Goal: Submit feedback/report problem

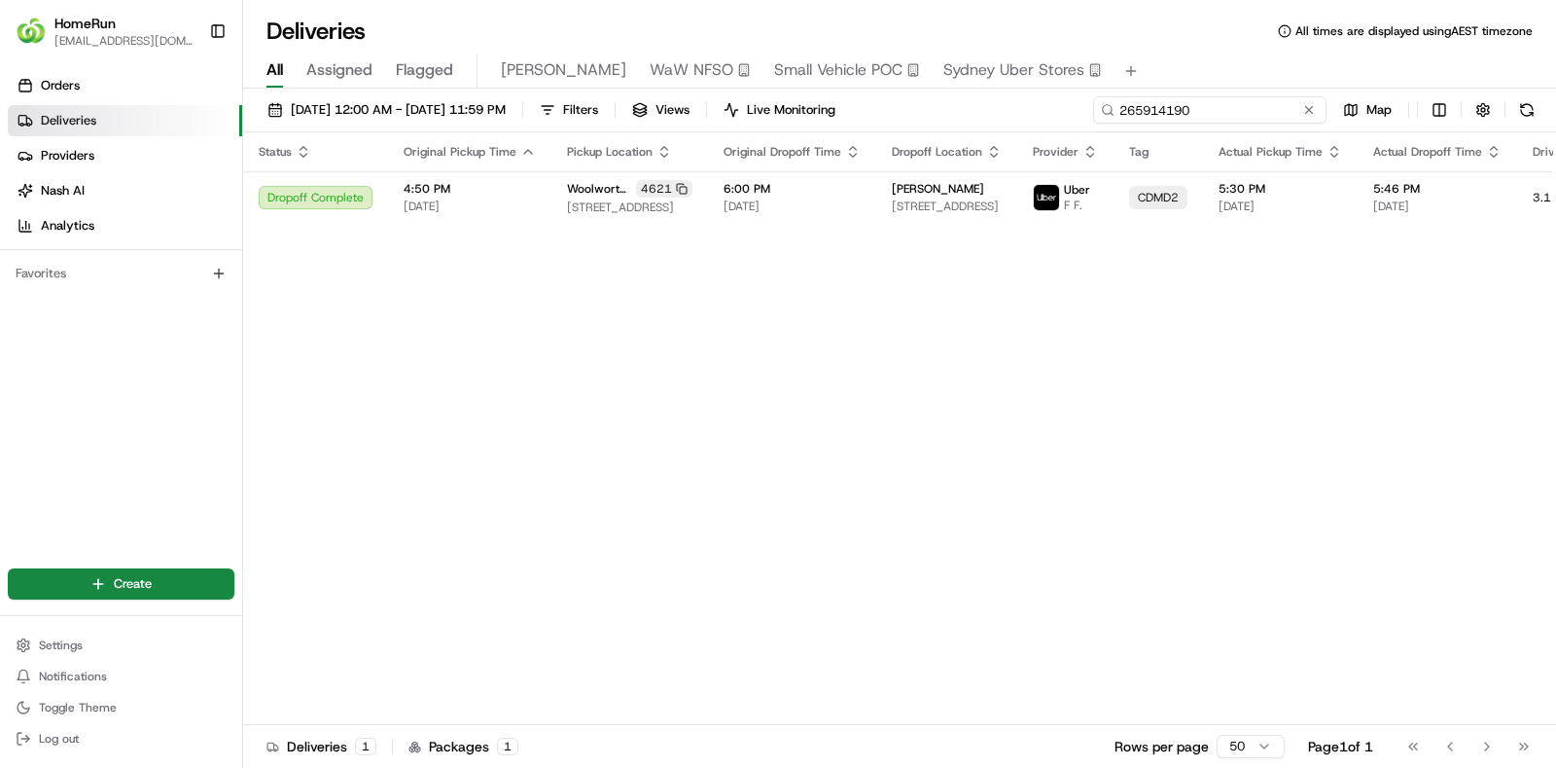
click at [1289, 96] on input "265914190" at bounding box center [1209, 109] width 233 height 27
paste input "35319"
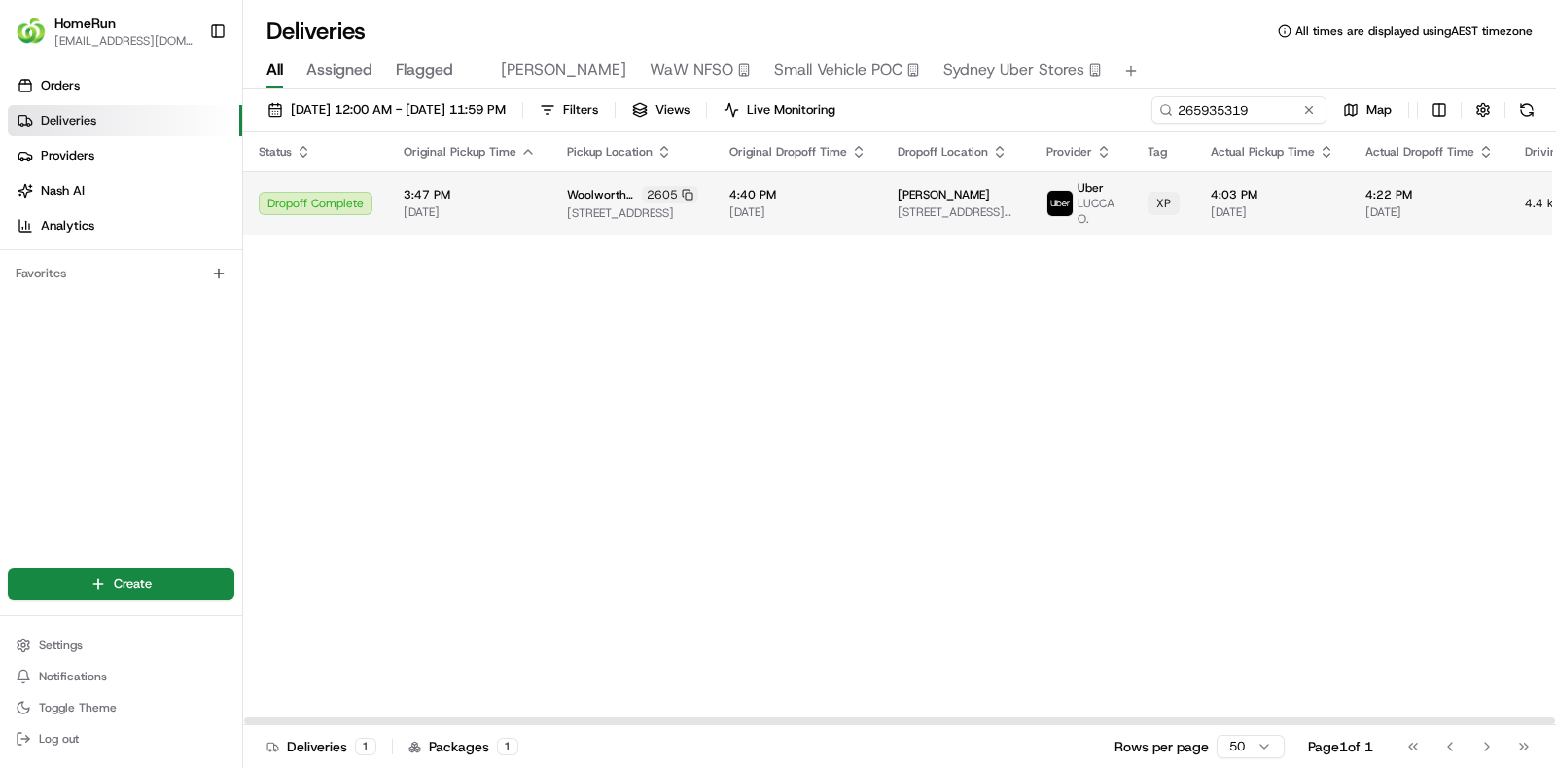
click at [850, 198] on span "4:40 PM" at bounding box center [798, 195] width 137 height 16
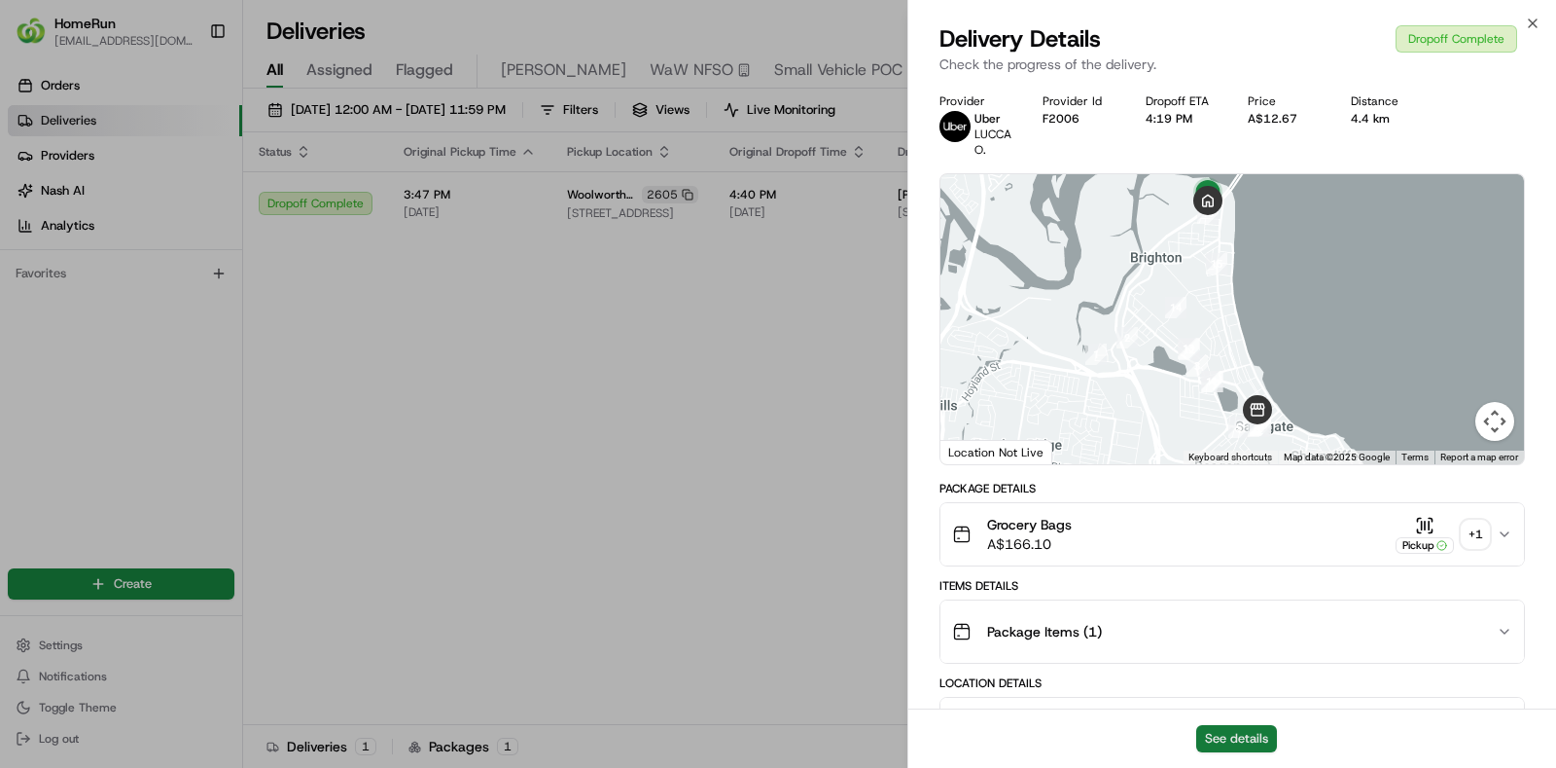
click at [1238, 730] on button "See details" at bounding box center [1236, 738] width 81 height 27
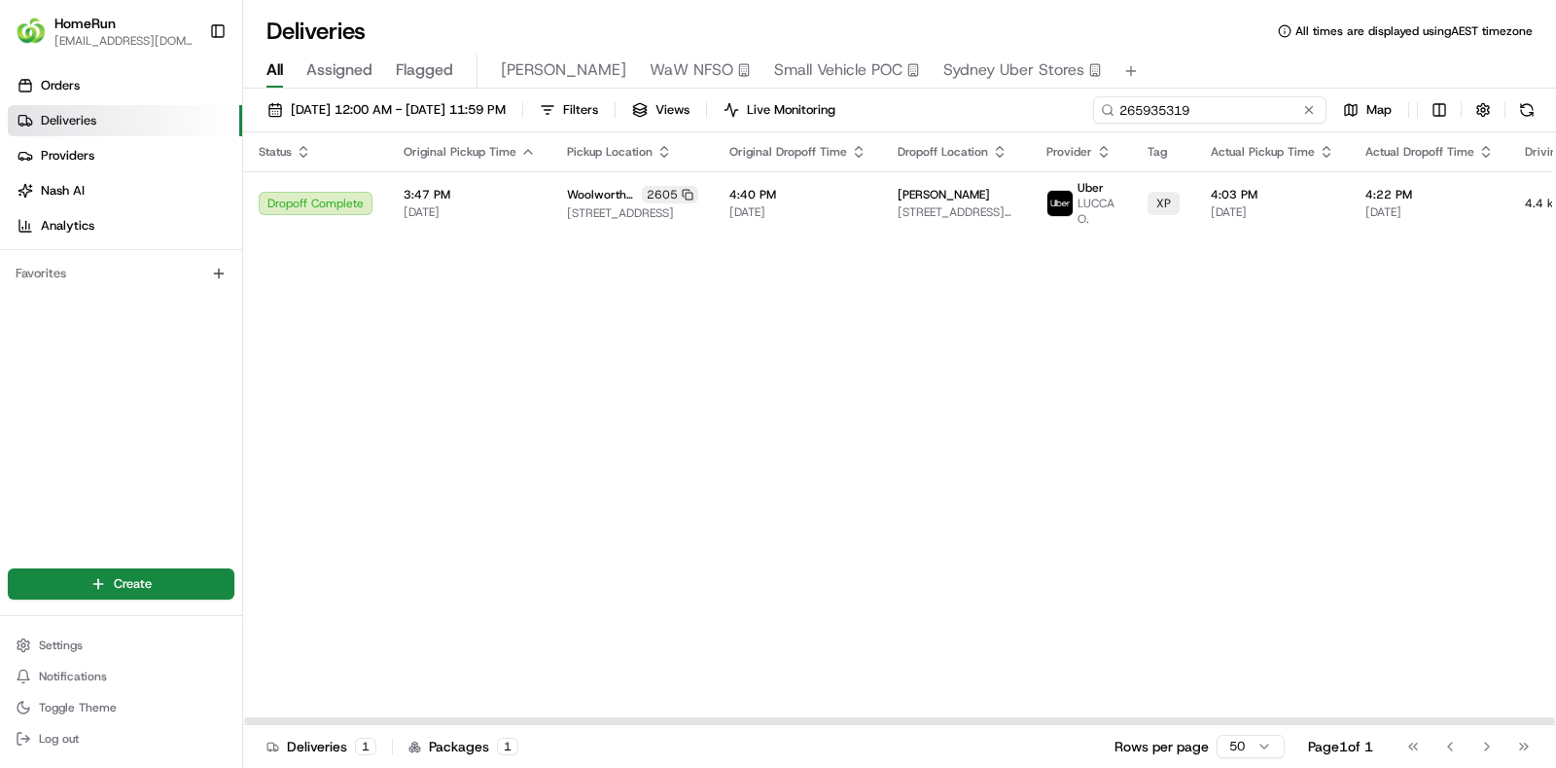
click at [1278, 120] on input "265935319" at bounding box center [1209, 109] width 233 height 27
paste input "4692760"
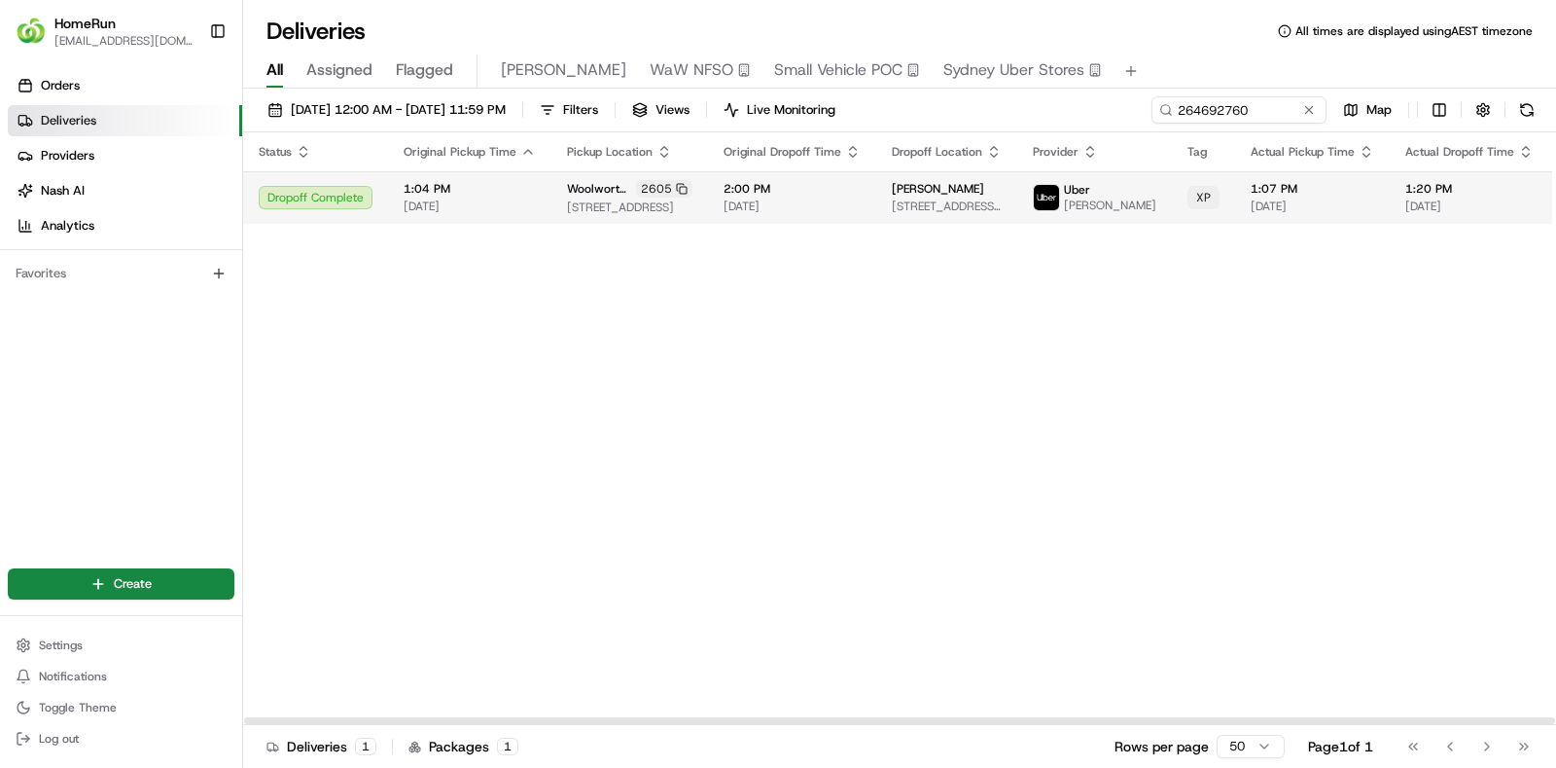
click at [835, 214] on span "14/08/2025" at bounding box center [792, 206] width 137 height 16
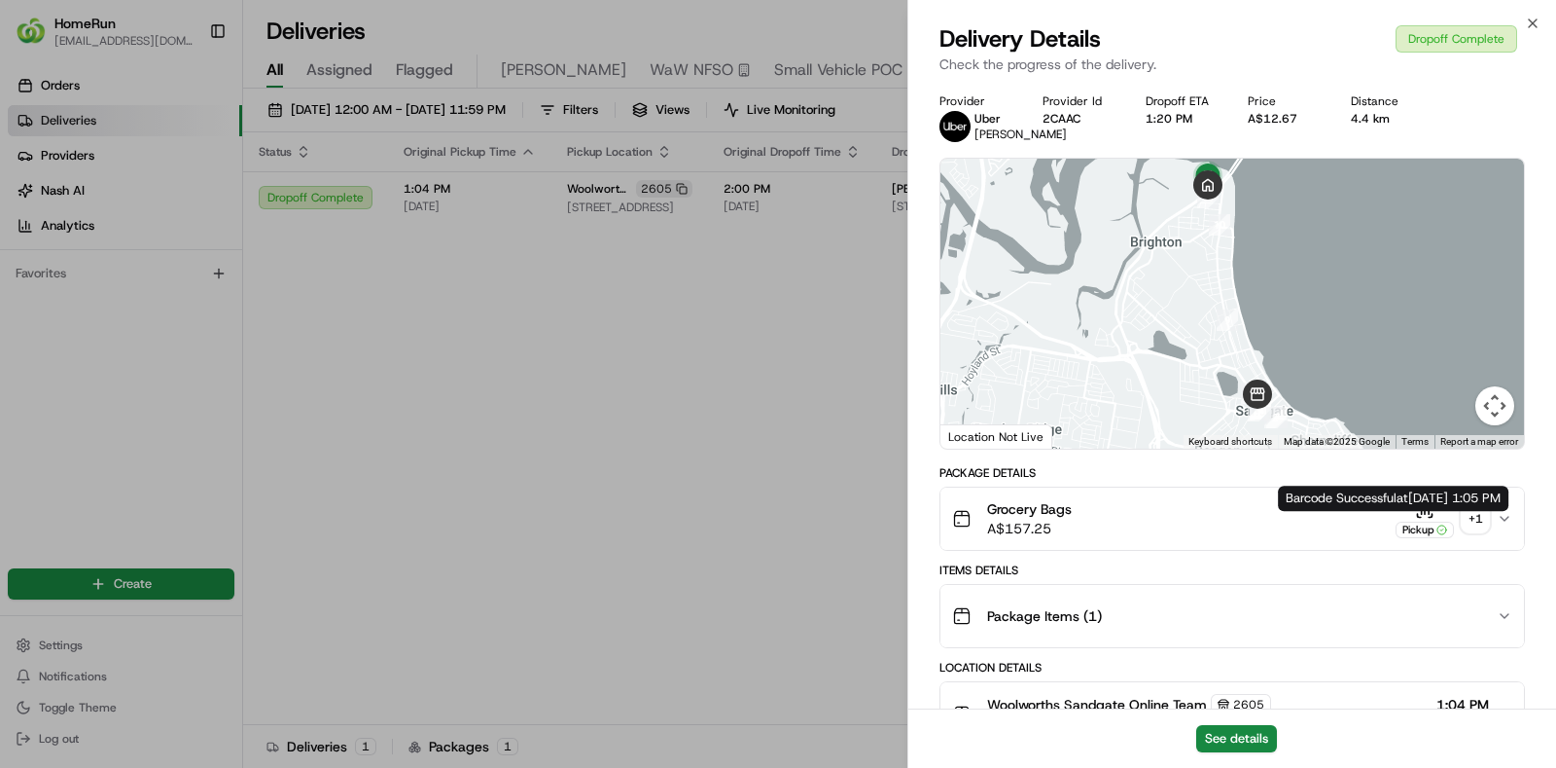
click at [1485, 523] on div "+ 1" at bounding box center [1475, 518] width 27 height 27
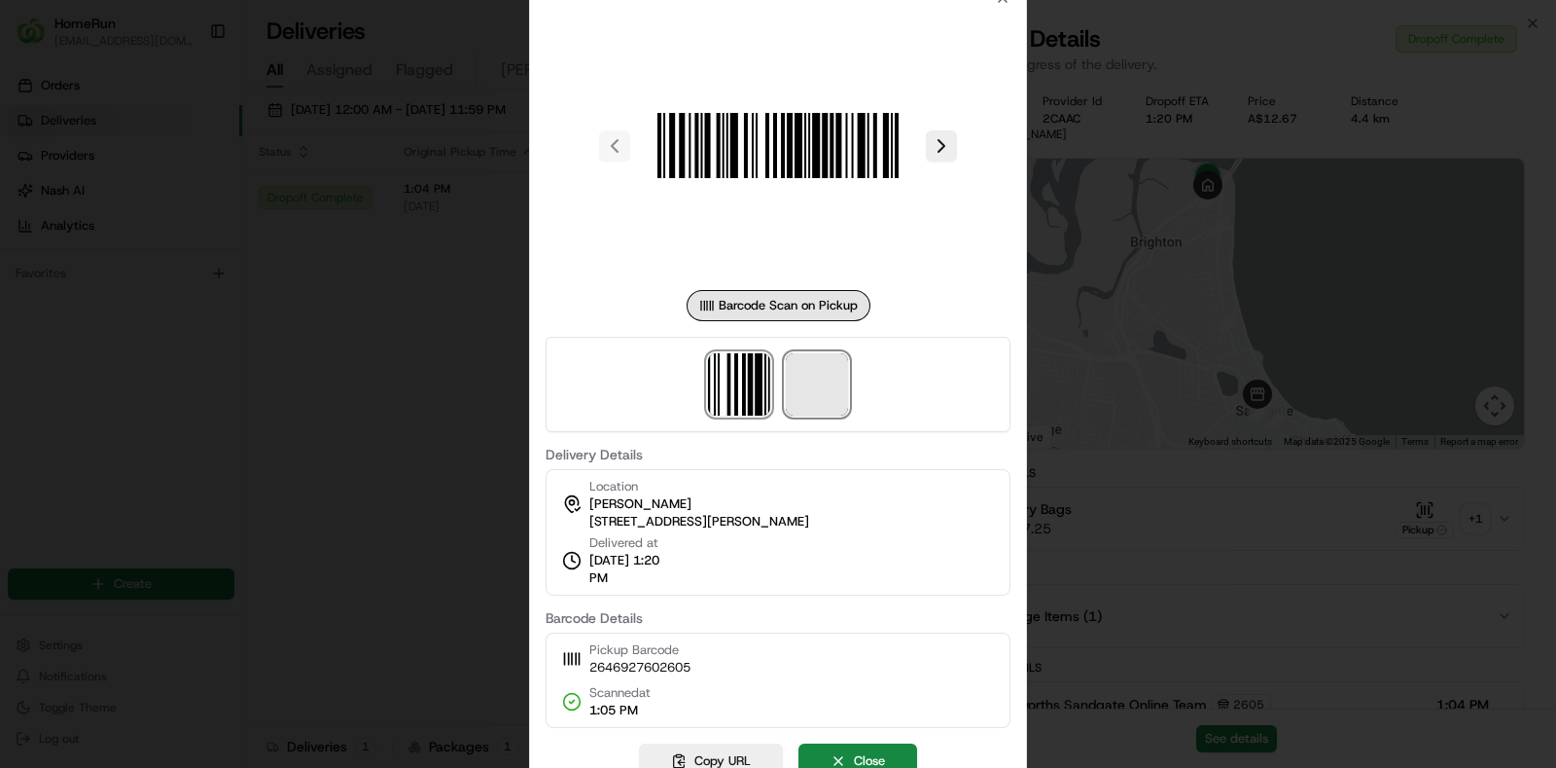
click at [831, 391] on span at bounding box center [817, 384] width 62 height 62
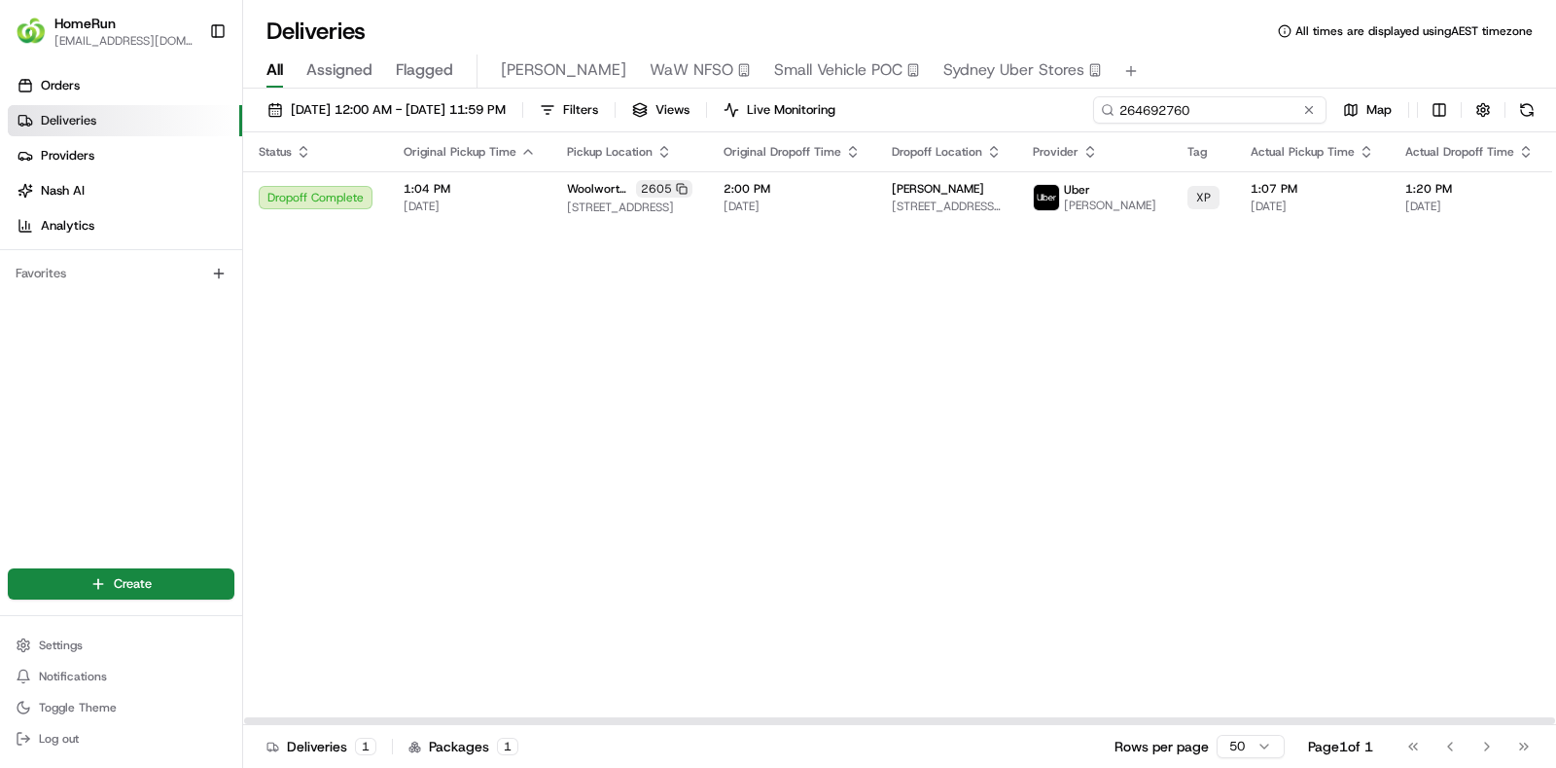
click at [1272, 119] on input "264692760" at bounding box center [1209, 109] width 233 height 27
paste input "5813474"
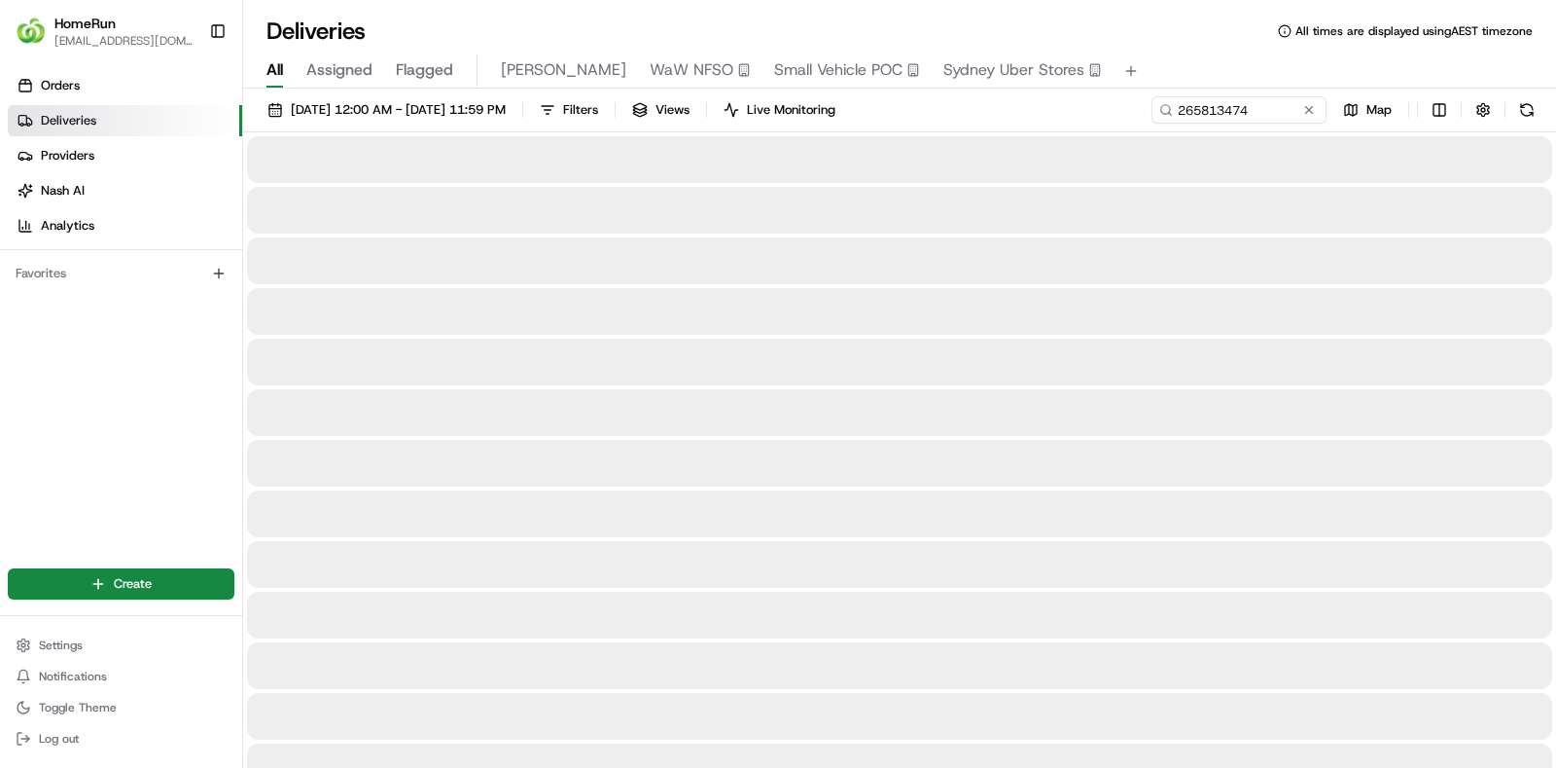
click at [760, 16] on div "Deliveries All times are displayed using AEST timezone" at bounding box center [899, 31] width 1313 height 31
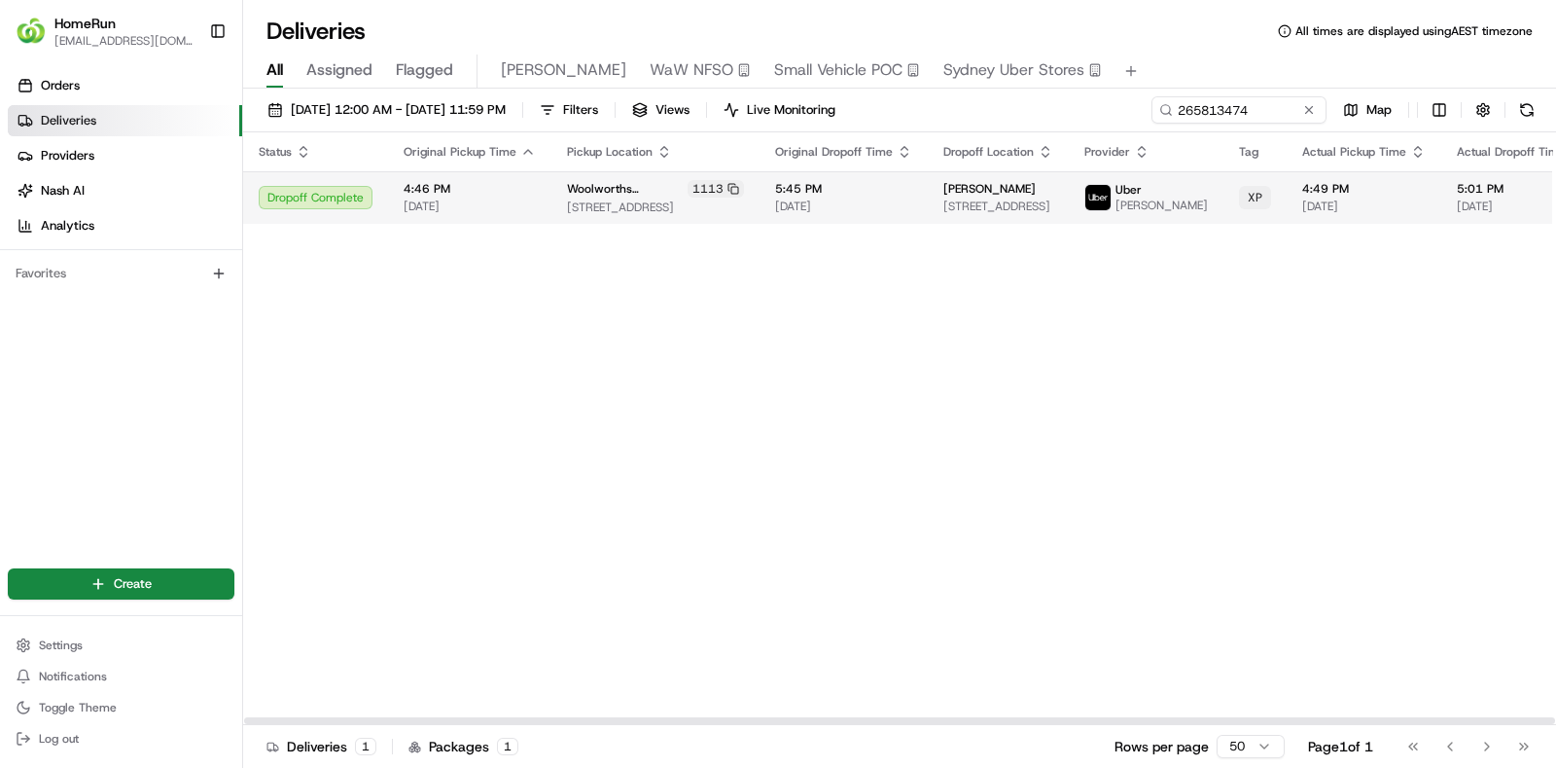
click at [831, 196] on span "5:45 PM" at bounding box center [843, 189] width 137 height 16
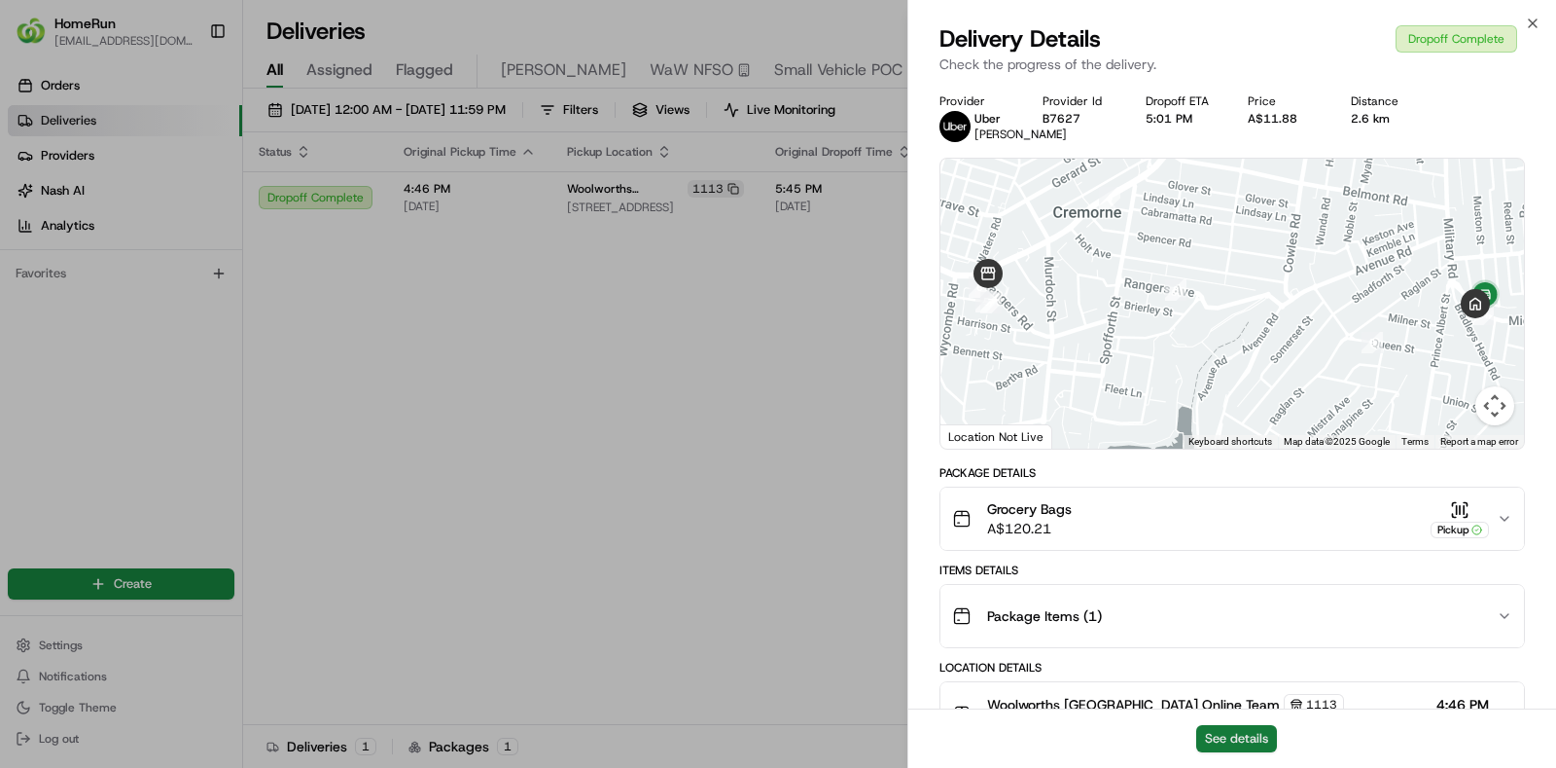
click at [1226, 732] on button "See details" at bounding box center [1236, 738] width 81 height 27
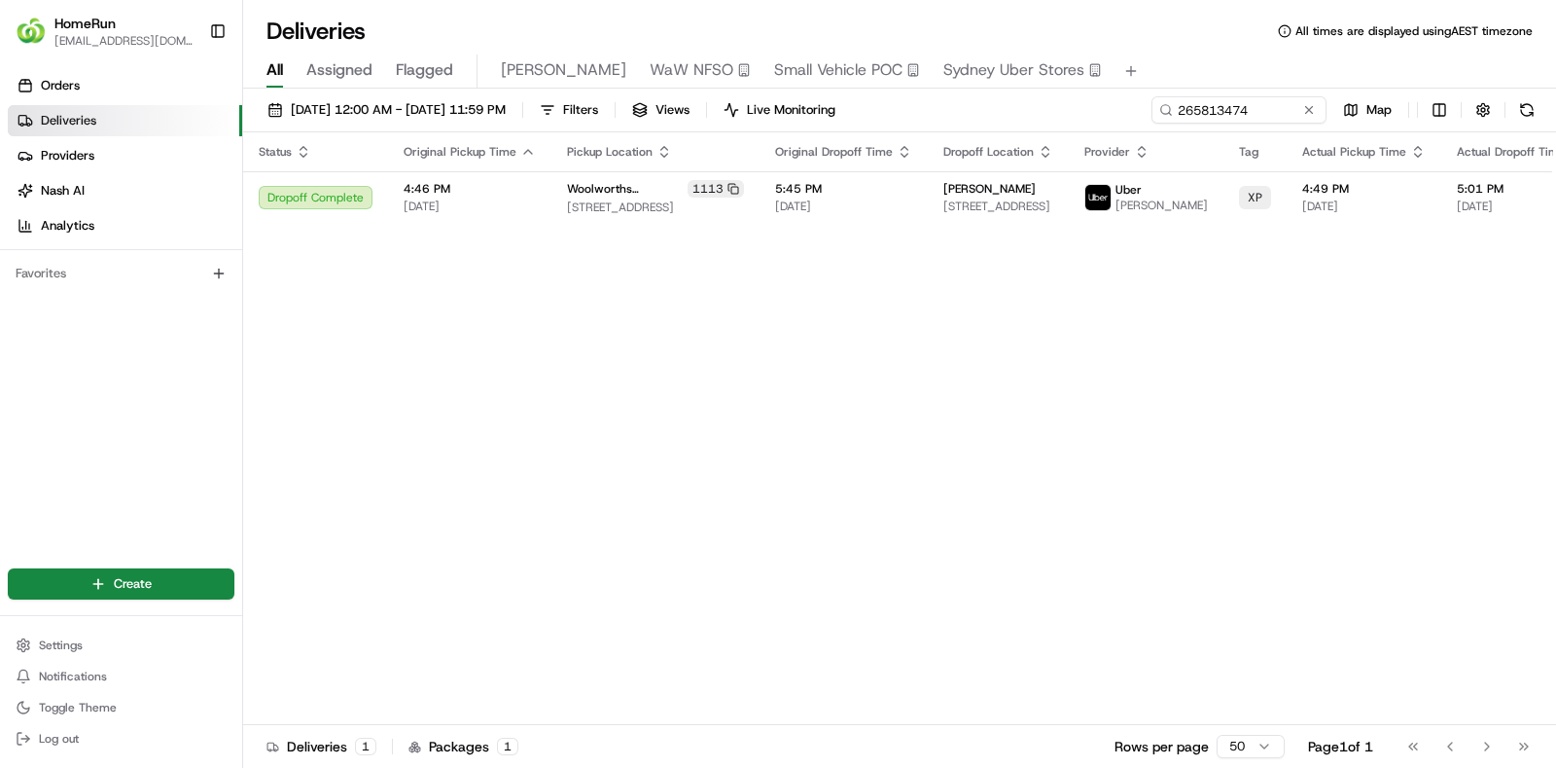
drag, startPoint x: 1230, startPoint y: 94, endPoint x: 1258, endPoint y: 105, distance: 30.2
click at [1258, 105] on div "01/08/2025 12:00 AM - 31/08/2025 11:59 PM Filters Views Live Monitoring 2658134…" at bounding box center [899, 430] width 1313 height 683
click at [1258, 105] on input "265813474" at bounding box center [1209, 109] width 233 height 27
paste input "931257"
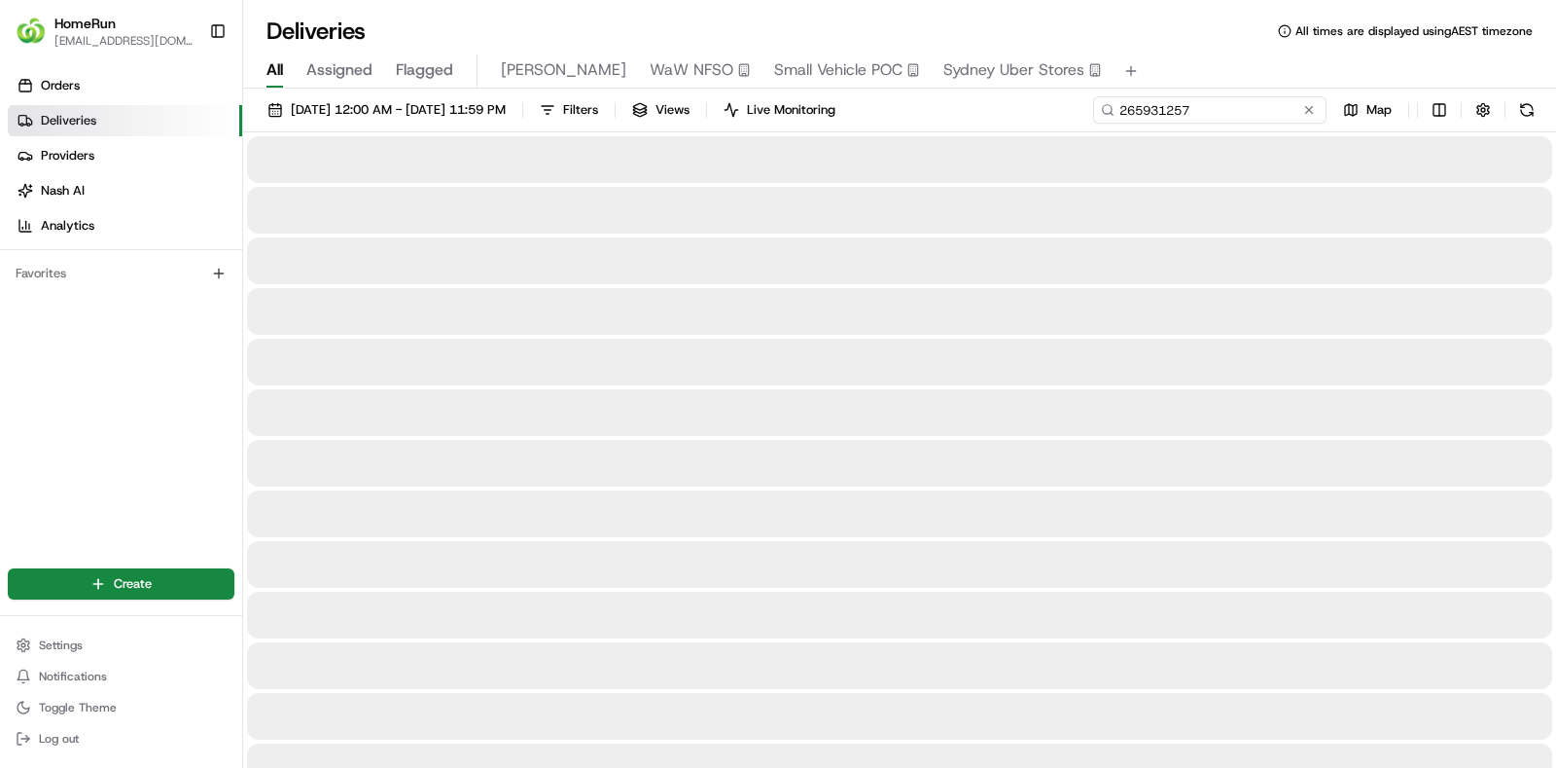
click at [1188, 114] on input "265931257" at bounding box center [1209, 109] width 233 height 27
paste input
click at [1122, 100] on input "265931257" at bounding box center [1209, 109] width 233 height 27
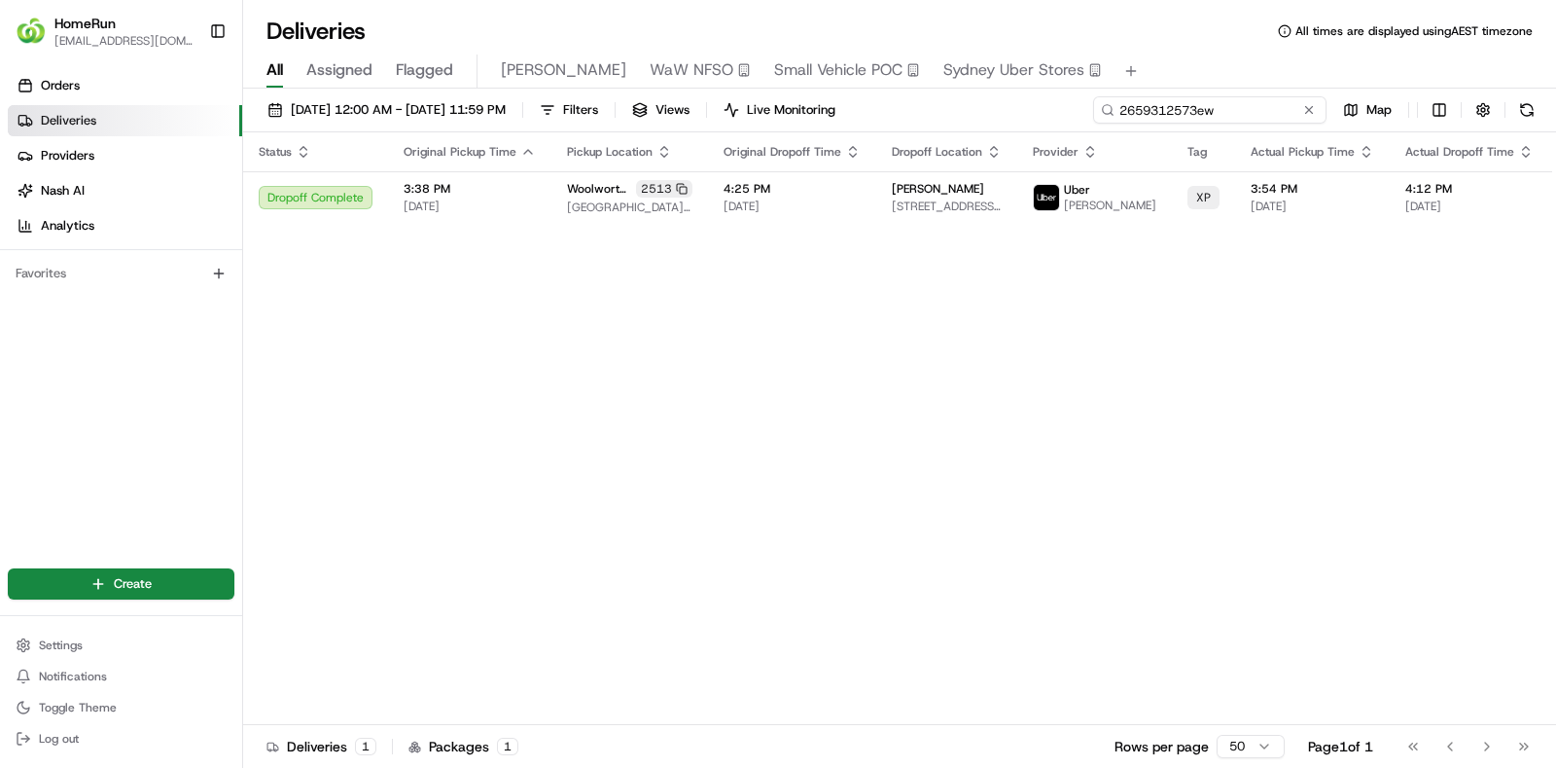
type input "2659312573ew"
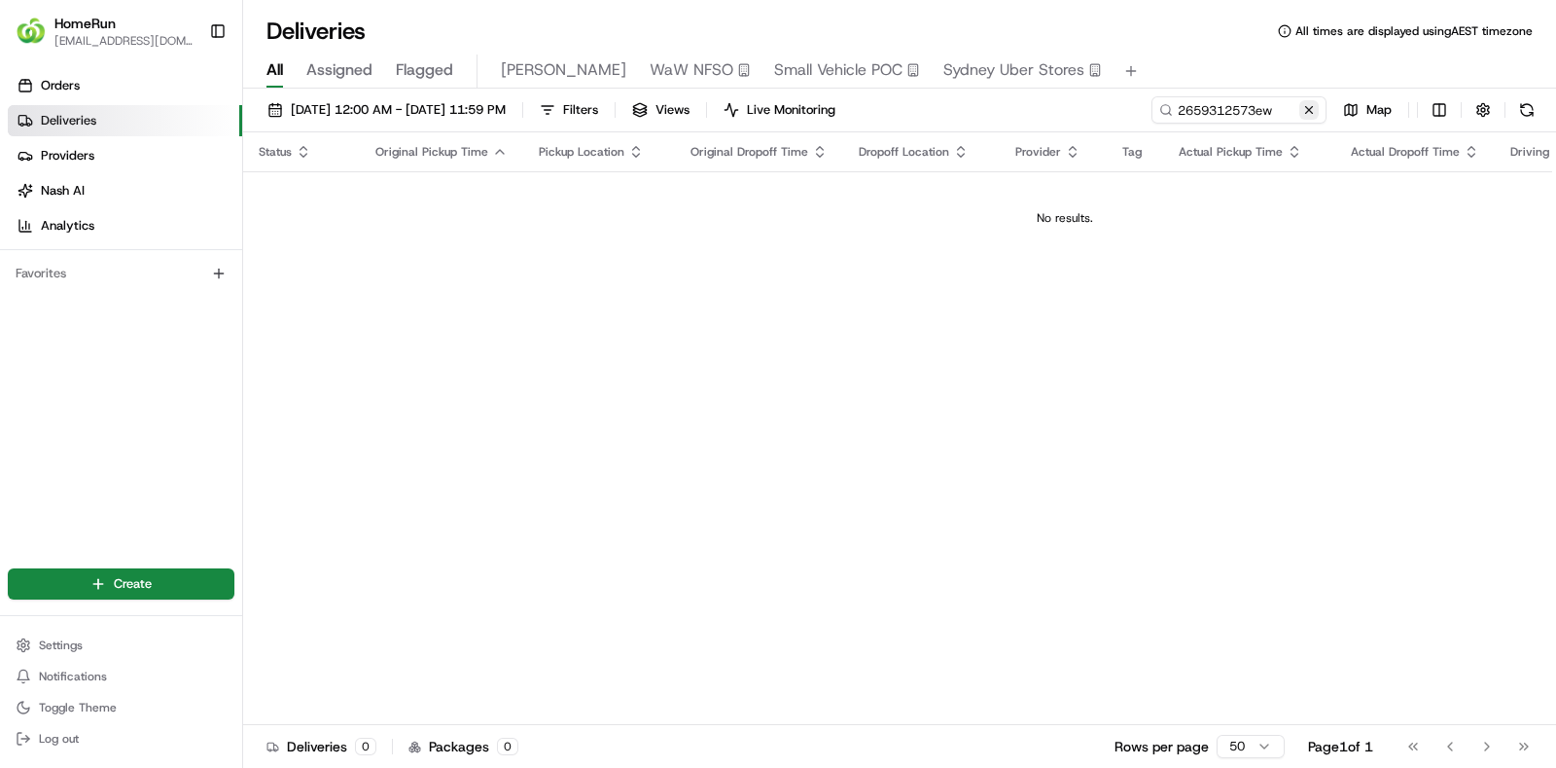
click at [1307, 110] on button at bounding box center [1309, 109] width 19 height 19
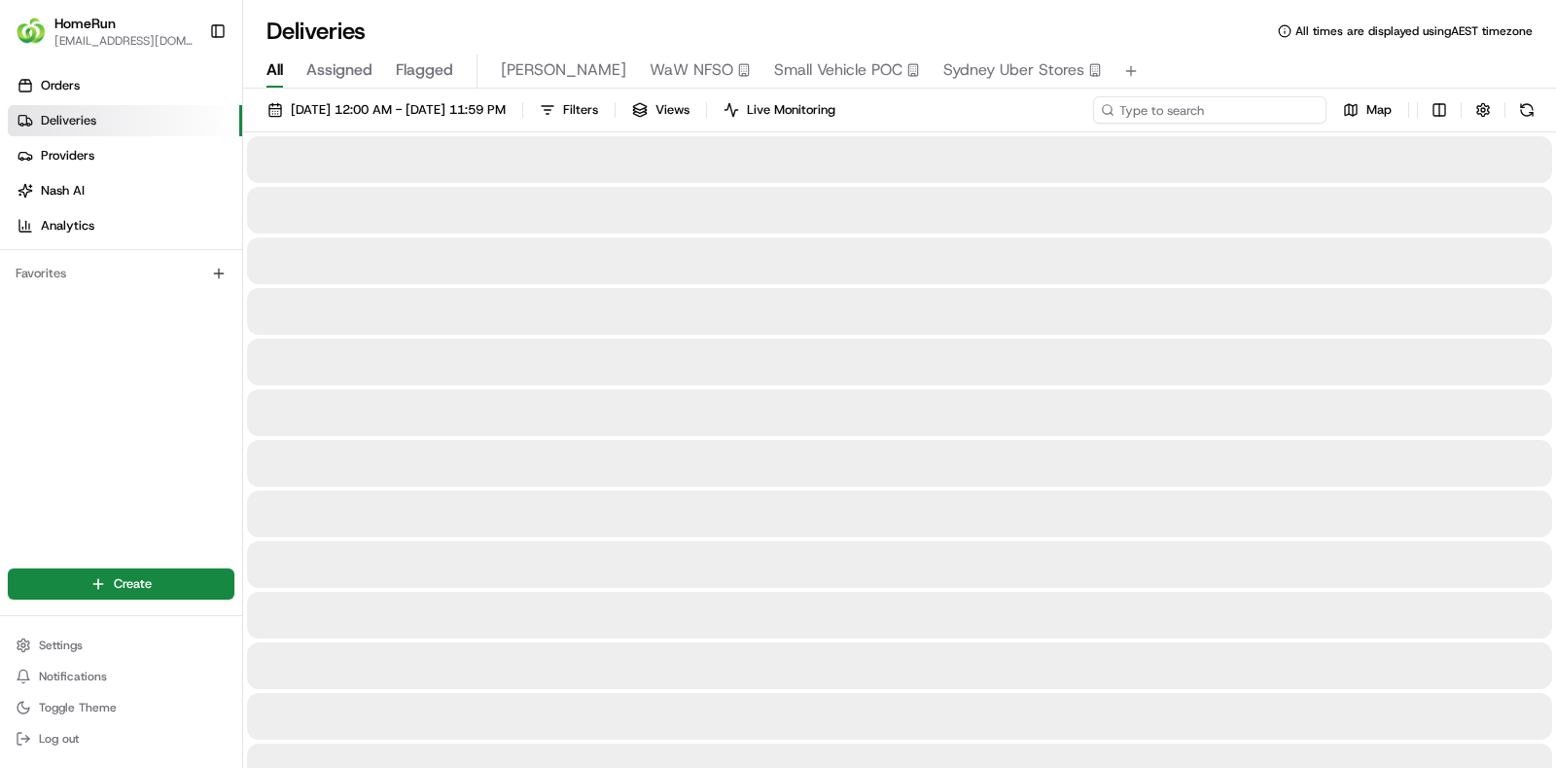
click at [1264, 115] on input at bounding box center [1209, 109] width 233 height 27
paste input "265931257"
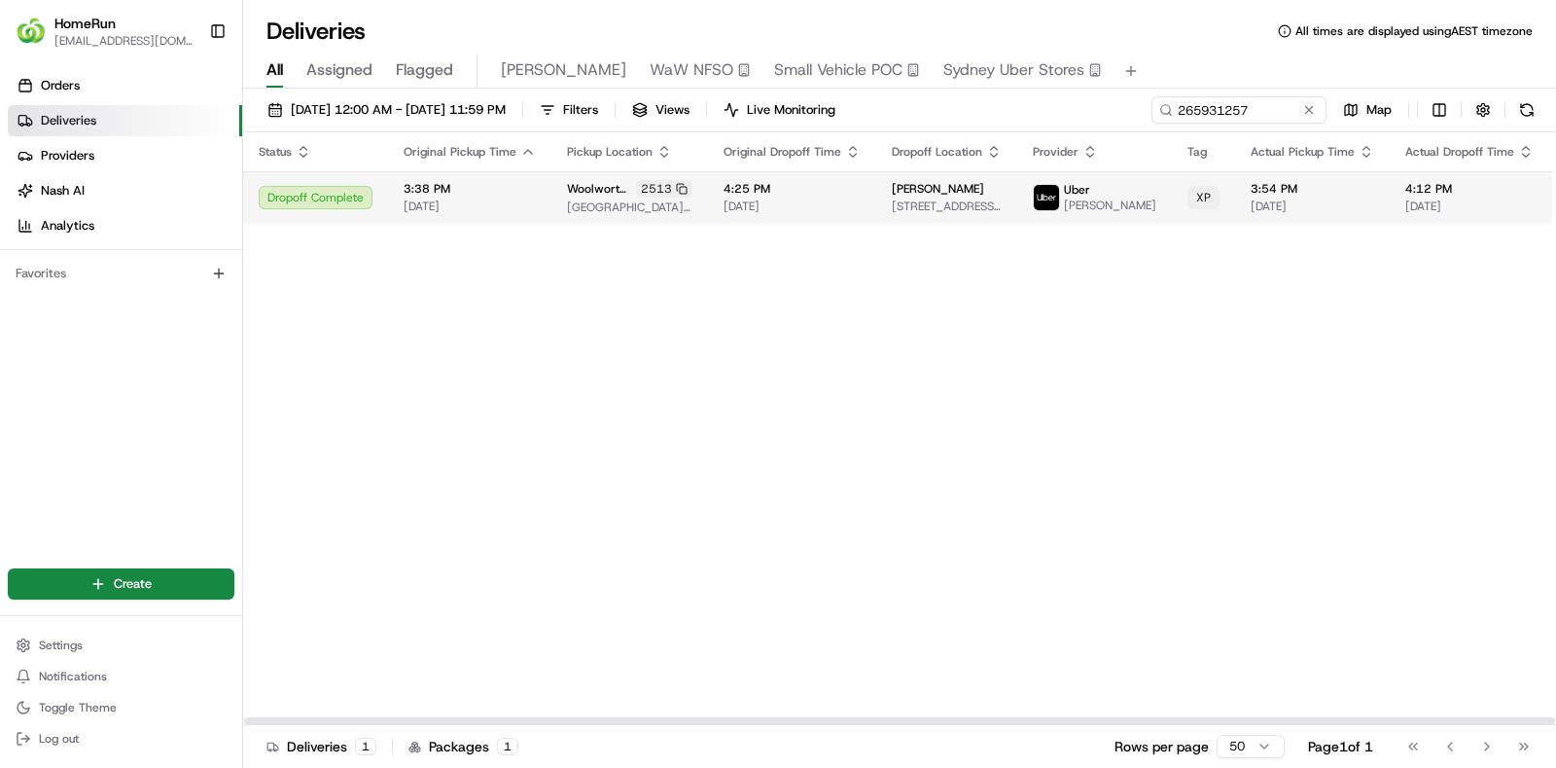
click at [858, 201] on div "4:25 PM 22/08/2025" at bounding box center [792, 197] width 137 height 33
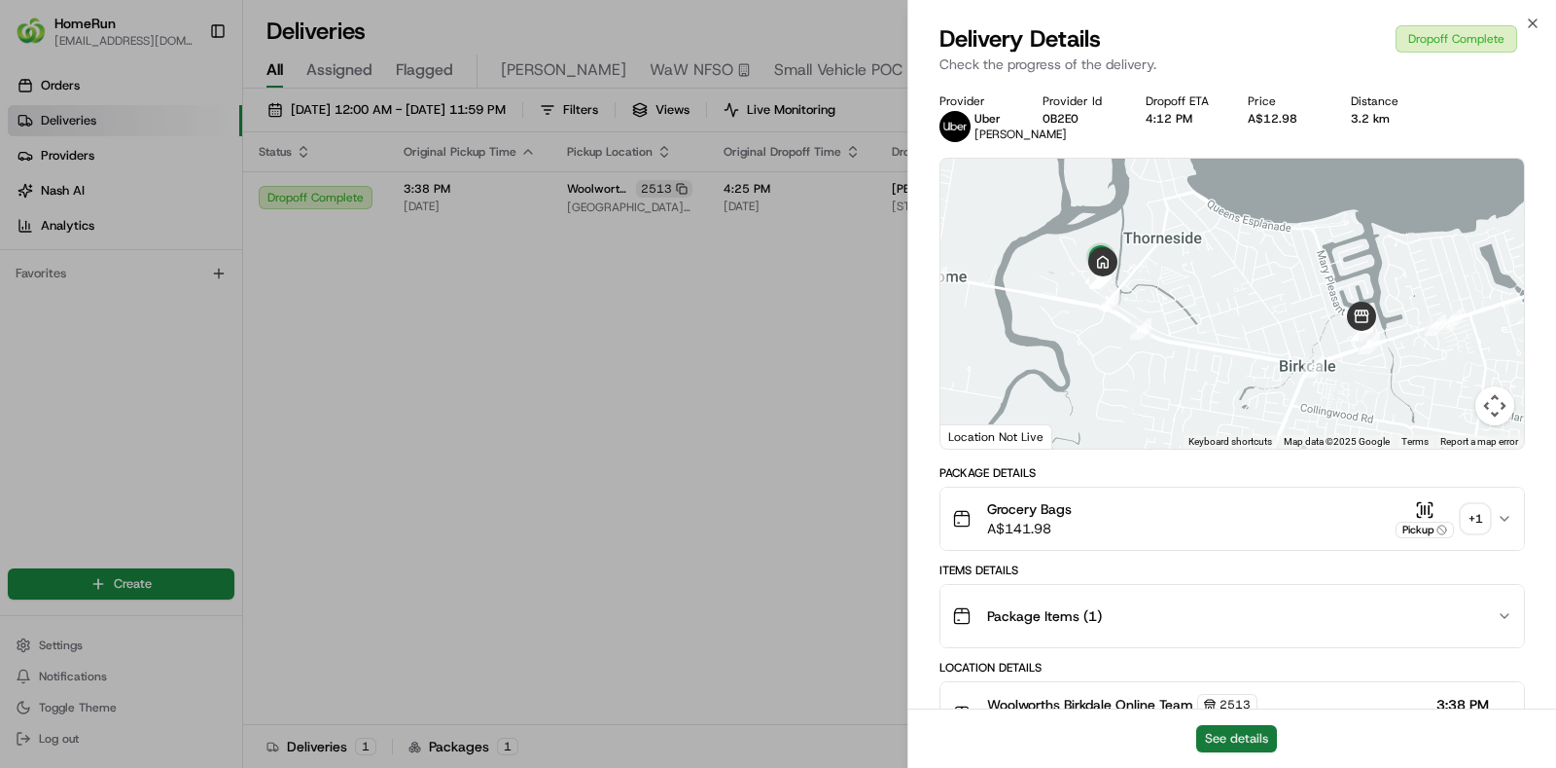
click at [1235, 734] on button "See details" at bounding box center [1236, 738] width 81 height 27
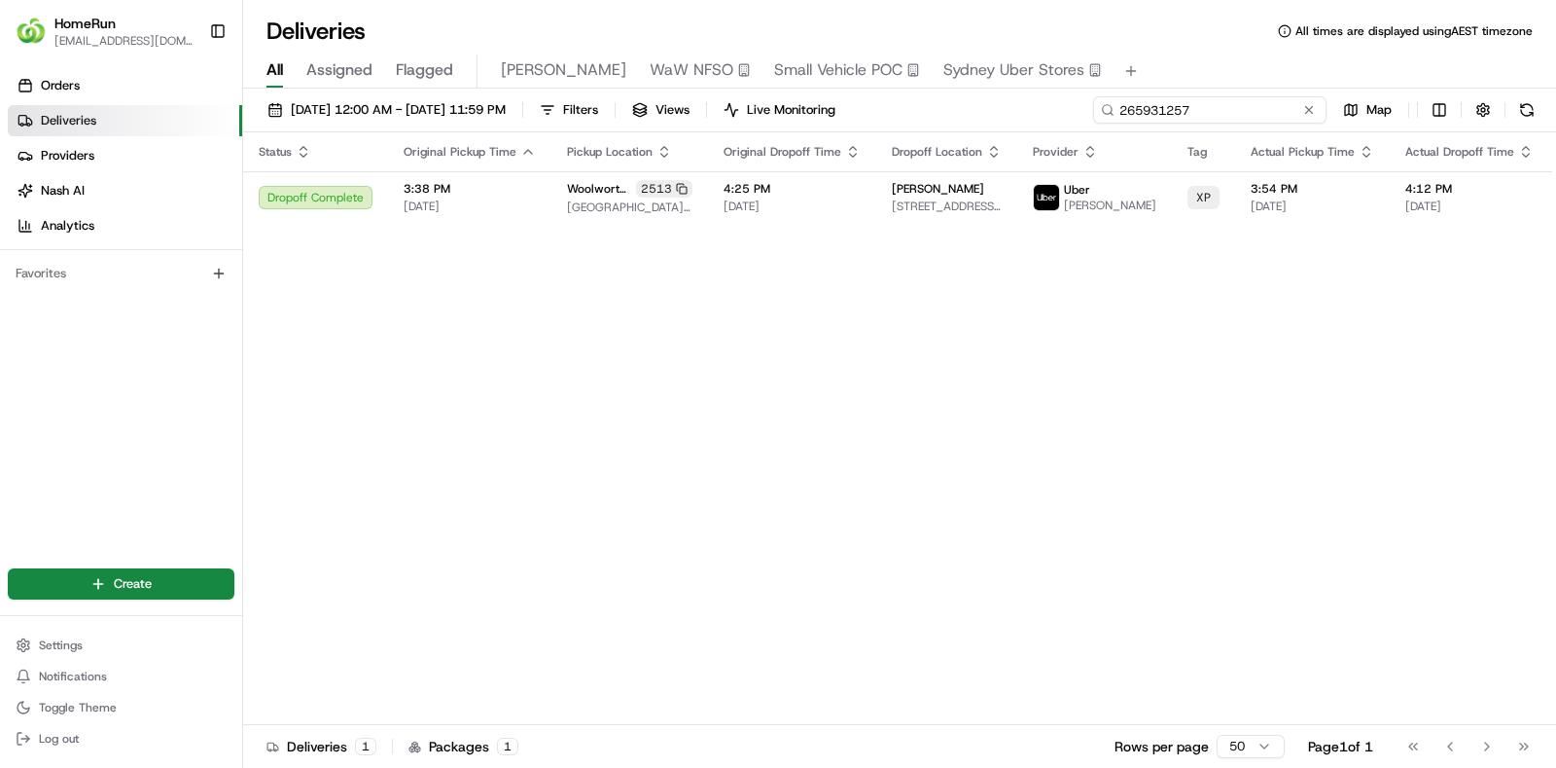
click at [1272, 114] on input "265931257" at bounding box center [1209, 109] width 233 height 27
paste input "8436"
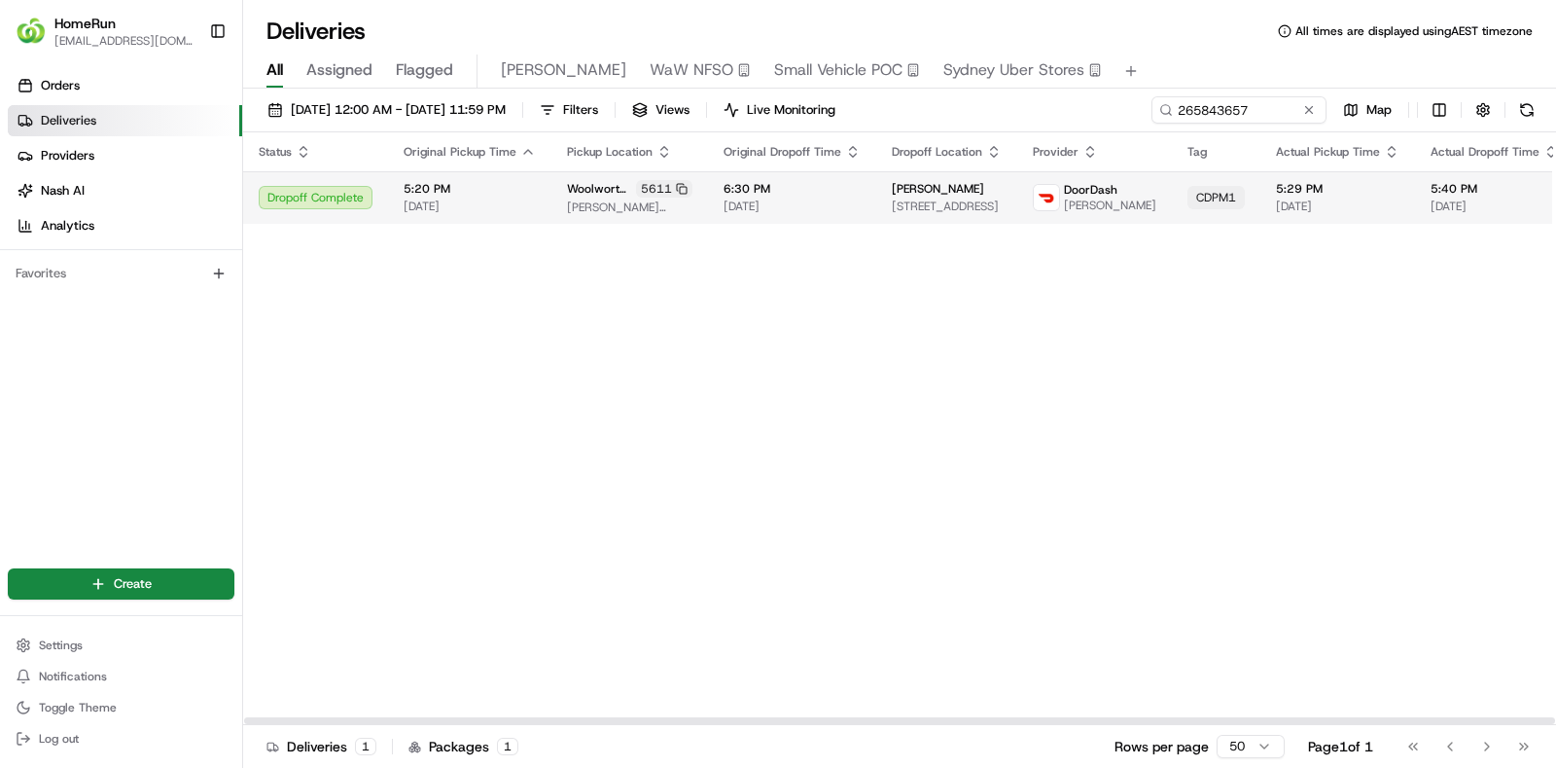
click at [838, 192] on span "6:30 PM" at bounding box center [792, 189] width 137 height 16
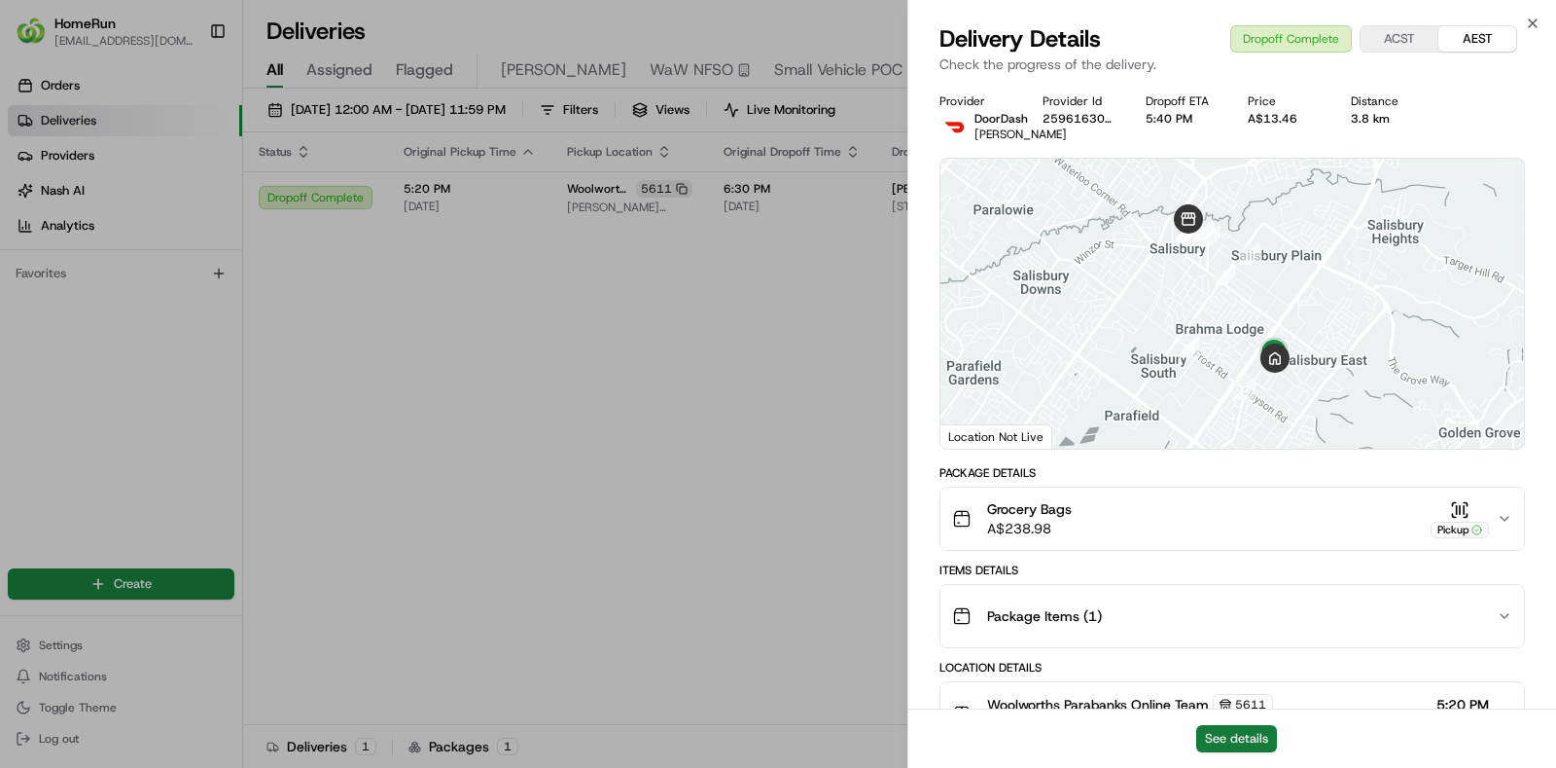
click at [1235, 745] on button "See details" at bounding box center [1236, 738] width 81 height 27
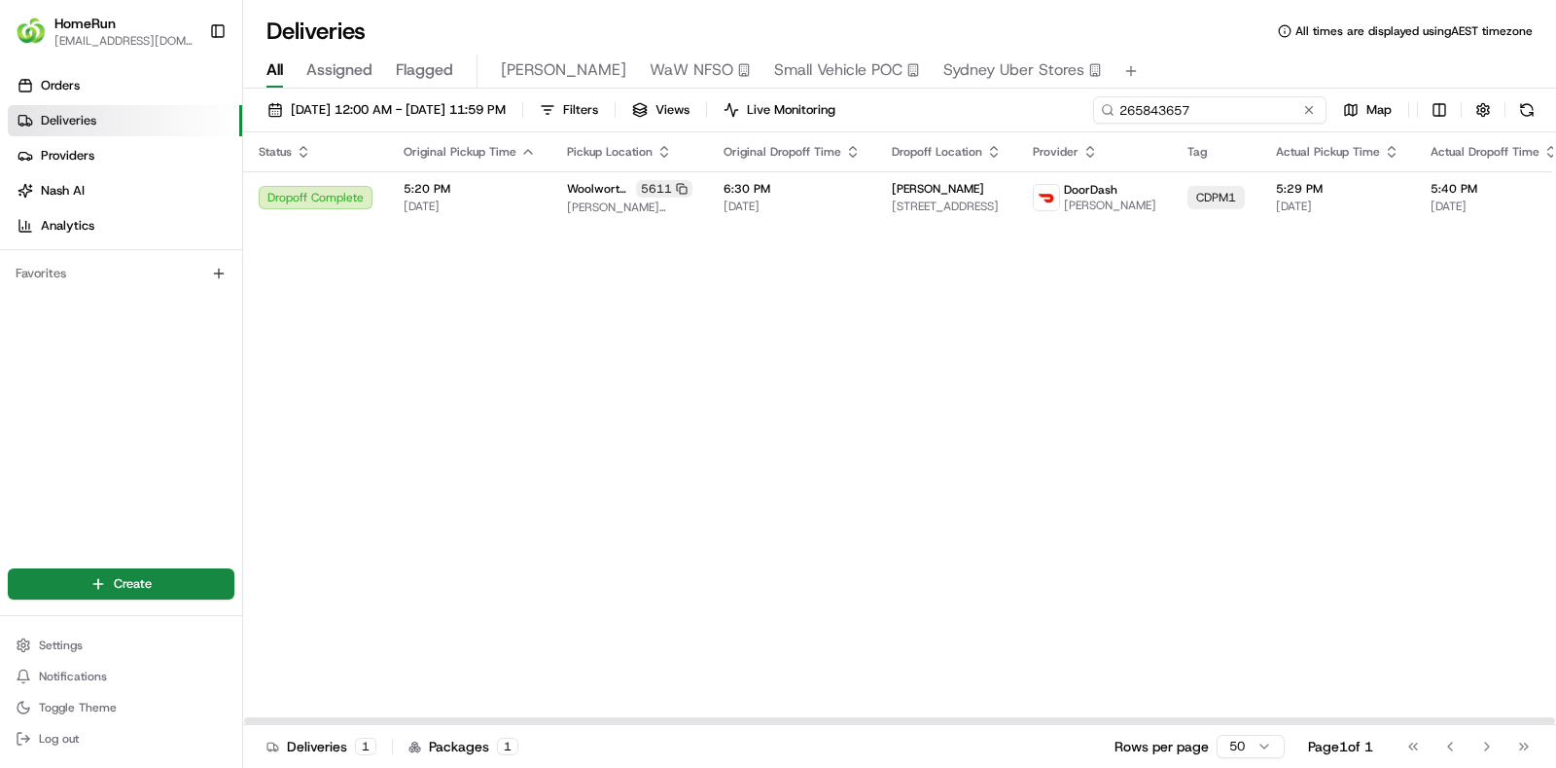
click at [1267, 104] on input "265843657" at bounding box center [1209, 109] width 233 height 27
paste input "948443"
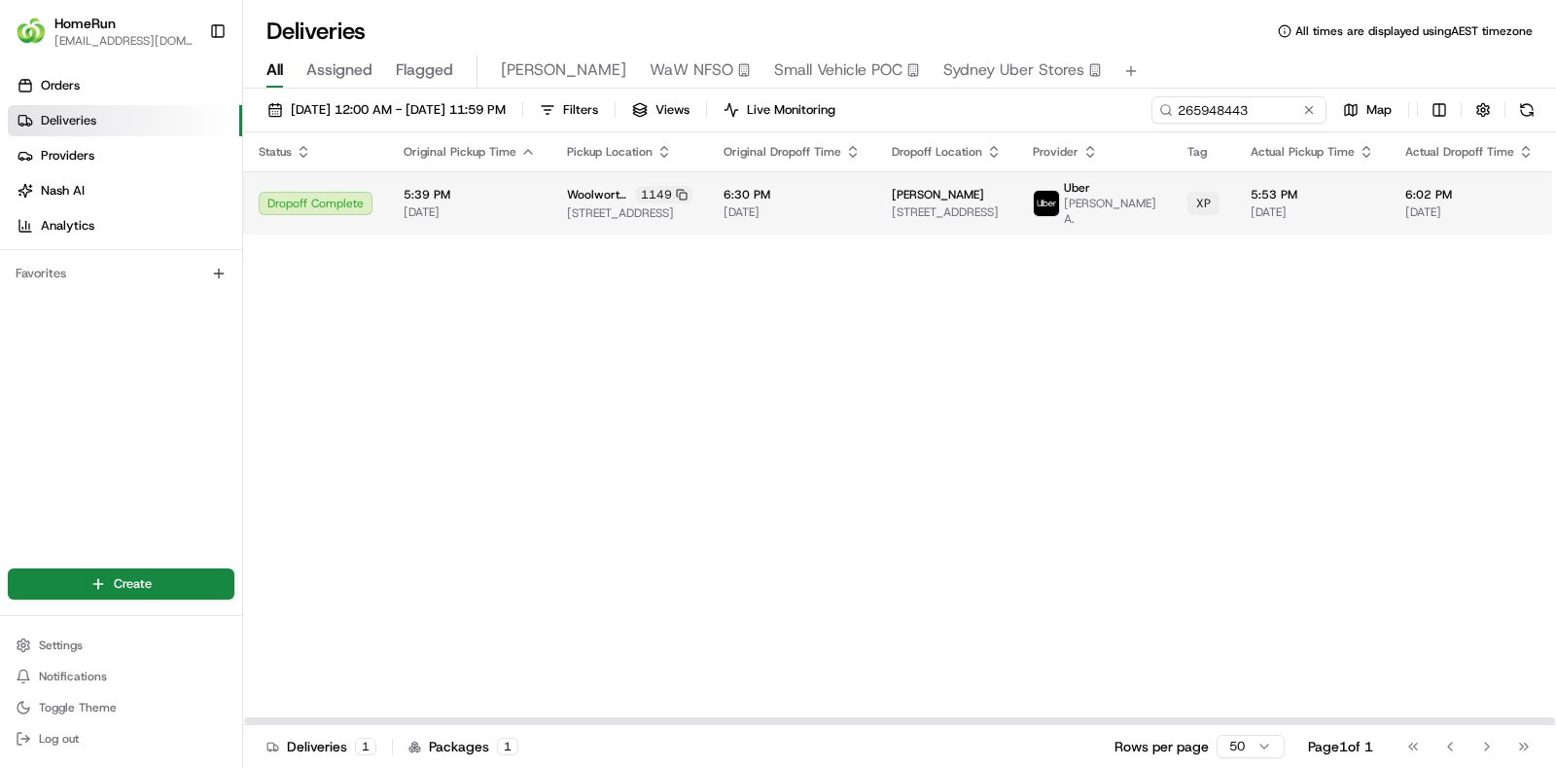
click at [796, 184] on td "6:30 PM 22/08/2025" at bounding box center [792, 202] width 168 height 63
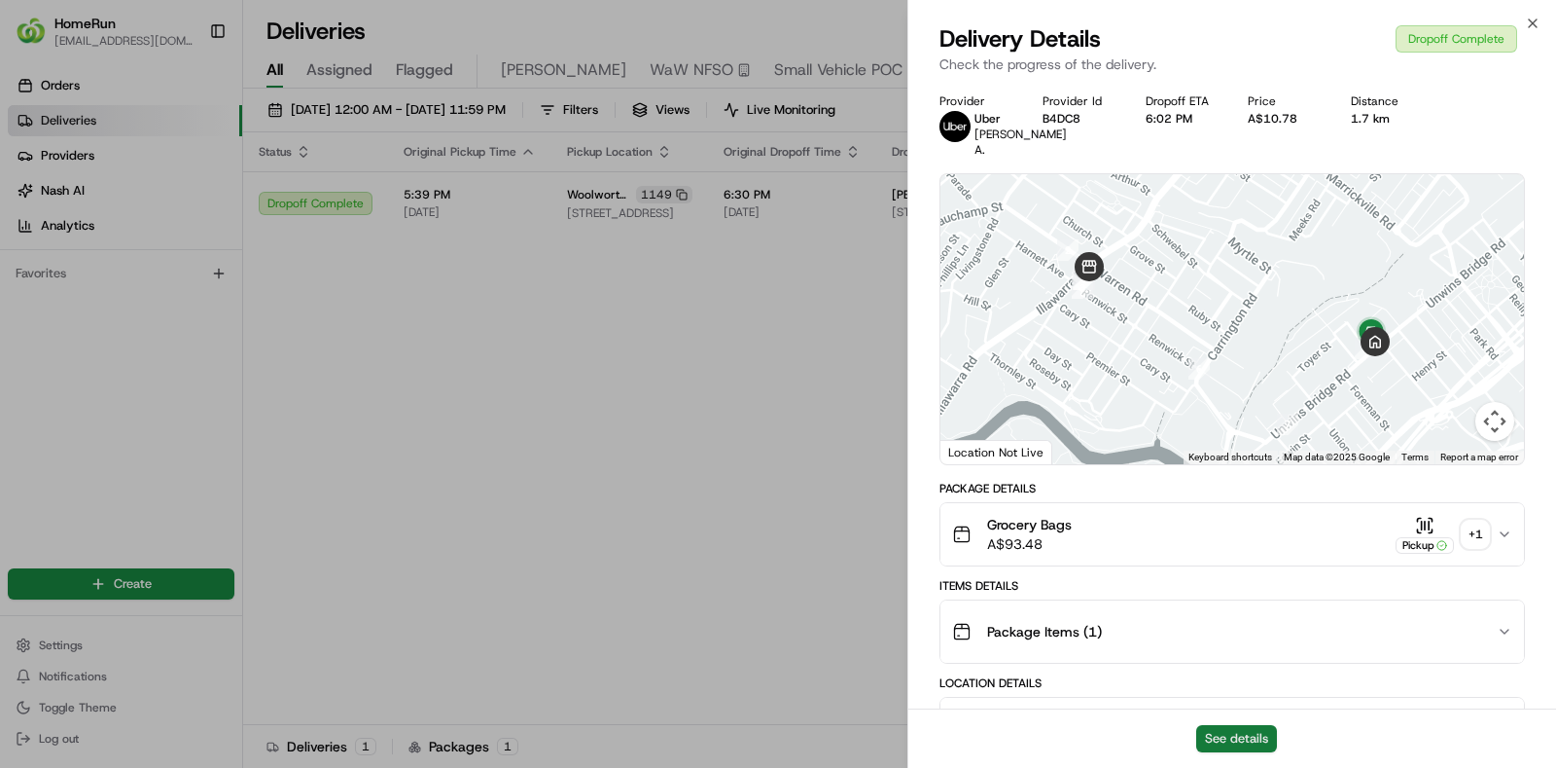
click at [1223, 731] on button "See details" at bounding box center [1236, 738] width 81 height 27
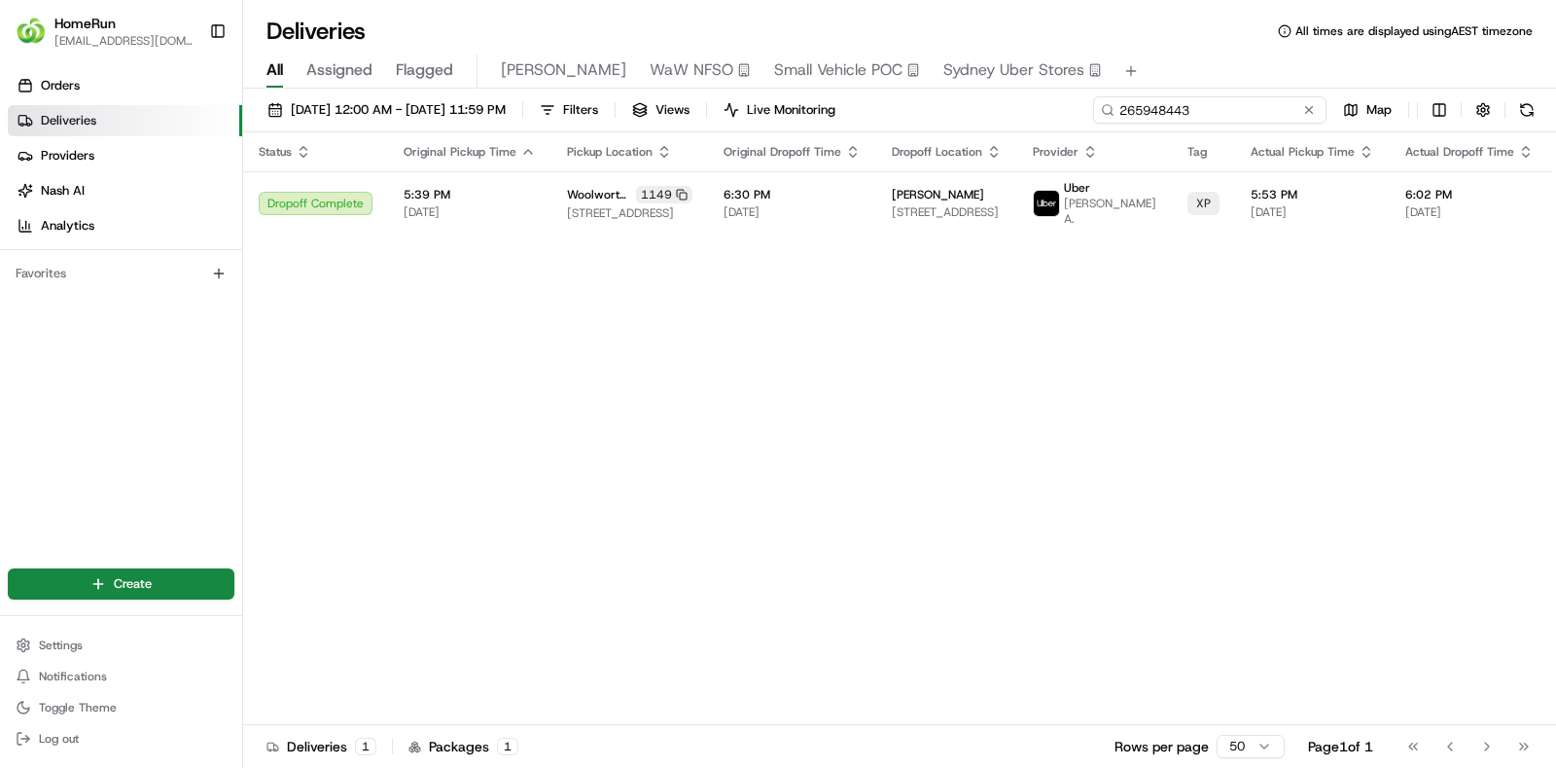
click at [1240, 116] on input "265948443" at bounding box center [1209, 109] width 233 height 27
paste input "52857"
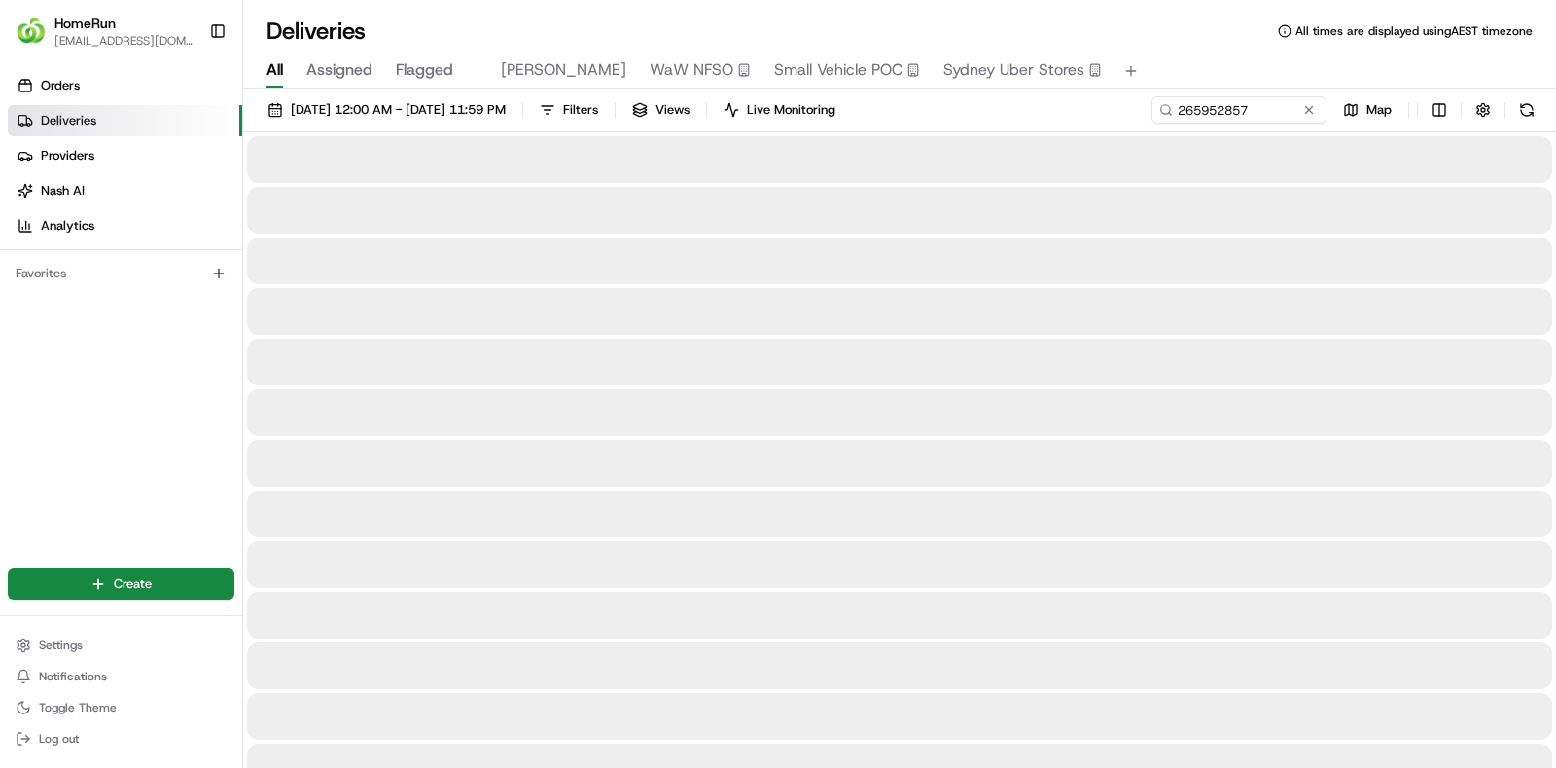
click at [766, 16] on div "Deliveries All times are displayed using AEST timezone" at bounding box center [899, 31] width 1313 height 31
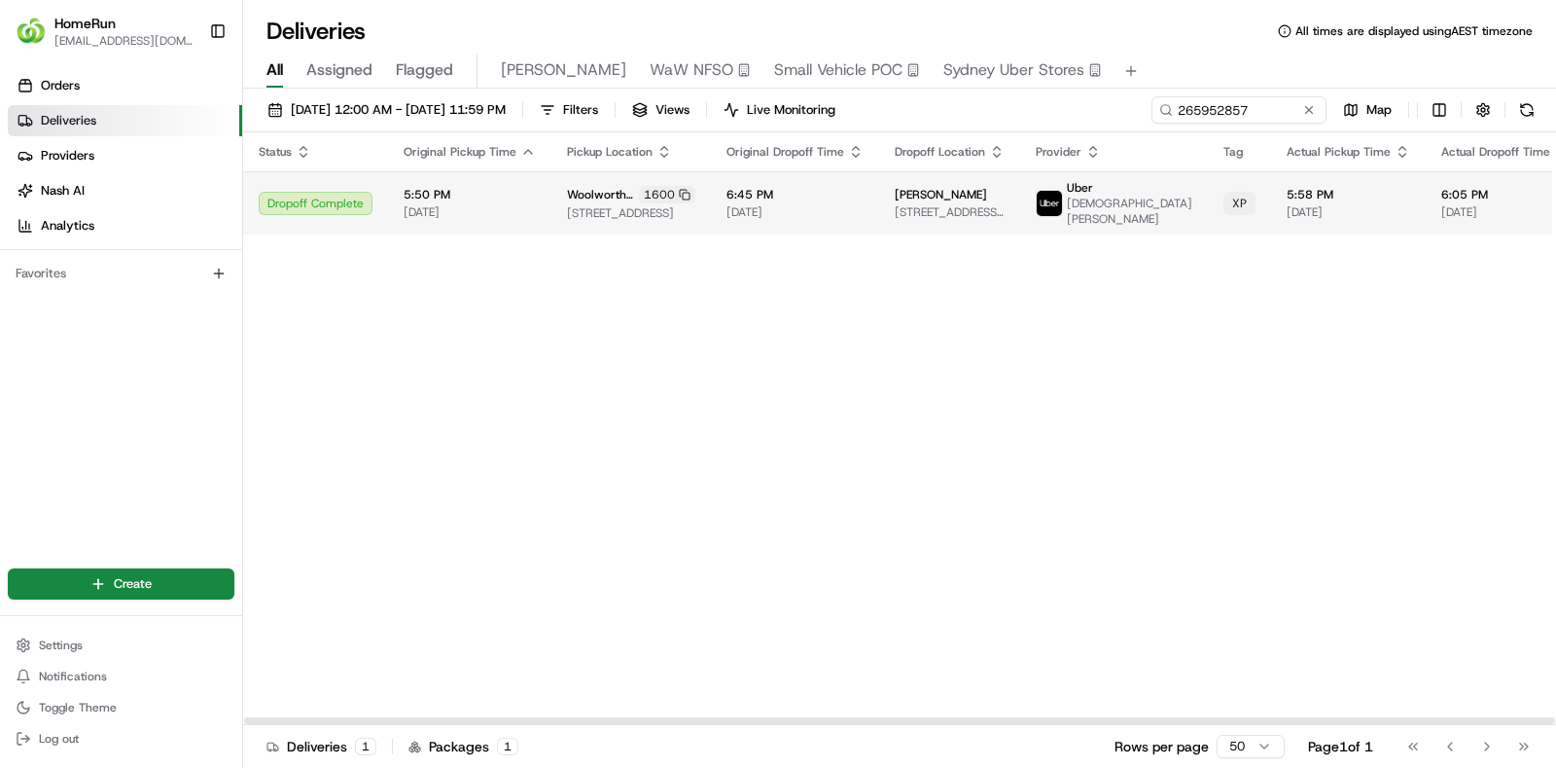
click at [696, 188] on td "Woolworths Woolooware Bay 1600 455 Captain Cook Drive, Woolooware, NSW 2230, AU" at bounding box center [632, 202] width 160 height 63
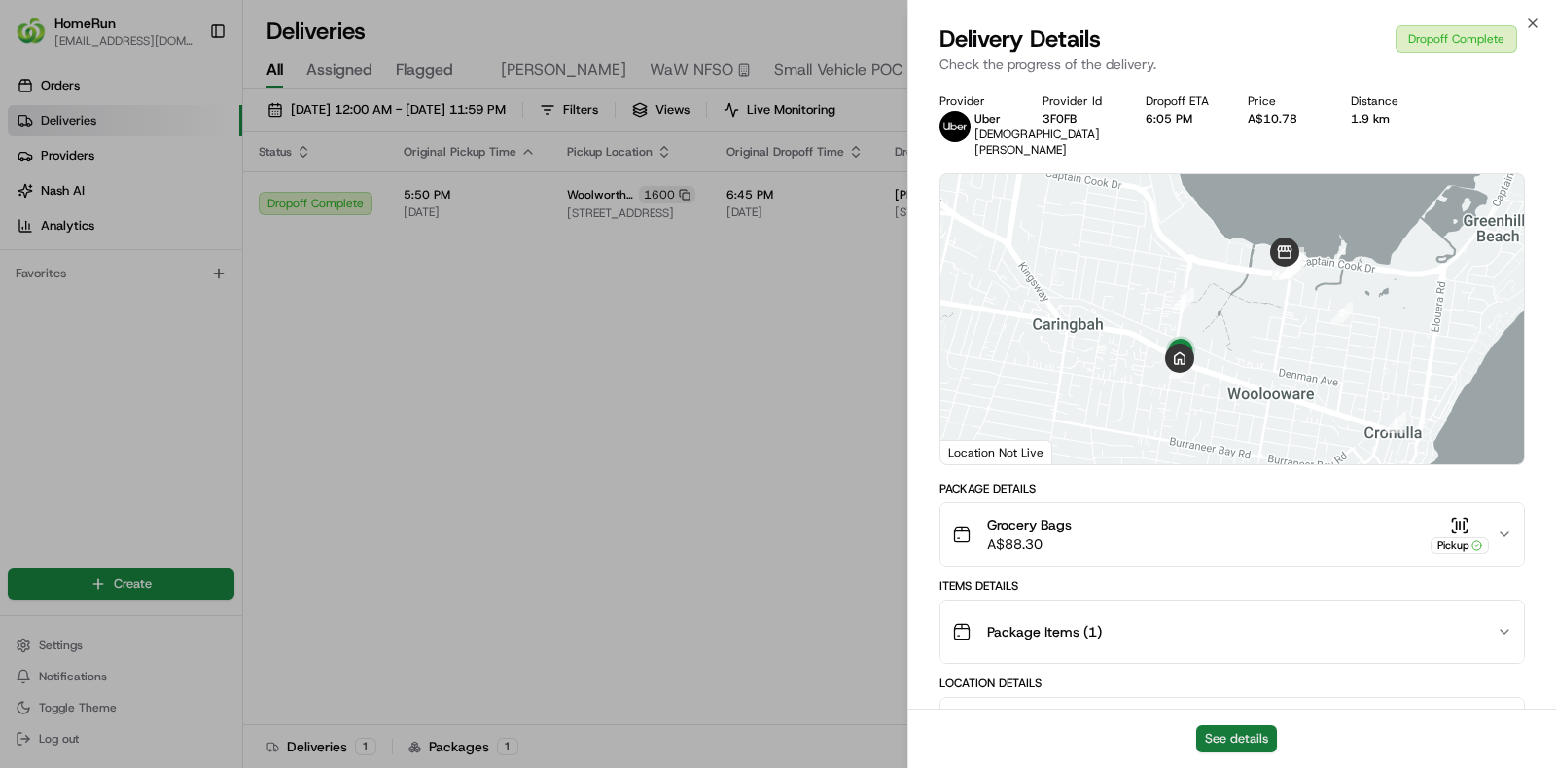
click at [1245, 748] on button "See details" at bounding box center [1236, 738] width 81 height 27
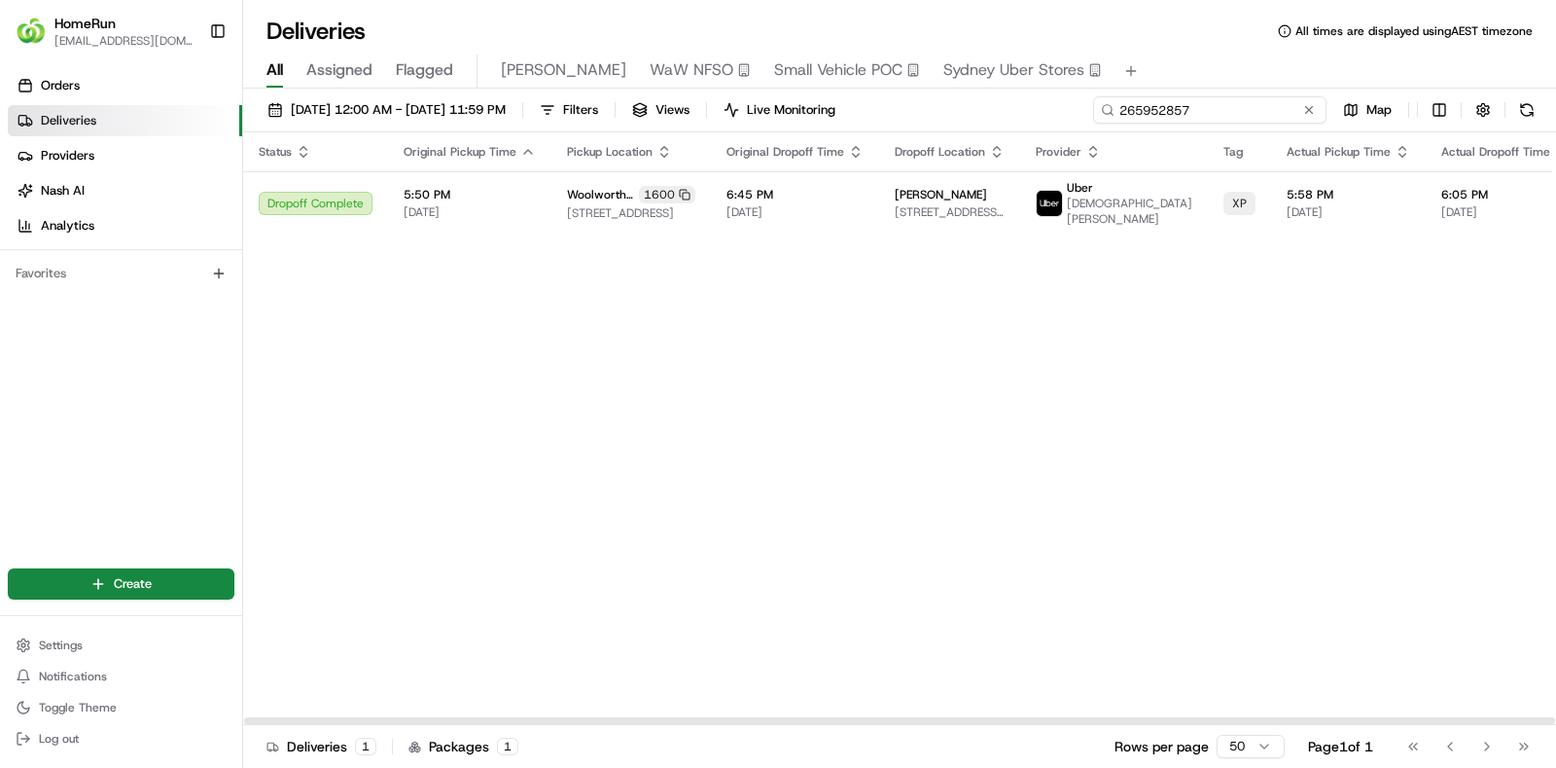
click at [1226, 103] on input "265952857" at bounding box center [1209, 109] width 233 height 27
paste input "850492"
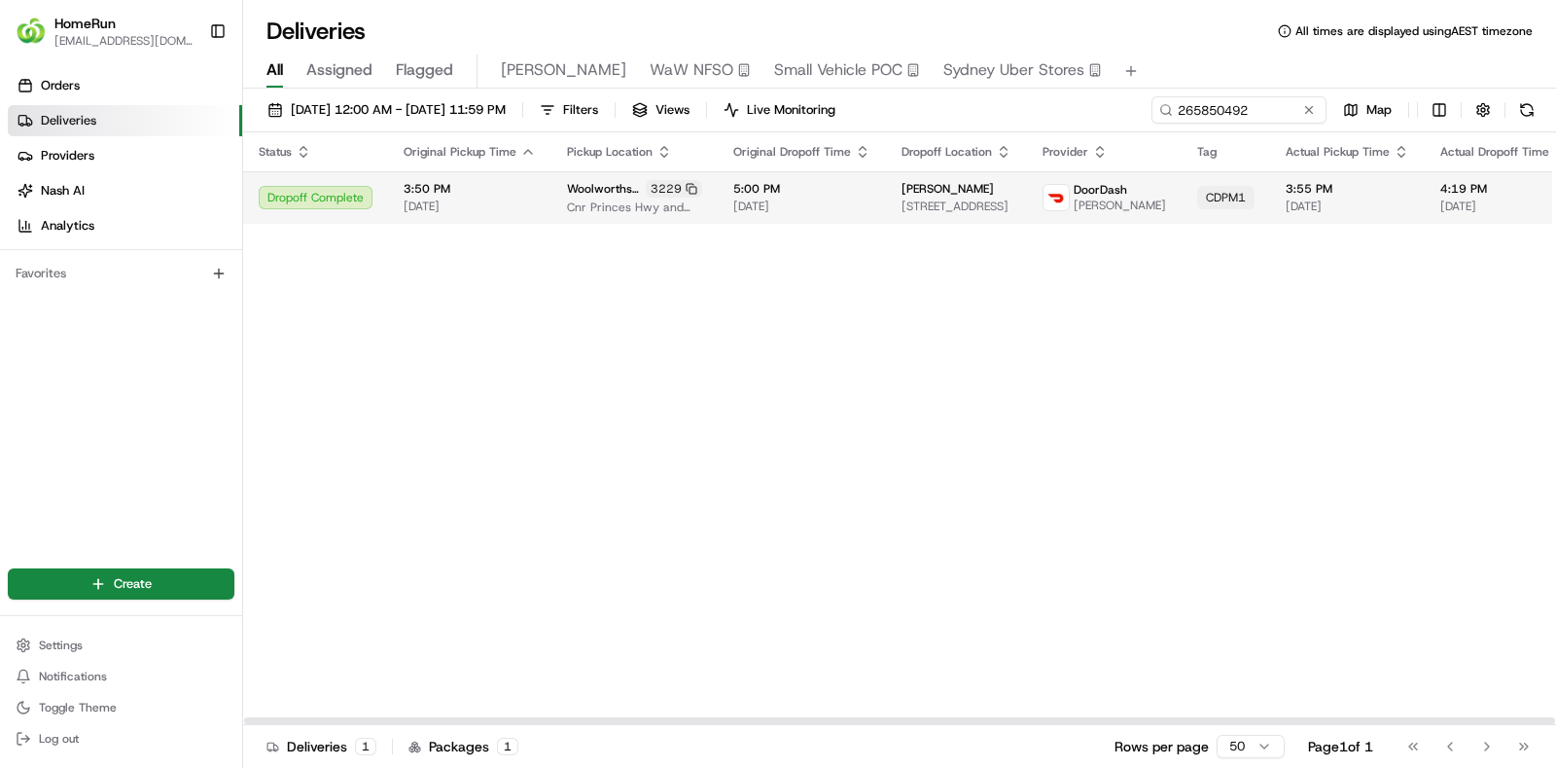
click at [856, 213] on span "[DATE]" at bounding box center [801, 206] width 137 height 16
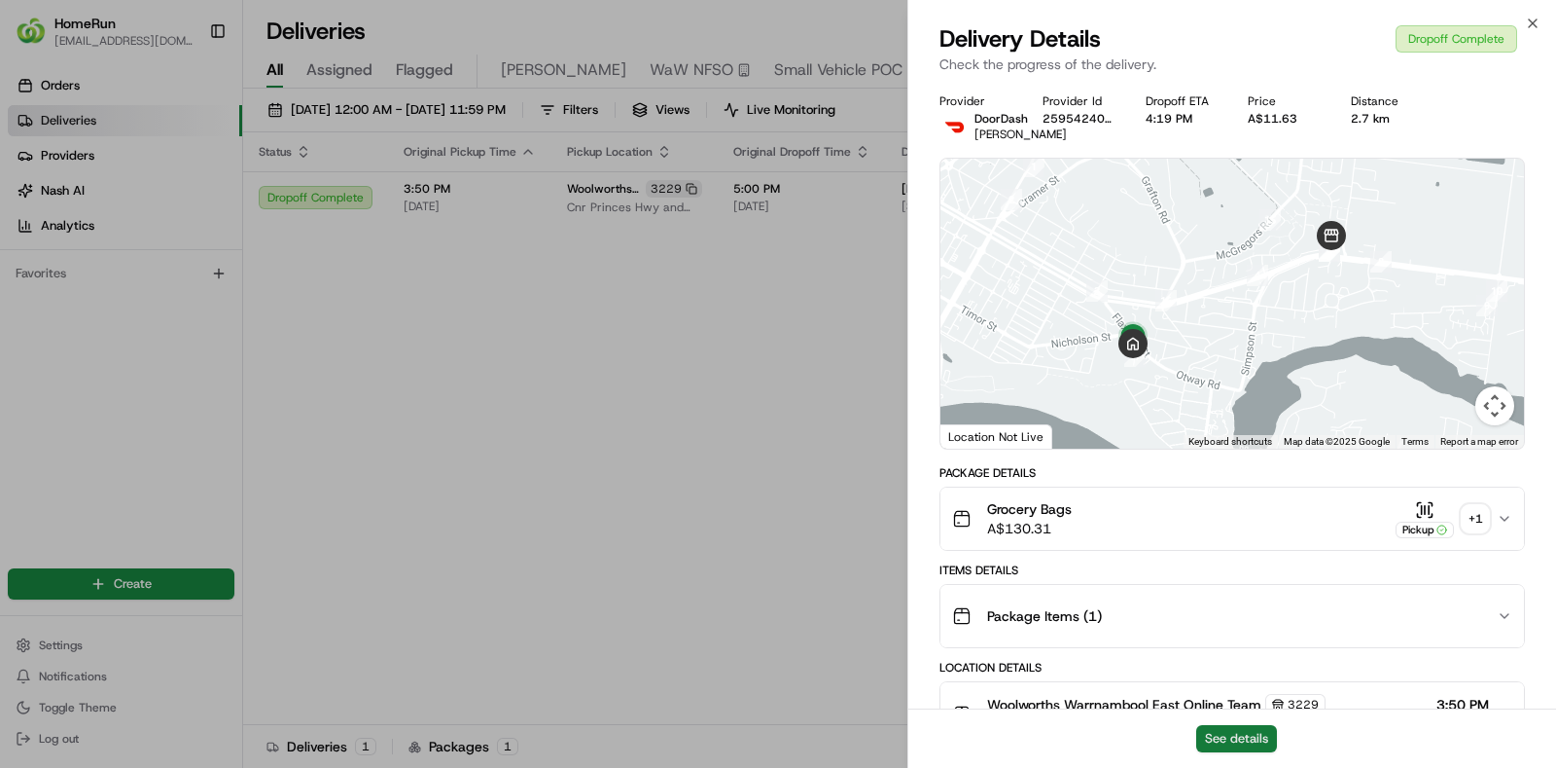
click at [1217, 734] on button "See details" at bounding box center [1236, 738] width 81 height 27
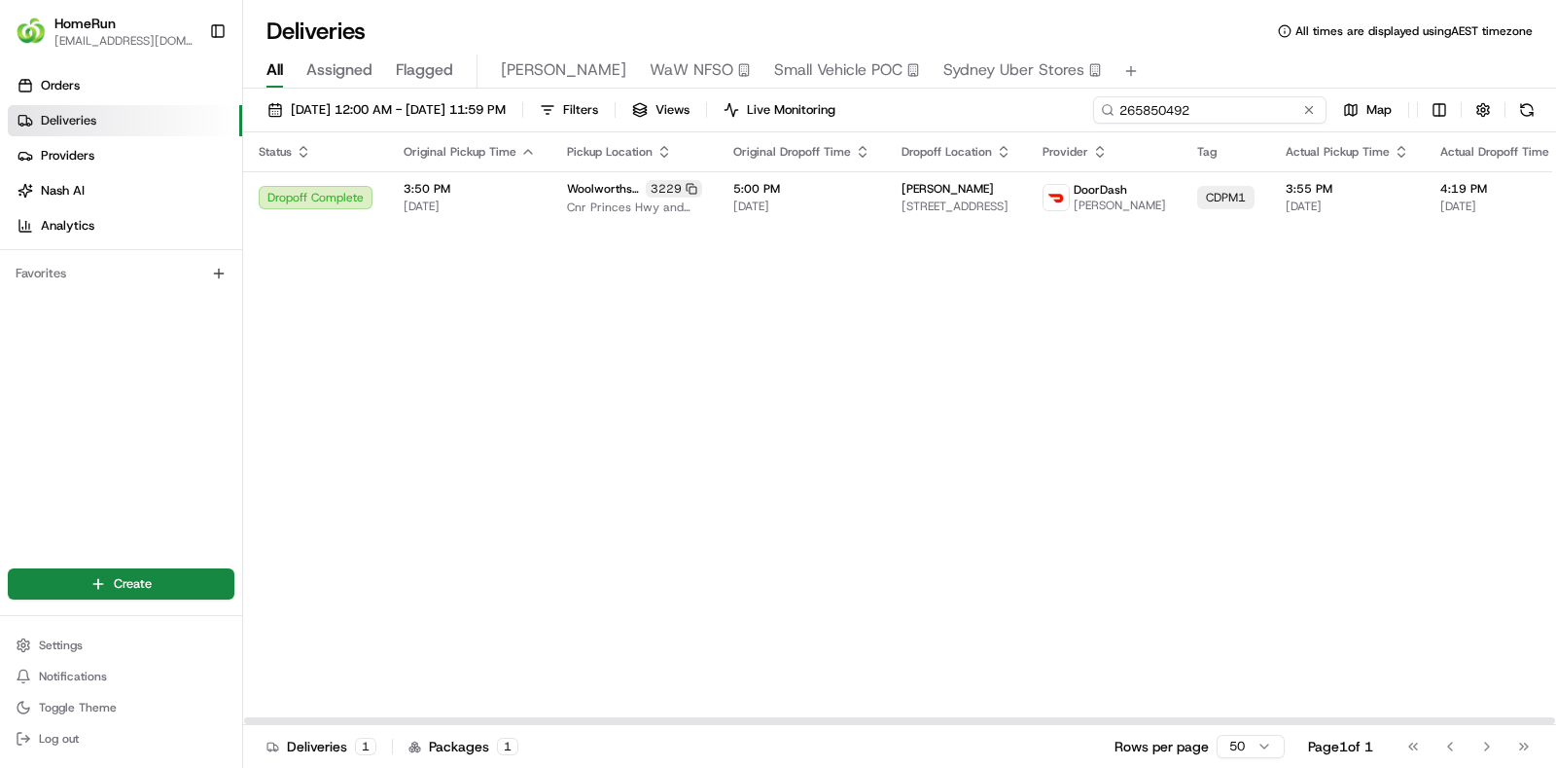
click at [1268, 101] on input "265850492" at bounding box center [1209, 109] width 233 height 27
paste input "238544"
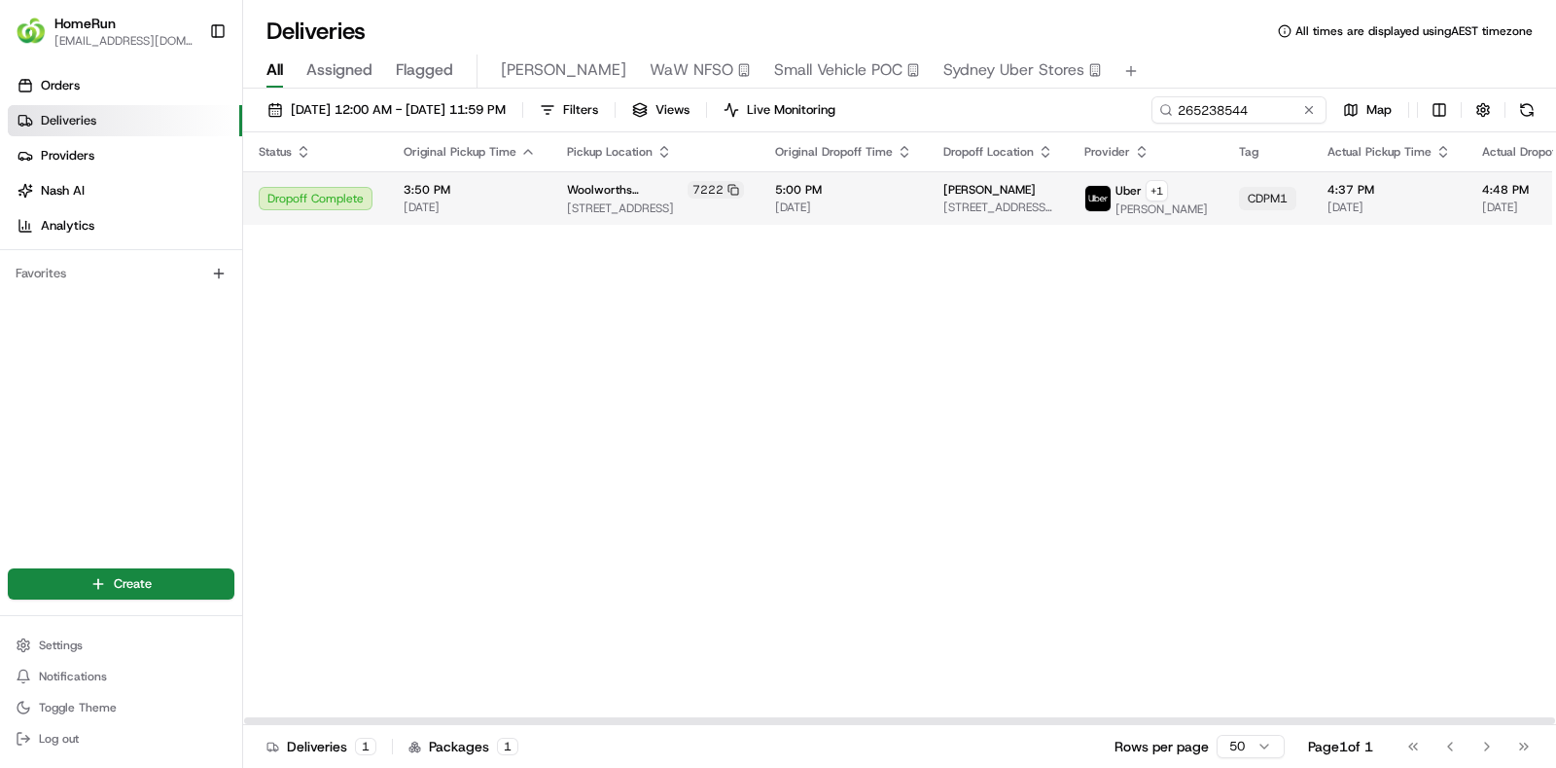
click at [790, 205] on span "[DATE]" at bounding box center [843, 207] width 137 height 16
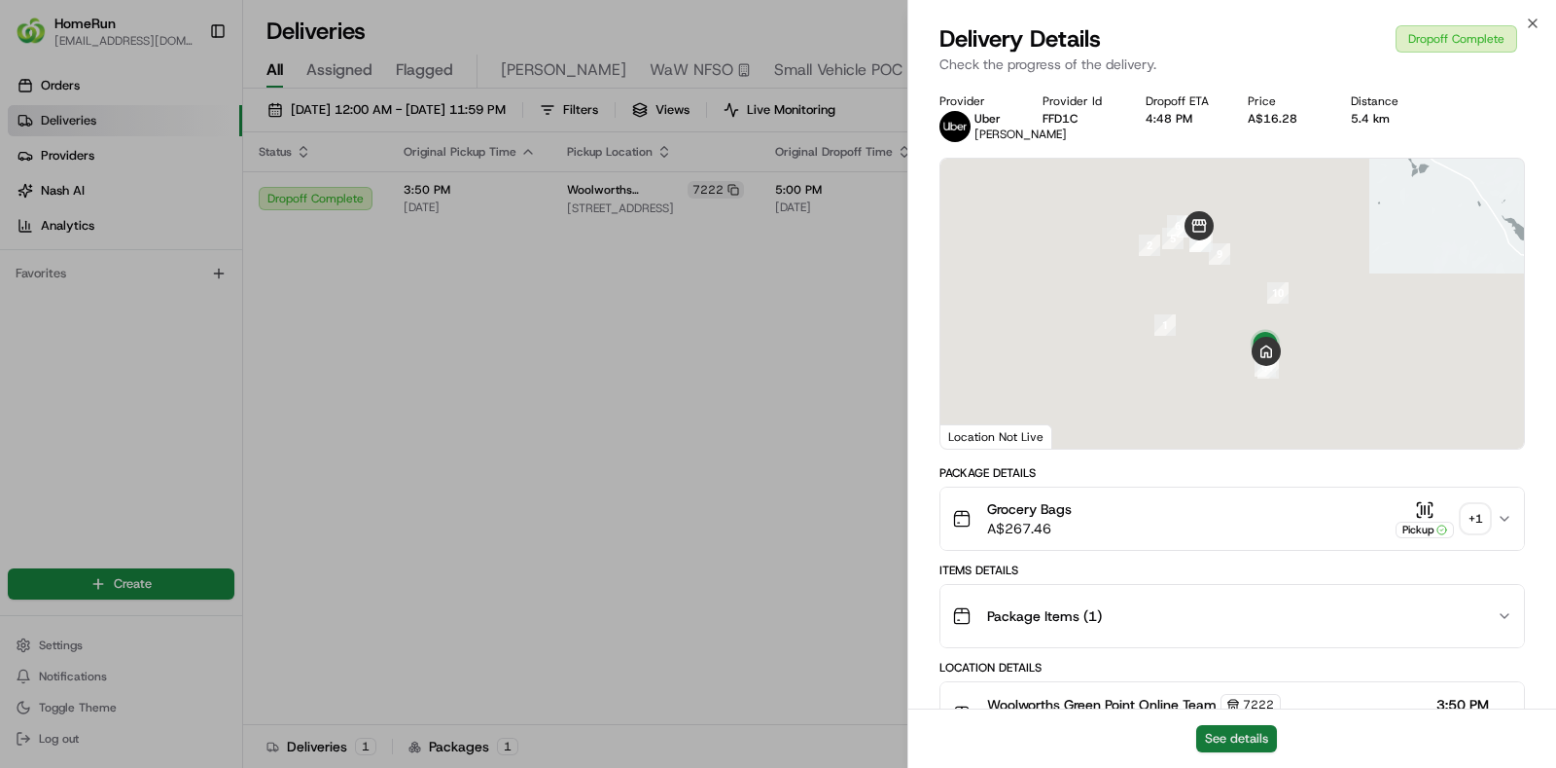
click at [1249, 727] on button "See details" at bounding box center [1236, 738] width 81 height 27
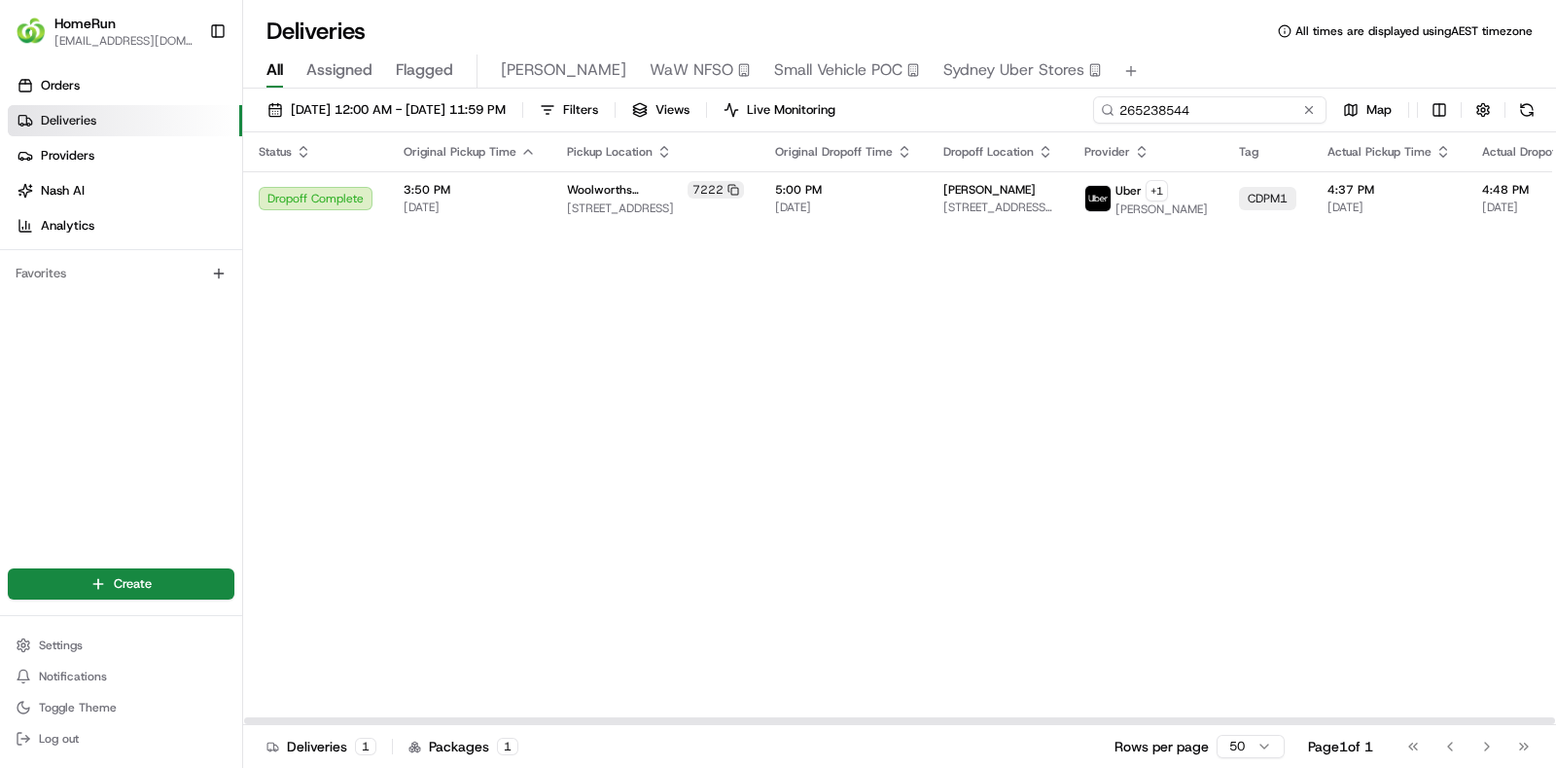
click at [1290, 111] on input "265238544" at bounding box center [1209, 109] width 233 height 27
paste input "931052"
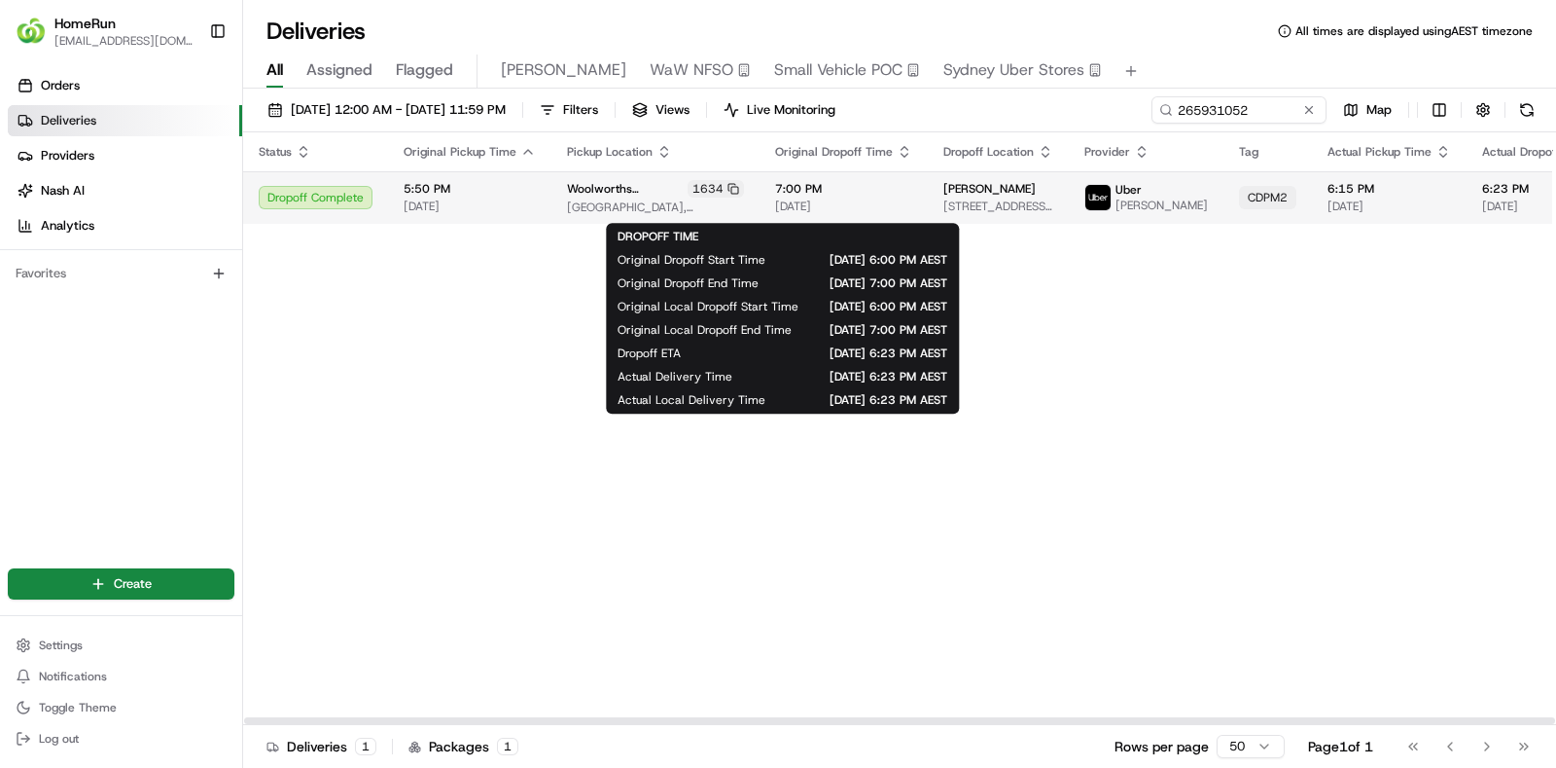
click at [833, 192] on span "7:00 PM" at bounding box center [843, 189] width 137 height 16
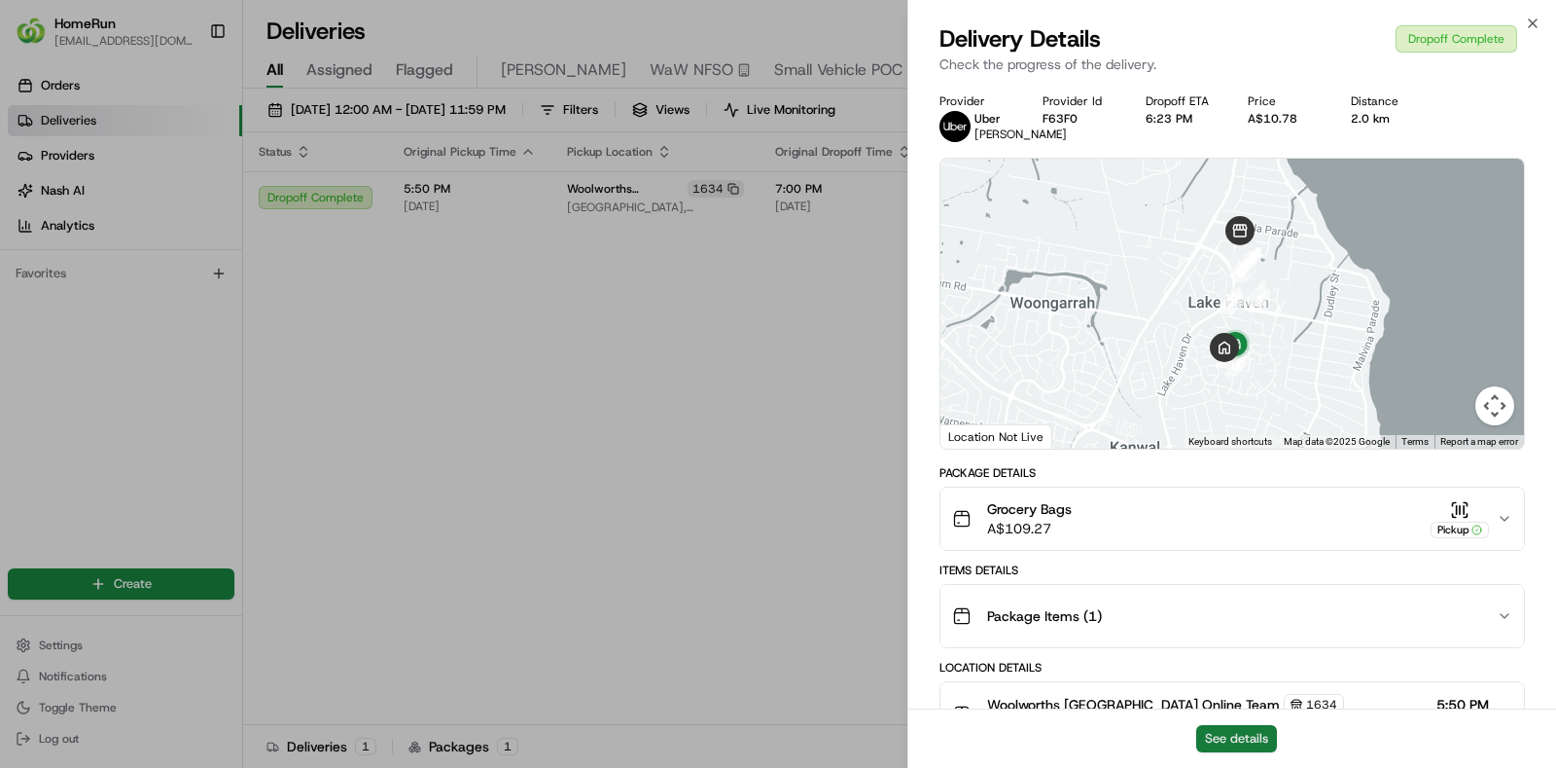
click at [1206, 735] on button "See details" at bounding box center [1236, 738] width 81 height 27
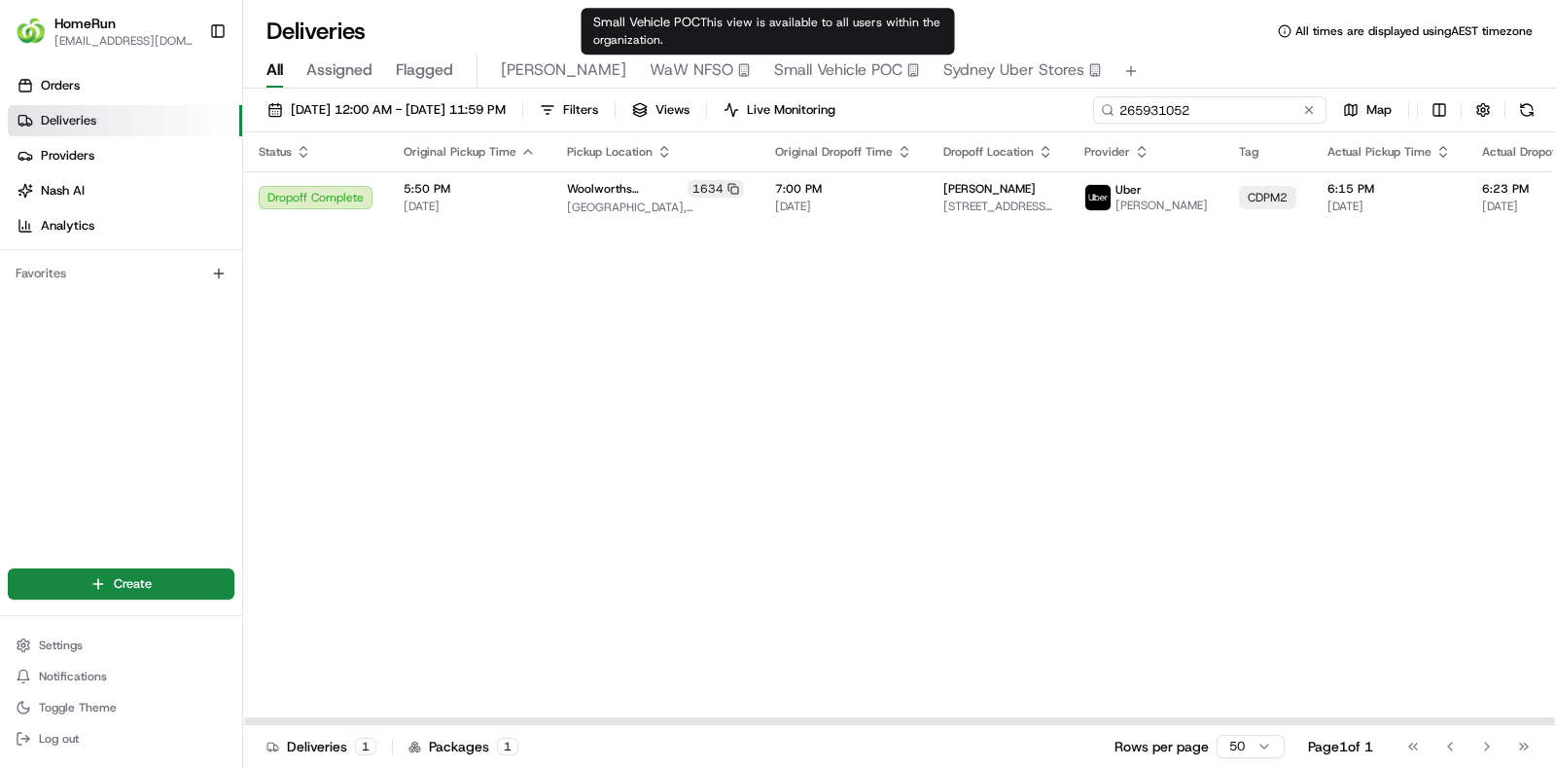
click at [1239, 114] on input "265931052" at bounding box center [1209, 109] width 233 height 27
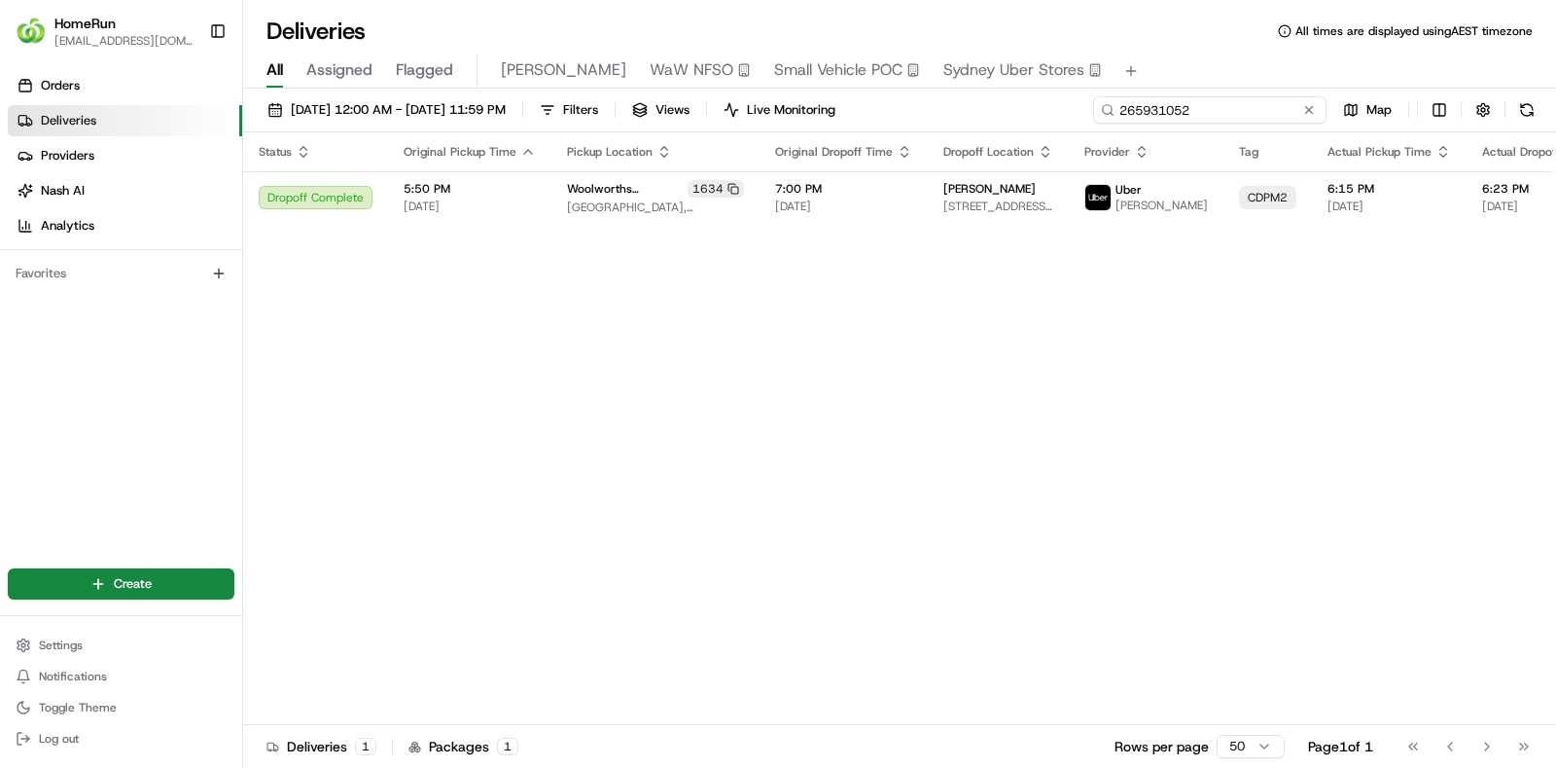
click at [1239, 114] on input "265931052" at bounding box center [1209, 109] width 233 height 27
paste input "893049"
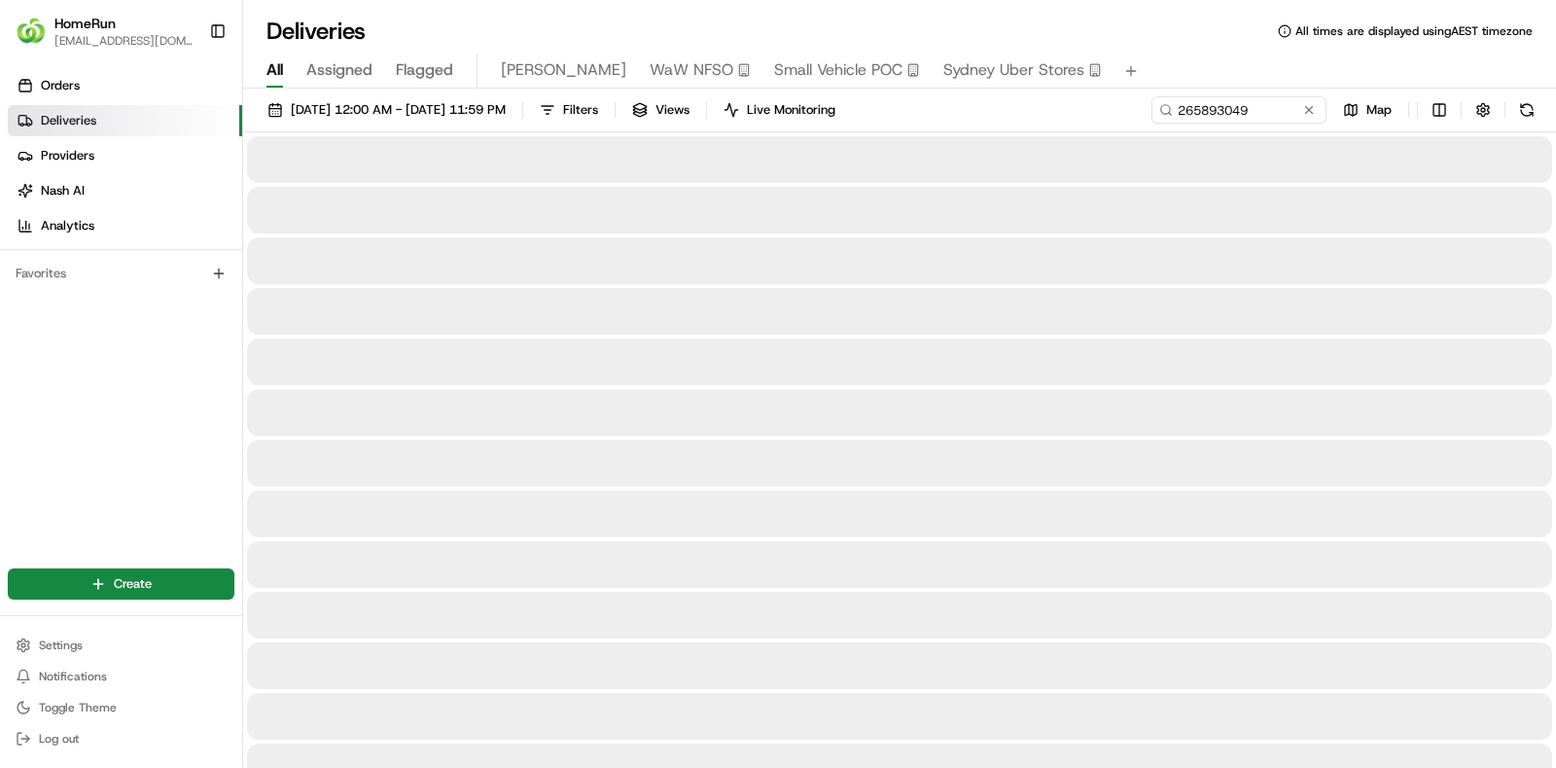
click at [533, 12] on div "Deliveries All times are displayed using AEST timezone All Assigned Flagged saa…" at bounding box center [899, 384] width 1313 height 768
click at [756, 11] on div "Deliveries All times are displayed using AEST timezone All Assigned Flagged saa…" at bounding box center [899, 384] width 1313 height 768
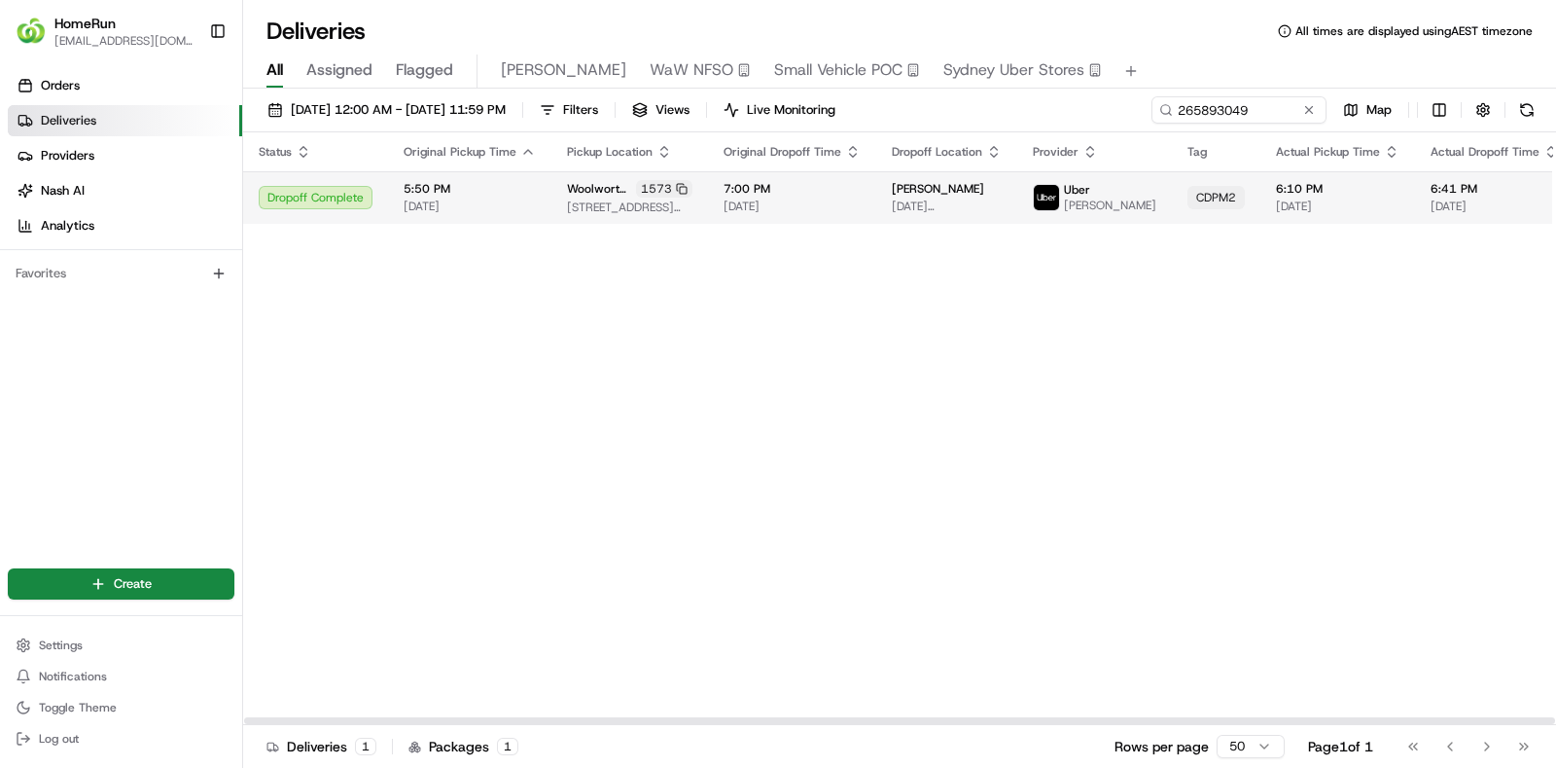
click at [805, 210] on span "[DATE]" at bounding box center [792, 206] width 137 height 16
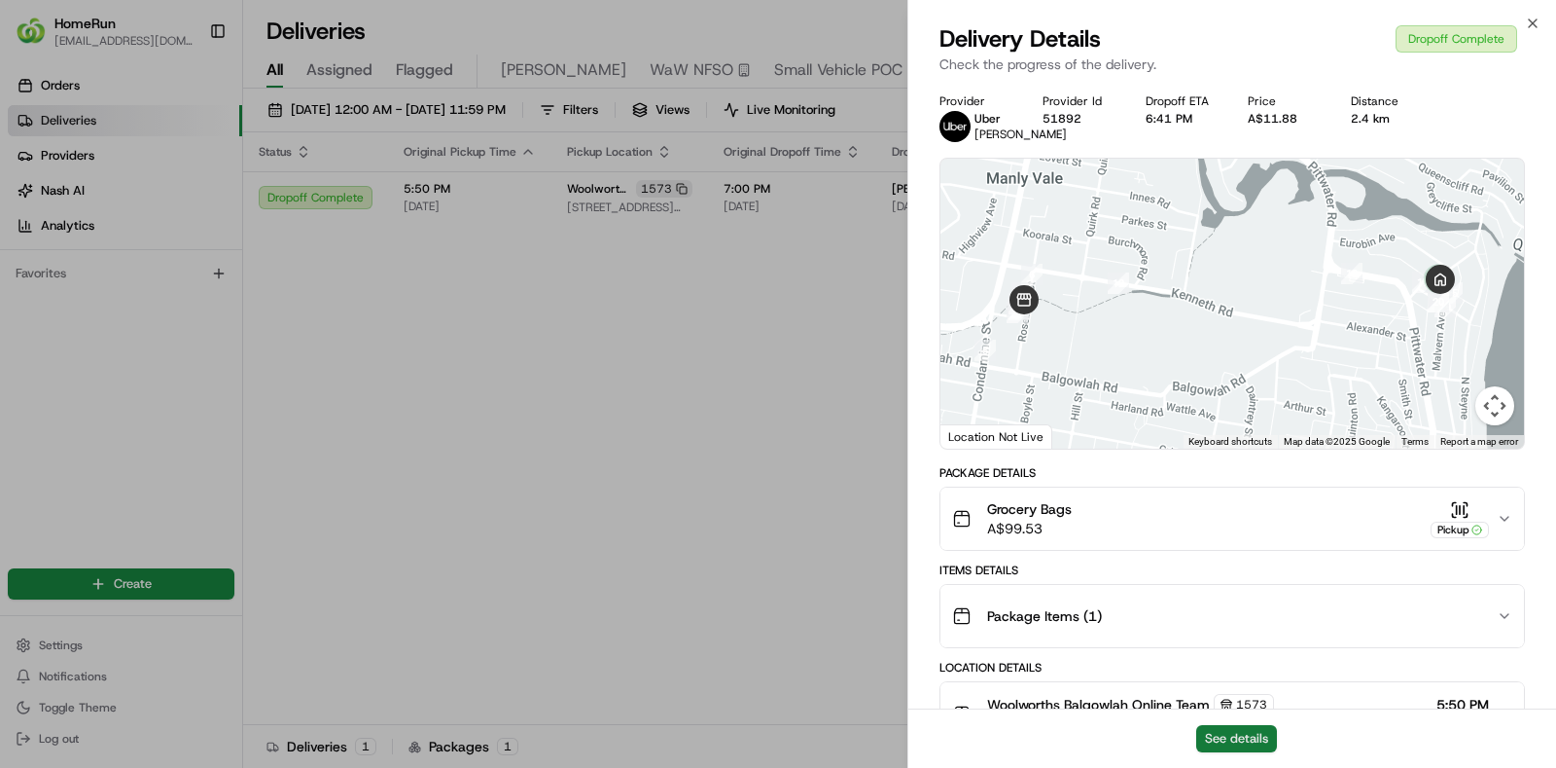
click at [1249, 746] on button "See details" at bounding box center [1236, 738] width 81 height 27
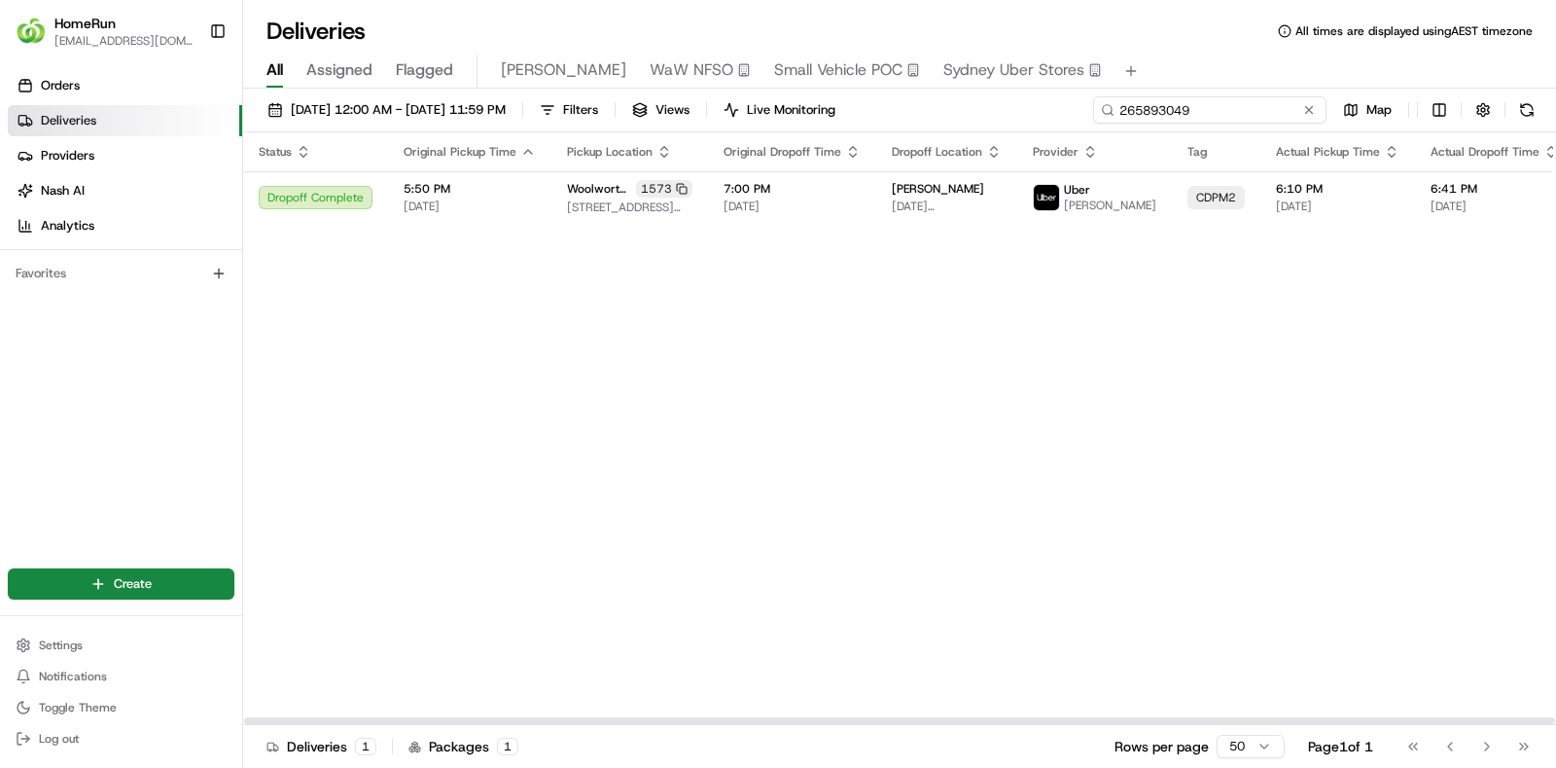
click at [1219, 114] on input "265893049" at bounding box center [1209, 109] width 233 height 27
paste input "900696"
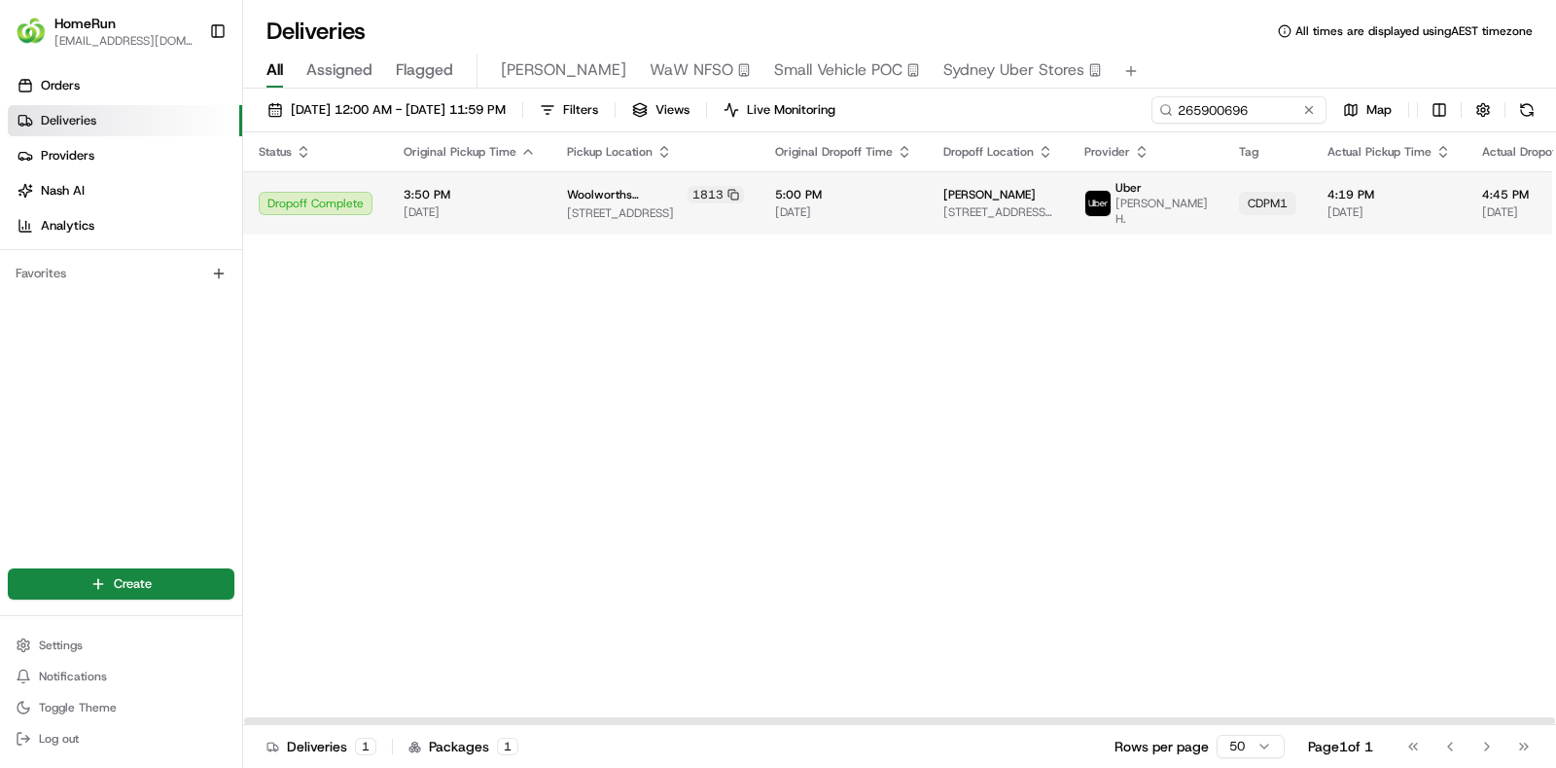
click at [761, 226] on td "5:00 PM 22/08/2025" at bounding box center [844, 202] width 168 height 63
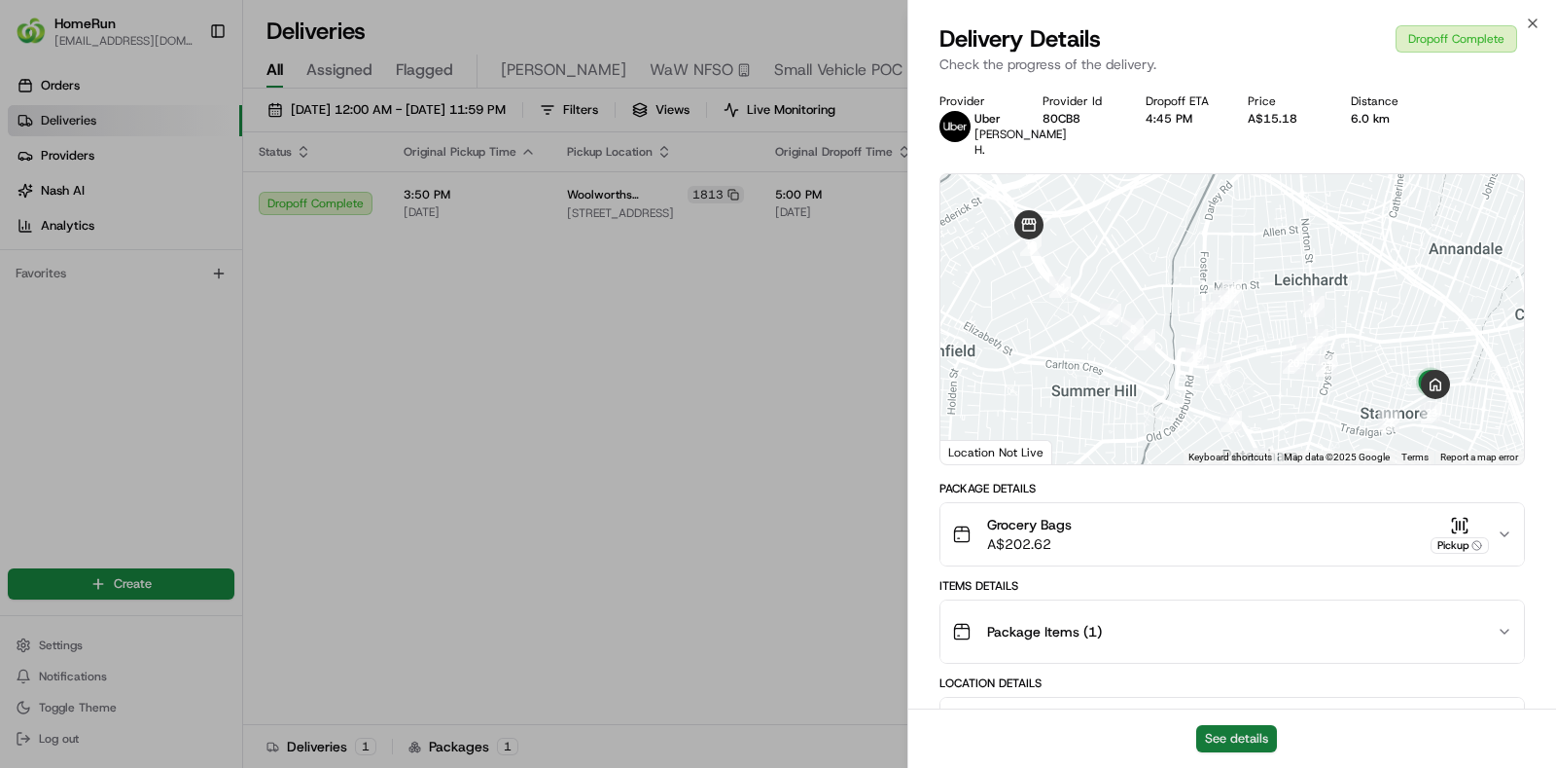
click at [1219, 730] on button "See details" at bounding box center [1236, 738] width 81 height 27
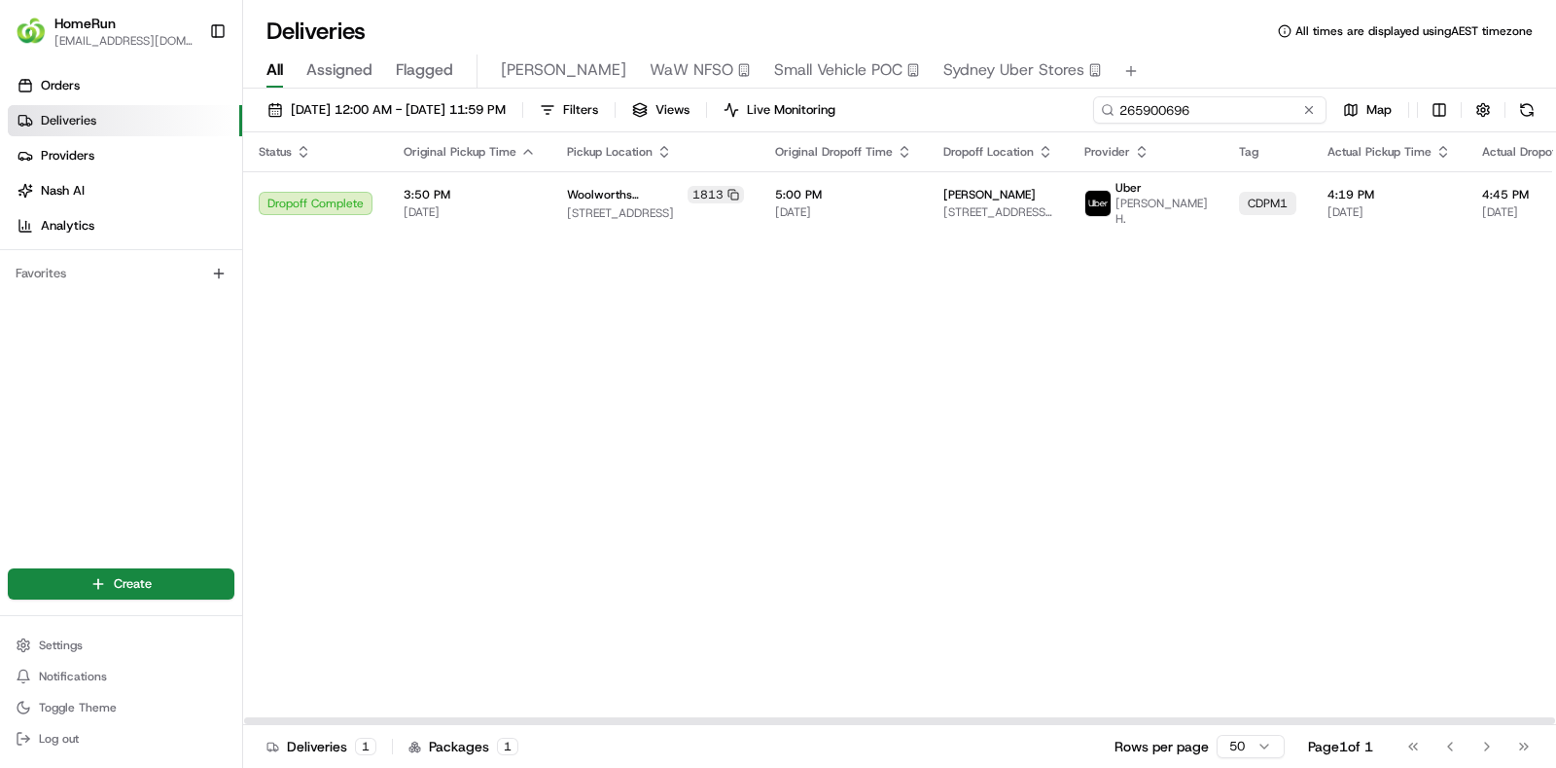
click at [1222, 113] on input "265900696" at bounding box center [1209, 109] width 233 height 27
paste input "893368"
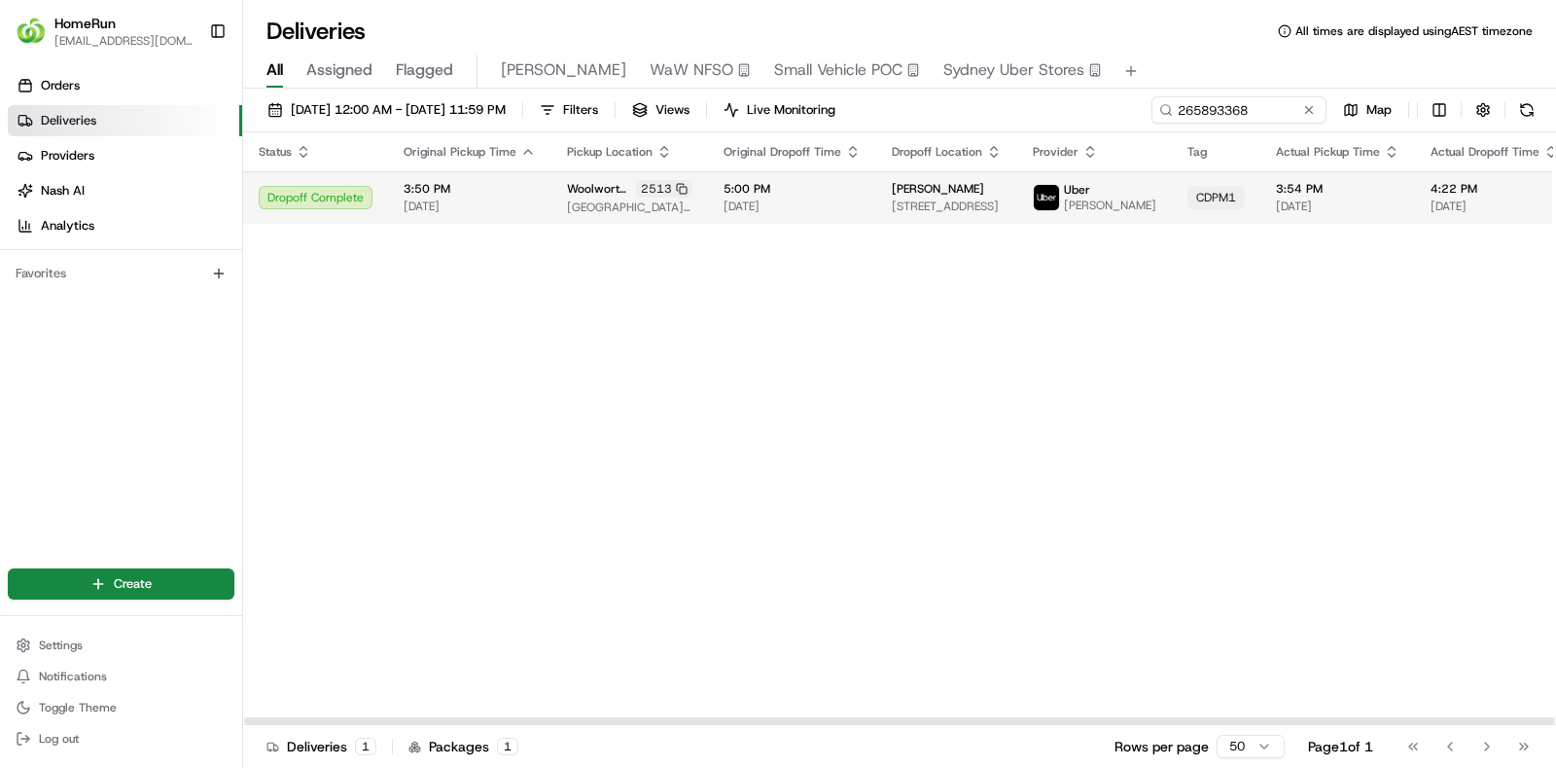
click at [785, 188] on span "5:00 PM" at bounding box center [792, 189] width 137 height 16
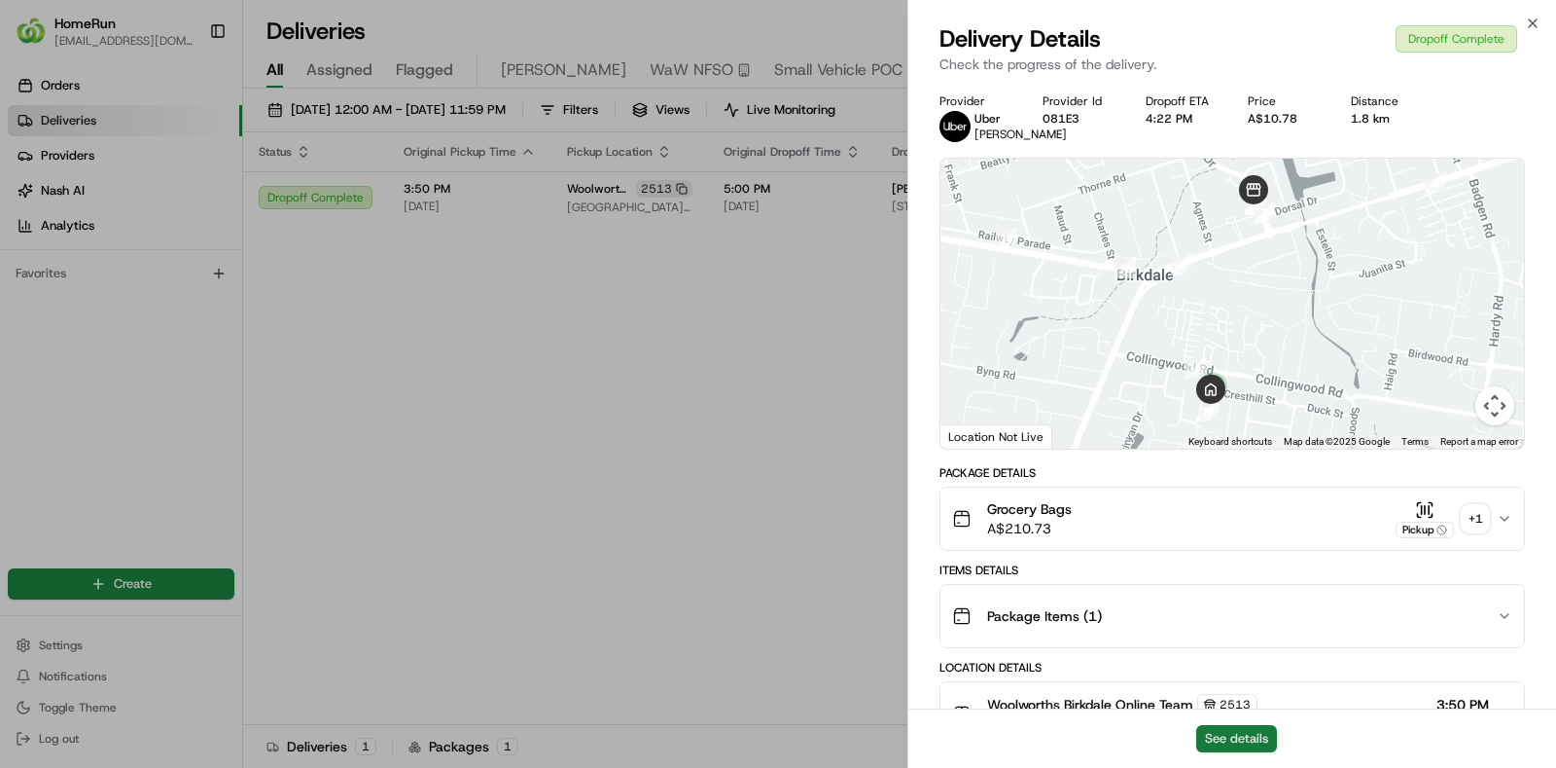
click at [1234, 732] on button "See details" at bounding box center [1236, 738] width 81 height 27
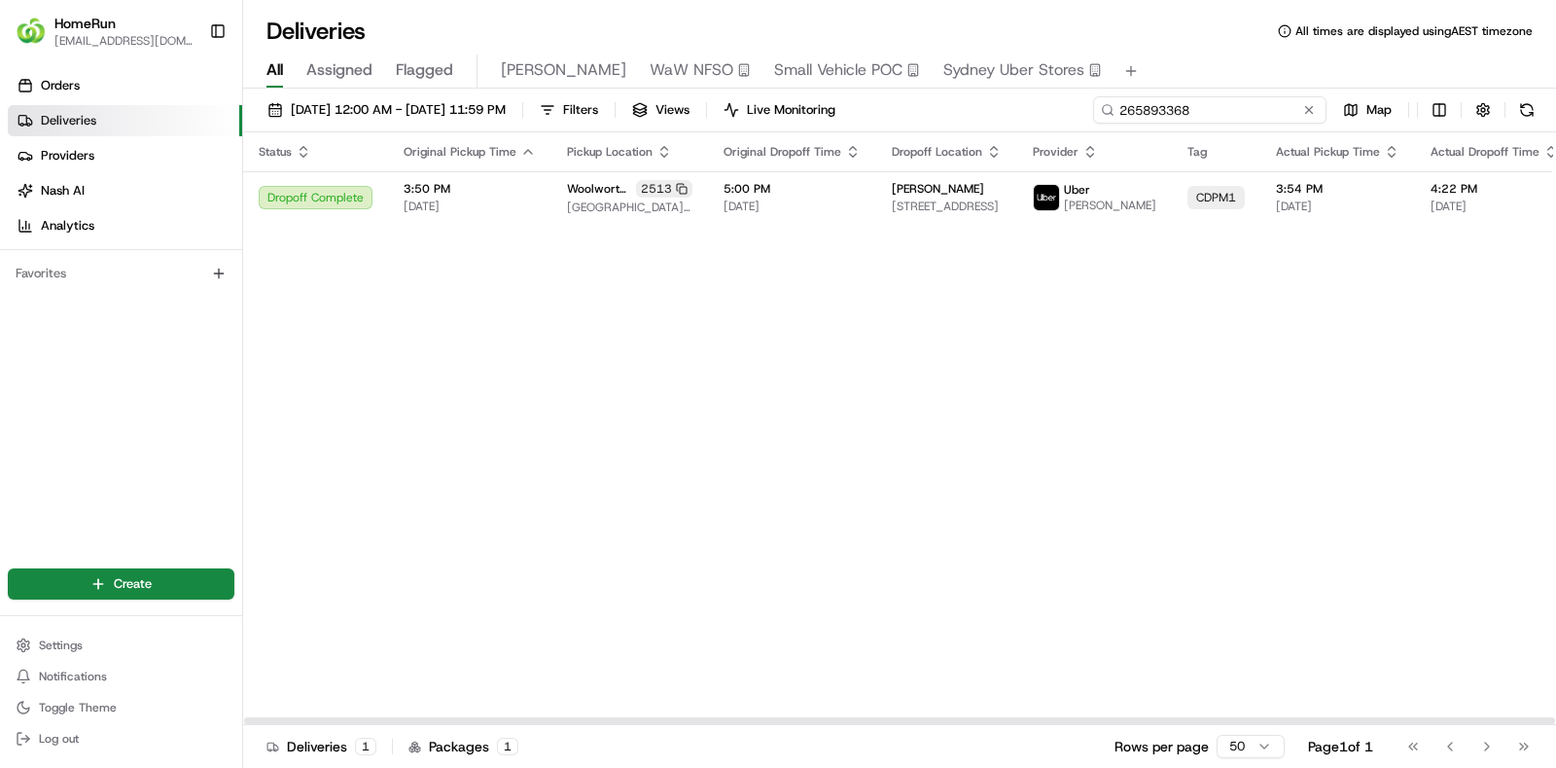
click at [1255, 116] on input "265893368" at bounding box center [1209, 109] width 233 height 27
paste input "952840"
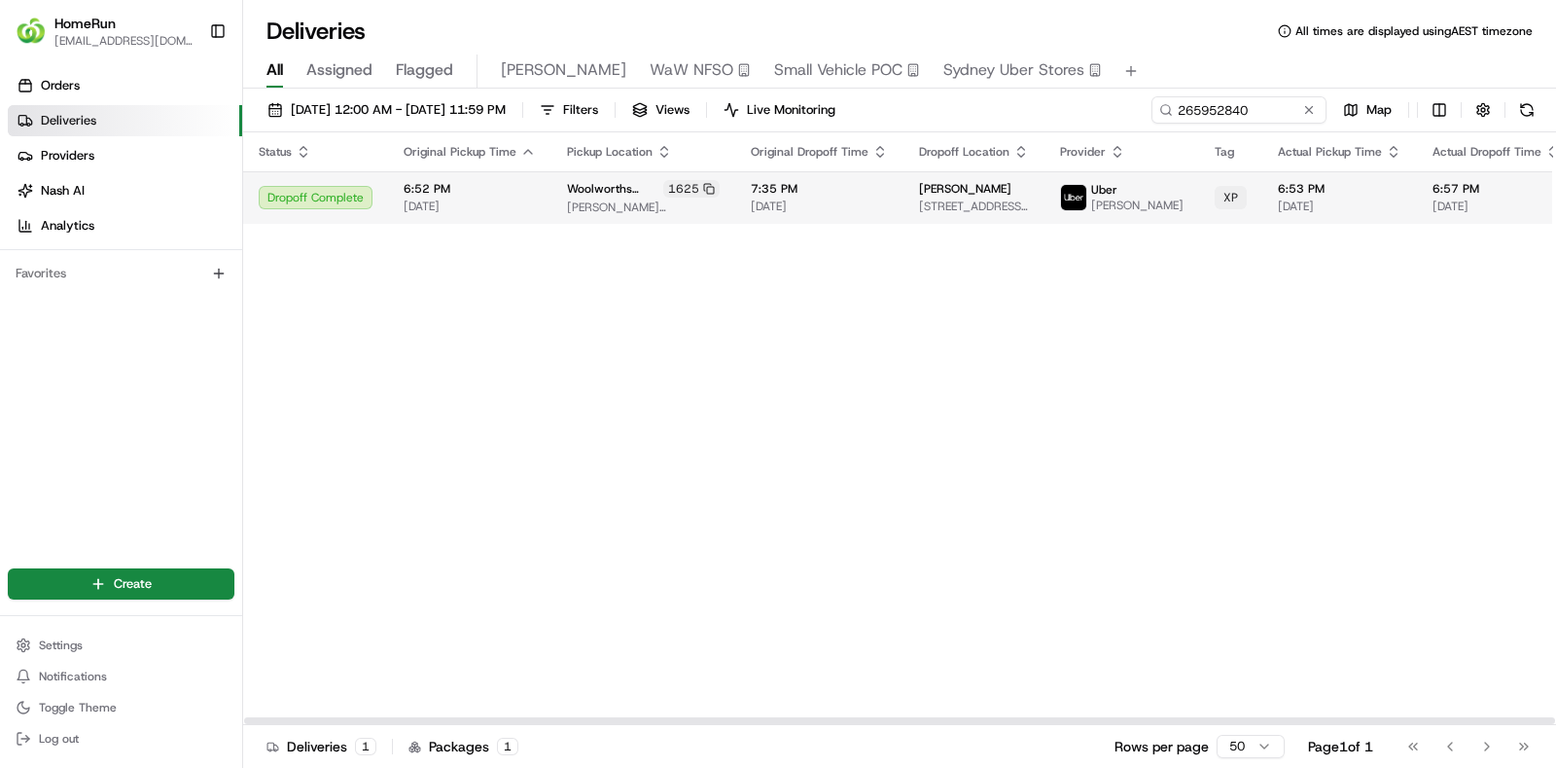
click at [828, 185] on span "7:35 PM" at bounding box center [819, 189] width 137 height 16
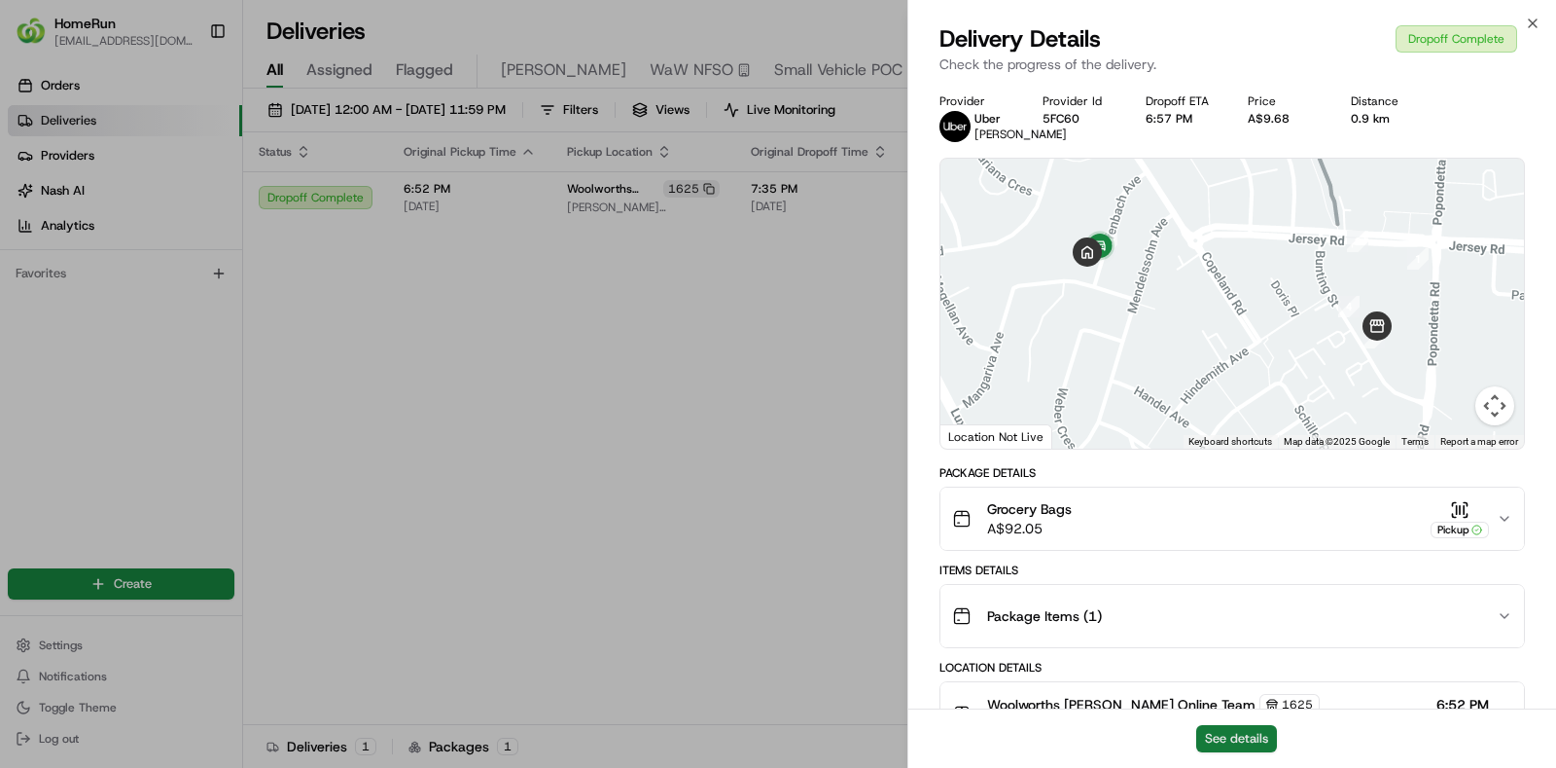
click at [1230, 747] on button "See details" at bounding box center [1236, 738] width 81 height 27
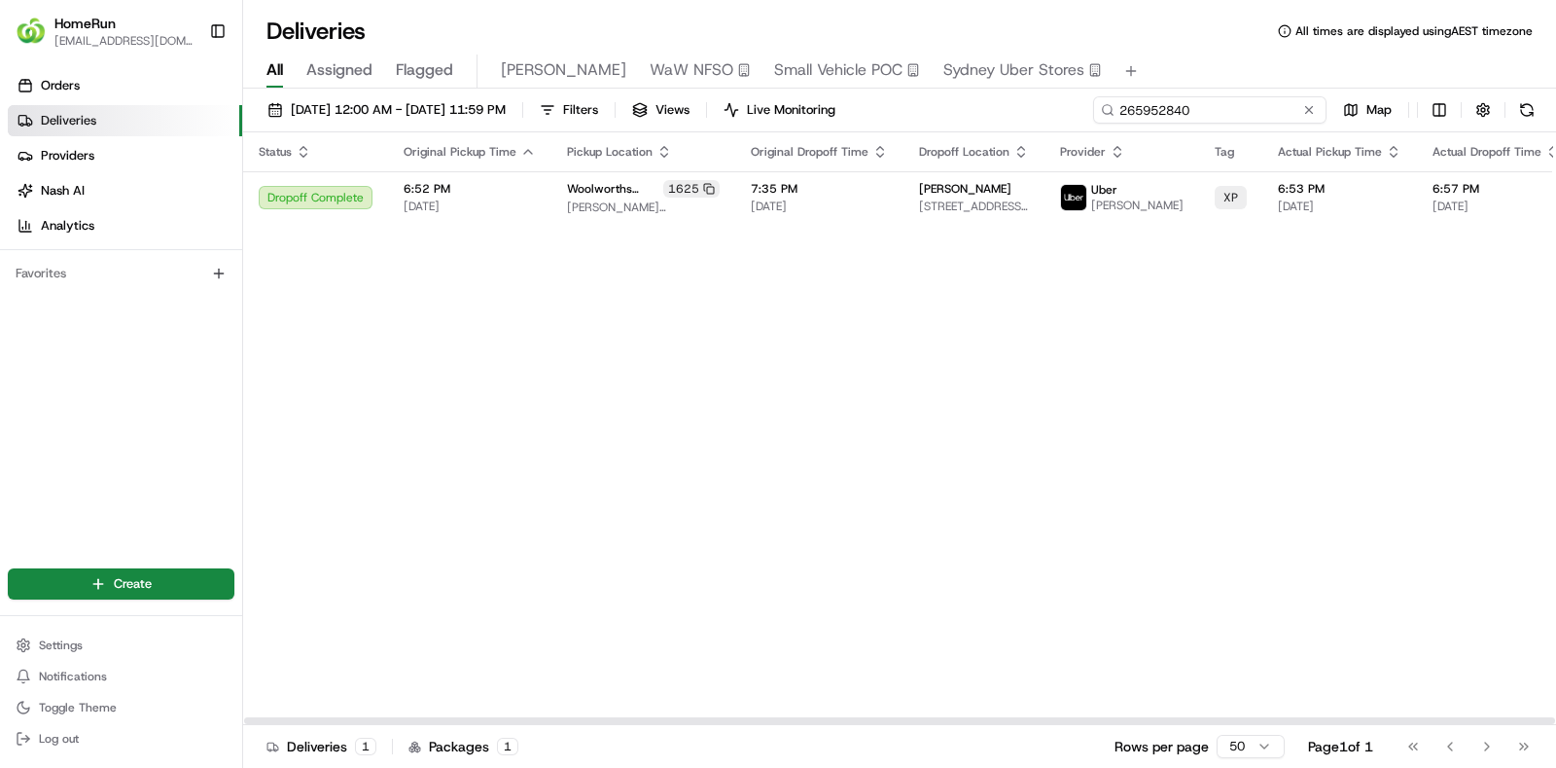
click at [1224, 108] on input "265952840" at bounding box center [1209, 109] width 233 height 27
paste input "39596"
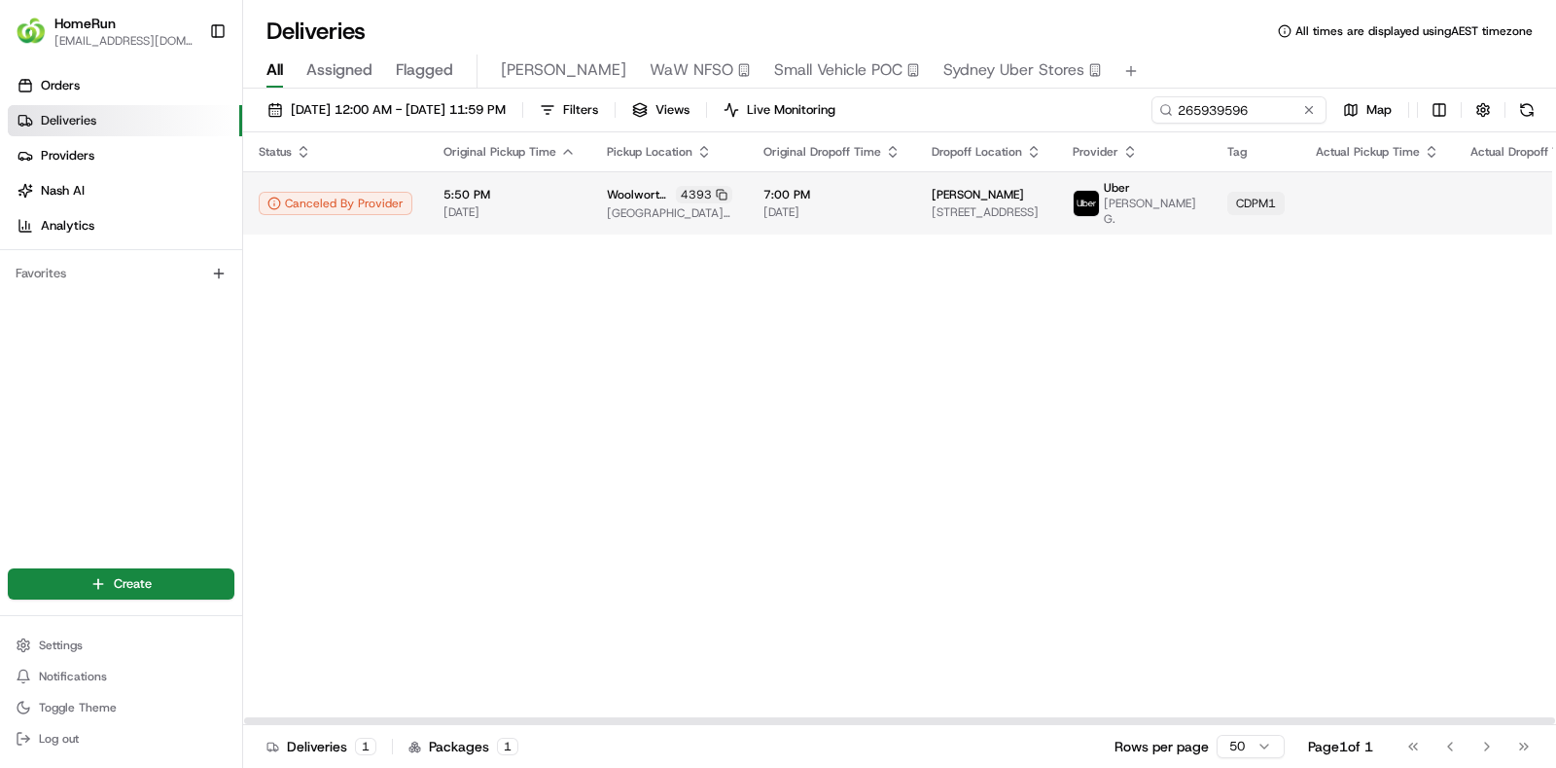
click at [824, 187] on span "7:00 PM" at bounding box center [832, 195] width 137 height 16
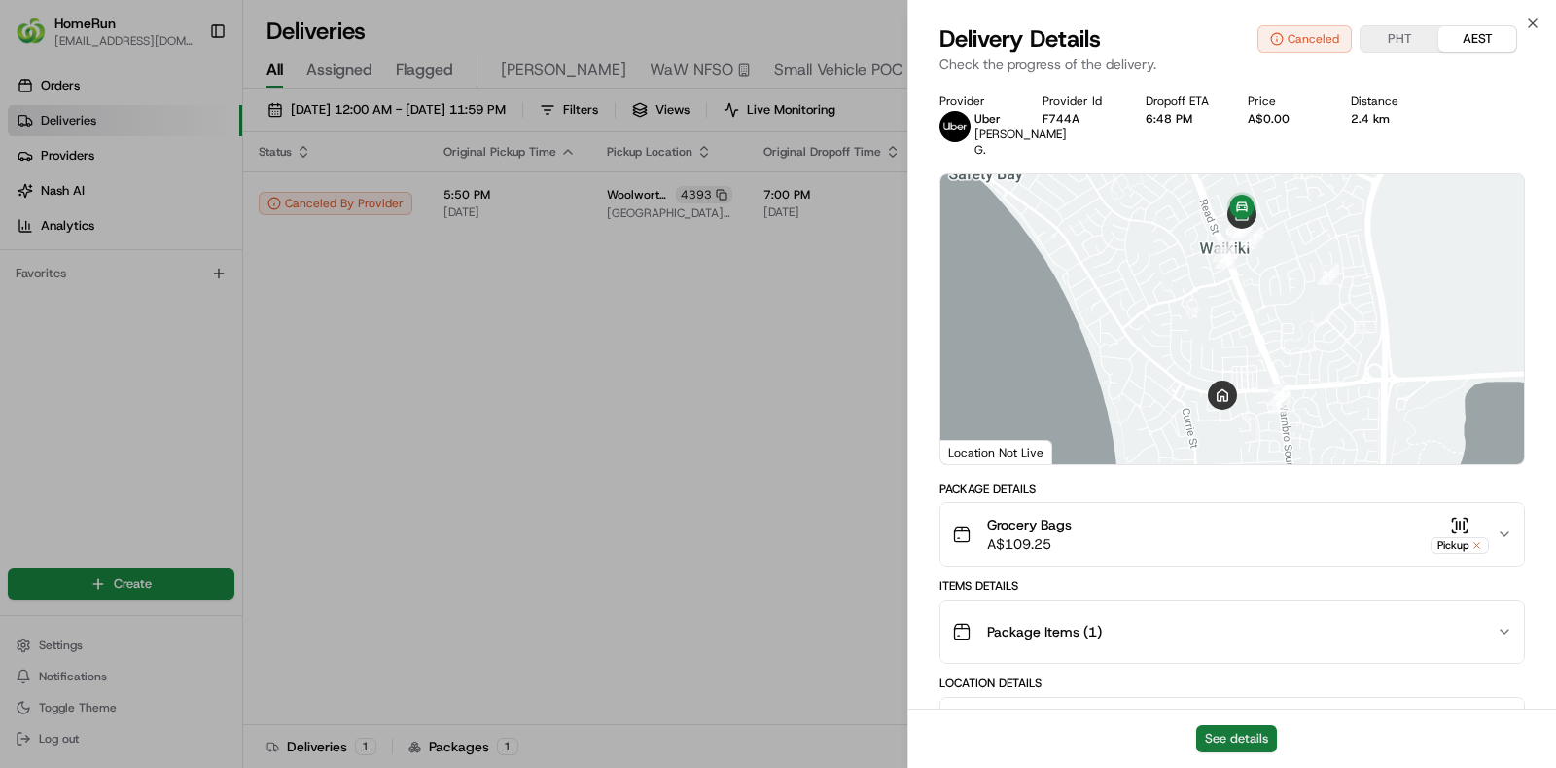
click at [1239, 731] on button "See details" at bounding box center [1236, 738] width 81 height 27
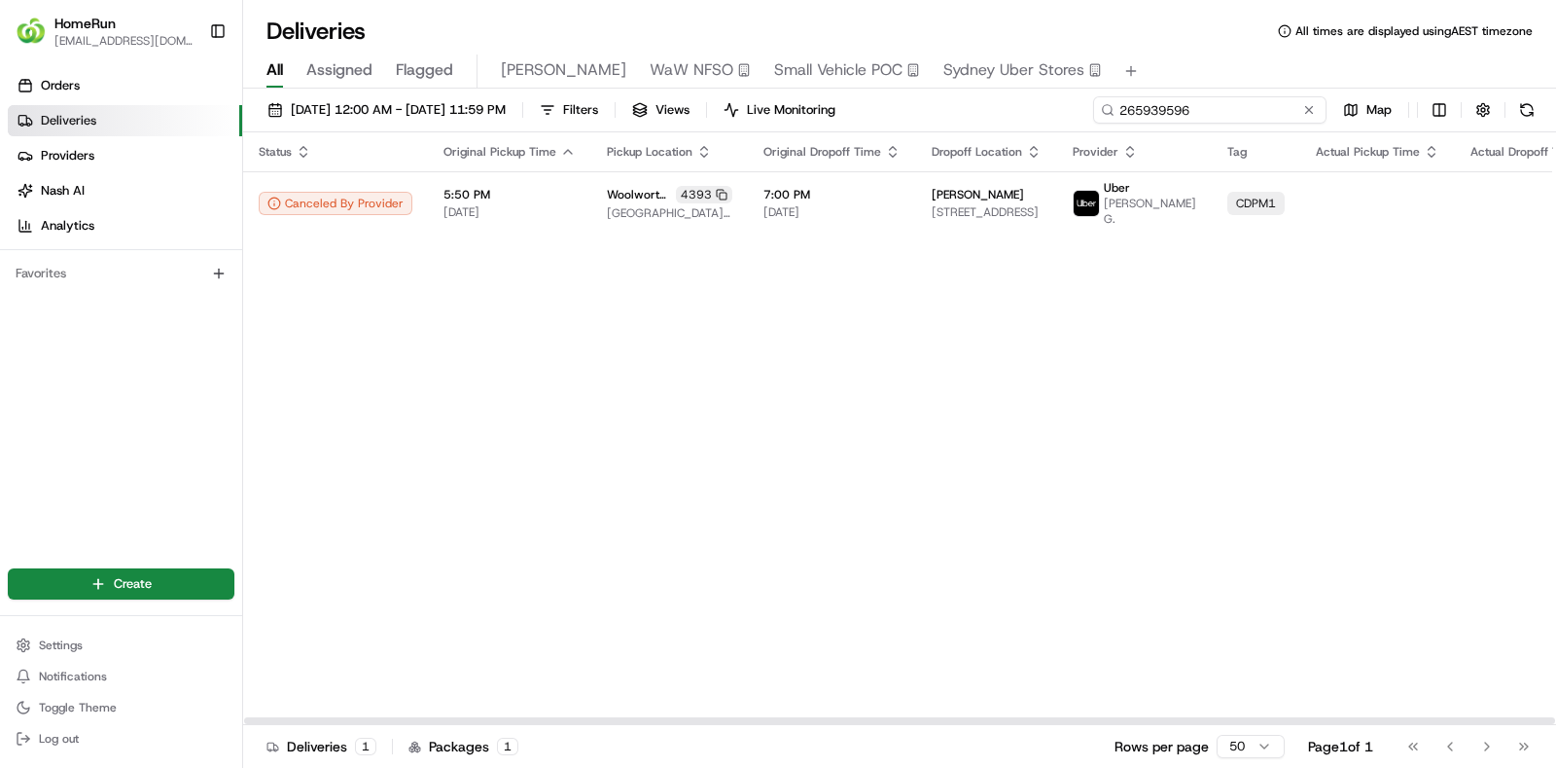
click at [1233, 101] on input "265939596" at bounding box center [1209, 109] width 233 height 27
paste input "73341"
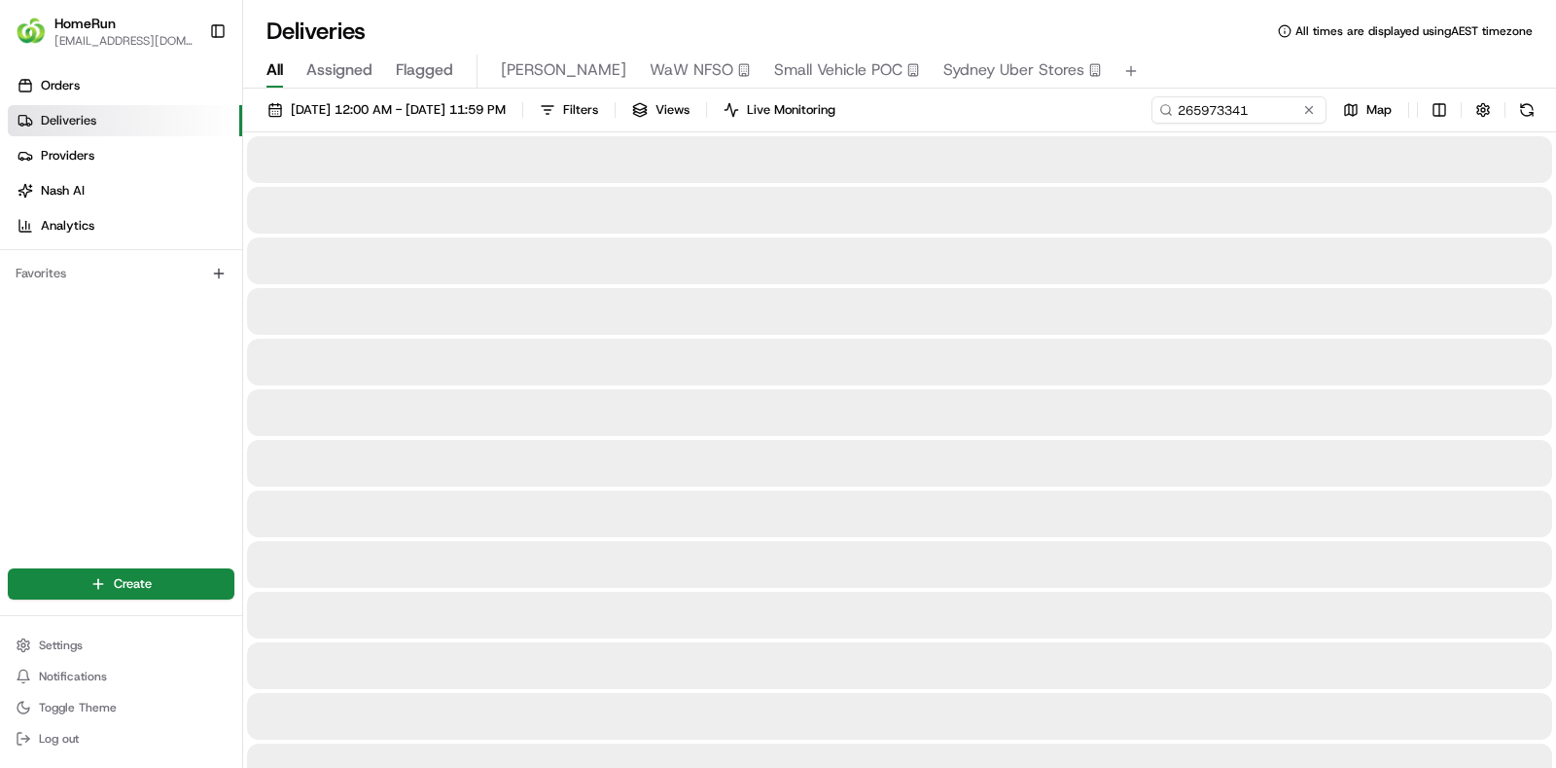
click at [758, 17] on div "Deliveries All times are displayed using AEST timezone" at bounding box center [899, 31] width 1313 height 31
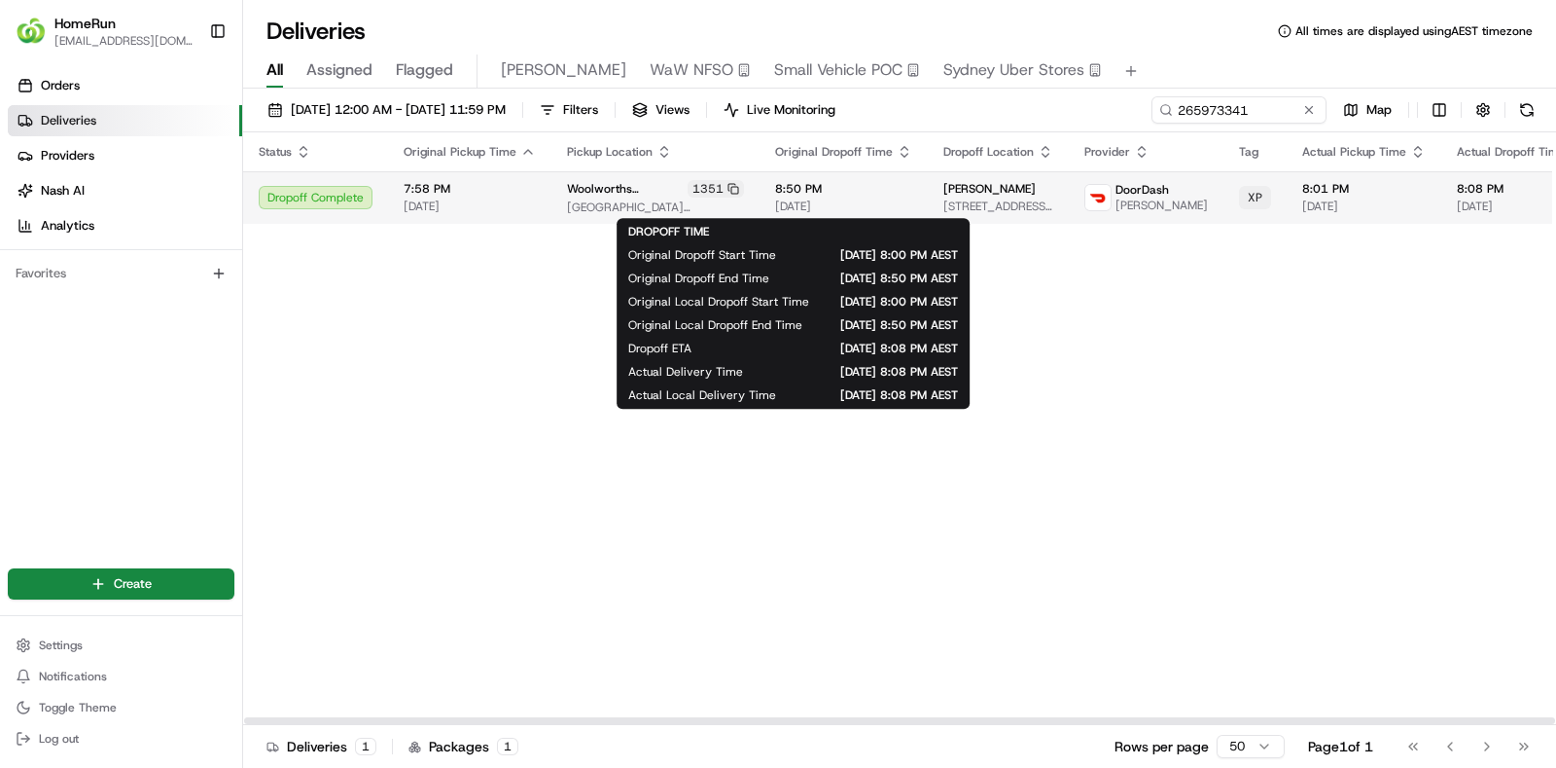
click at [775, 207] on span "[DATE]" at bounding box center [843, 206] width 137 height 16
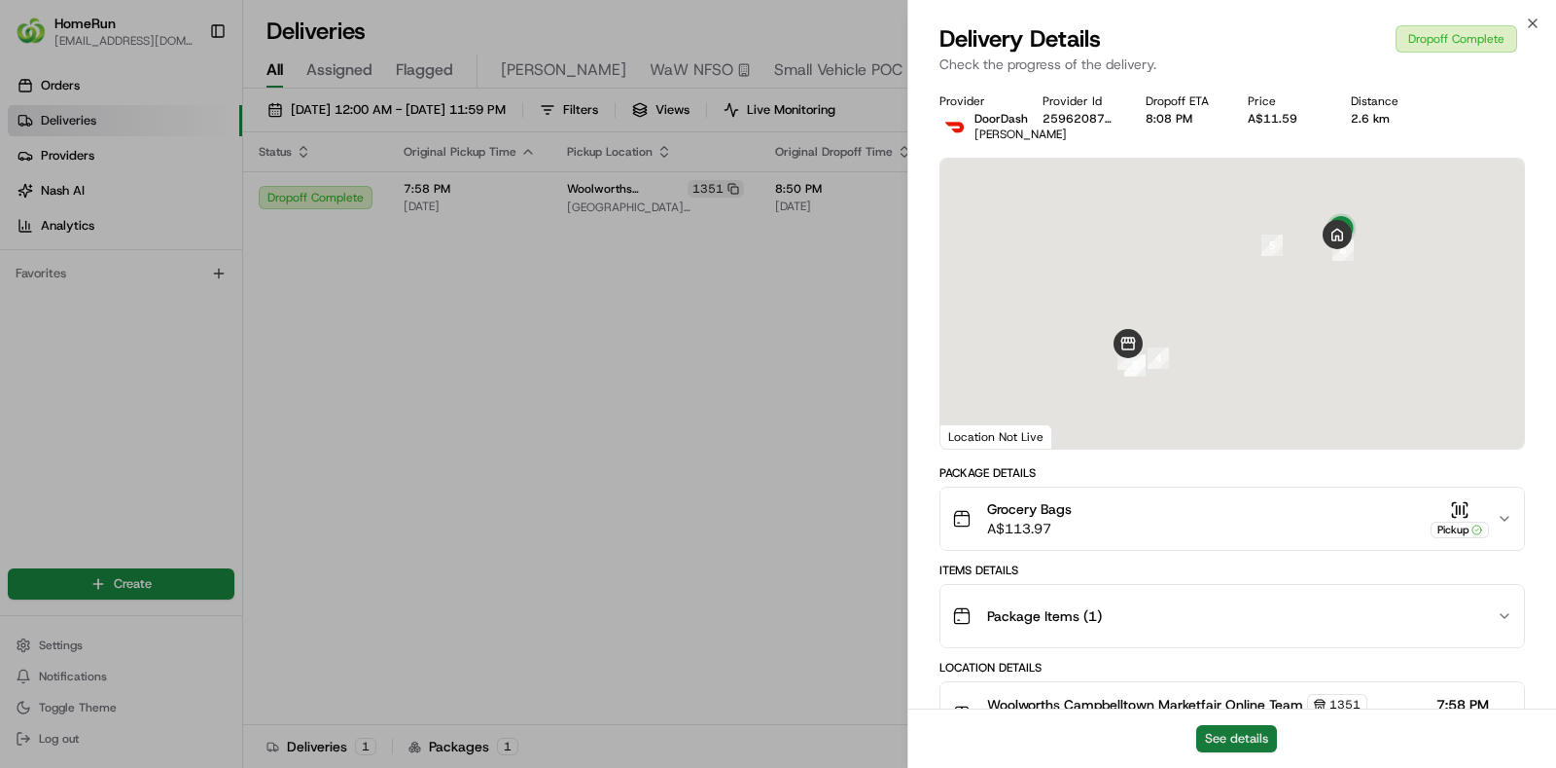
click at [1252, 734] on button "See details" at bounding box center [1236, 738] width 81 height 27
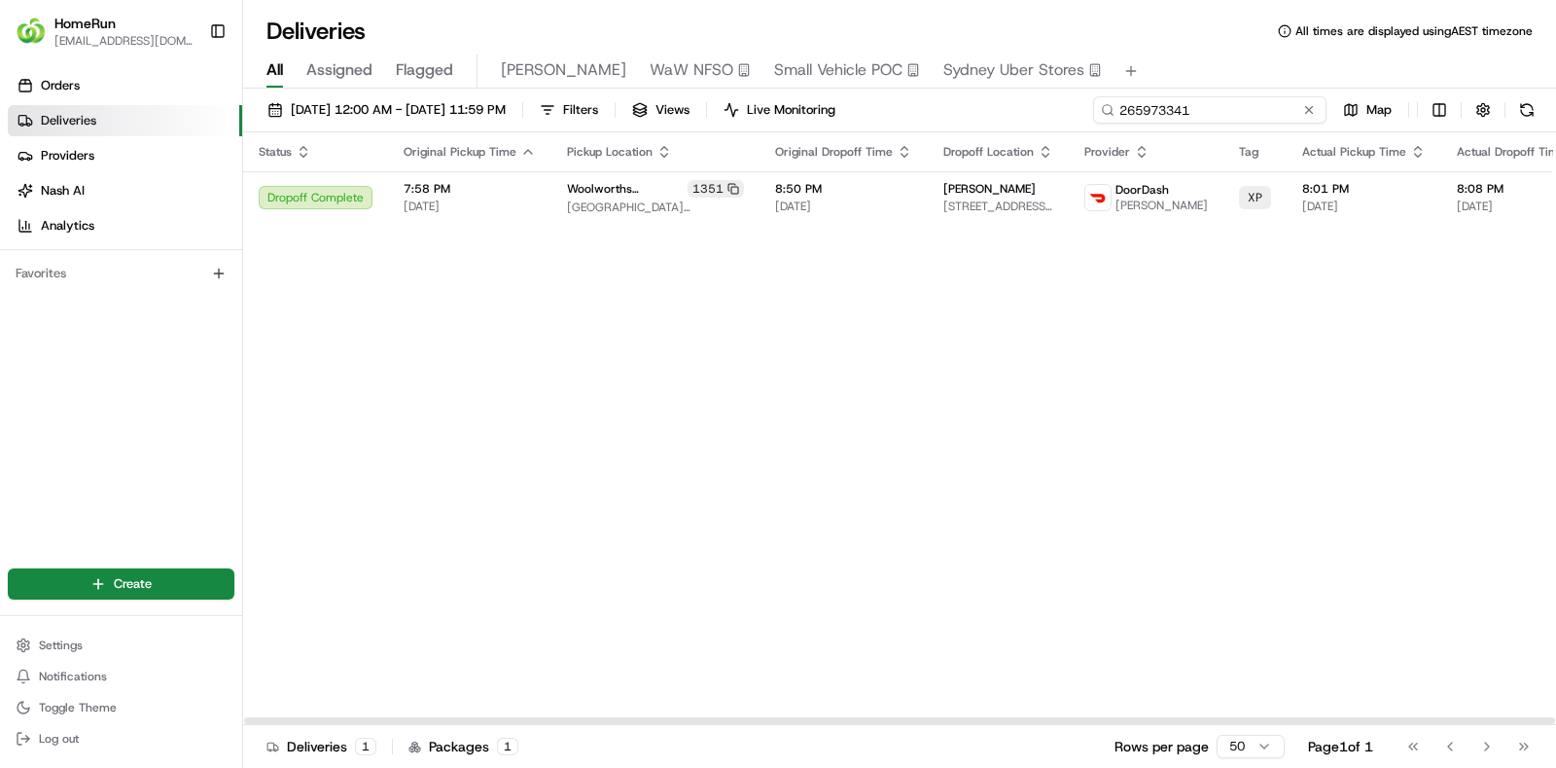
click at [1278, 114] on input "265973341" at bounding box center [1209, 109] width 233 height 27
paste input "274004"
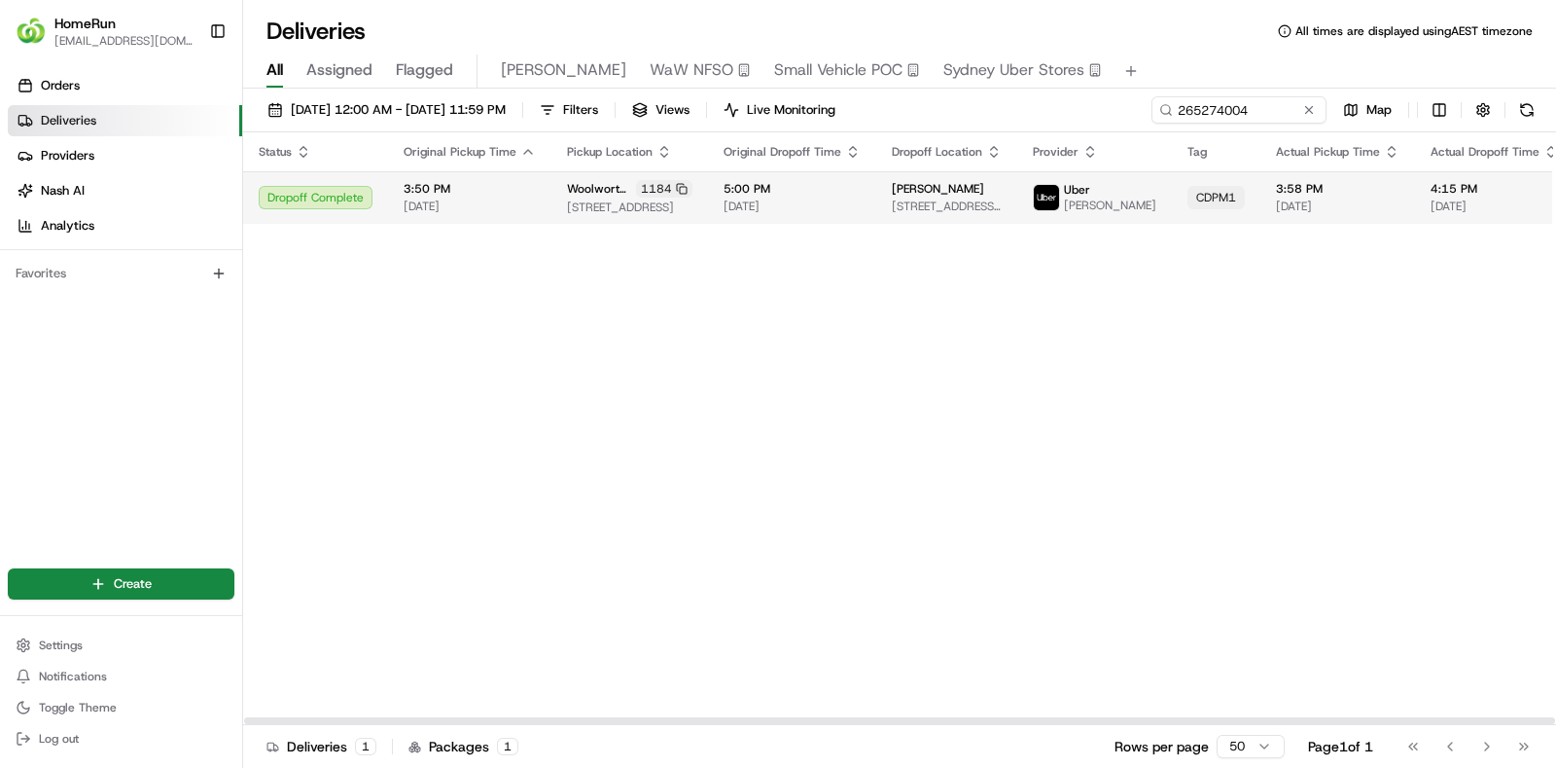
click at [818, 176] on td "5:00 PM 22/08/2025" at bounding box center [792, 197] width 168 height 53
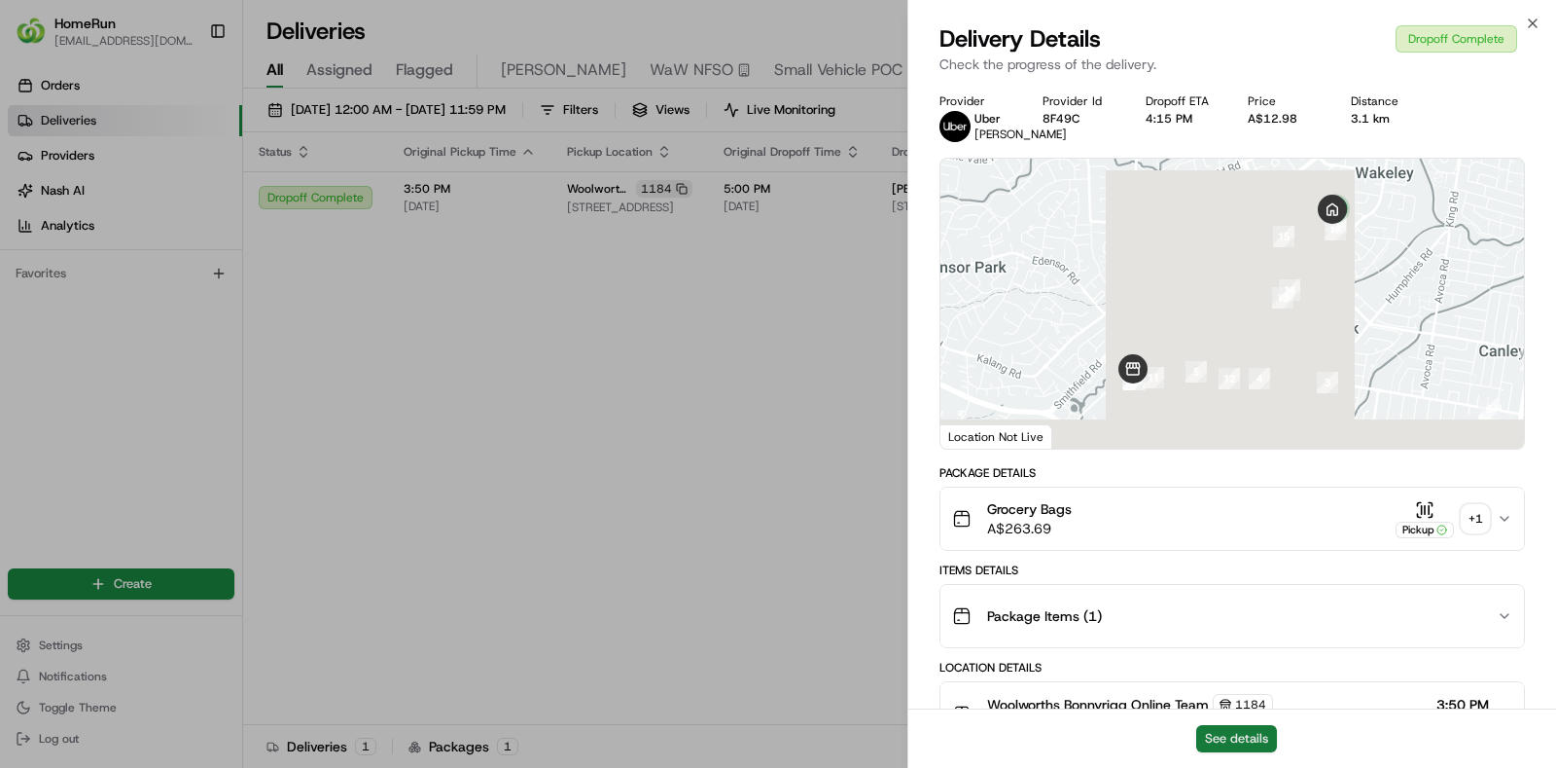
click at [1235, 740] on button "See details" at bounding box center [1236, 738] width 81 height 27
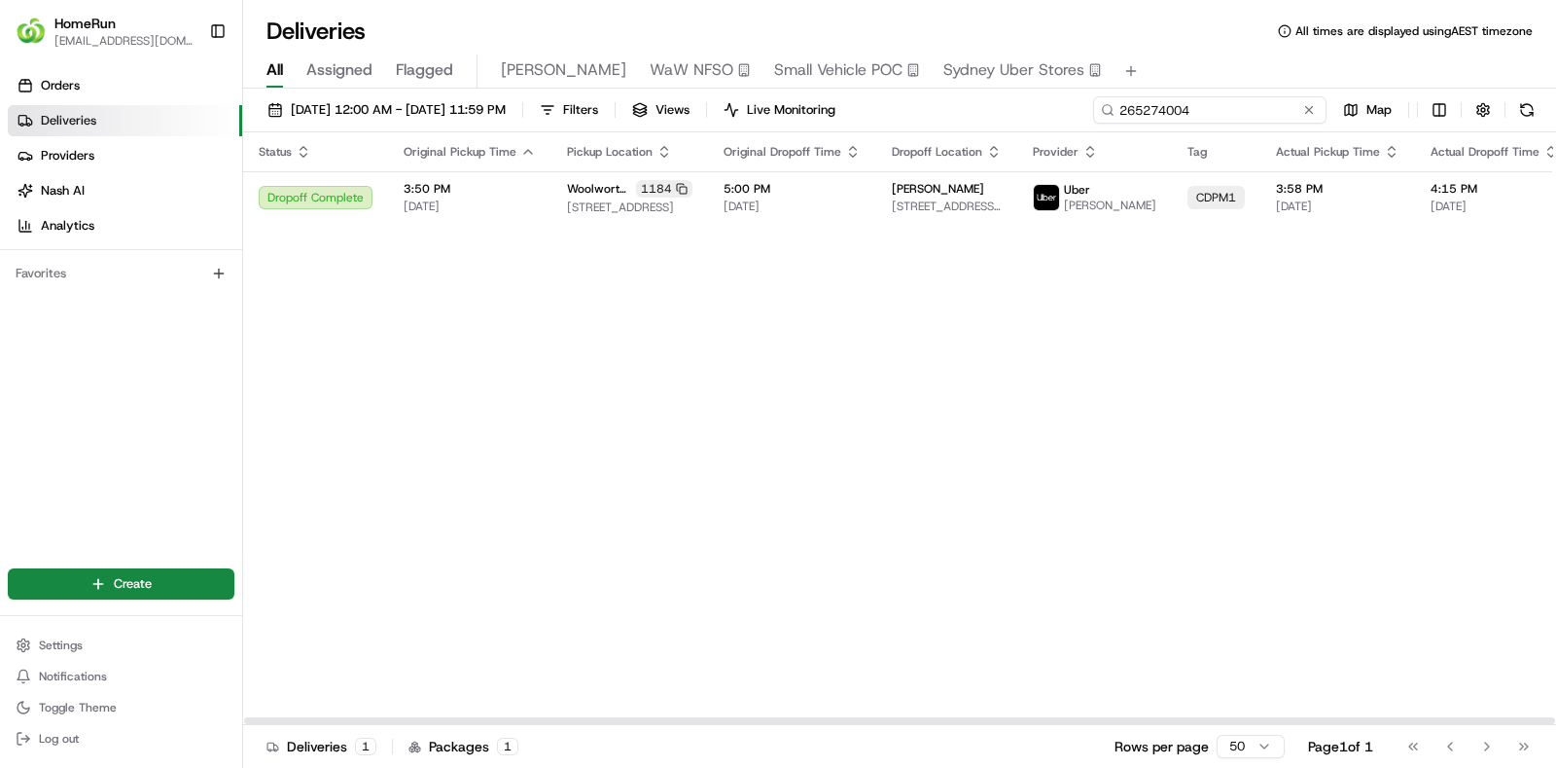
click at [1251, 108] on input "265274004" at bounding box center [1209, 109] width 233 height 27
paste input "265178847"
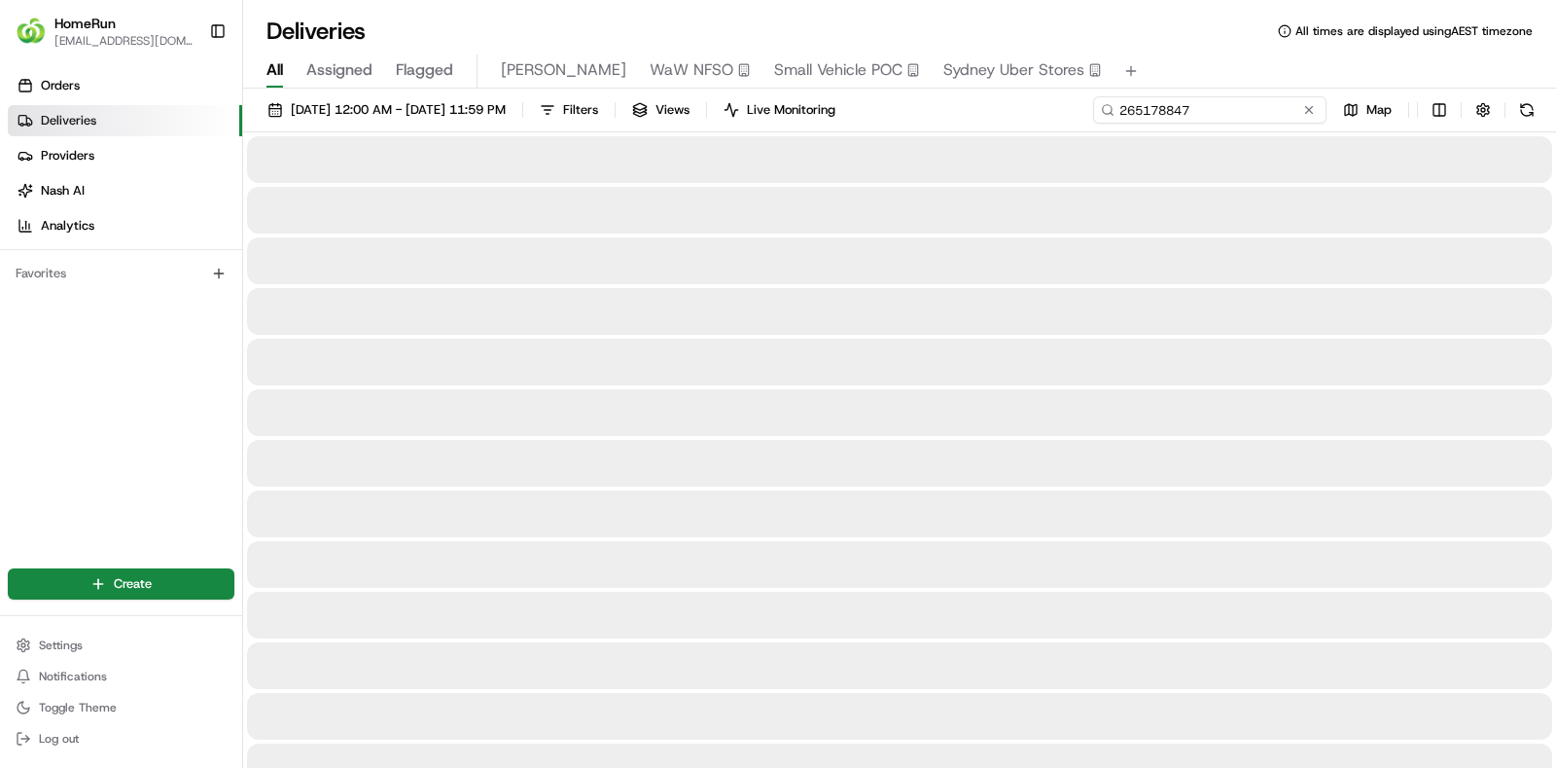
click at [1138, 103] on input "265178847" at bounding box center [1209, 109] width 233 height 27
click at [748, 28] on div "Deliveries All times are displayed using AEST timezone" at bounding box center [899, 31] width 1313 height 31
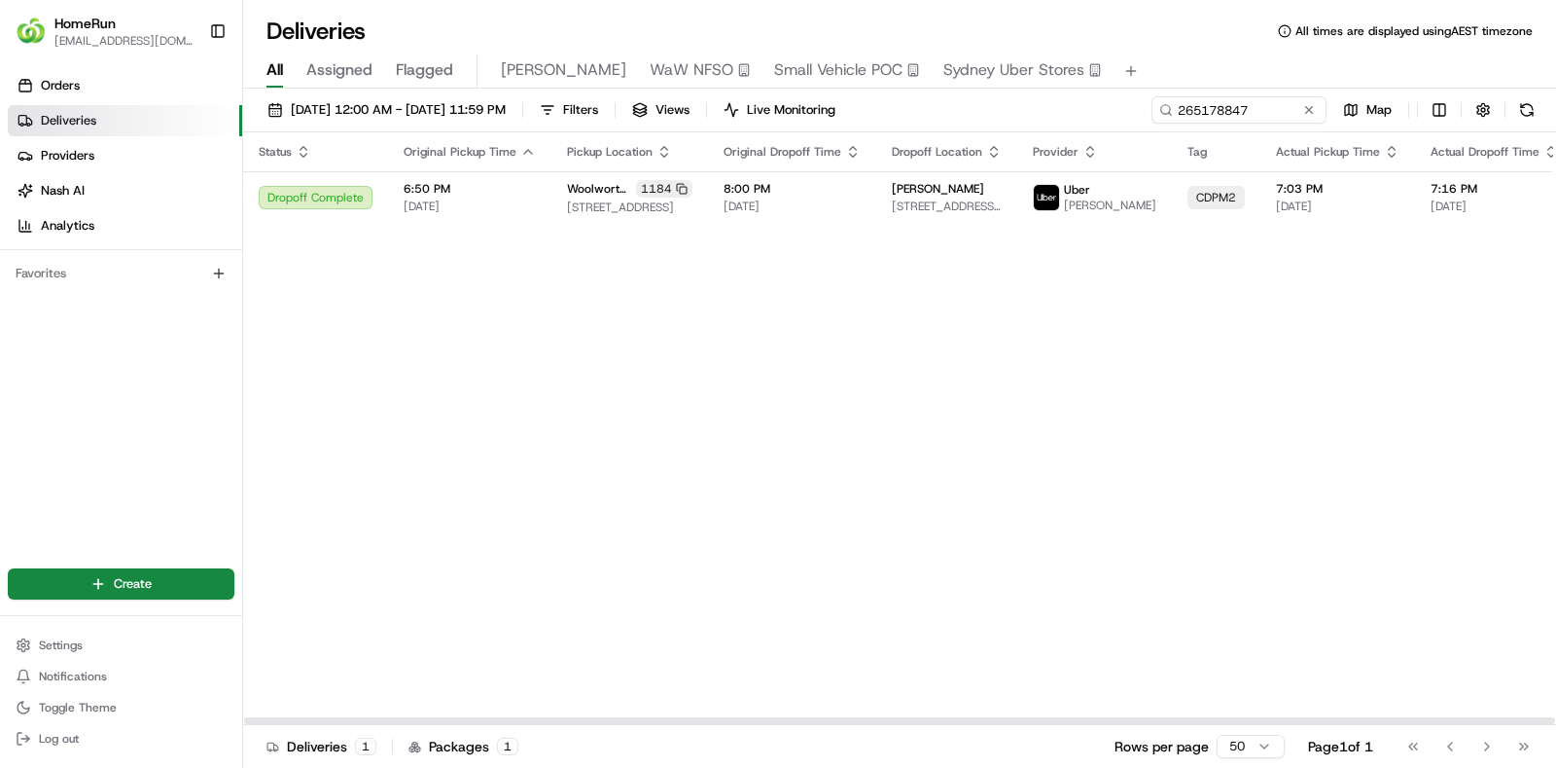
click at [633, 406] on div "Status Original Pickup Time Pickup Location Original Dropoff Time Dropoff Locat…" at bounding box center [1097, 428] width 1709 height 592
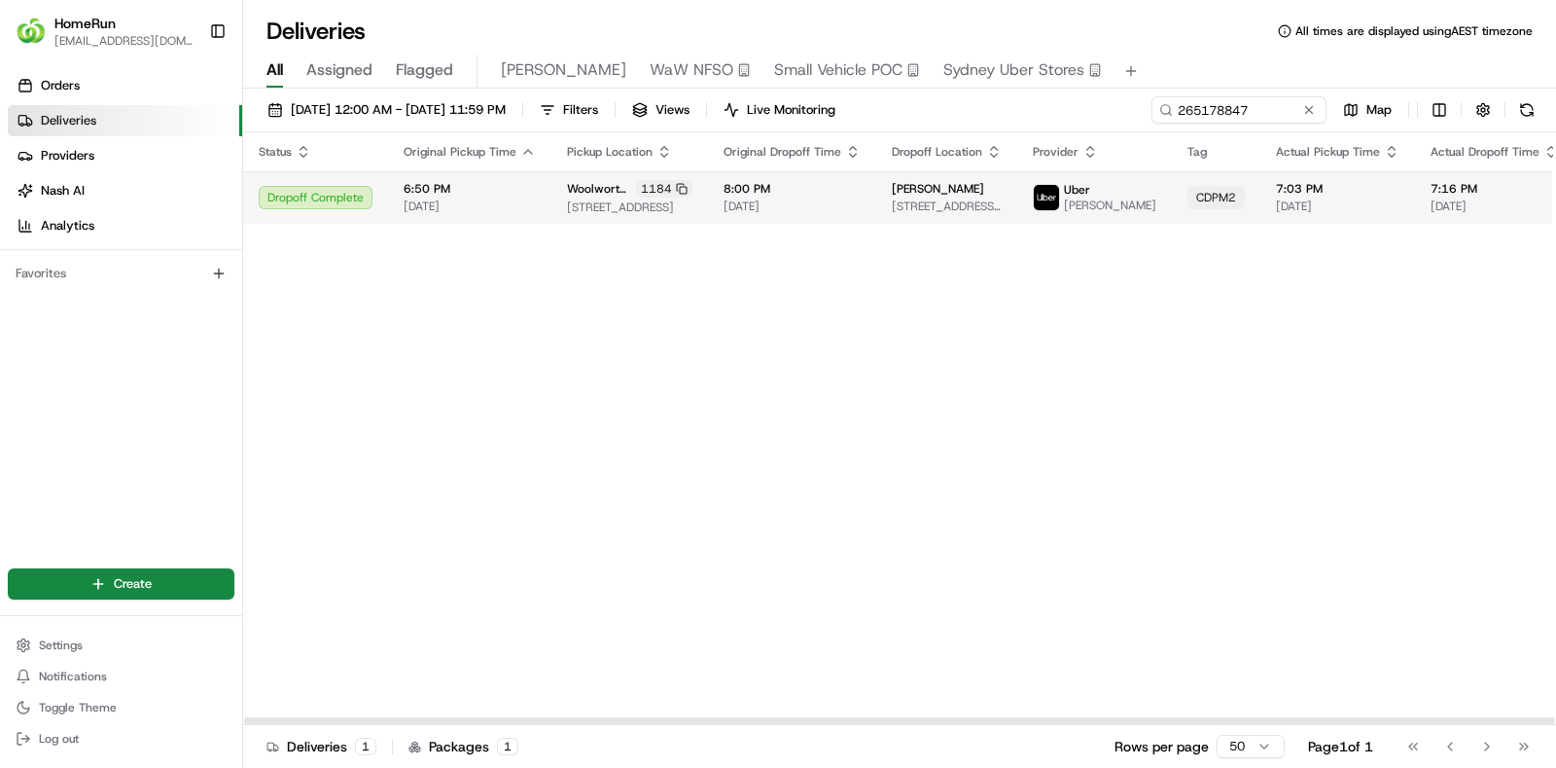
click at [840, 205] on span "17/08/2025" at bounding box center [792, 206] width 137 height 16
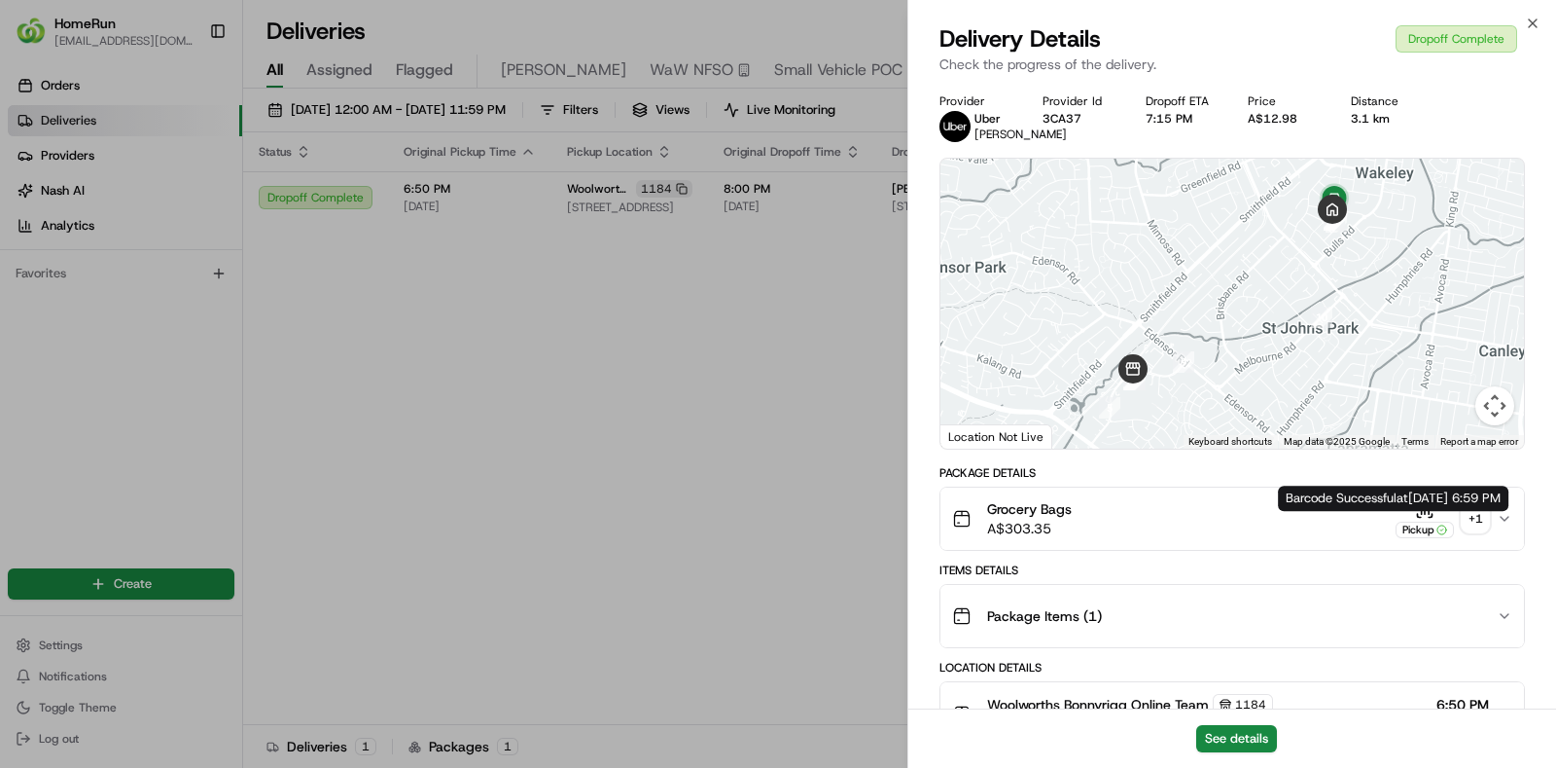
click at [1471, 532] on div "+ 1" at bounding box center [1475, 518] width 27 height 27
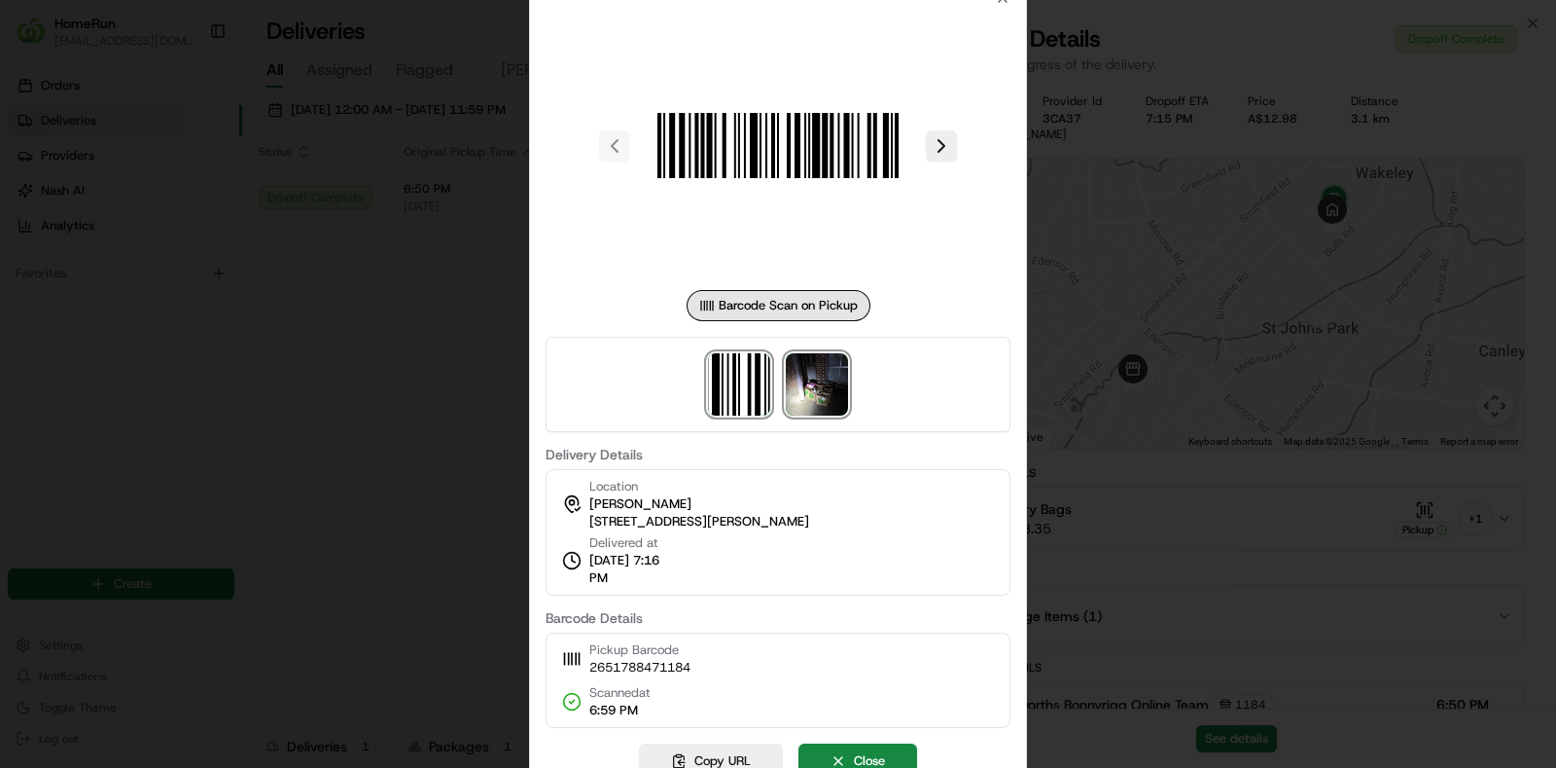
click at [834, 388] on img at bounding box center [817, 384] width 62 height 62
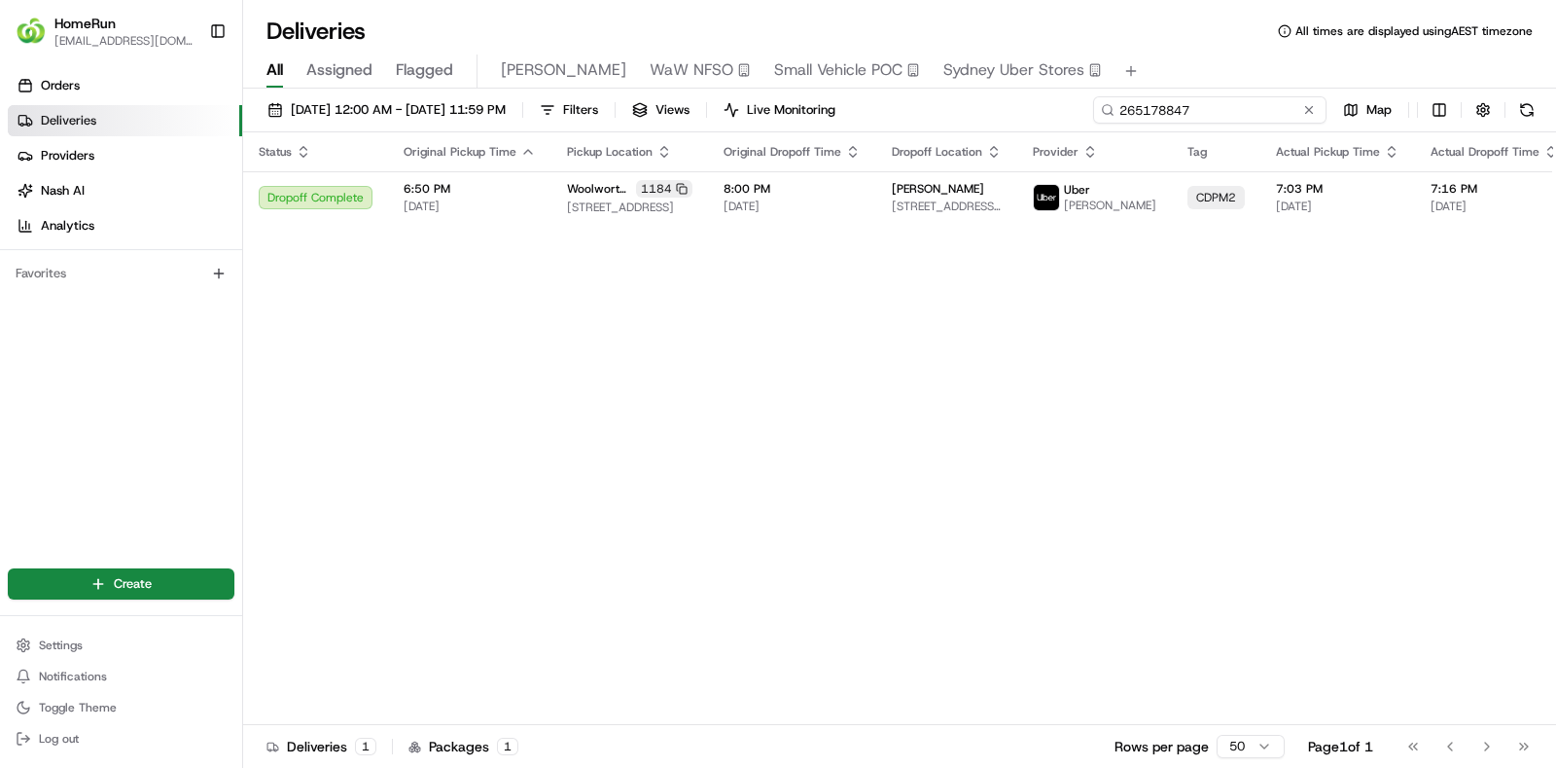
click at [1220, 104] on input "265178847" at bounding box center [1209, 109] width 233 height 27
paste input "4277469"
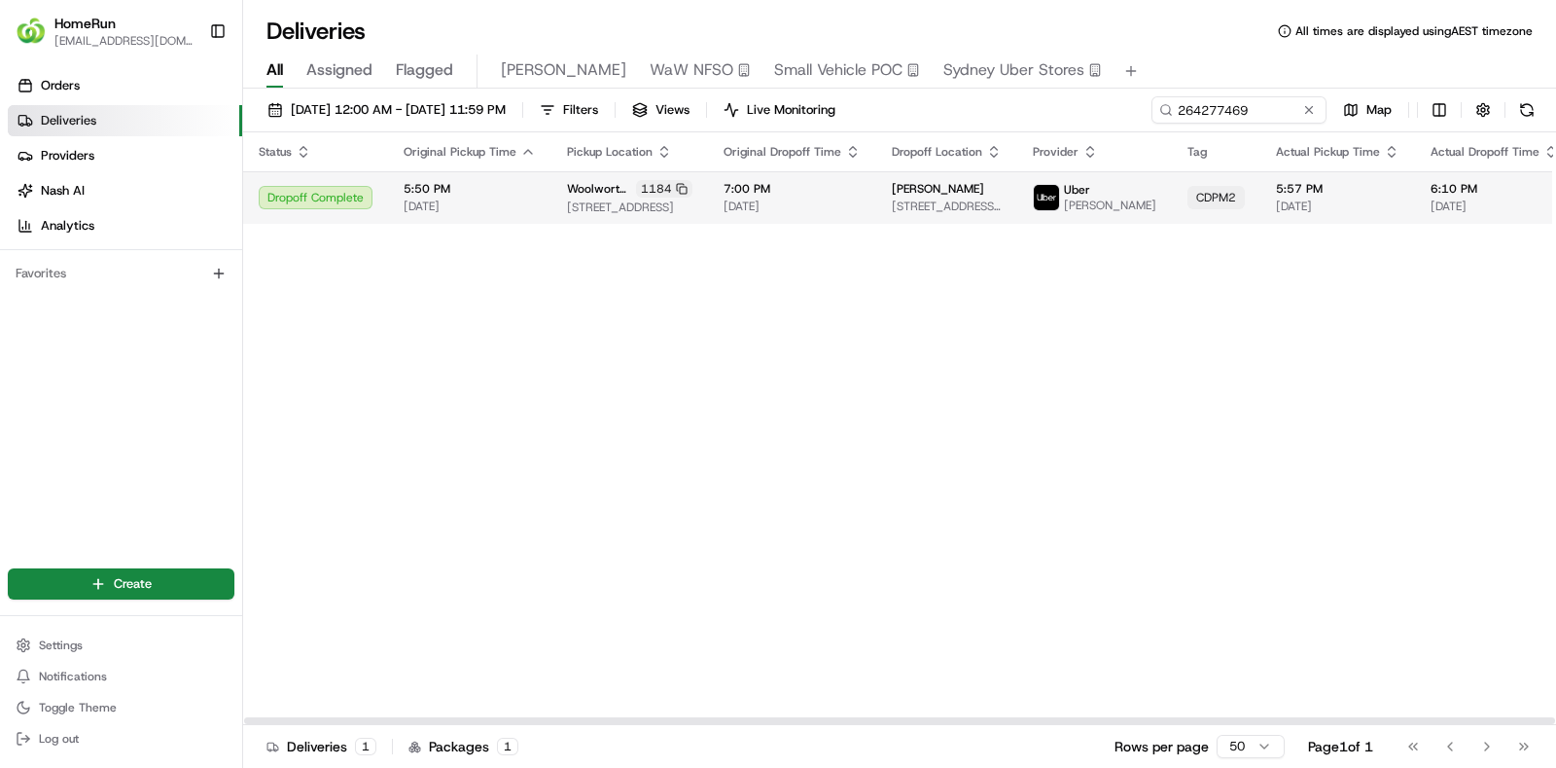
click at [828, 224] on td "7:00 PM 11/08/2025" at bounding box center [792, 197] width 168 height 53
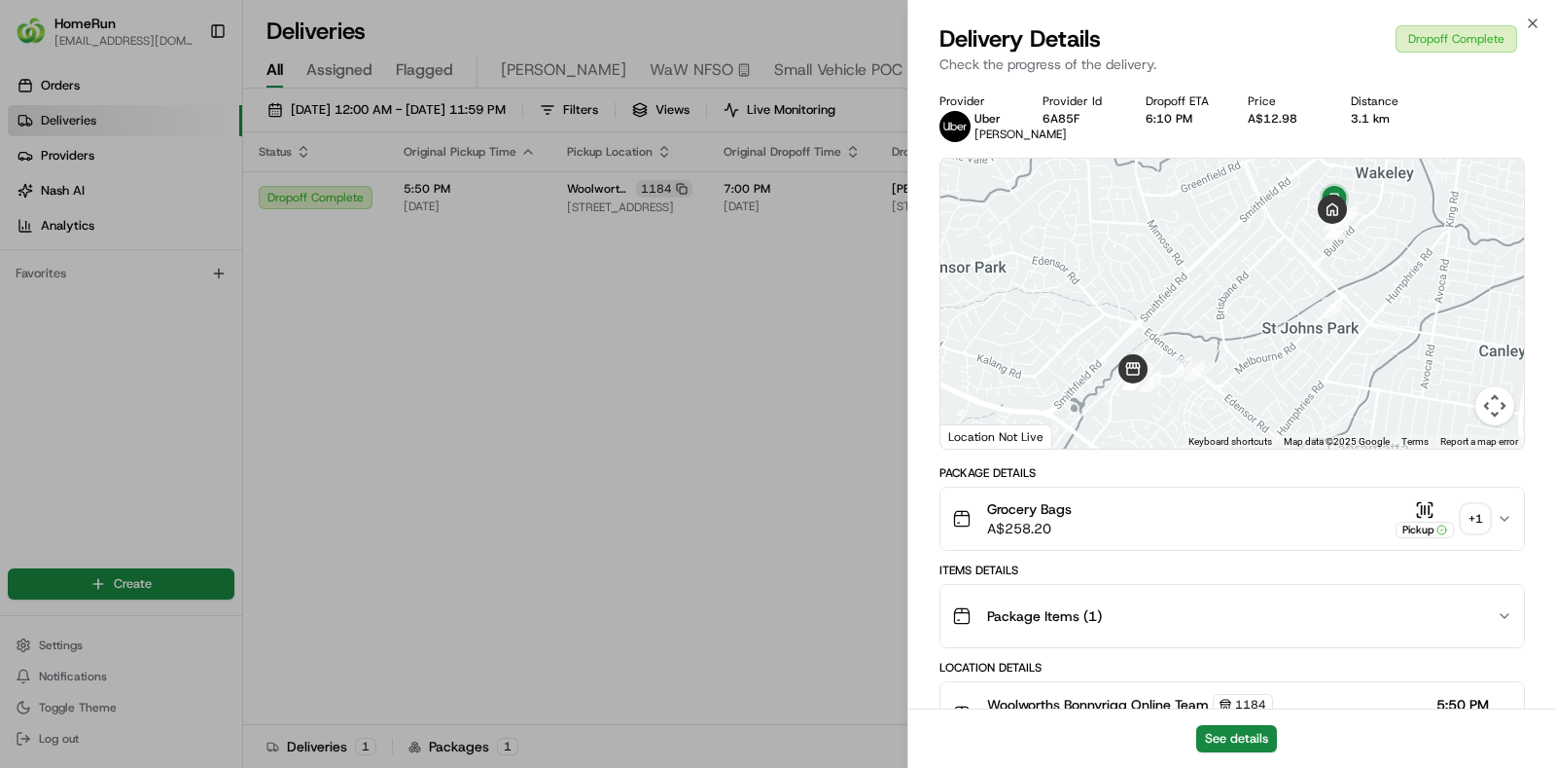
click at [1478, 532] on div "+ 1" at bounding box center [1475, 518] width 27 height 27
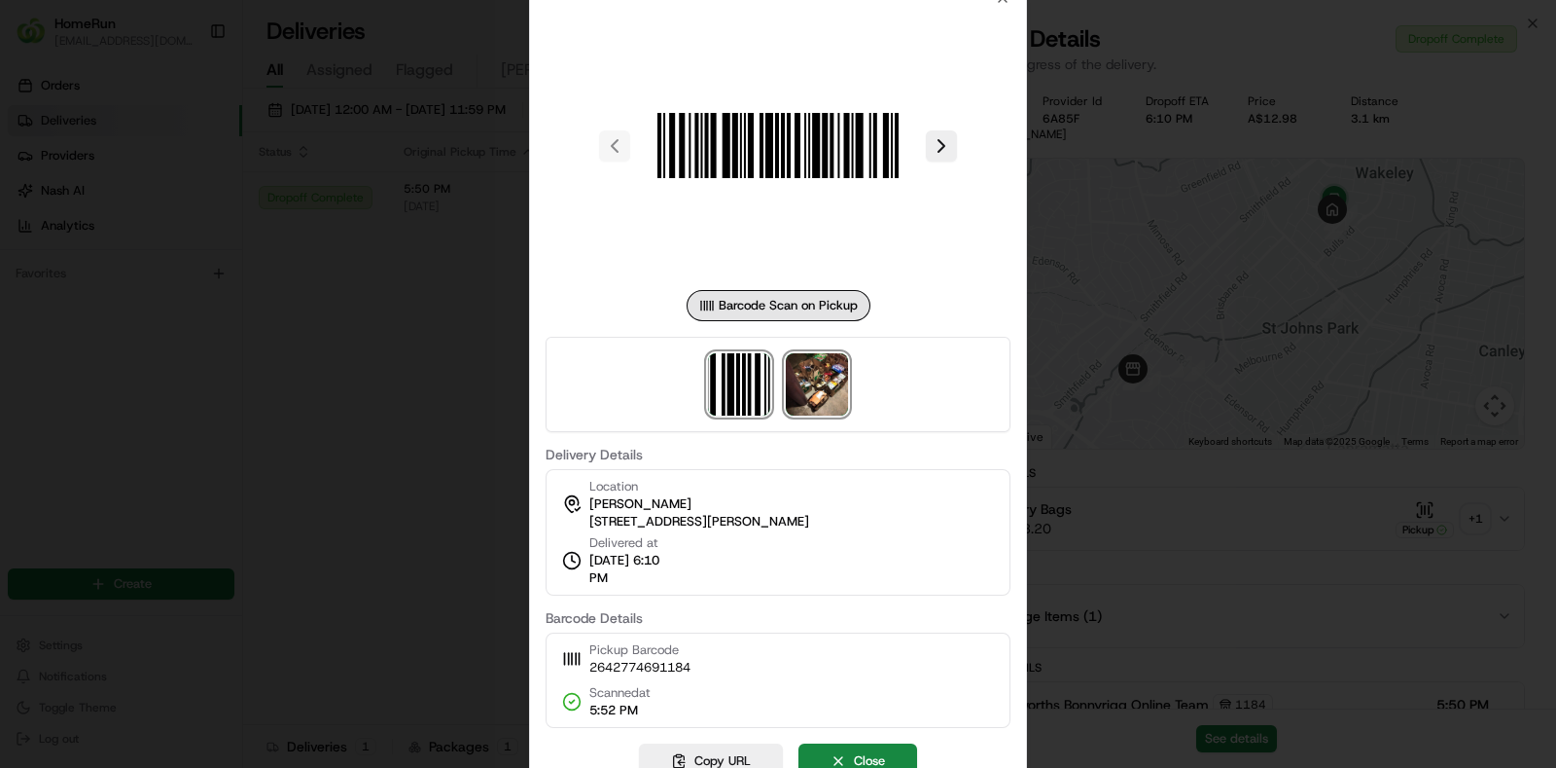
click at [798, 375] on img at bounding box center [817, 384] width 62 height 62
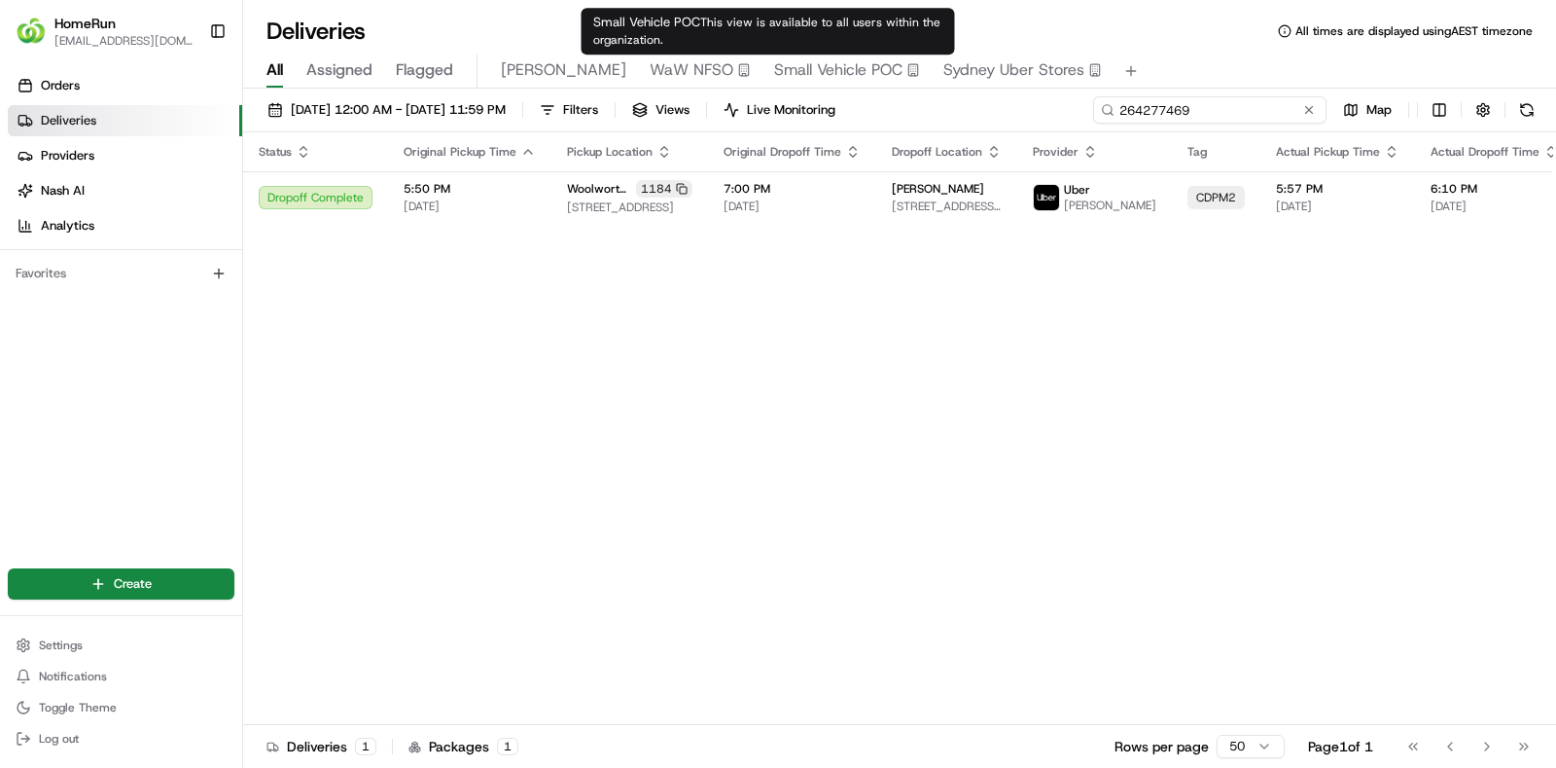
click at [1201, 97] on input "264277469" at bounding box center [1209, 109] width 233 height 27
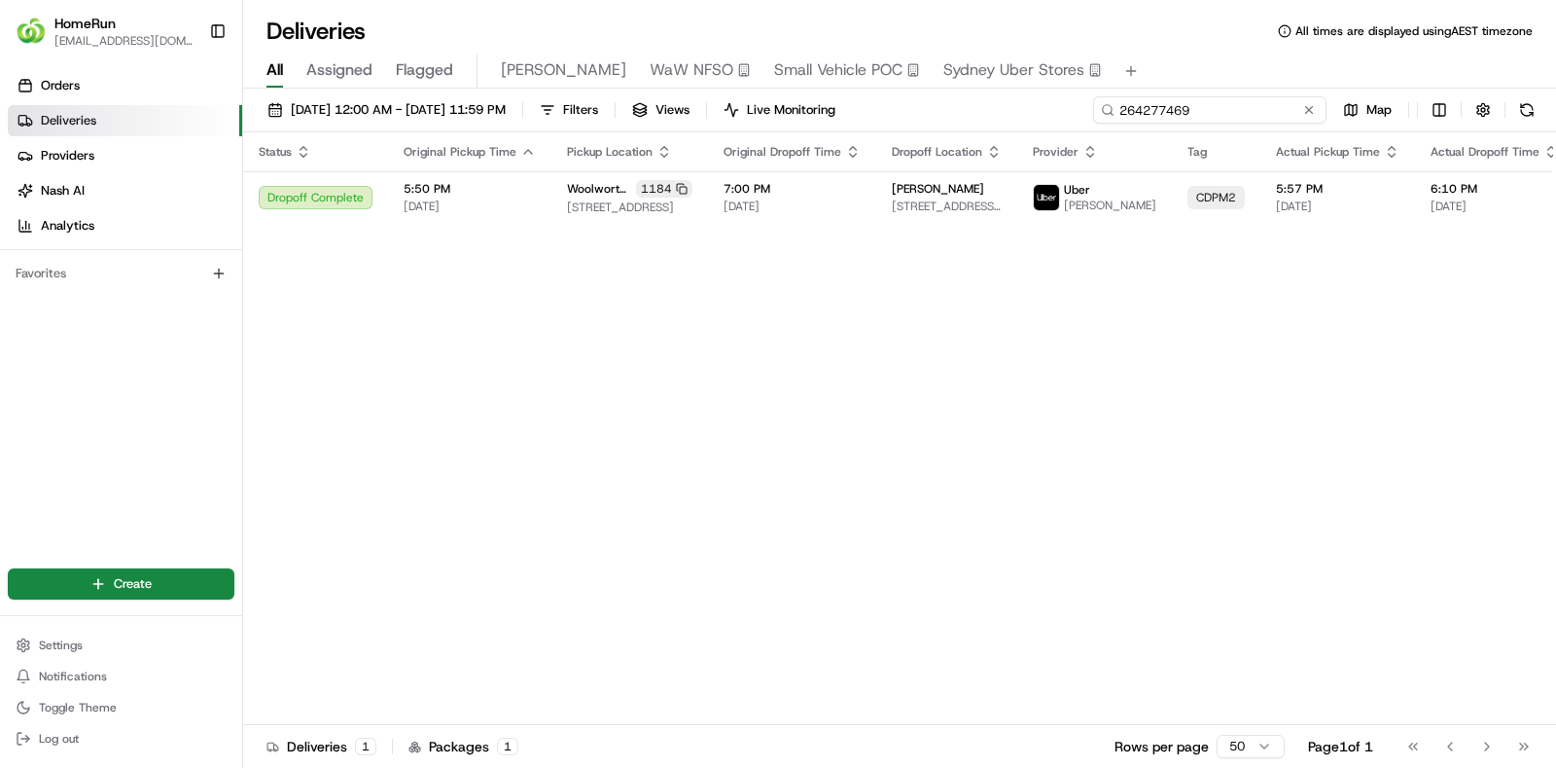
click at [1201, 97] on input "264277469" at bounding box center [1209, 109] width 233 height 27
paste input "5826222"
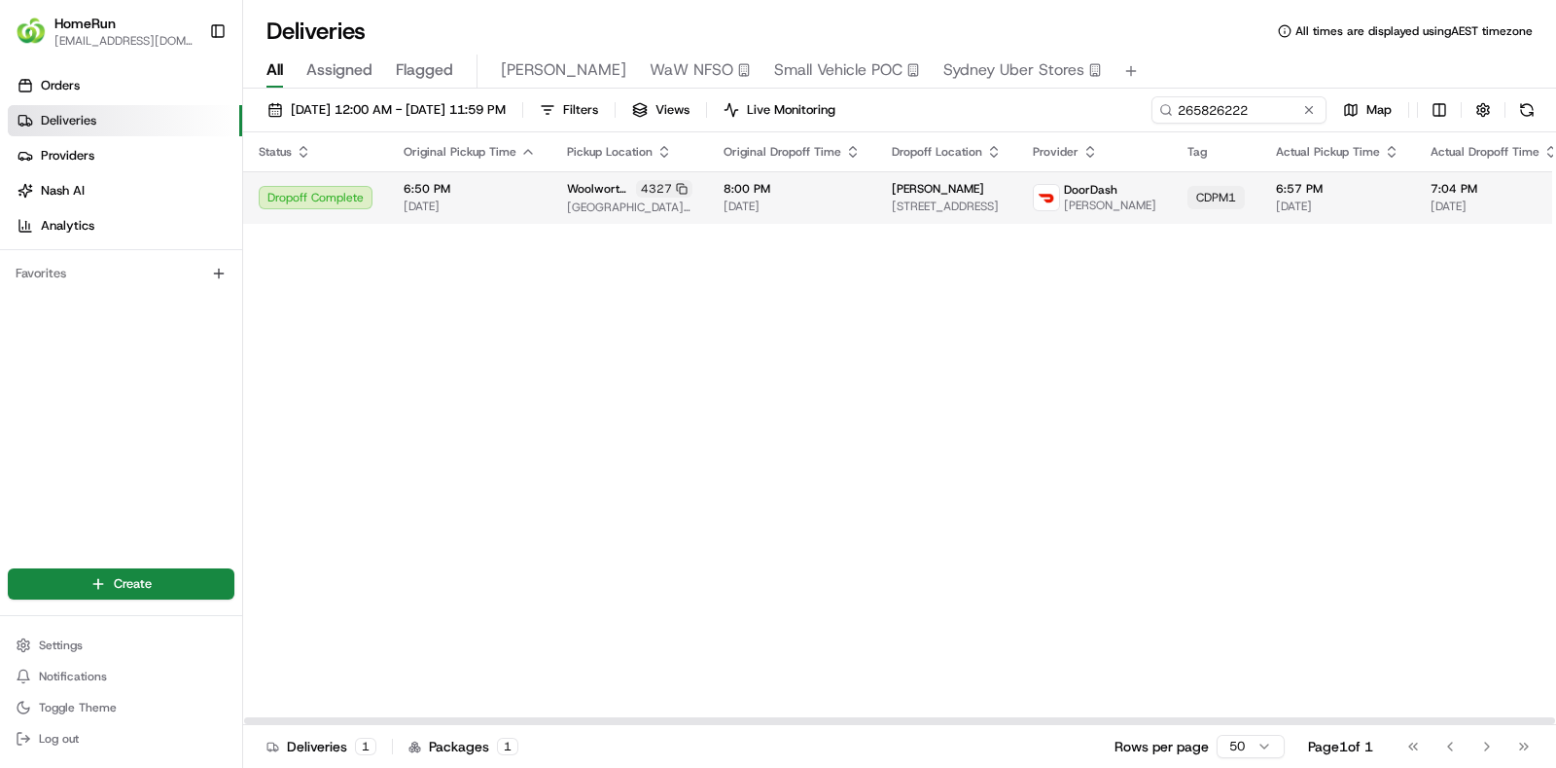
click at [846, 193] on span "8:00 PM" at bounding box center [792, 189] width 137 height 16
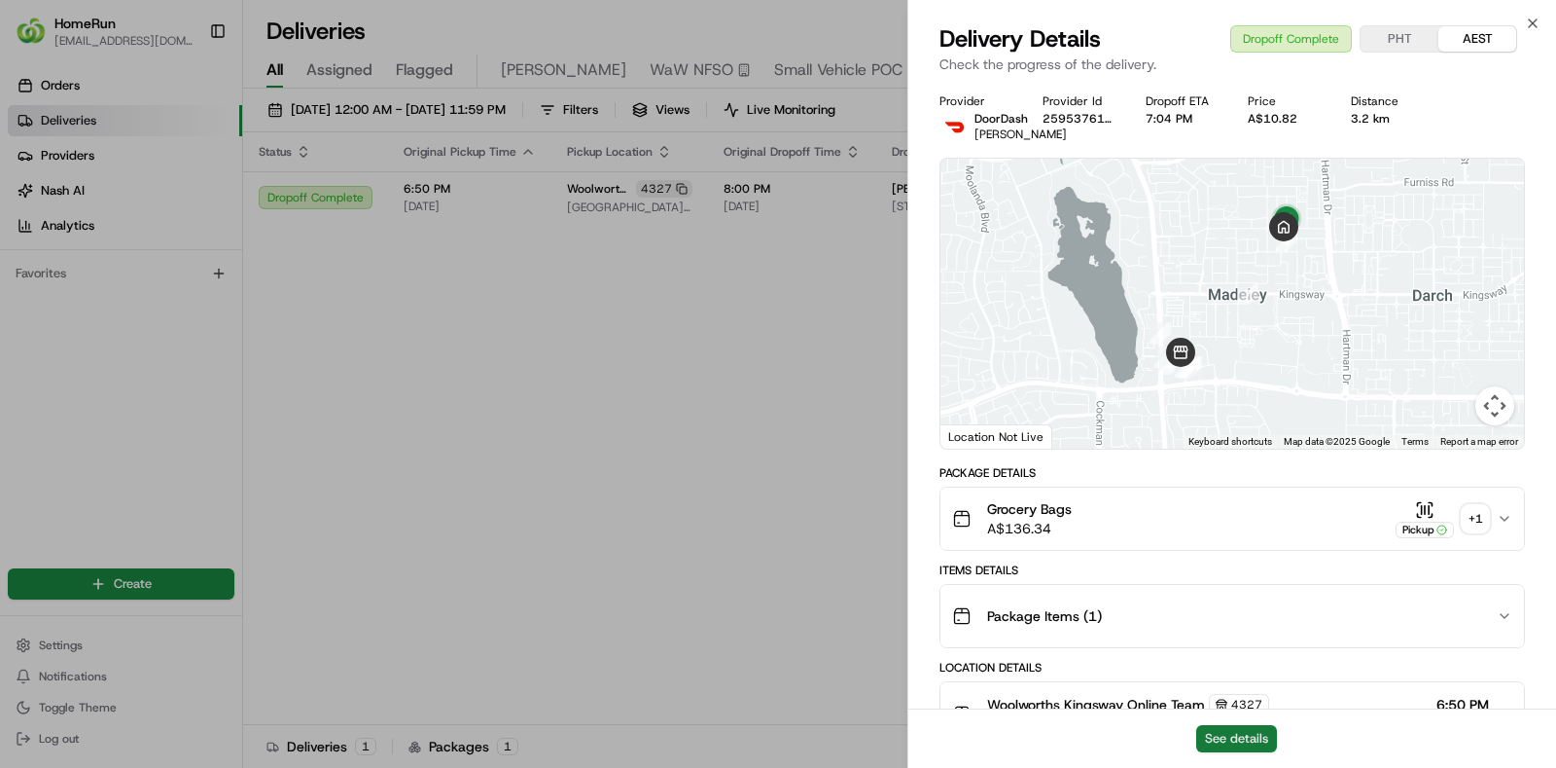
click at [1242, 730] on button "See details" at bounding box center [1236, 738] width 81 height 27
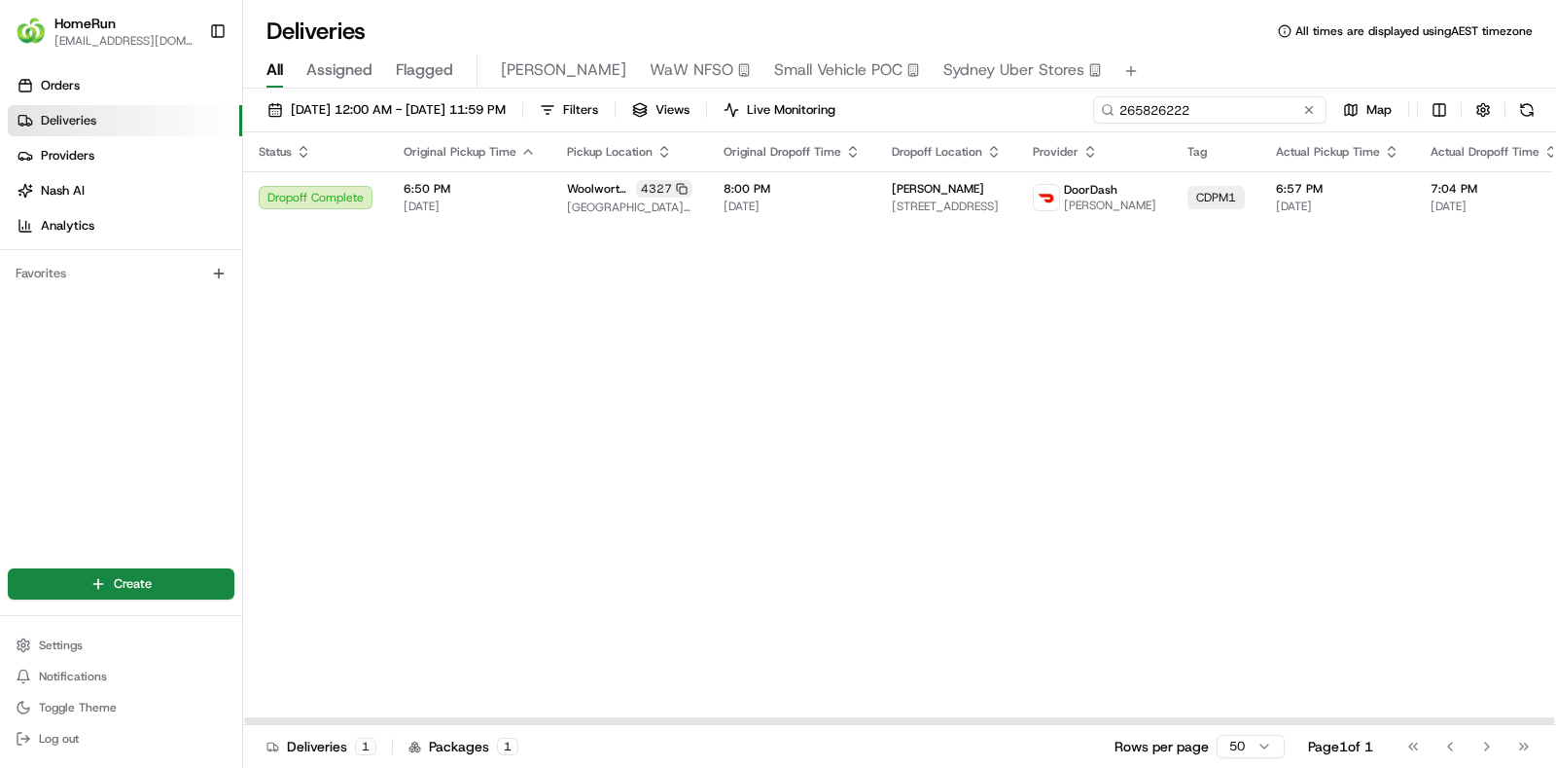
click at [1286, 109] on input "265826222" at bounding box center [1209, 109] width 233 height 27
paste input "939561"
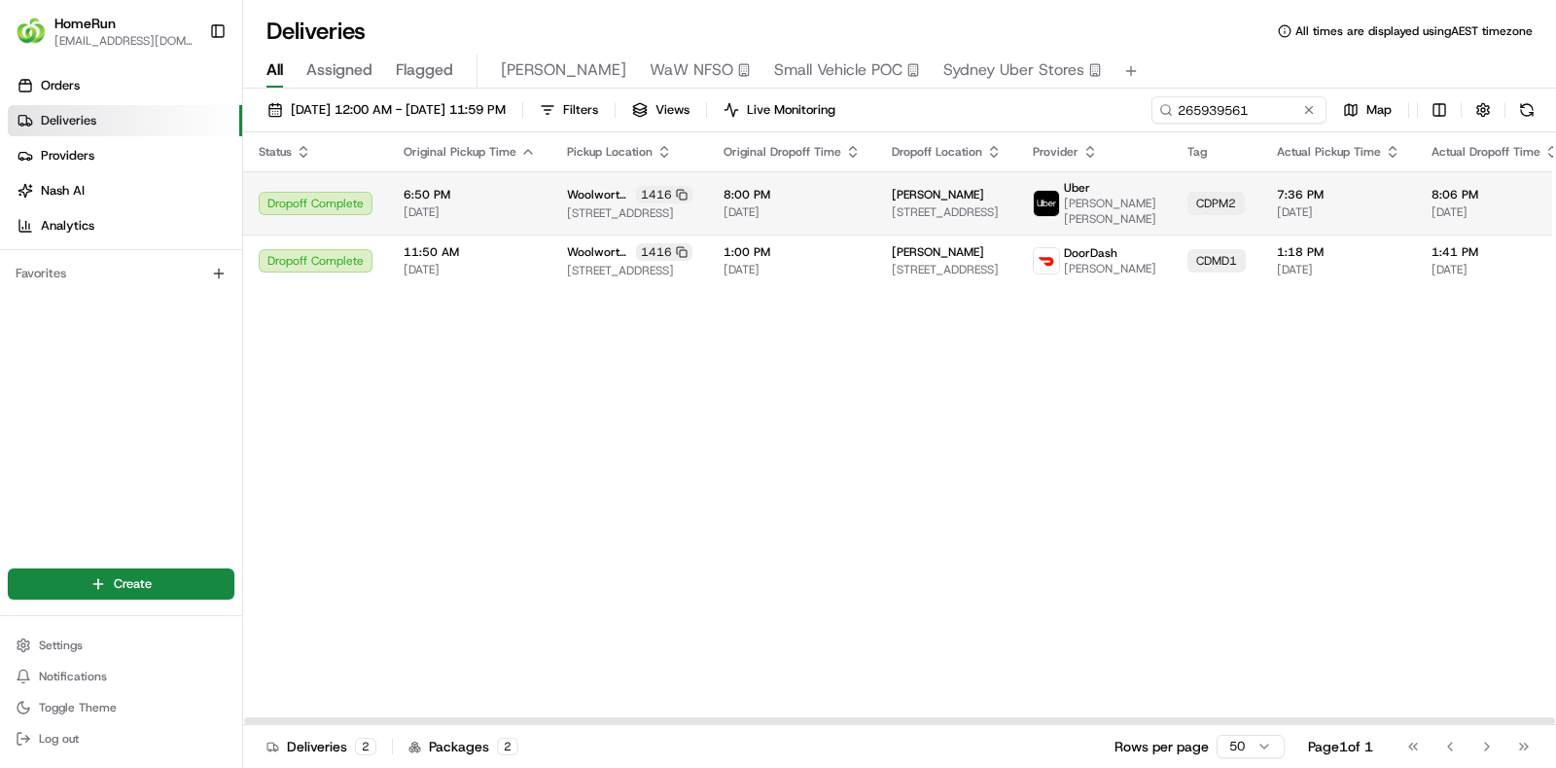
click at [809, 193] on span "8:00 PM" at bounding box center [792, 195] width 137 height 16
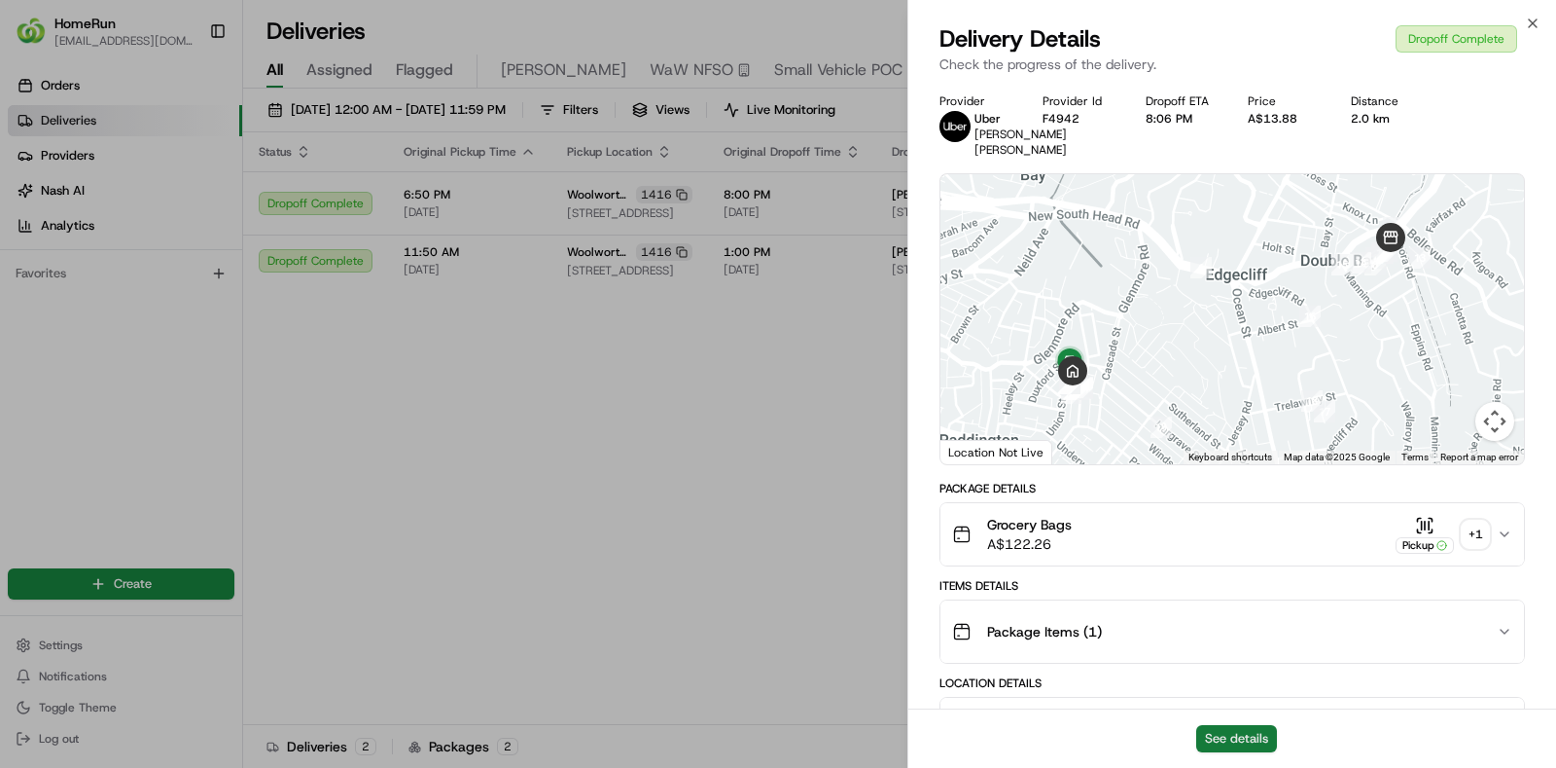
click at [1226, 740] on button "See details" at bounding box center [1236, 738] width 81 height 27
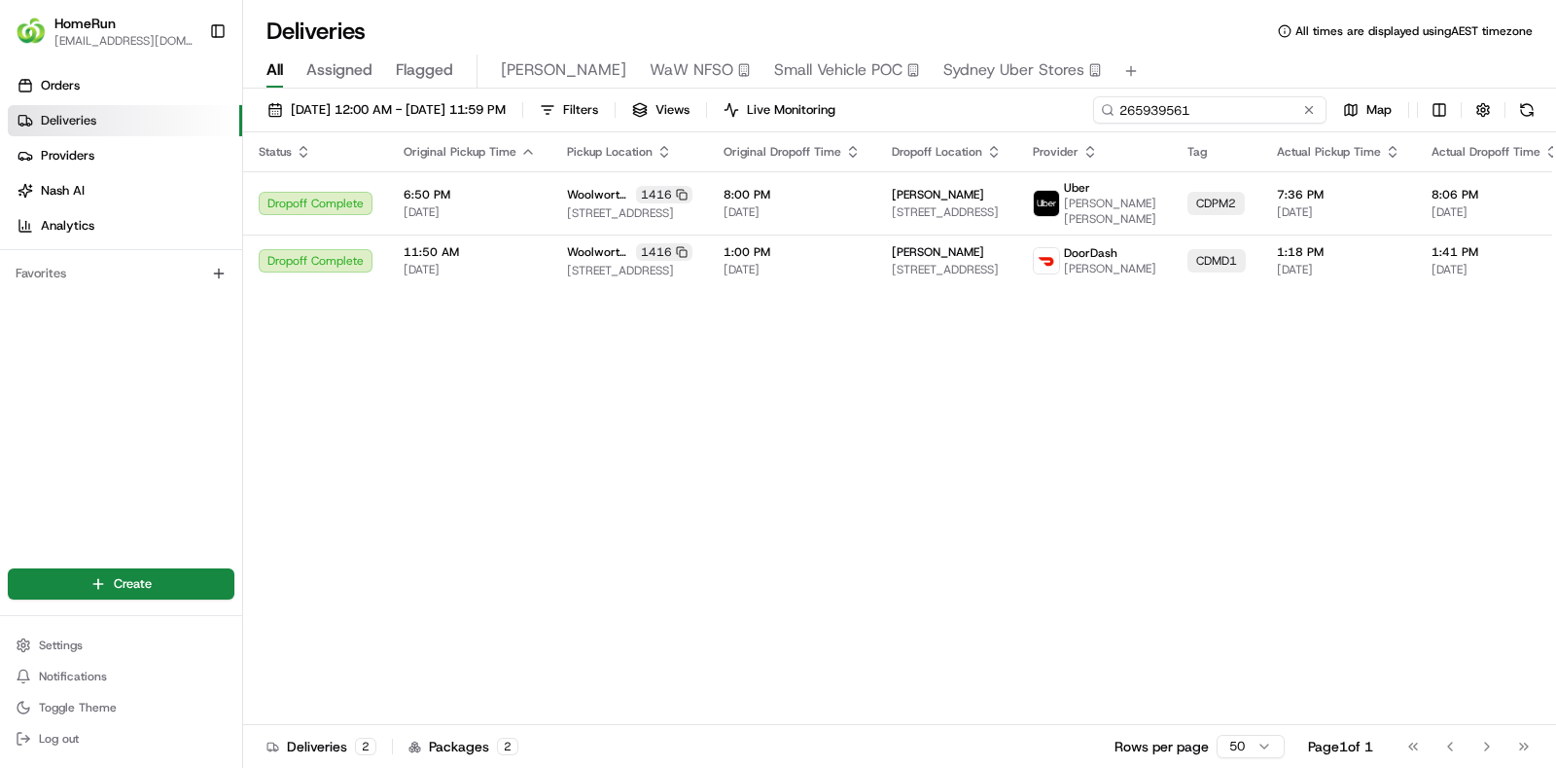
click at [1199, 105] on input "265939561" at bounding box center [1209, 109] width 233 height 27
paste input "48370"
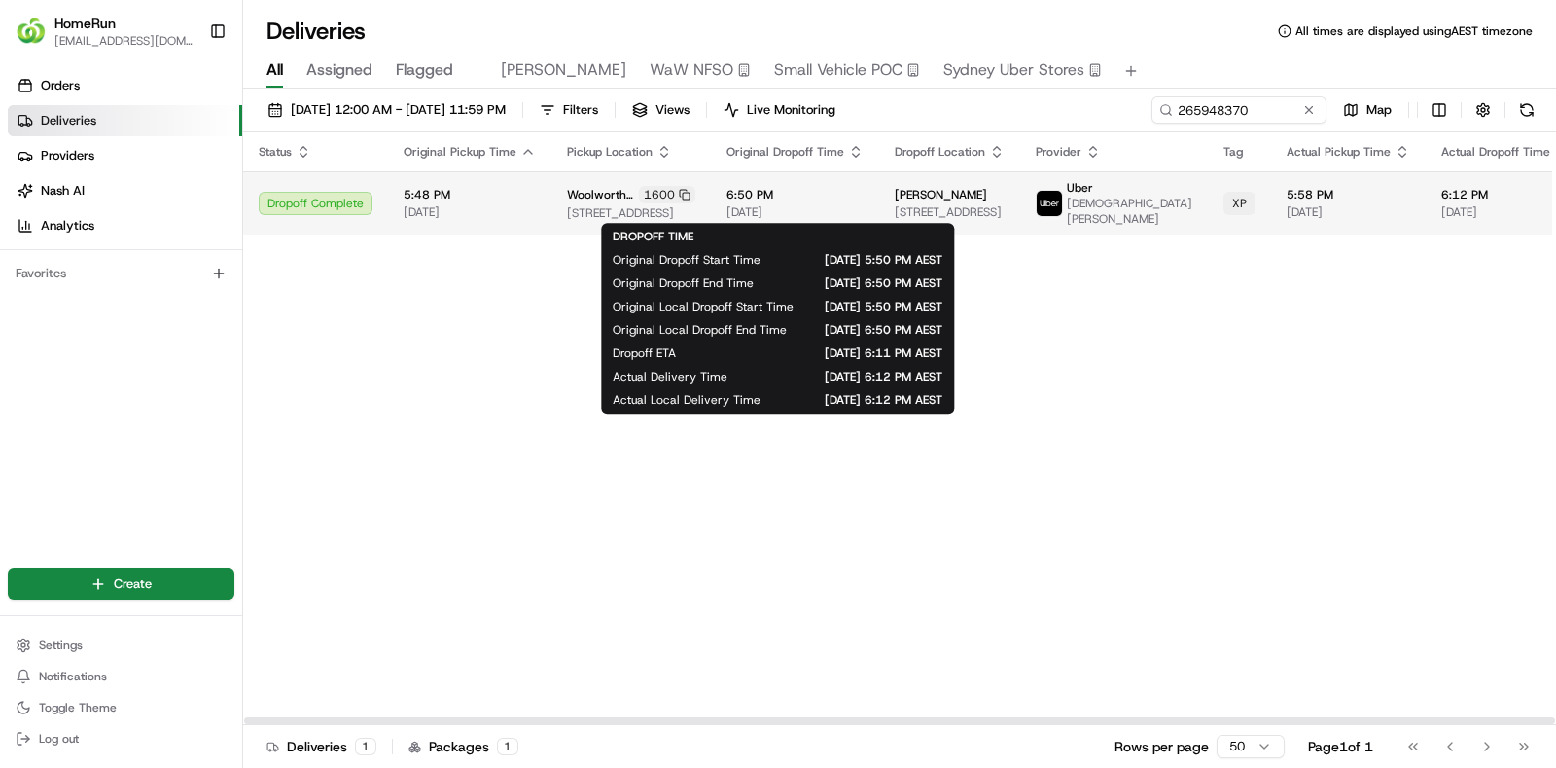
click at [843, 187] on span "6:50 PM" at bounding box center [795, 195] width 137 height 16
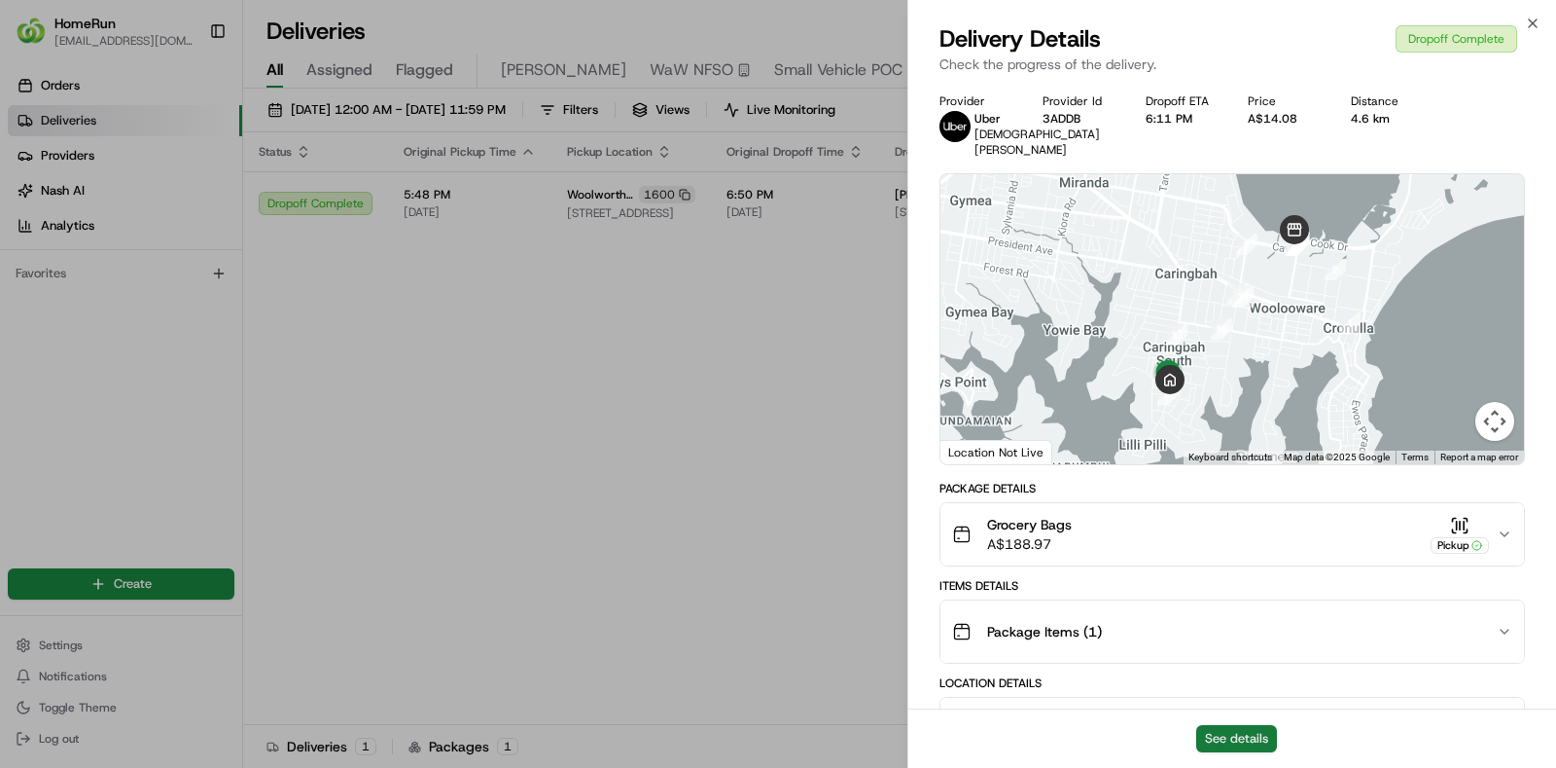
click at [1245, 746] on button "See details" at bounding box center [1236, 738] width 81 height 27
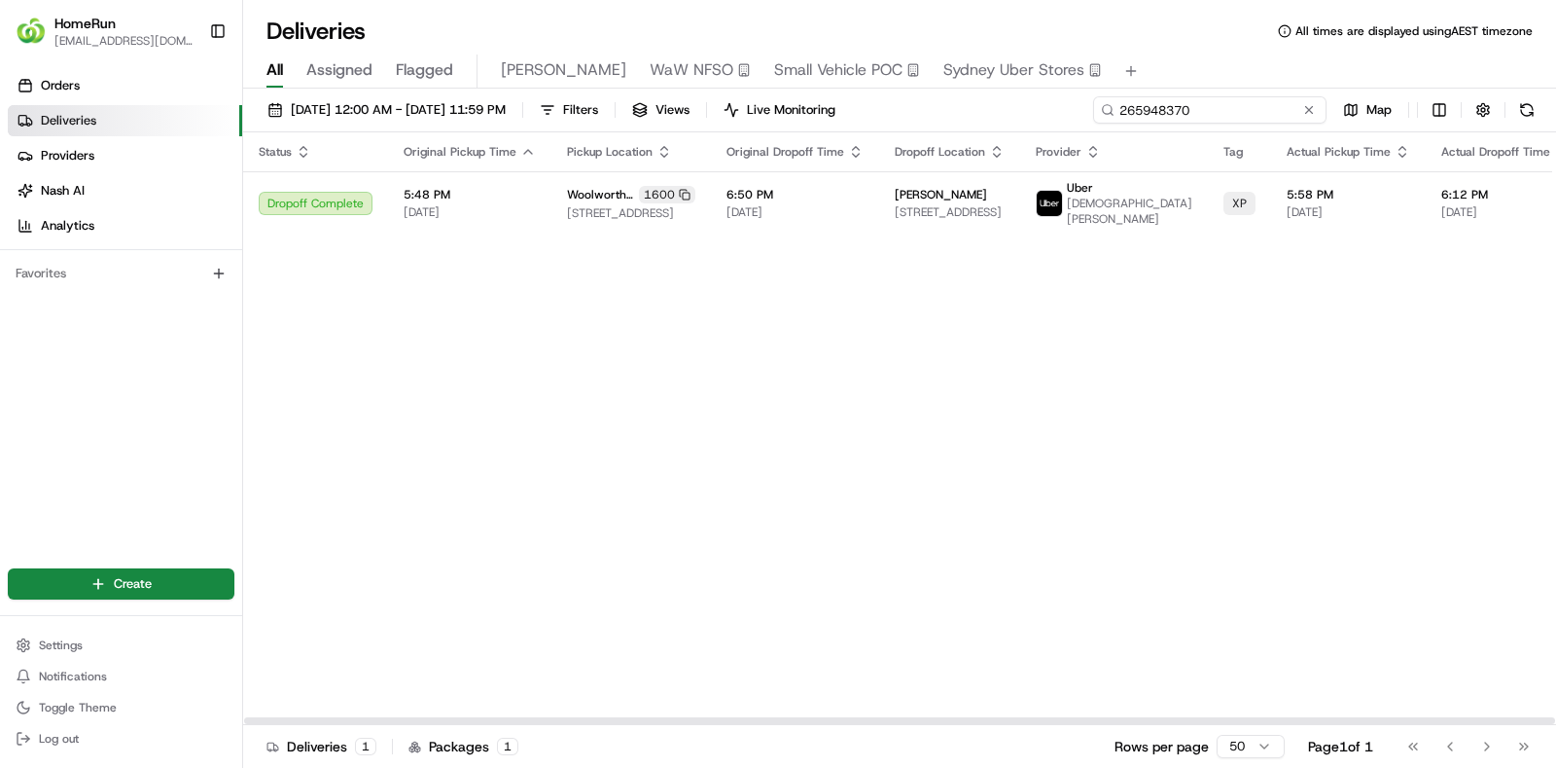
click at [1242, 108] on input "265948370" at bounding box center [1209, 109] width 233 height 27
paste input "837589"
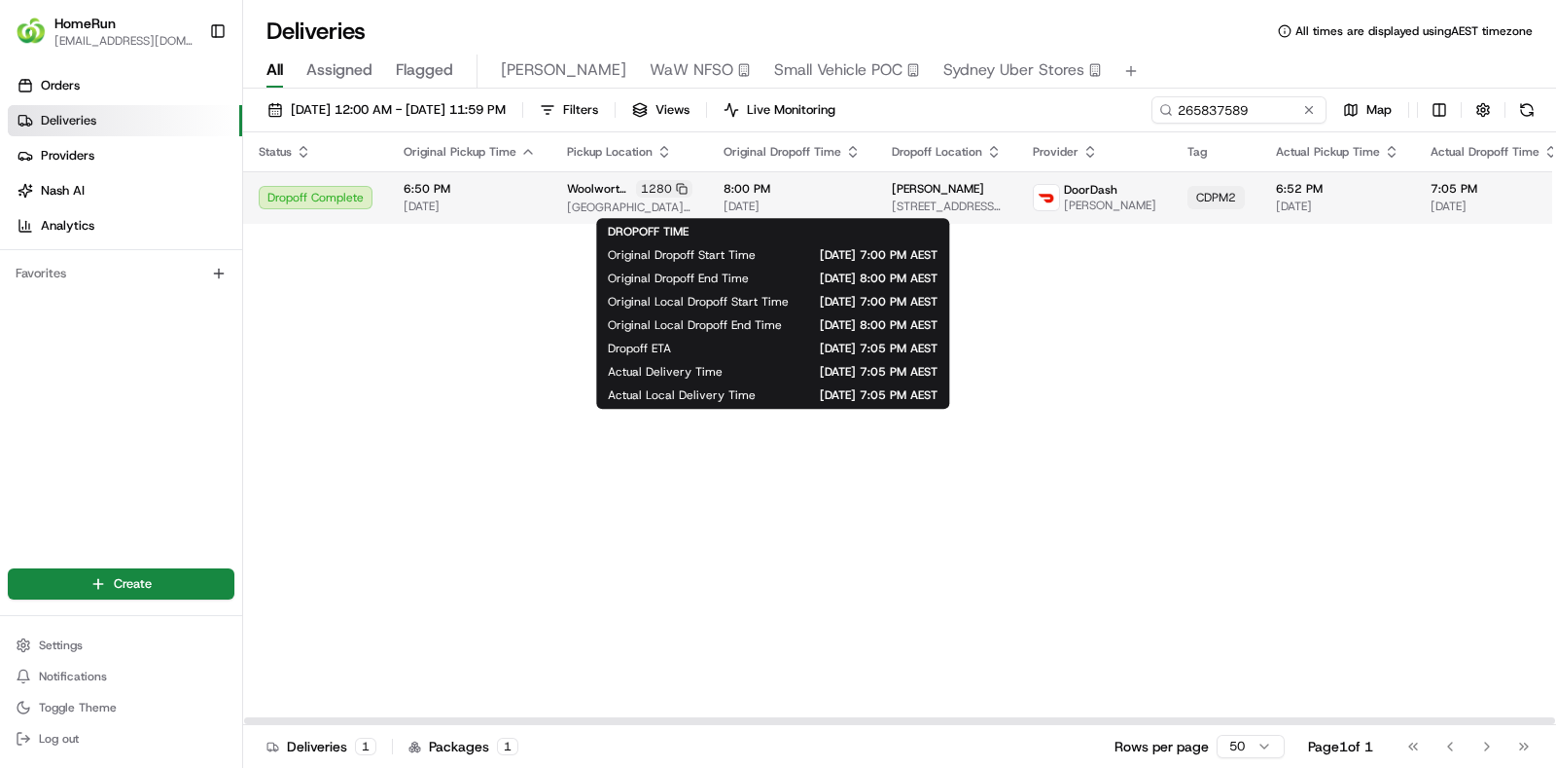
click at [796, 207] on span "[DATE]" at bounding box center [792, 206] width 137 height 16
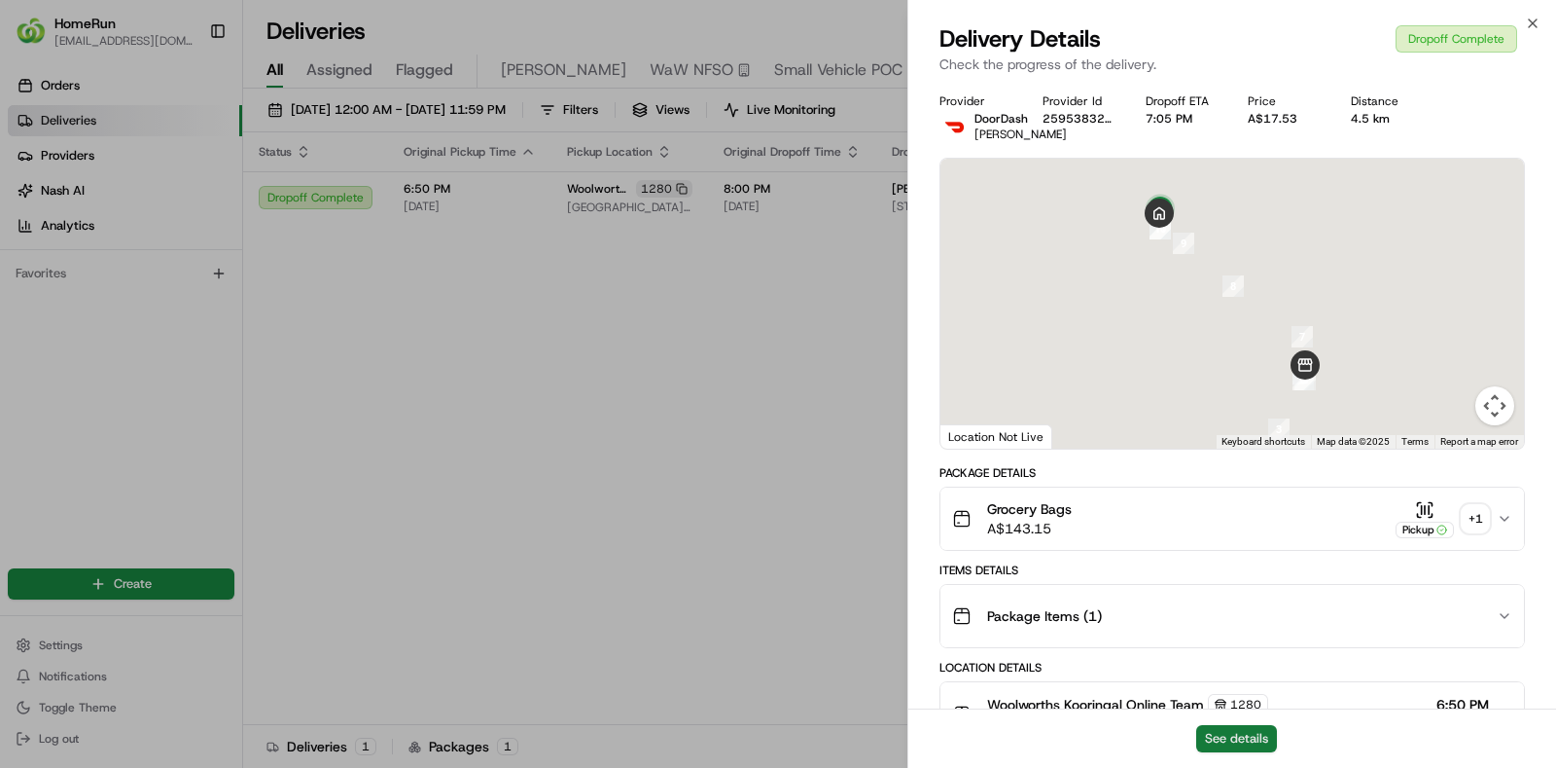
click at [1235, 732] on button "See details" at bounding box center [1236, 738] width 81 height 27
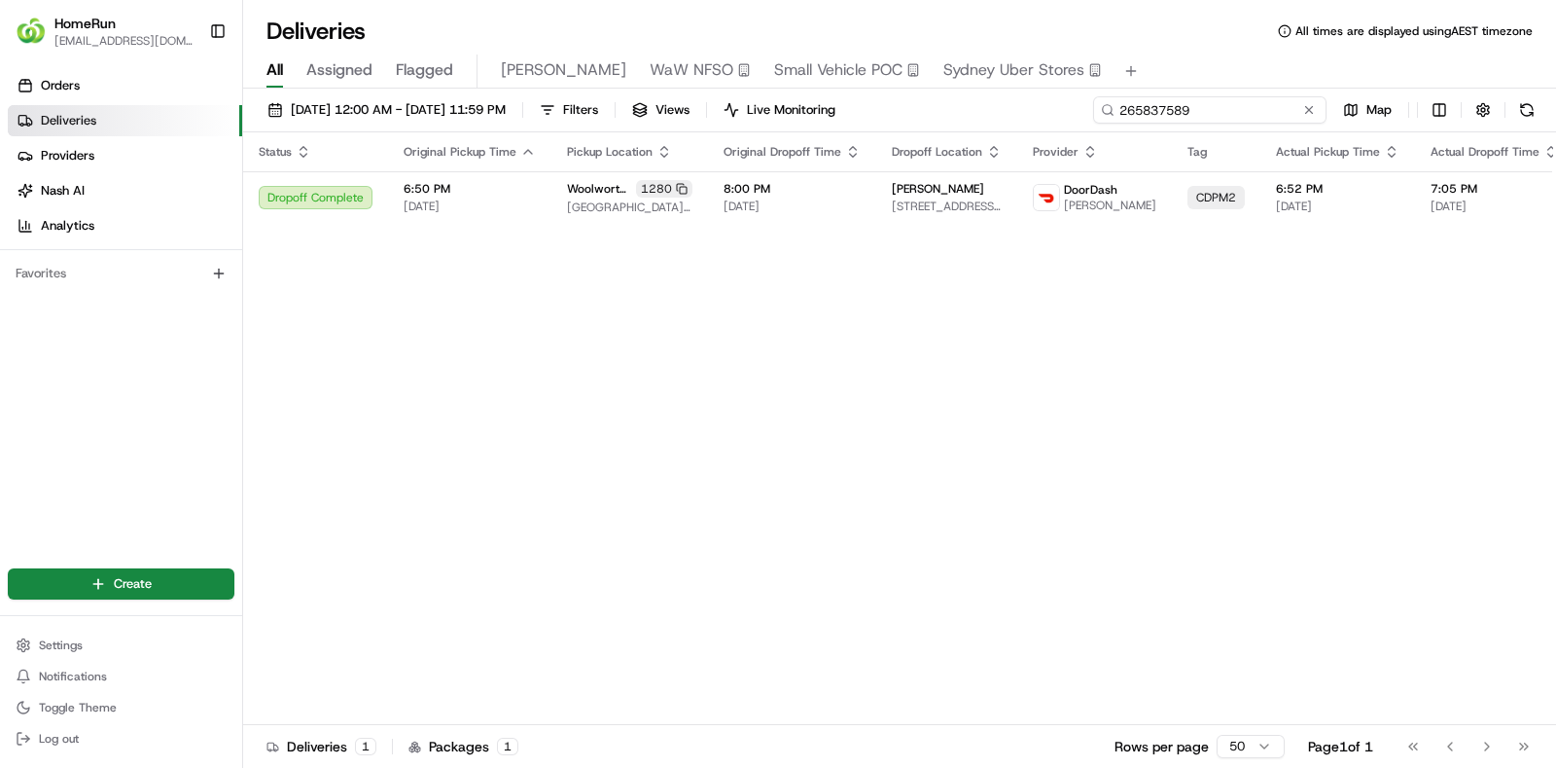
click at [1278, 104] on input "265837589" at bounding box center [1209, 109] width 233 height 27
paste input "059842"
type input "265059842"
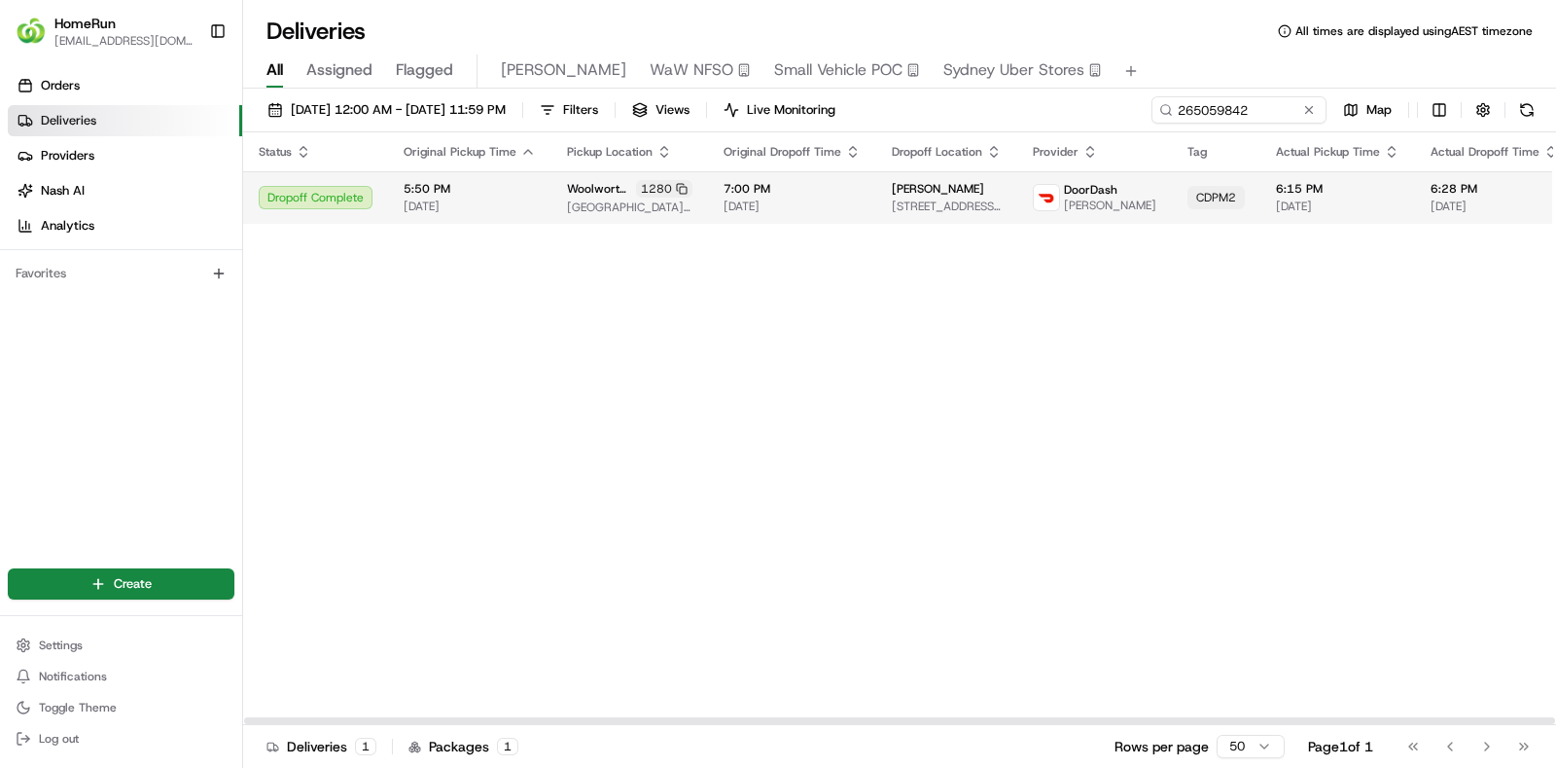
click at [841, 210] on span "17/08/2025" at bounding box center [792, 206] width 137 height 16
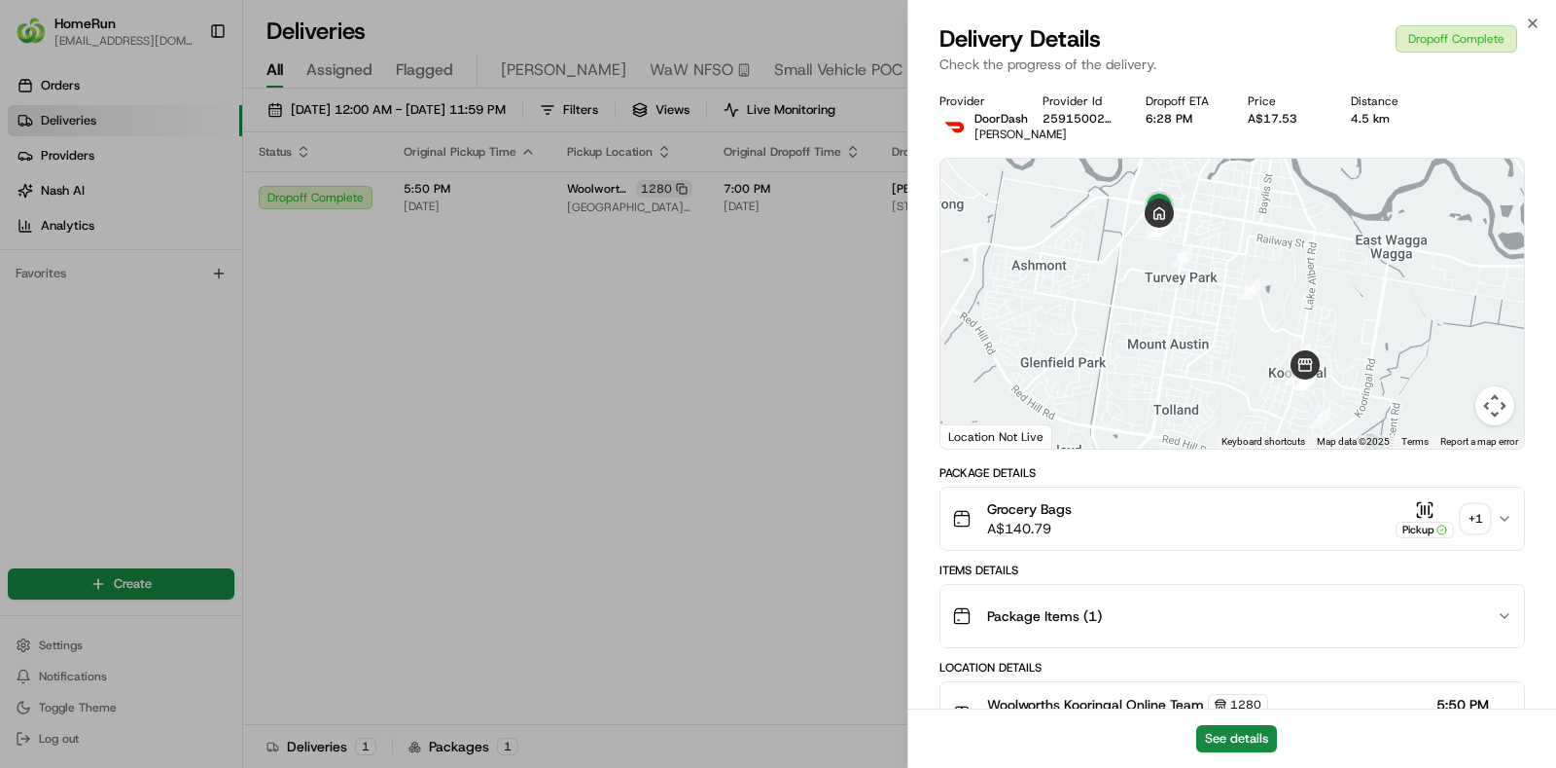
click at [1474, 518] on div "+ 1" at bounding box center [1475, 518] width 27 height 27
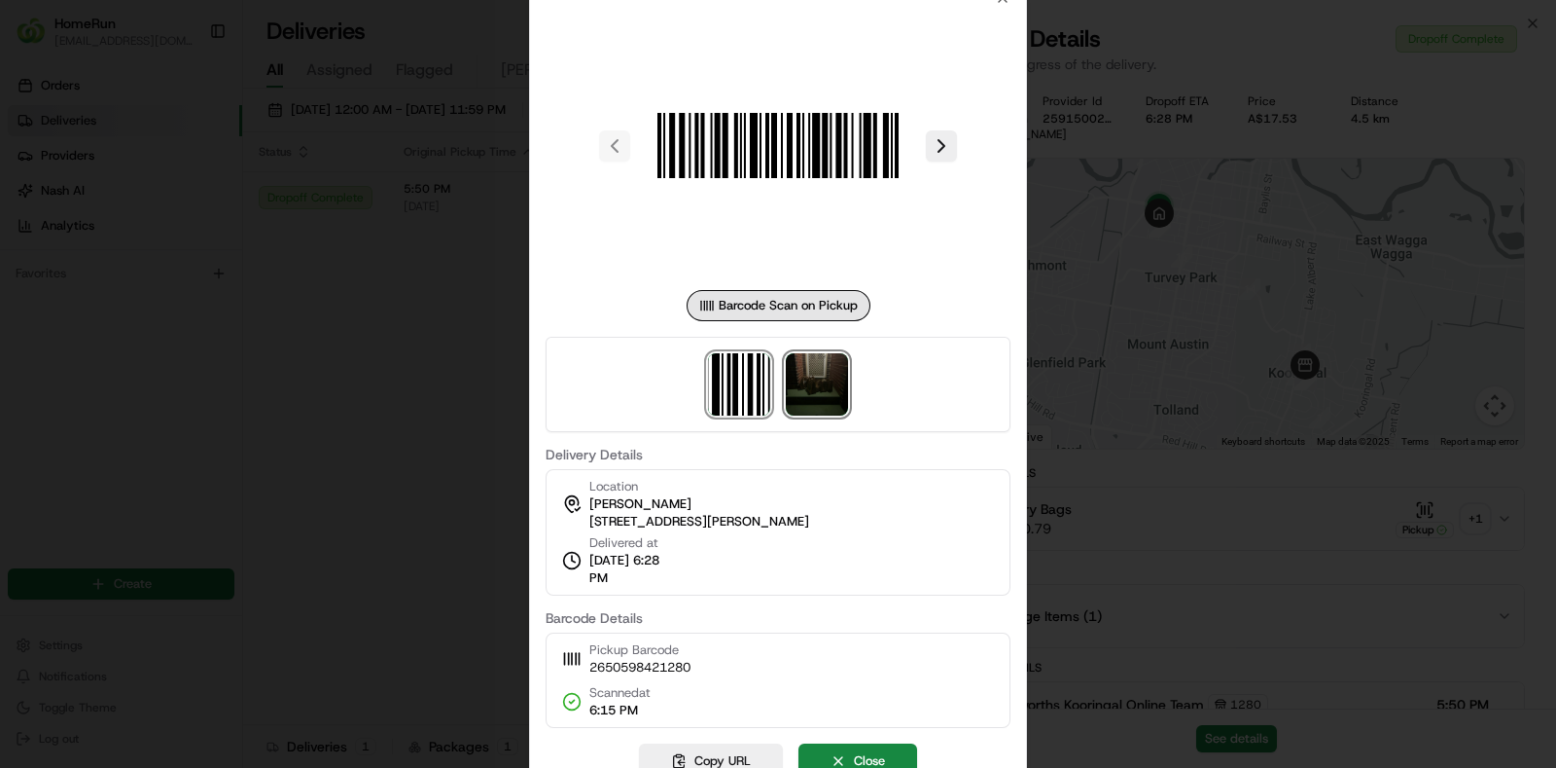
click at [801, 386] on img at bounding box center [817, 384] width 62 height 62
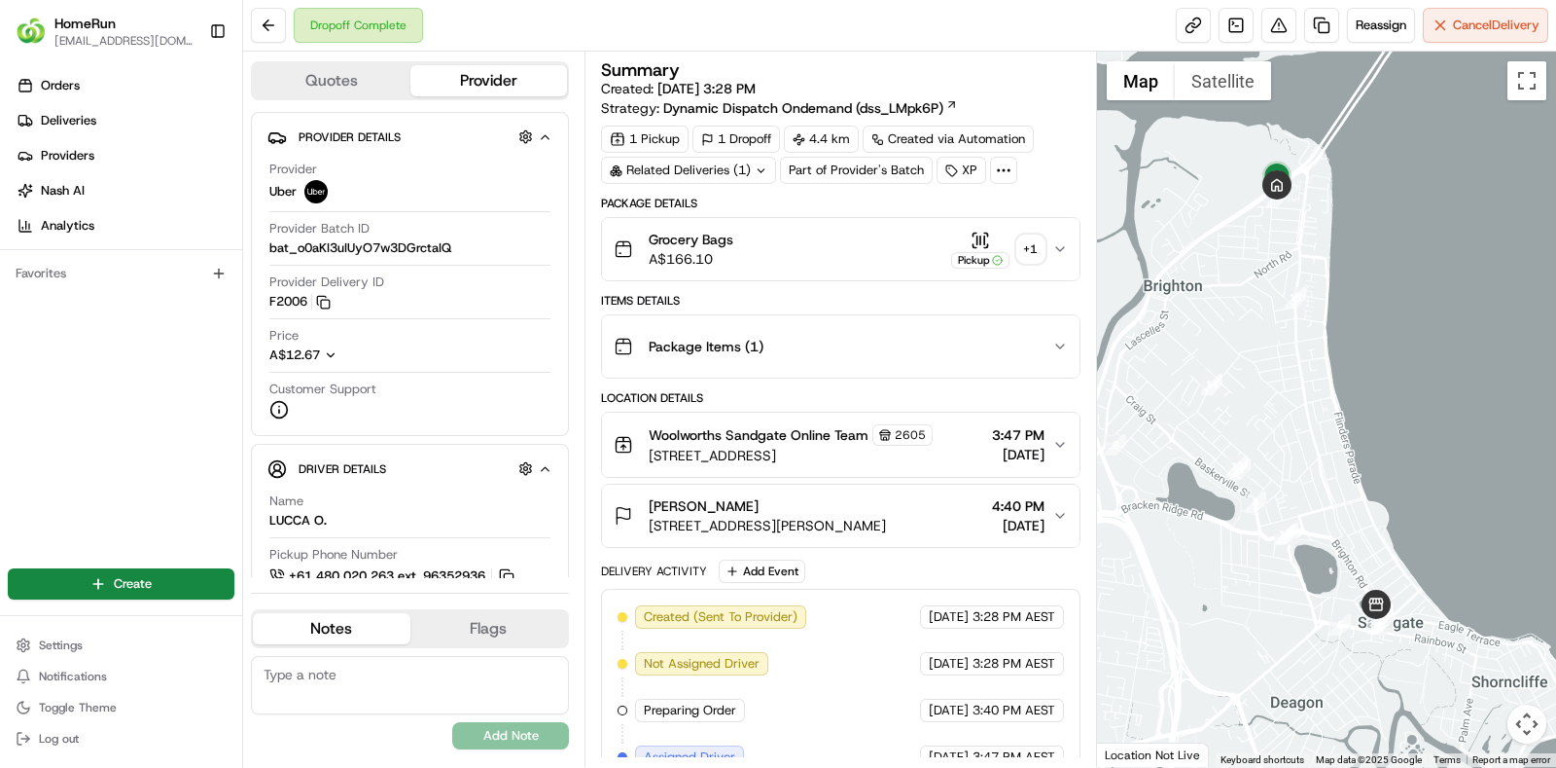
click at [1025, 240] on div "+ 1" at bounding box center [1031, 248] width 27 height 27
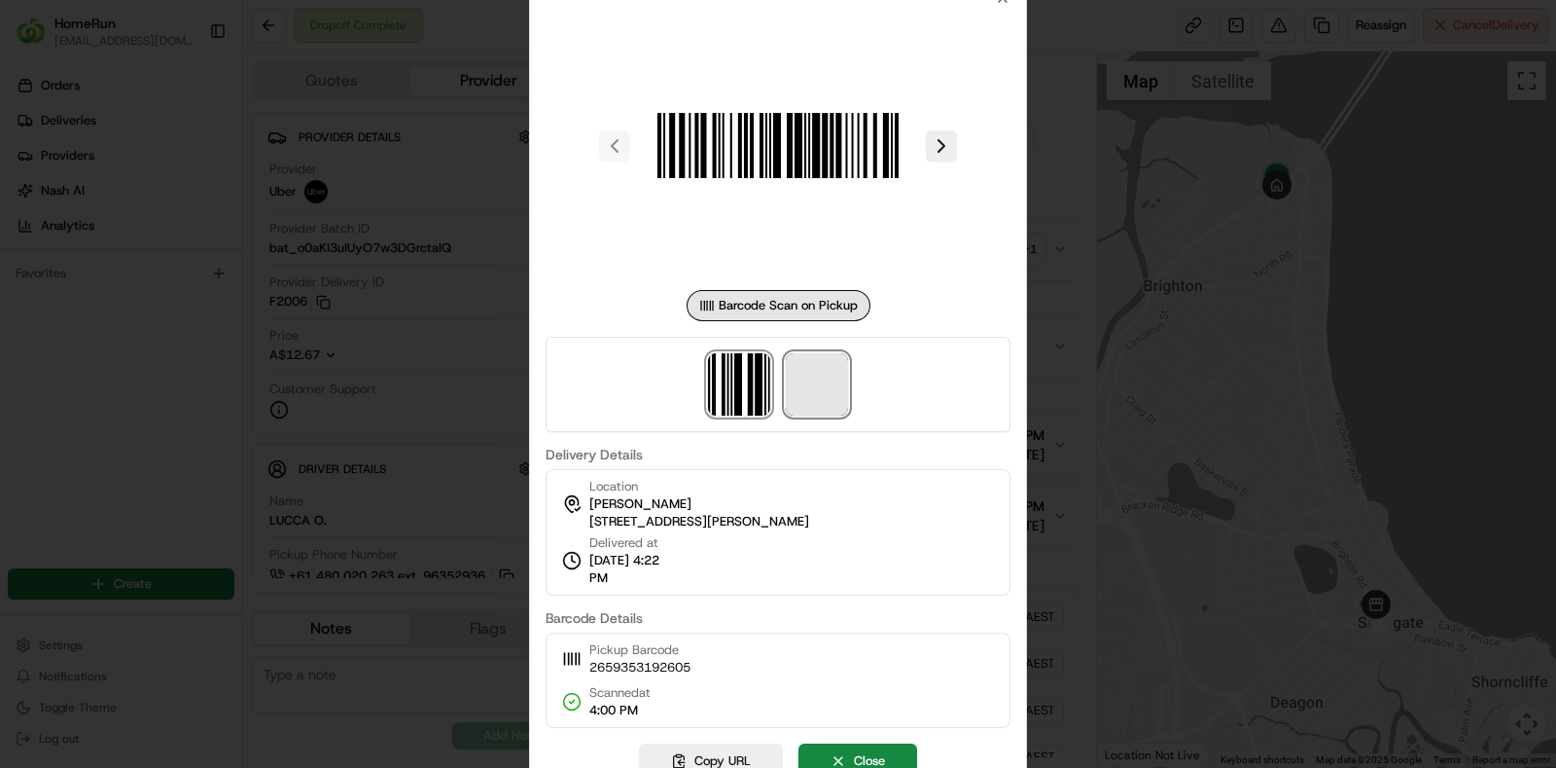
click at [822, 364] on span at bounding box center [817, 384] width 62 height 62
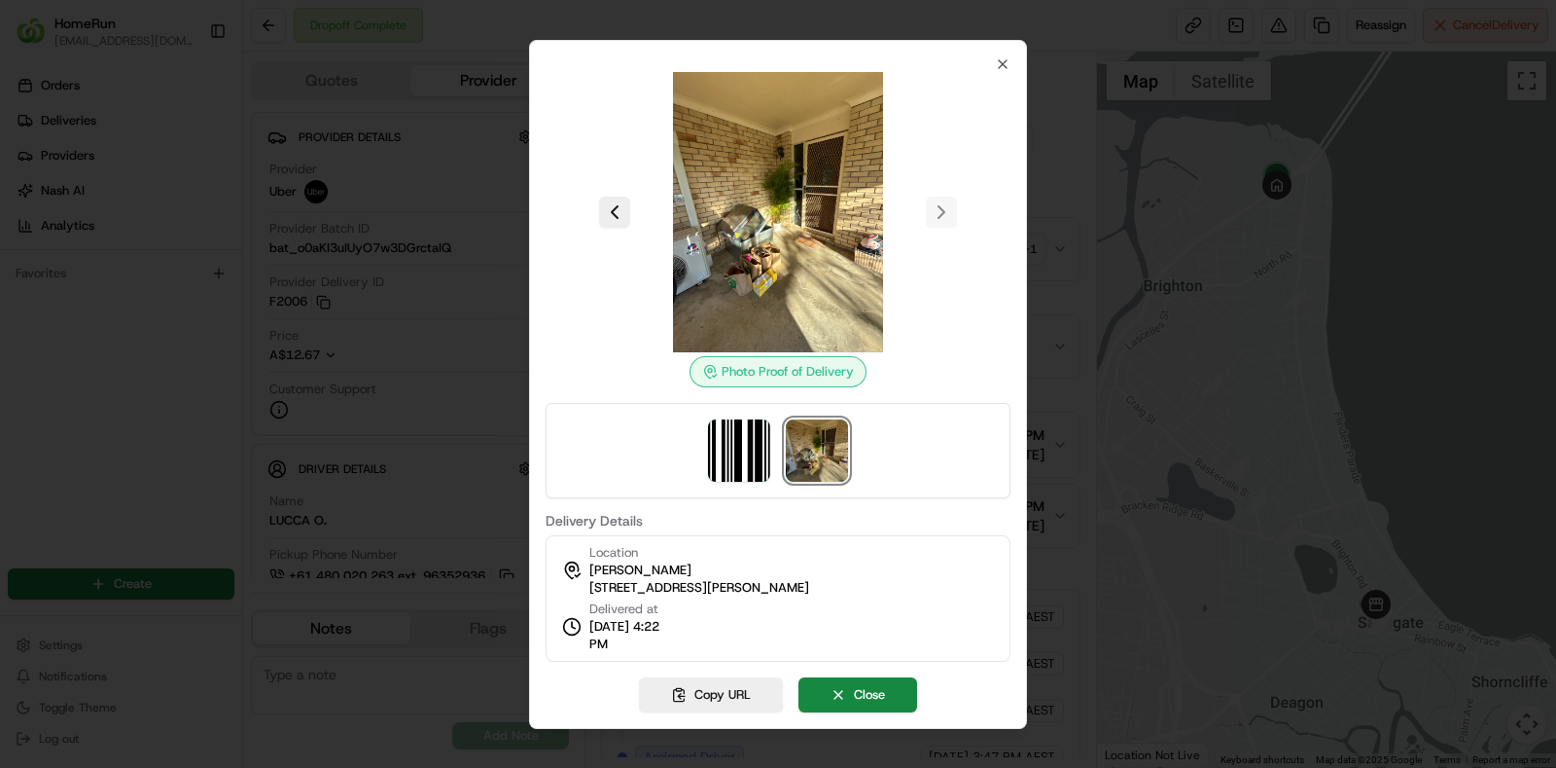
click at [862, 641] on div "Location Jessica Pedersen 9 Walton Pl, Brighton, QLD 4017, AU Delivered at 22/0…" at bounding box center [778, 598] width 465 height 126
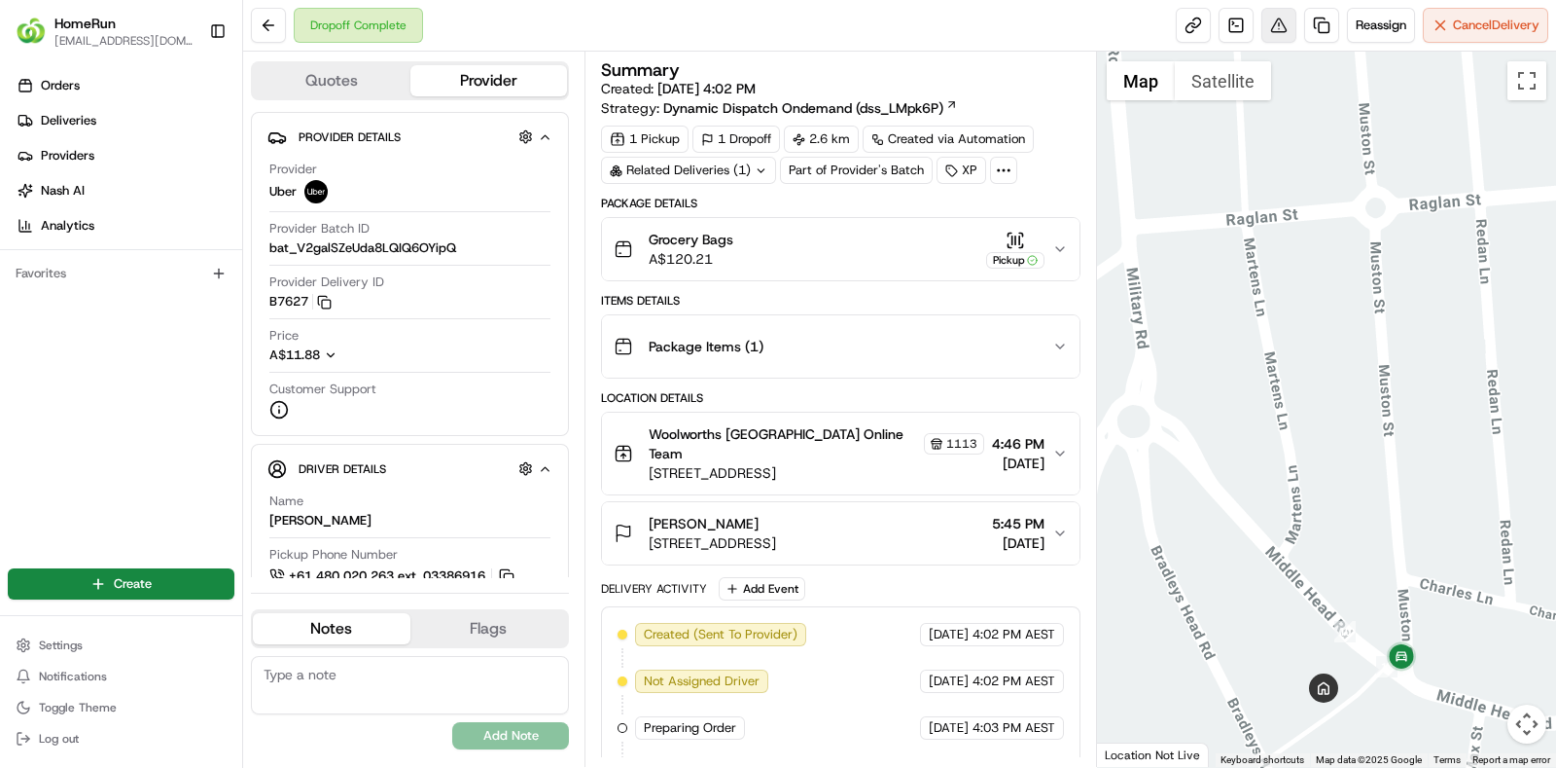
click at [1288, 12] on button at bounding box center [1279, 25] width 35 height 35
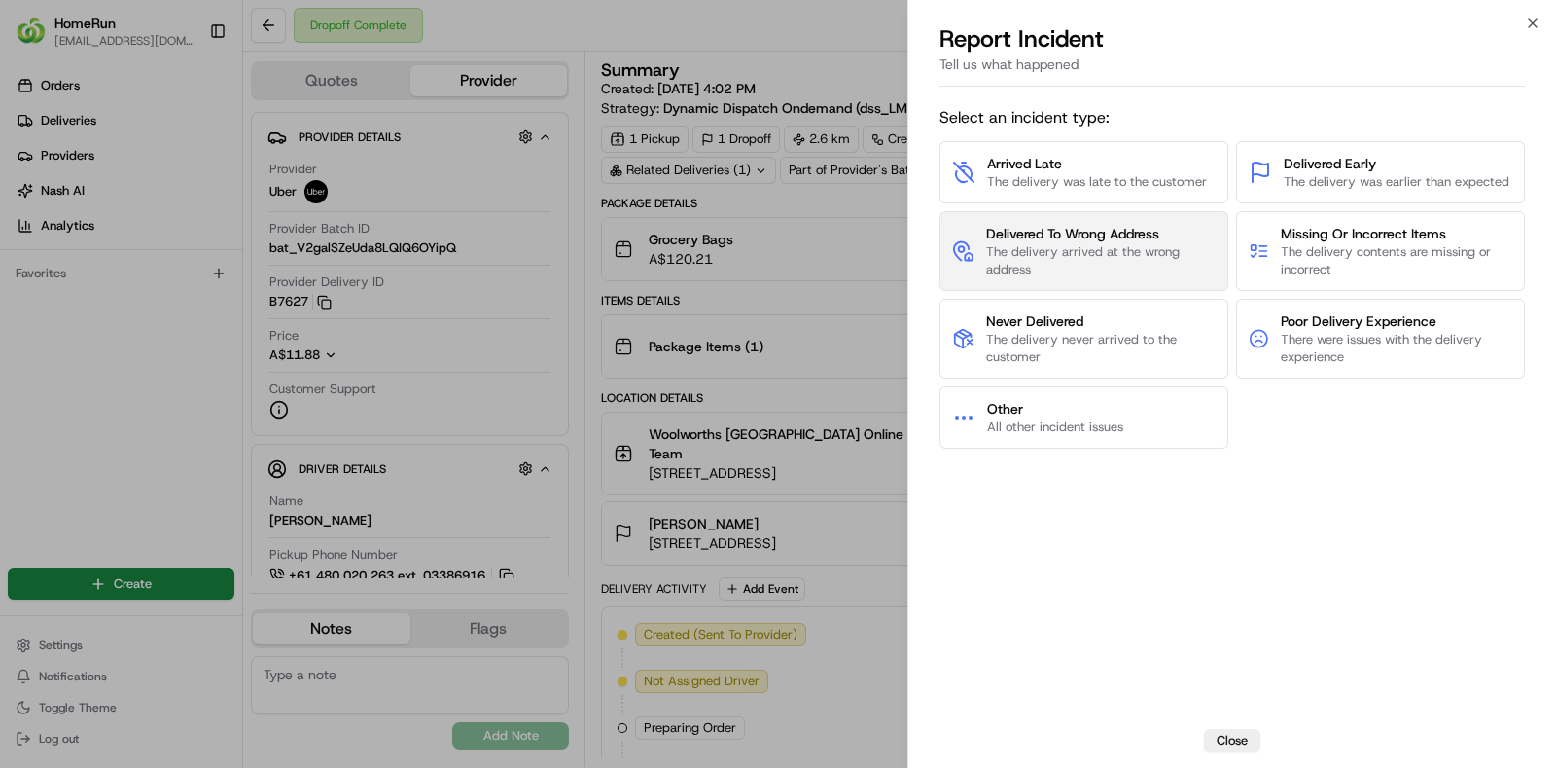
click at [1113, 233] on span "Delivered To Wrong Address" at bounding box center [1101, 233] width 230 height 19
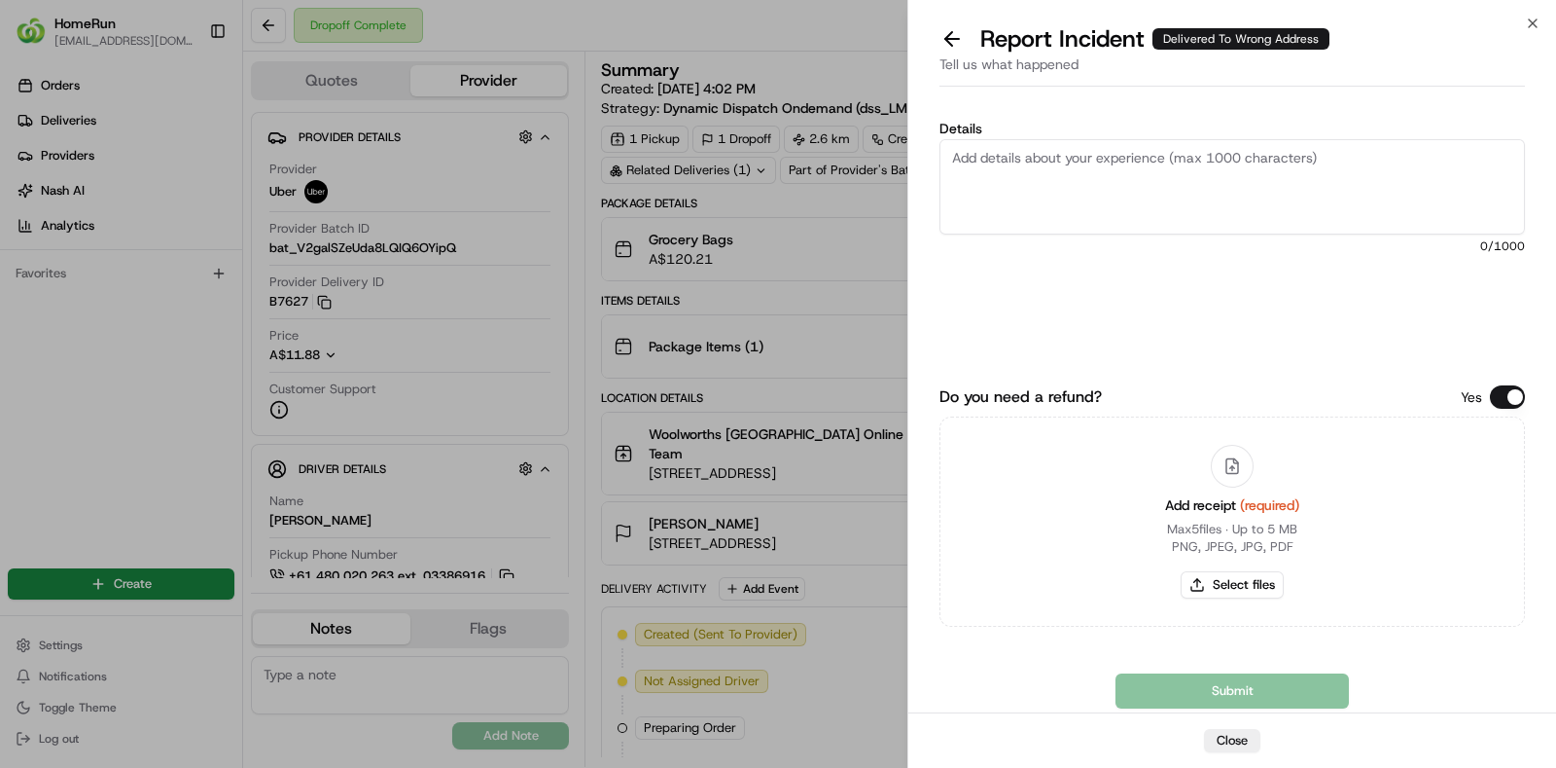
click at [1359, 230] on textarea "Details" at bounding box center [1233, 186] width 586 height 95
paste textarea "No proof of delivery provided, so unable to confirm the location for the order.…"
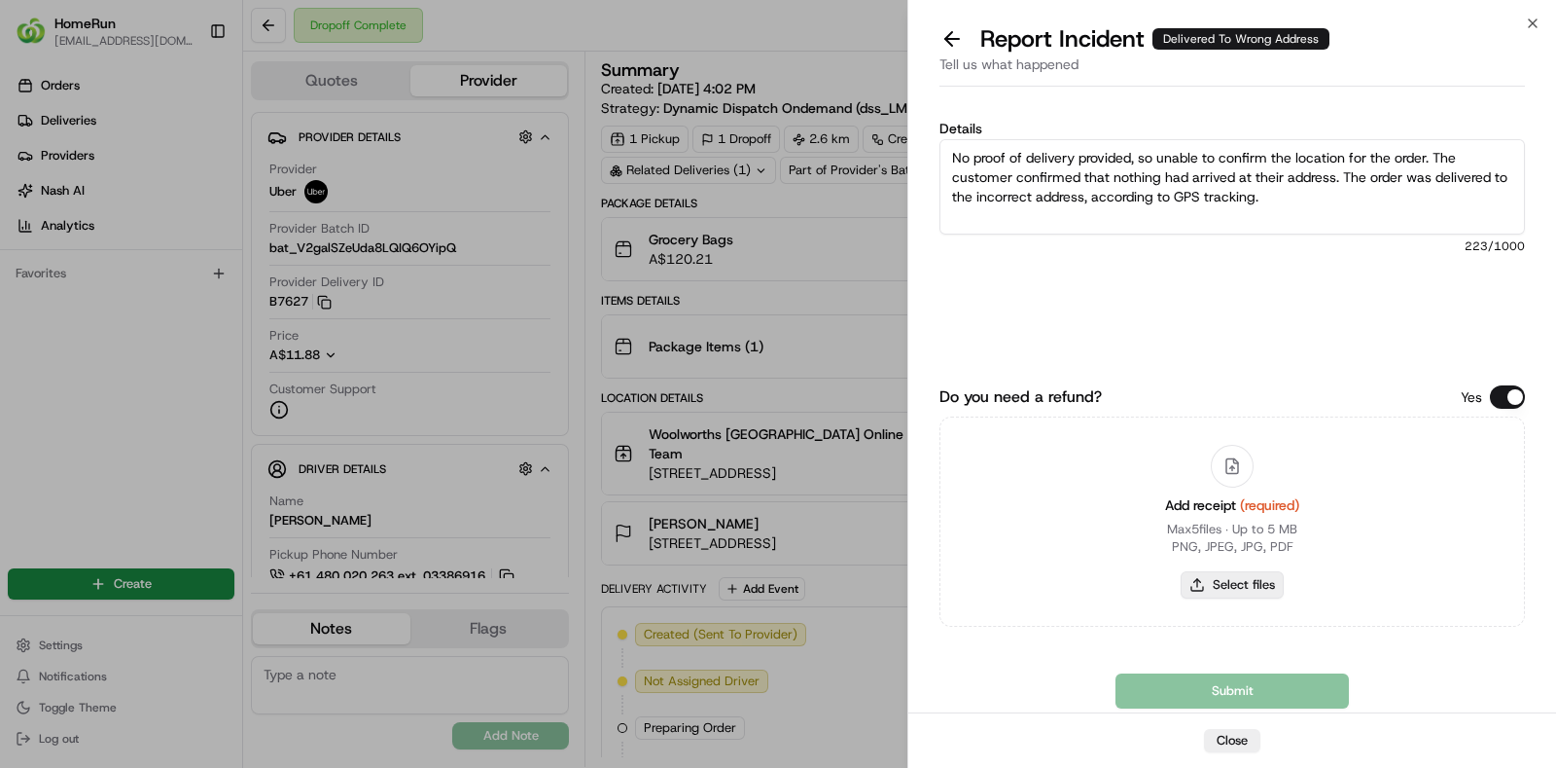
type textarea "No proof of delivery provided, so unable to confirm the location for the order.…"
click at [1233, 585] on button "Select files" at bounding box center [1232, 584] width 103 height 27
type input "C:\fakepath\invoice.pdf"
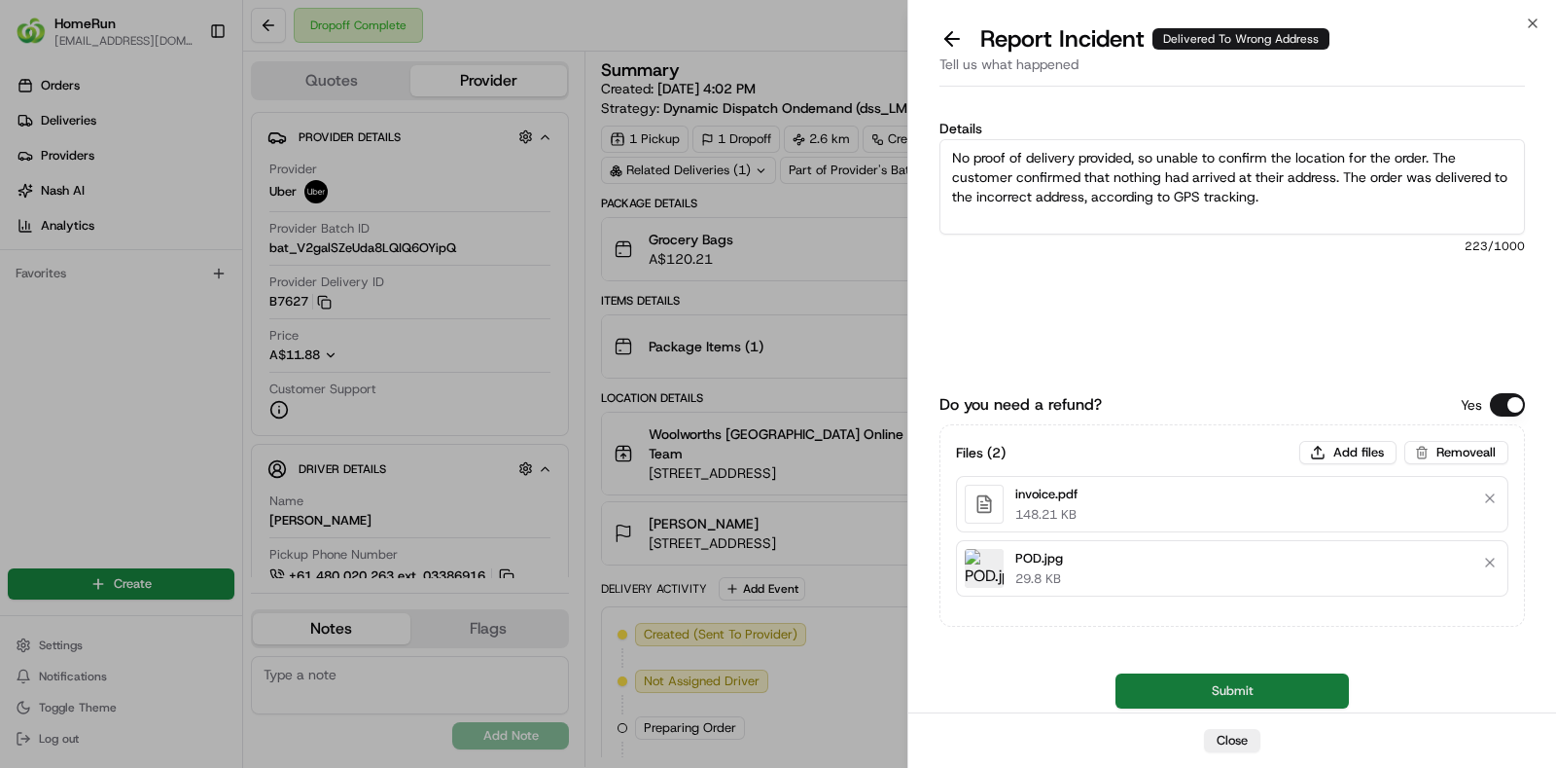
click at [1241, 686] on button "Submit" at bounding box center [1232, 690] width 233 height 35
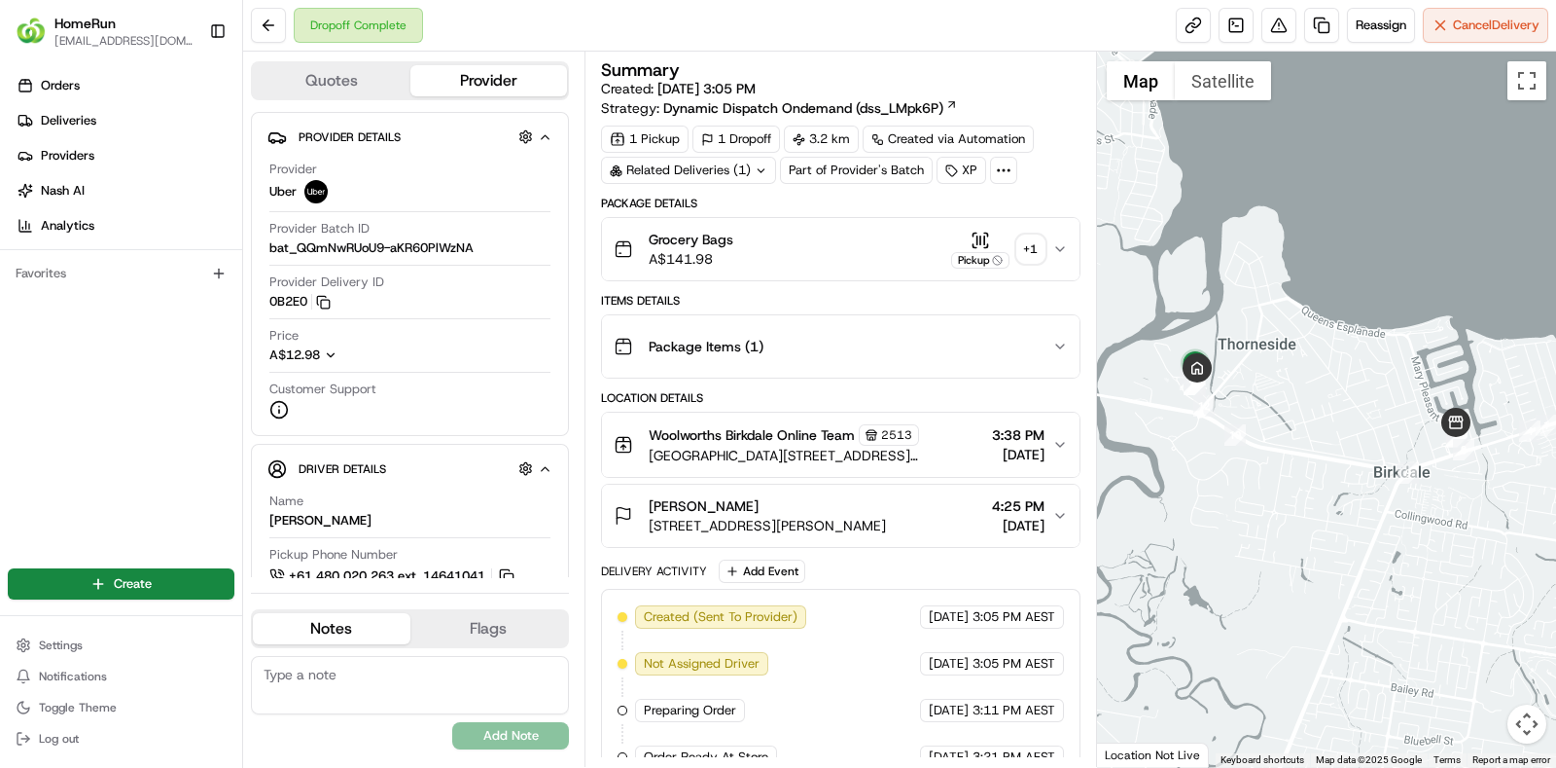
click at [755, 166] on icon at bounding box center [761, 170] width 13 height 13
click at [1015, 246] on button "Pickup + 1" at bounding box center [997, 250] width 93 height 38
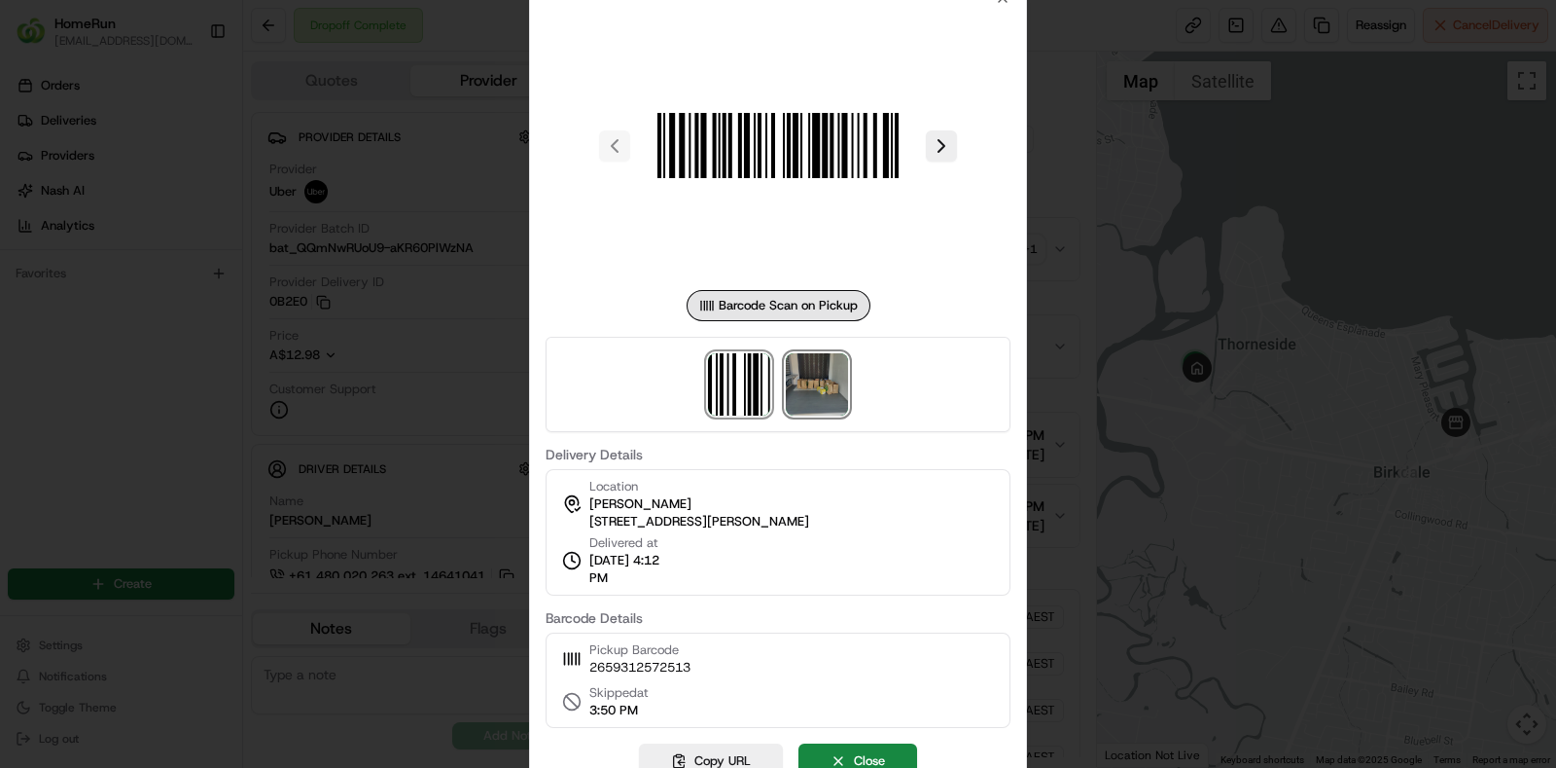
click at [813, 392] on img at bounding box center [817, 384] width 62 height 62
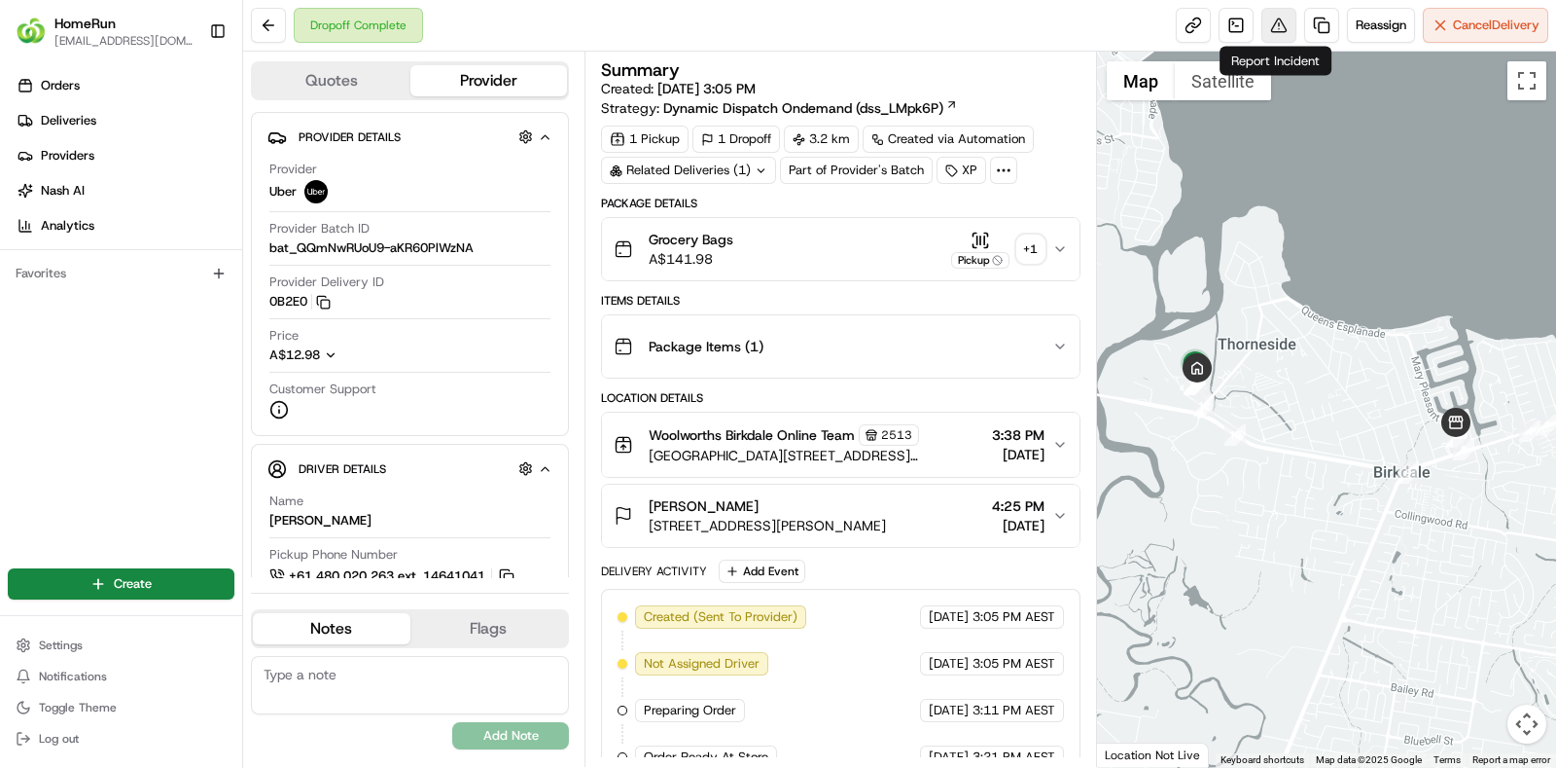
click at [1280, 16] on button at bounding box center [1279, 25] width 35 height 35
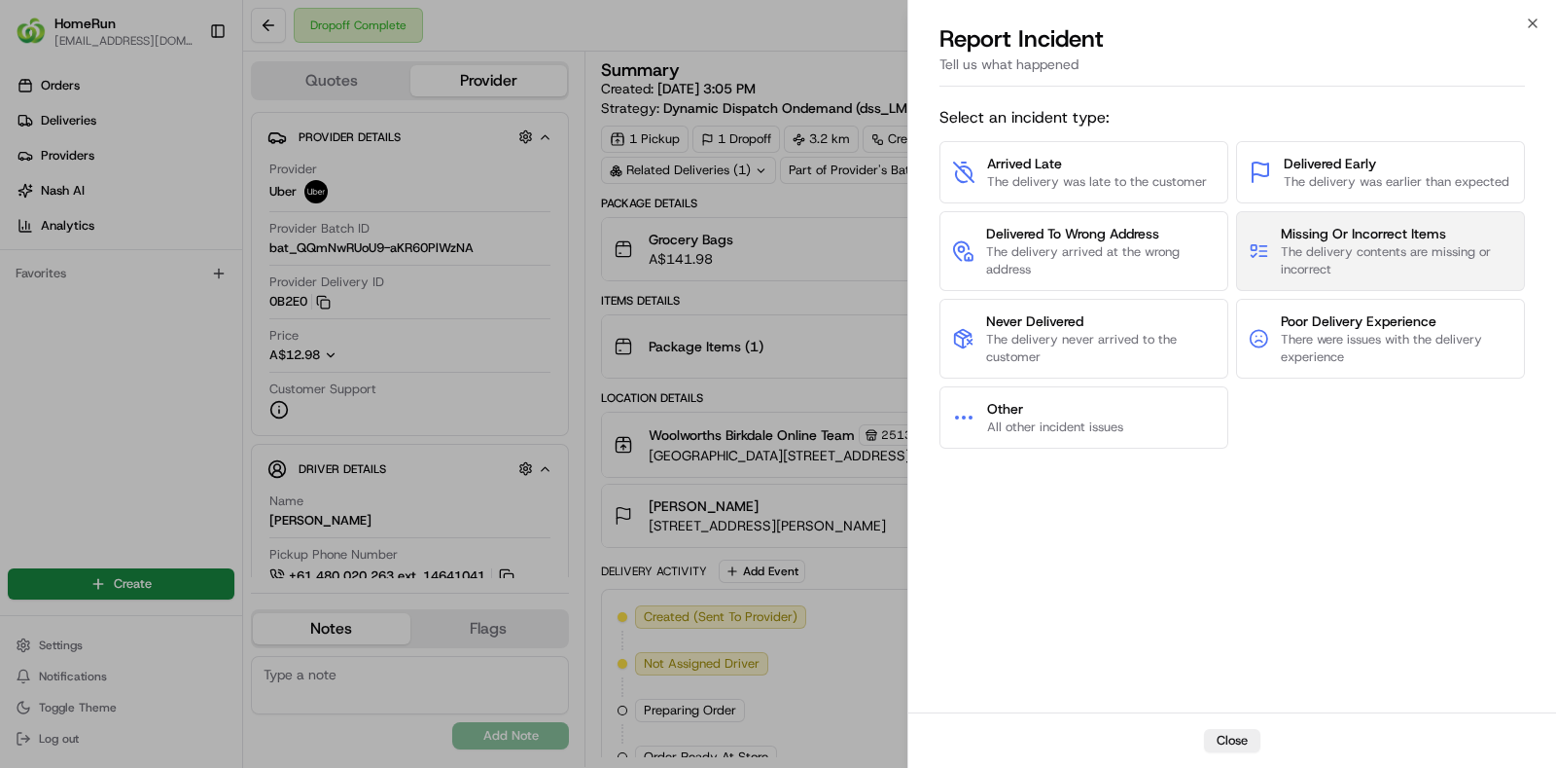
click at [1269, 239] on button "Missing Or Incorrect Items The delivery contents are missing or incorrect" at bounding box center [1380, 251] width 289 height 80
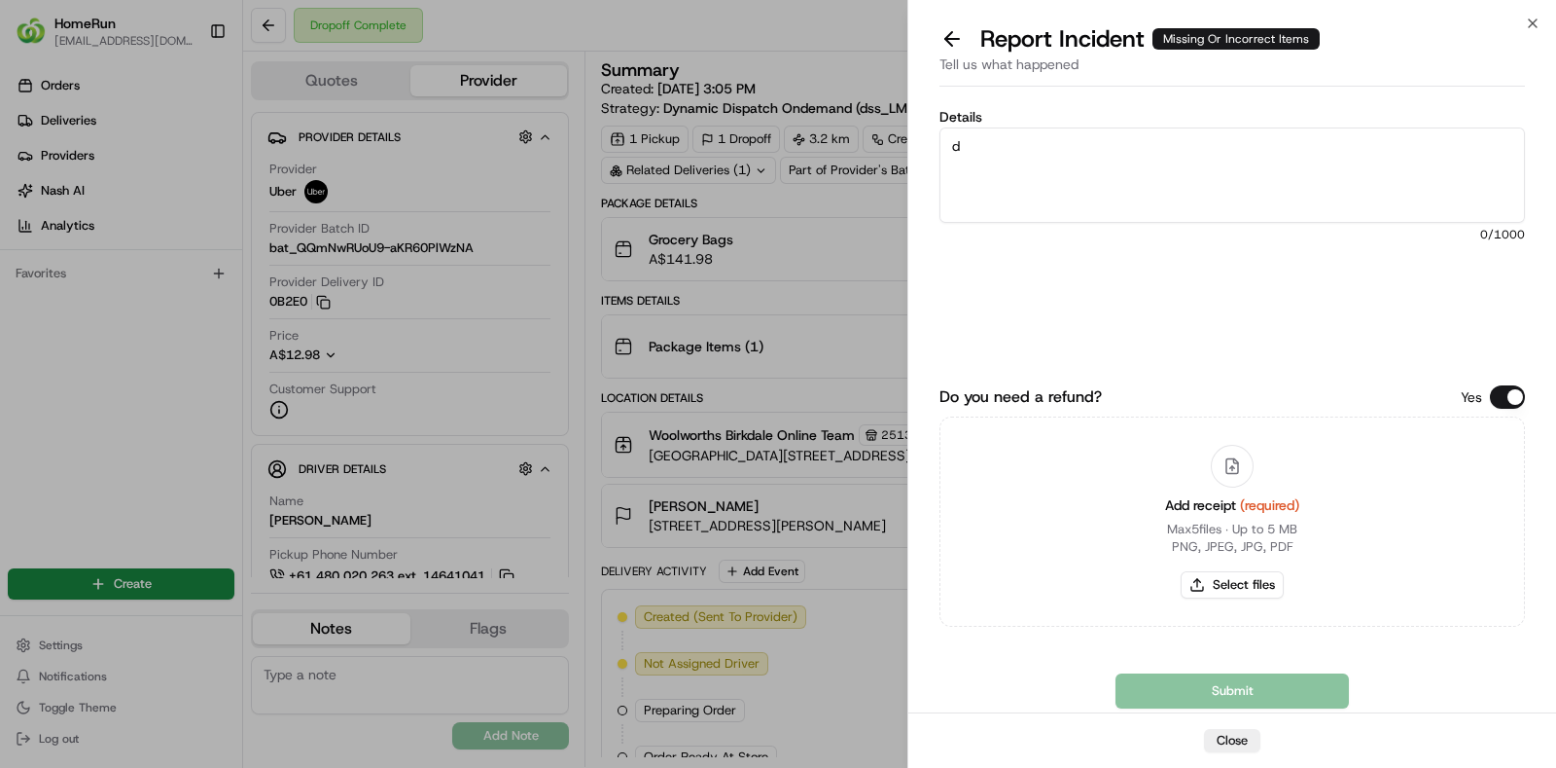
click at [1085, 174] on textarea "d" at bounding box center [1233, 174] width 586 height 95
type textarea "driver had bundled order and delivered incorrect bags to customer"
click at [1241, 589] on button "Select files" at bounding box center [1232, 584] width 103 height 27
type input "C:\fakepath\invoice.pdf"
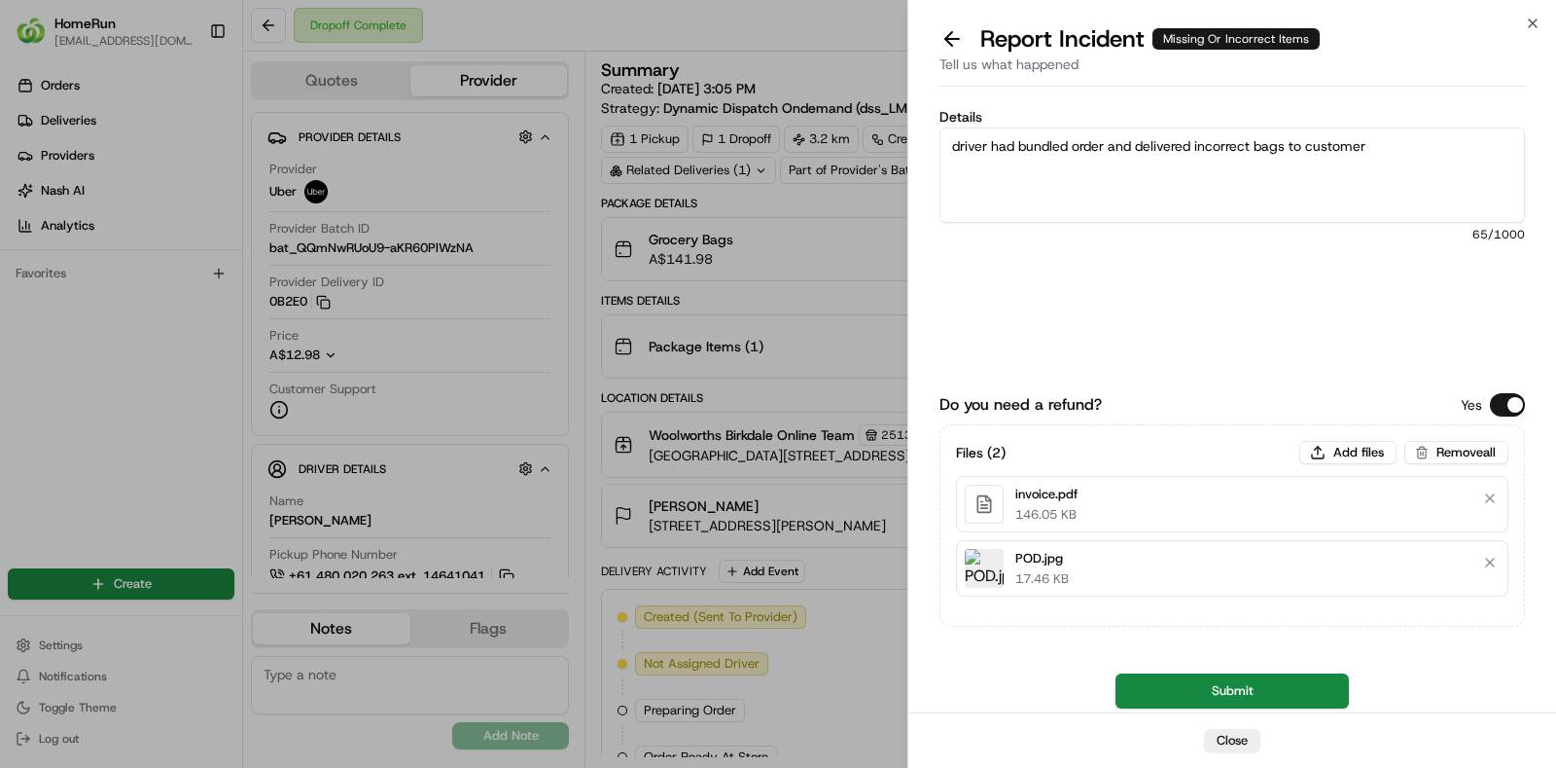
click at [1241, 698] on button "Submit" at bounding box center [1232, 690] width 233 height 35
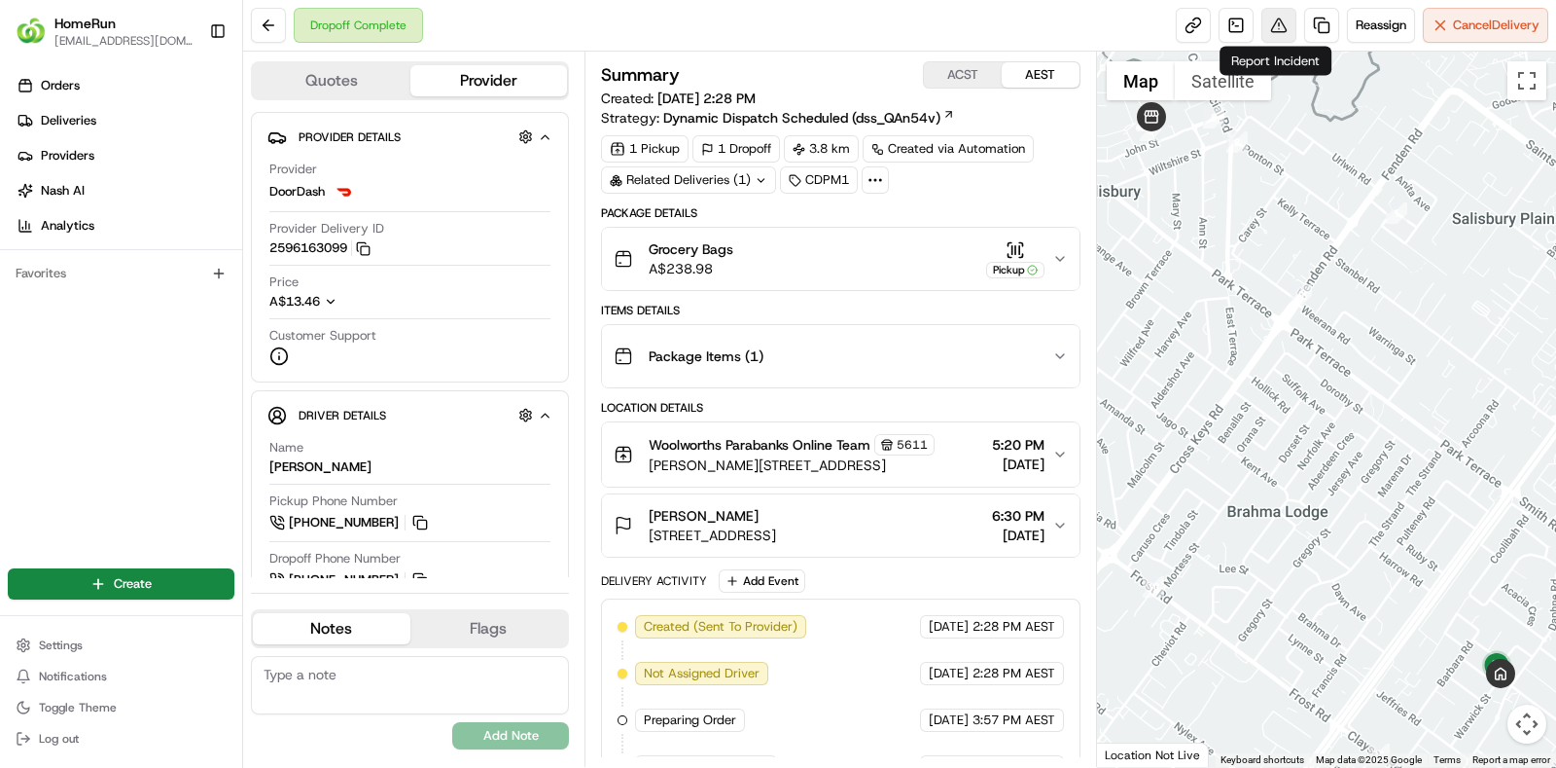
click at [1279, 8] on button at bounding box center [1279, 25] width 35 height 35
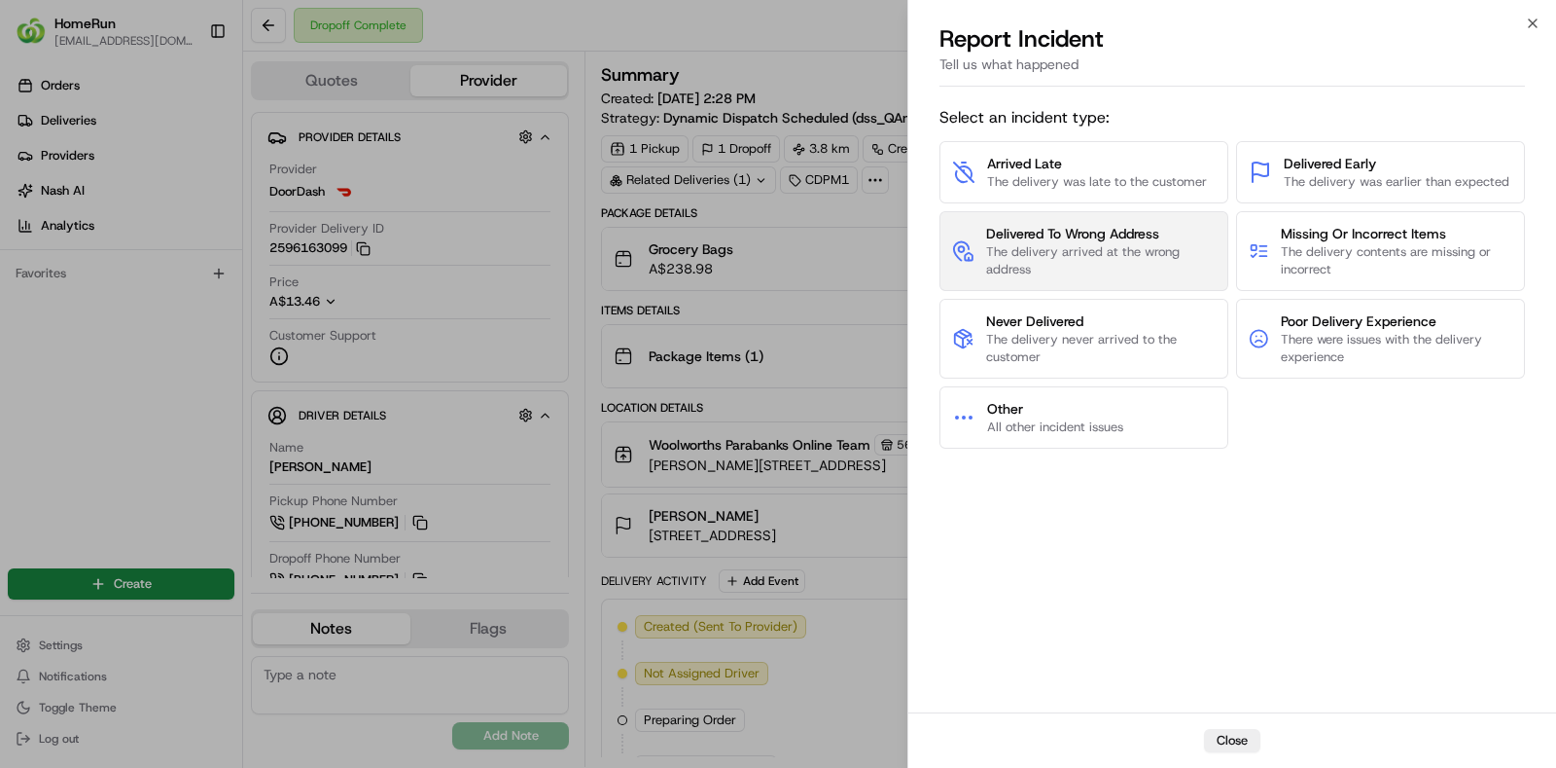
click at [1146, 236] on span "Delivered To Wrong Address" at bounding box center [1101, 233] width 230 height 19
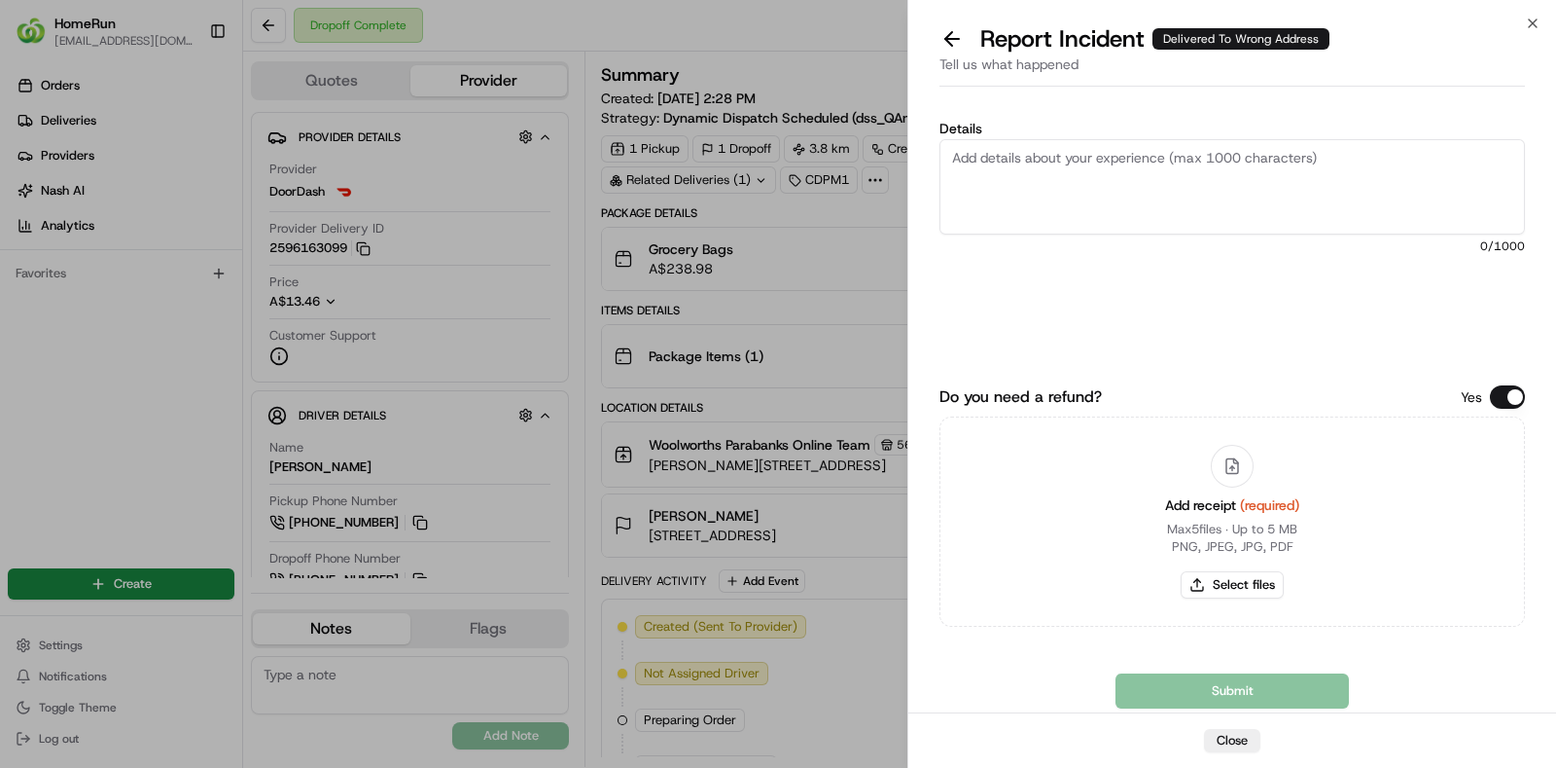
paste textarea "No proof of delivery provided, so unable to confirm the location for the order.…"
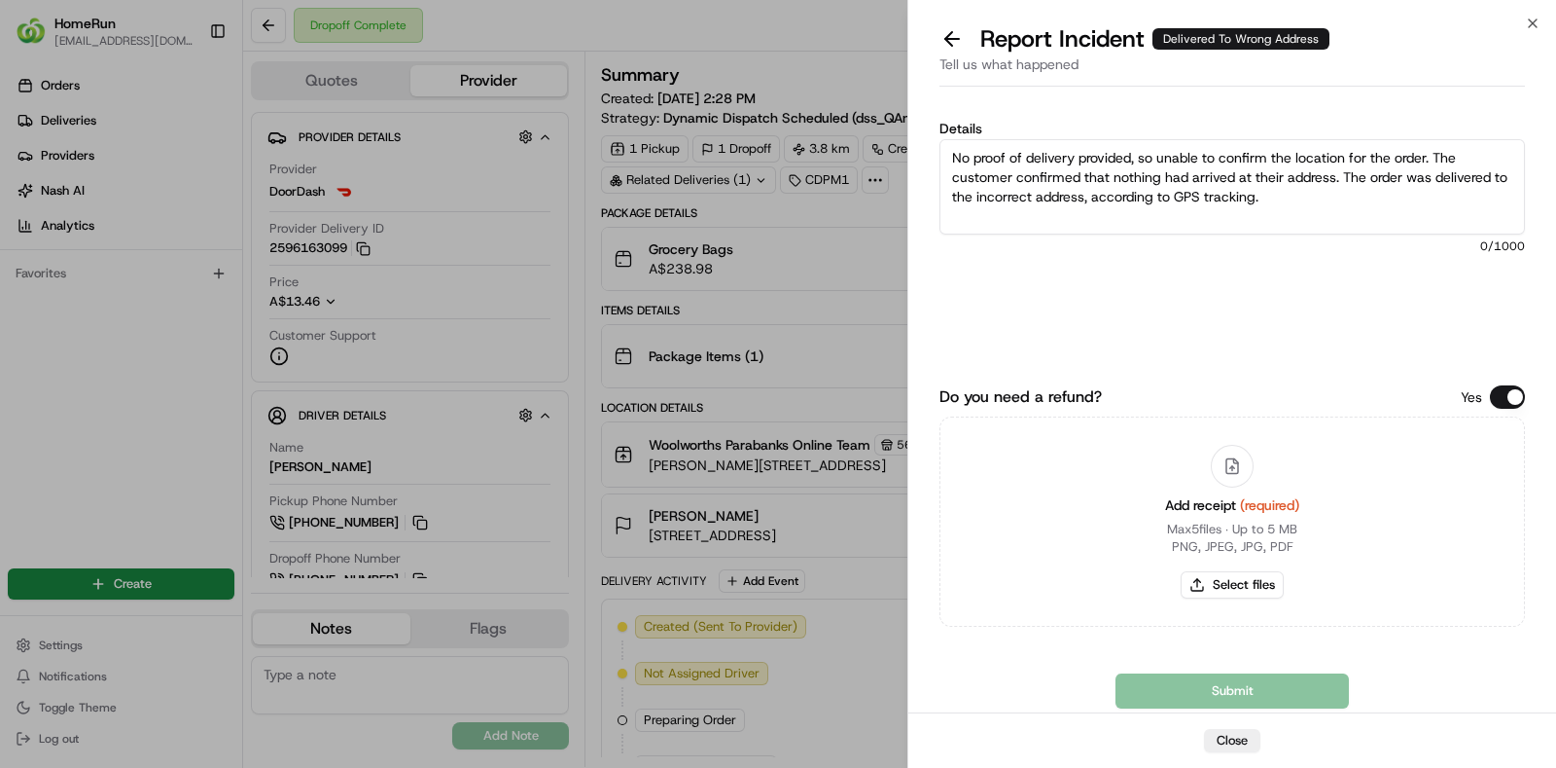
click at [1417, 164] on textarea "No proof of delivery provided, so unable to confirm the location for the order.…" at bounding box center [1233, 186] width 586 height 95
type textarea "No proof of delivery provided, so unable to confirm the location for the order.…"
click at [1231, 580] on button "Select files" at bounding box center [1232, 584] width 103 height 27
type input "C:\fakepath\invoice.pdf"
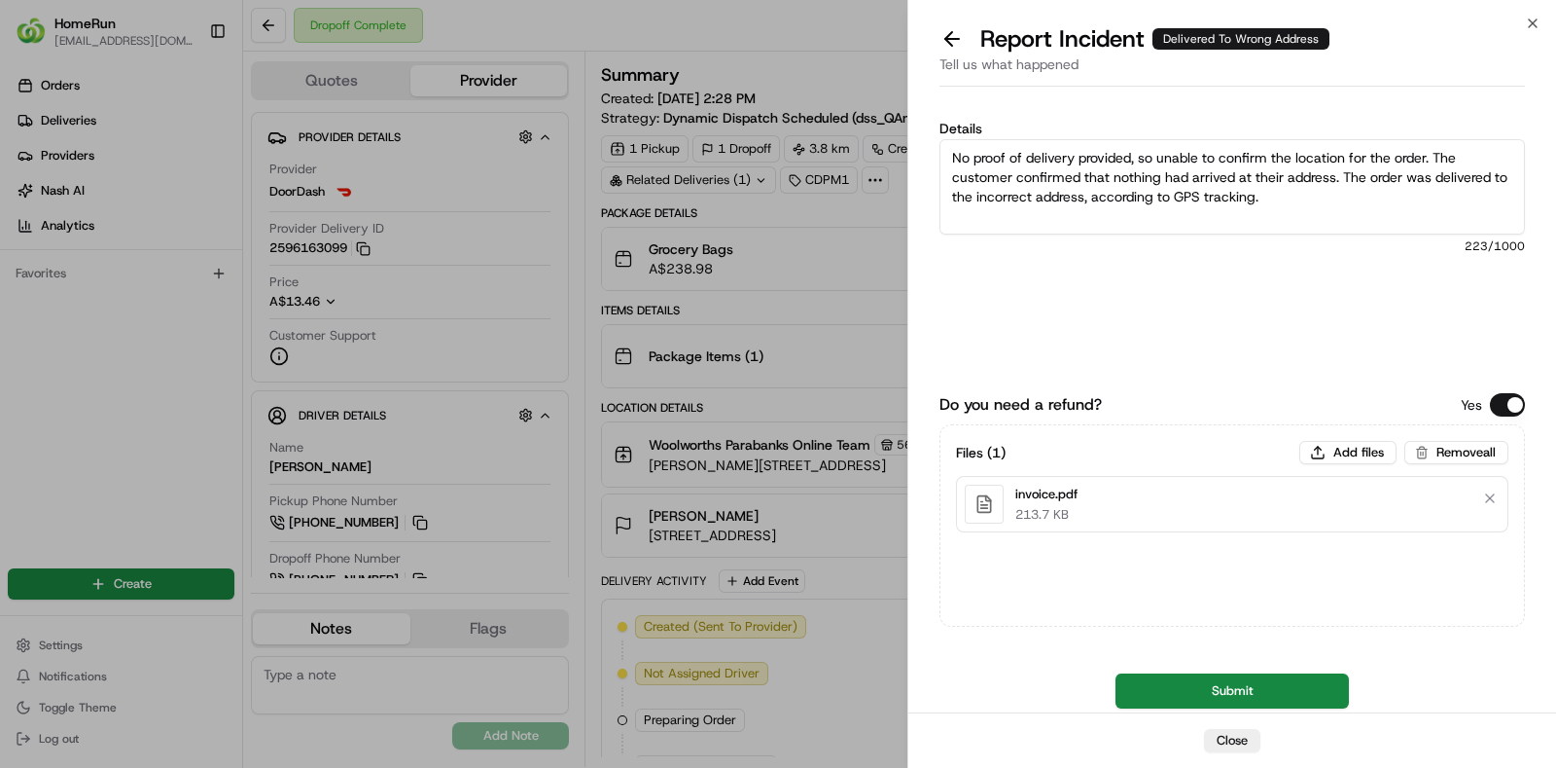
click at [1228, 688] on button "Submit" at bounding box center [1232, 690] width 233 height 35
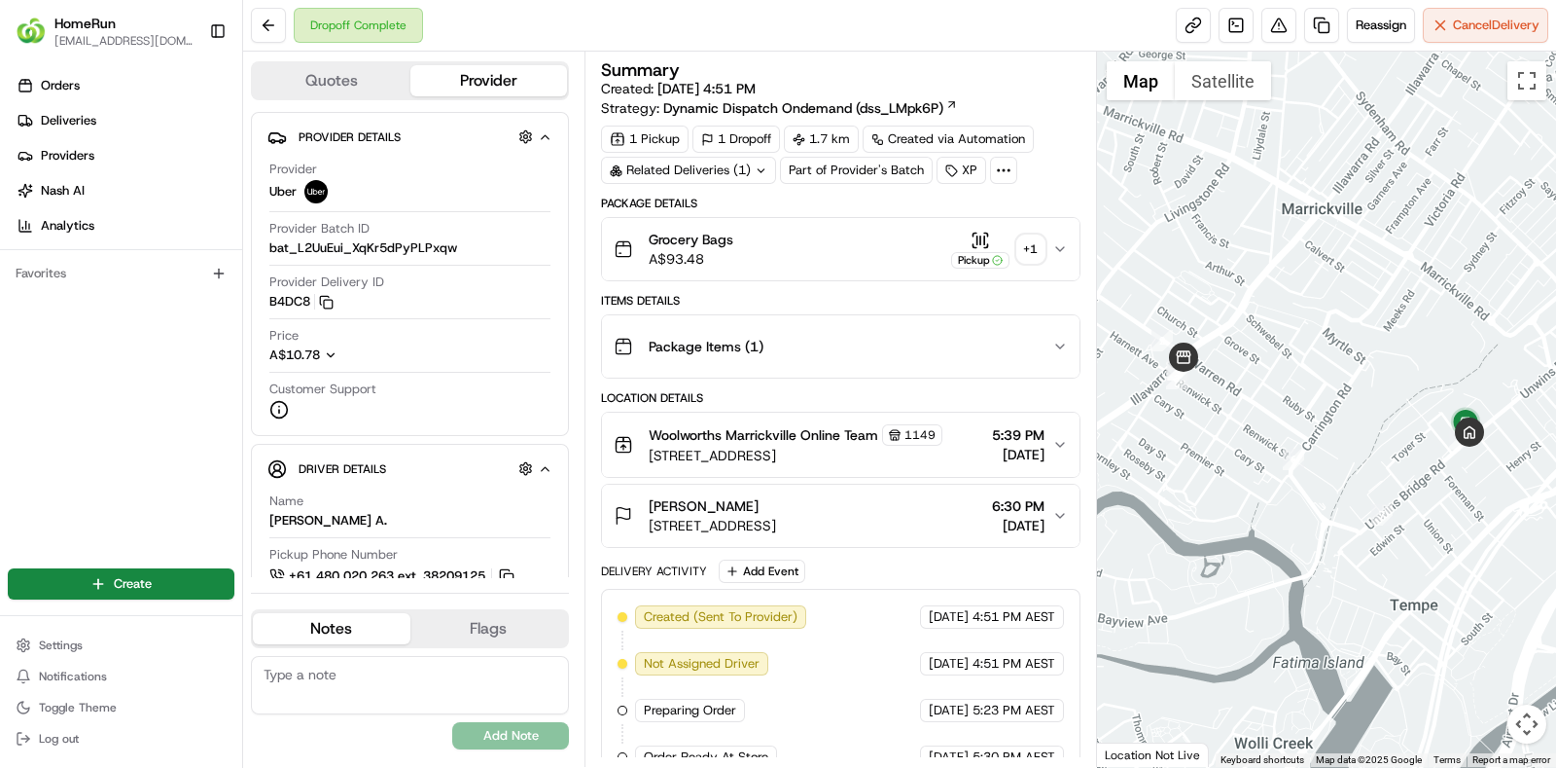
click at [757, 173] on icon at bounding box center [761, 170] width 13 height 13
click at [1023, 239] on div "+ 1" at bounding box center [1031, 248] width 27 height 27
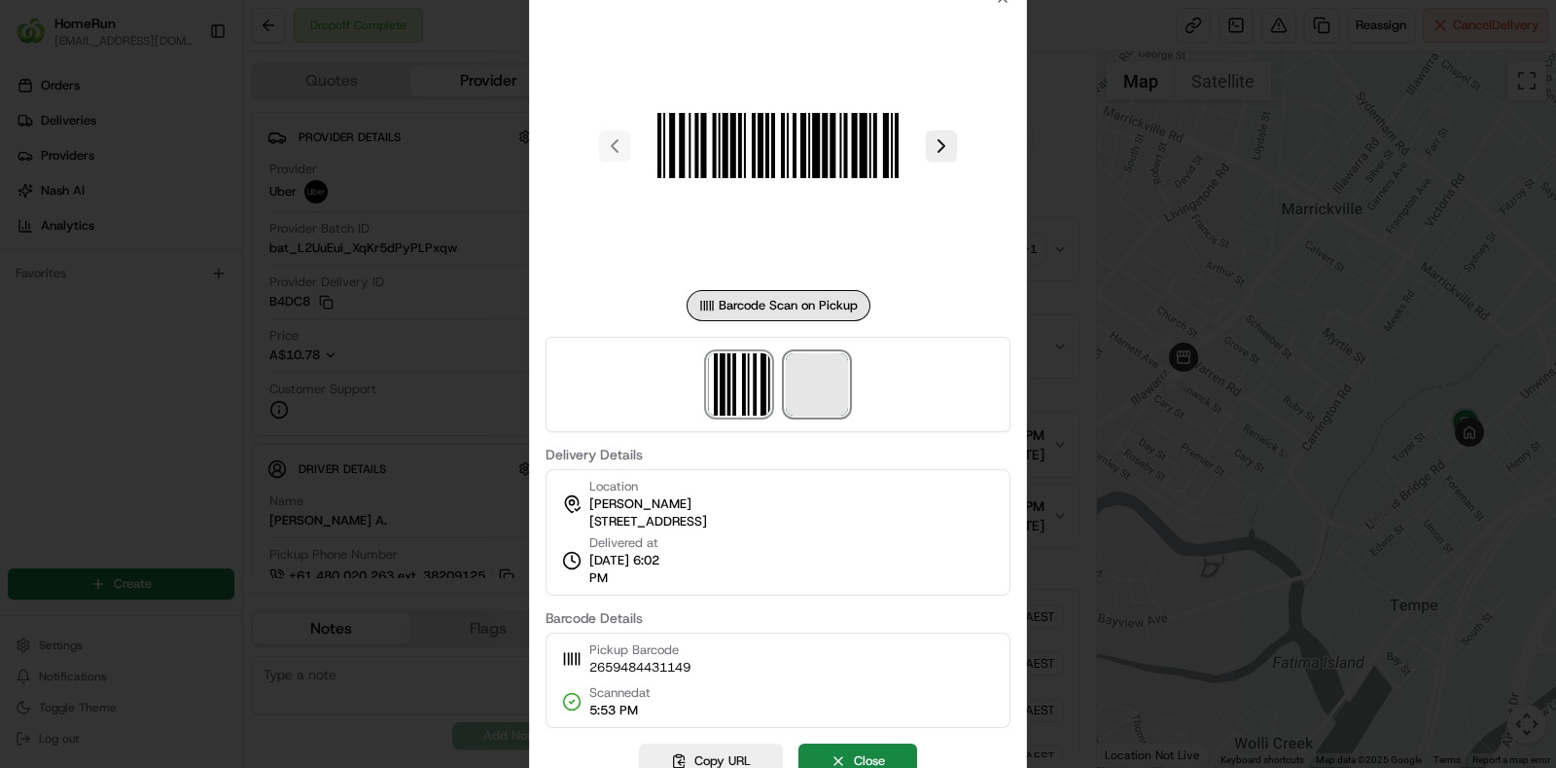
click at [825, 385] on span at bounding box center [817, 384] width 62 height 62
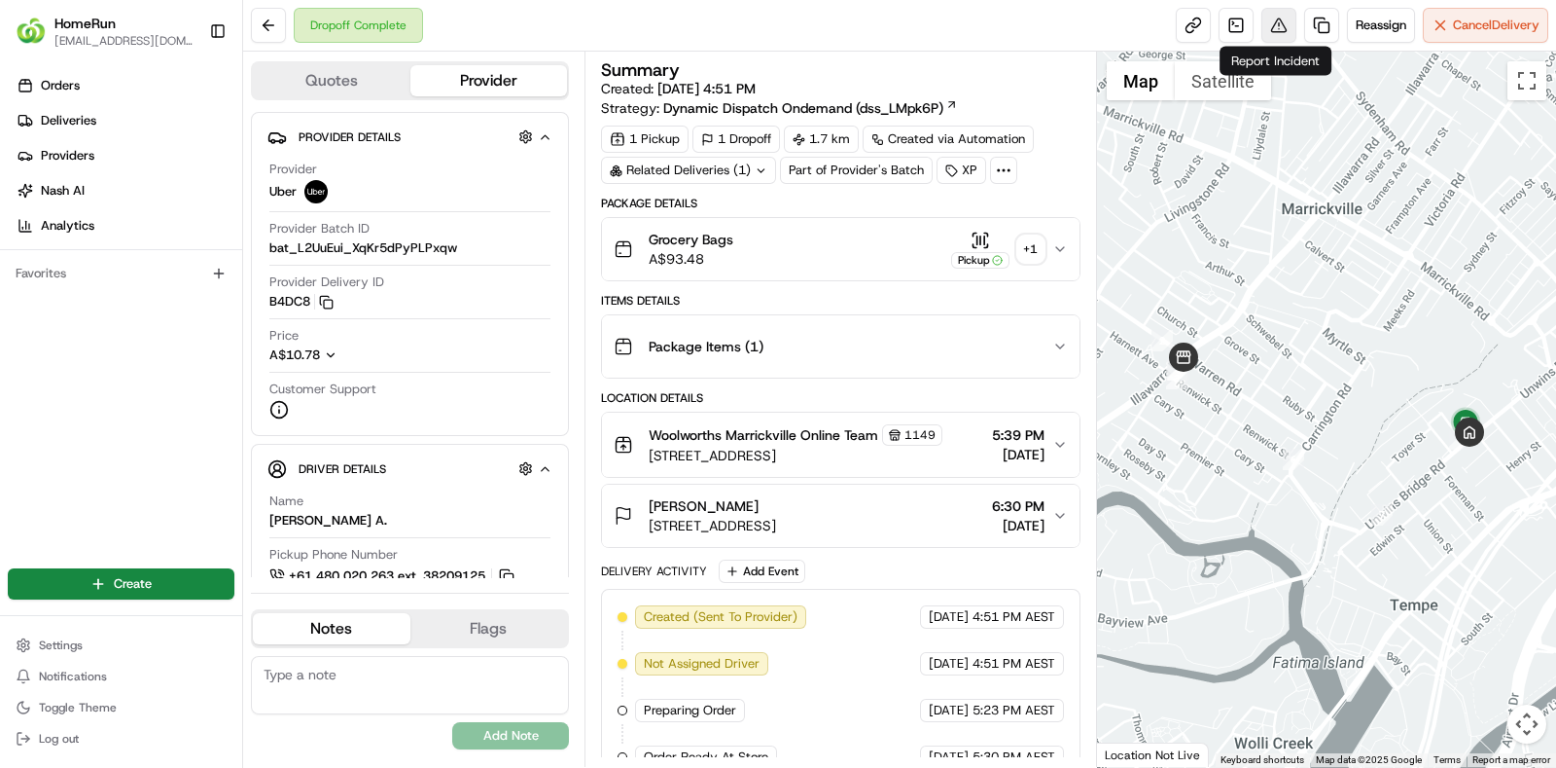
click at [1274, 27] on button at bounding box center [1279, 25] width 35 height 35
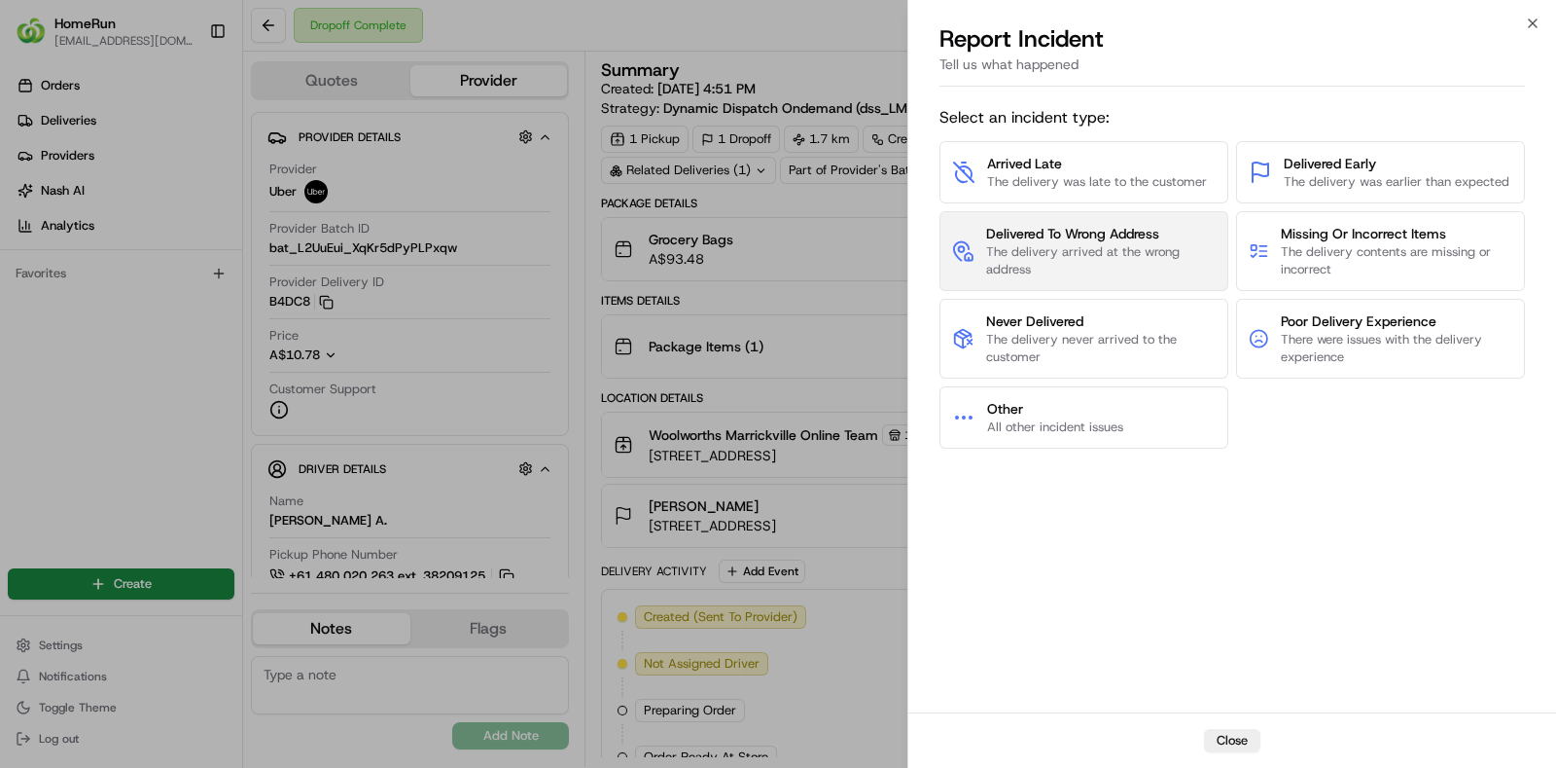
click at [1070, 244] on span "The delivery arrived at the wrong address" at bounding box center [1101, 260] width 230 height 35
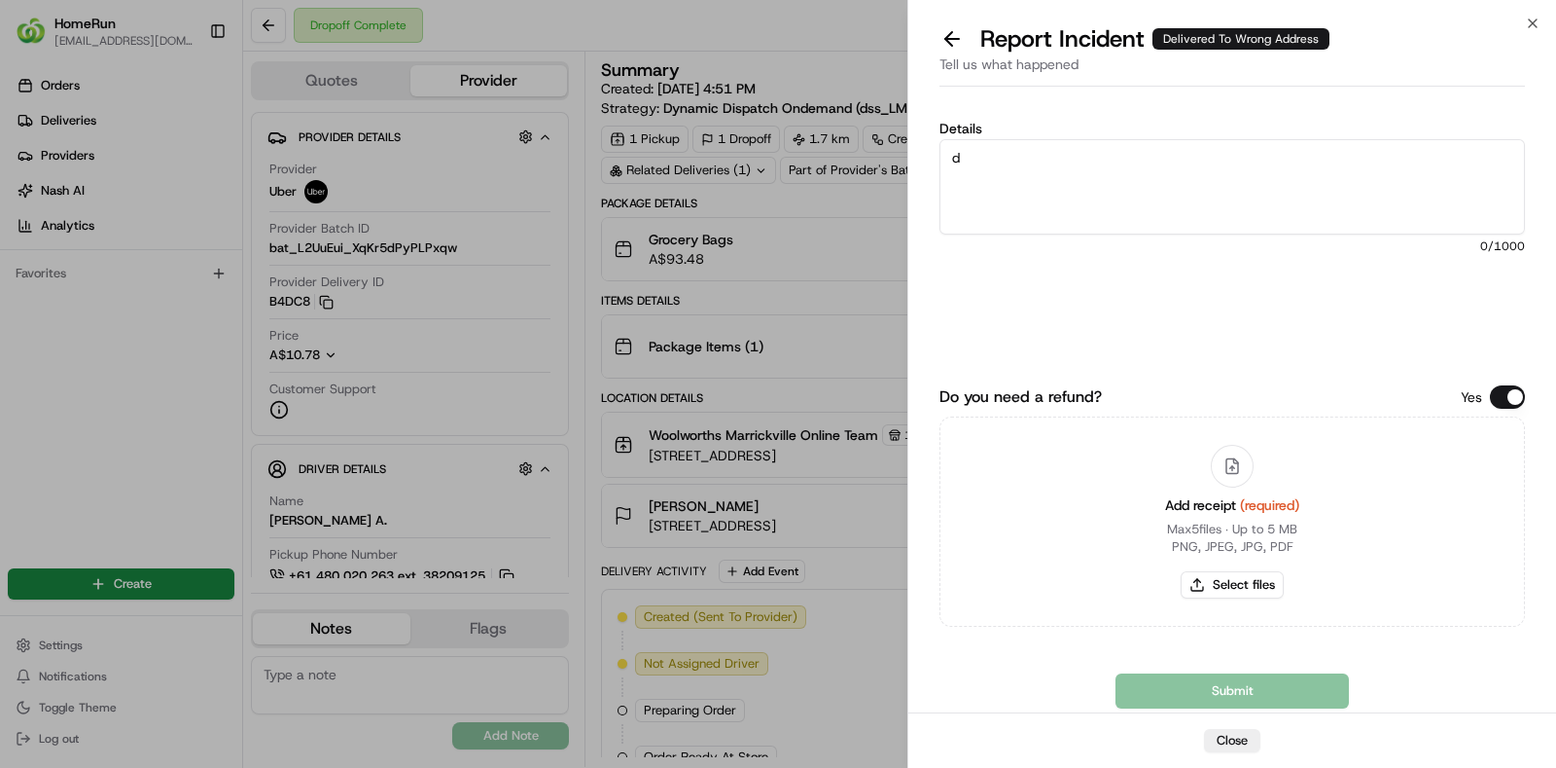
click at [978, 153] on textarea "d" at bounding box center [1233, 186] width 586 height 95
type textarea "driver had bundled order and delivered incorrect bags to customer"
click at [1247, 592] on button "Select files" at bounding box center [1232, 584] width 103 height 27
type input "C:\fakepath\invoice.pdf"
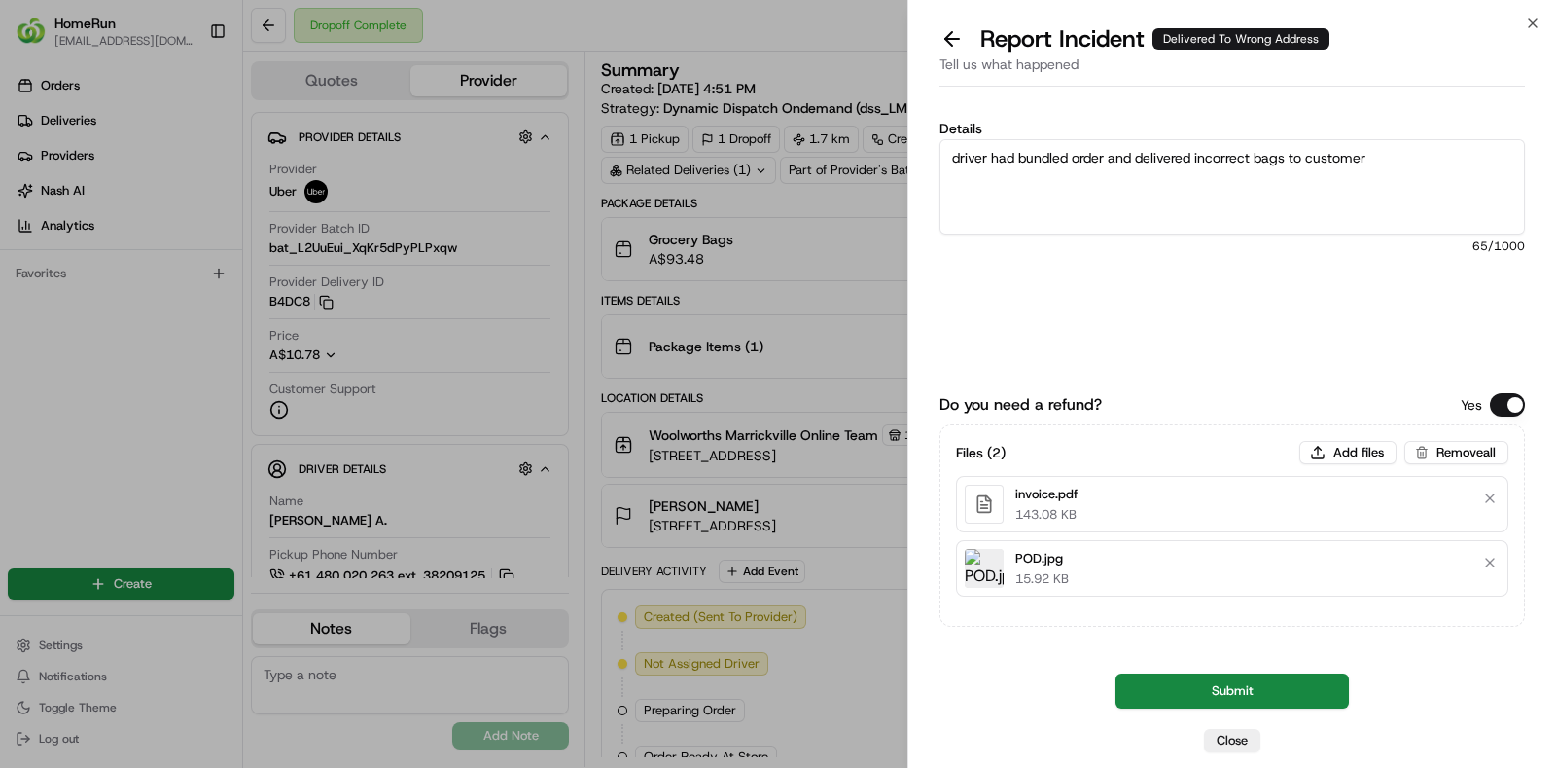
click at [1235, 688] on button "Submit" at bounding box center [1232, 690] width 233 height 35
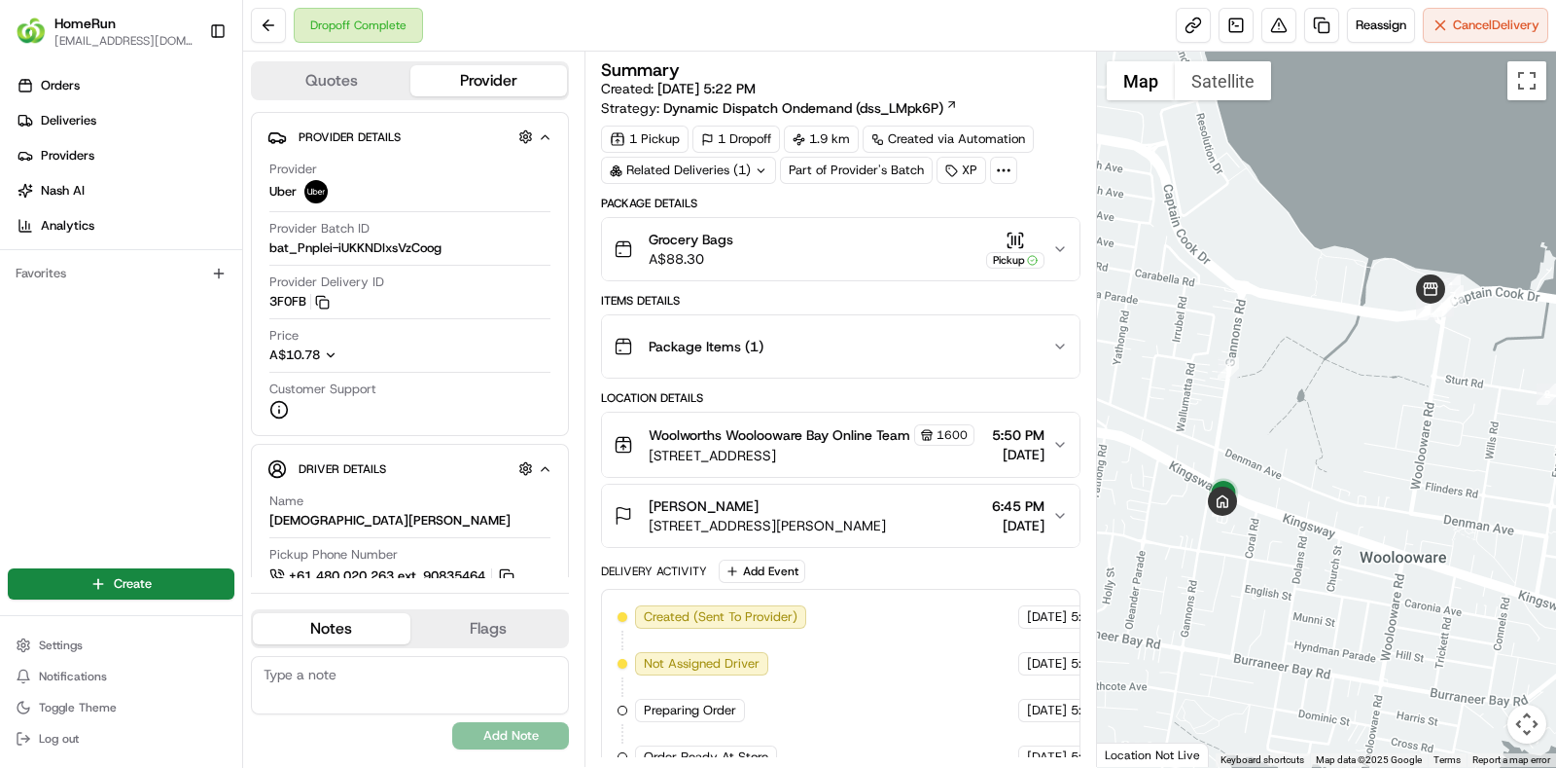
click at [739, 158] on div "Related Deliveries (1)" at bounding box center [688, 170] width 175 height 27
click at [1271, 25] on button at bounding box center [1279, 25] width 35 height 35
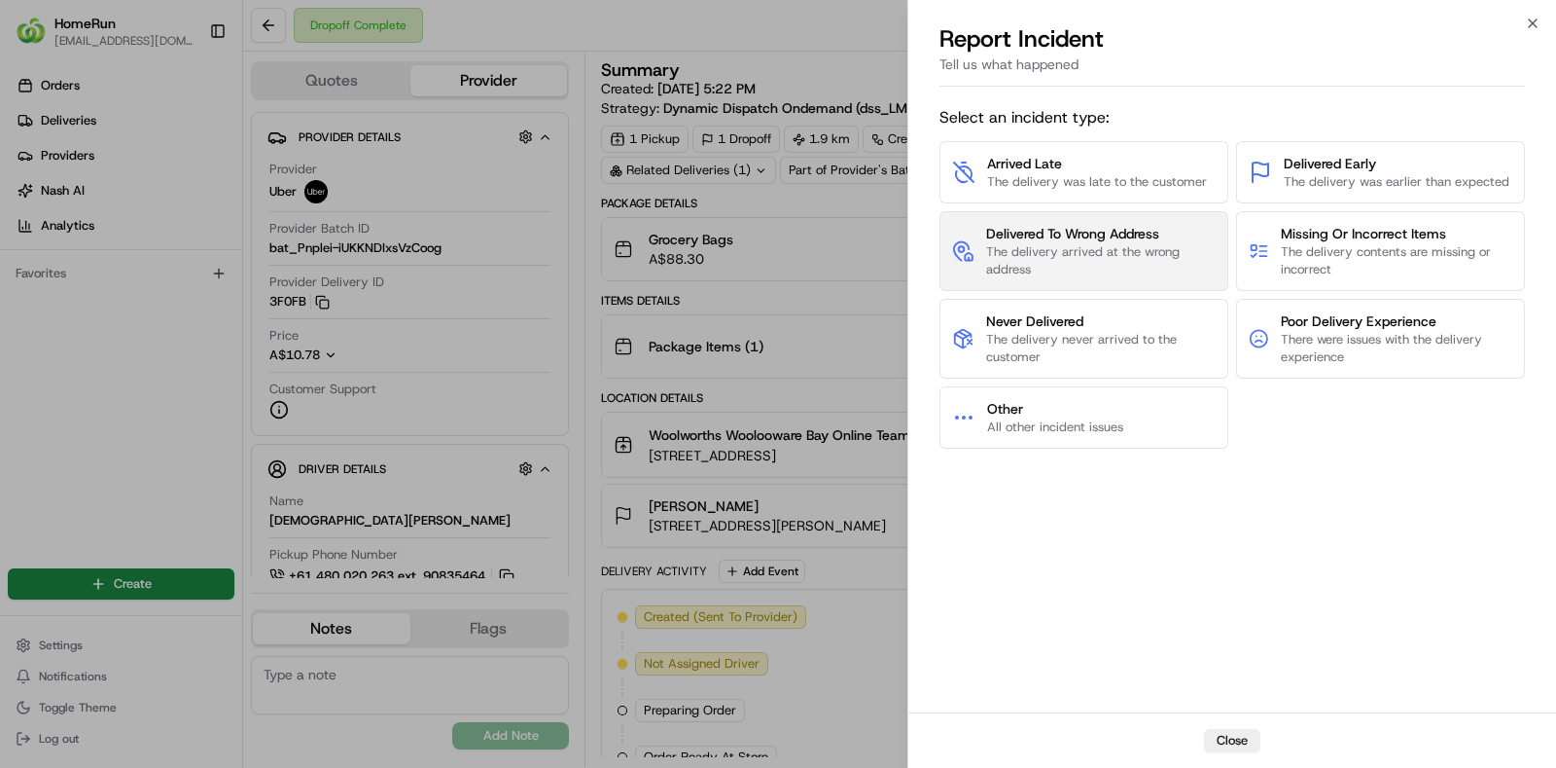
click at [1148, 263] on span "The delivery arrived at the wrong address" at bounding box center [1101, 260] width 230 height 35
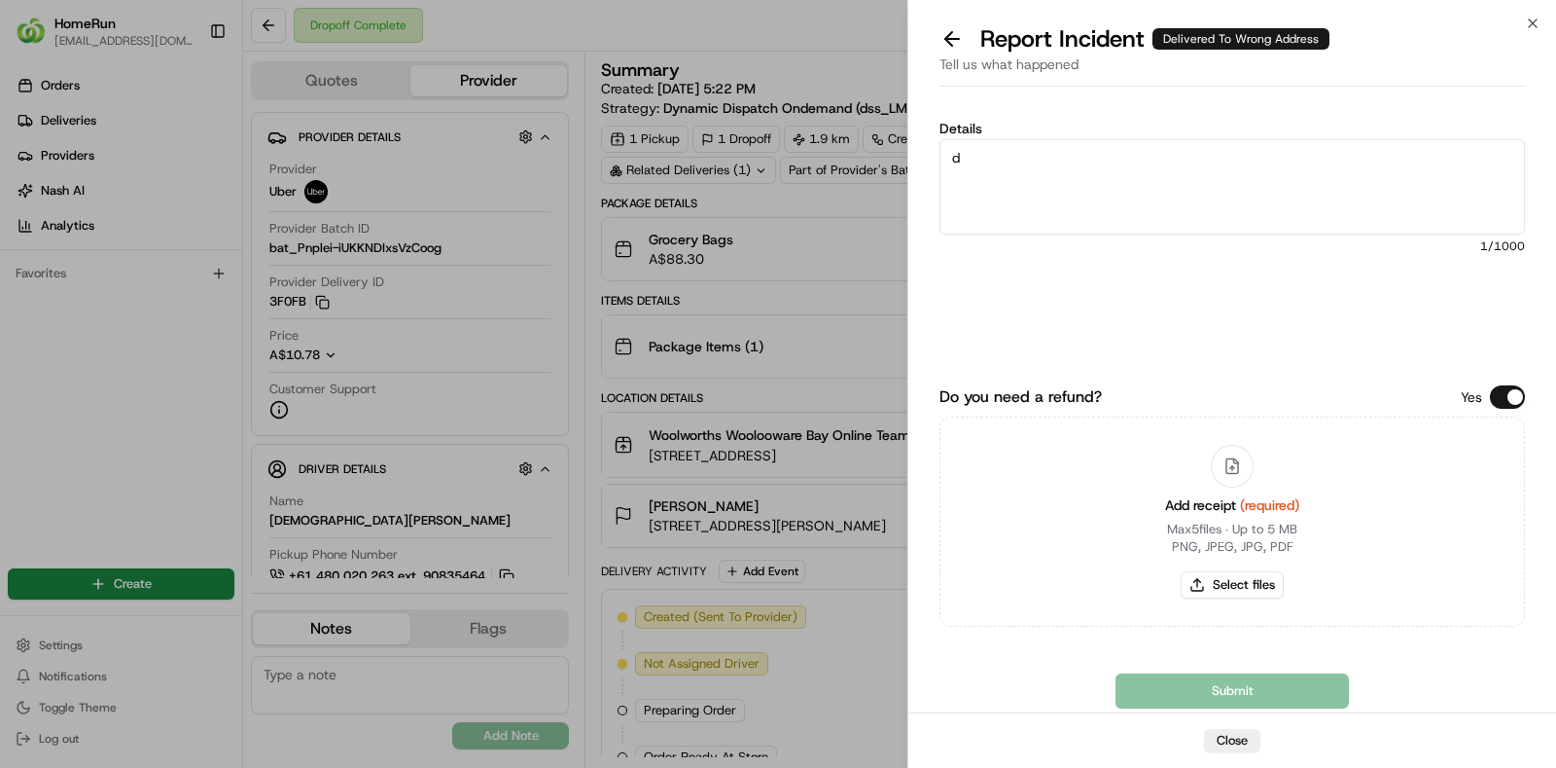
click at [1026, 183] on textarea "d" at bounding box center [1233, 186] width 586 height 95
type textarea "driver had bundled order and delivered incorrect bags to customer"
click at [1251, 587] on button "Select files" at bounding box center [1232, 584] width 103 height 27
type input "C:\fakepath\invoice.pdf"
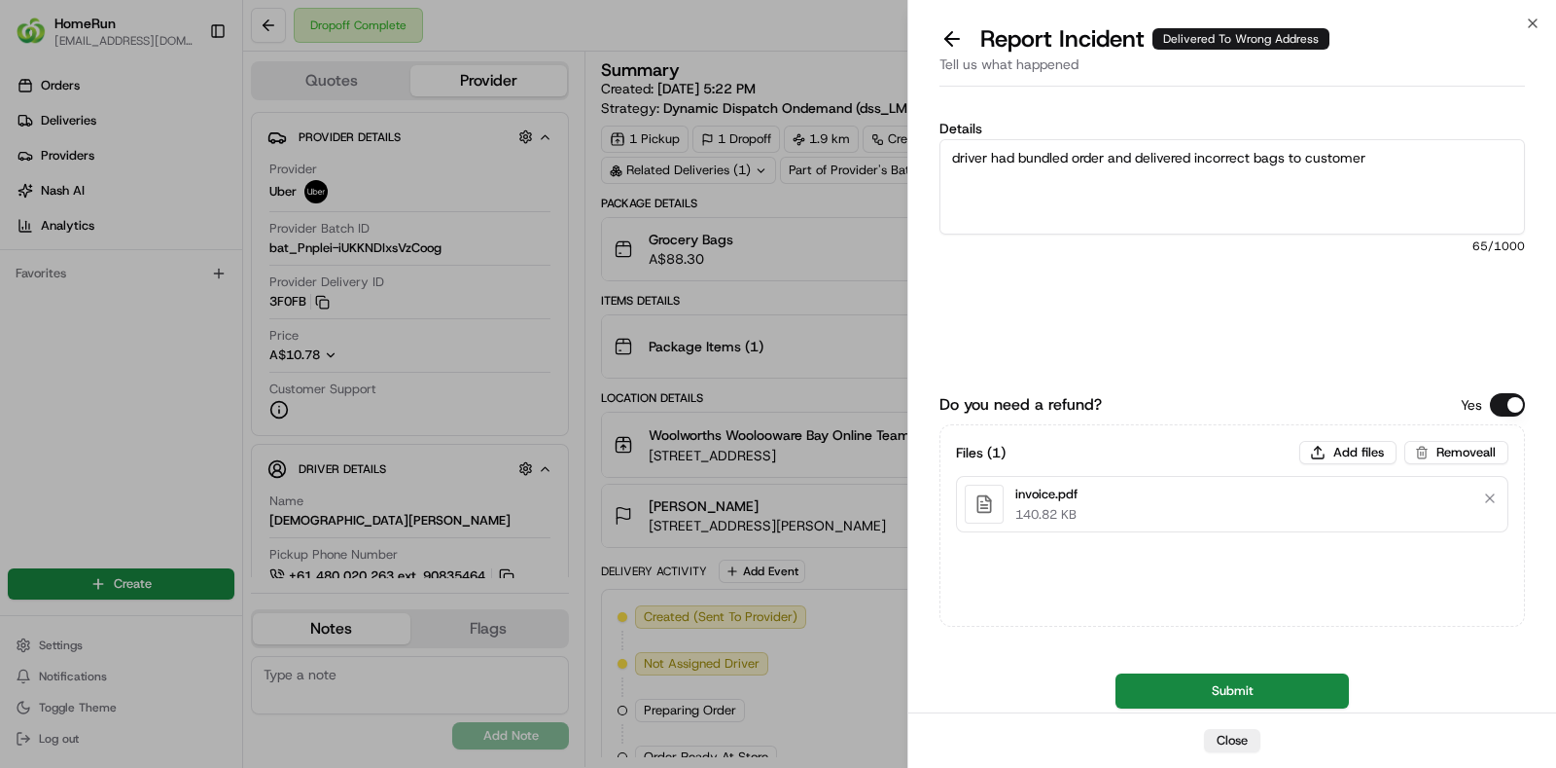
click at [1229, 687] on button "Submit" at bounding box center [1232, 690] width 233 height 35
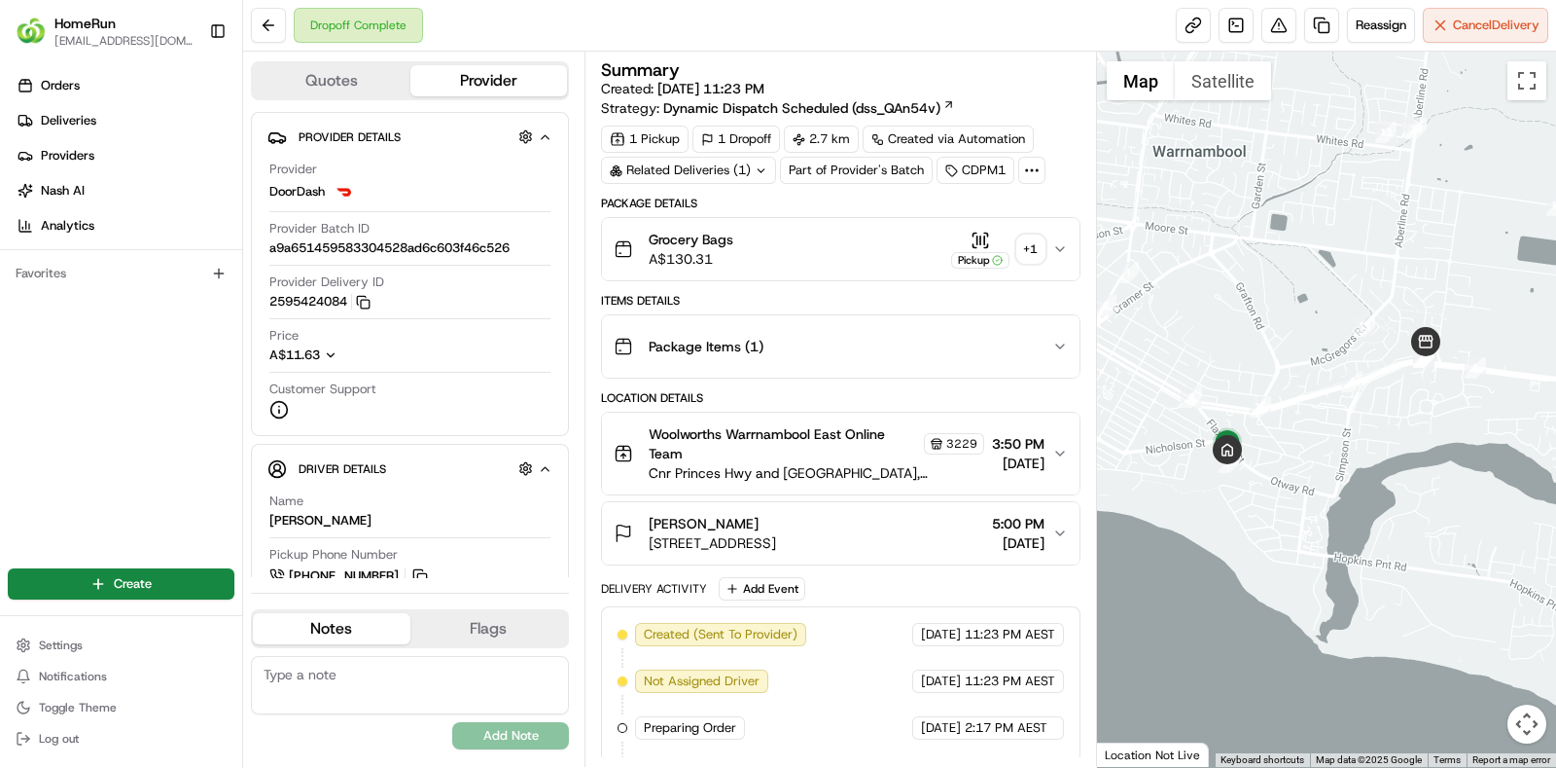
click at [1030, 266] on button "Pickup + 1" at bounding box center [997, 250] width 93 height 38
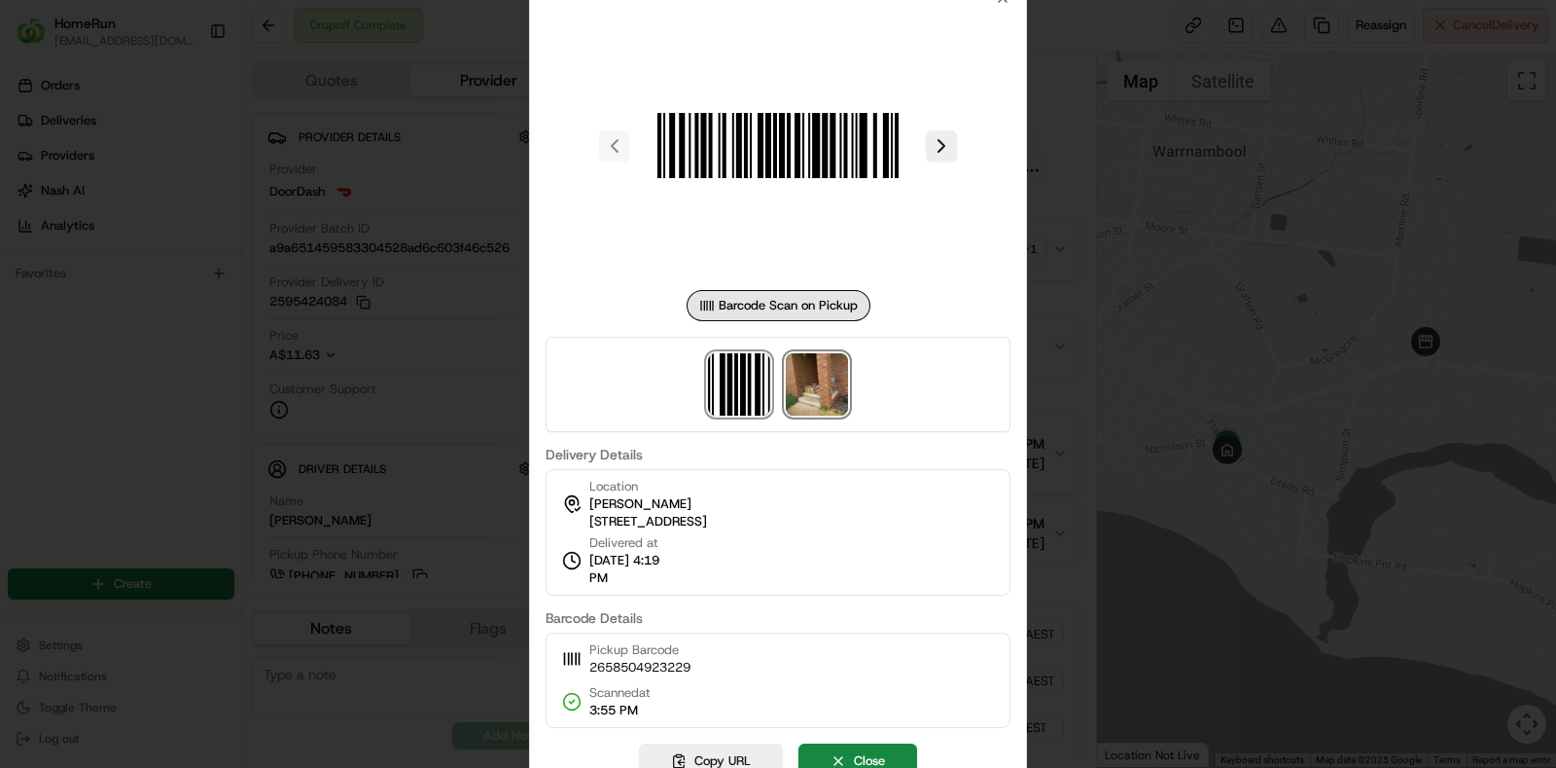
click at [820, 377] on img at bounding box center [817, 384] width 62 height 62
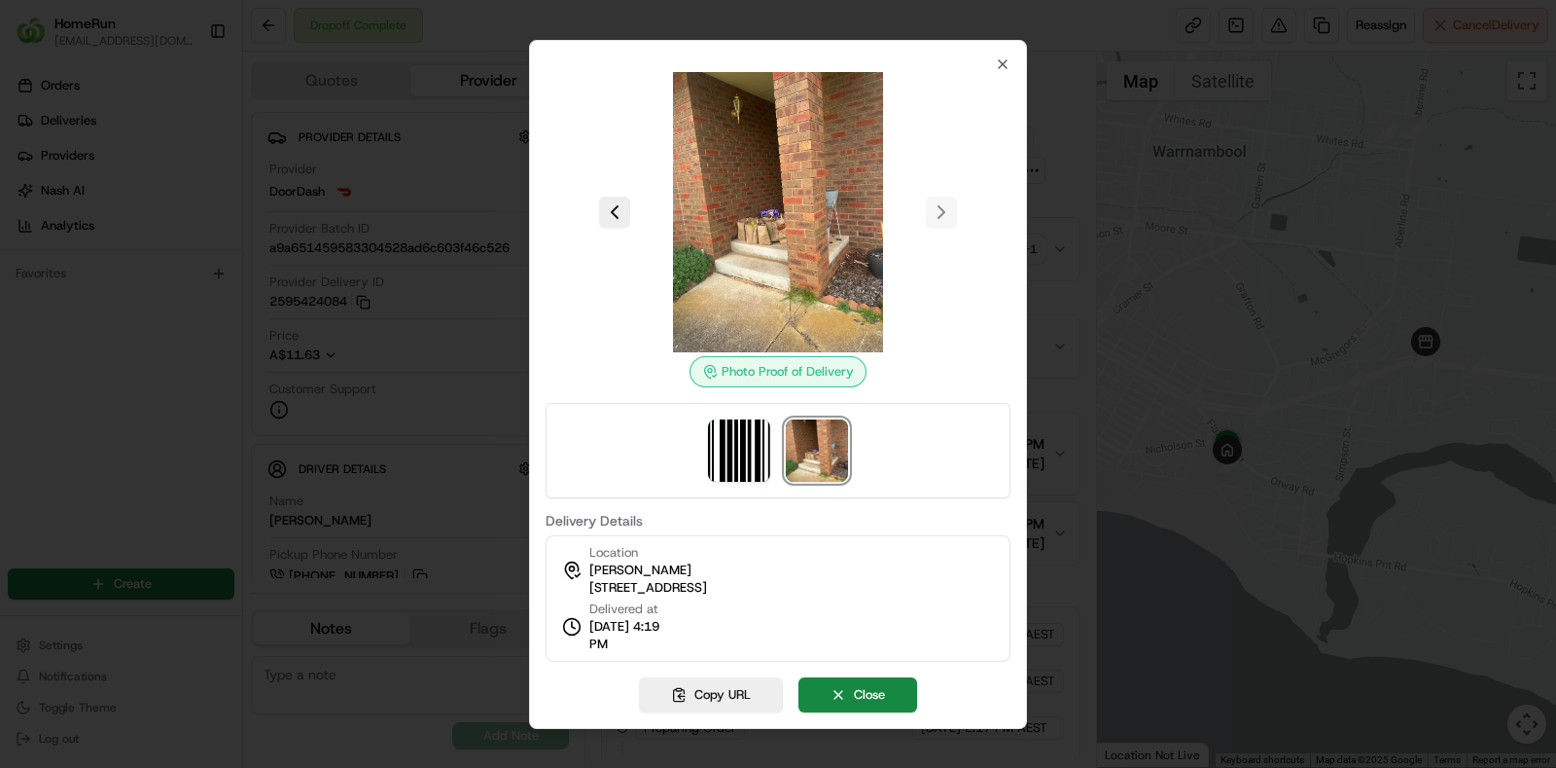
click at [805, 596] on div "Location [PERSON_NAME][GEOGRAPHIC_DATA][STREET_ADDRESS], AU Delivered at [DATE]…" at bounding box center [778, 598] width 465 height 126
click at [841, 688] on button "Close" at bounding box center [858, 694] width 119 height 35
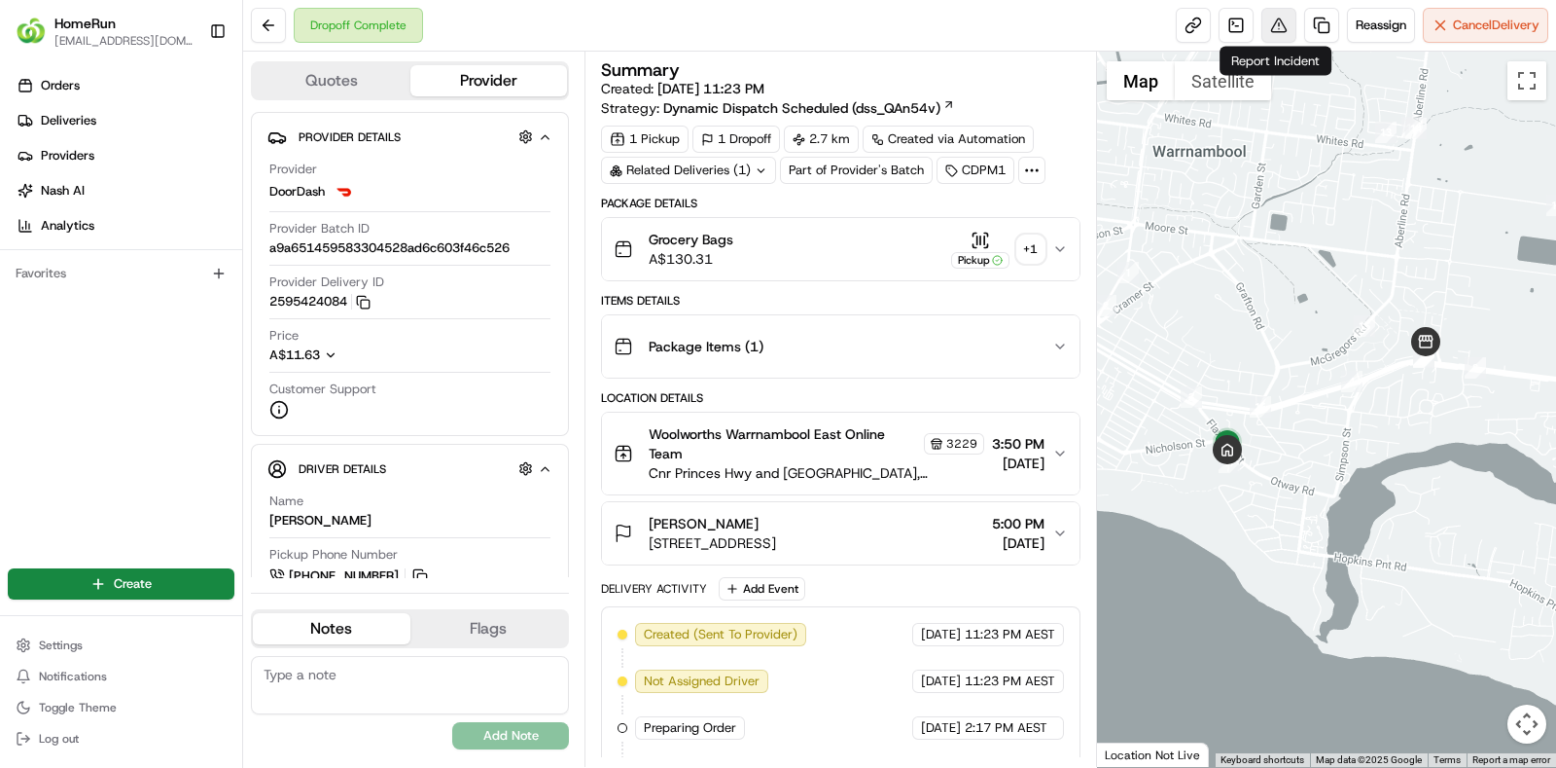
click at [1271, 21] on button at bounding box center [1279, 25] width 35 height 35
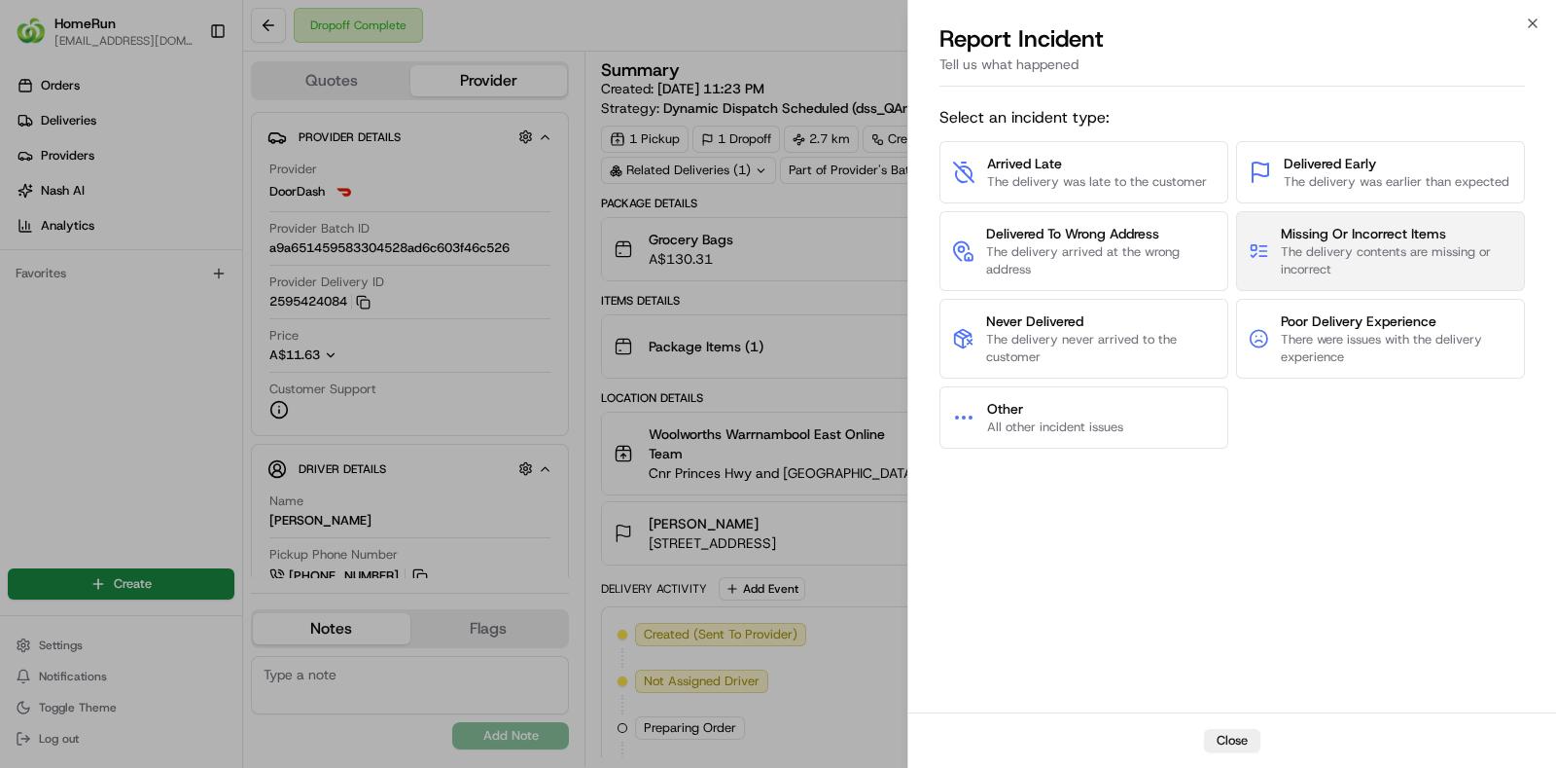
click at [1326, 247] on span "The delivery contents are missing or incorrect" at bounding box center [1397, 260] width 232 height 35
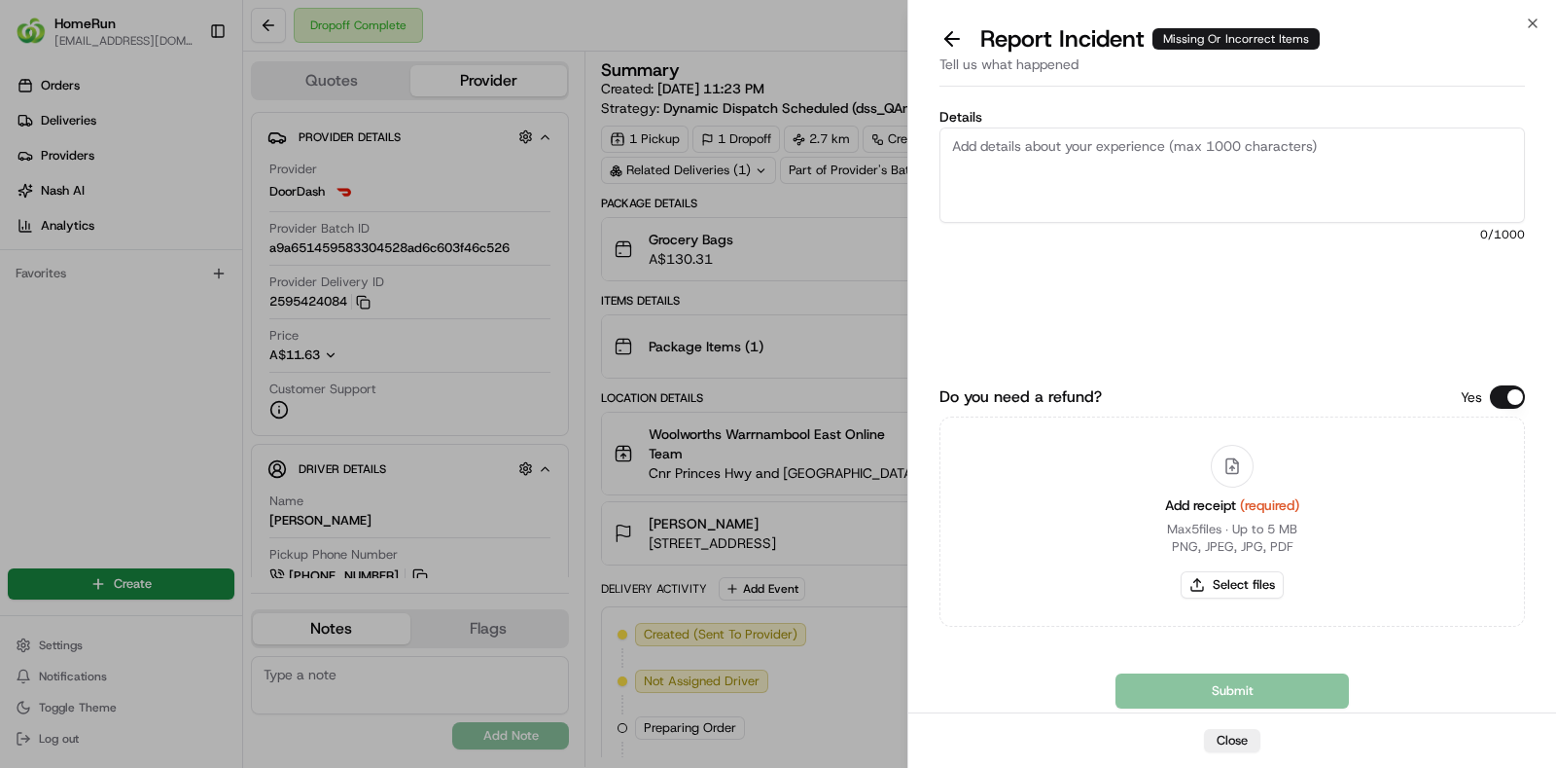
click at [1143, 176] on textarea "Details" at bounding box center [1233, 174] width 586 height 95
type textarea "driver had bundled order and delivered incorrect bags to customer"
click at [1226, 580] on button "Select files" at bounding box center [1232, 584] width 103 height 27
type input "C:\fakepath\invoice.pdf"
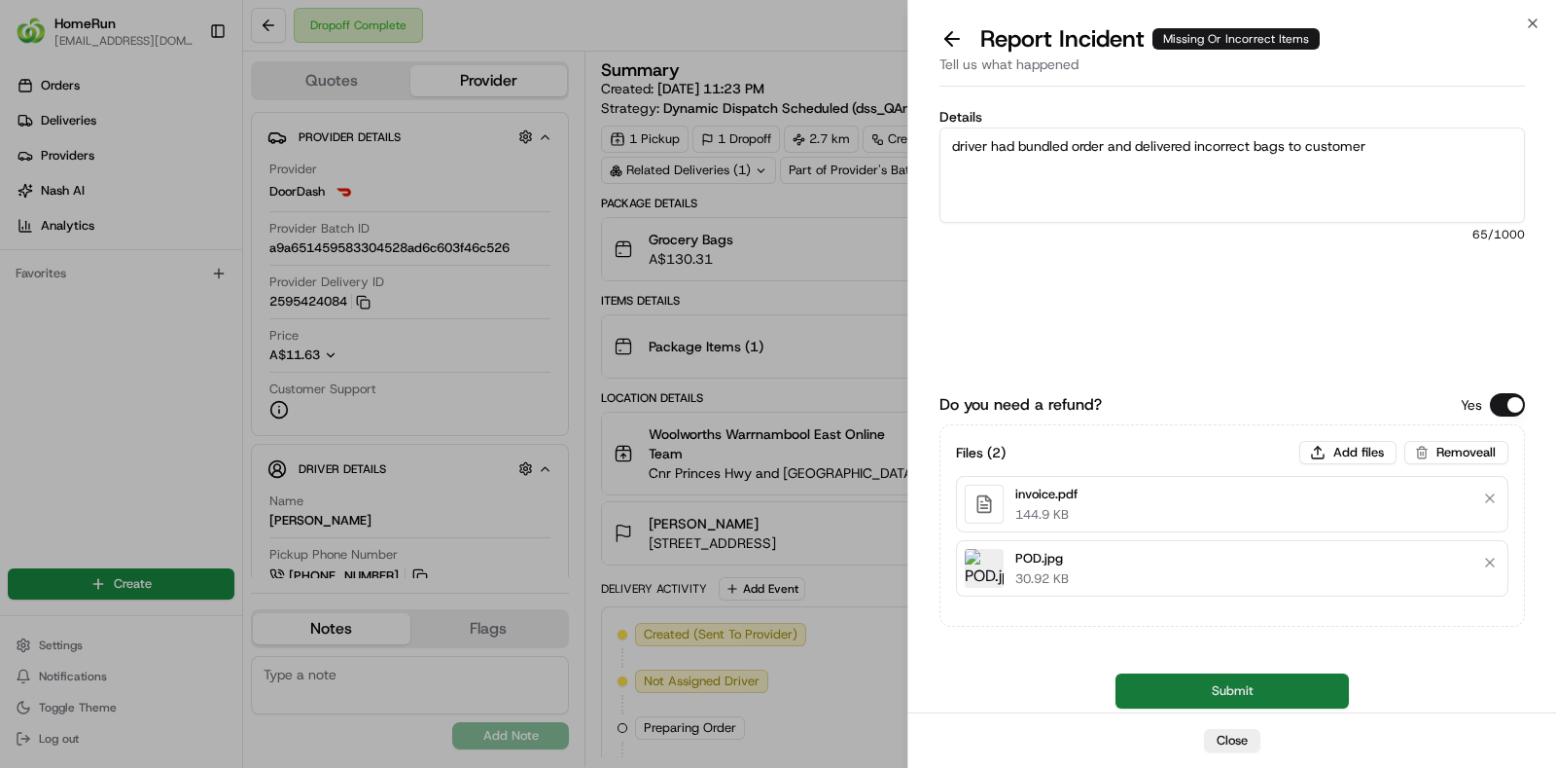
click at [1231, 686] on button "Submit" at bounding box center [1232, 690] width 233 height 35
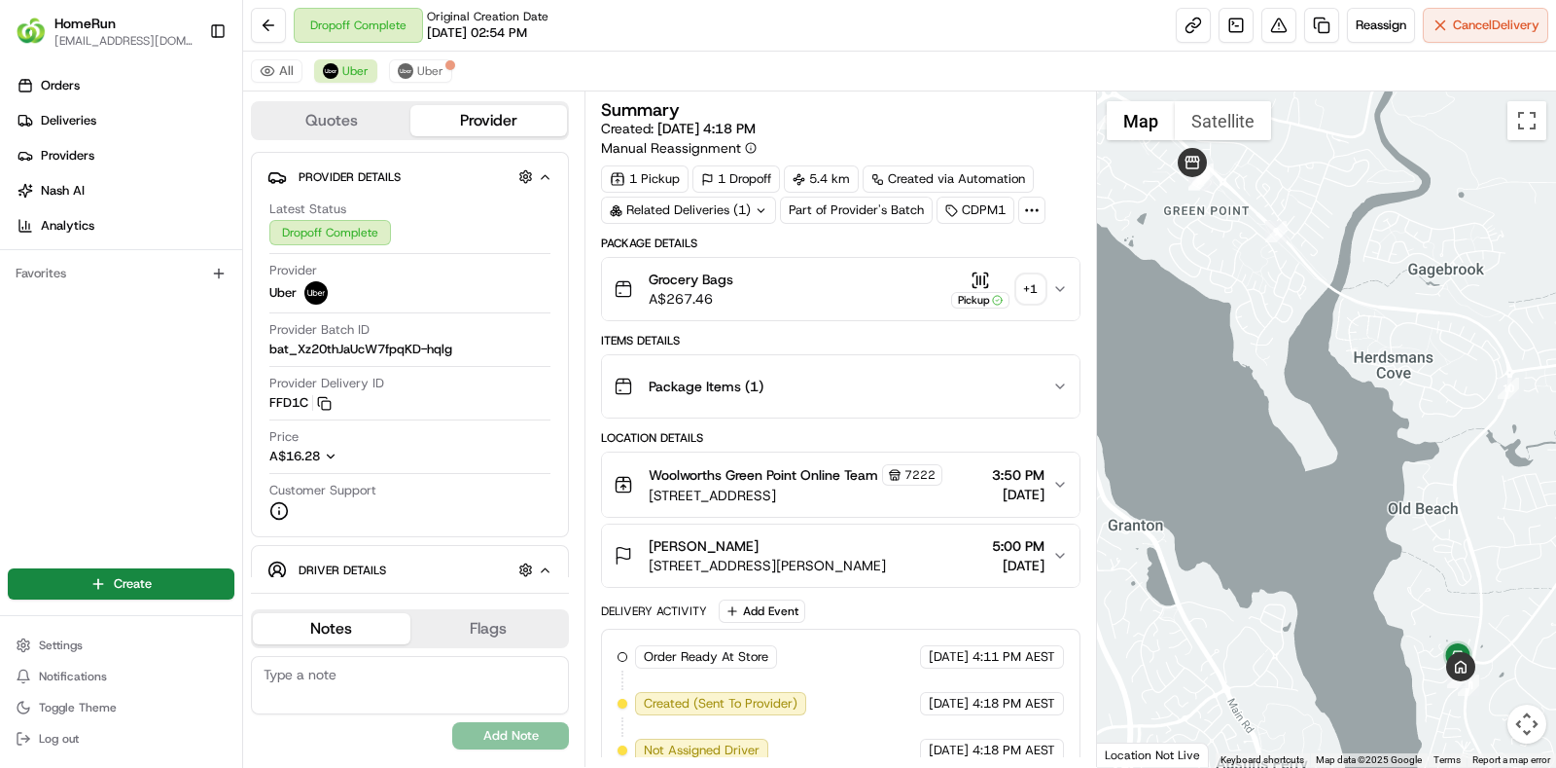
click at [746, 216] on div "Related Deliveries (1)" at bounding box center [688, 209] width 175 height 27
click at [746, 216] on div "Related Deliveries" at bounding box center [687, 209] width 173 height 27
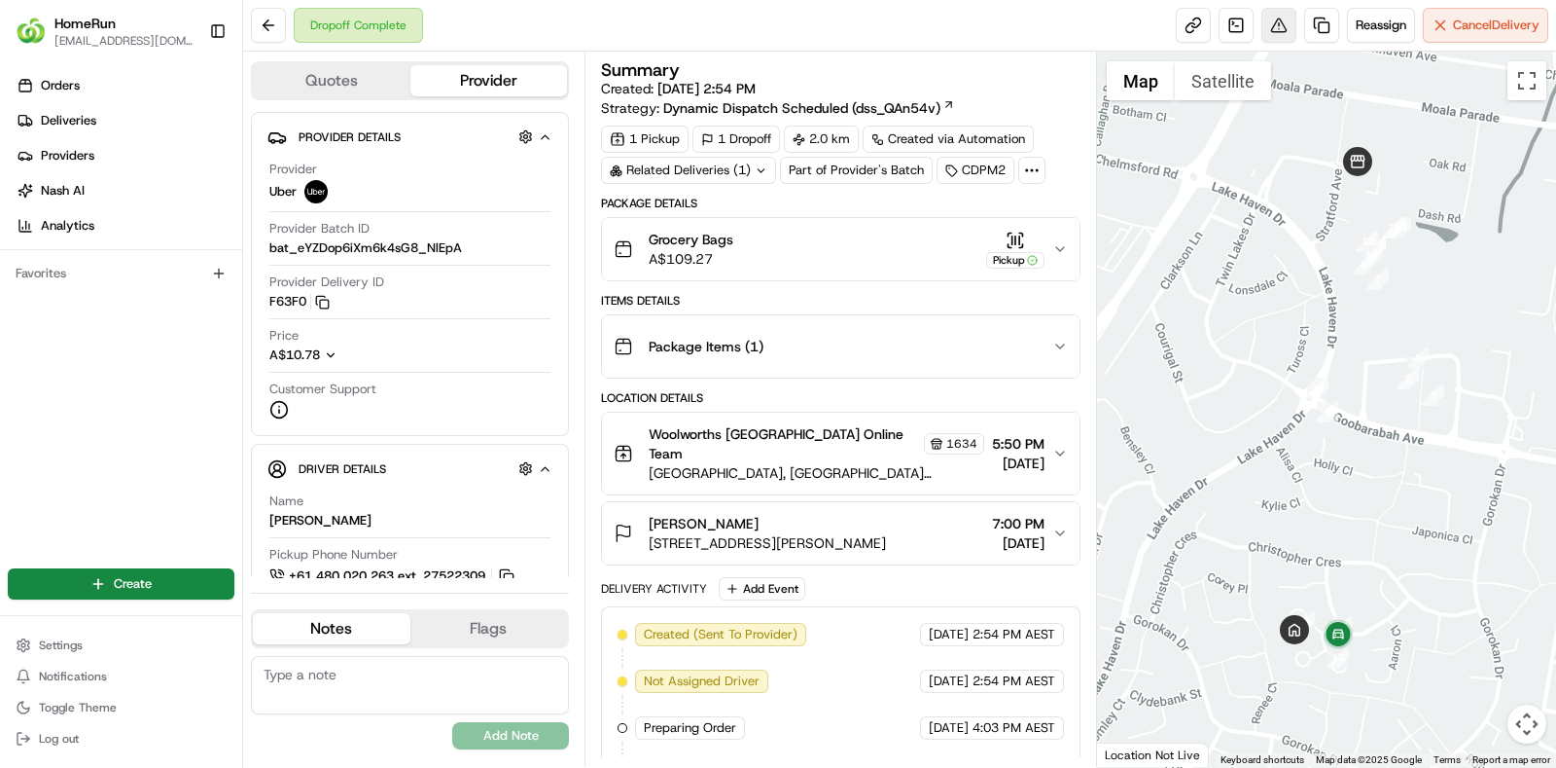
click at [1267, 17] on button at bounding box center [1279, 25] width 35 height 35
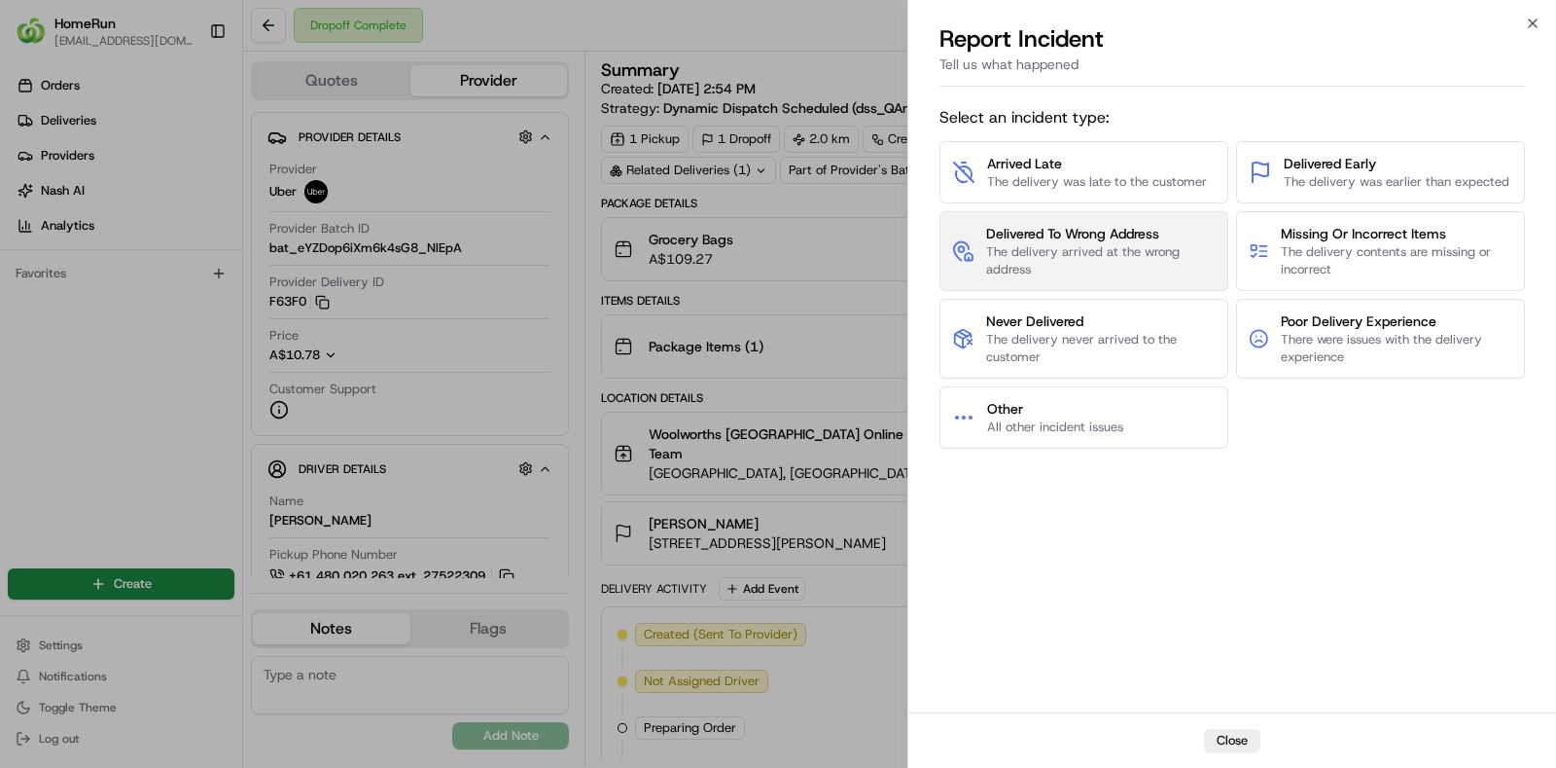
click at [1023, 238] on span "Delivered To Wrong Address" at bounding box center [1101, 233] width 230 height 19
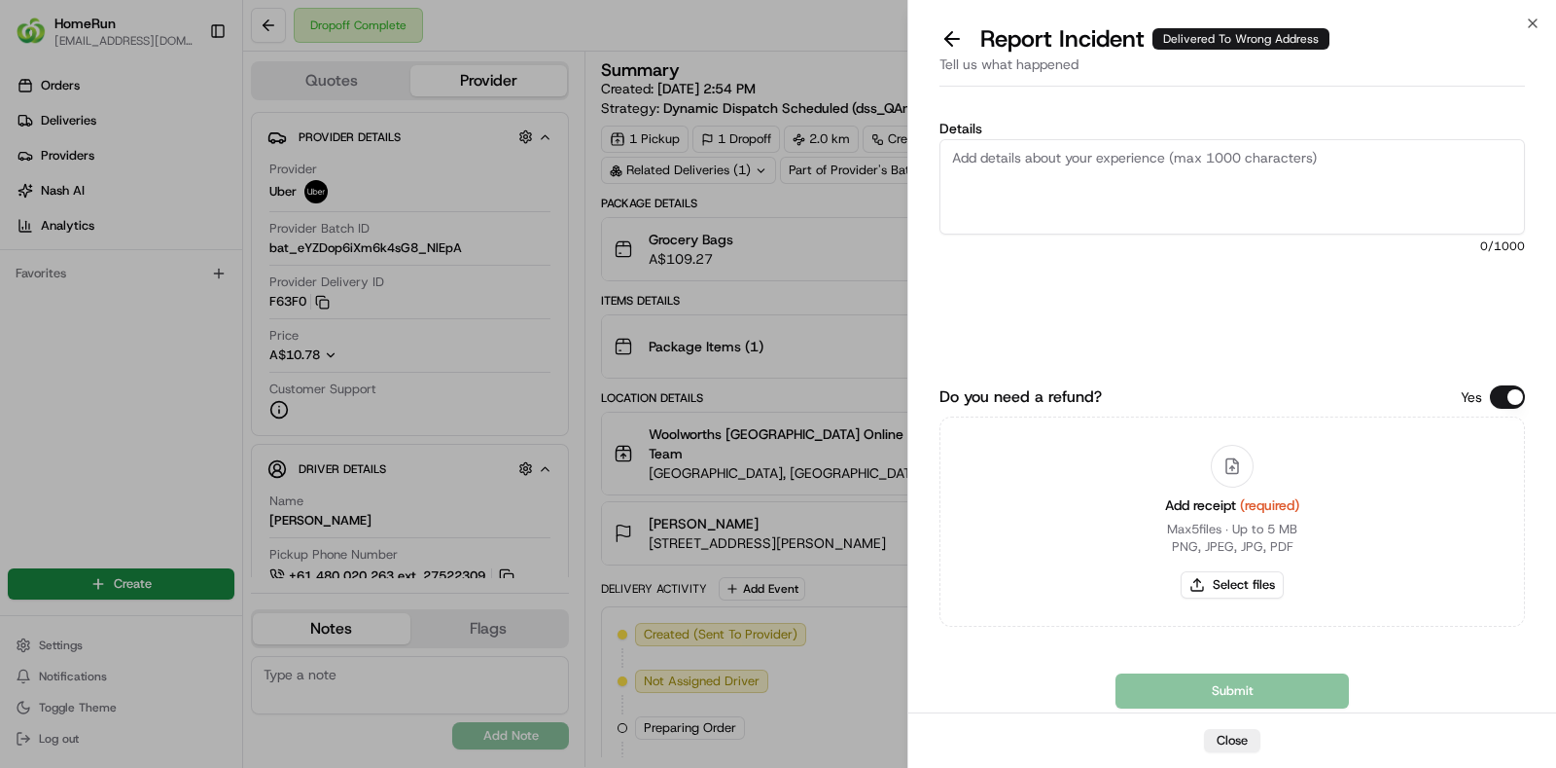
paste textarea "No proof of delivery provided, so unable to confirm the location for the order.…"
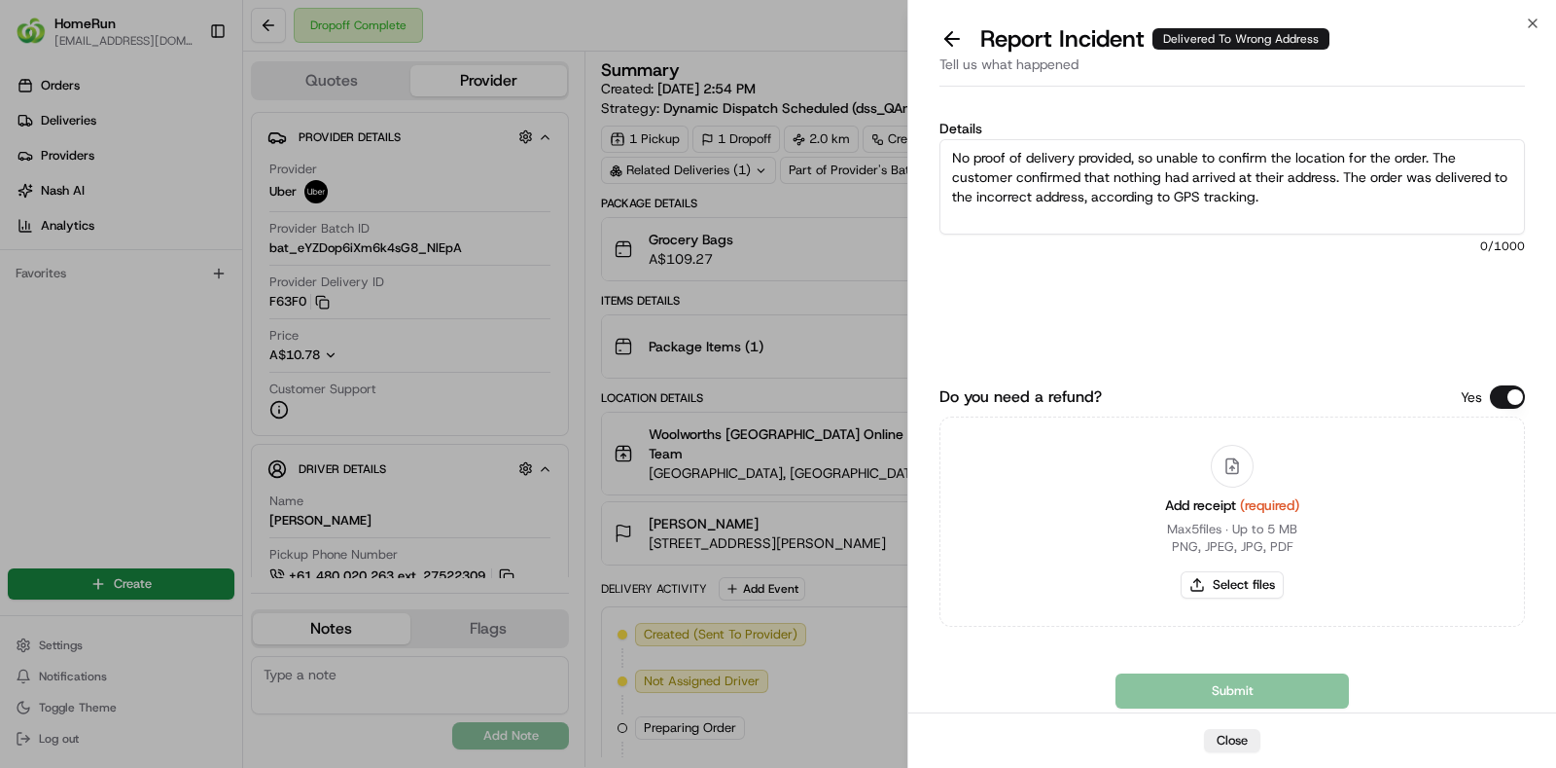
click at [1423, 184] on textarea "No proof of delivery provided, so unable to confirm the location for the order.…" at bounding box center [1233, 186] width 586 height 95
type textarea "No proof of delivery provided, so unable to confirm the location for the order.…"
click at [1235, 585] on button "Select files" at bounding box center [1232, 584] width 103 height 27
type input "C:\fakepath\invoice.pdf"
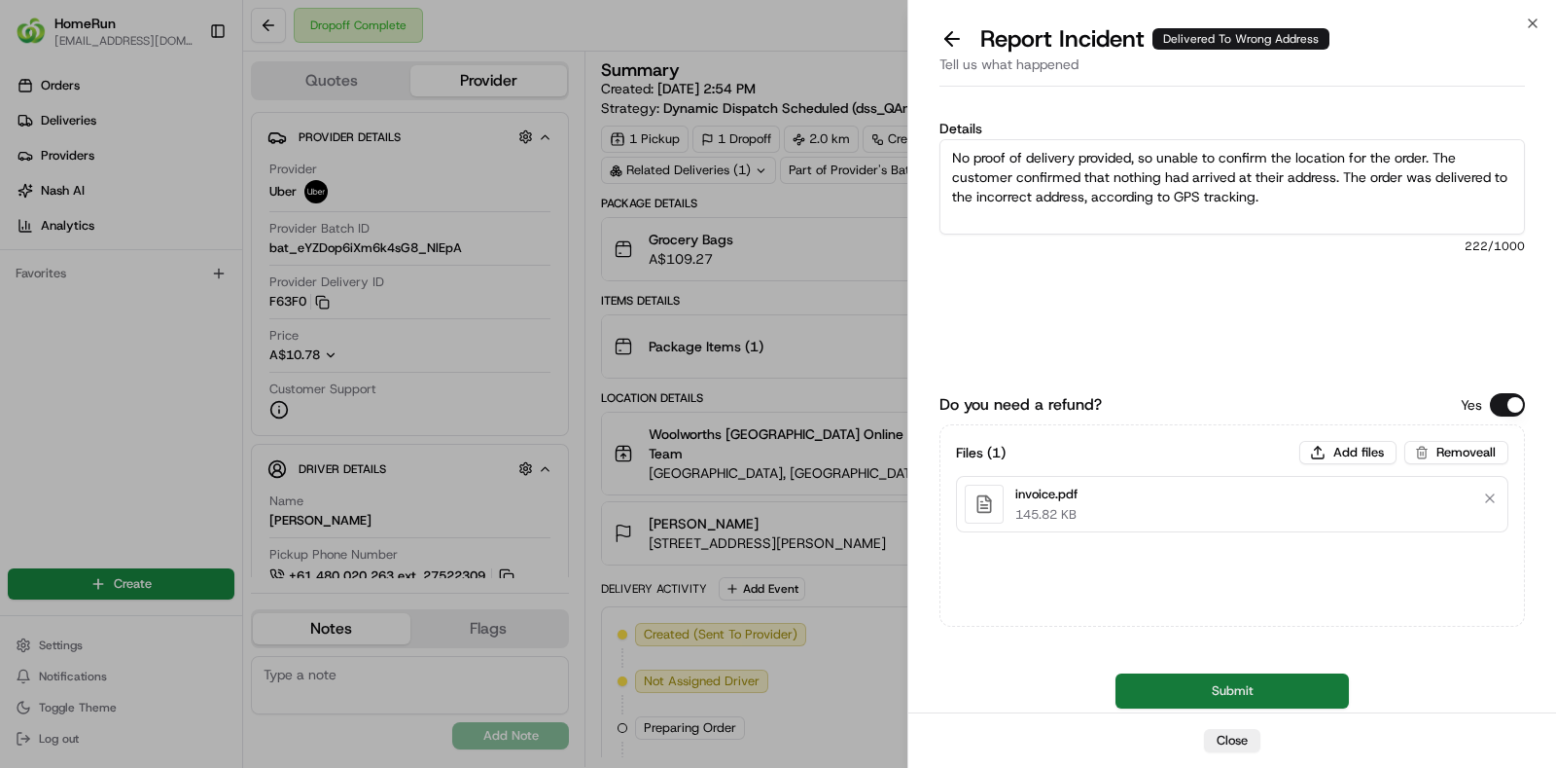
click at [1233, 688] on button "Submit" at bounding box center [1232, 690] width 233 height 35
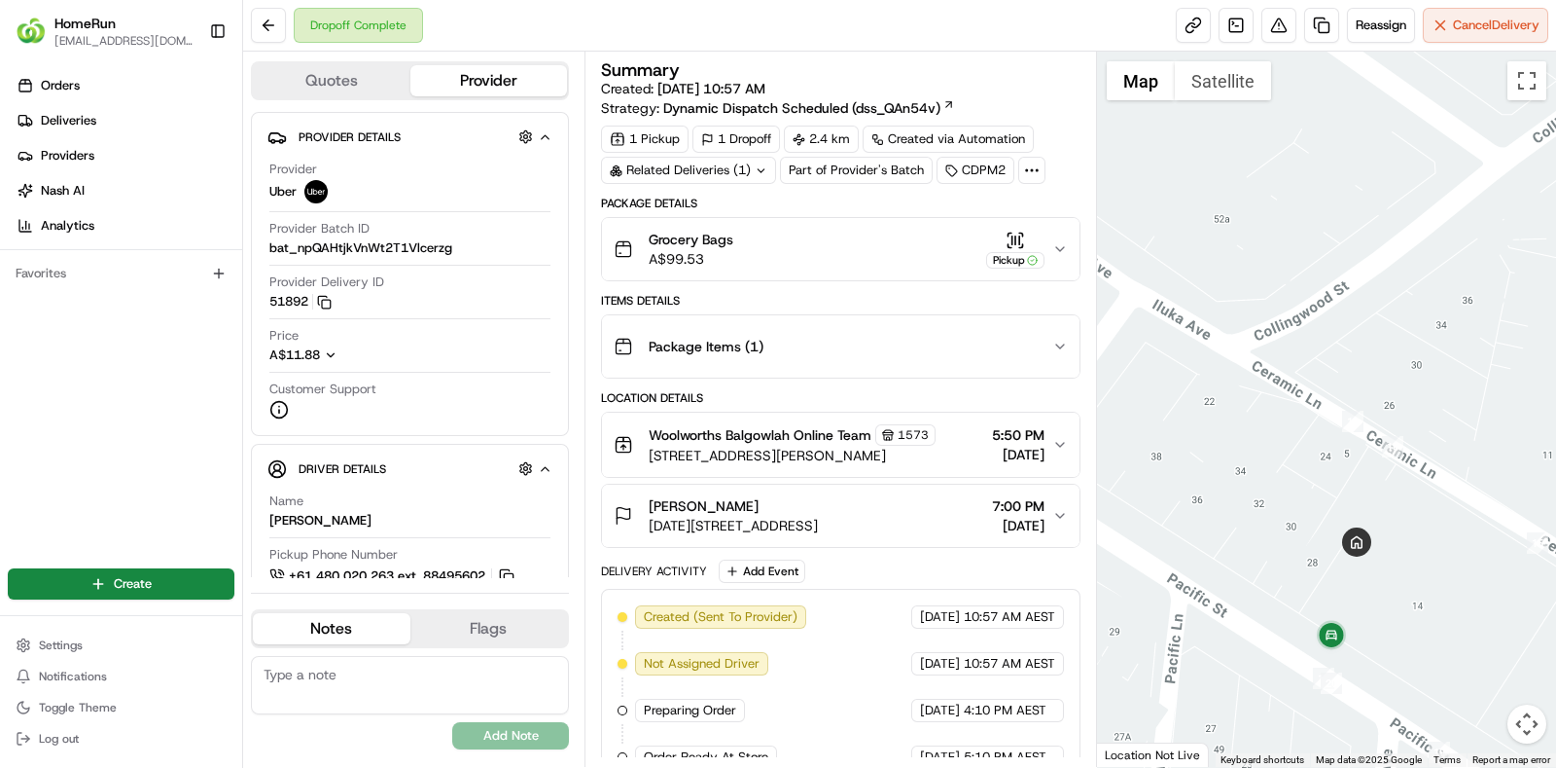
drag, startPoint x: 1442, startPoint y: 604, endPoint x: 1430, endPoint y: 446, distance: 159.0
click div
click button
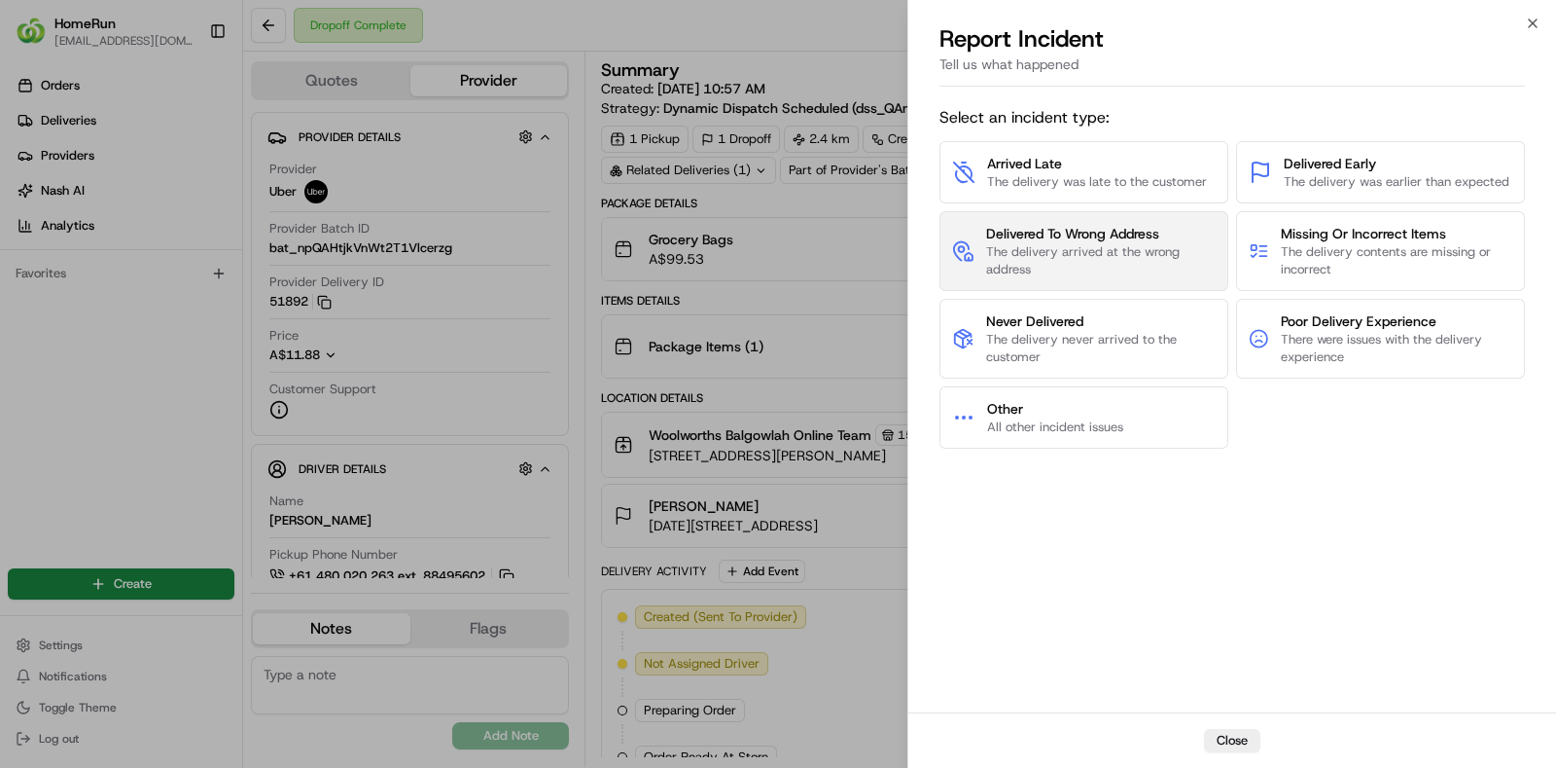
click span "The delivery arrived at the wrong address"
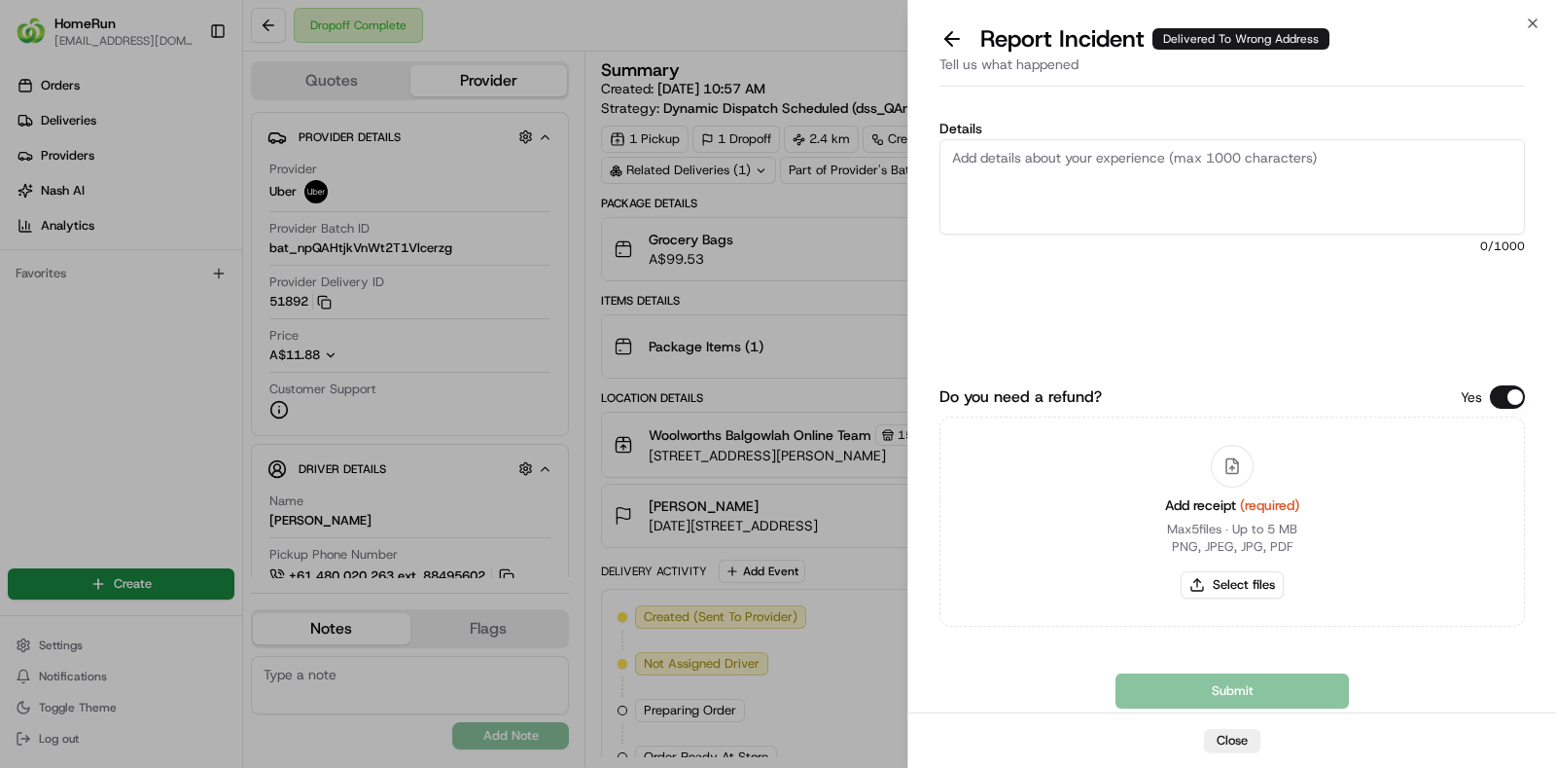
paste textarea "No proof of delivery provided, so unable to confirm the location for the order.…"
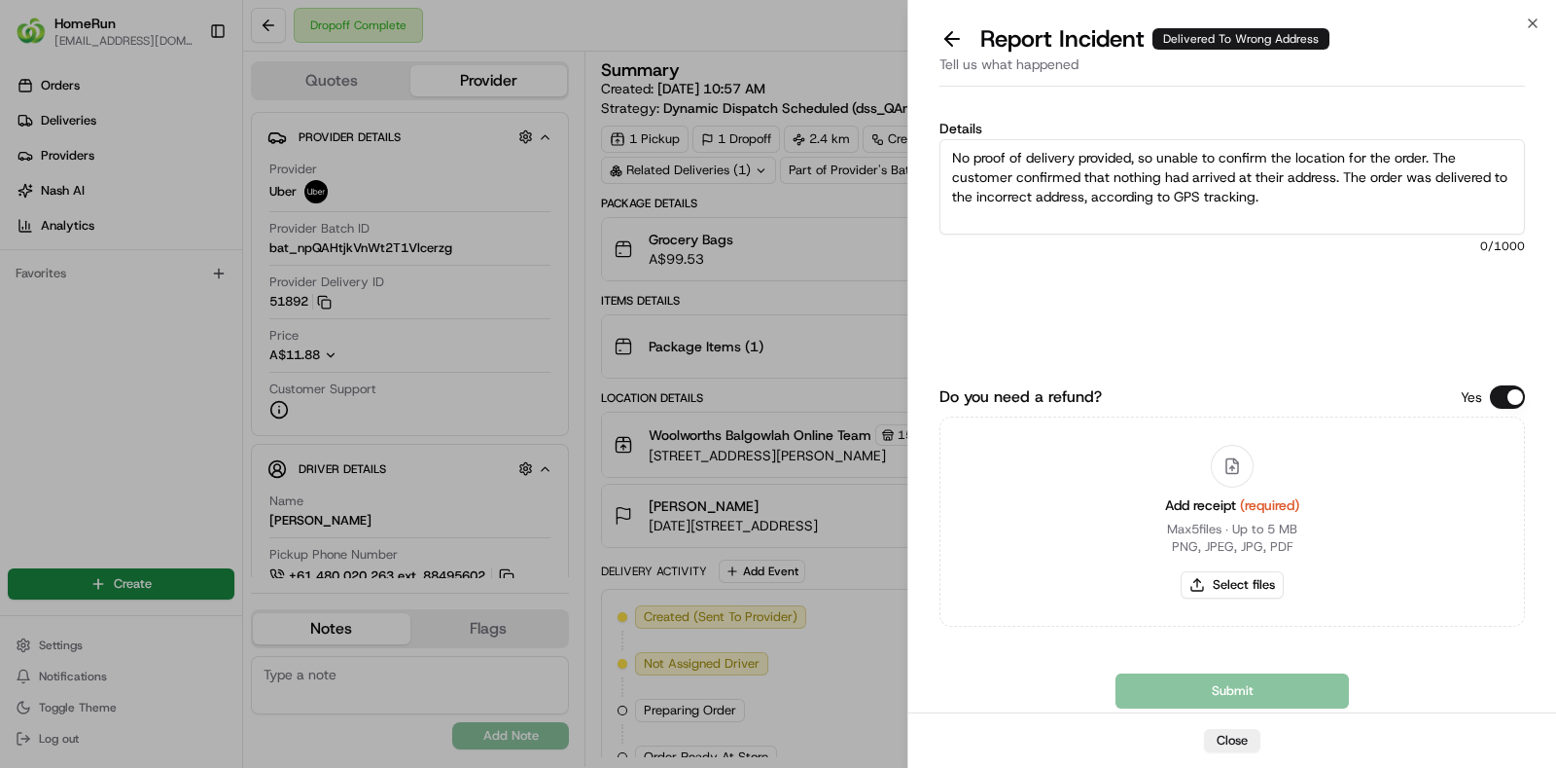
click textarea "No proof of delivery provided, so unable to confirm the location for the order.…"
type textarea "No proof of delivery provided, so unable to confirm the location for the order.…"
click button "Select files"
type input "C:\fakepath\invoice.pdf"
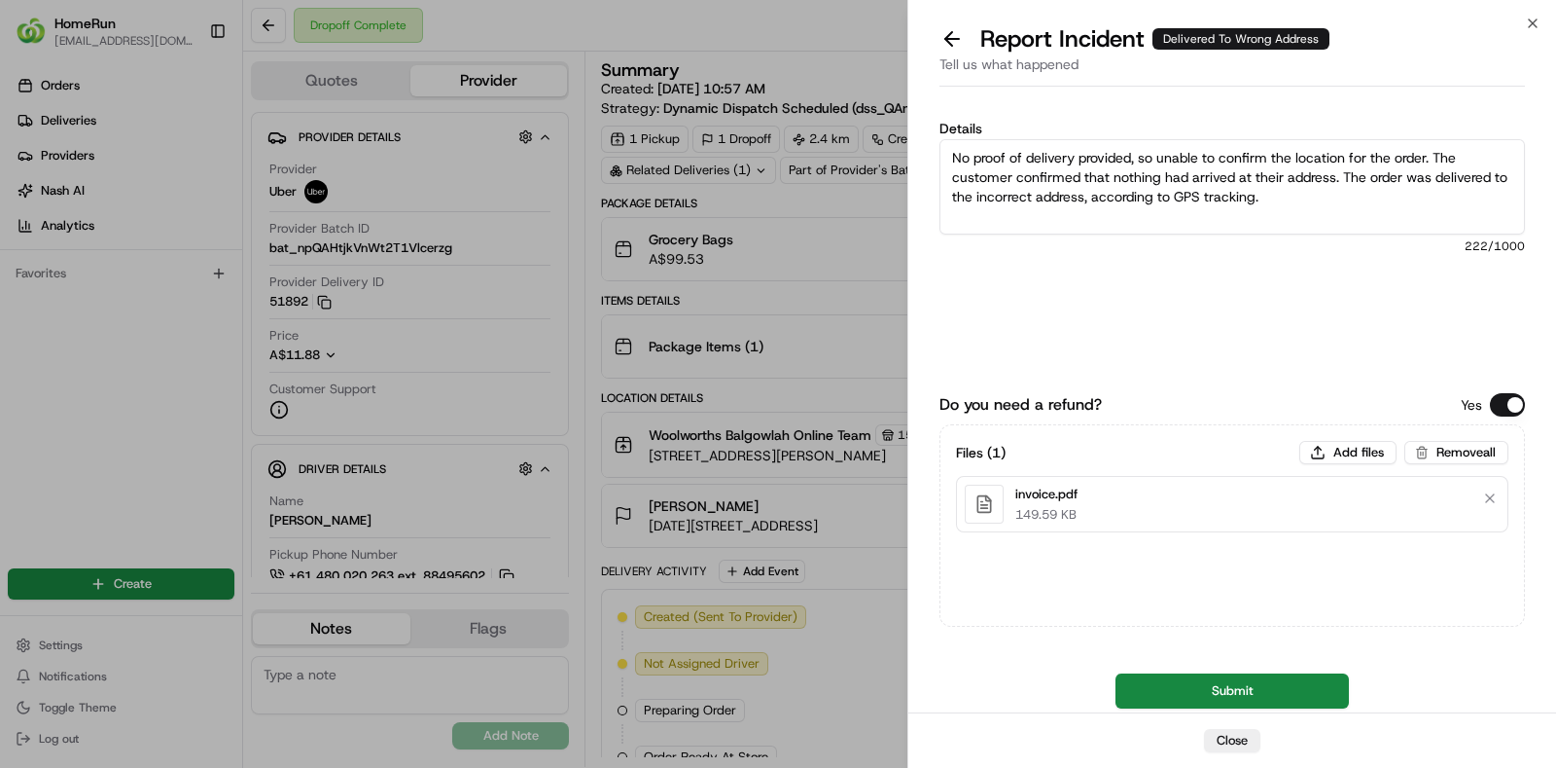
click button "Submit"
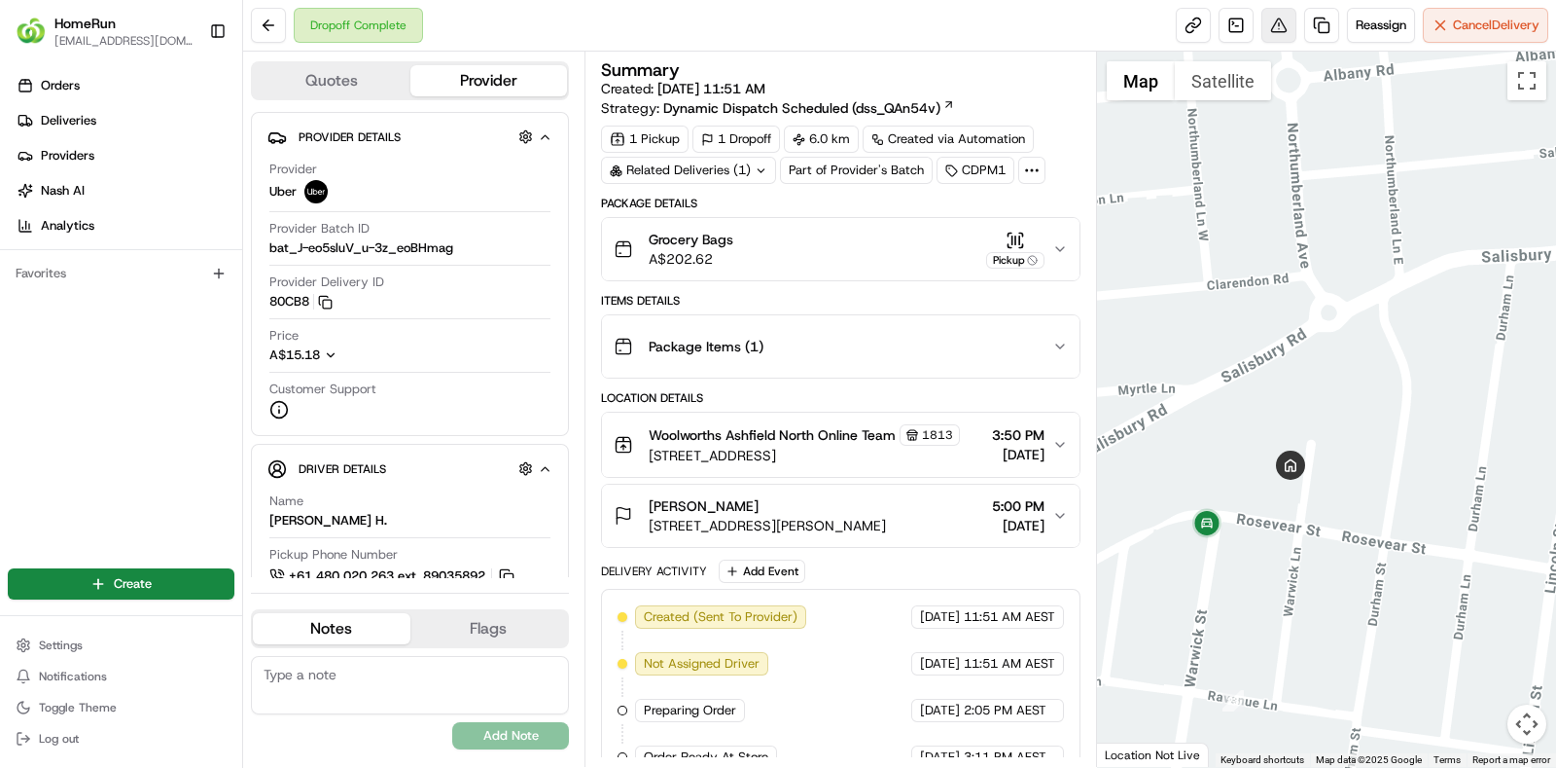
click at [1274, 36] on button at bounding box center [1279, 25] width 35 height 35
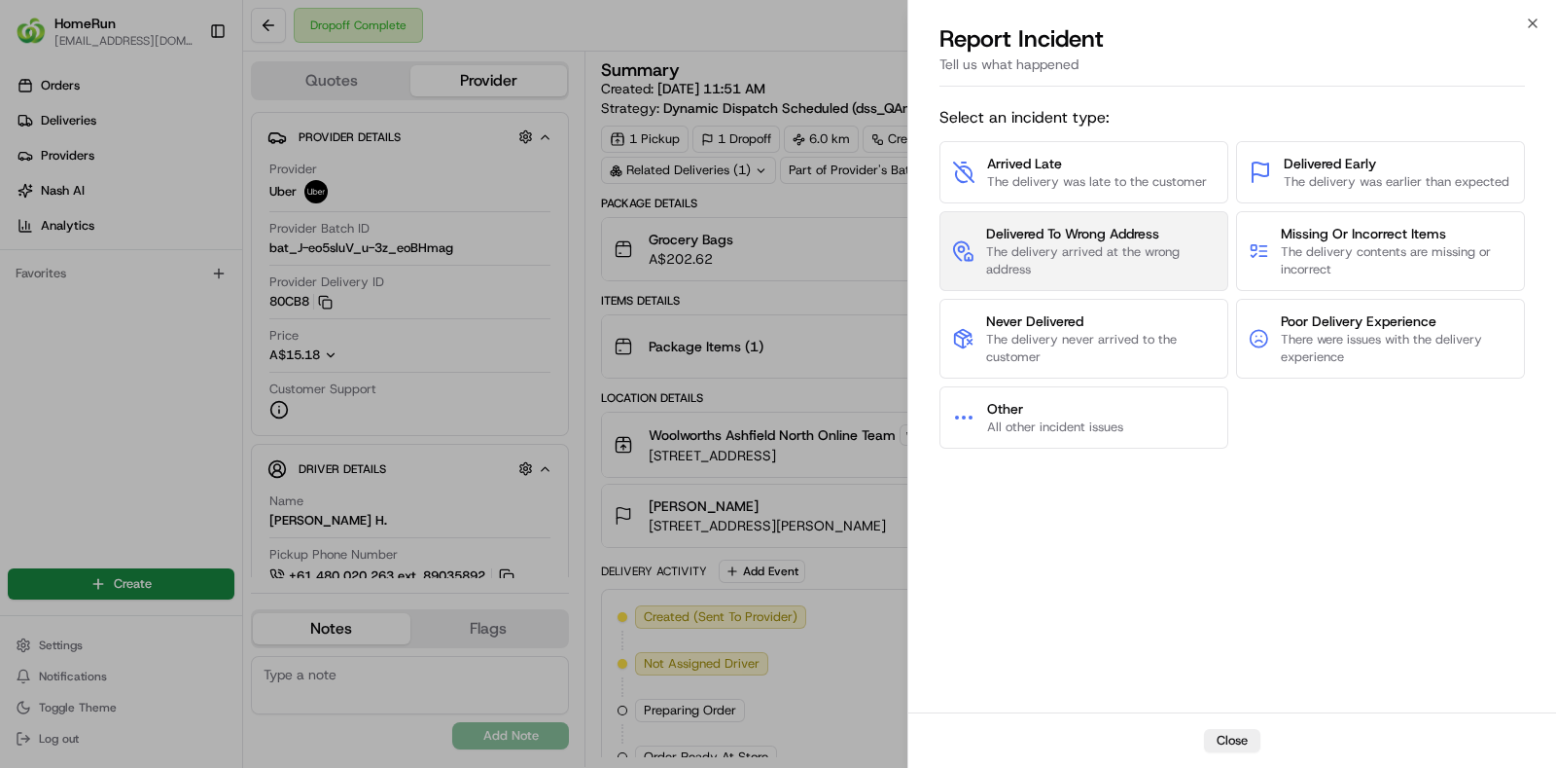
click at [1093, 225] on span "Delivered To Wrong Address" at bounding box center [1101, 233] width 230 height 19
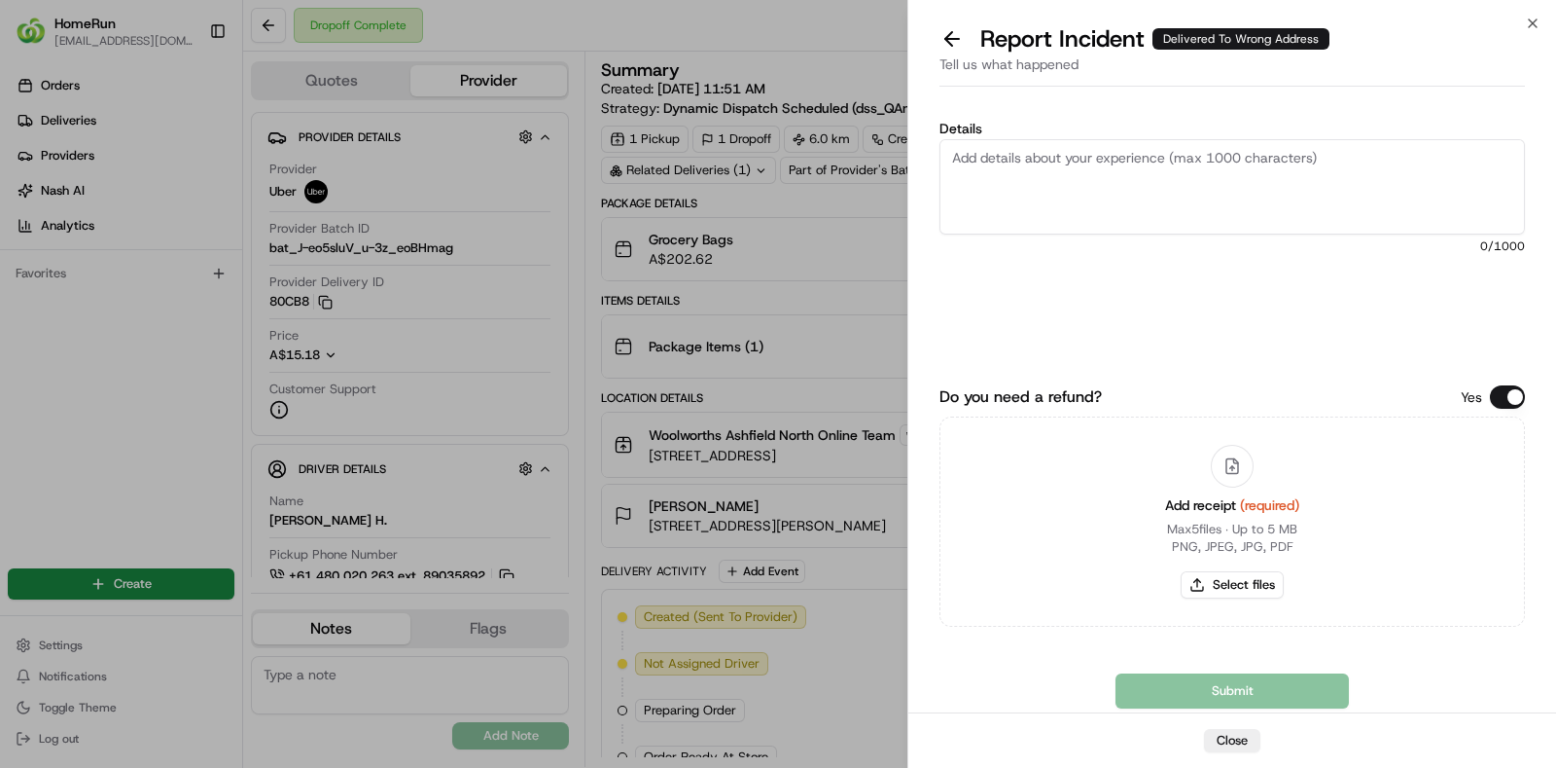
paste textarea "No proof of delivery provided, so unable to confirm the location for the order.…"
click at [1391, 229] on textarea "Details" at bounding box center [1233, 186] width 586 height 95
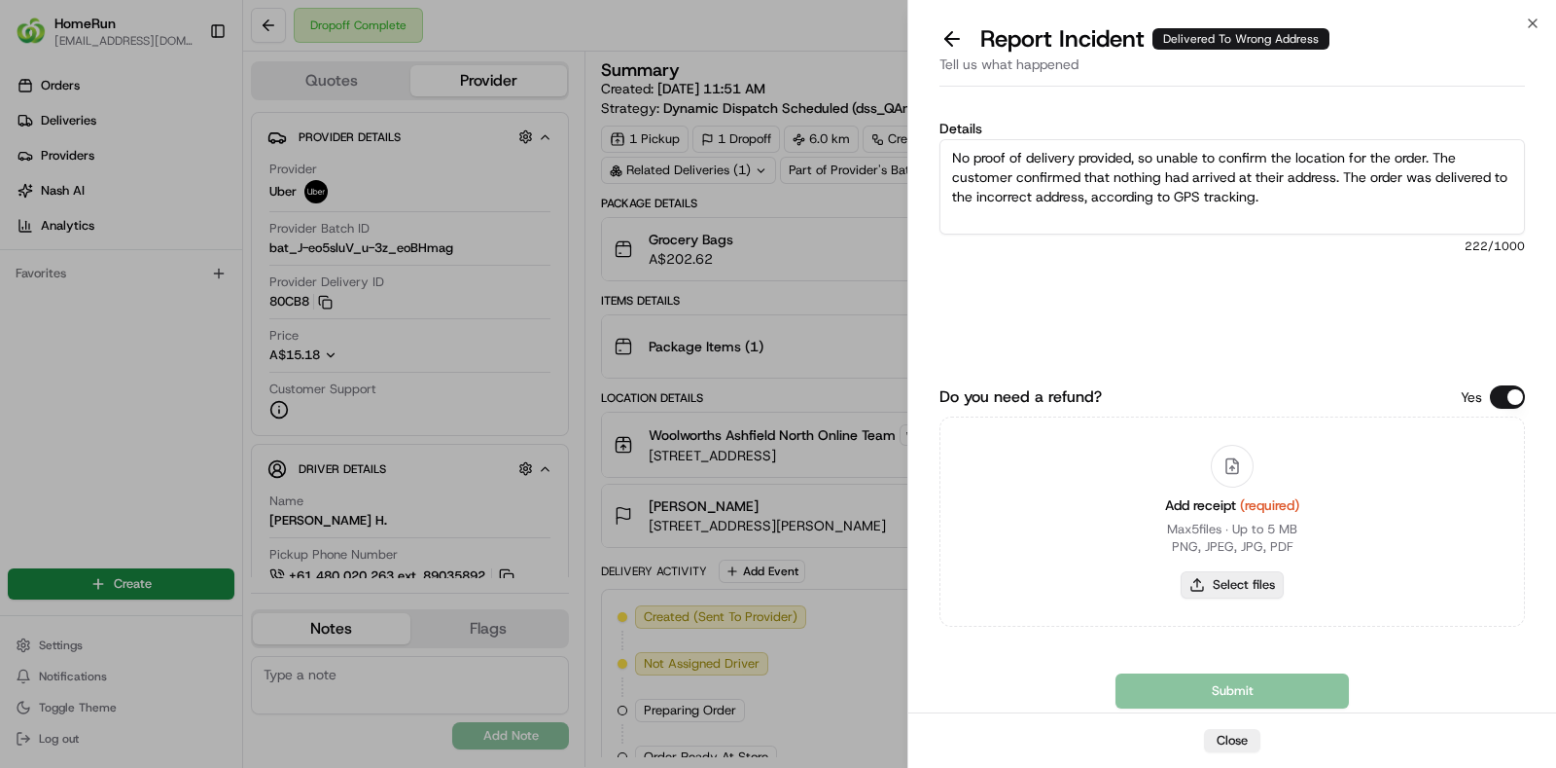
type textarea "No proof of delivery provided, so unable to confirm the location for the order.…"
click at [1240, 575] on button "Select files" at bounding box center [1232, 584] width 103 height 27
type input "C:\fakepath\invoice.pdf"
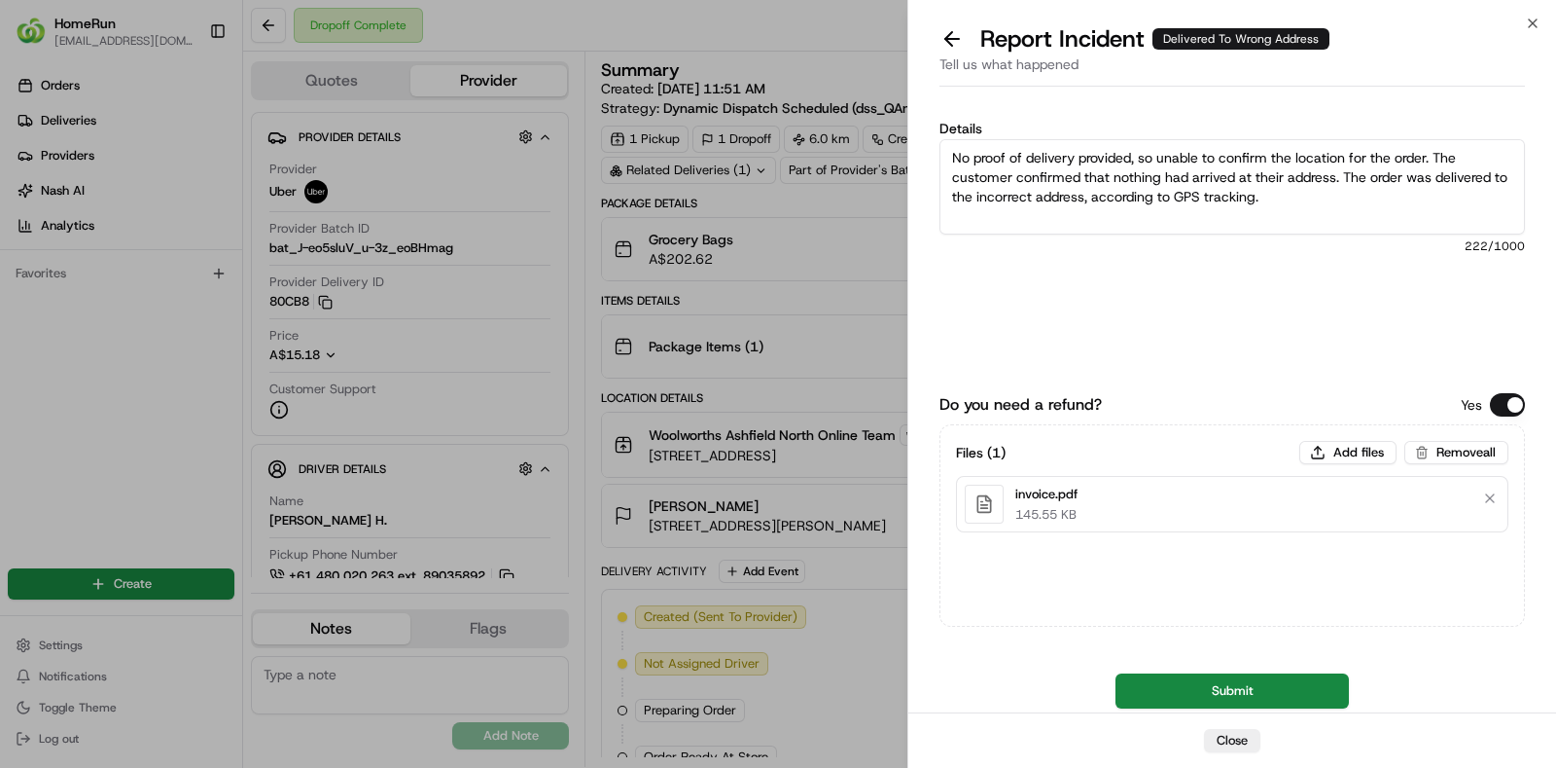
click at [1236, 687] on button "Submit" at bounding box center [1232, 690] width 233 height 35
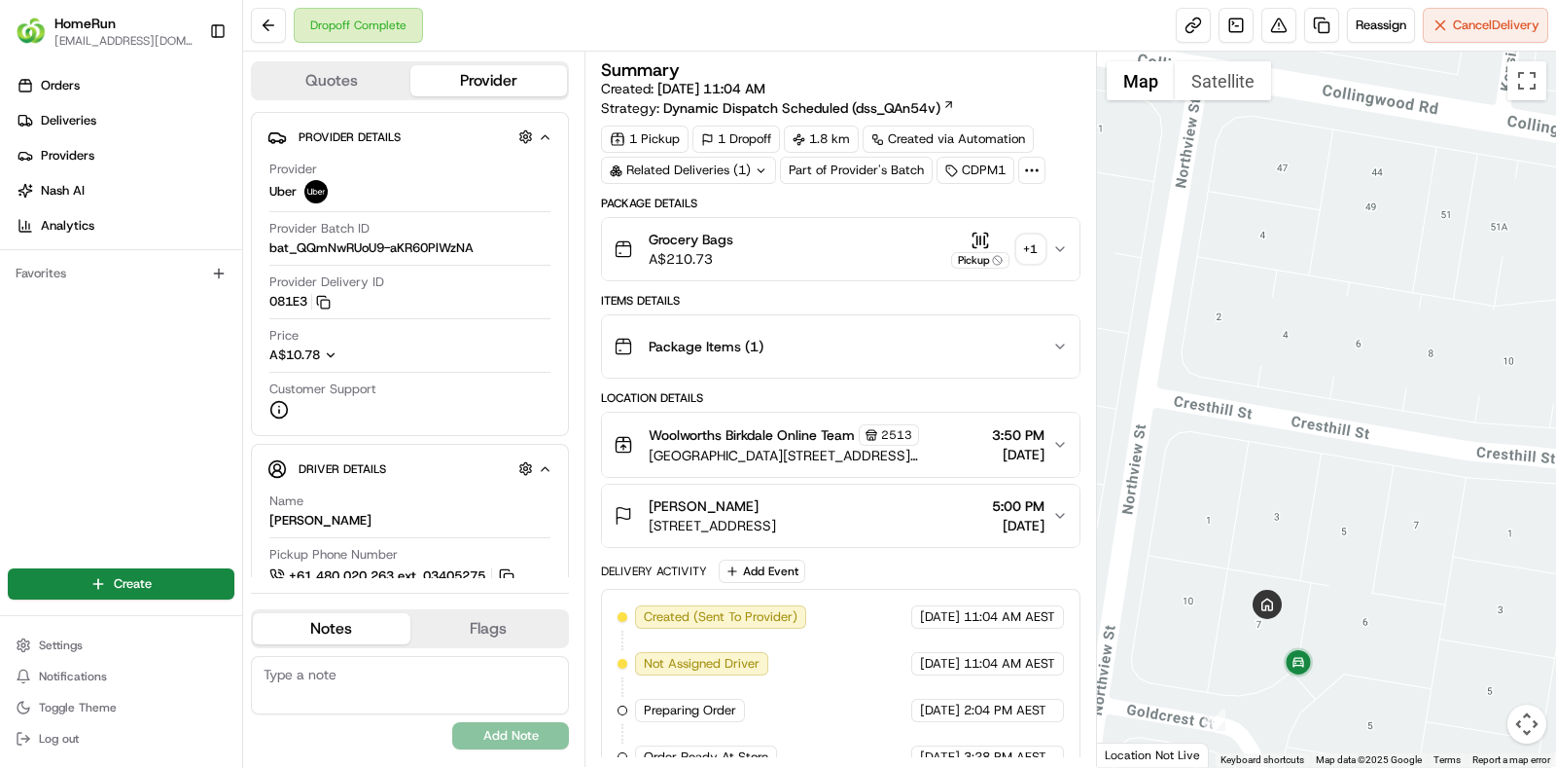
click at [768, 177] on div "Related Deliveries (1)" at bounding box center [688, 170] width 175 height 27
click at [1268, 17] on button at bounding box center [1279, 25] width 35 height 35
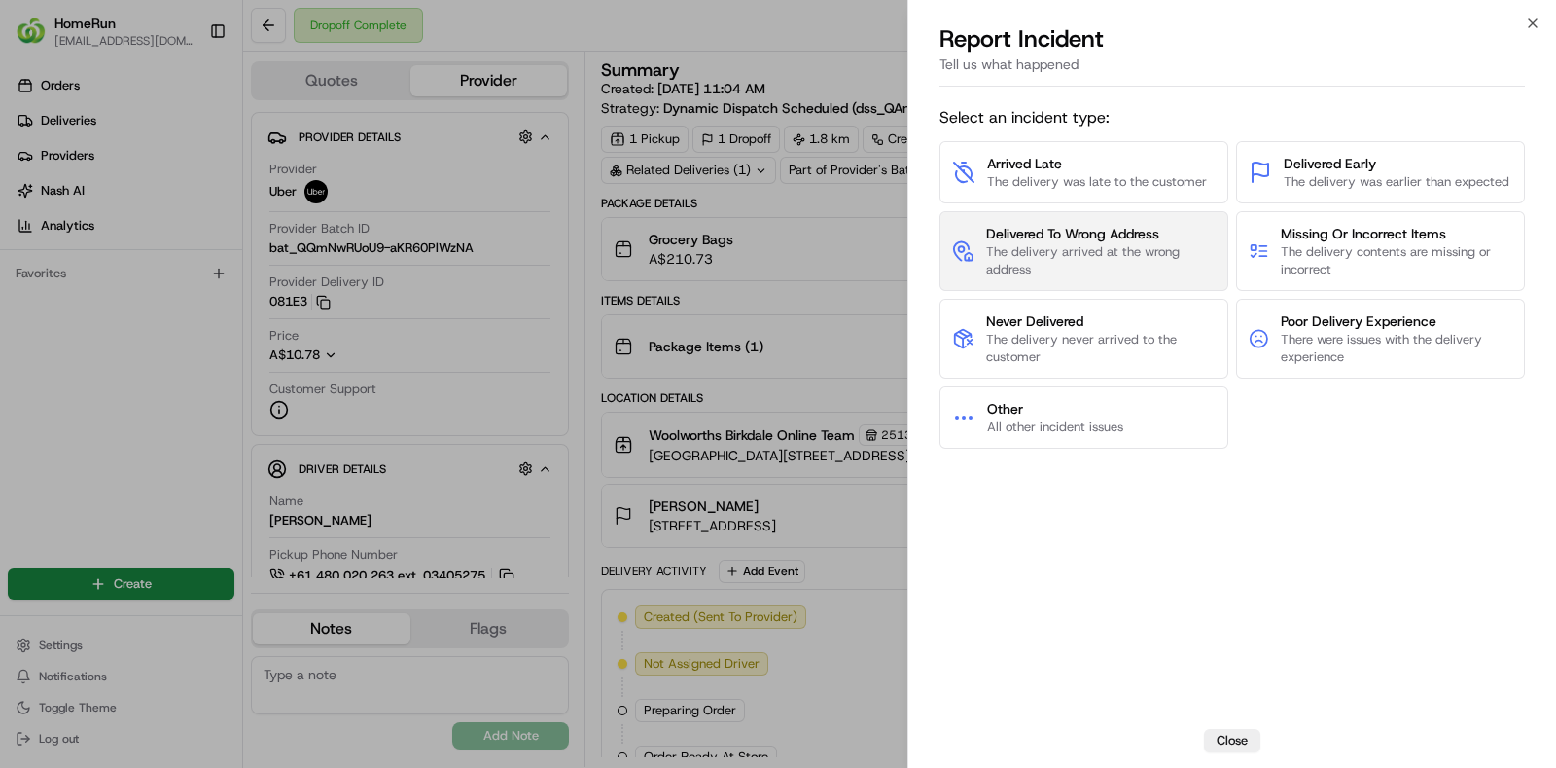
click at [1222, 246] on button "Delivered To Wrong Address The delivery arrived at the wrong address" at bounding box center [1084, 251] width 289 height 80
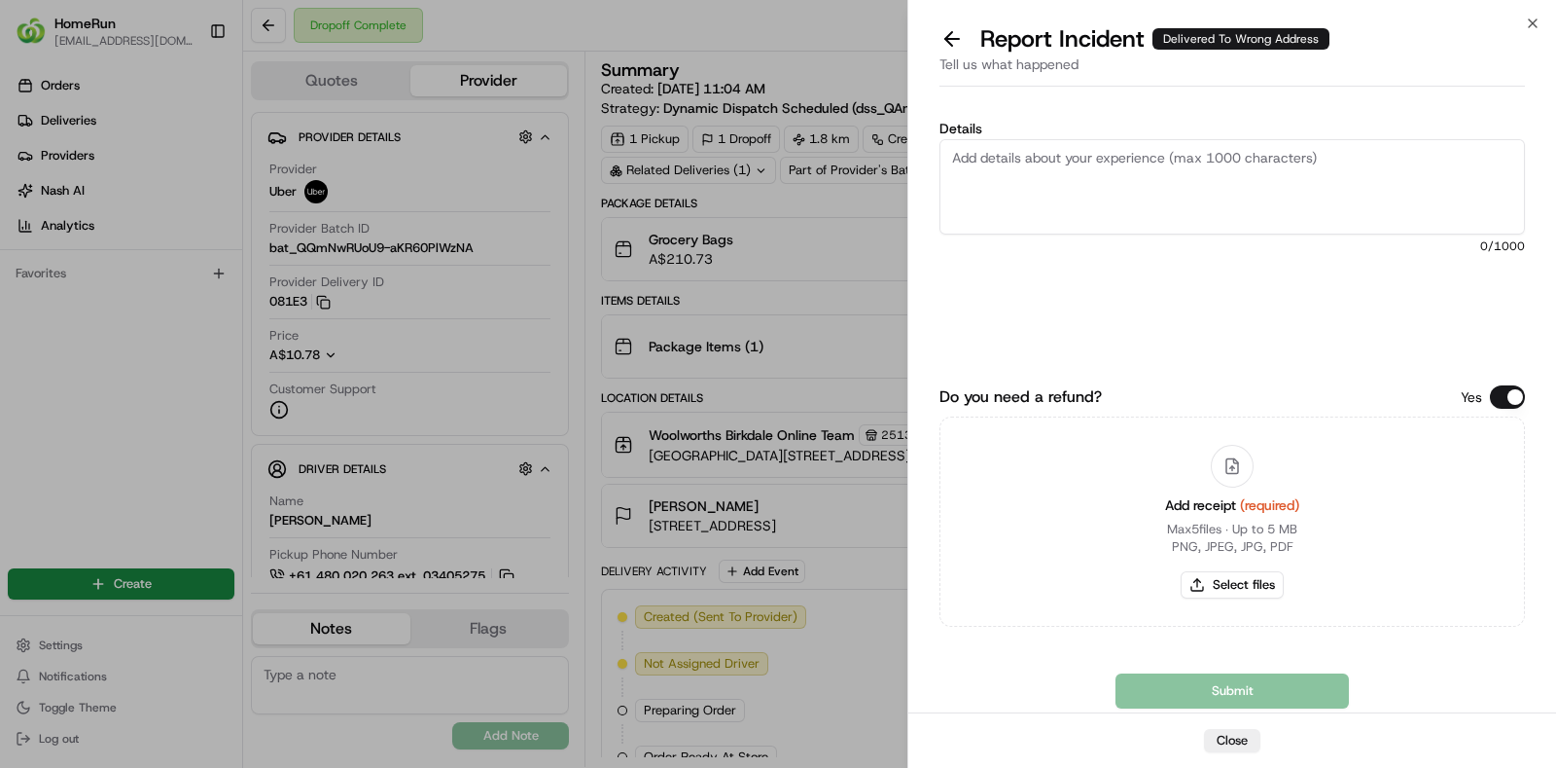
click at [942, 55] on div "Tell us what happened" at bounding box center [1233, 70] width 586 height 32
click at [944, 41] on button at bounding box center [952, 38] width 41 height 27
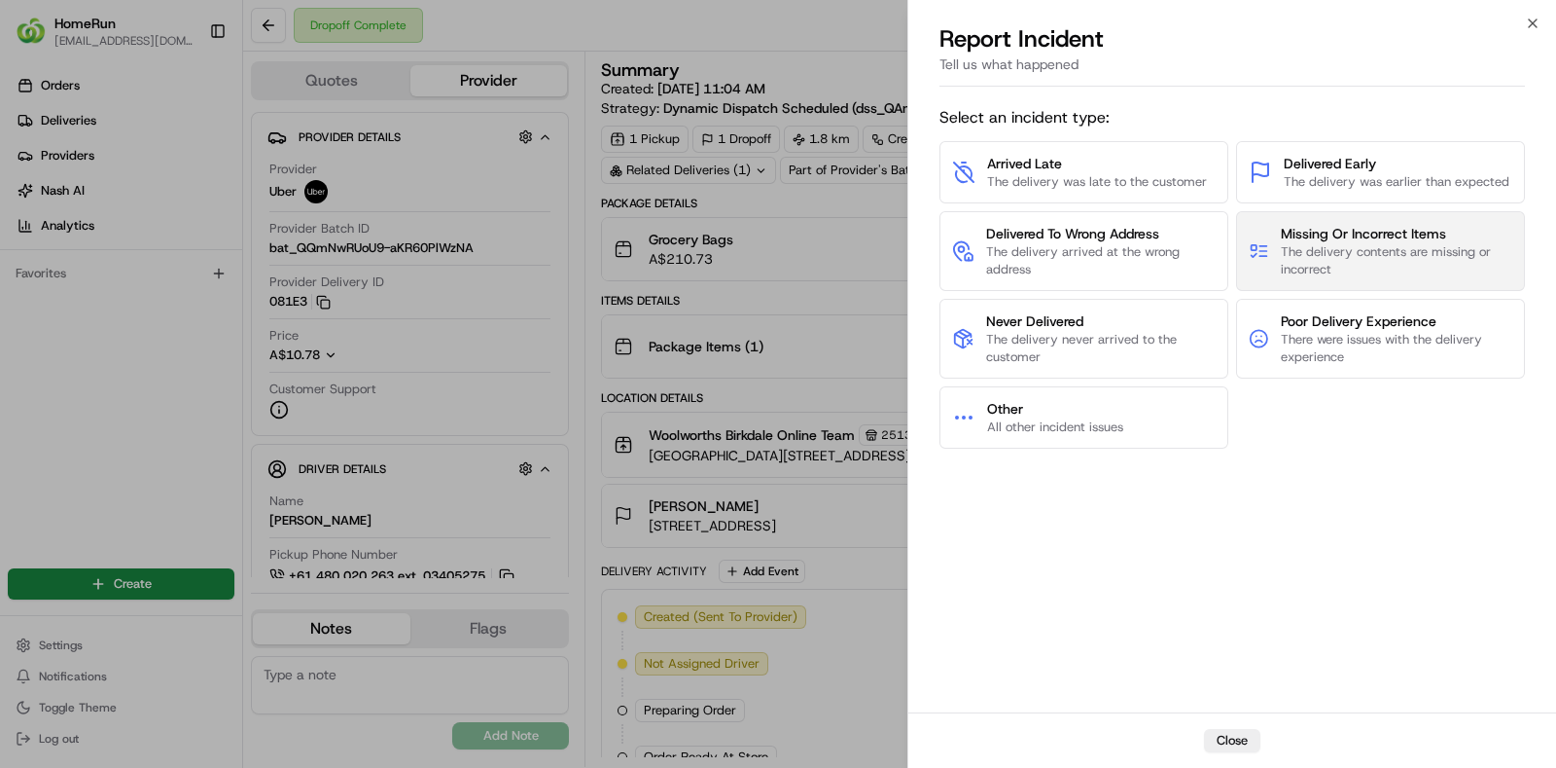
click at [1367, 234] on span "Missing Or Incorrect Items" at bounding box center [1397, 233] width 232 height 19
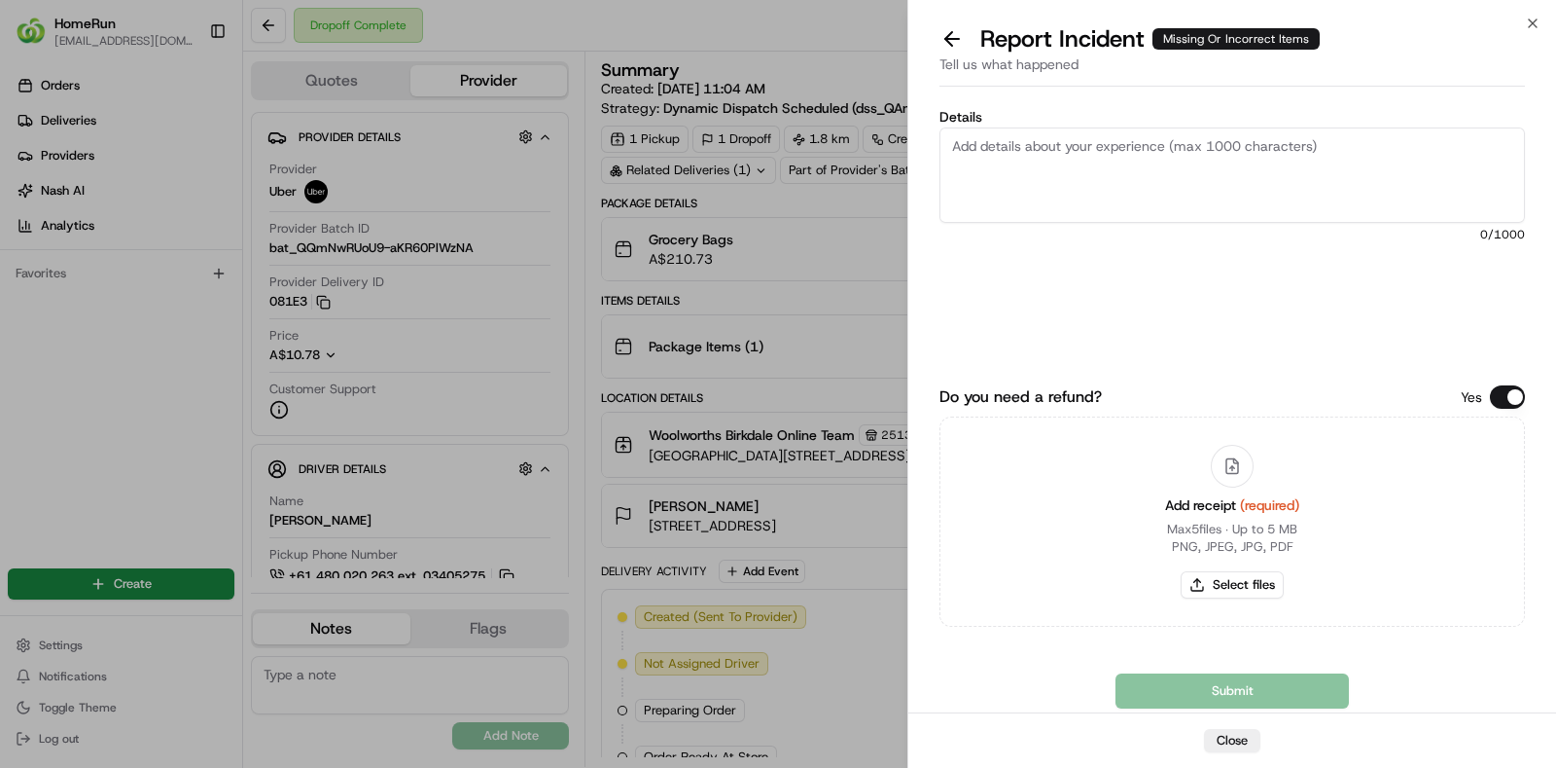
click at [1188, 201] on textarea "Details" at bounding box center [1233, 174] width 586 height 95
type textarea "driver had bundled order and delivered incorrect bags to customer"
click at [1239, 585] on button "Select files" at bounding box center [1232, 584] width 103 height 27
type input "C:\fakepath\invoice.pdf"
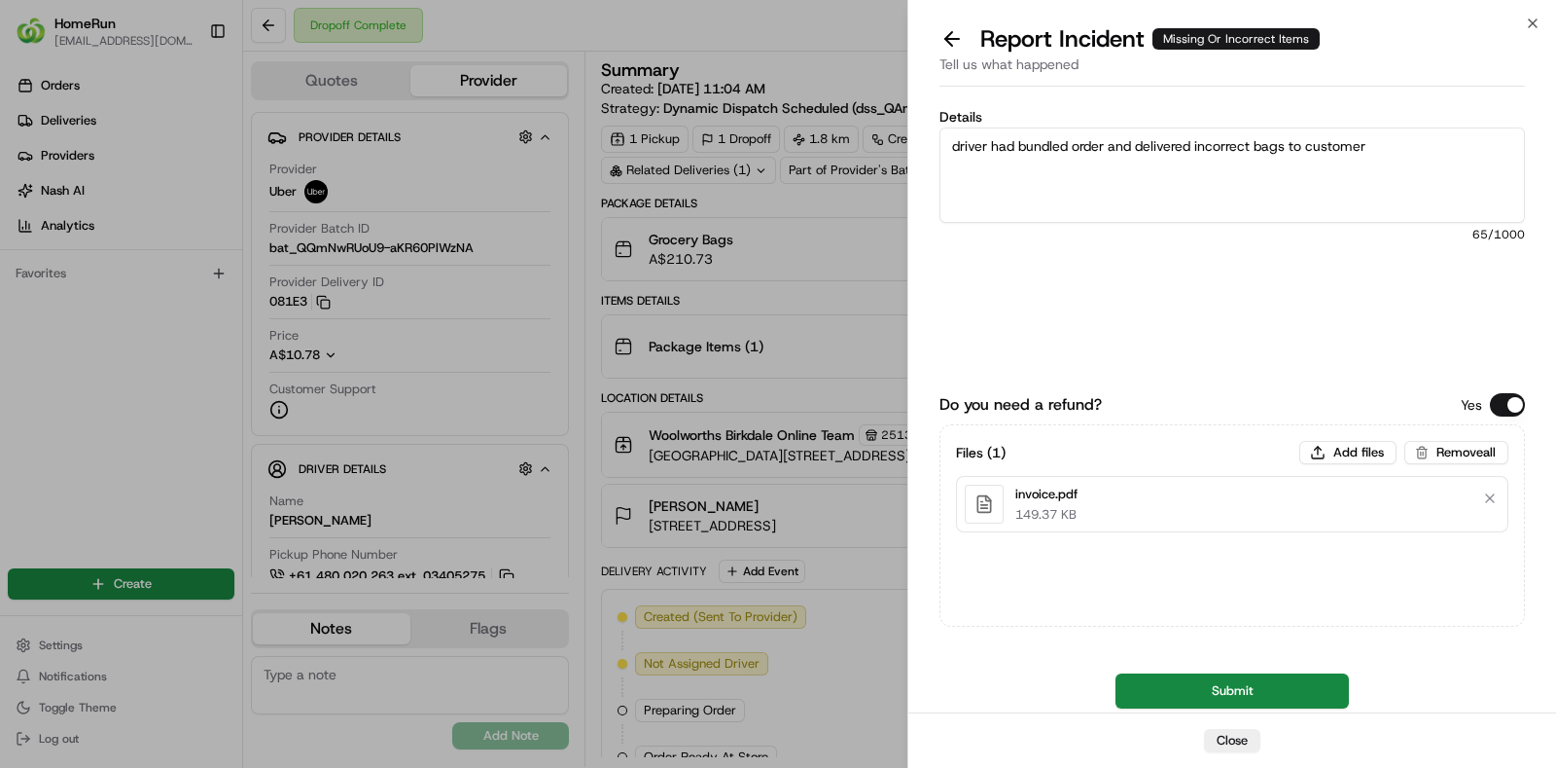
click at [1232, 703] on button "Submit" at bounding box center [1232, 690] width 233 height 35
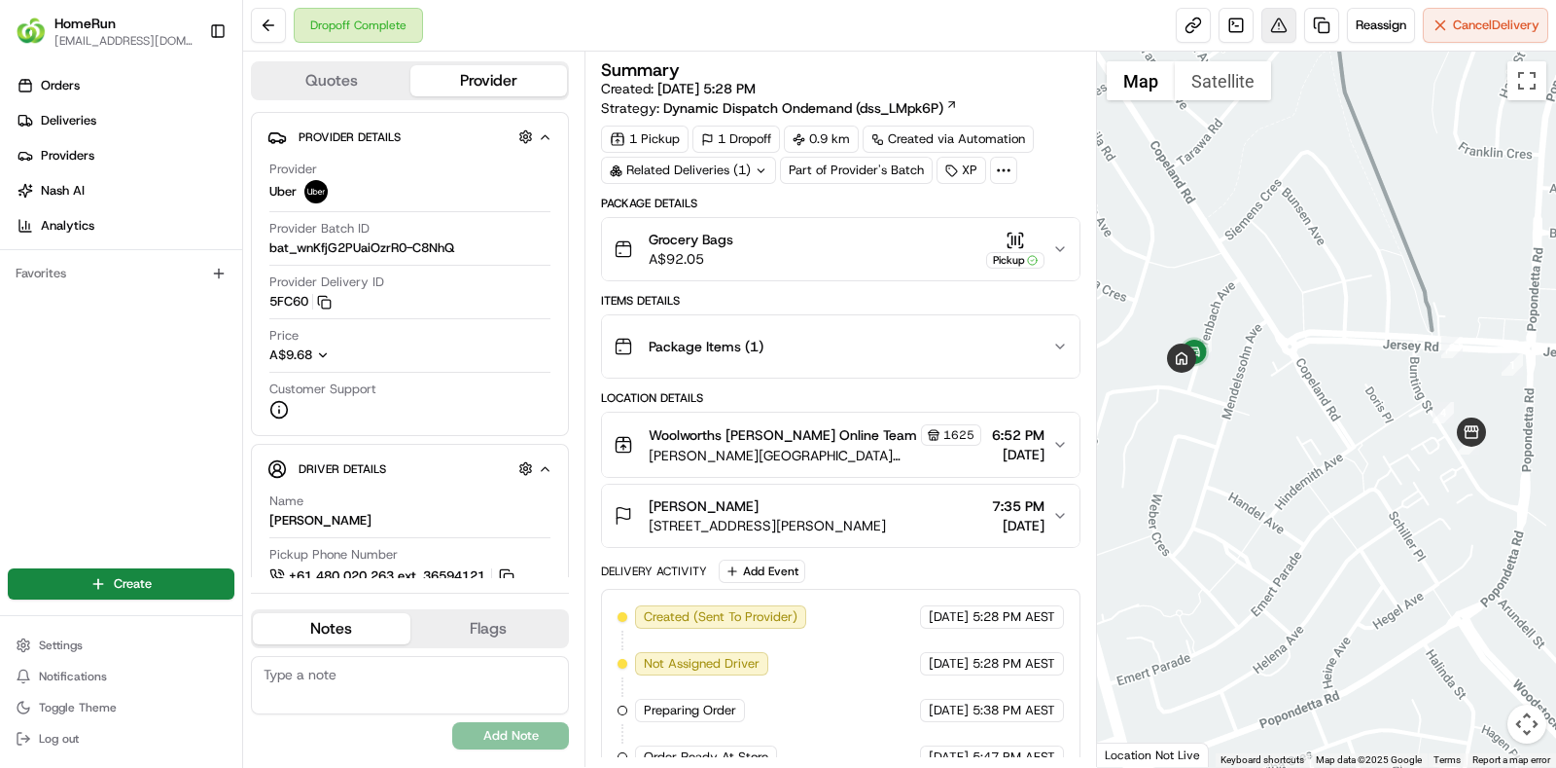
click at [1277, 21] on button at bounding box center [1279, 25] width 35 height 35
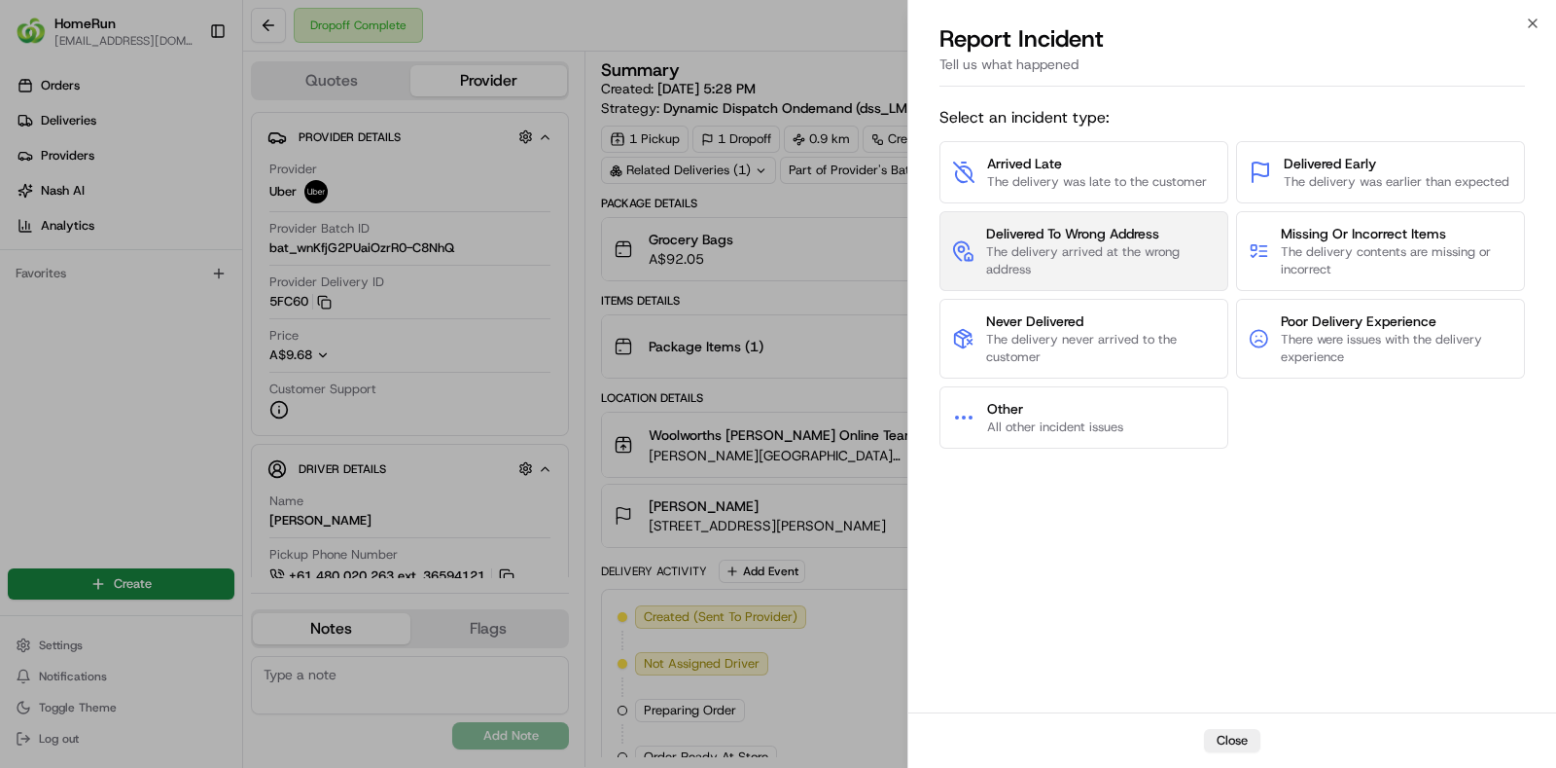
click at [1140, 257] on span "The delivery arrived at the wrong address" at bounding box center [1101, 260] width 230 height 35
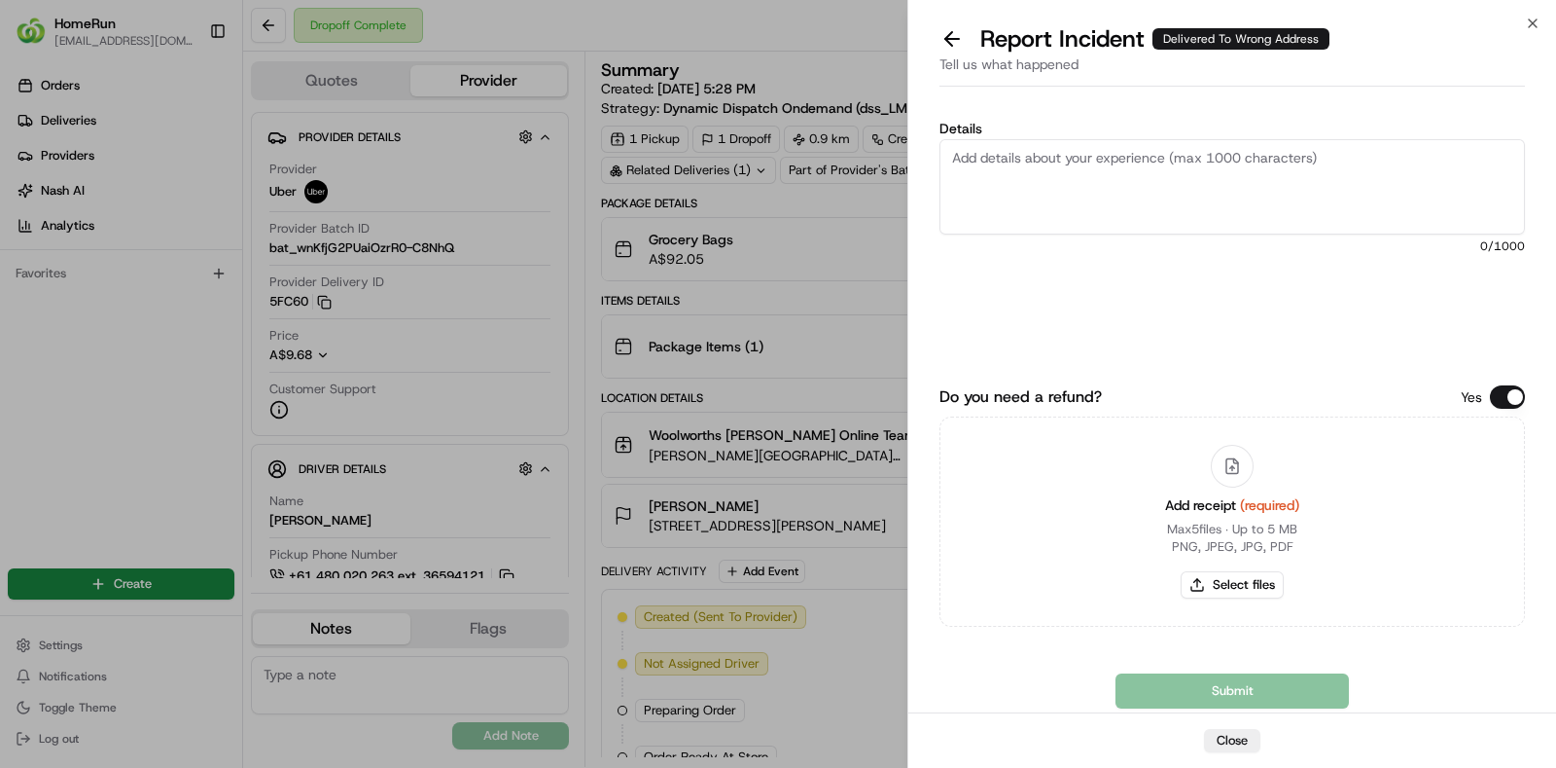
paste textarea "No proof of delivery provided, so unable to confirm the location for the order.…"
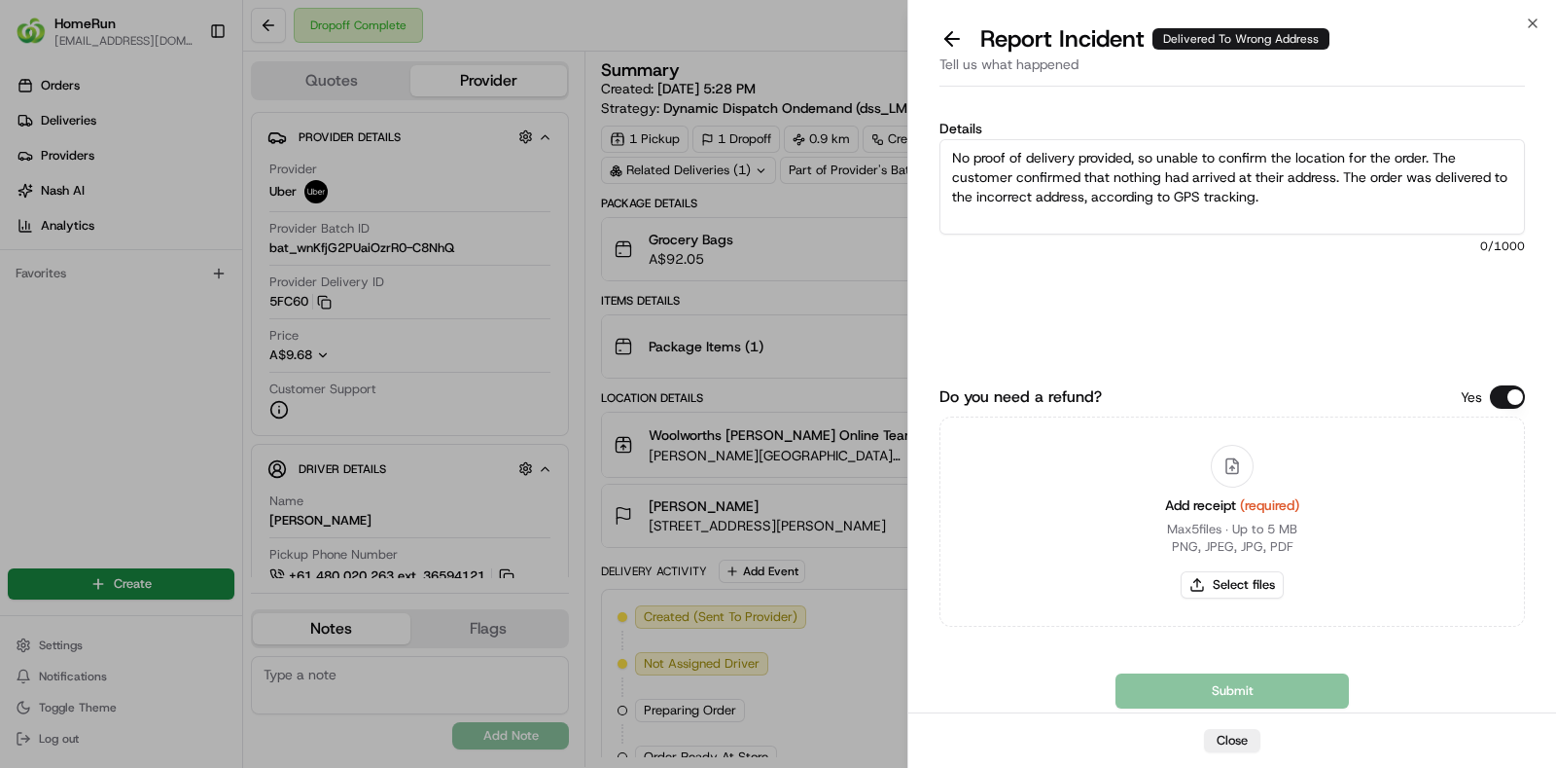
click at [1363, 206] on textarea "No proof of delivery provided, so unable to confirm the location for the order.…" at bounding box center [1233, 186] width 586 height 95
type textarea "No proof of delivery provided, so unable to confirm the location for the order.…"
click at [1232, 586] on button "Select files" at bounding box center [1232, 584] width 103 height 27
type input "C:\fakepath\invoice.pdf"
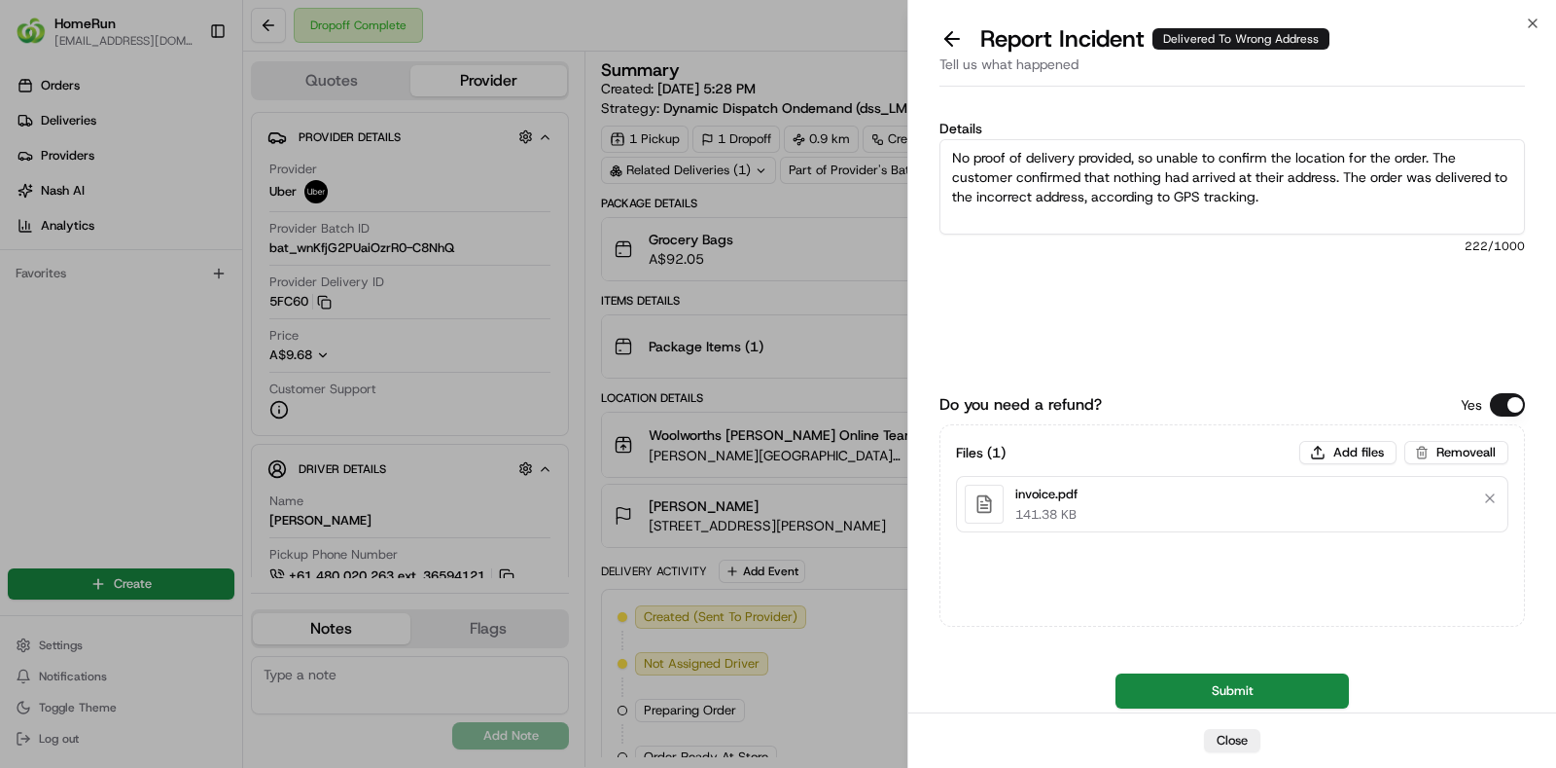
click at [1247, 693] on button "Submit" at bounding box center [1232, 690] width 233 height 35
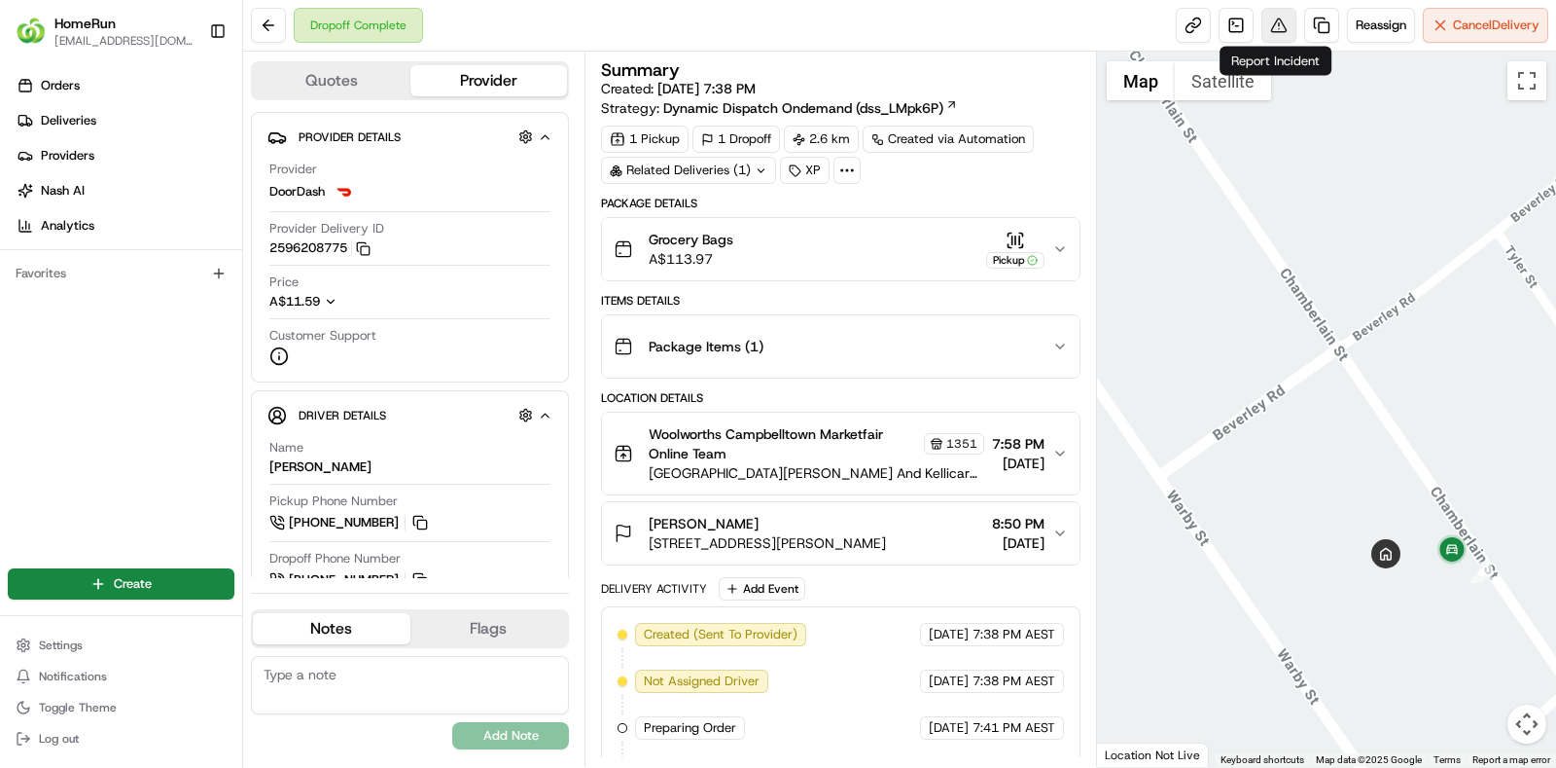
click at [1269, 31] on button at bounding box center [1279, 25] width 35 height 35
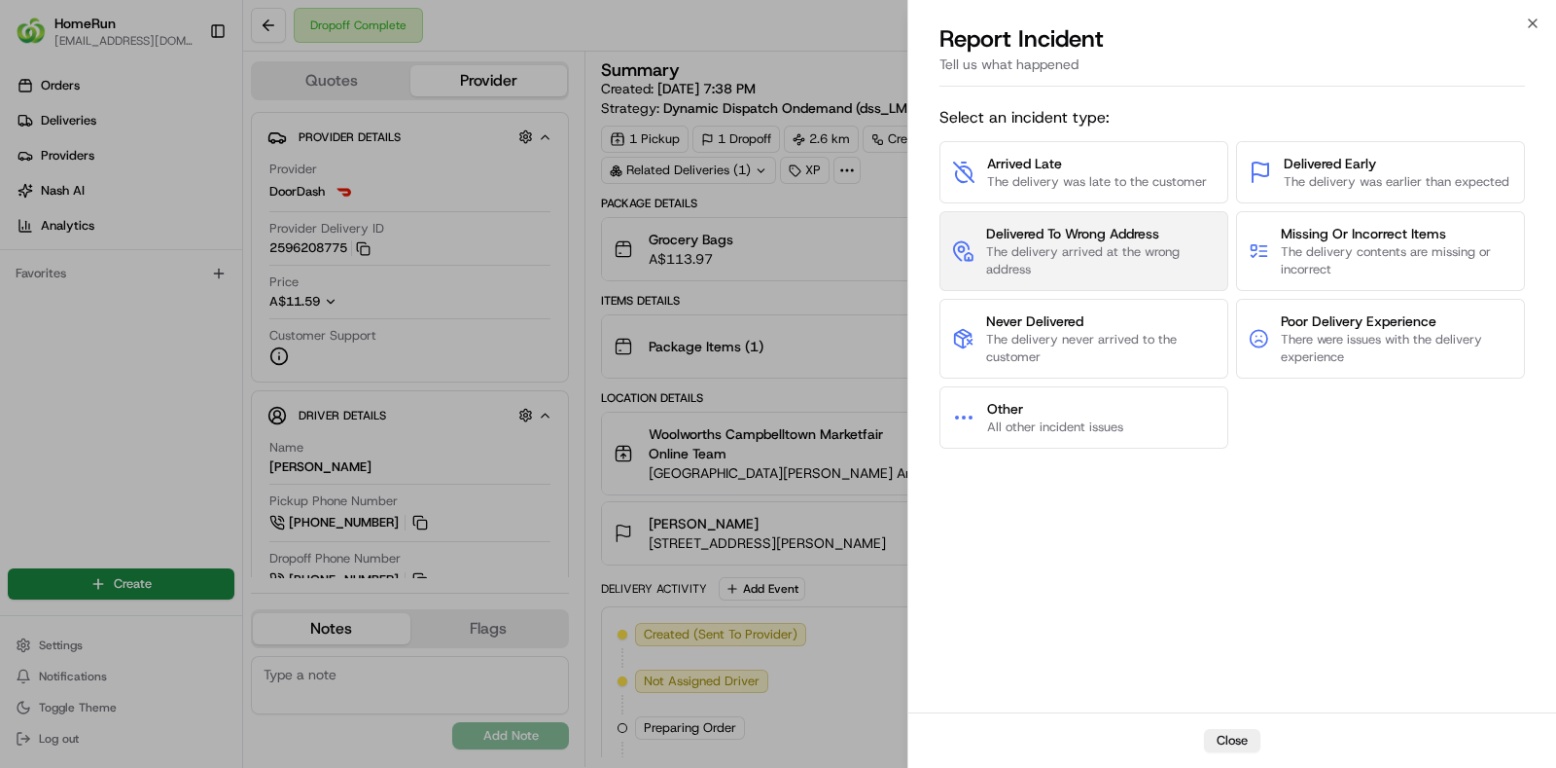
click at [1139, 255] on span "The delivery arrived at the wrong address" at bounding box center [1101, 260] width 230 height 35
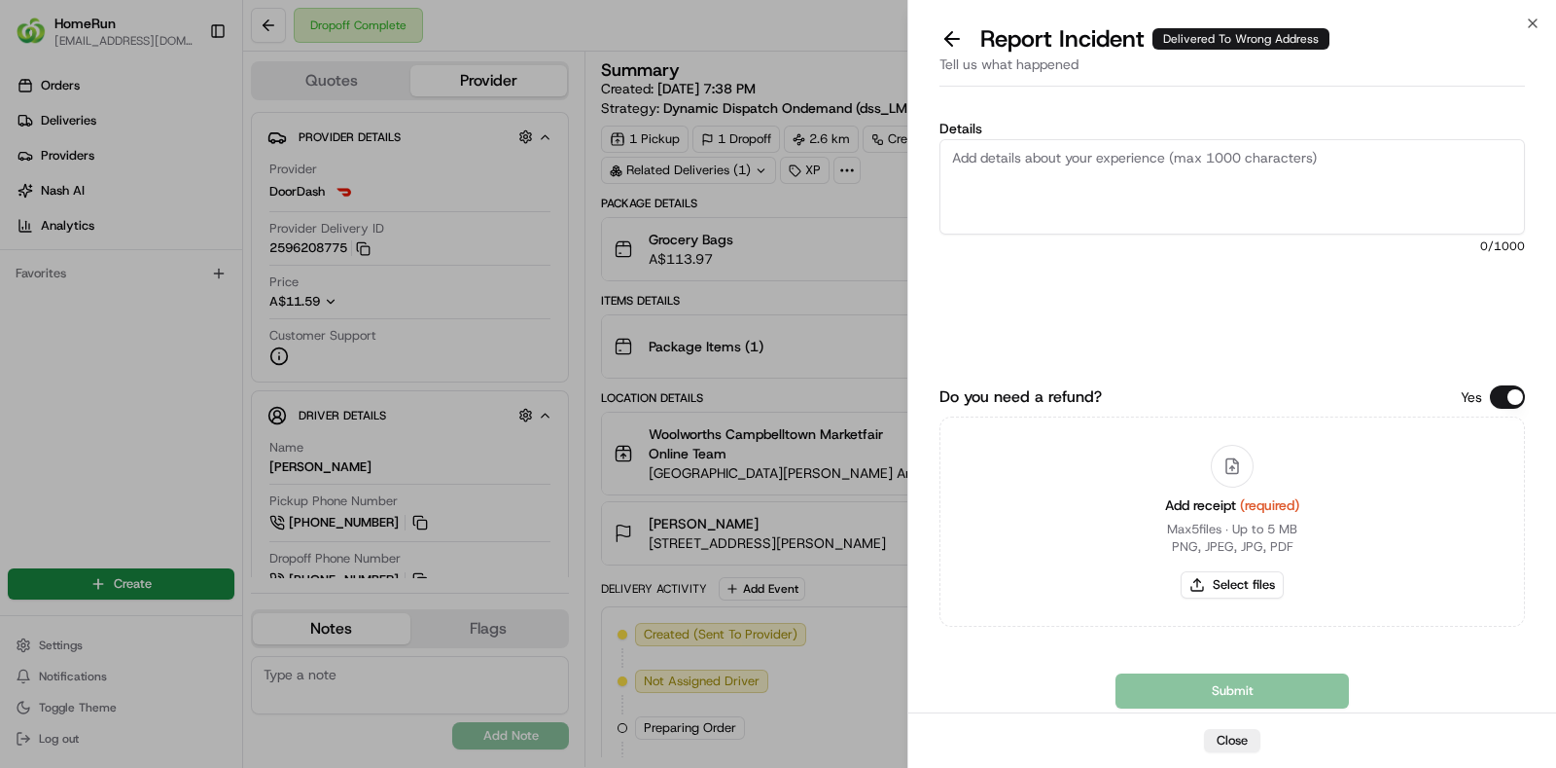
paste textarea "No proof of delivery provided, so unable to confirm the location for the order.…"
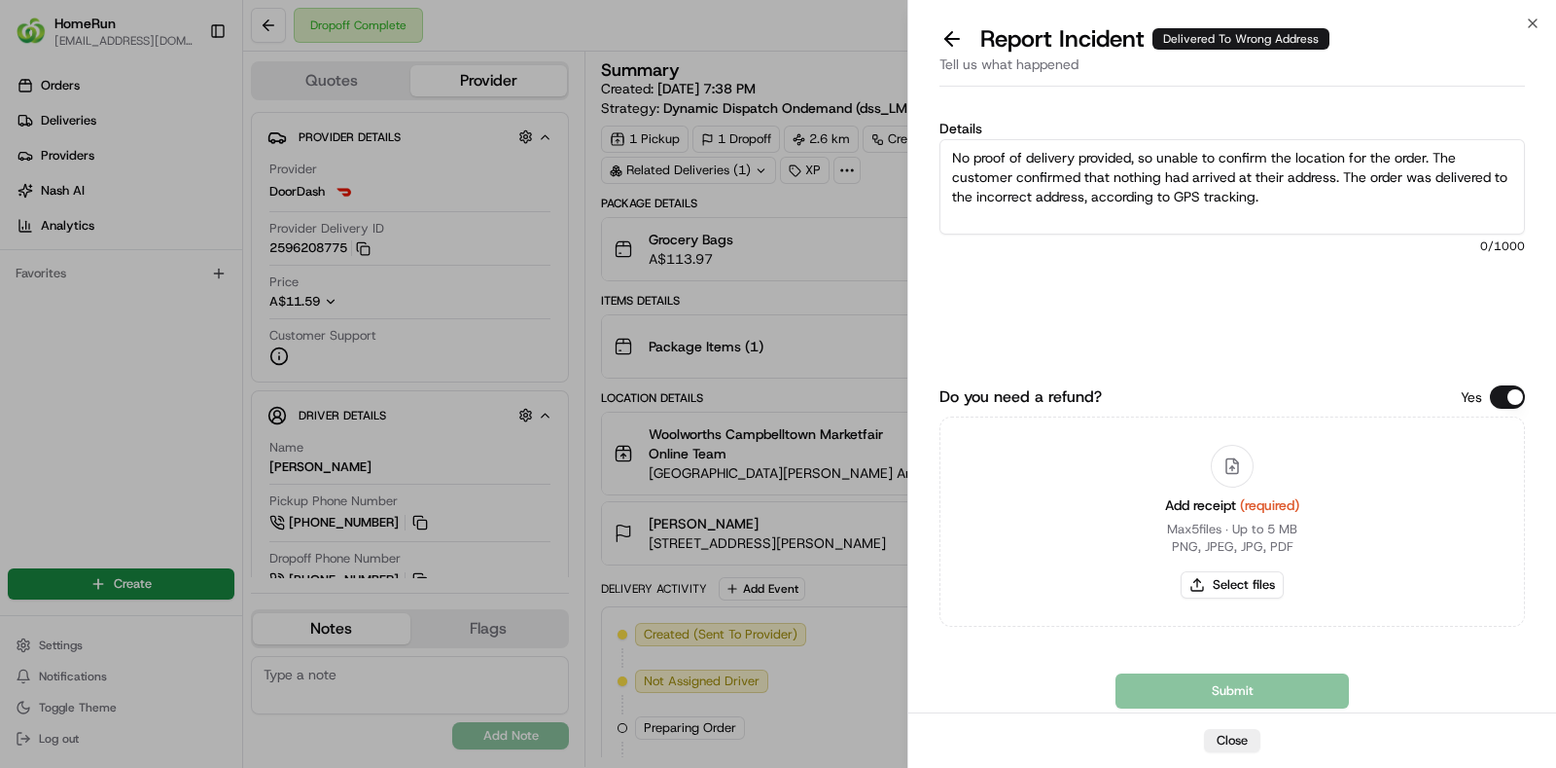
click at [1461, 226] on textarea "No proof of delivery provided, so unable to confirm the location for the order.…" at bounding box center [1233, 186] width 586 height 95
type textarea "No proof of delivery provided, so unable to confirm the location for the order.…"
click at [1240, 594] on button "Select files" at bounding box center [1232, 584] width 103 height 27
type input "C:\fakepath\invoice.pdf"
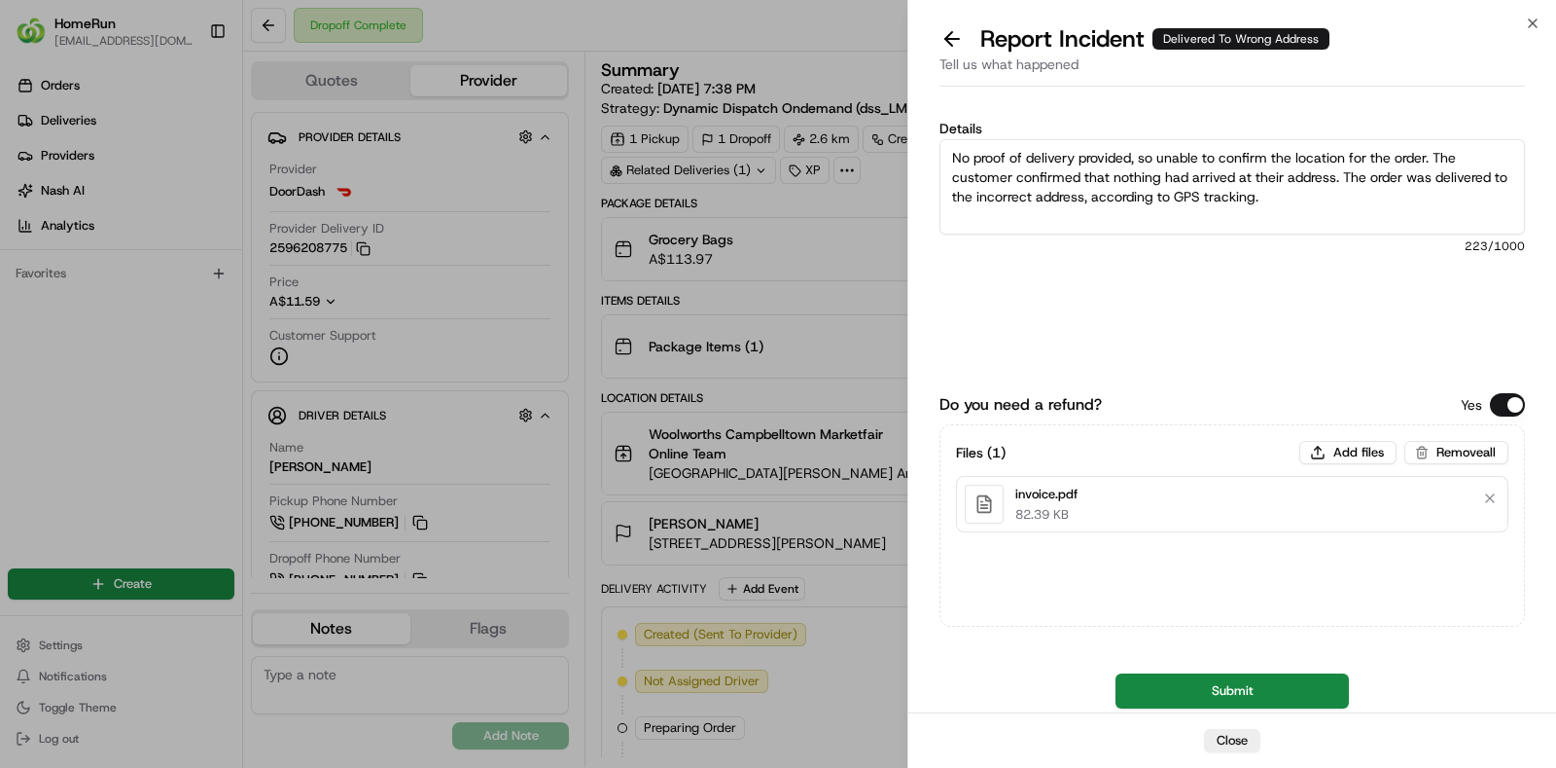
click at [1226, 696] on button "Submit" at bounding box center [1232, 690] width 233 height 35
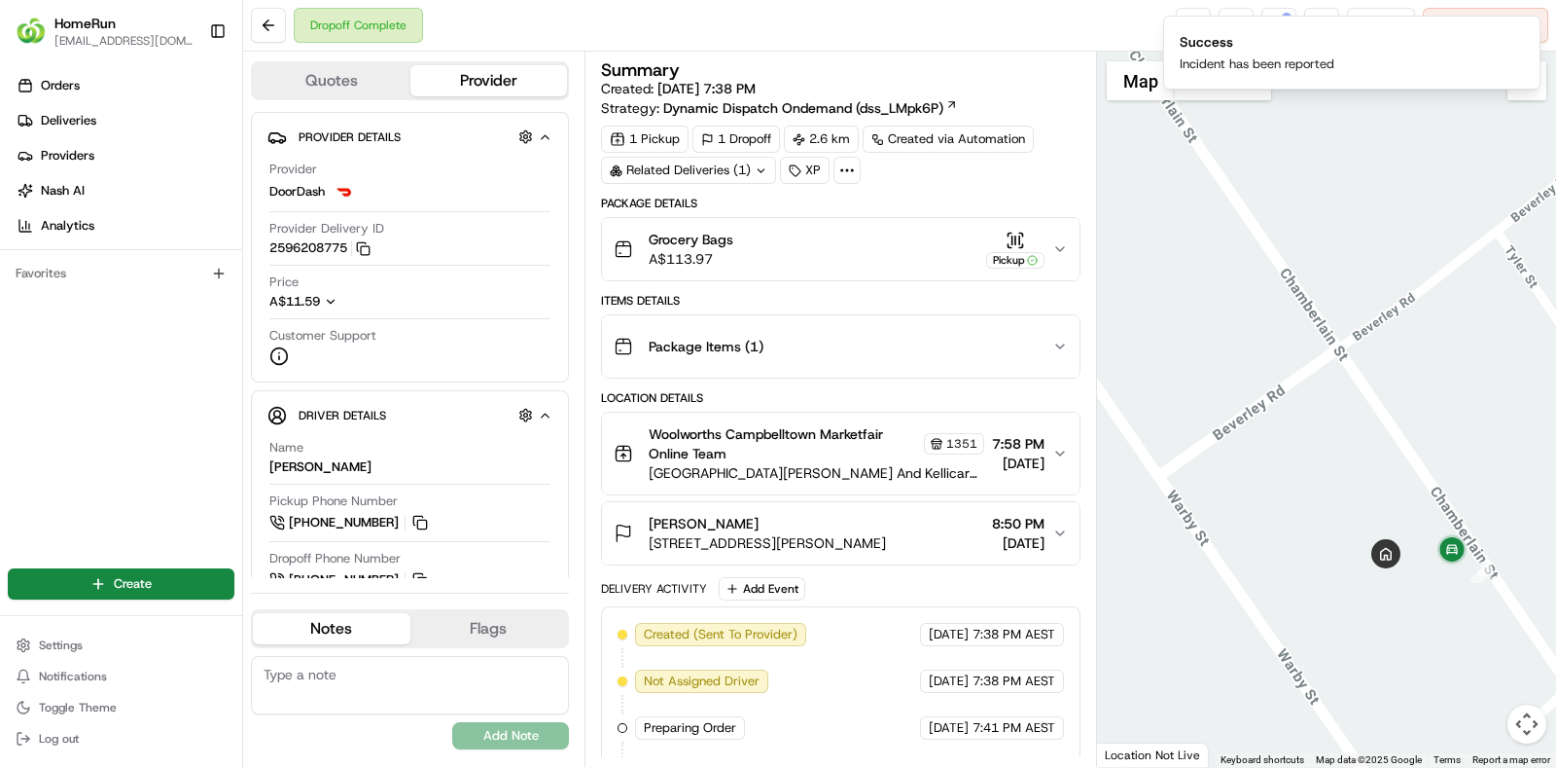
click at [968, 37] on div "Dropoff Complete Reassign Cancel Delivery" at bounding box center [899, 26] width 1313 height 52
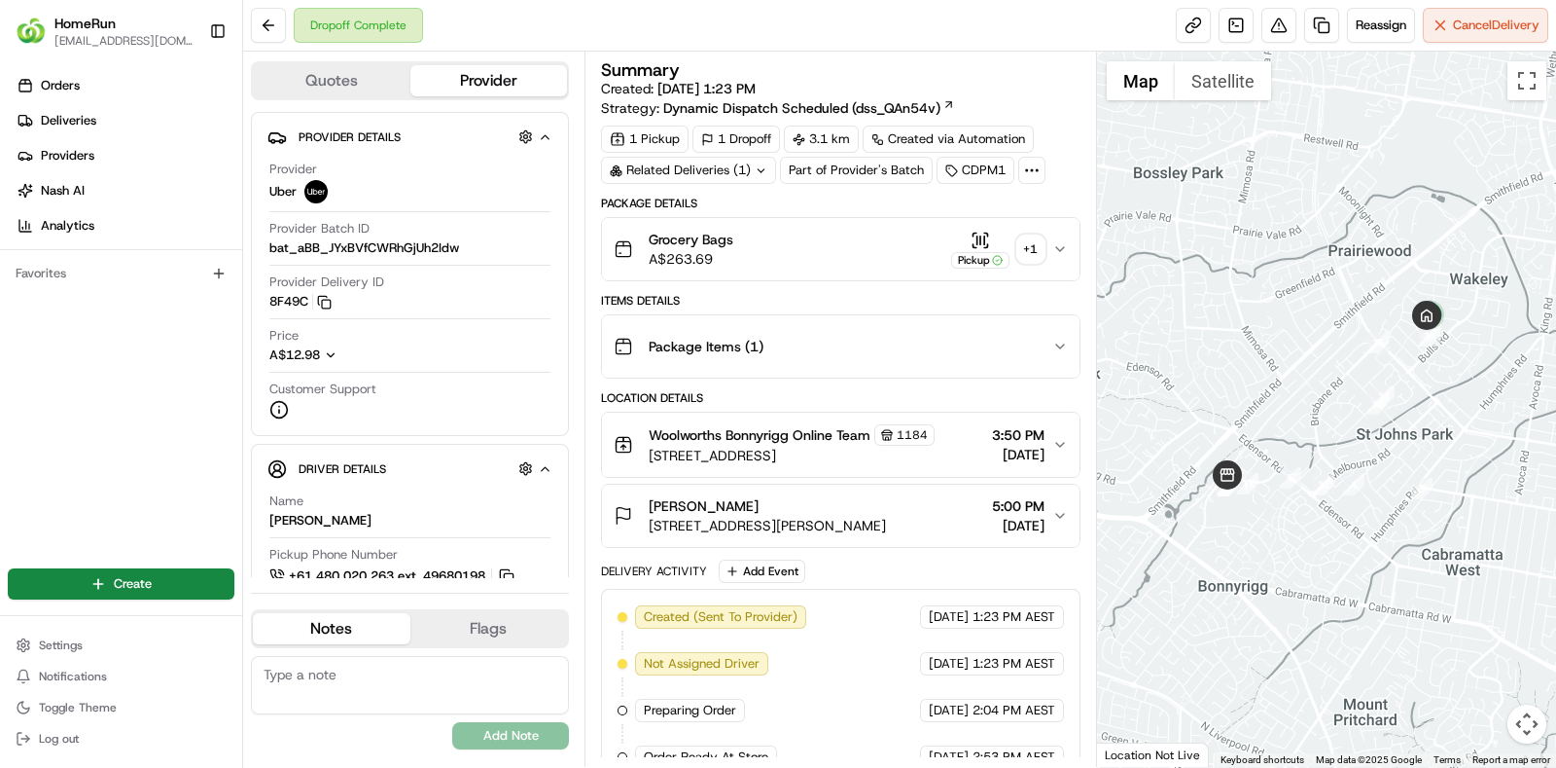
click at [1034, 251] on div "+ 1" at bounding box center [1031, 248] width 27 height 27
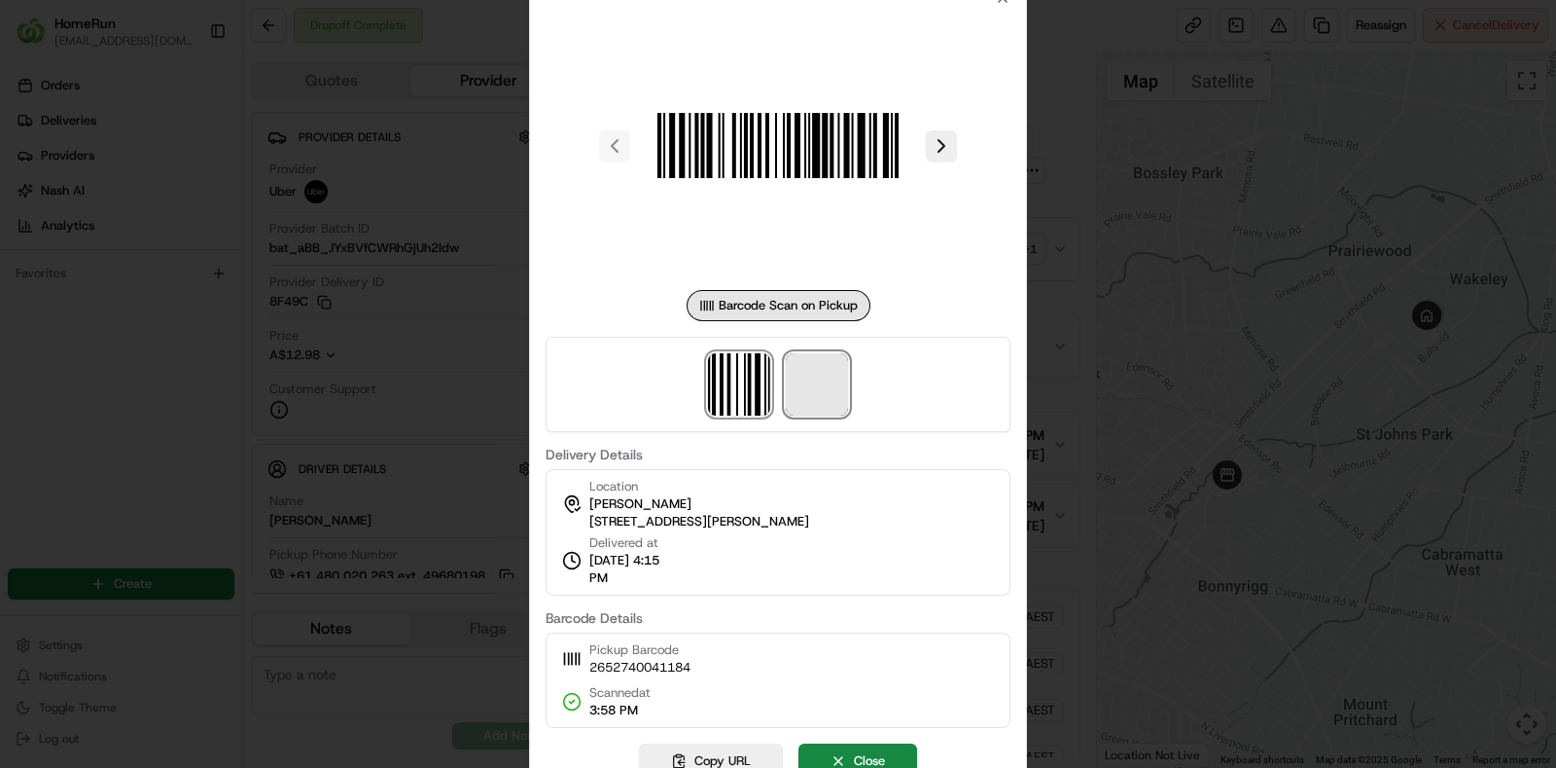
click at [822, 386] on span at bounding box center [817, 384] width 62 height 62
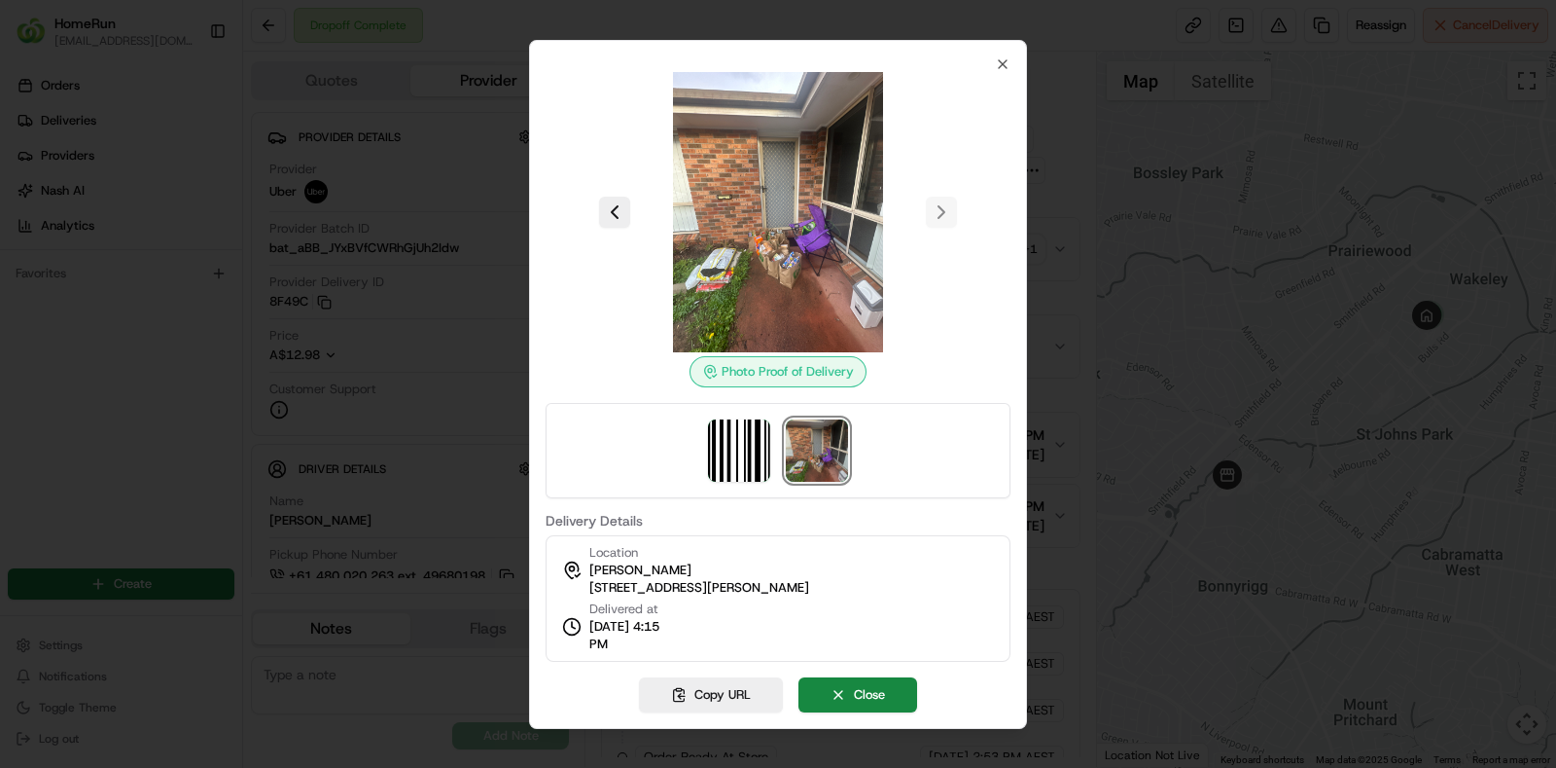
click at [823, 450] on img at bounding box center [817, 450] width 62 height 62
click at [740, 507] on div "Photo Proof of Delivery Delivery Details Location [PERSON_NAME][GEOGRAPHIC_DATA…" at bounding box center [778, 358] width 465 height 605
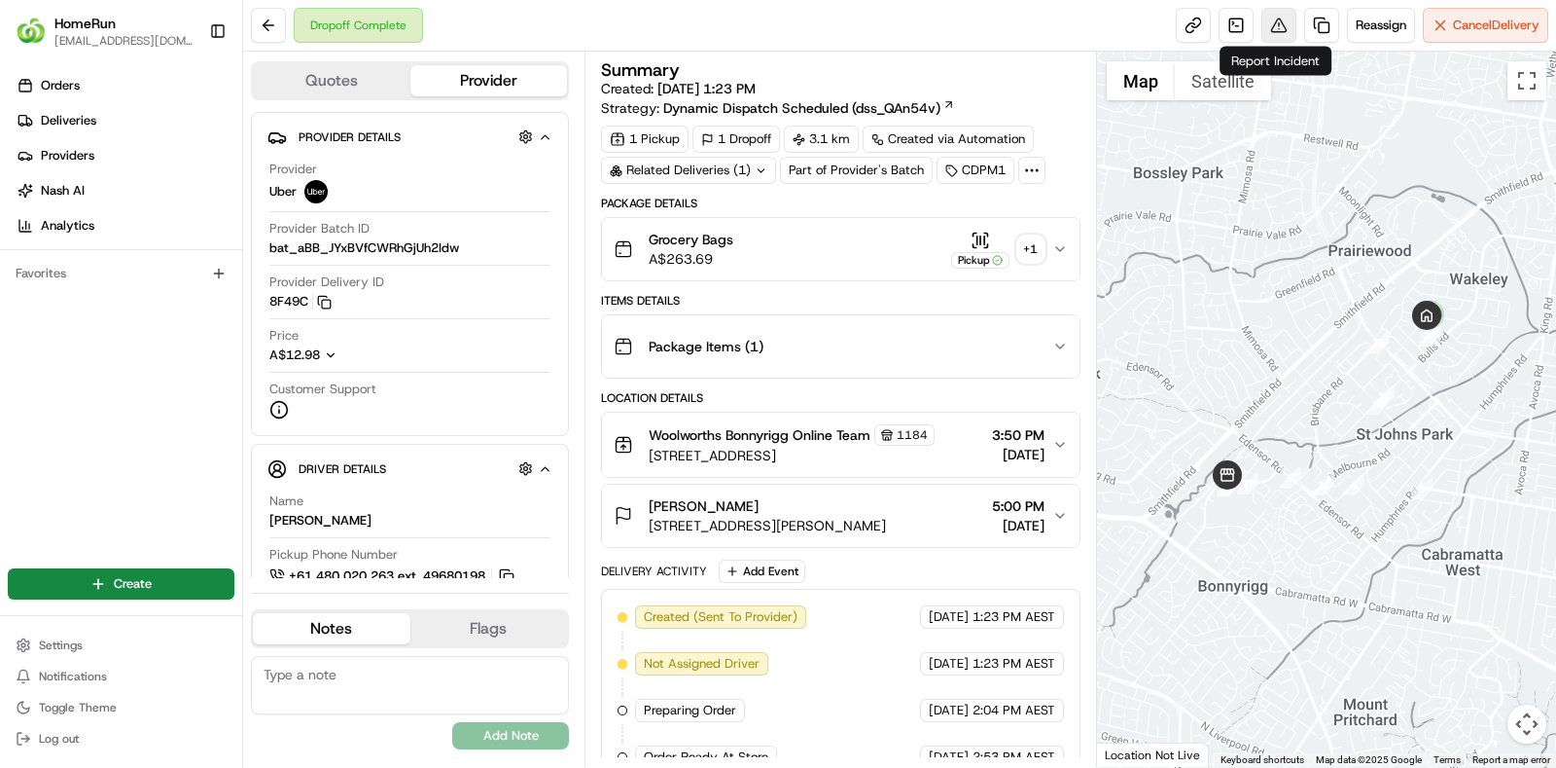
click at [1277, 39] on button at bounding box center [1279, 25] width 35 height 35
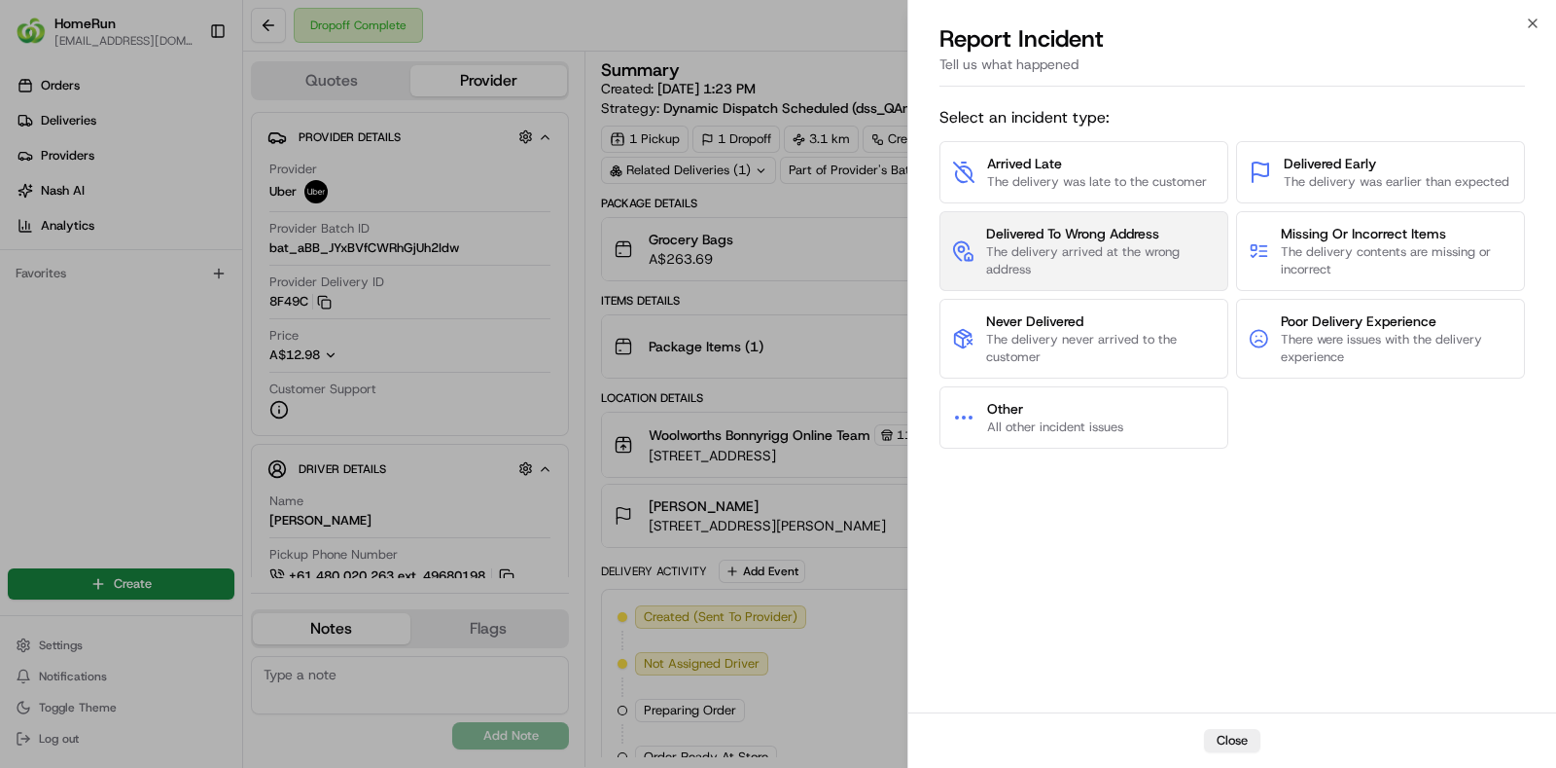
click at [1010, 231] on span "Delivered To Wrong Address" at bounding box center [1101, 233] width 230 height 19
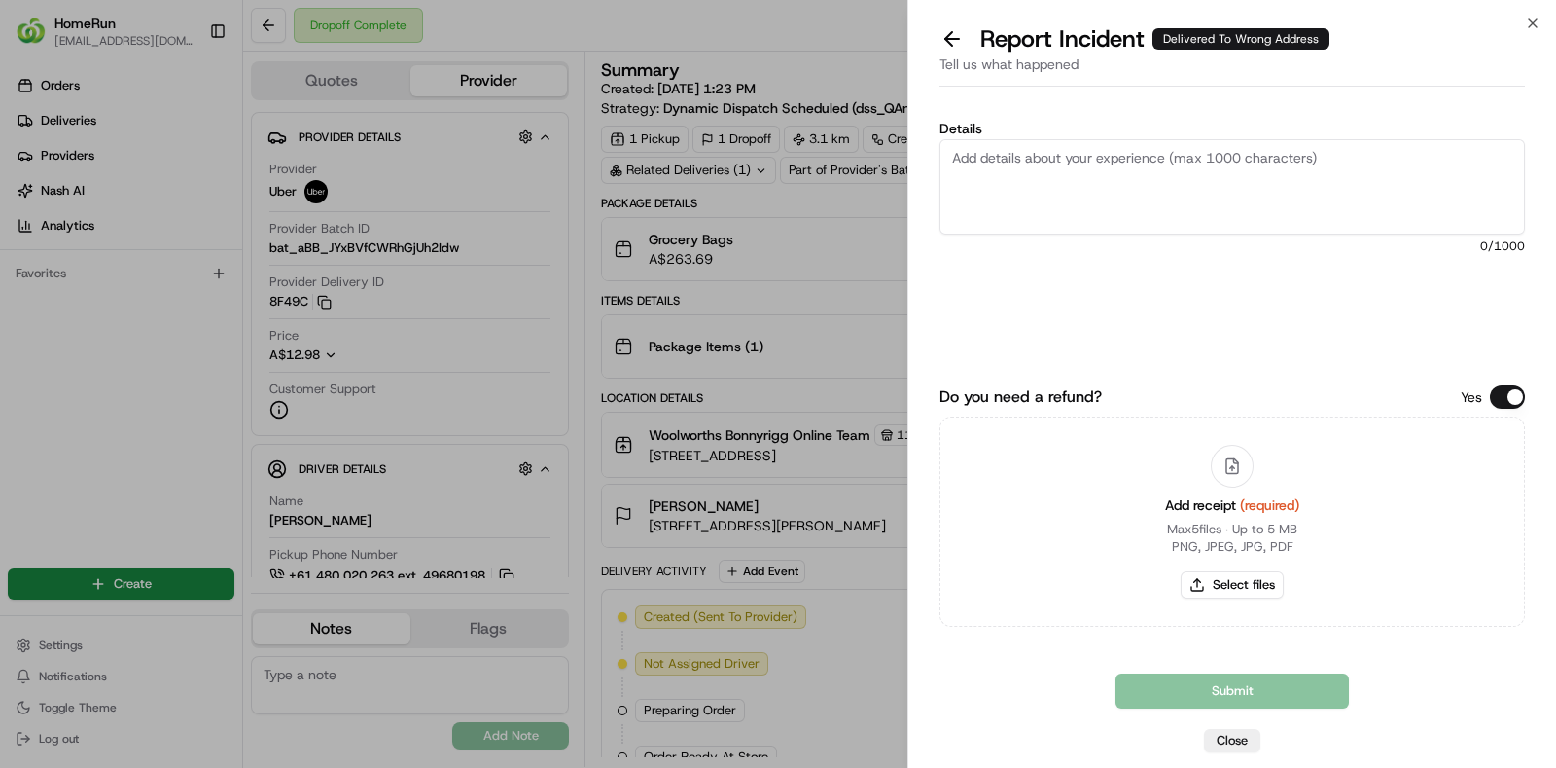
click at [1431, 189] on textarea "Details" at bounding box center [1233, 186] width 586 height 95
paste textarea "The order was delivered to the incorrect address and image that is provided in …"
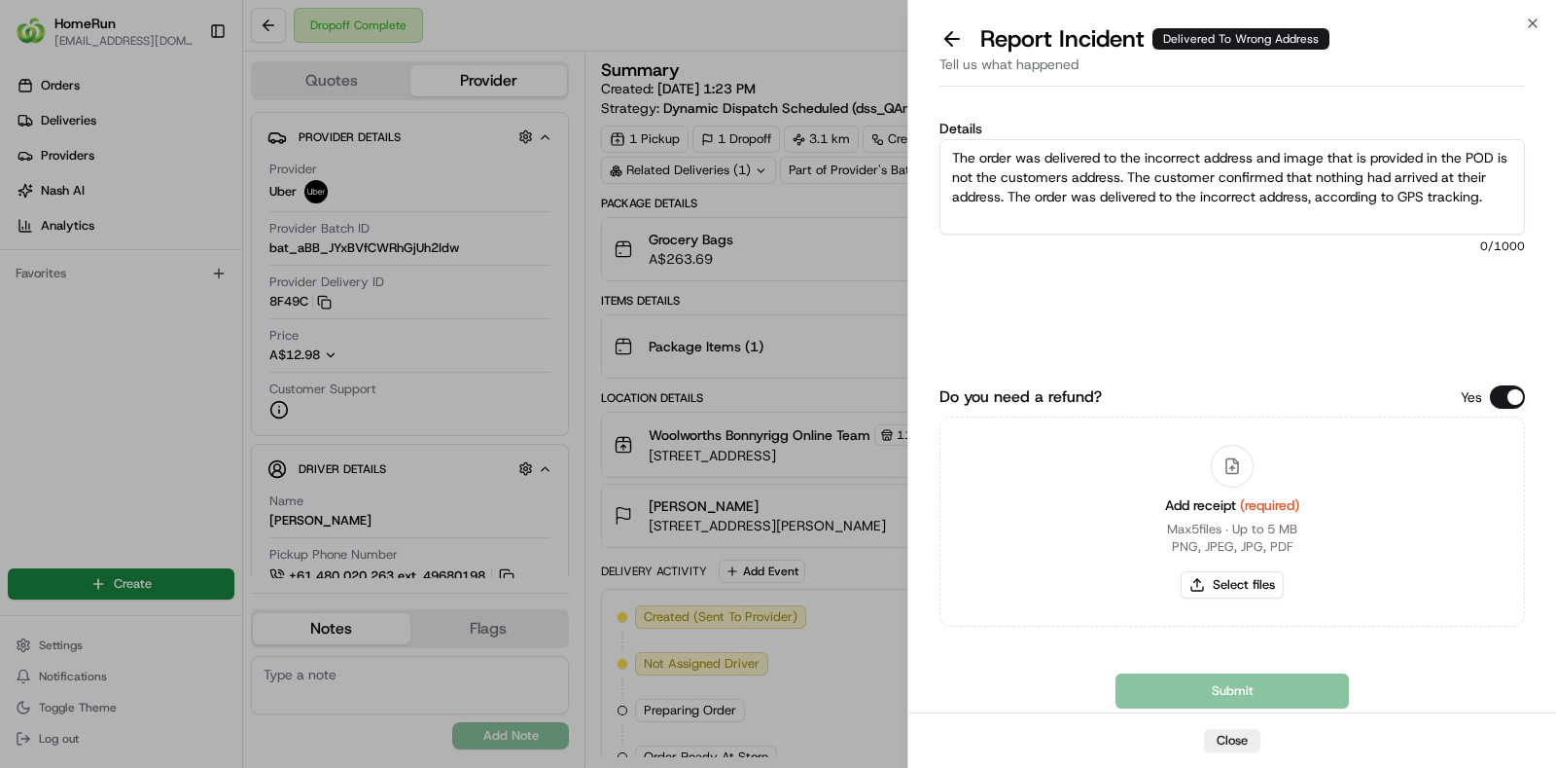
scroll to position [30, 0]
type textarea "The order was delivered to the incorrect address and image that is provided in …"
click at [1241, 590] on button "Select files" at bounding box center [1232, 584] width 103 height 27
type input "C:\fakepath\invoice.pdf"
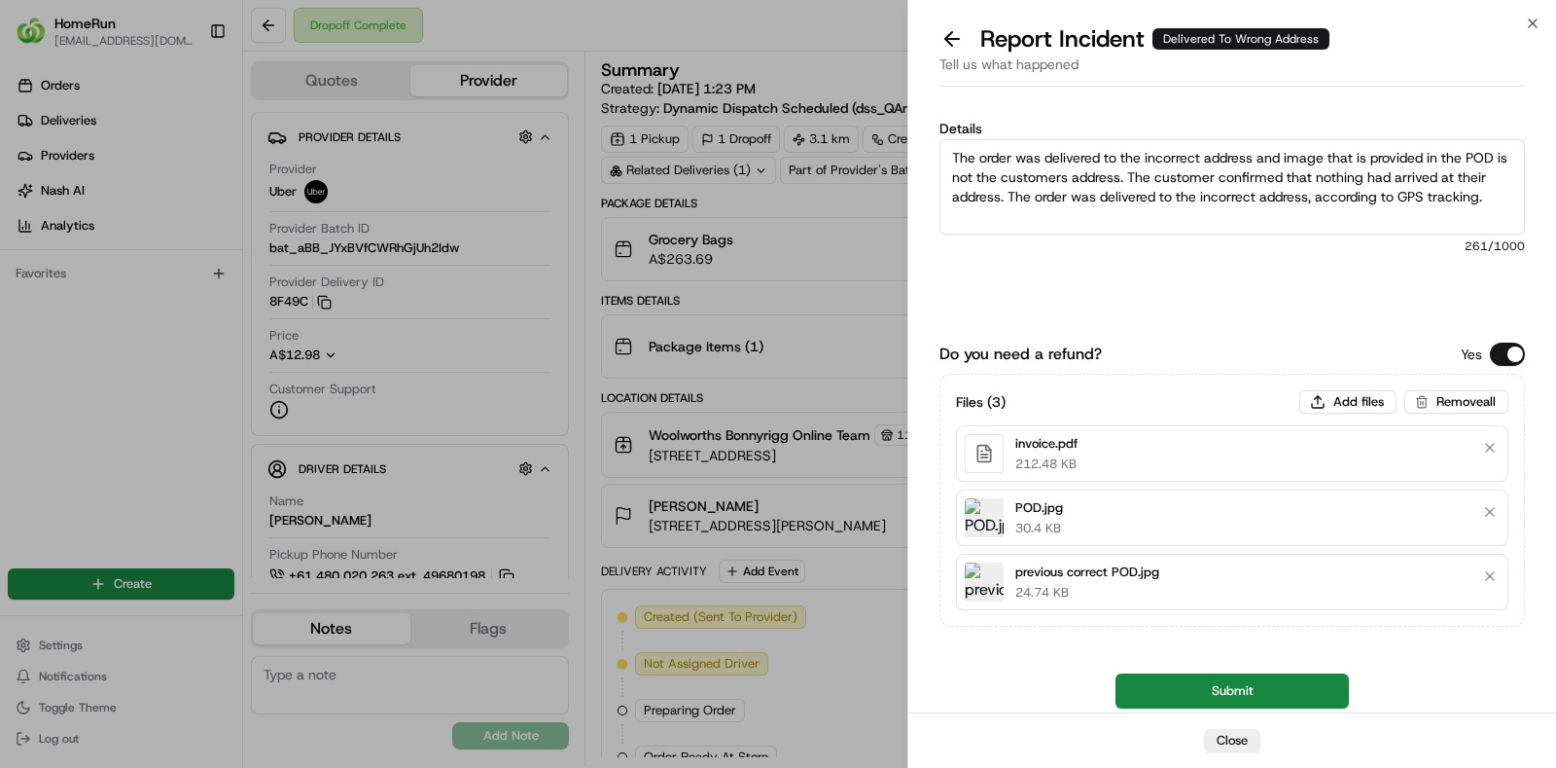
click at [1233, 691] on button "Submit" at bounding box center [1232, 690] width 233 height 35
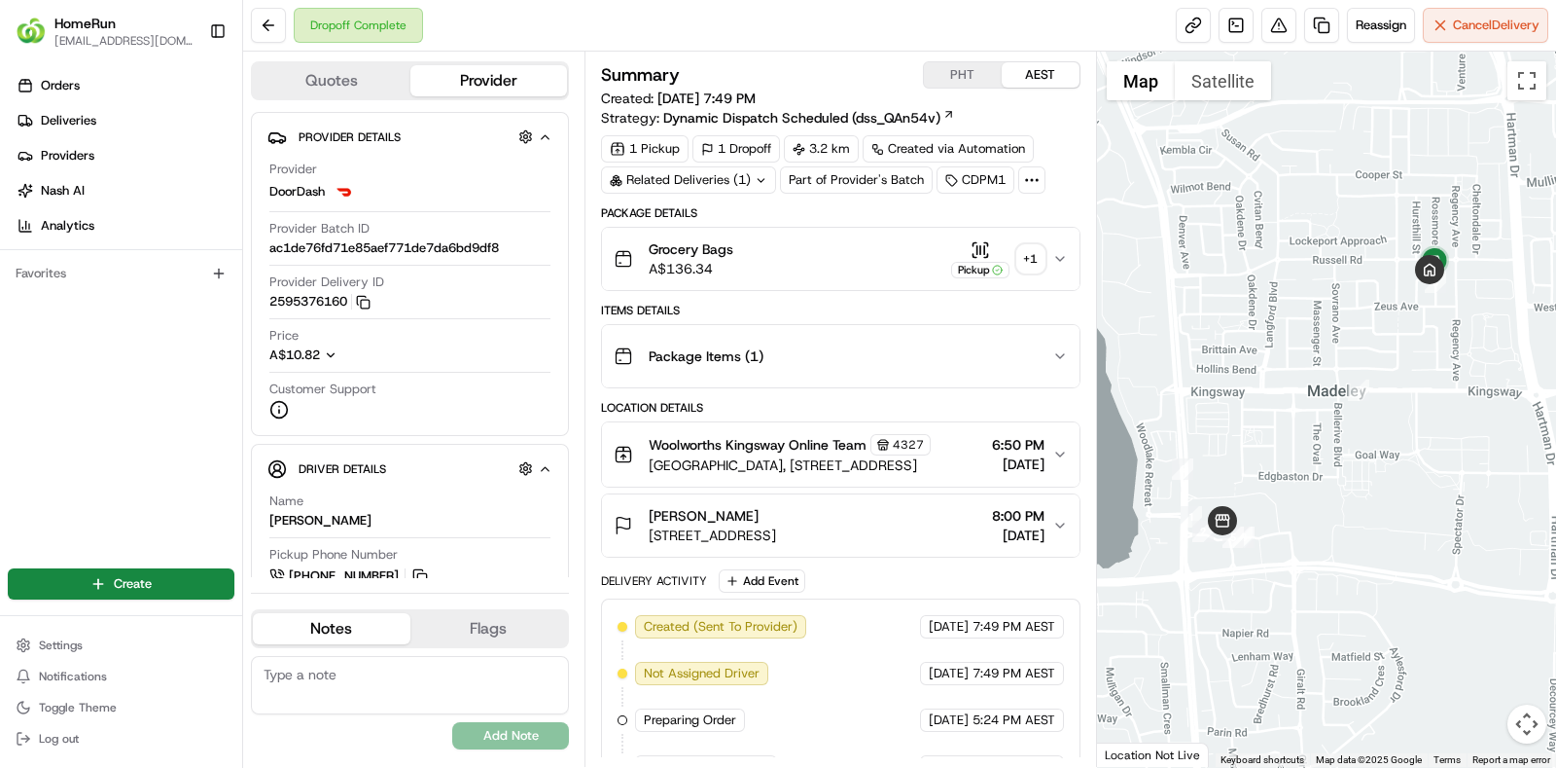
click at [741, 179] on div "Related Deliveries (1)" at bounding box center [688, 179] width 175 height 27
click at [741, 179] on div at bounding box center [741, 180] width 16 height 16
click at [1273, 41] on button at bounding box center [1279, 25] width 35 height 35
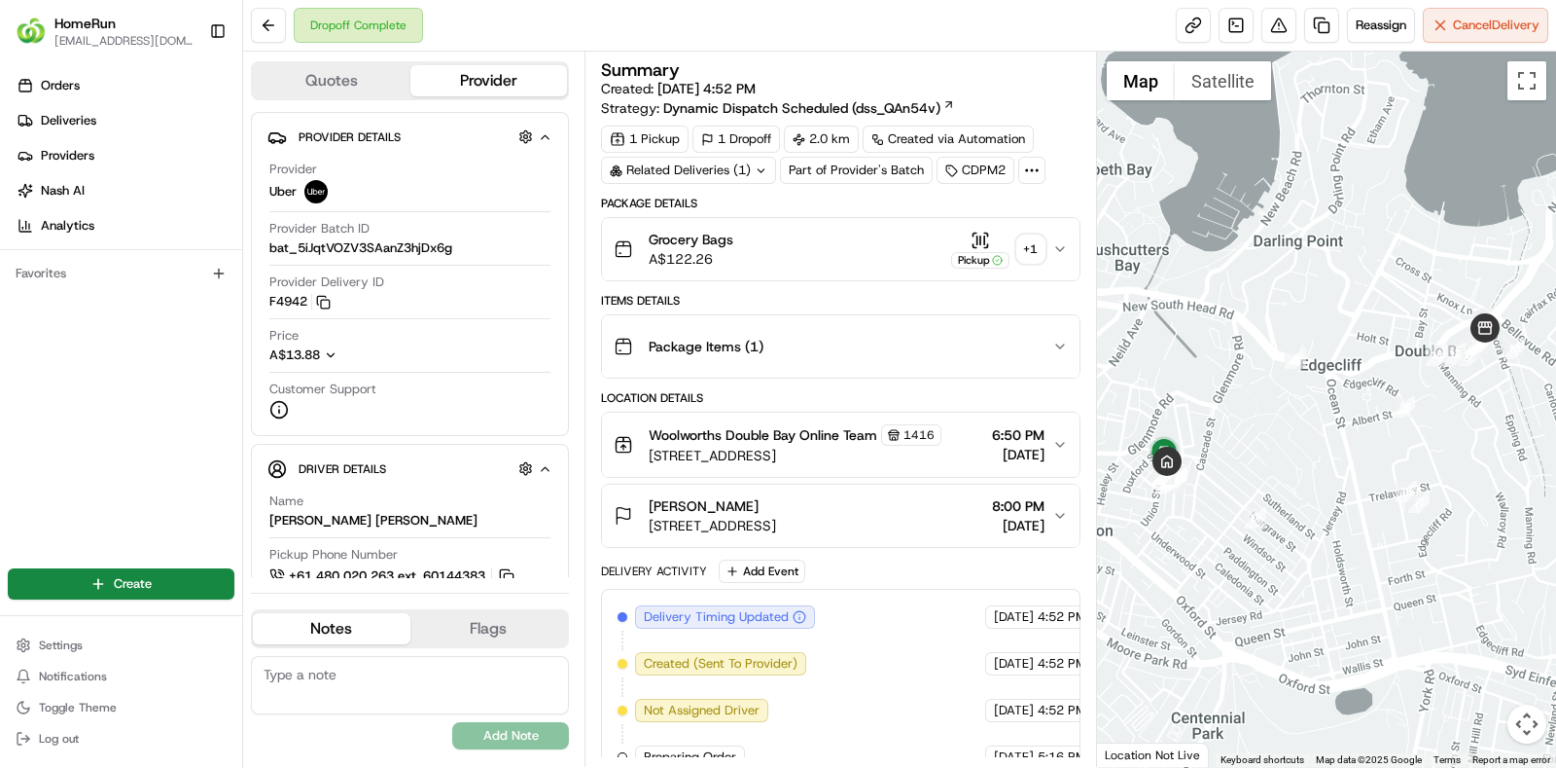
click at [740, 164] on div "Related Deliveries (1)" at bounding box center [688, 170] width 175 height 27
click at [740, 164] on div at bounding box center [741, 170] width 16 height 16
click at [1029, 255] on div "+ 1" at bounding box center [1031, 248] width 27 height 27
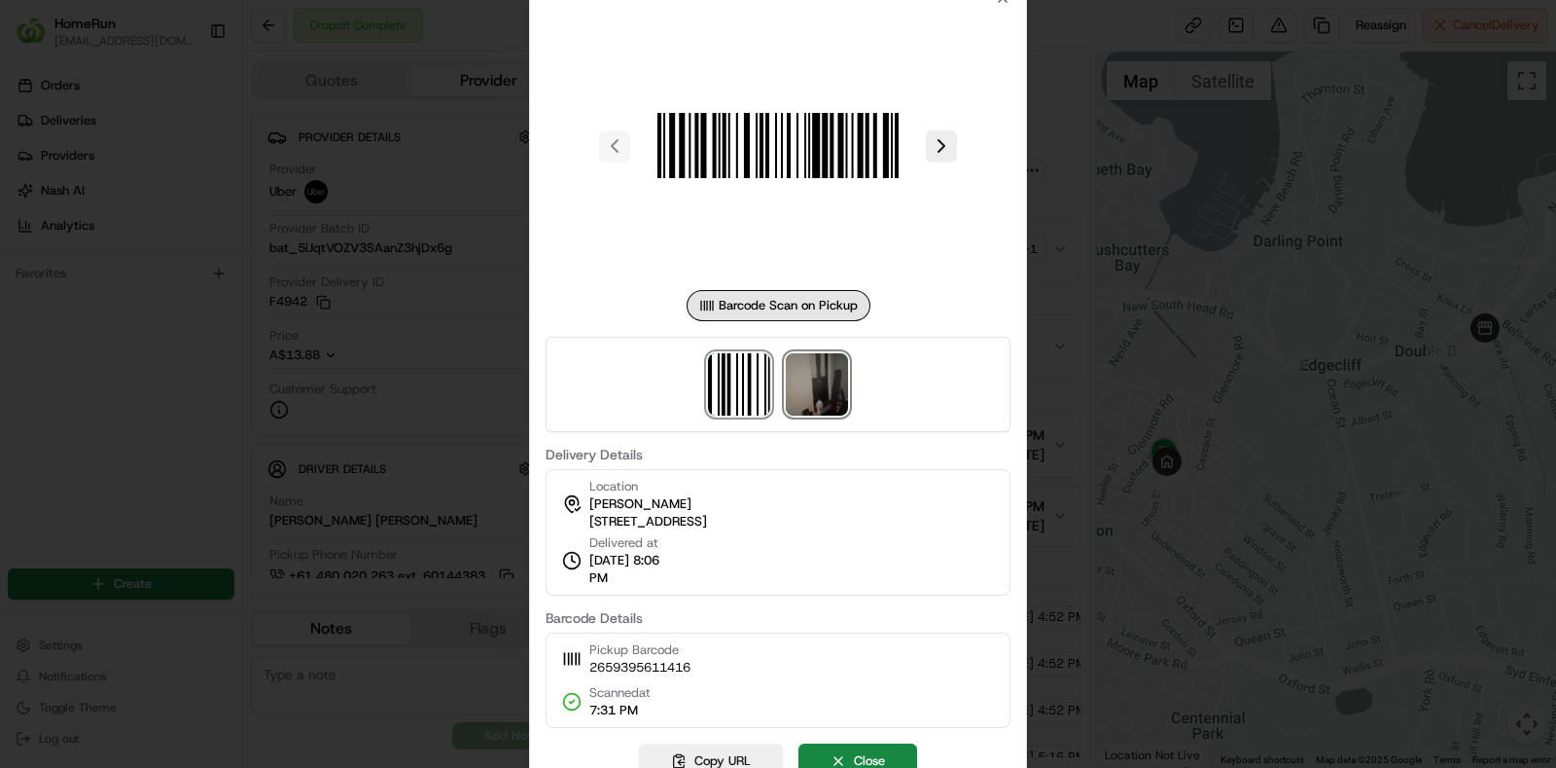
click at [822, 382] on img at bounding box center [817, 384] width 62 height 62
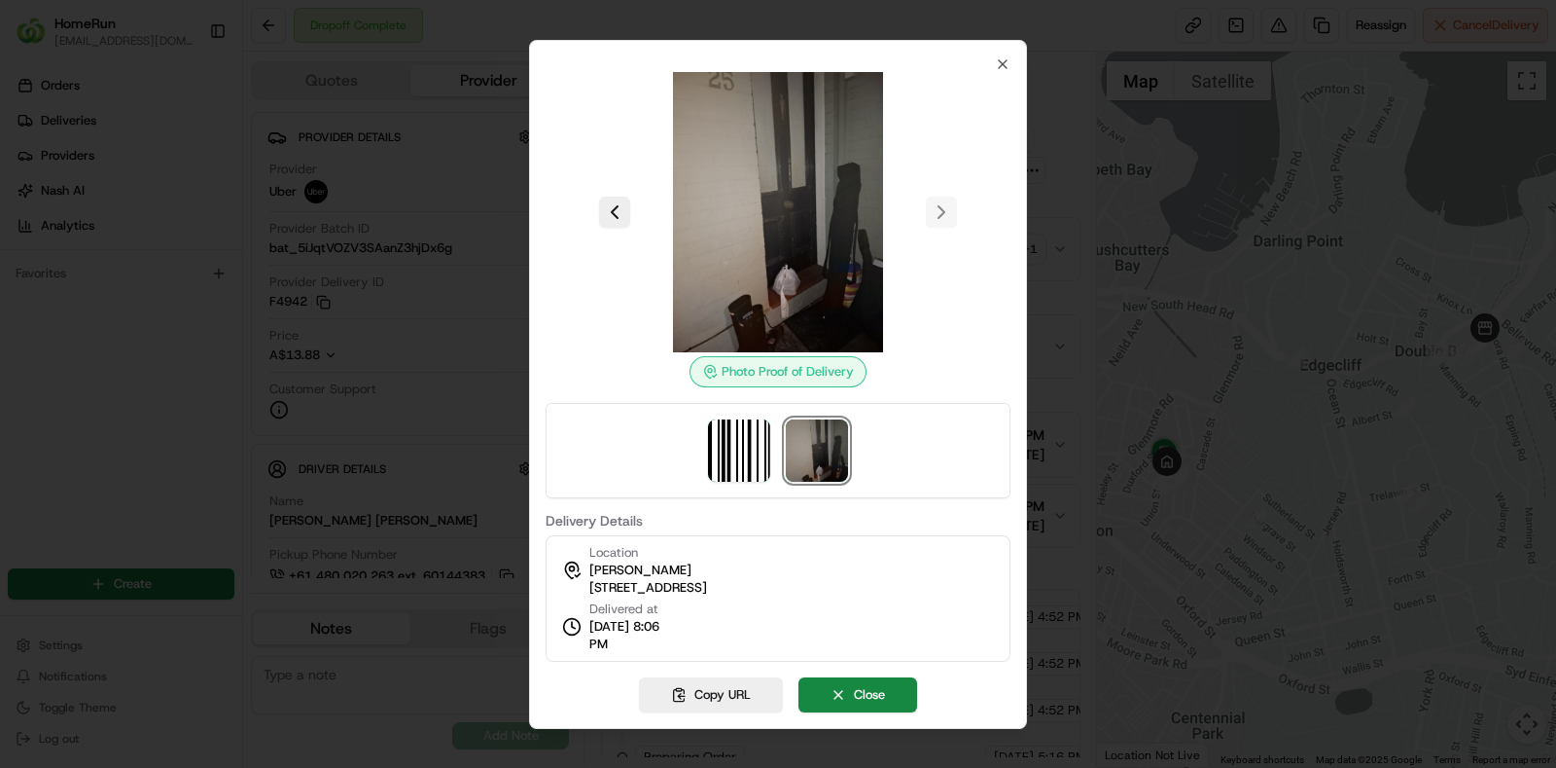
click at [707, 554] on div "Location Victoria Wark 25 Suffolk St, Paddington, NSW 2021, AU" at bounding box center [648, 570] width 118 height 53
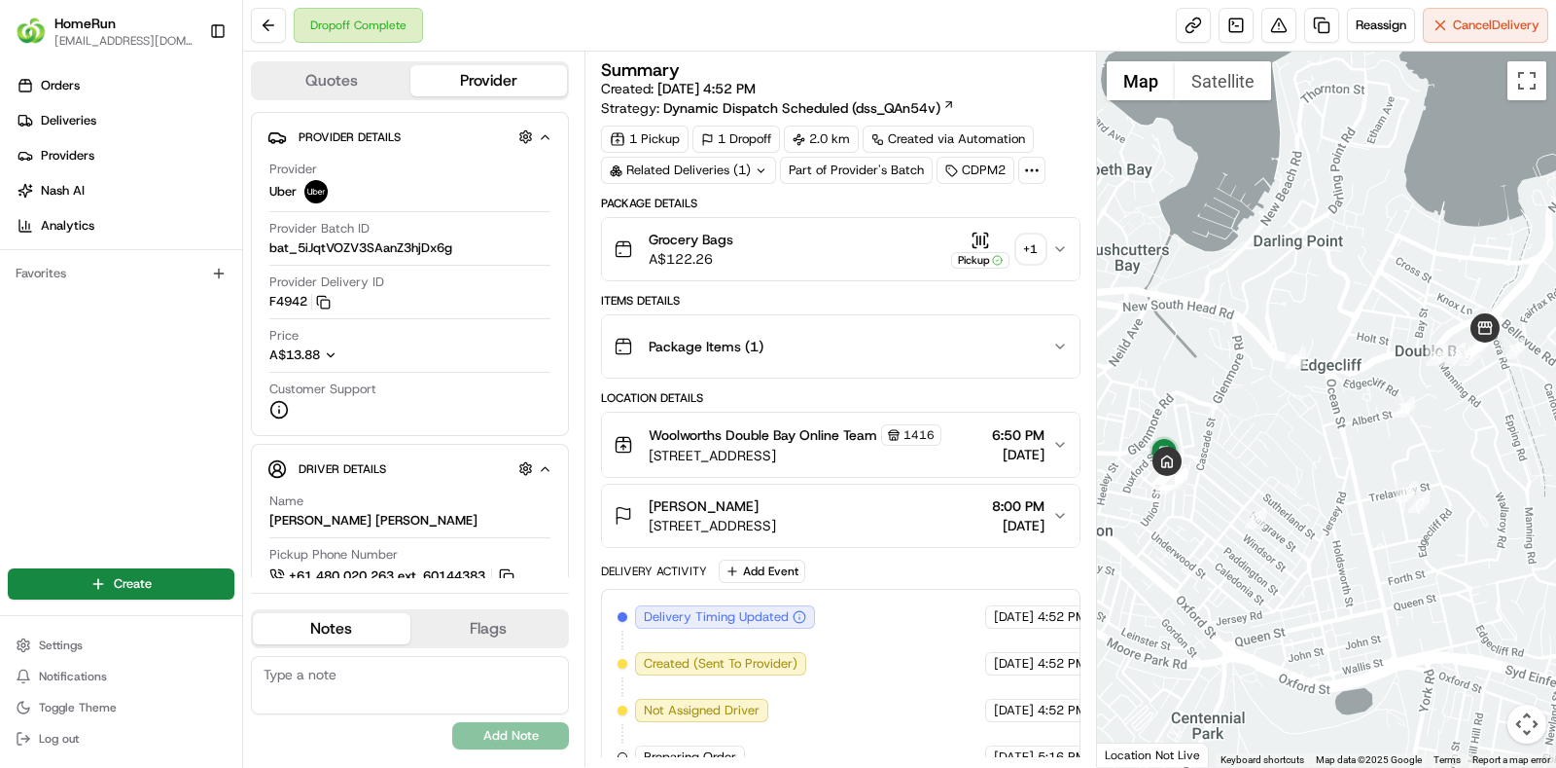
click at [1035, 247] on div "+ 1" at bounding box center [1031, 248] width 27 height 27
click at [1276, 38] on button at bounding box center [1279, 25] width 35 height 35
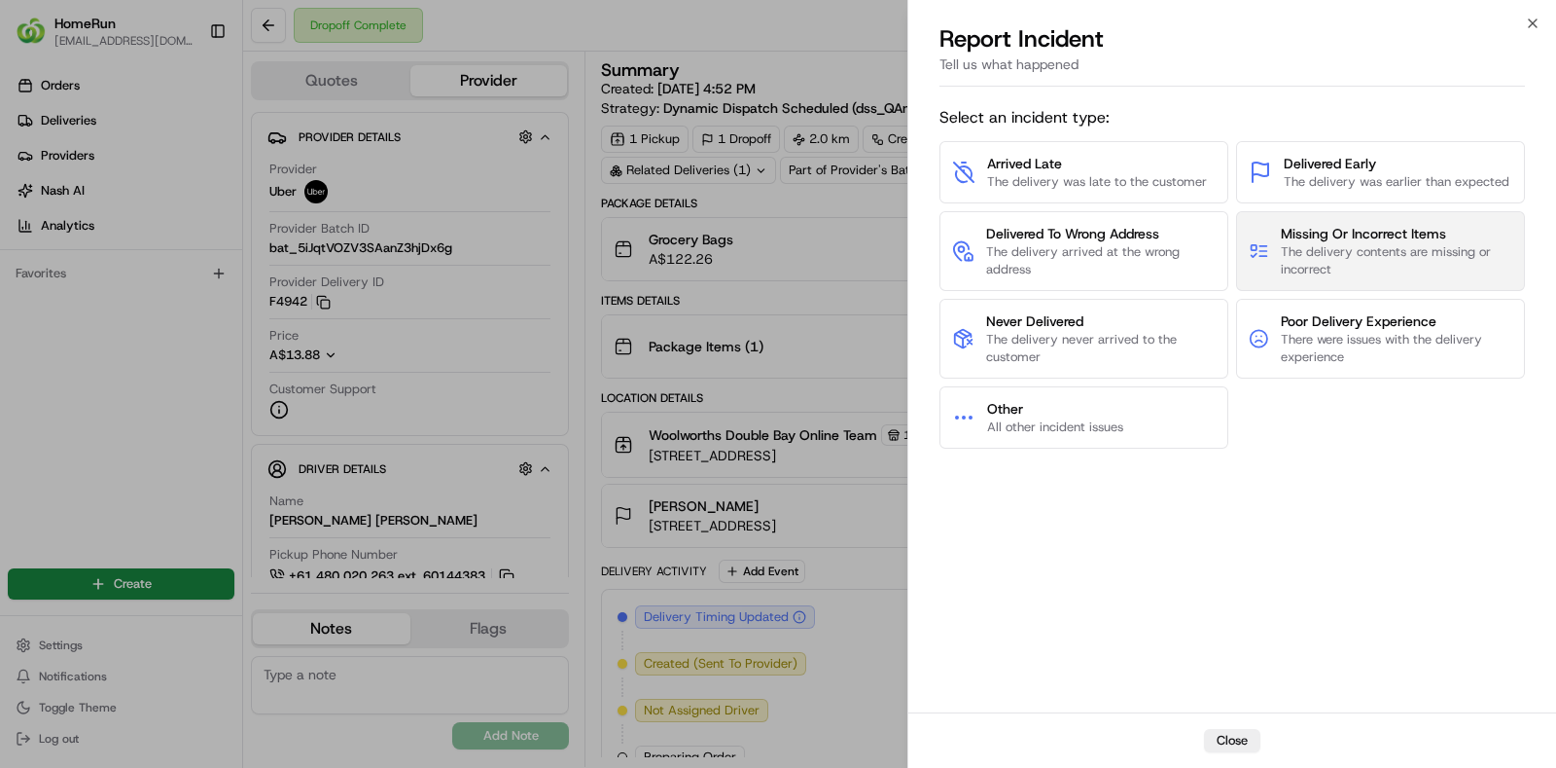
click at [1391, 240] on span "Missing Or Incorrect Items" at bounding box center [1397, 233] width 232 height 19
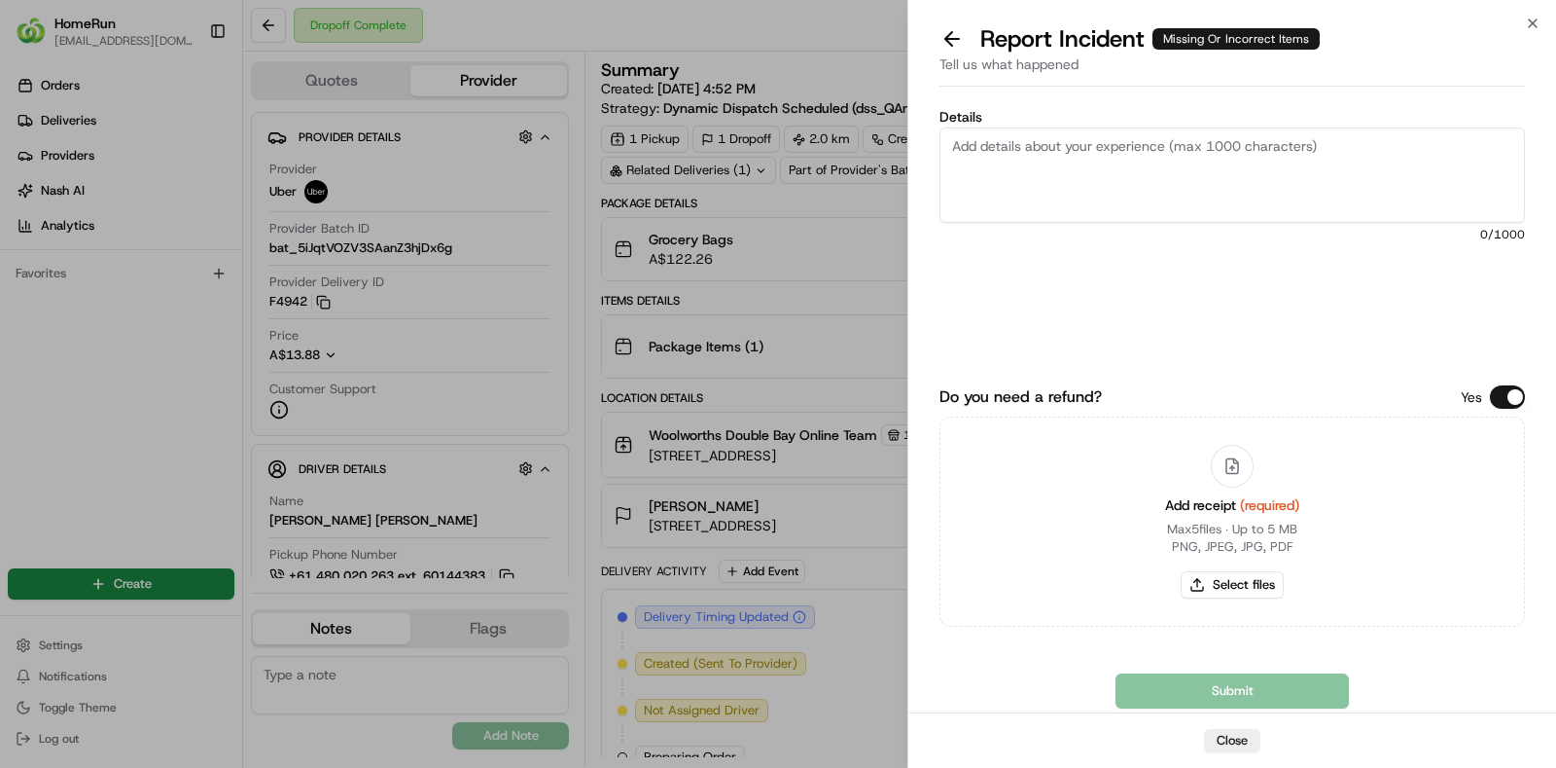
click at [1232, 191] on textarea "Details" at bounding box center [1233, 174] width 586 height 95
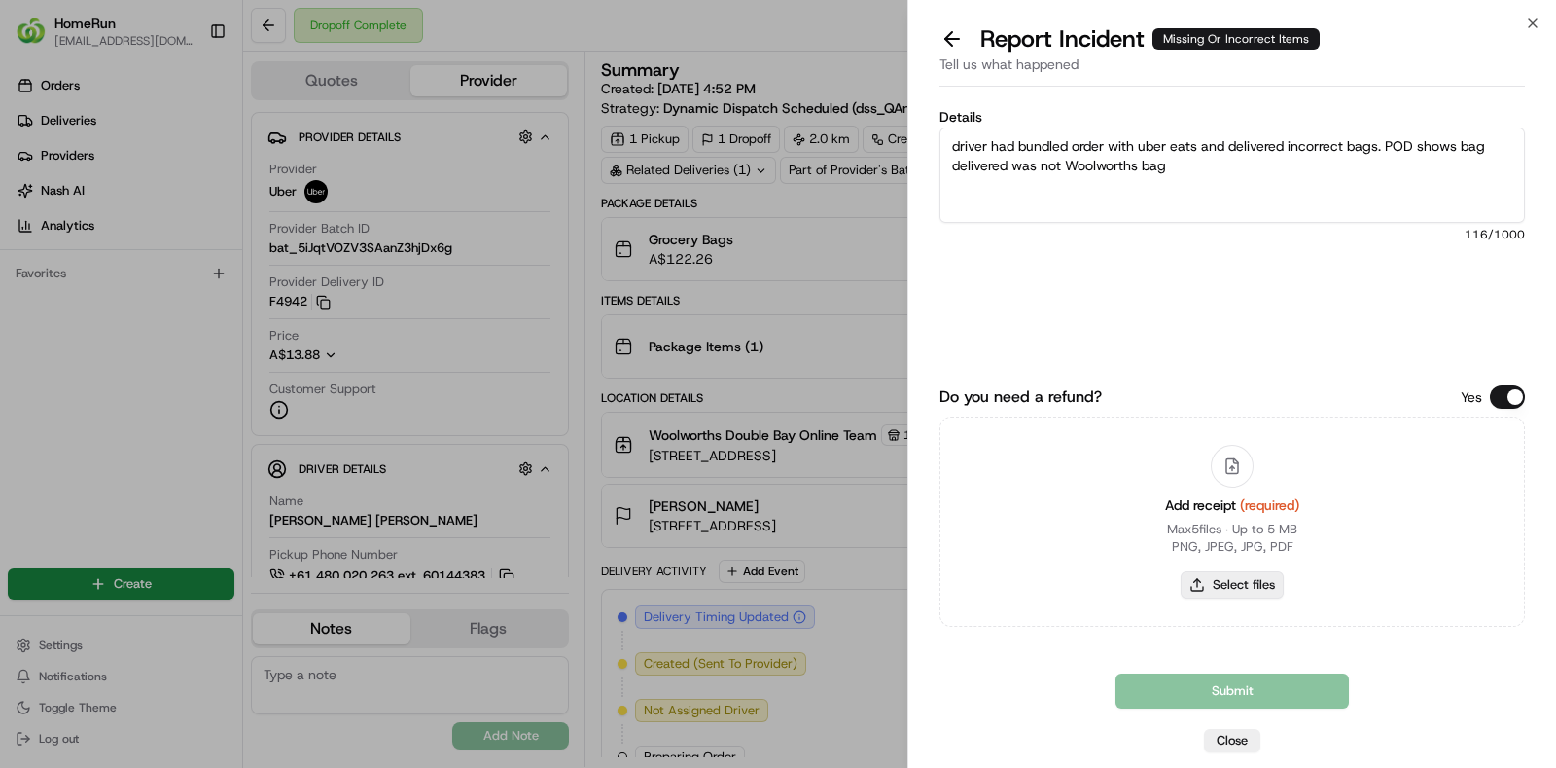
type textarea "driver had bundled order with uber eats and delivered incorrect bags. POD shows…"
click at [1246, 588] on button "Select files" at bounding box center [1232, 584] width 103 height 27
type input "C:\fakepath\invoice.pdf"
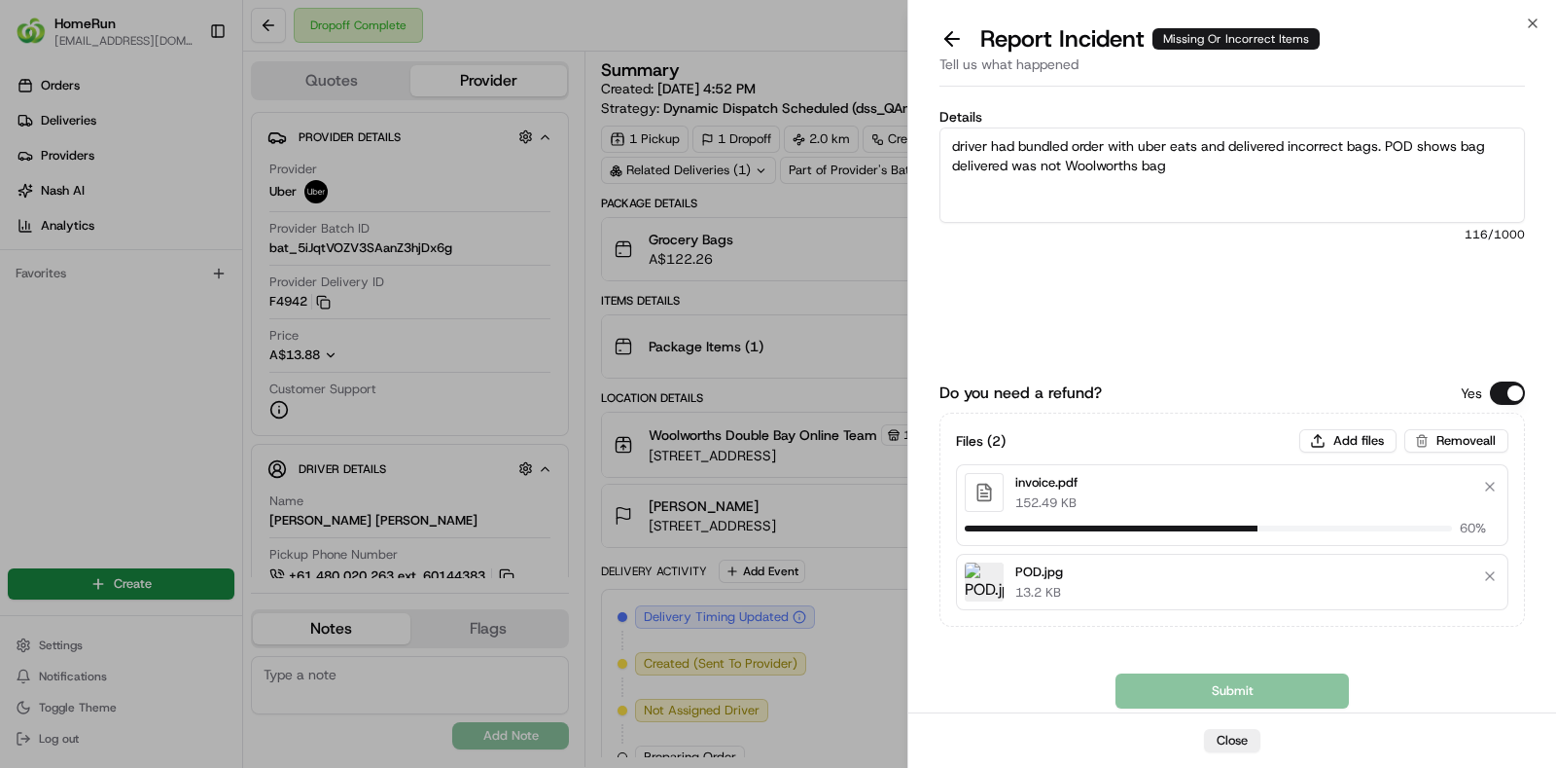
click at [1248, 693] on div "Submit" at bounding box center [1233, 690] width 586 height 35
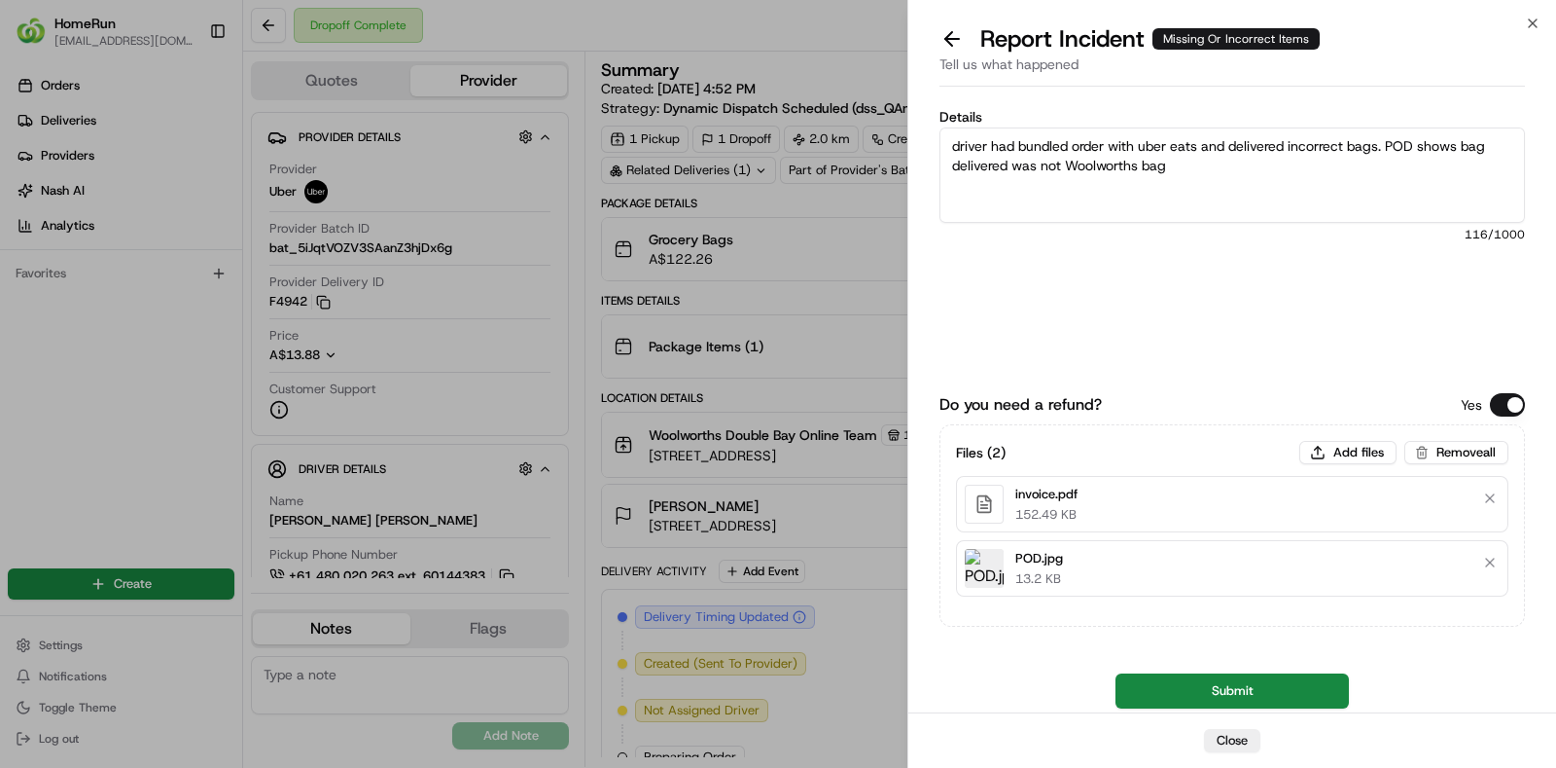
click at [1248, 693] on button "Submit" at bounding box center [1232, 690] width 233 height 35
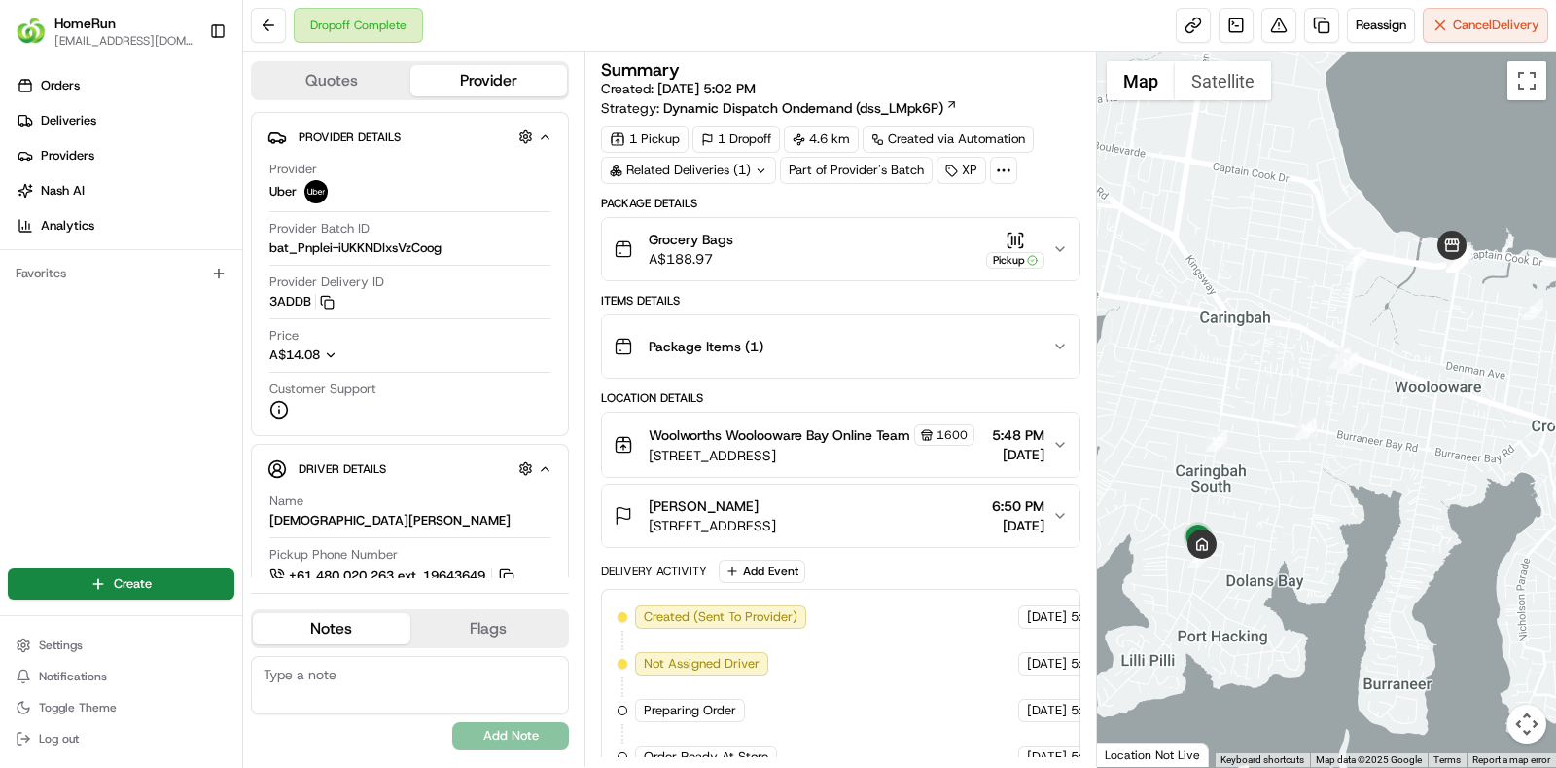
click at [752, 157] on div "Related Deliveries (1)" at bounding box center [688, 170] width 175 height 27
click at [1262, 17] on button at bounding box center [1279, 25] width 35 height 35
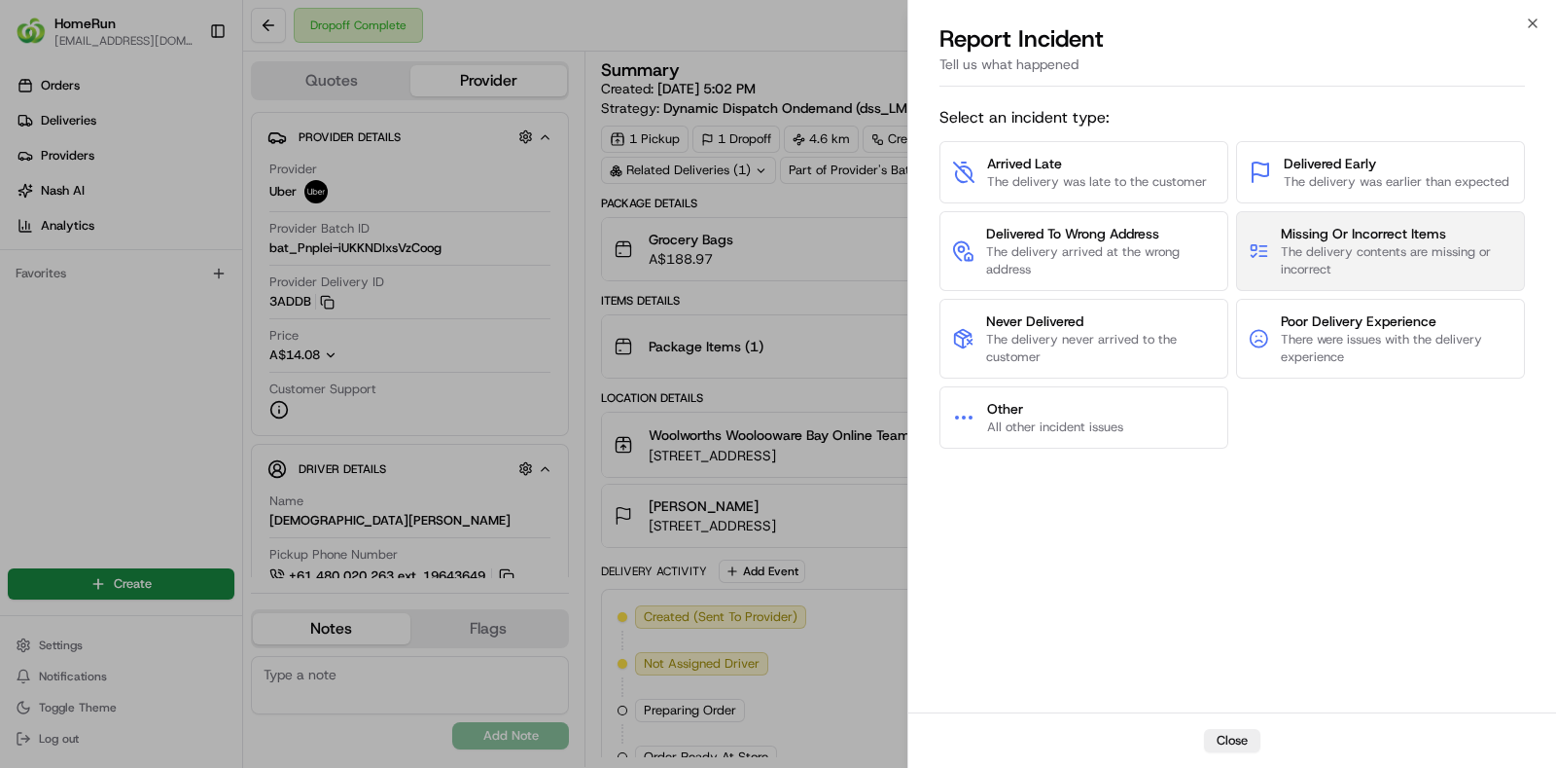
click at [1352, 226] on span "Missing Or Incorrect Items" at bounding box center [1397, 233] width 232 height 19
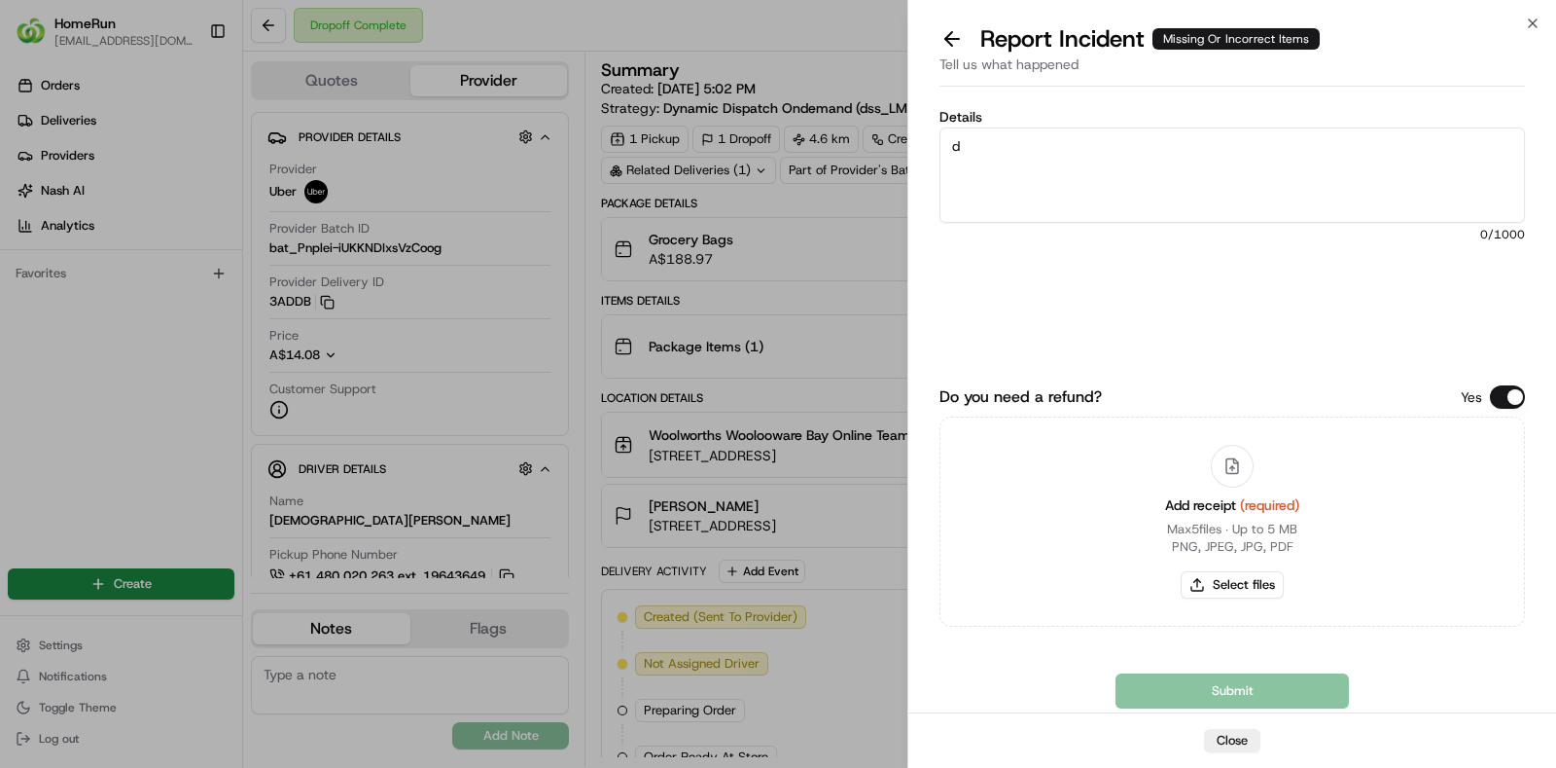
click at [1164, 178] on textarea "d" at bounding box center [1233, 174] width 586 height 95
type textarea "driver had bundled order and delivered incorrect bags to customer"
click at [1251, 586] on button "Select files" at bounding box center [1232, 584] width 103 height 27
type input "C:\fakepath\invoice.pdf"
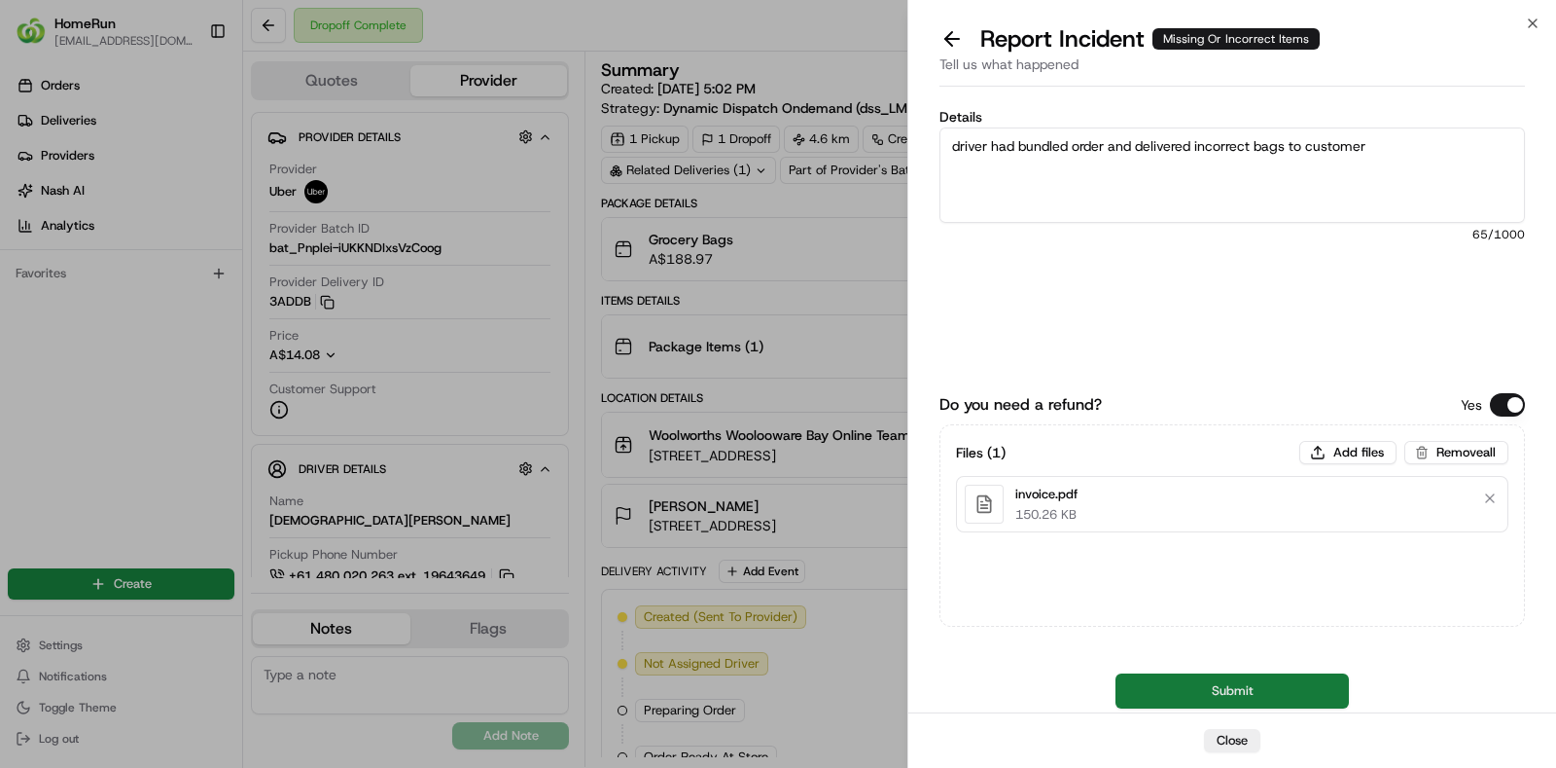
click at [1235, 693] on button "Submit" at bounding box center [1232, 690] width 233 height 35
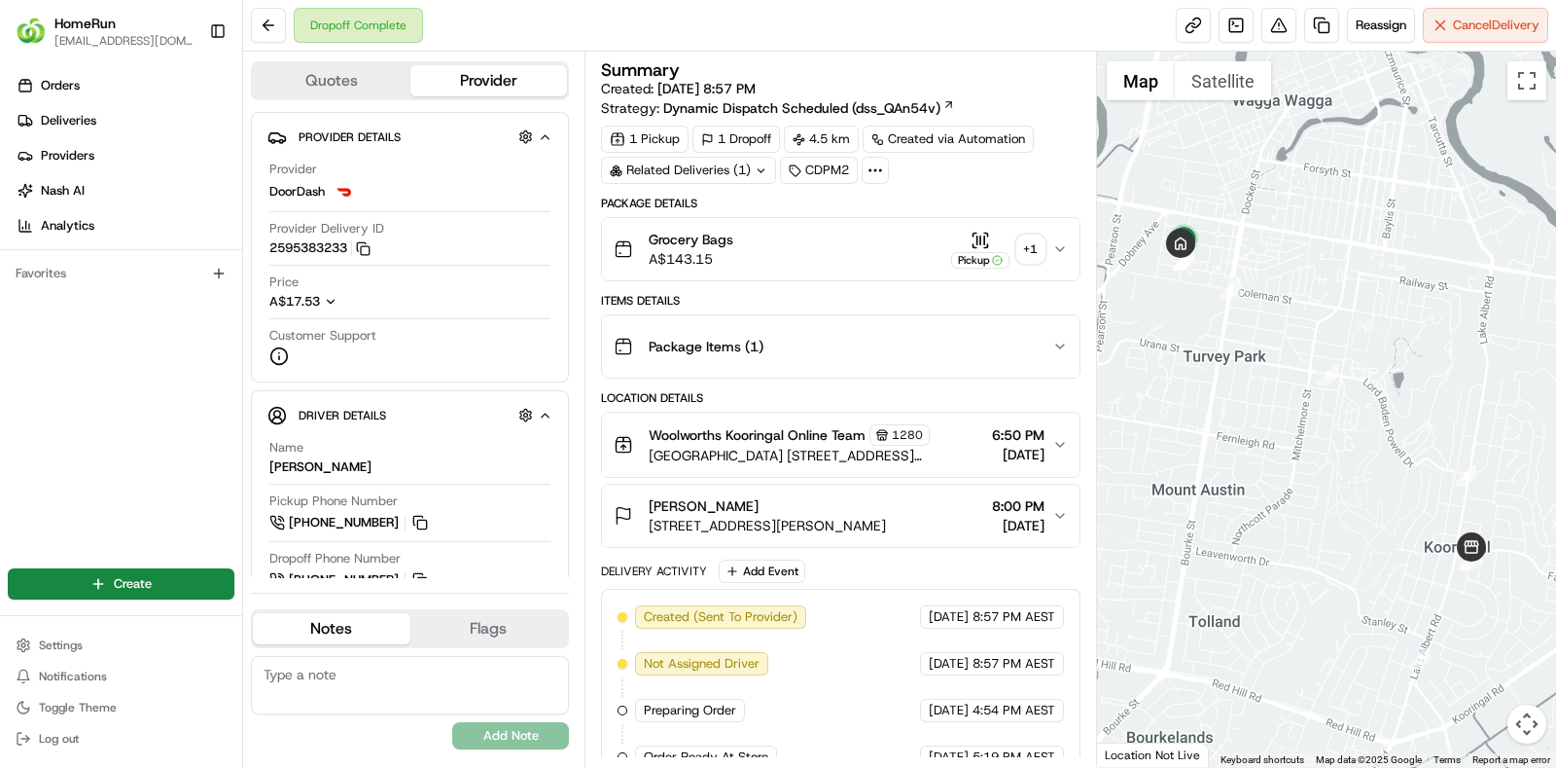
click at [1032, 245] on div "+ 1" at bounding box center [1031, 248] width 27 height 27
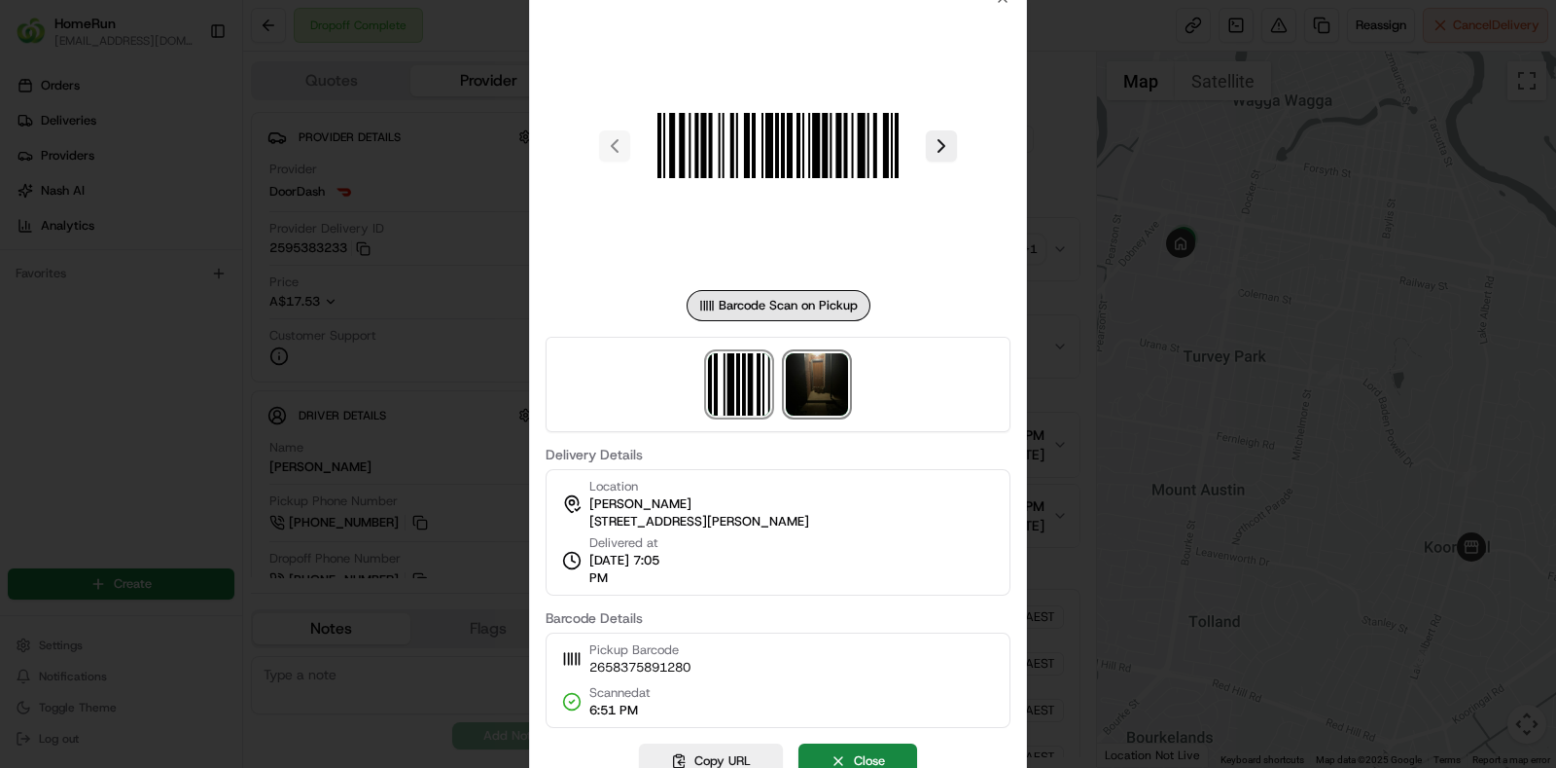
click at [806, 384] on img at bounding box center [817, 384] width 62 height 62
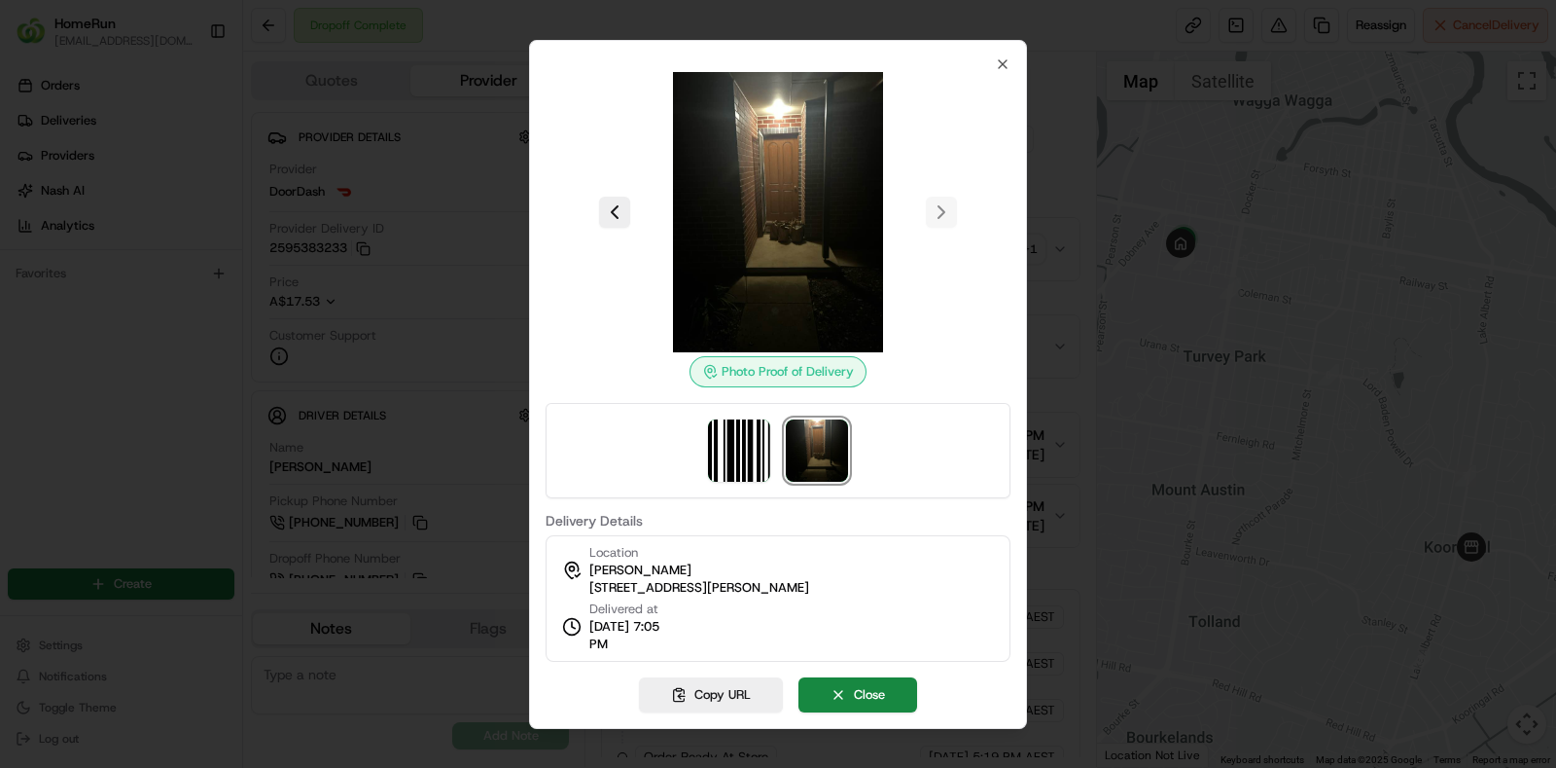
click at [758, 640] on div "Location S Johnston 2 Sullivan Ave, Wagga Wagga, NSW 2650, AU Delivered at 22/0…" at bounding box center [778, 598] width 465 height 126
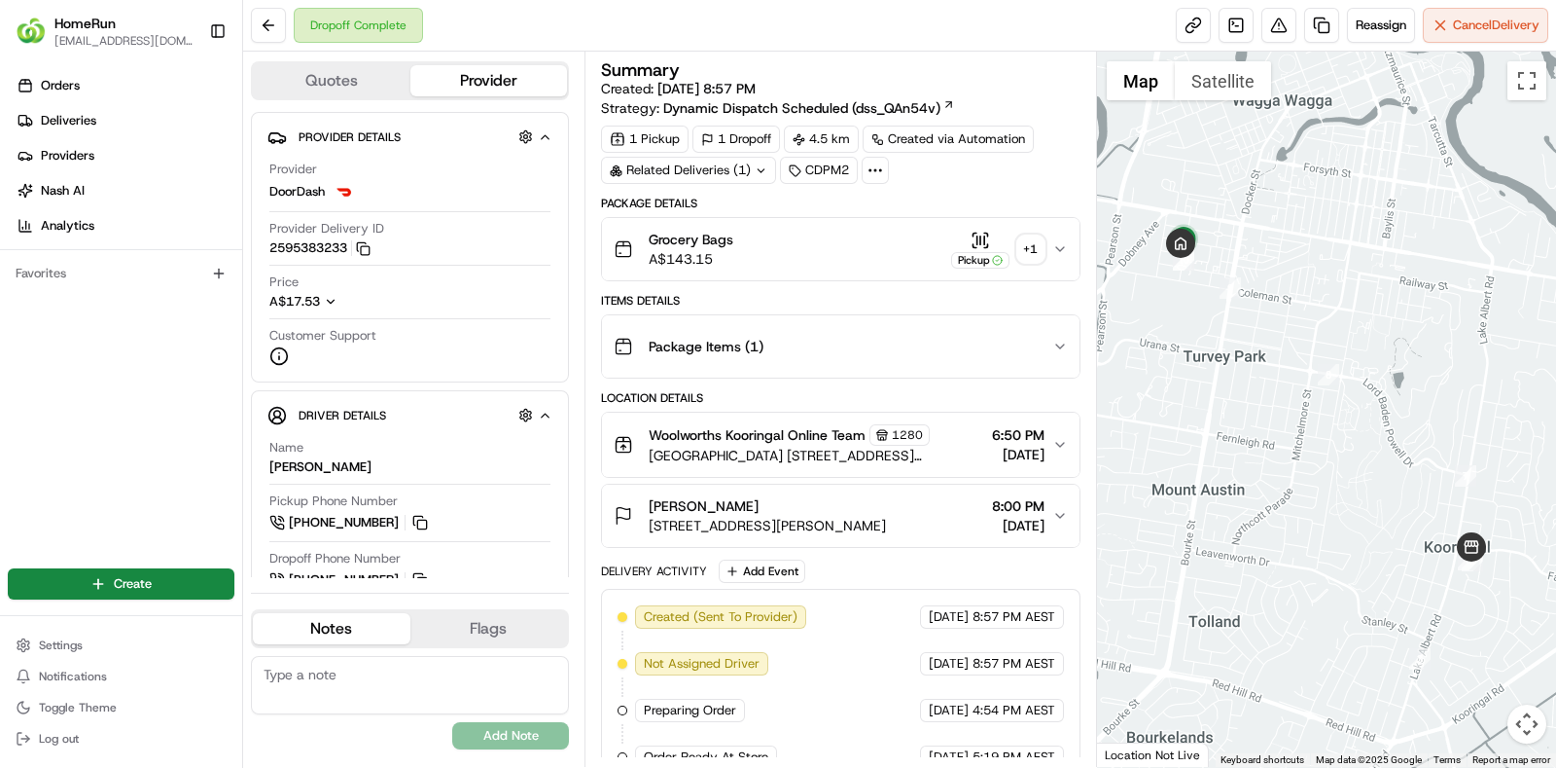
click at [817, 394] on div "Location Details" at bounding box center [841, 398] width 480 height 16
click at [1274, 18] on button at bounding box center [1279, 25] width 35 height 35
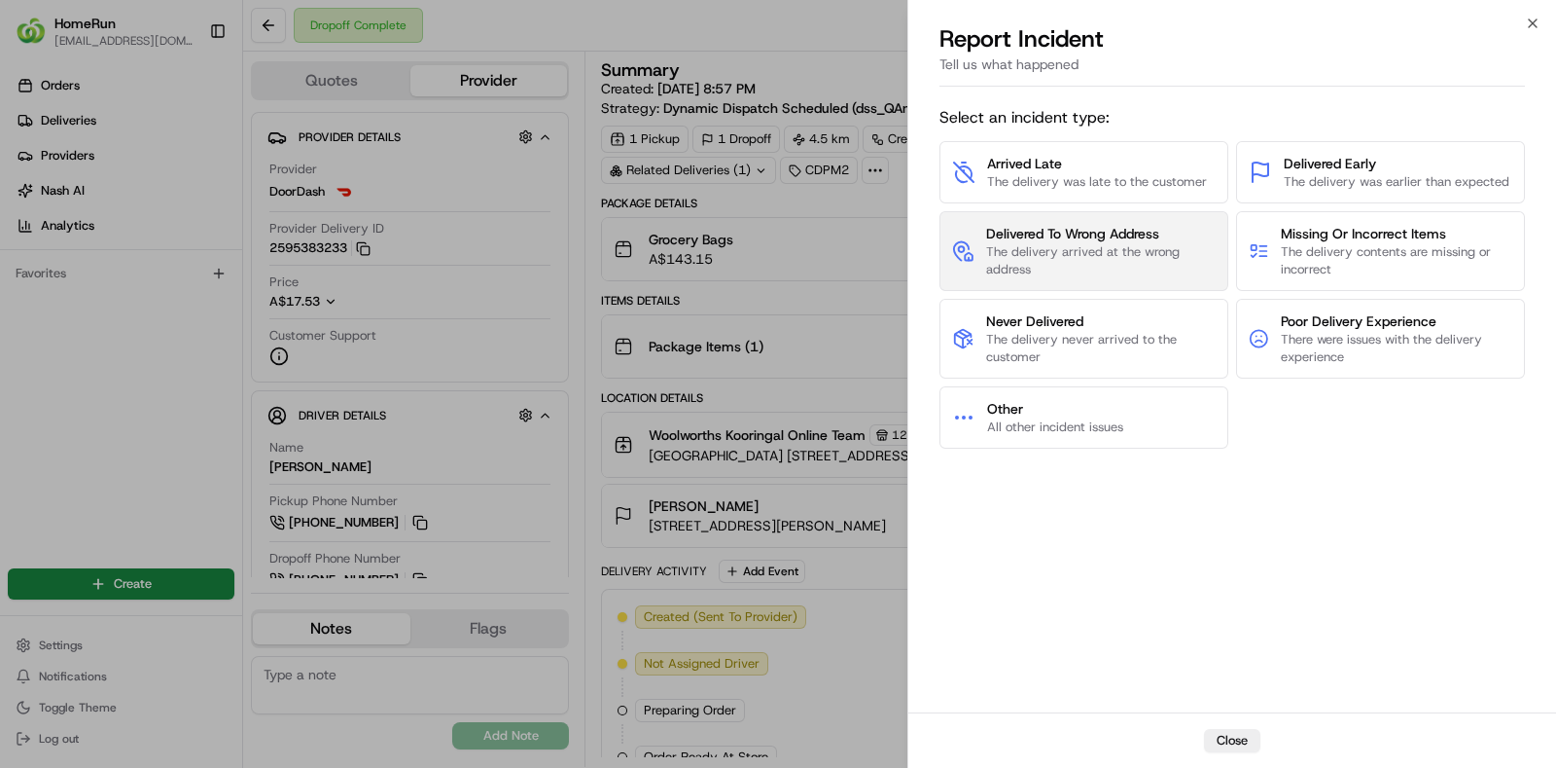
click at [1150, 245] on span "The delivery arrived at the wrong address" at bounding box center [1101, 260] width 230 height 35
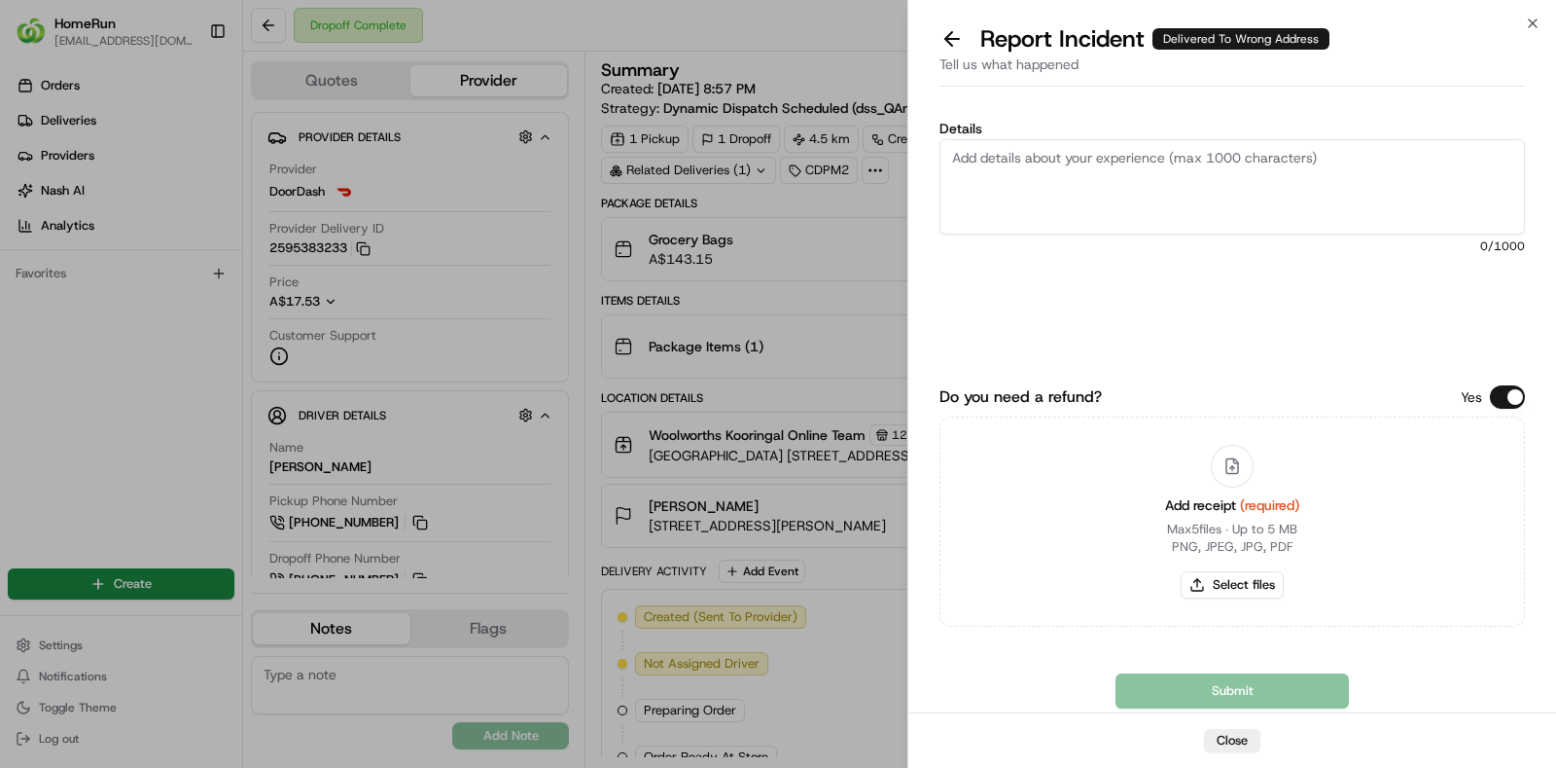
paste textarea "The order was delivered to the incorrect address and image that is provided in …"
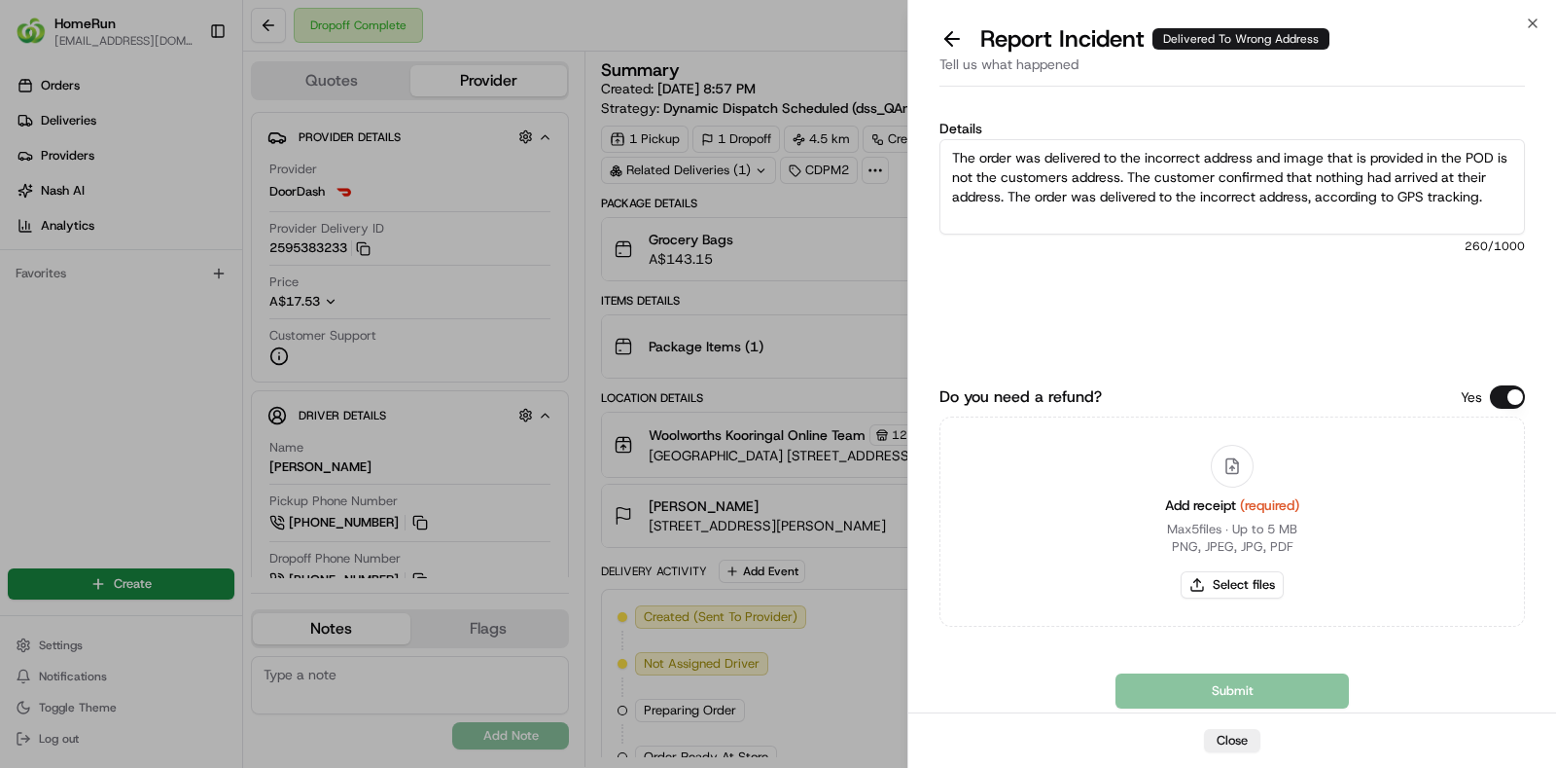
click at [1395, 207] on textarea "The order was delivered to the incorrect address and image that is provided in …" at bounding box center [1233, 186] width 586 height 95
type textarea "The order was delivered to the incorrect address and image that is provided in …"
click at [1236, 589] on button "Select files" at bounding box center [1232, 584] width 103 height 27
type input "C:\fakepath\invoice.pdf"
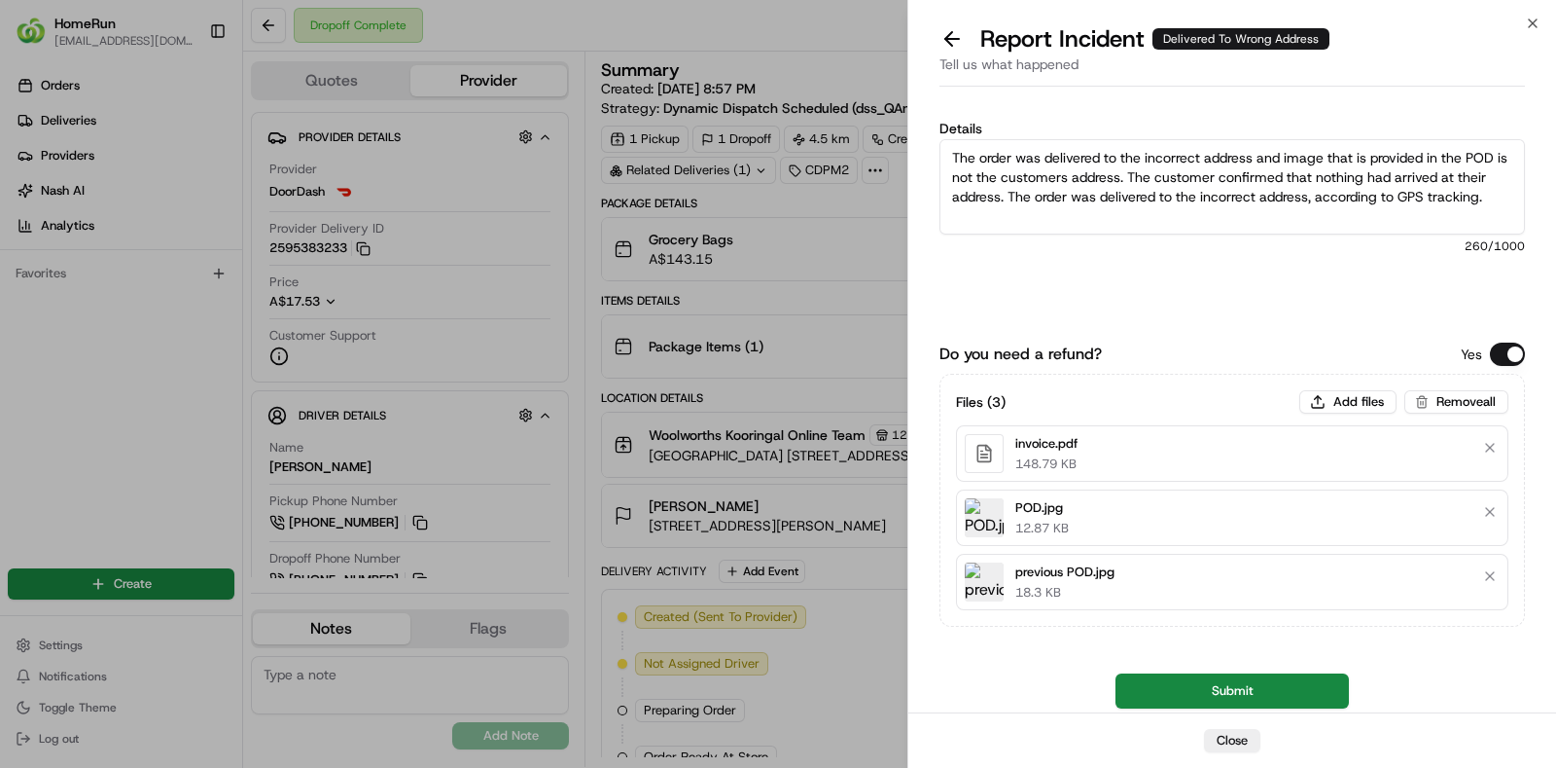
click at [1144, 176] on textarea "The order was delivered to the incorrect address and image that is provided in …" at bounding box center [1233, 186] width 586 height 95
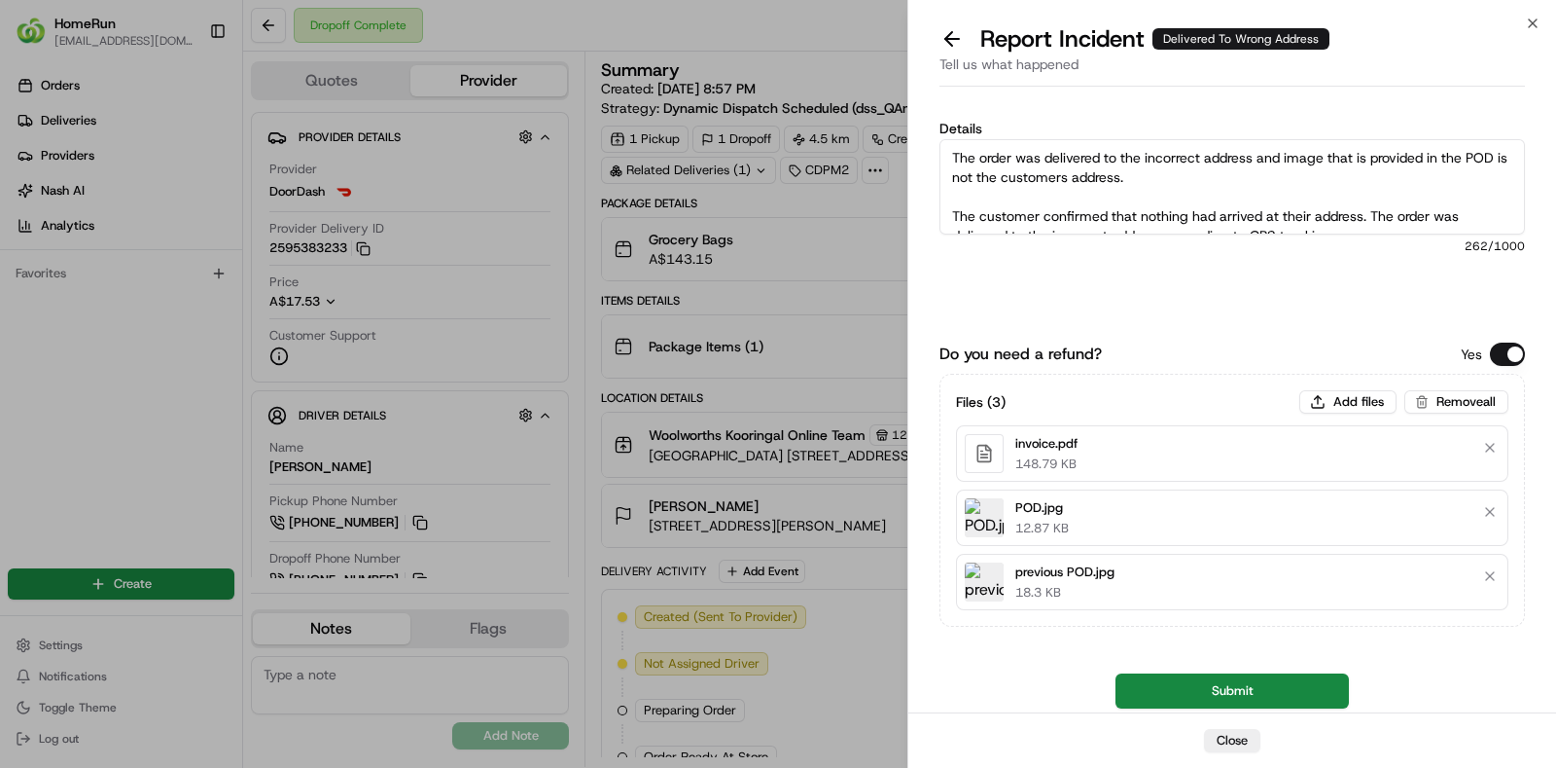
click at [1196, 182] on textarea "The order was delivered to the incorrect address and image that is provided in …" at bounding box center [1233, 186] width 586 height 95
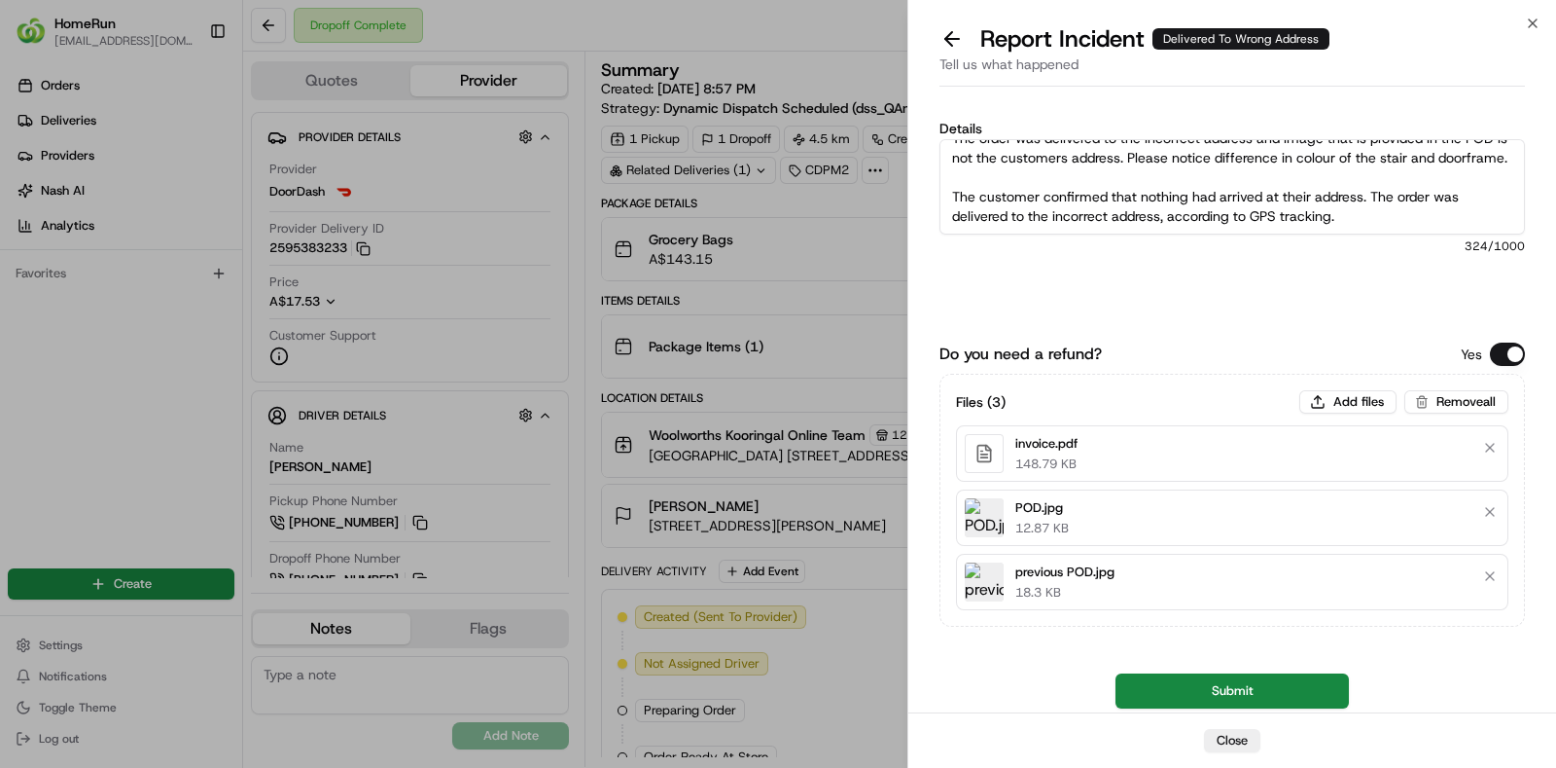
scroll to position [57, 0]
type textarea "The order was delivered to the incorrect address and image that is provided in …"
click at [1266, 685] on button "Submit" at bounding box center [1232, 690] width 233 height 35
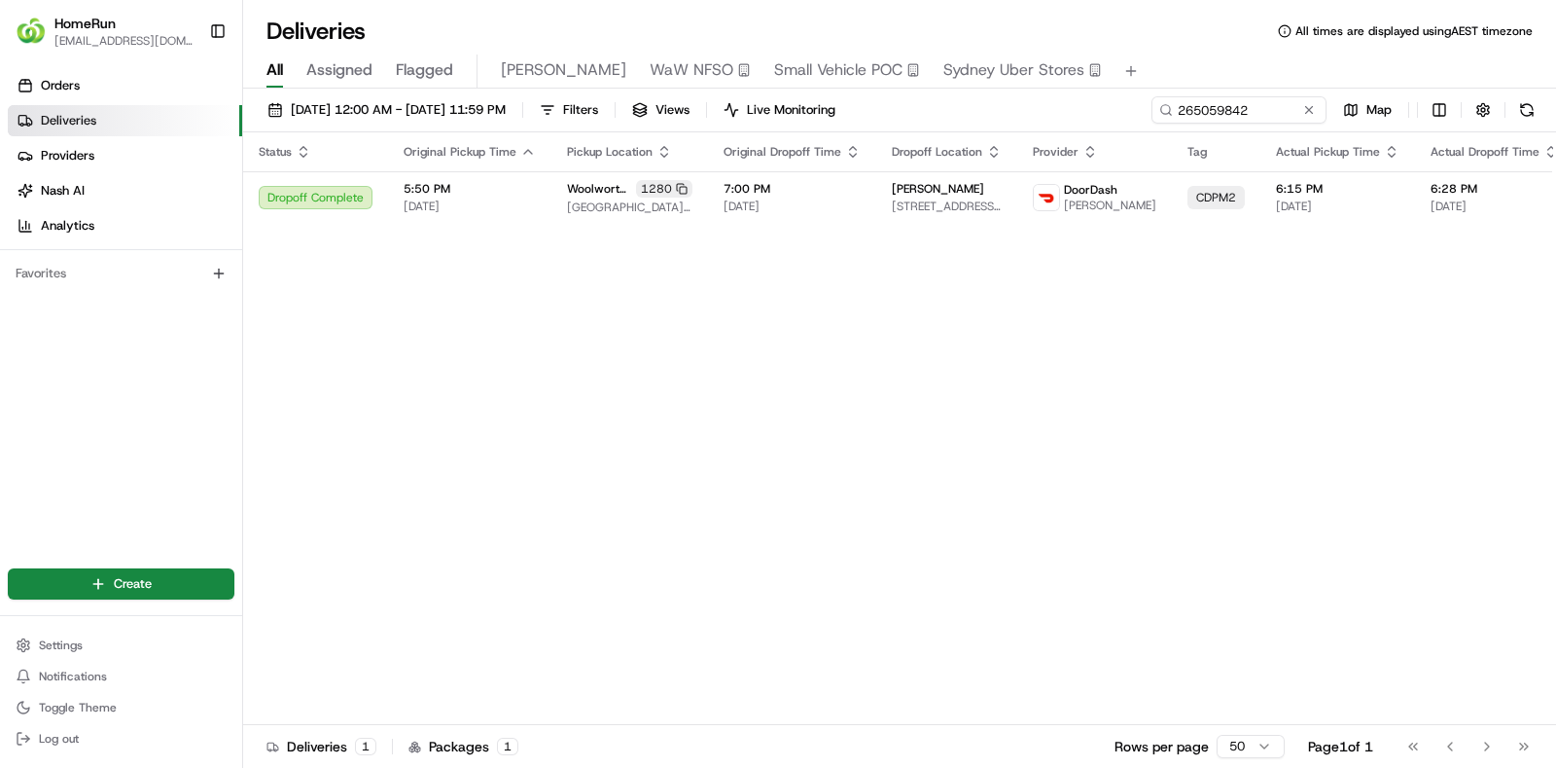
click at [1196, 104] on input "265059842" at bounding box center [1239, 109] width 175 height 27
click at [676, 391] on div "Status Original Pickup Time Pickup Location Original Dropoff Time Dropoff Locat…" at bounding box center [1097, 428] width 1709 height 592
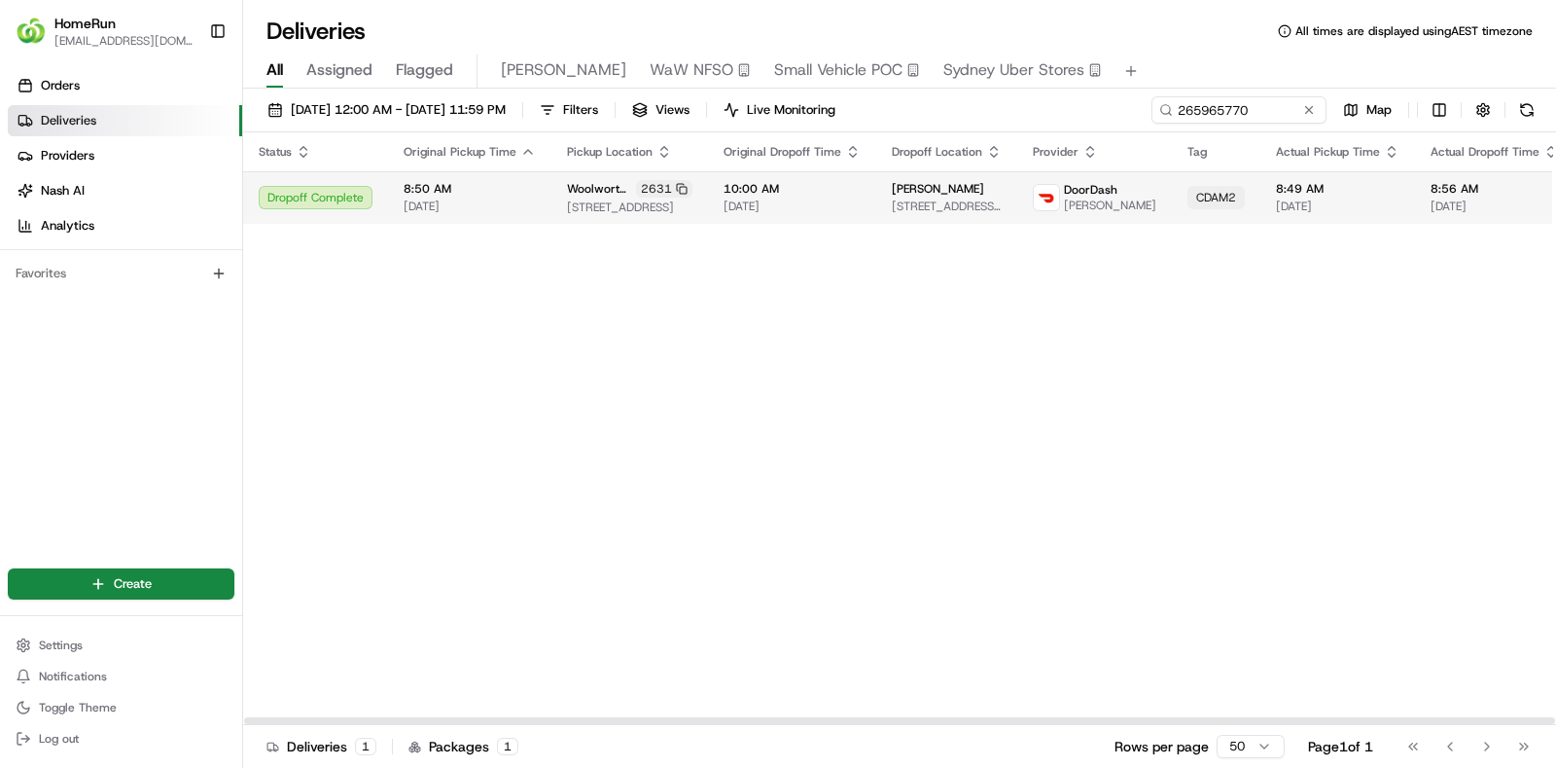
click at [830, 194] on span "10:00 AM" at bounding box center [792, 189] width 137 height 16
click at [806, 201] on span "[DATE]" at bounding box center [792, 206] width 137 height 16
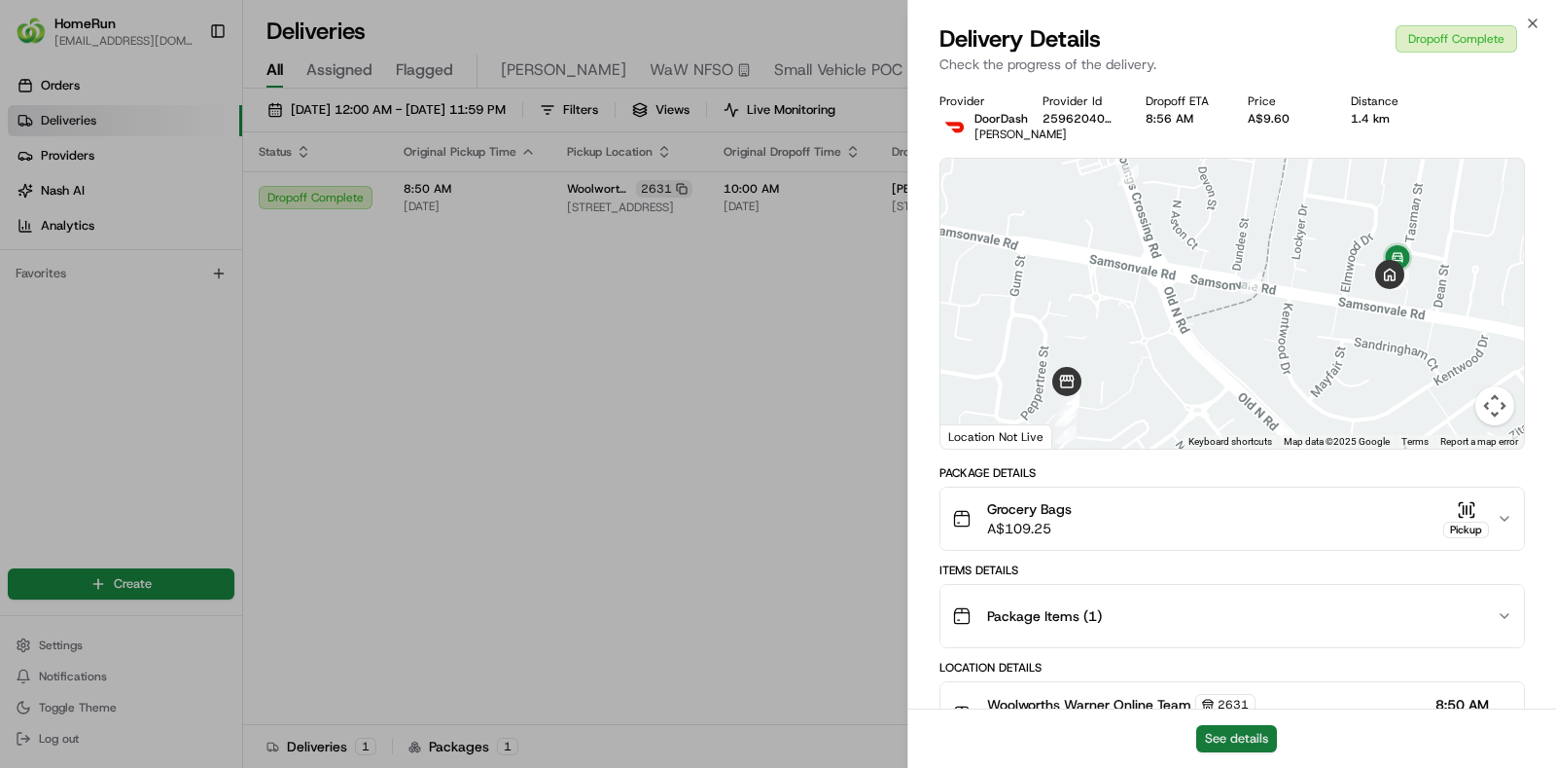
click at [1216, 737] on button "See details" at bounding box center [1236, 738] width 81 height 27
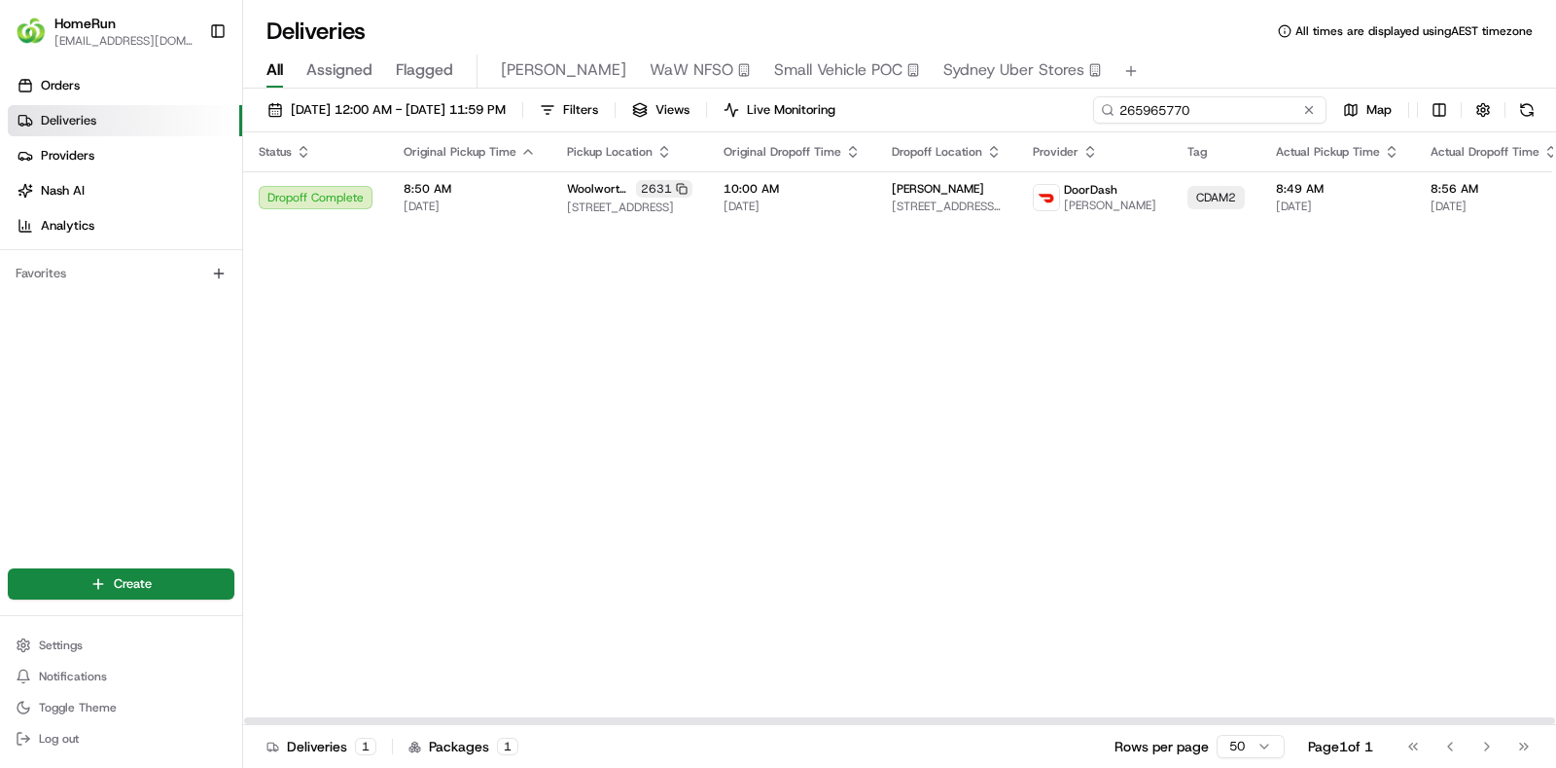
click at [1281, 109] on input "265965770" at bounding box center [1209, 109] width 233 height 27
paste input "85155"
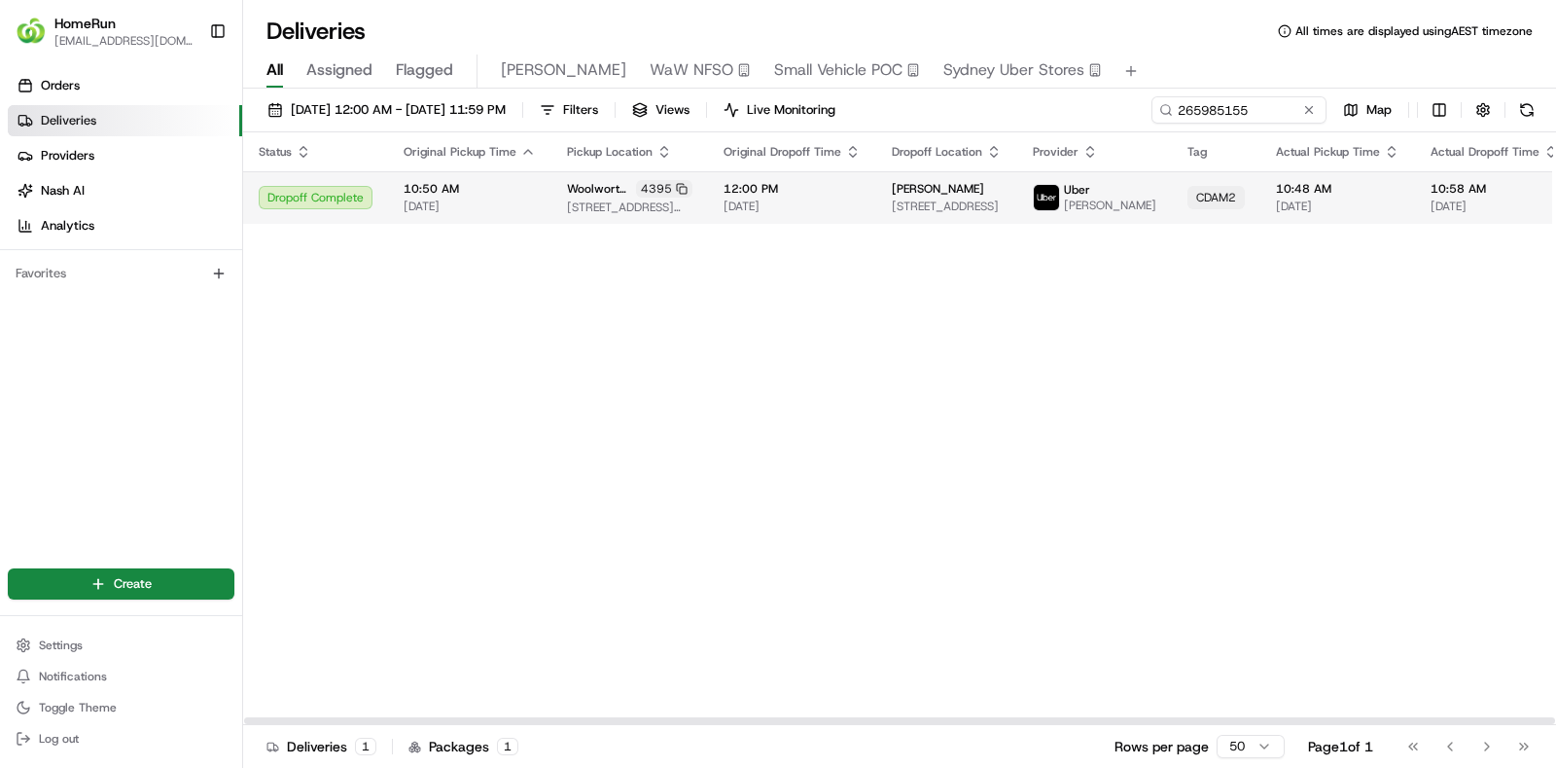
click at [837, 224] on td "12:00 PM [DATE]" at bounding box center [792, 197] width 168 height 53
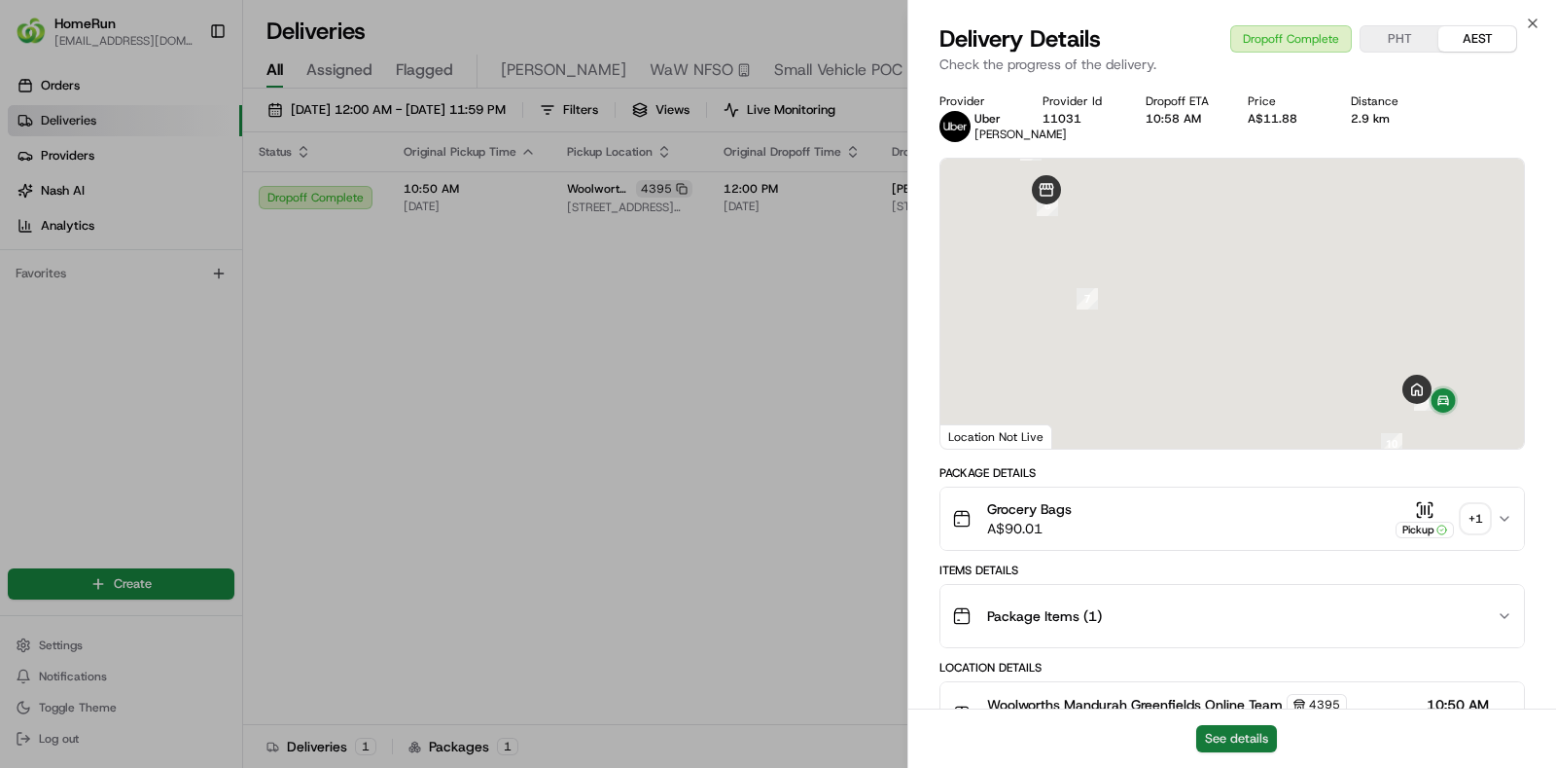
click at [1225, 730] on button "See details" at bounding box center [1236, 738] width 81 height 27
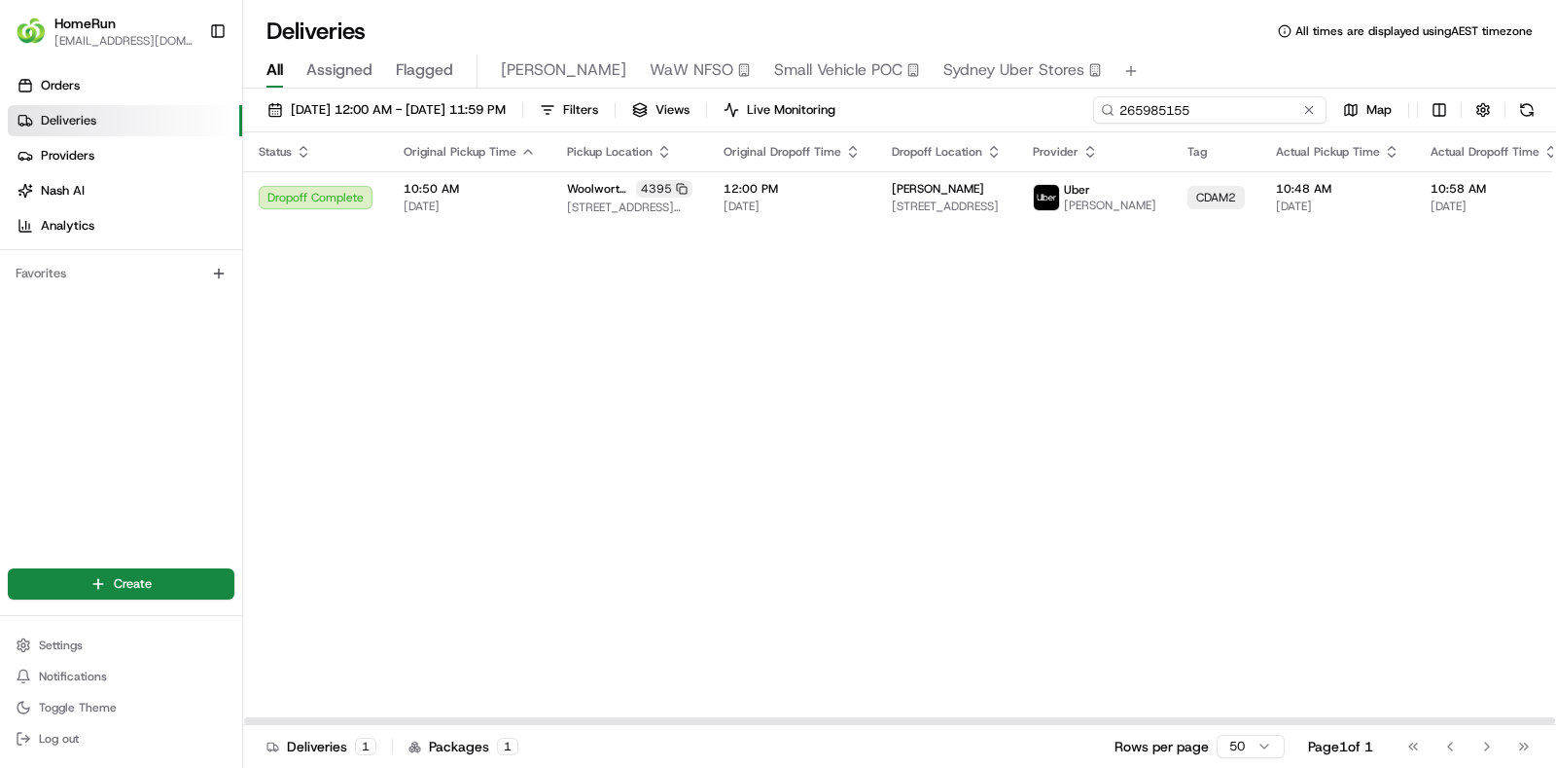
click at [1254, 103] on input "265985155" at bounding box center [1209, 109] width 233 height 27
paste input "7788"
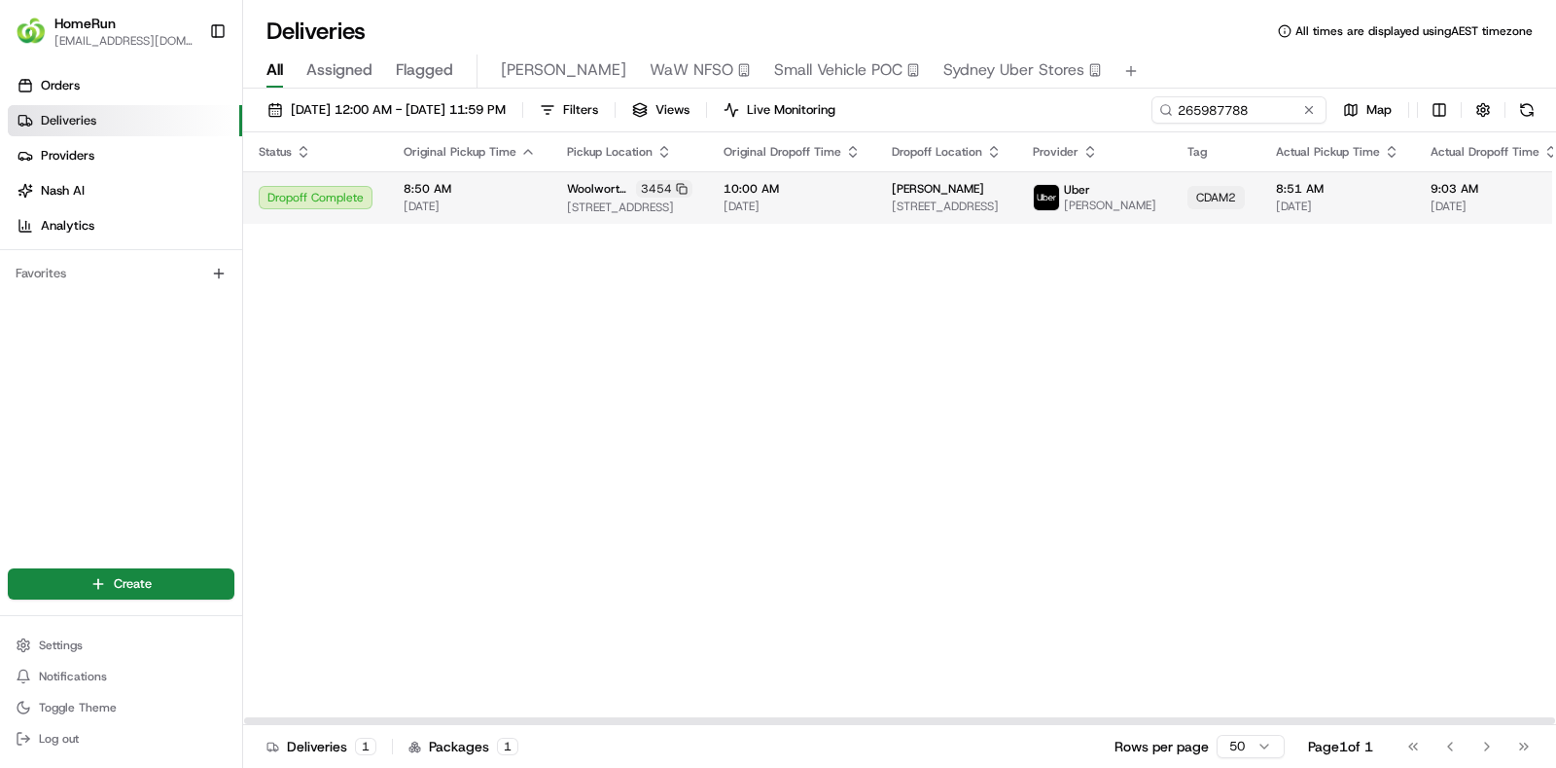
click at [837, 171] on td "10:00 AM [DATE]" at bounding box center [792, 197] width 168 height 53
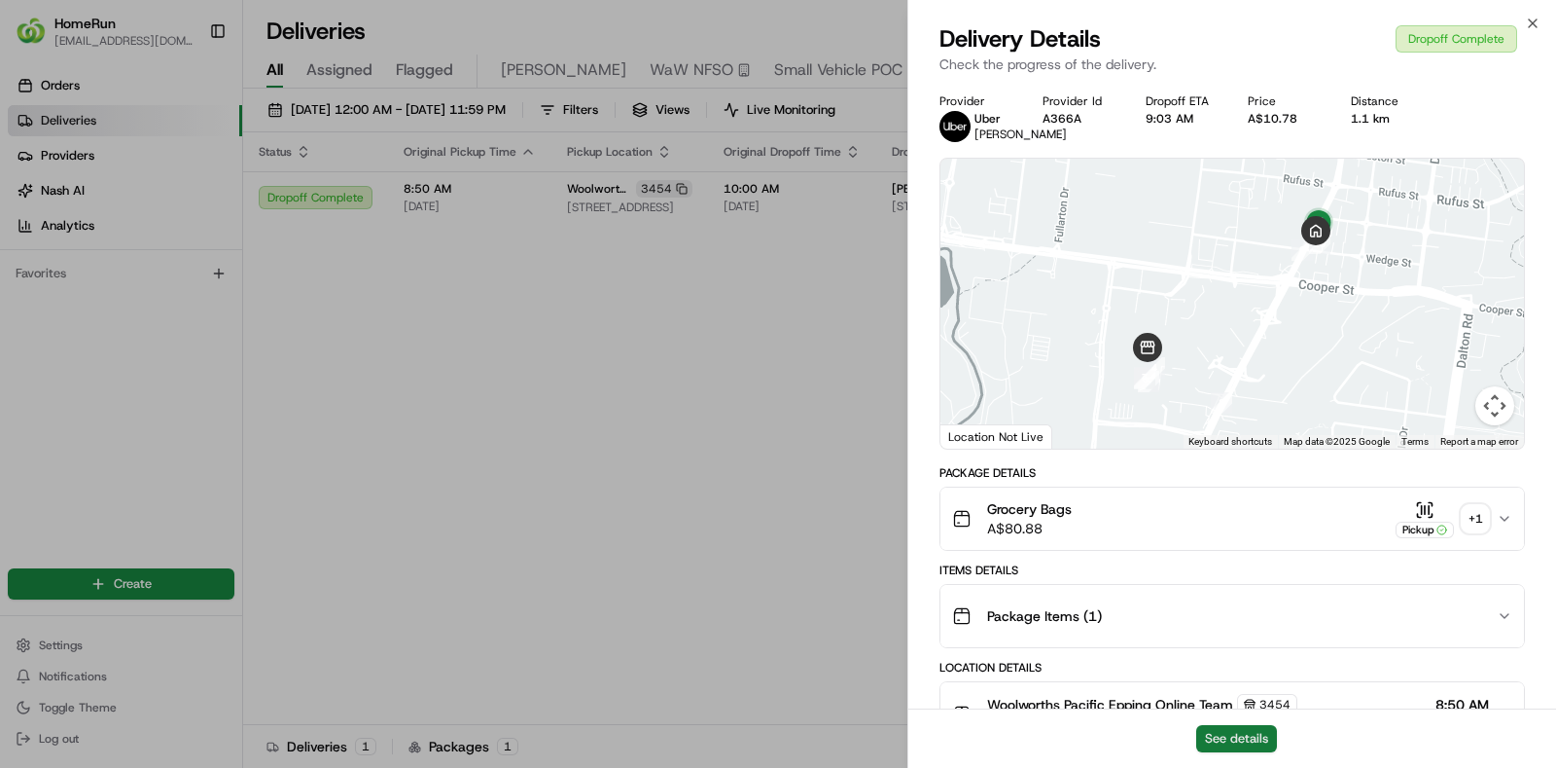
click at [1246, 740] on button "See details" at bounding box center [1236, 738] width 81 height 27
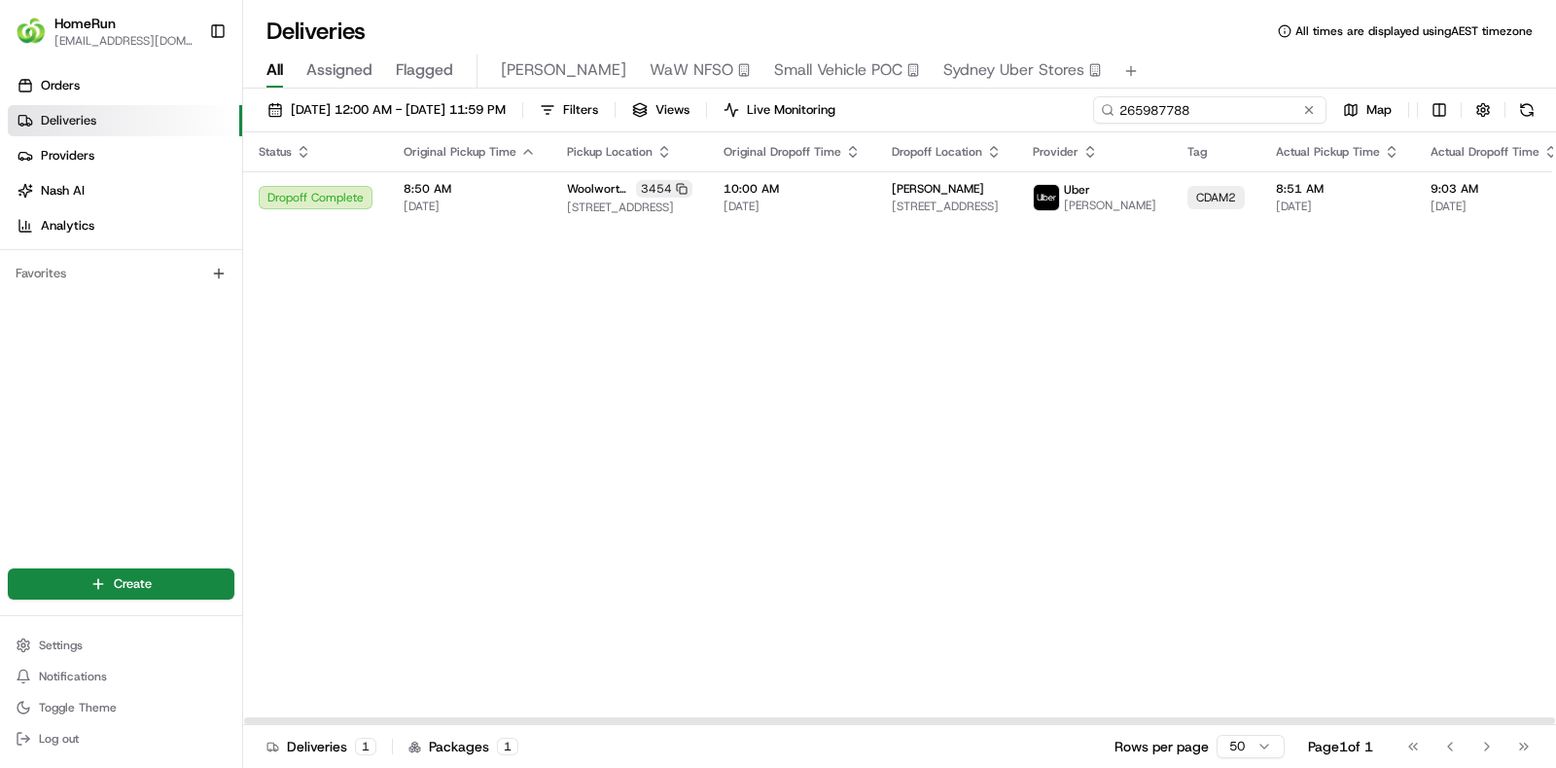
click at [1215, 118] on input "265987788" at bounding box center [1209, 109] width 233 height 27
paste input "2990331"
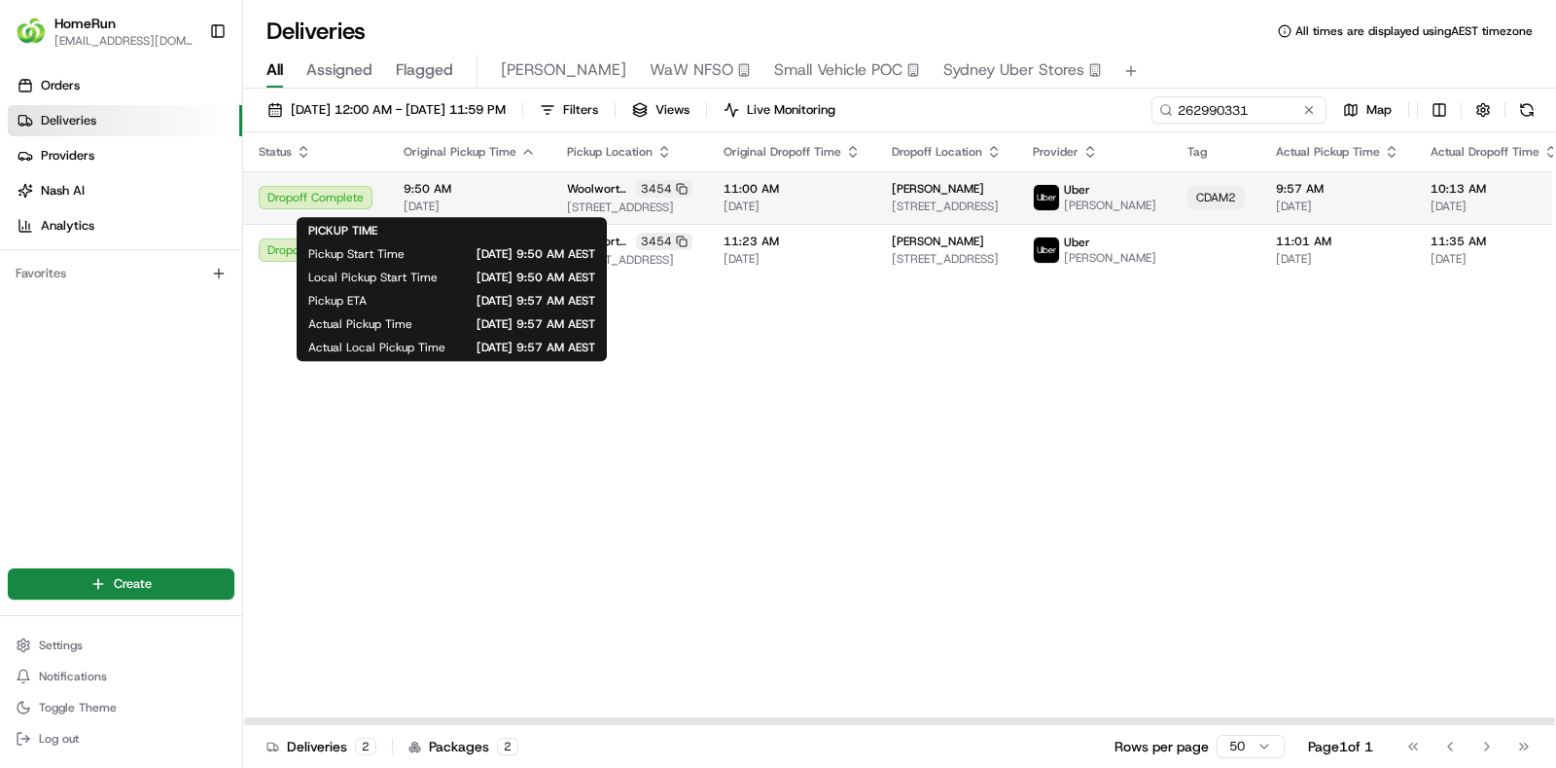
click at [514, 192] on span "9:50 AM" at bounding box center [470, 189] width 132 height 16
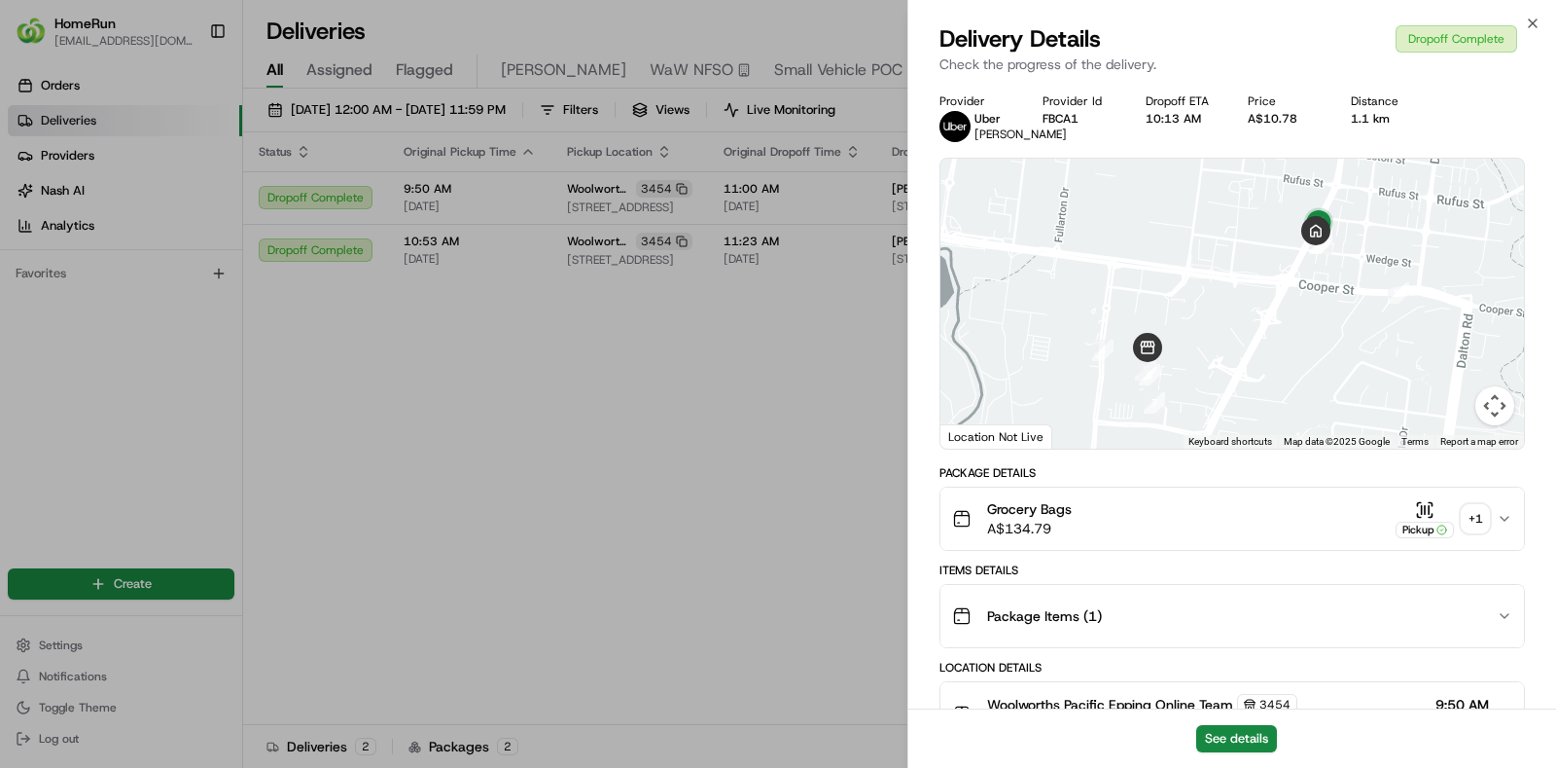
click at [1481, 527] on div "+ 1" at bounding box center [1475, 518] width 27 height 27
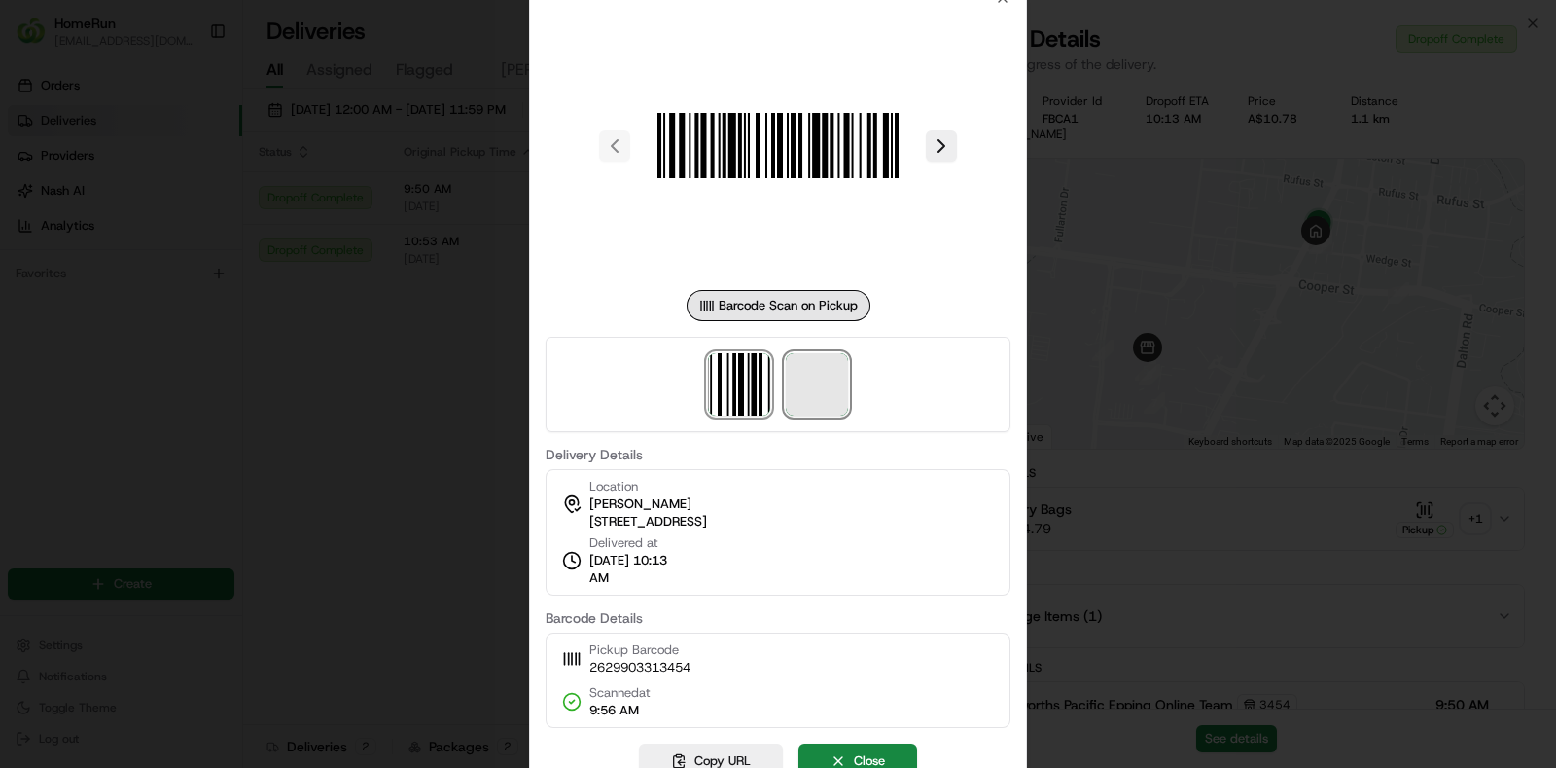
click at [800, 401] on span at bounding box center [817, 384] width 62 height 62
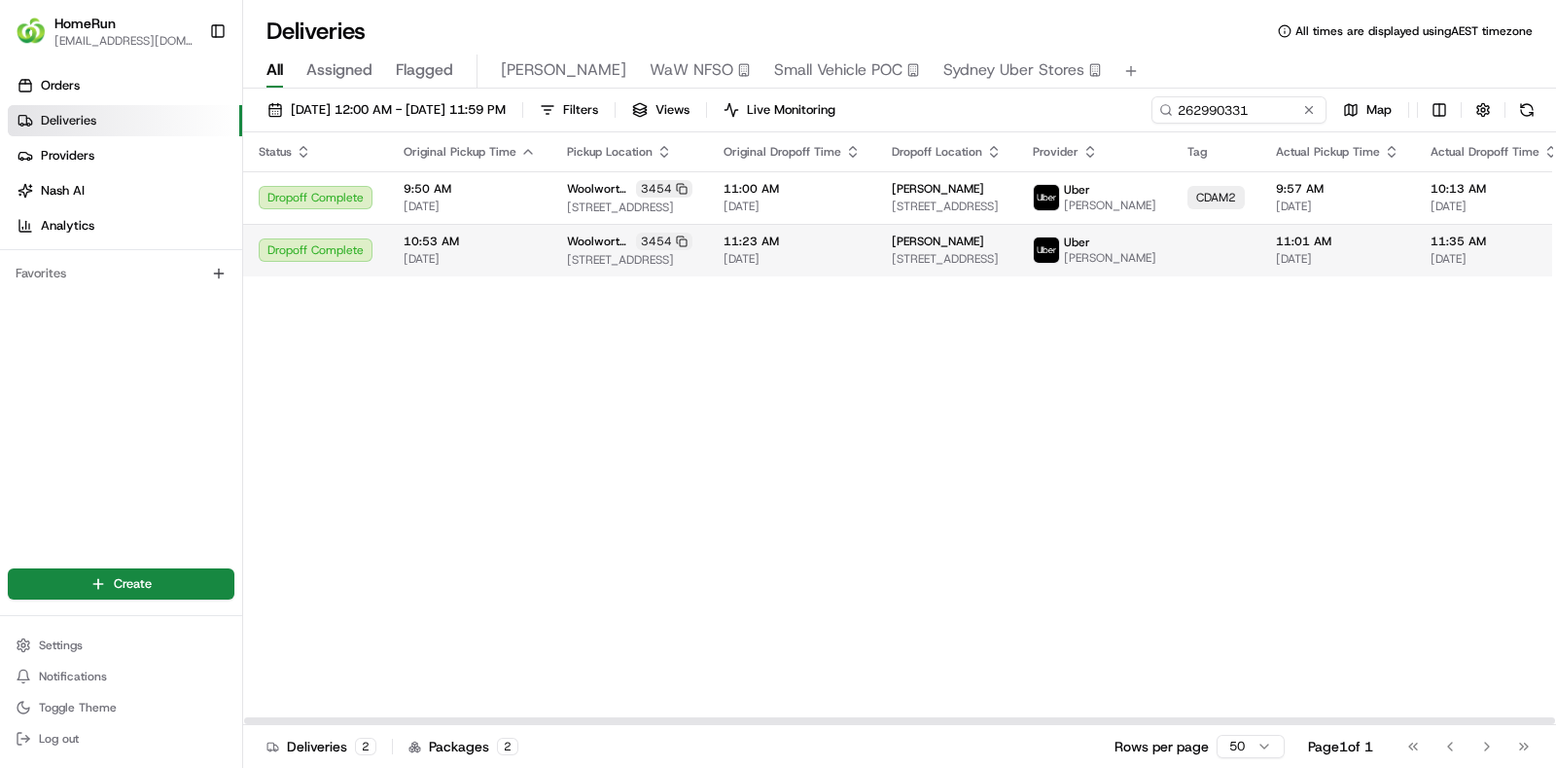
click at [1276, 261] on span "03/08/2025" at bounding box center [1338, 259] width 124 height 16
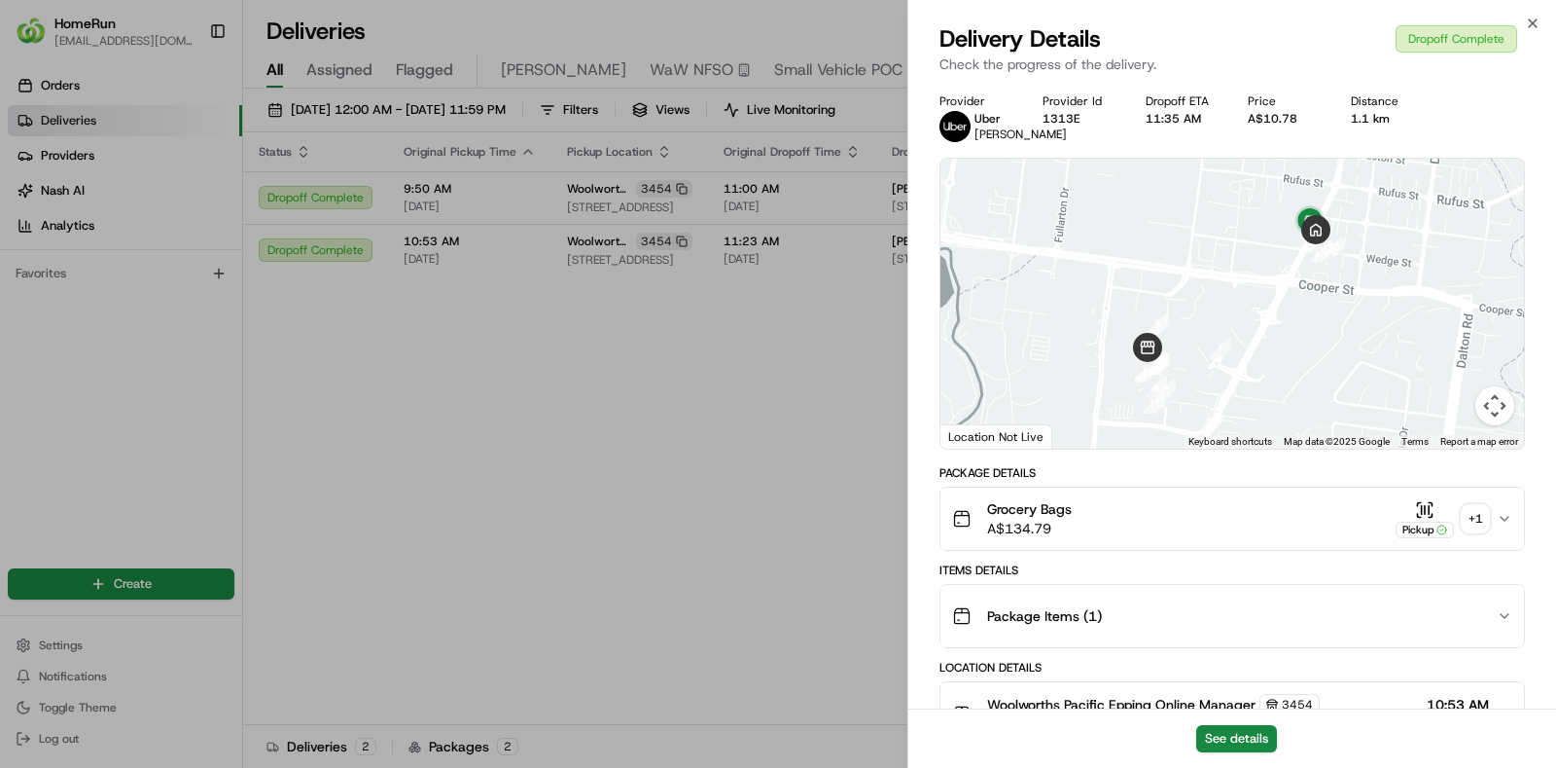
click at [1479, 526] on div "+ 1" at bounding box center [1475, 518] width 27 height 27
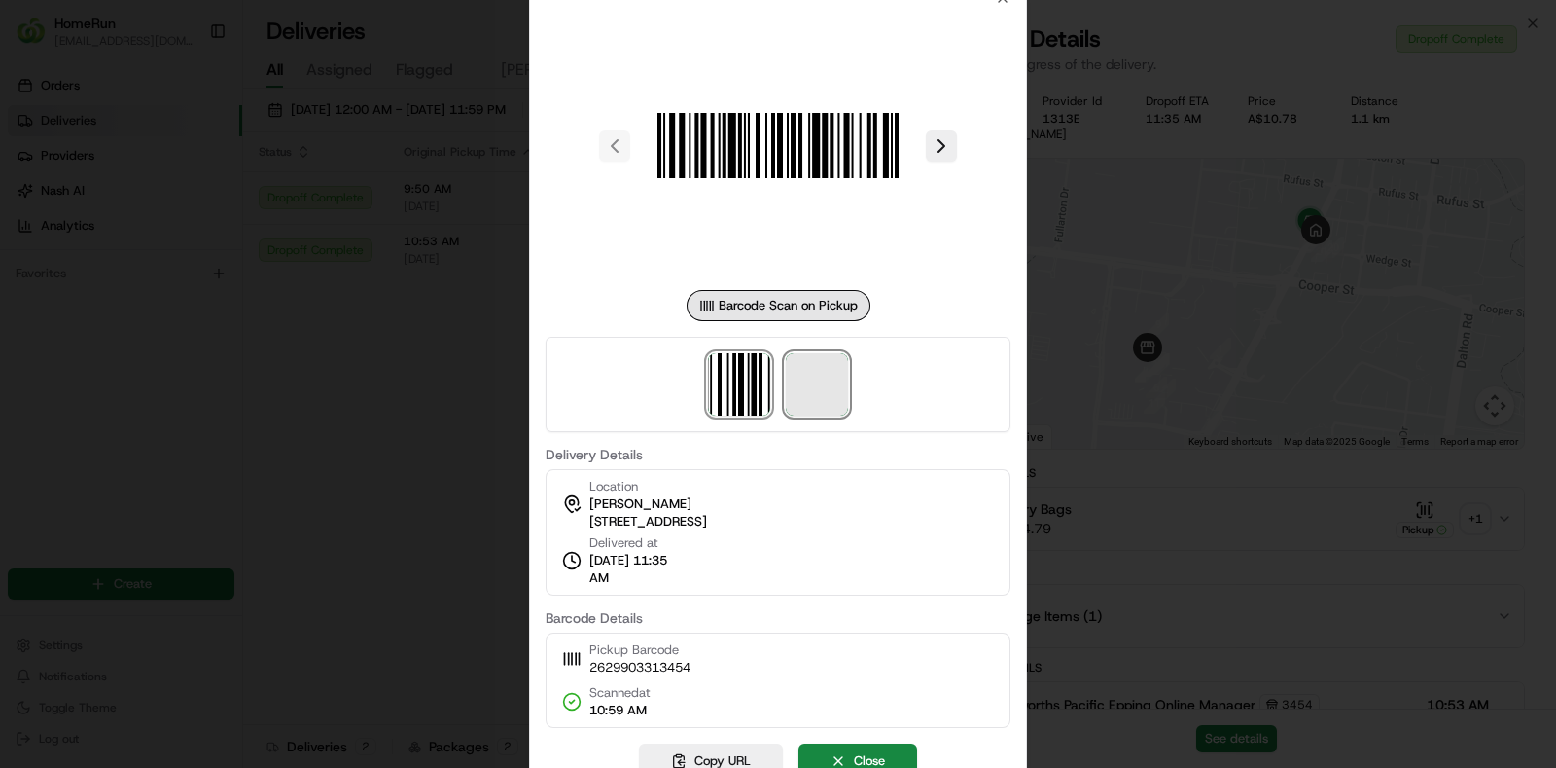
click at [837, 390] on span at bounding box center [817, 384] width 62 height 62
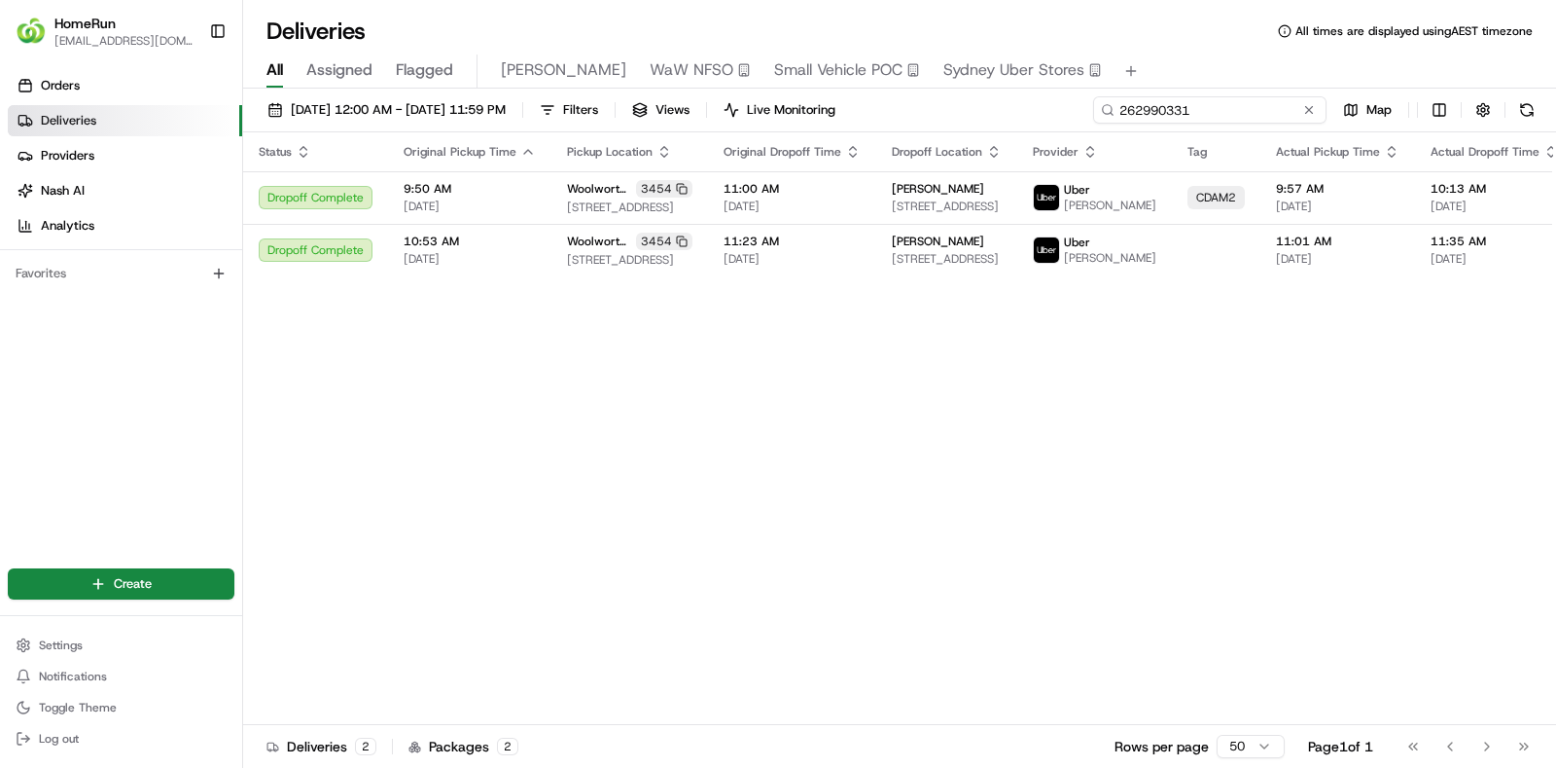
click at [1250, 104] on input "262990331" at bounding box center [1209, 109] width 233 height 27
paste input "5806458"
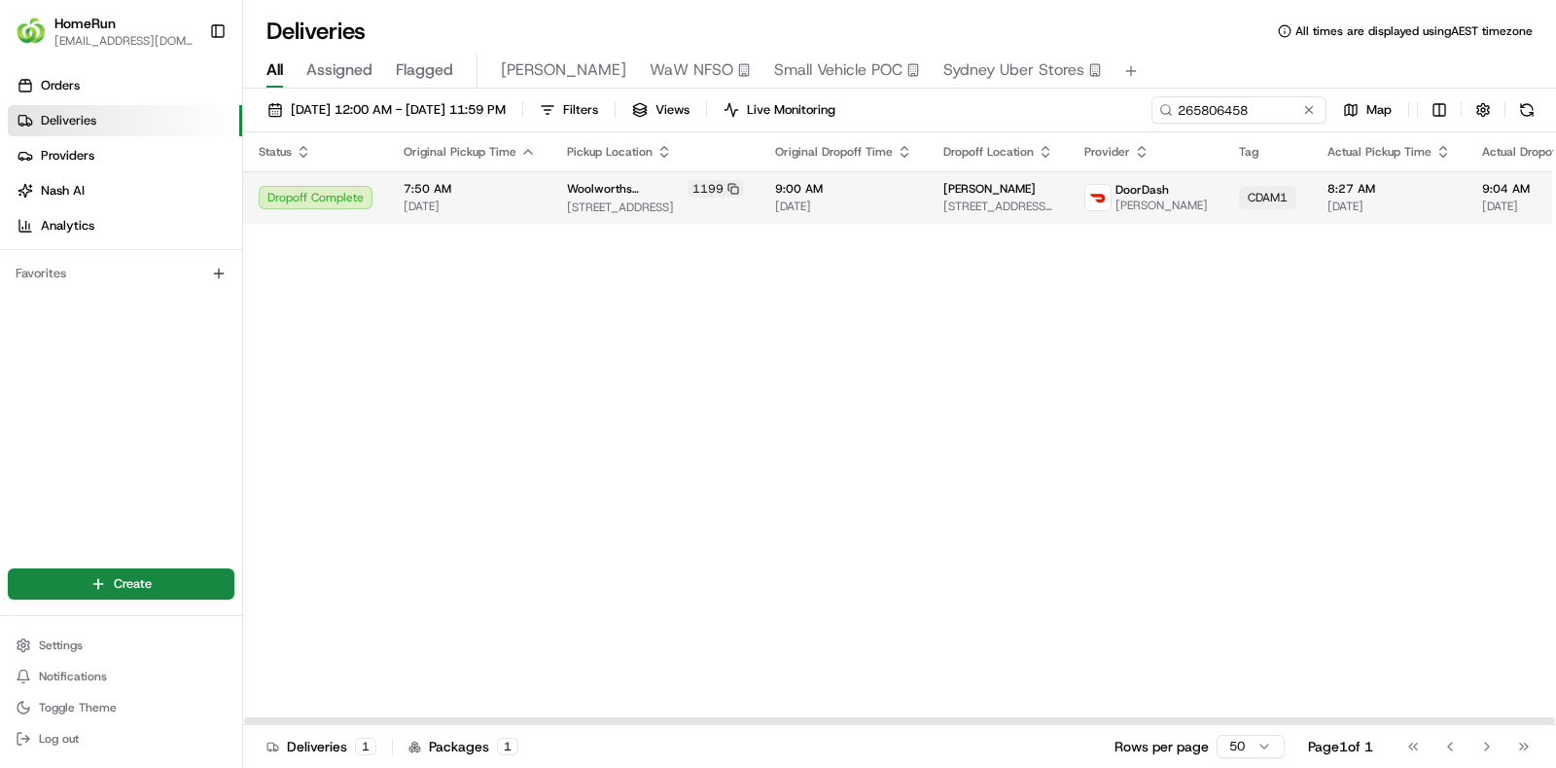
click at [798, 221] on td "9:00 AM 23/08/2025" at bounding box center [844, 197] width 168 height 53
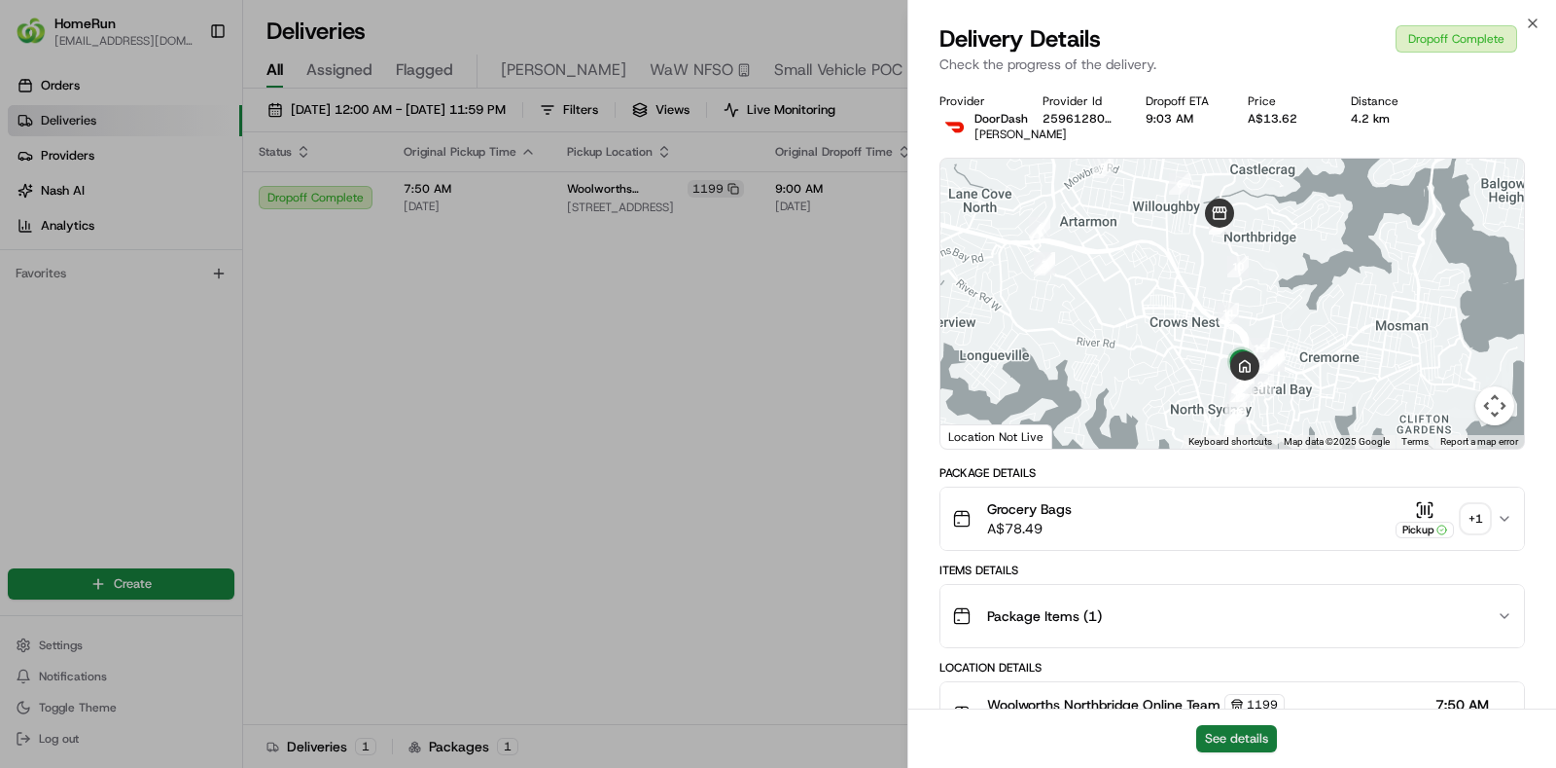
click at [1240, 741] on button "See details" at bounding box center [1236, 738] width 81 height 27
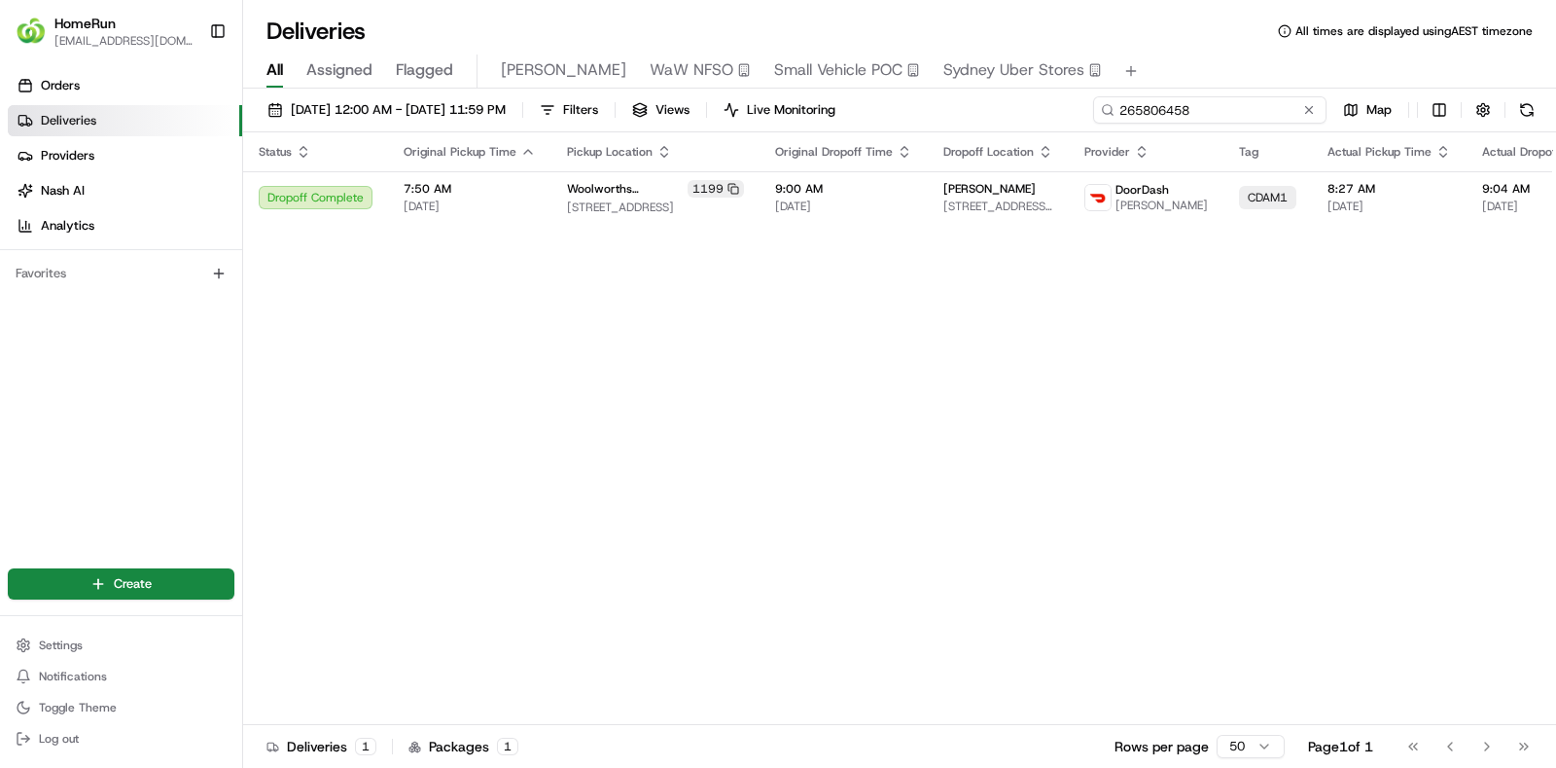
click at [1268, 99] on input "265806458" at bounding box center [1209, 109] width 233 height 27
paste input "2877201"
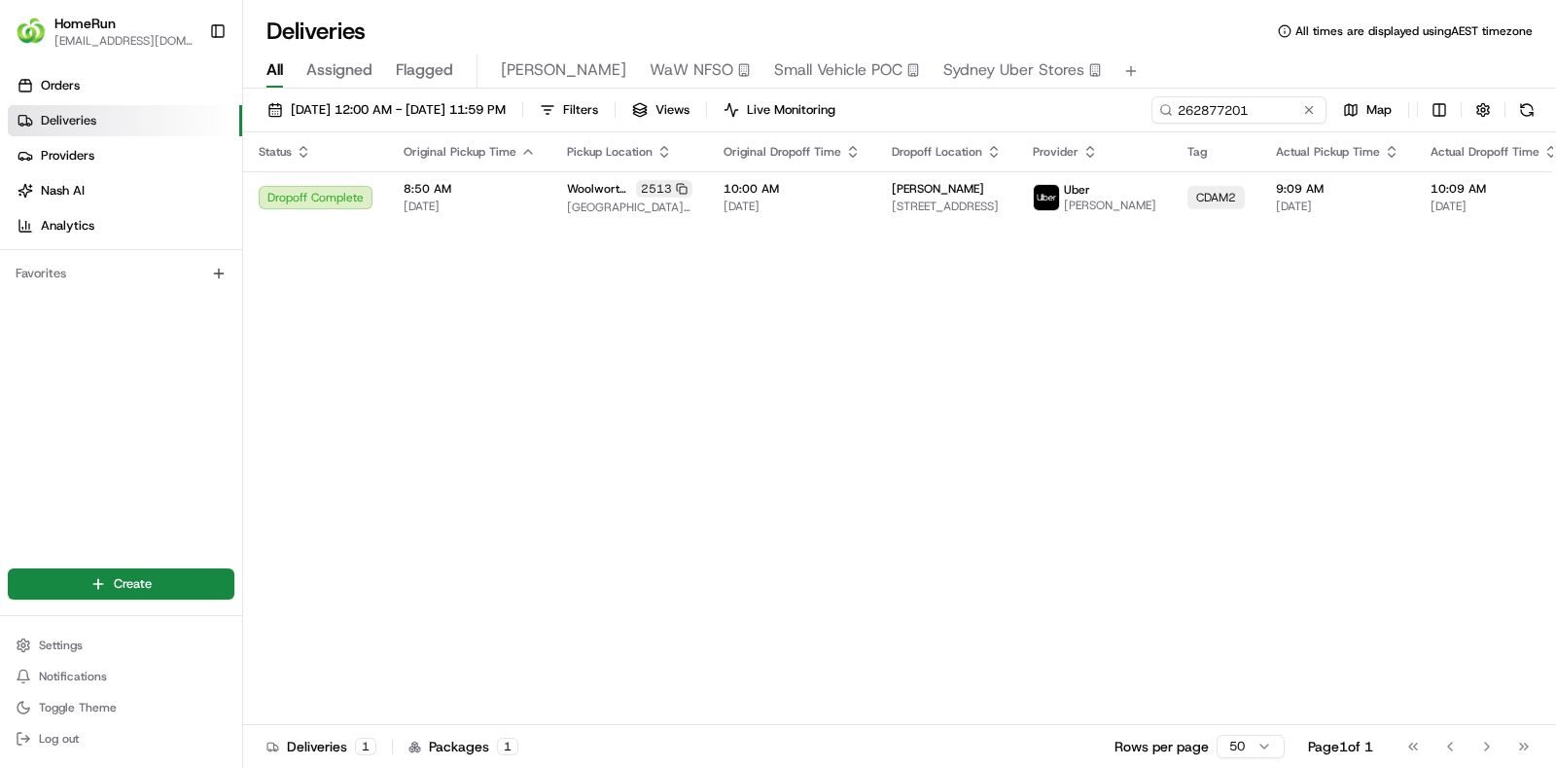
click at [757, 18] on div "Deliveries All times are displayed using AEST timezone" at bounding box center [899, 31] width 1313 height 31
click at [829, 214] on span "[DATE]" at bounding box center [792, 206] width 137 height 16
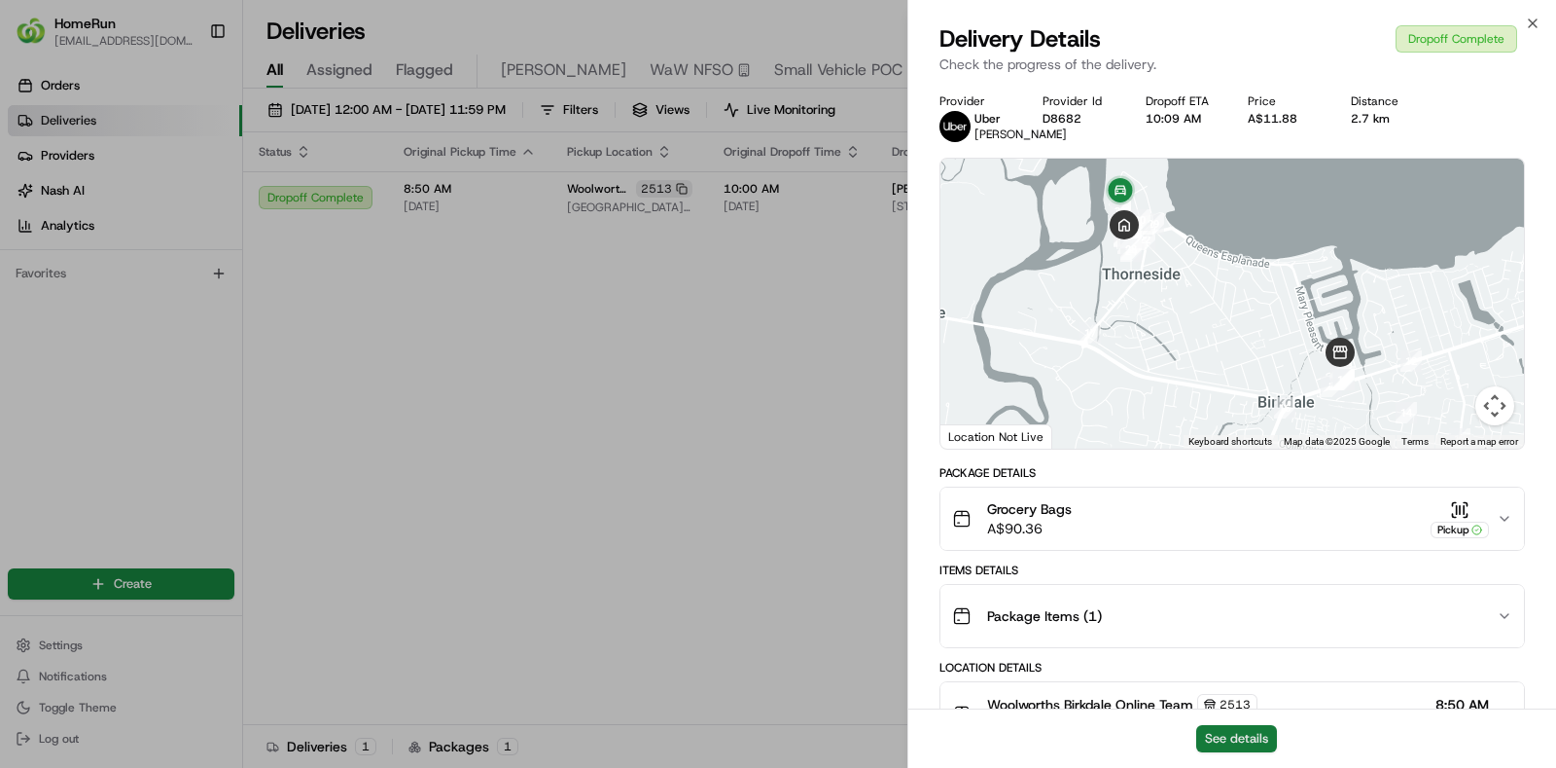
click at [1230, 732] on button "See details" at bounding box center [1236, 738] width 81 height 27
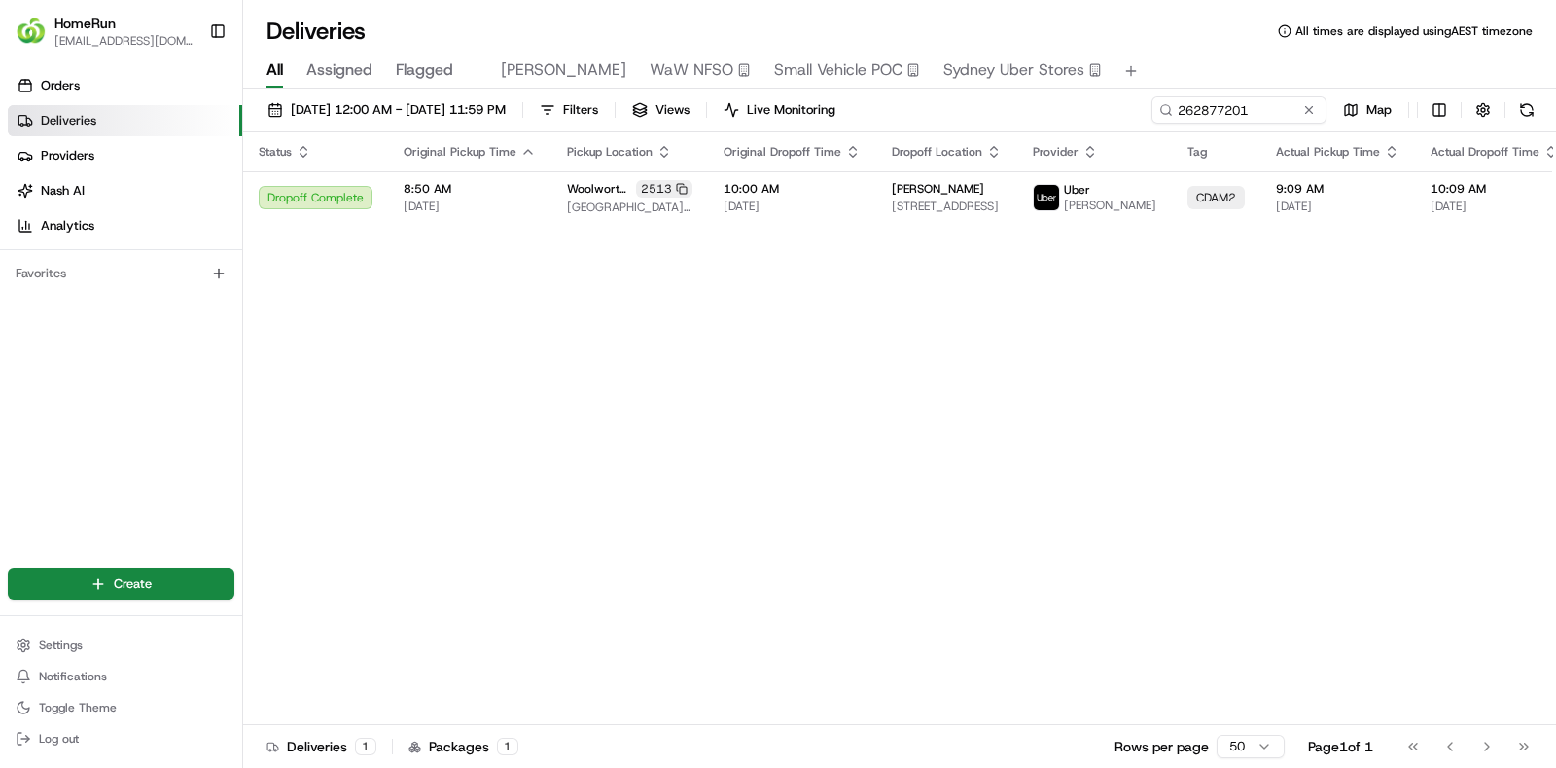
drag, startPoint x: 1271, startPoint y: 125, endPoint x: 1271, endPoint y: 115, distance: 10.7
click at [1271, 115] on div "01/08/2025 12:00 AM - 31/08/2025 11:59 PM Filters Views Live Monitoring 2628772…" at bounding box center [899, 114] width 1313 height 36
click at [1271, 115] on input "262877201" at bounding box center [1209, 109] width 233 height 27
paste input "6003418"
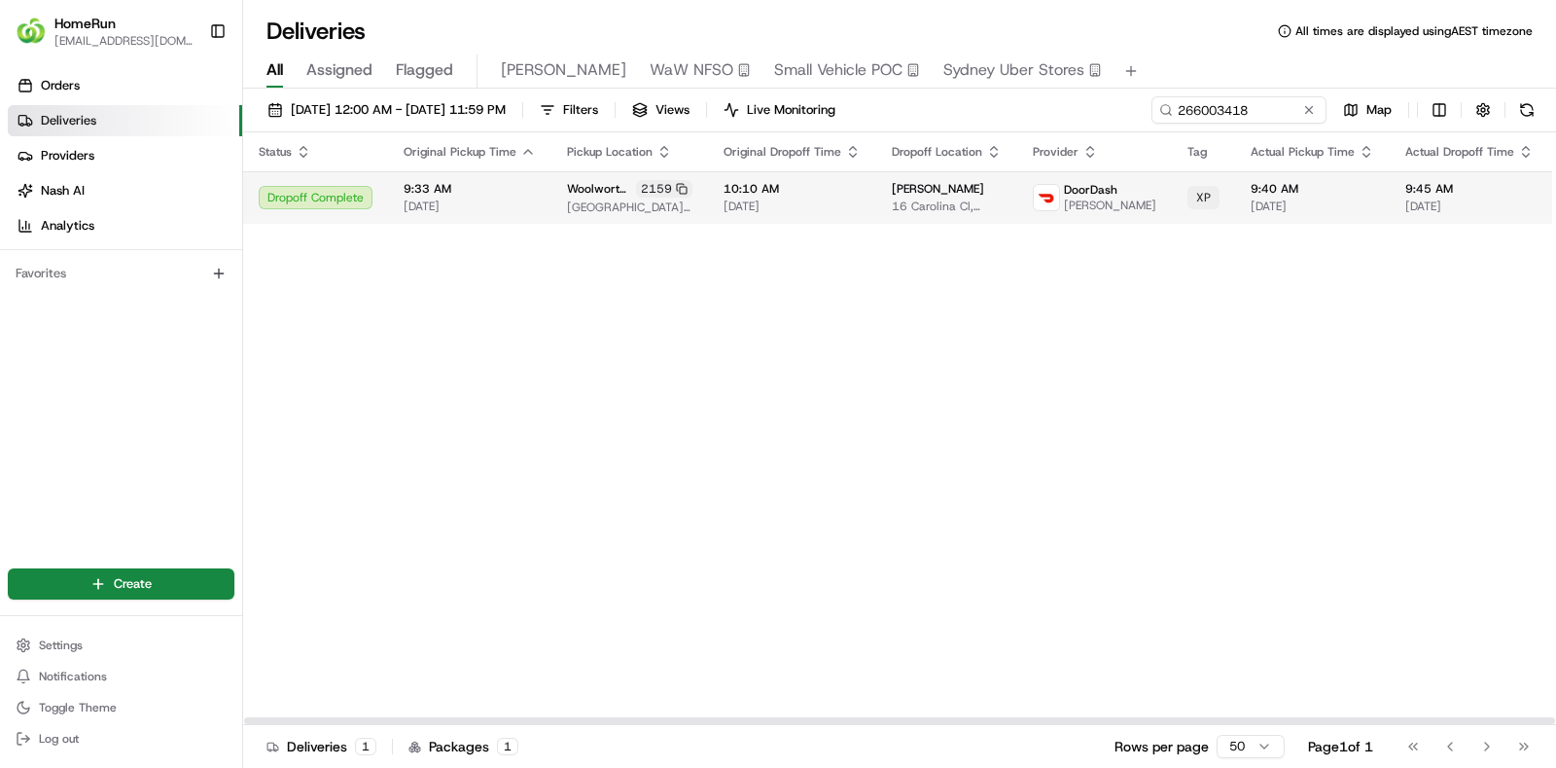
click at [861, 210] on span "[DATE]" at bounding box center [792, 206] width 137 height 16
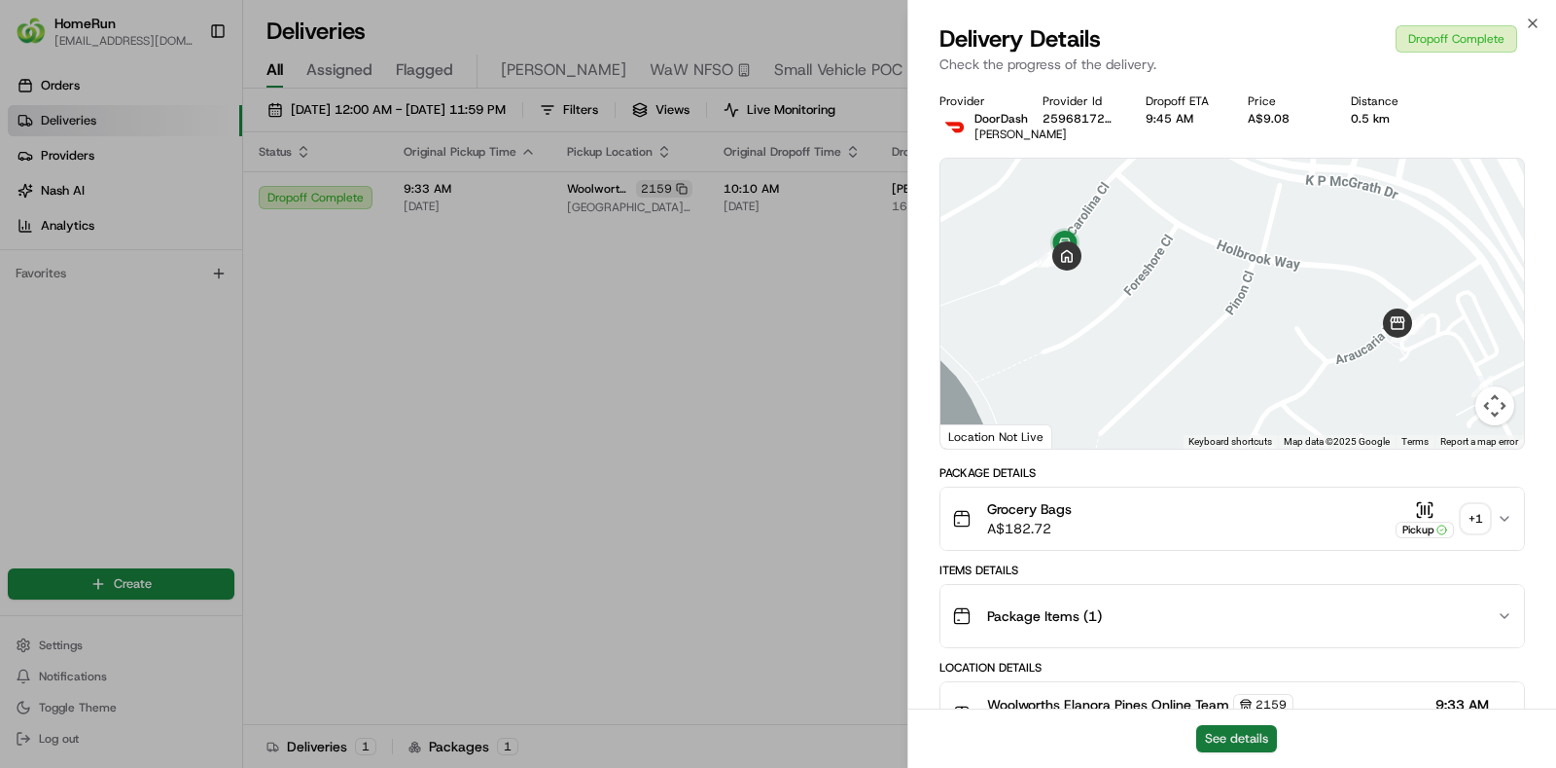
click at [1233, 731] on button "See details" at bounding box center [1236, 738] width 81 height 27
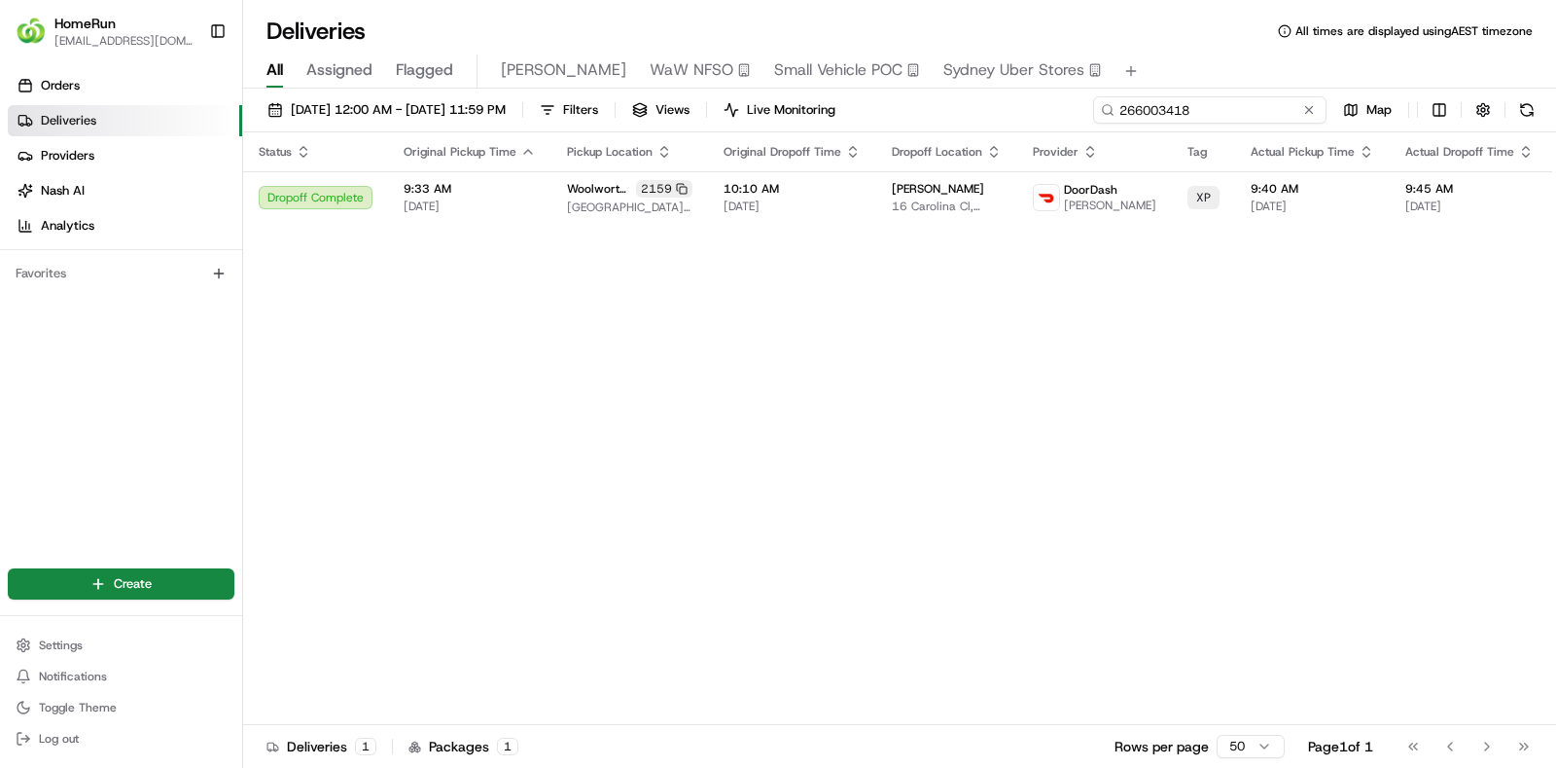
click at [1265, 120] on input "266003418" at bounding box center [1209, 109] width 233 height 27
paste input "5925814"
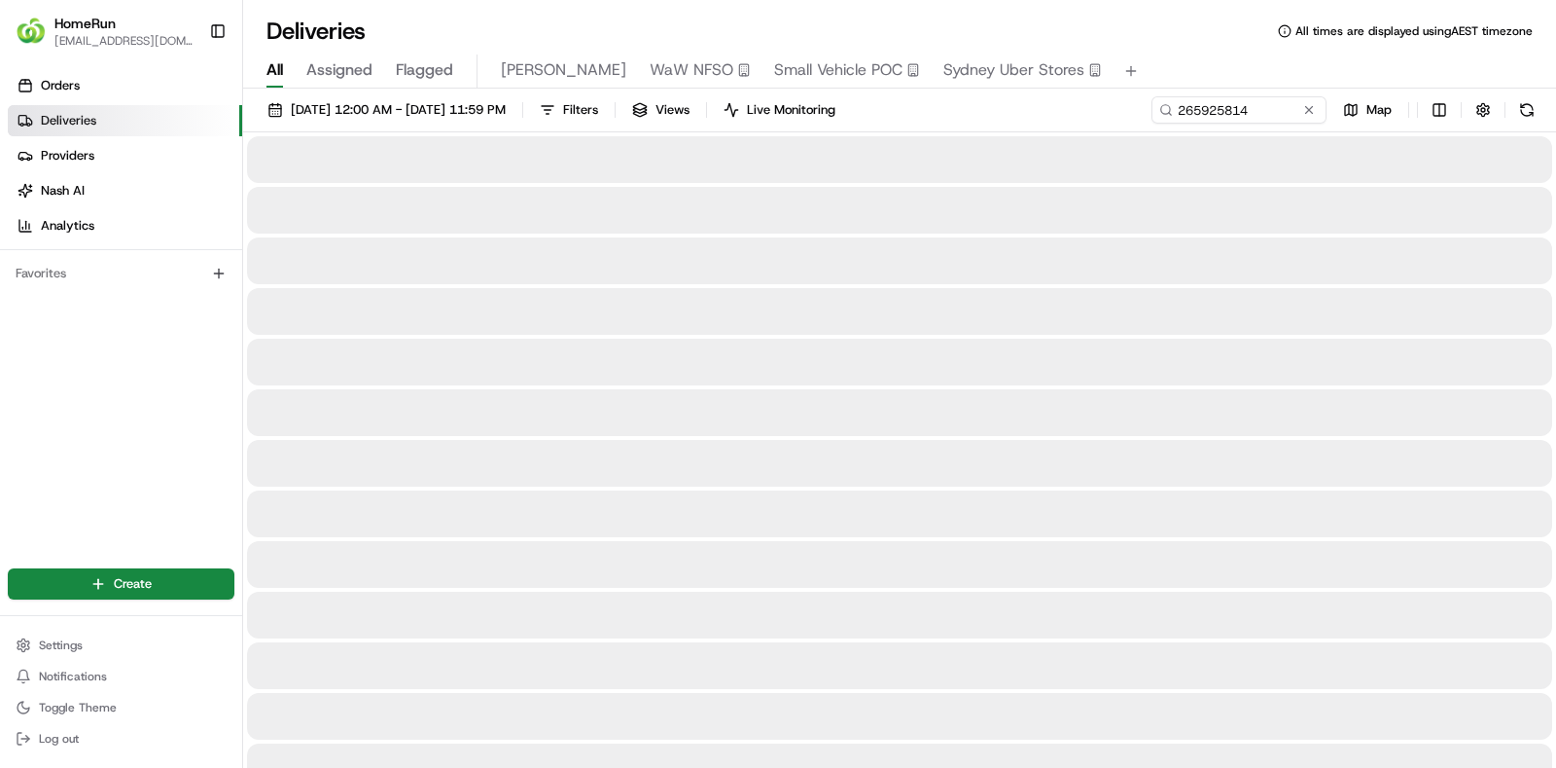
click at [739, 22] on div "Deliveries All times are displayed using AEST timezone" at bounding box center [899, 31] width 1313 height 31
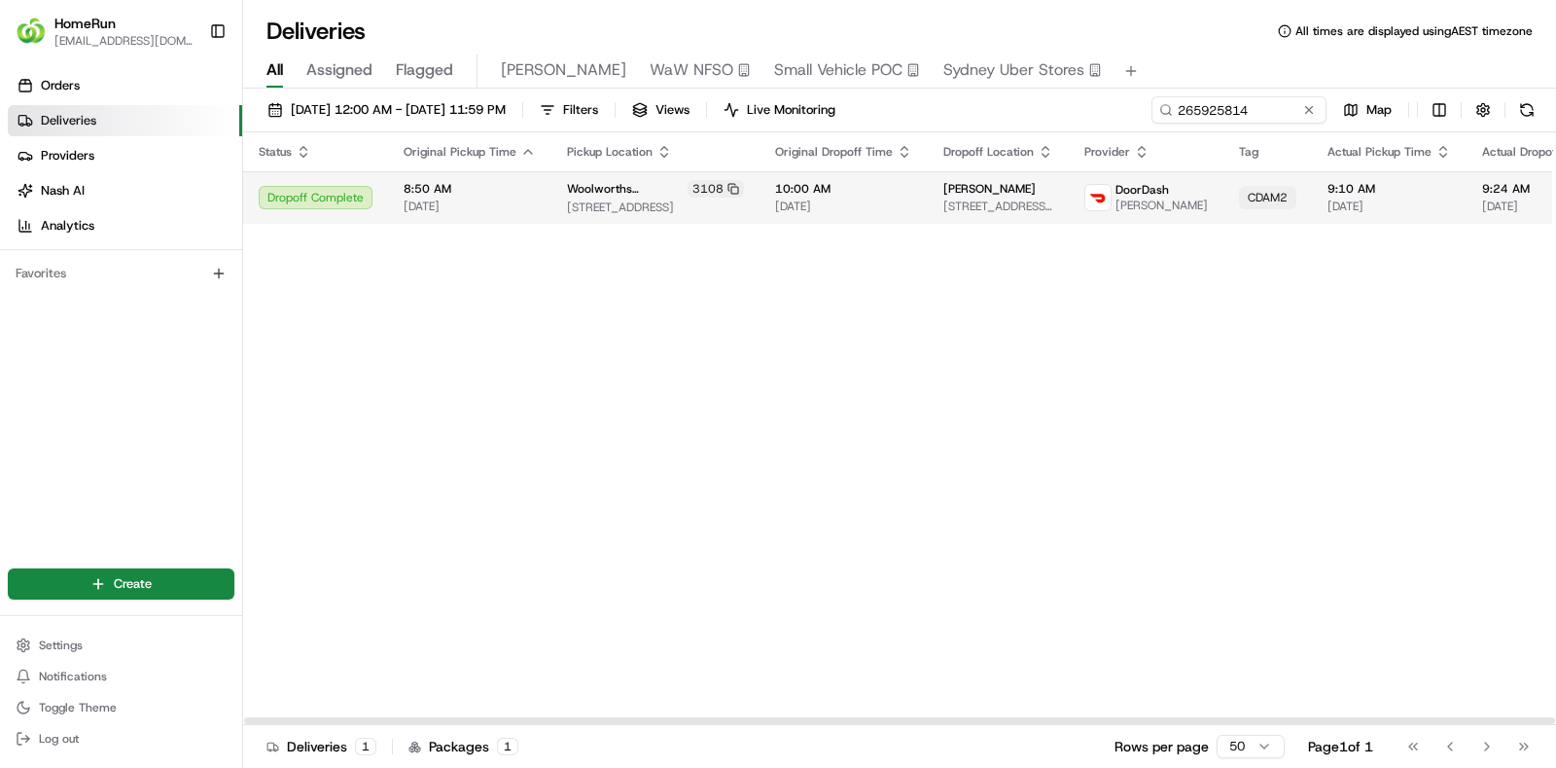
click at [536, 199] on td "8:50 AM 23/08/2025" at bounding box center [469, 197] width 163 height 53
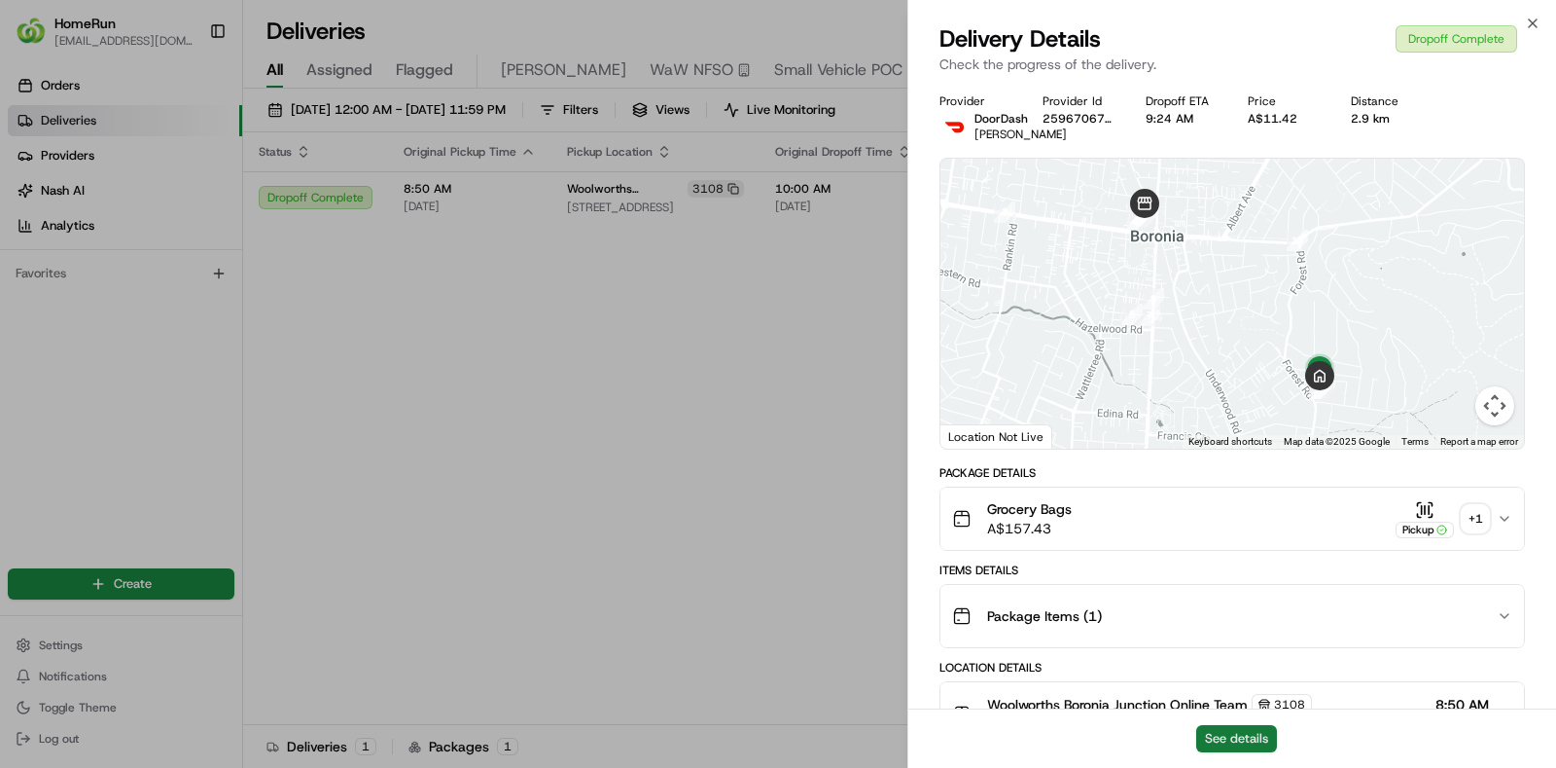
click at [1237, 740] on button "See details" at bounding box center [1236, 738] width 81 height 27
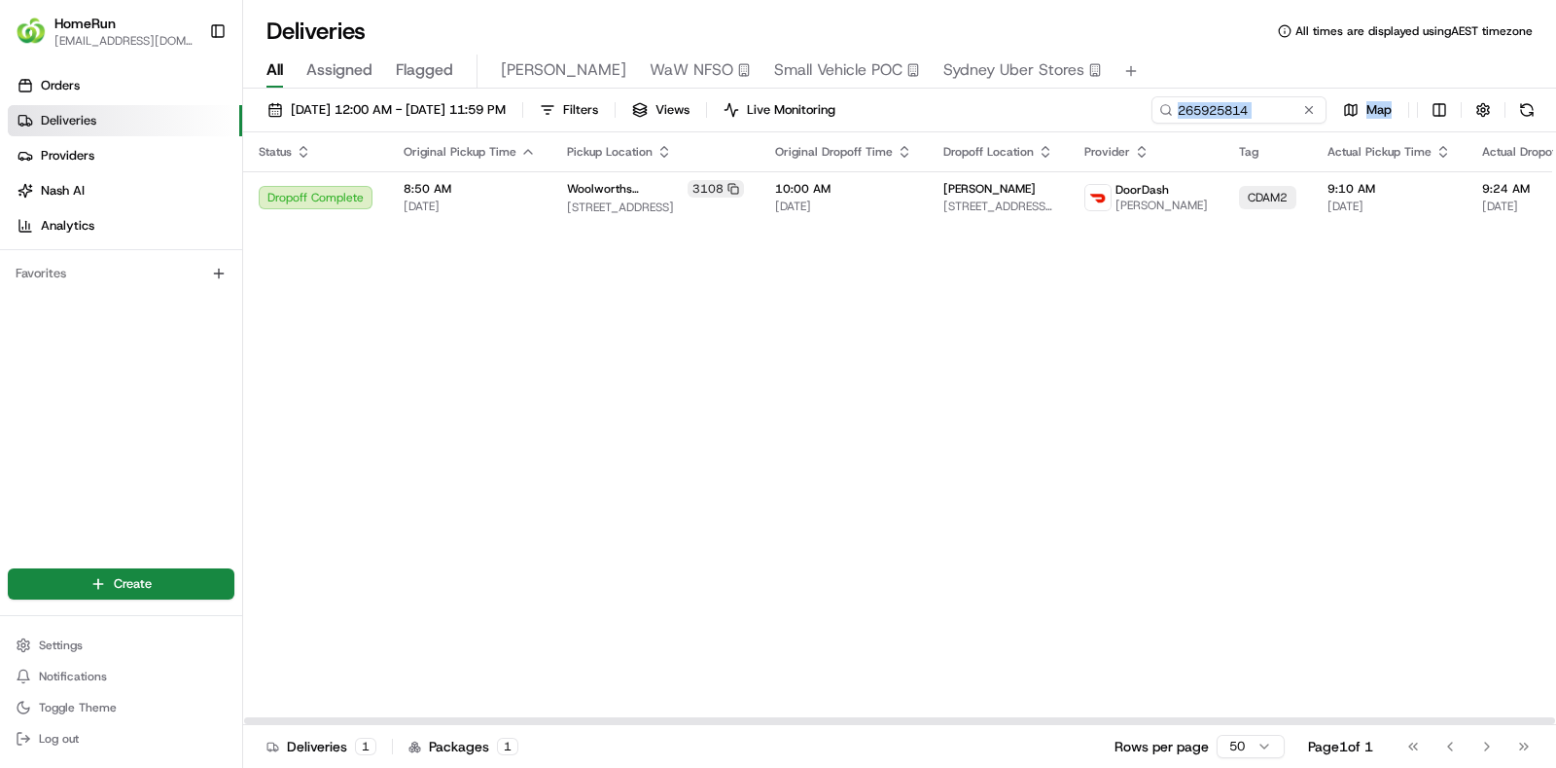
drag, startPoint x: 768, startPoint y: 298, endPoint x: 1274, endPoint y: 104, distance: 542.5
click at [1274, 104] on input "265925814" at bounding box center [1209, 109] width 233 height 27
paste input "456219"
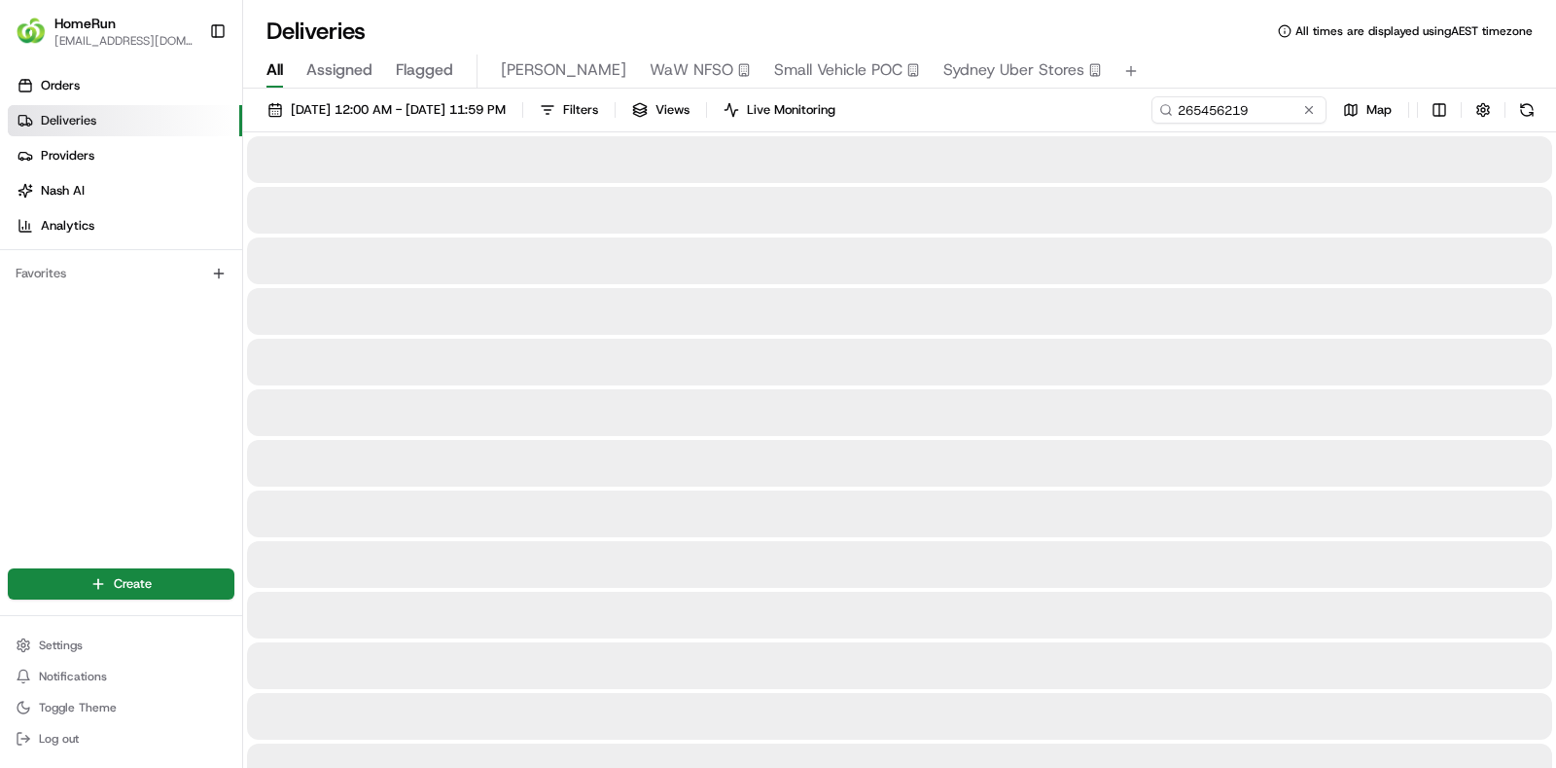
click at [734, 449] on div at bounding box center [899, 463] width 1305 height 47
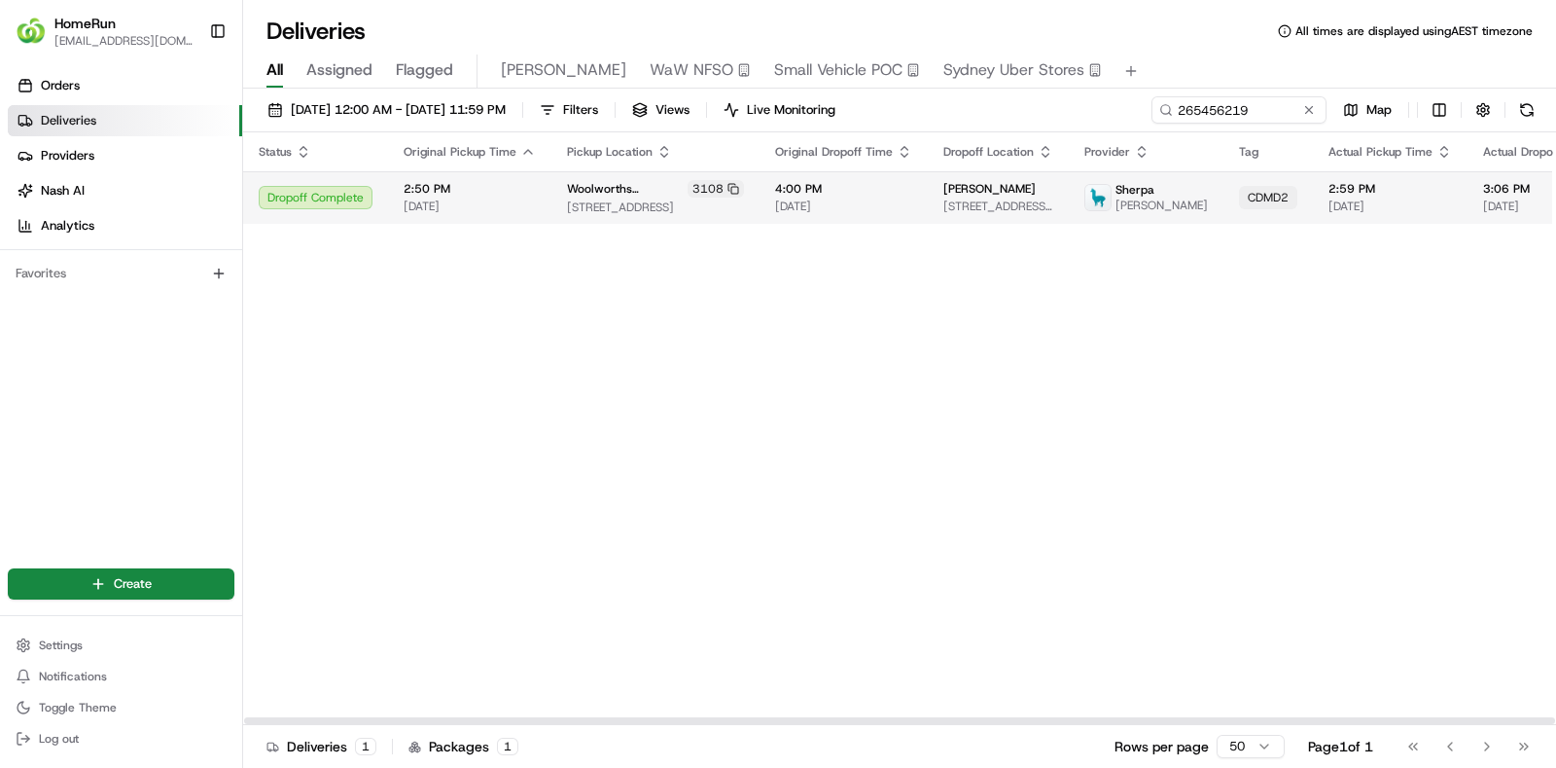
click at [809, 204] on span "19/08/2025" at bounding box center [843, 206] width 137 height 16
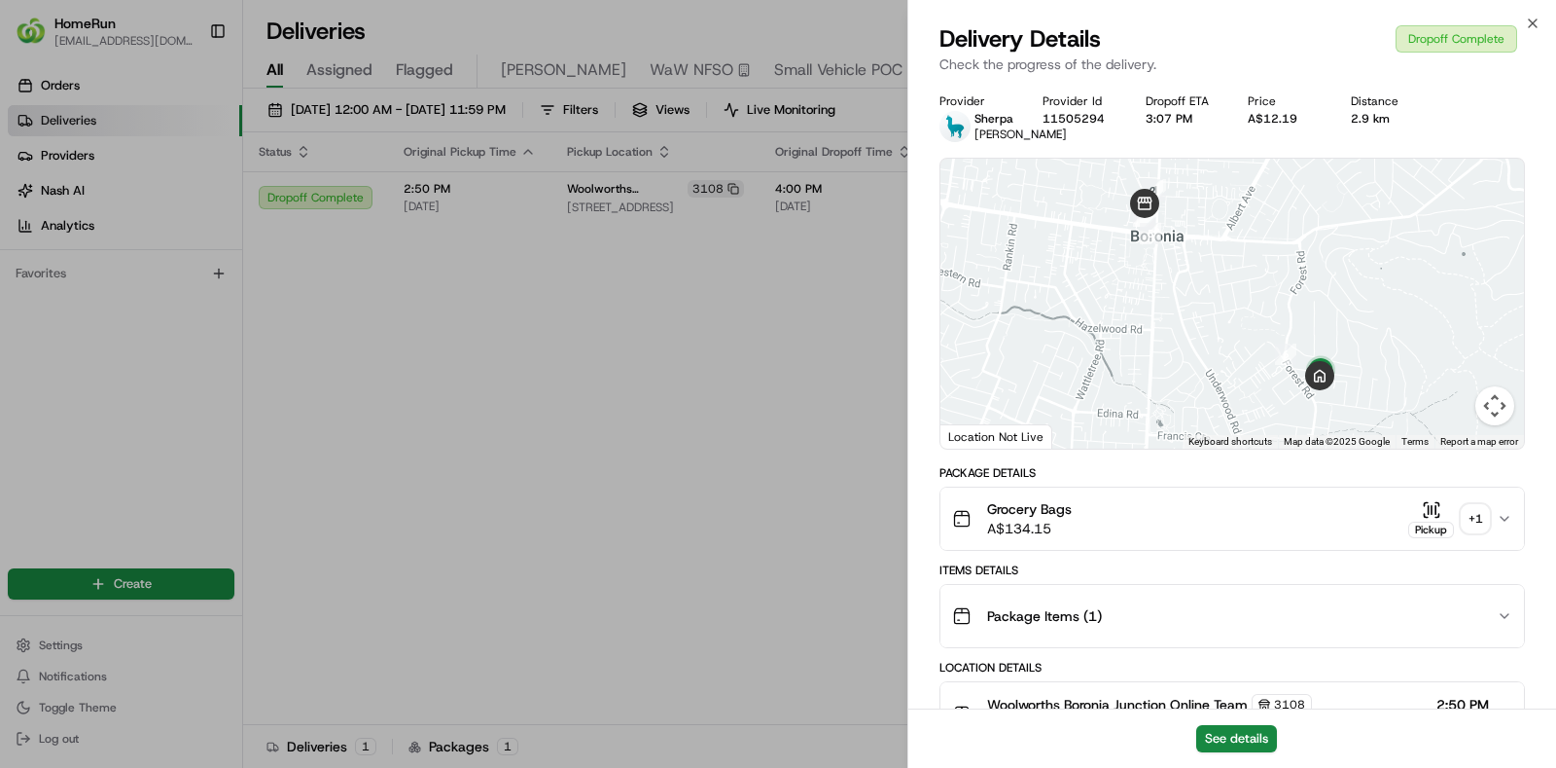
click at [1476, 529] on div "+ 1" at bounding box center [1475, 518] width 27 height 27
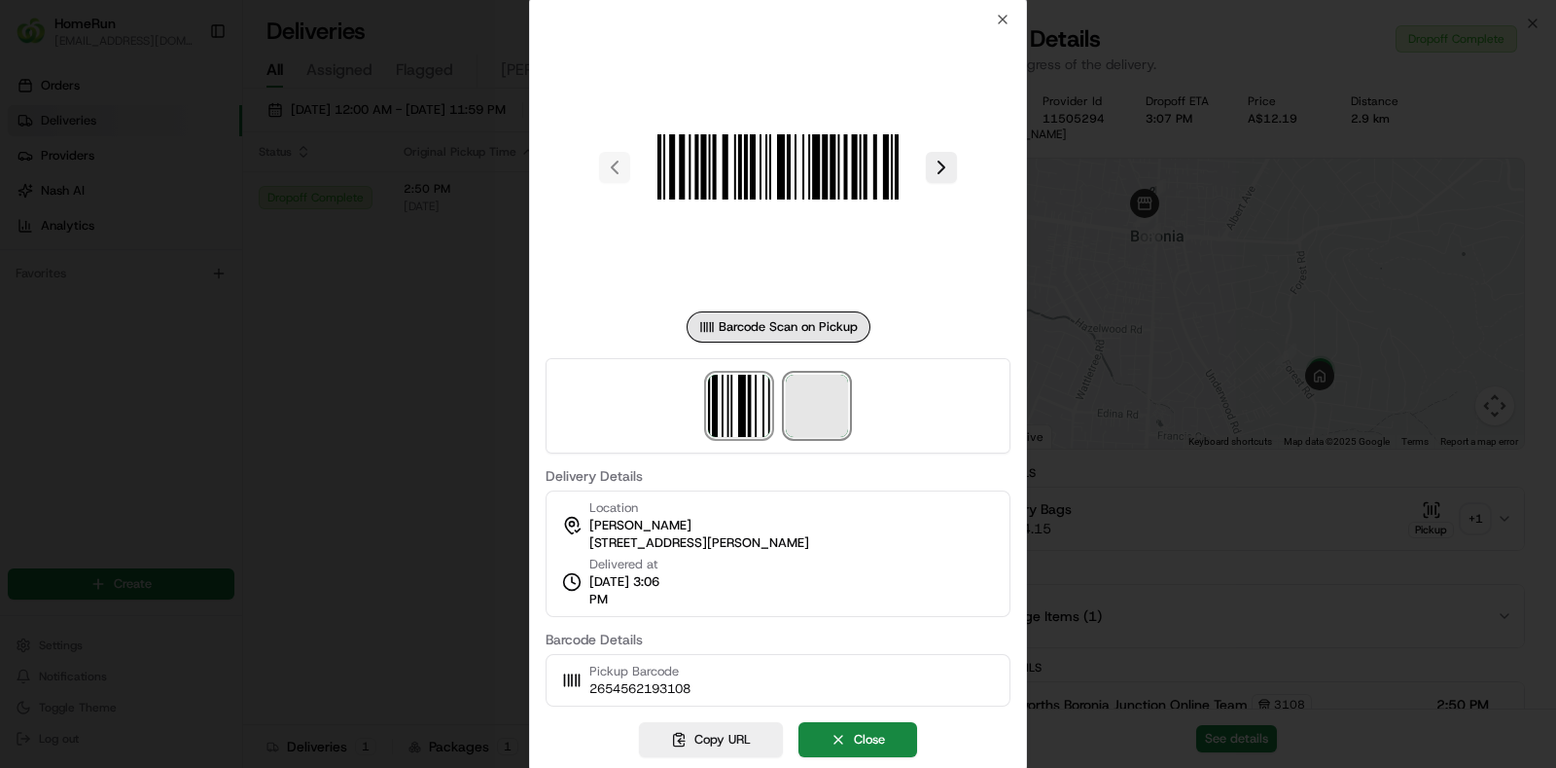
click at [828, 425] on span at bounding box center [817, 406] width 62 height 62
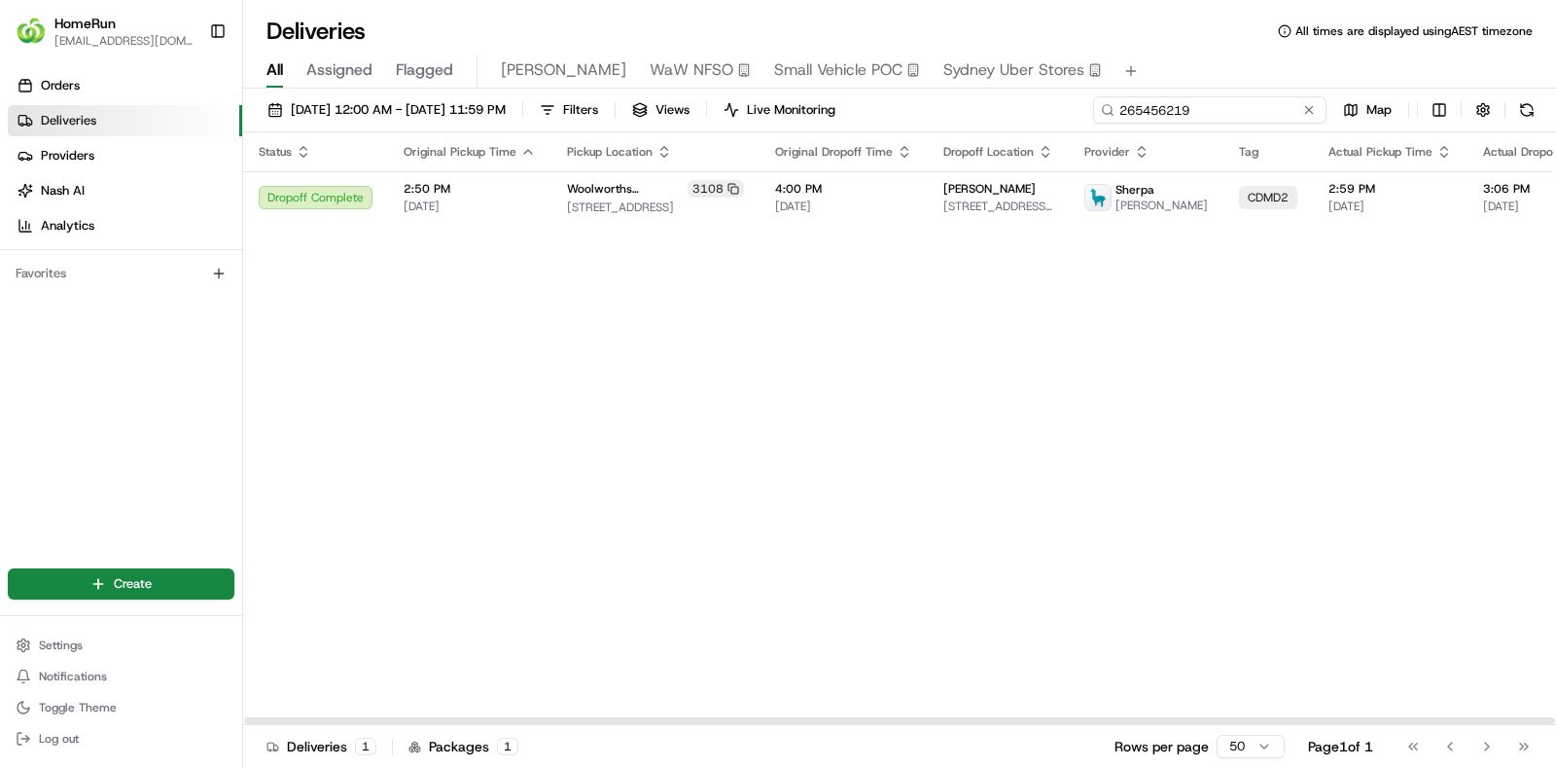
click at [1265, 108] on input "265456219" at bounding box center [1209, 109] width 233 height 27
paste input "940724"
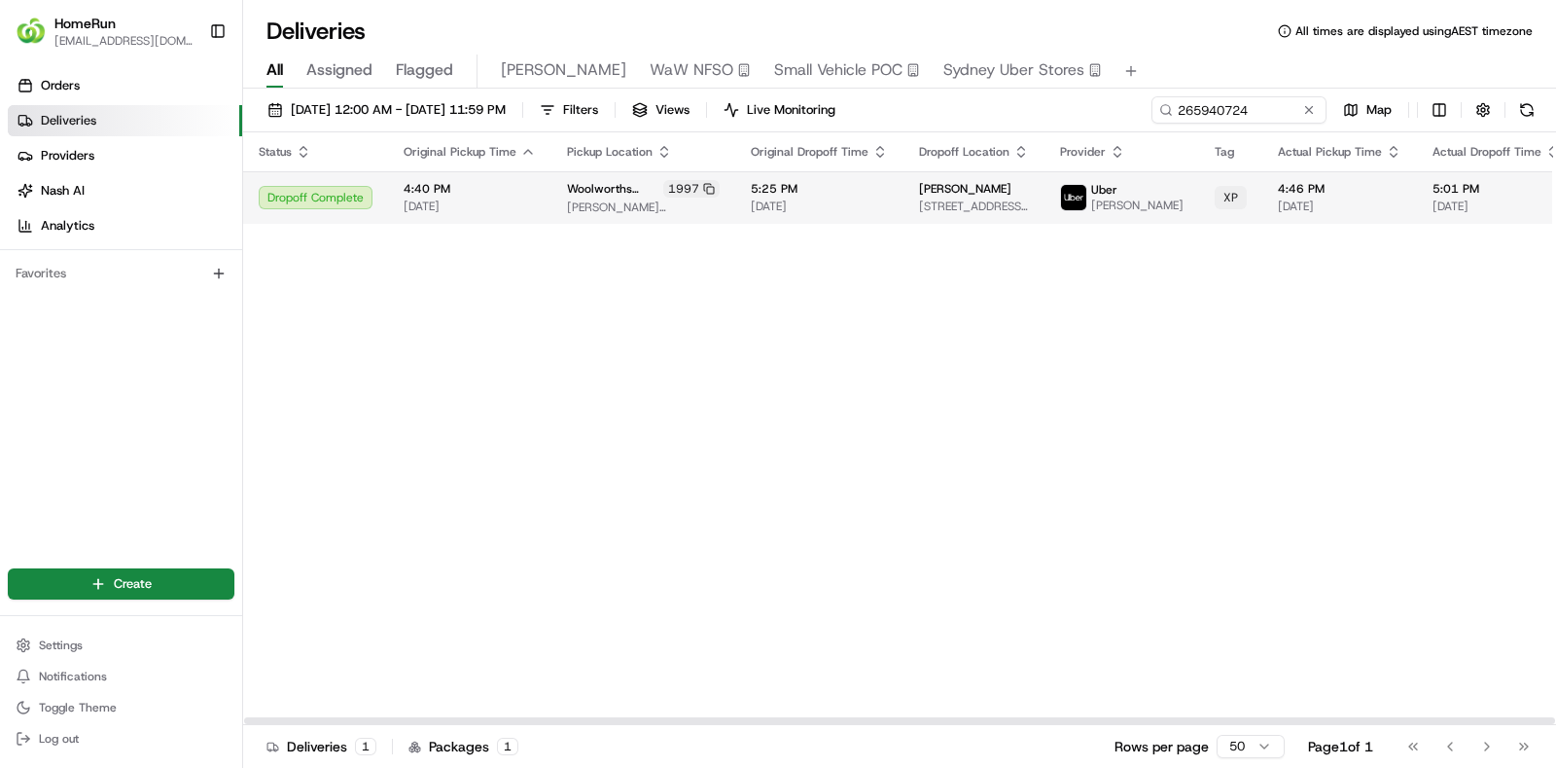
click at [841, 194] on span "5:25 PM" at bounding box center [819, 189] width 137 height 16
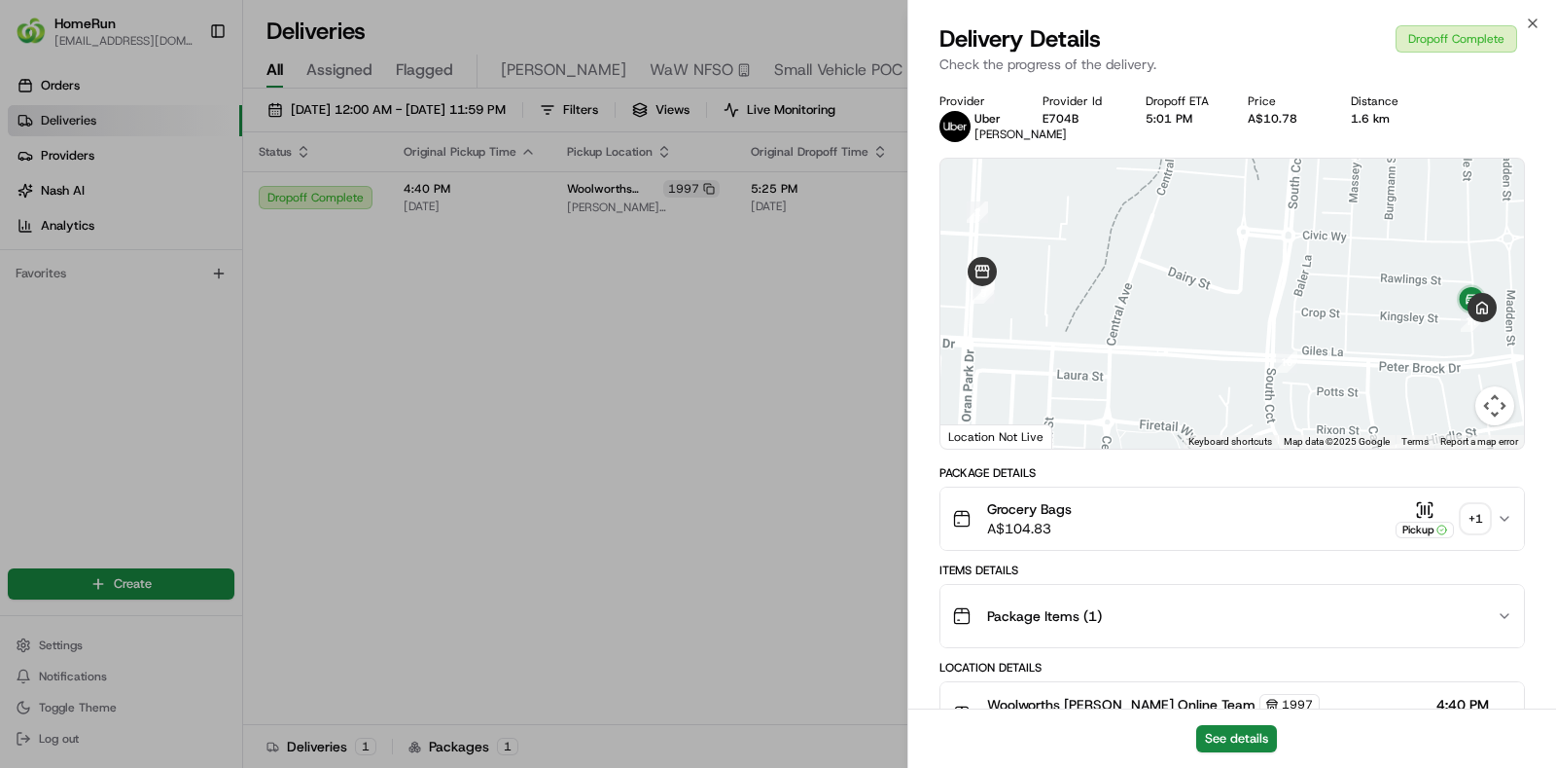
click at [1481, 530] on div "+ 1" at bounding box center [1475, 518] width 27 height 27
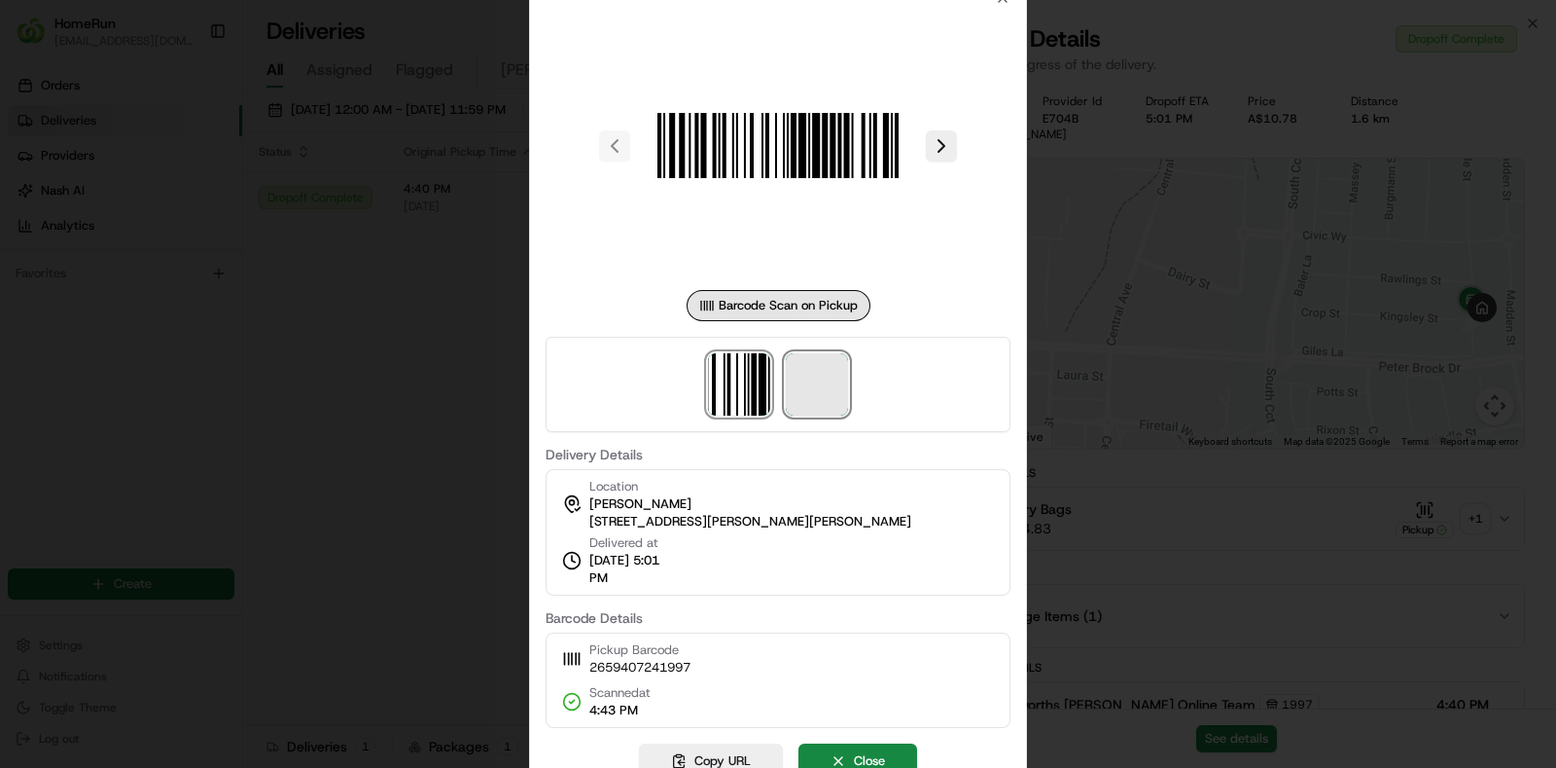
click at [822, 413] on span at bounding box center [817, 384] width 62 height 62
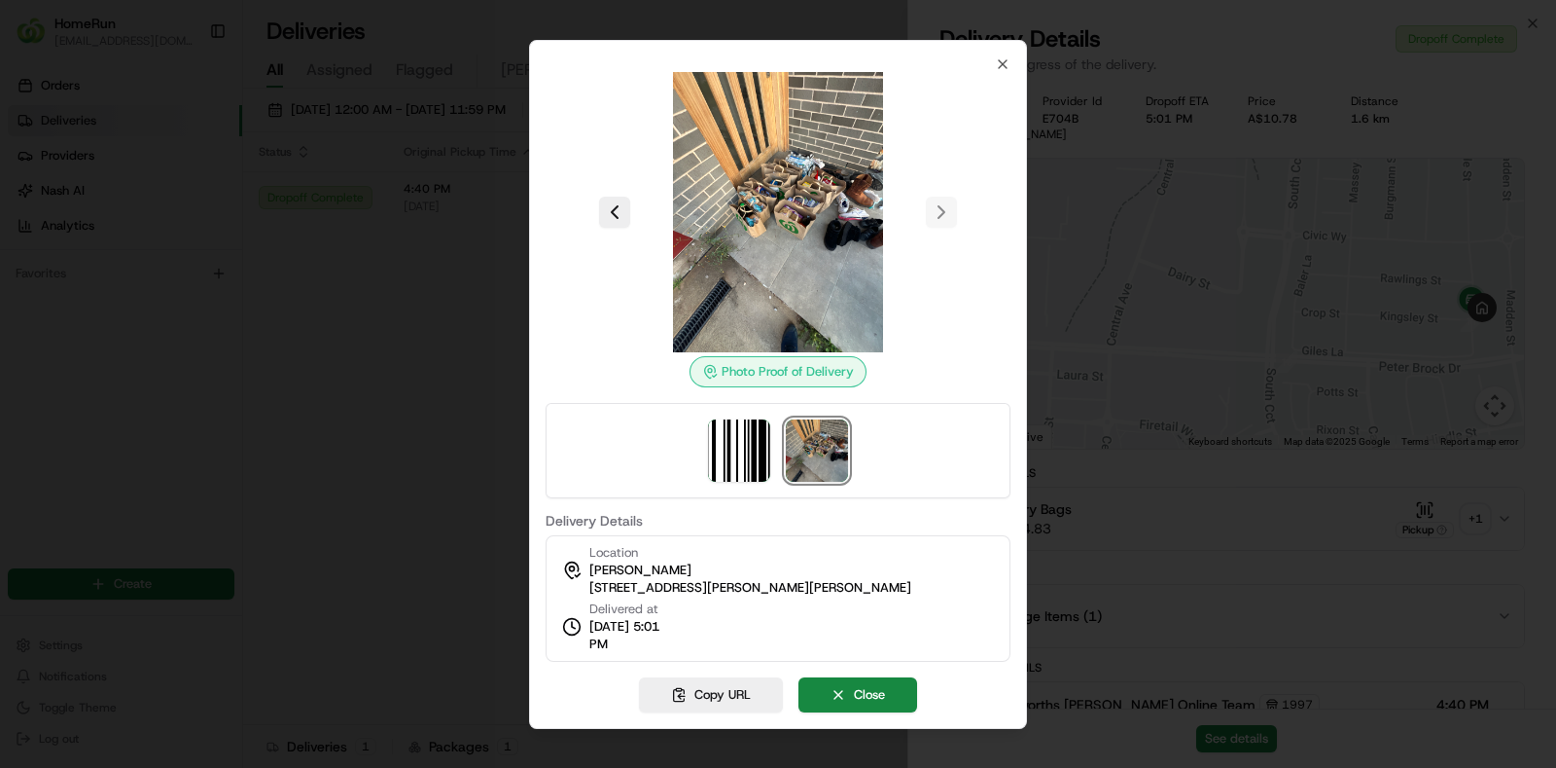
click at [819, 452] on img at bounding box center [817, 450] width 62 height 62
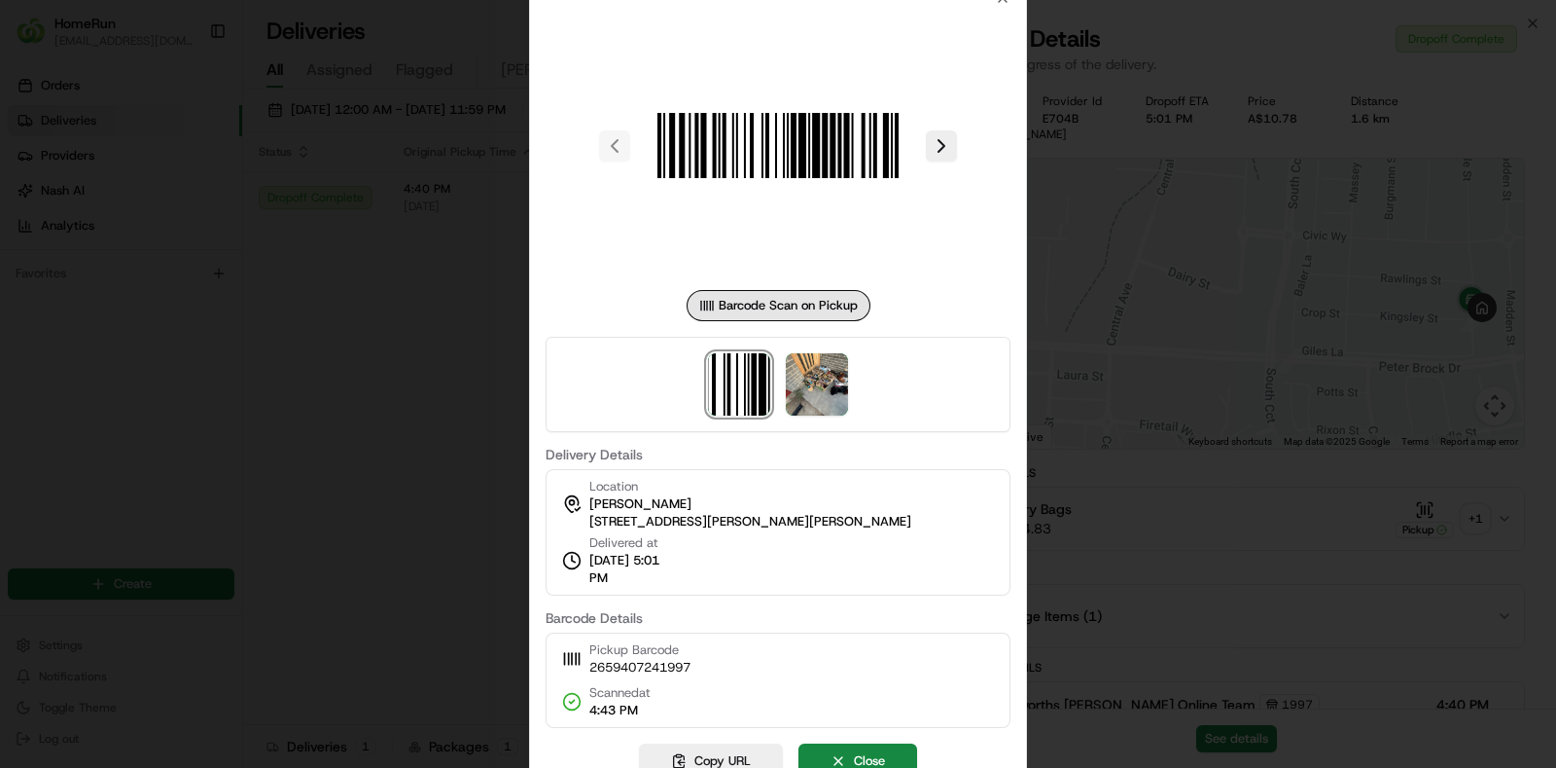
click at [1376, 683] on div at bounding box center [778, 384] width 1556 height 768
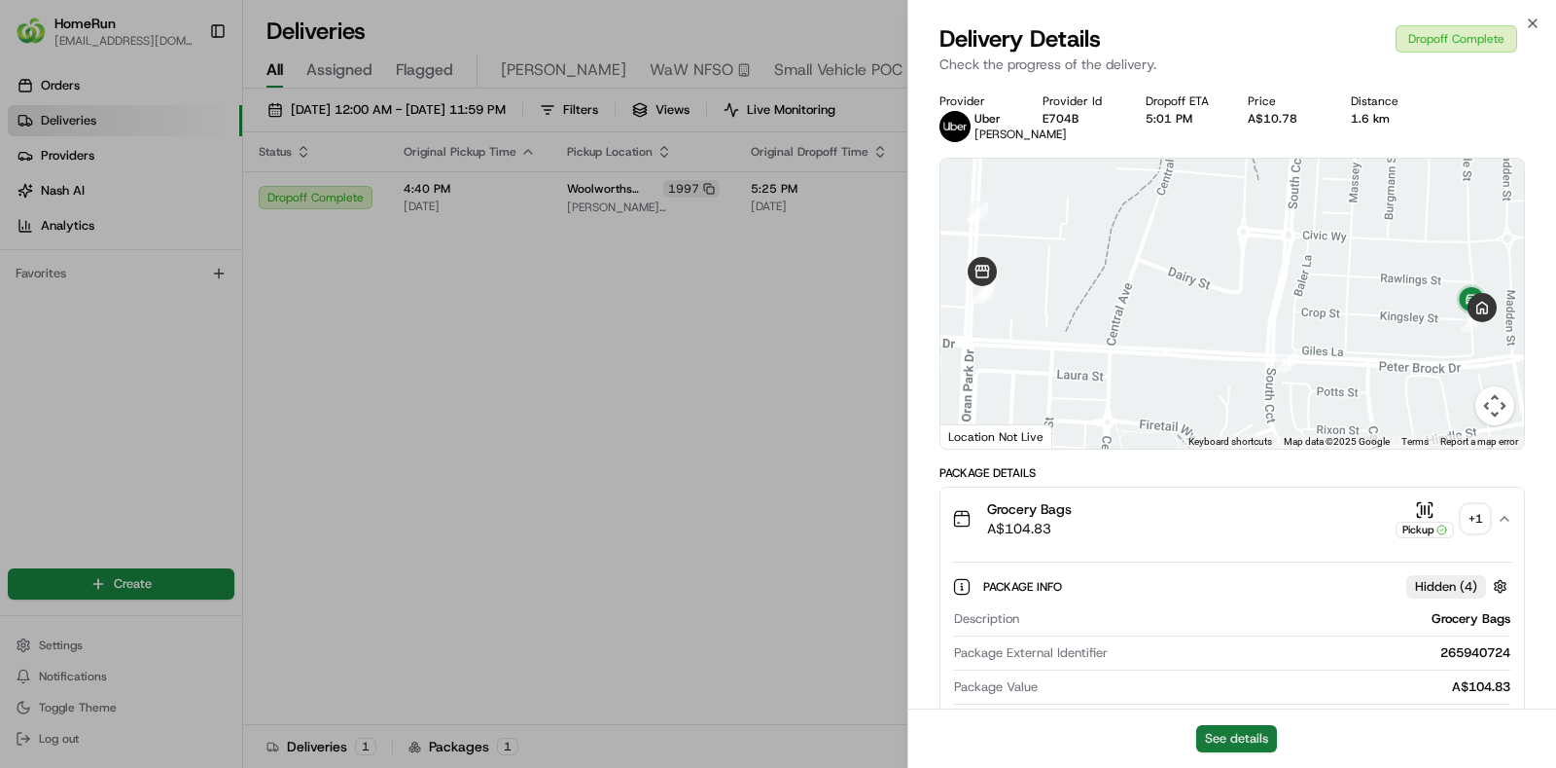
click at [1244, 728] on button "See details" at bounding box center [1236, 738] width 81 height 27
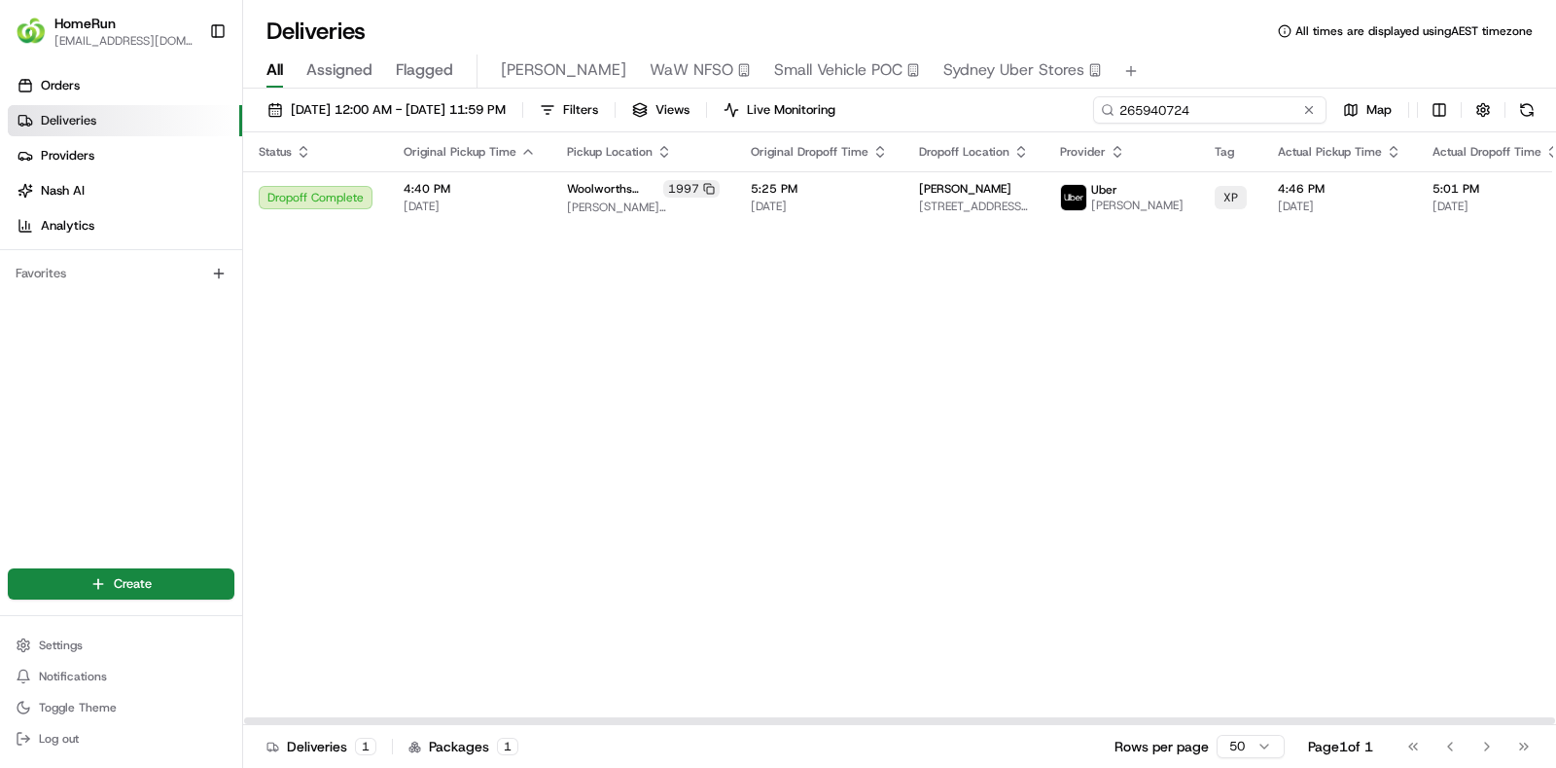
click at [1267, 115] on input "265940724" at bounding box center [1209, 109] width 233 height 27
paste input "857188"
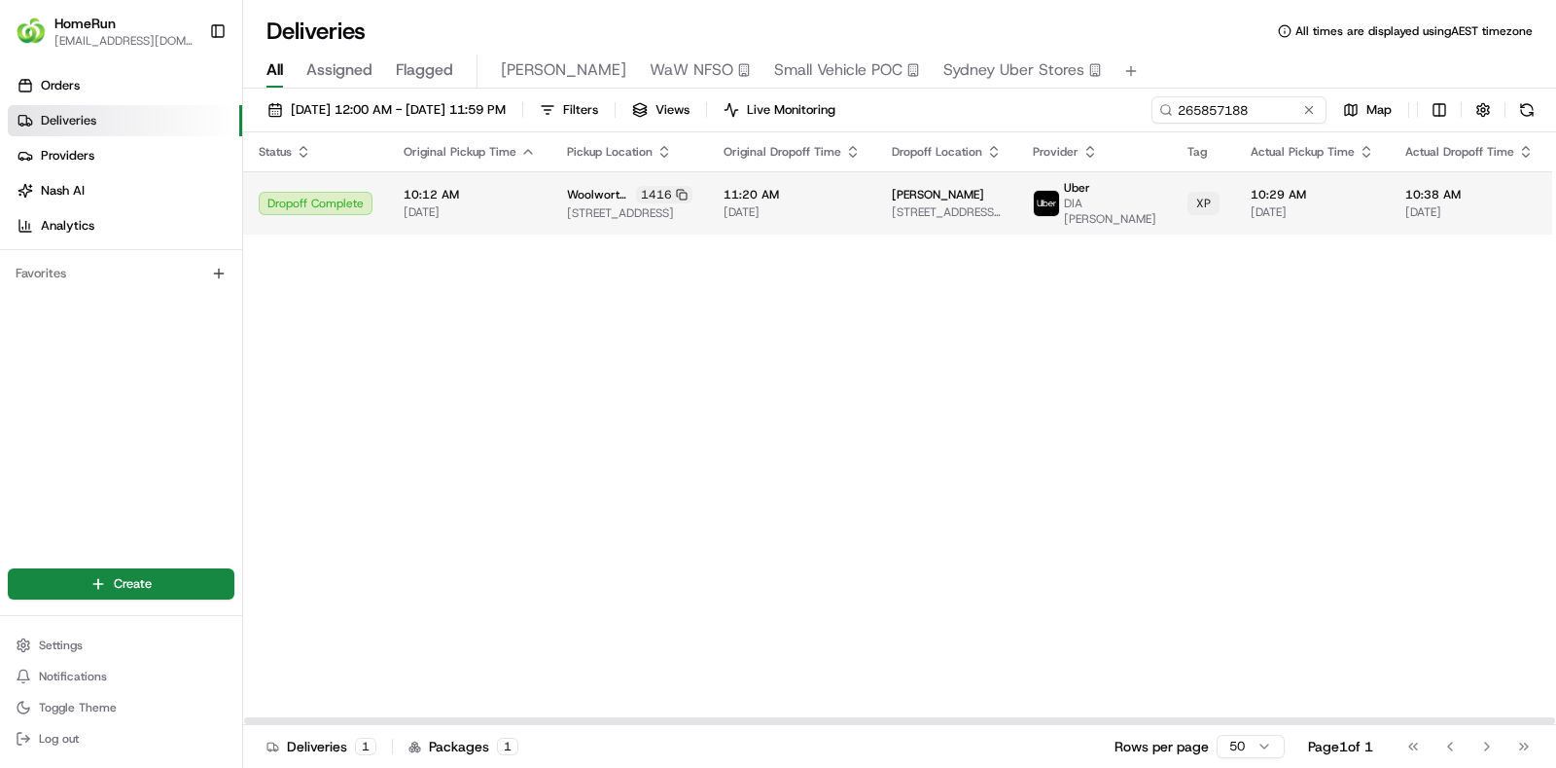
click at [807, 182] on td "11:20 AM 23/08/2025" at bounding box center [792, 202] width 168 height 63
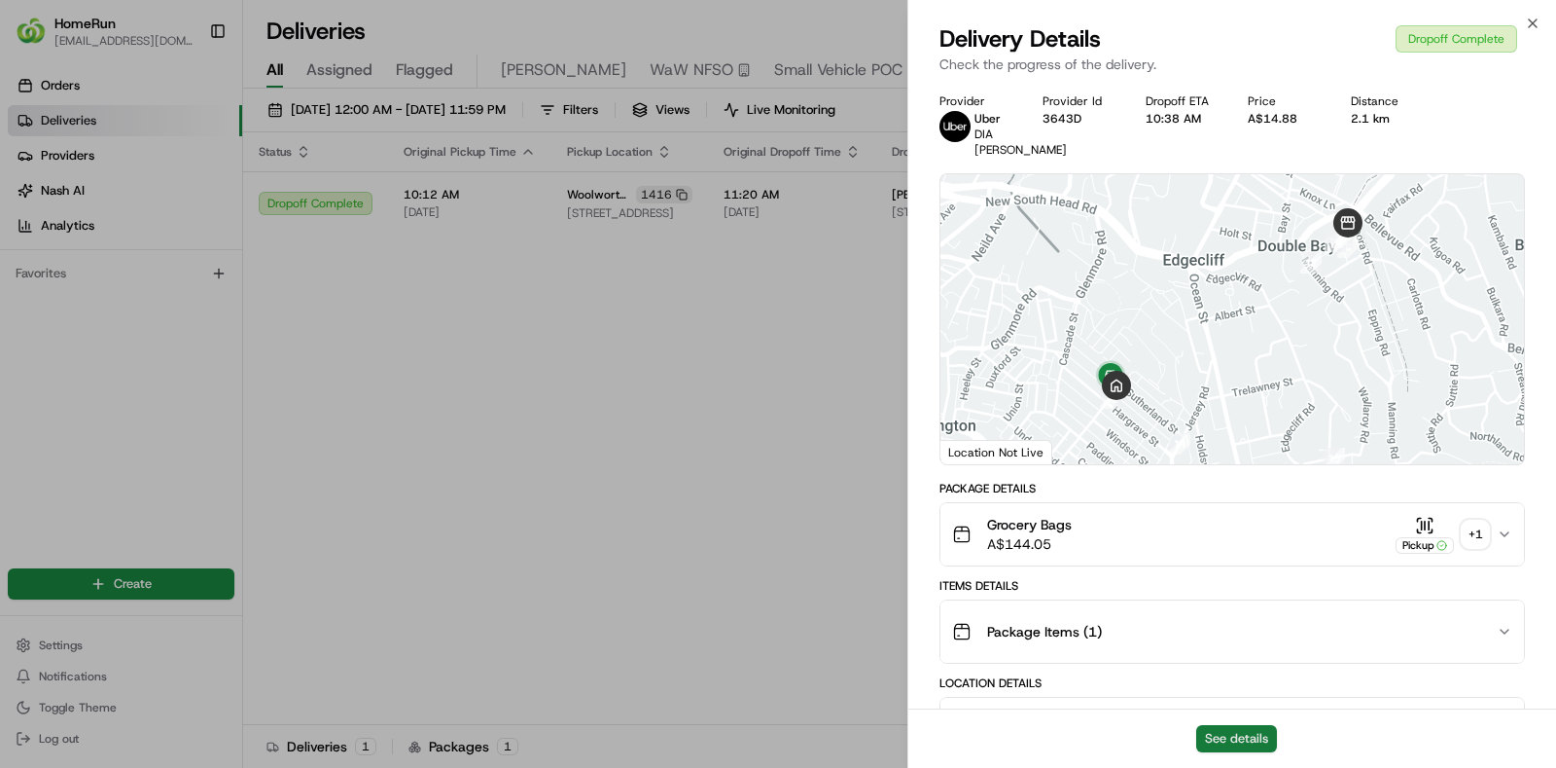
click at [1217, 734] on button "See details" at bounding box center [1236, 738] width 81 height 27
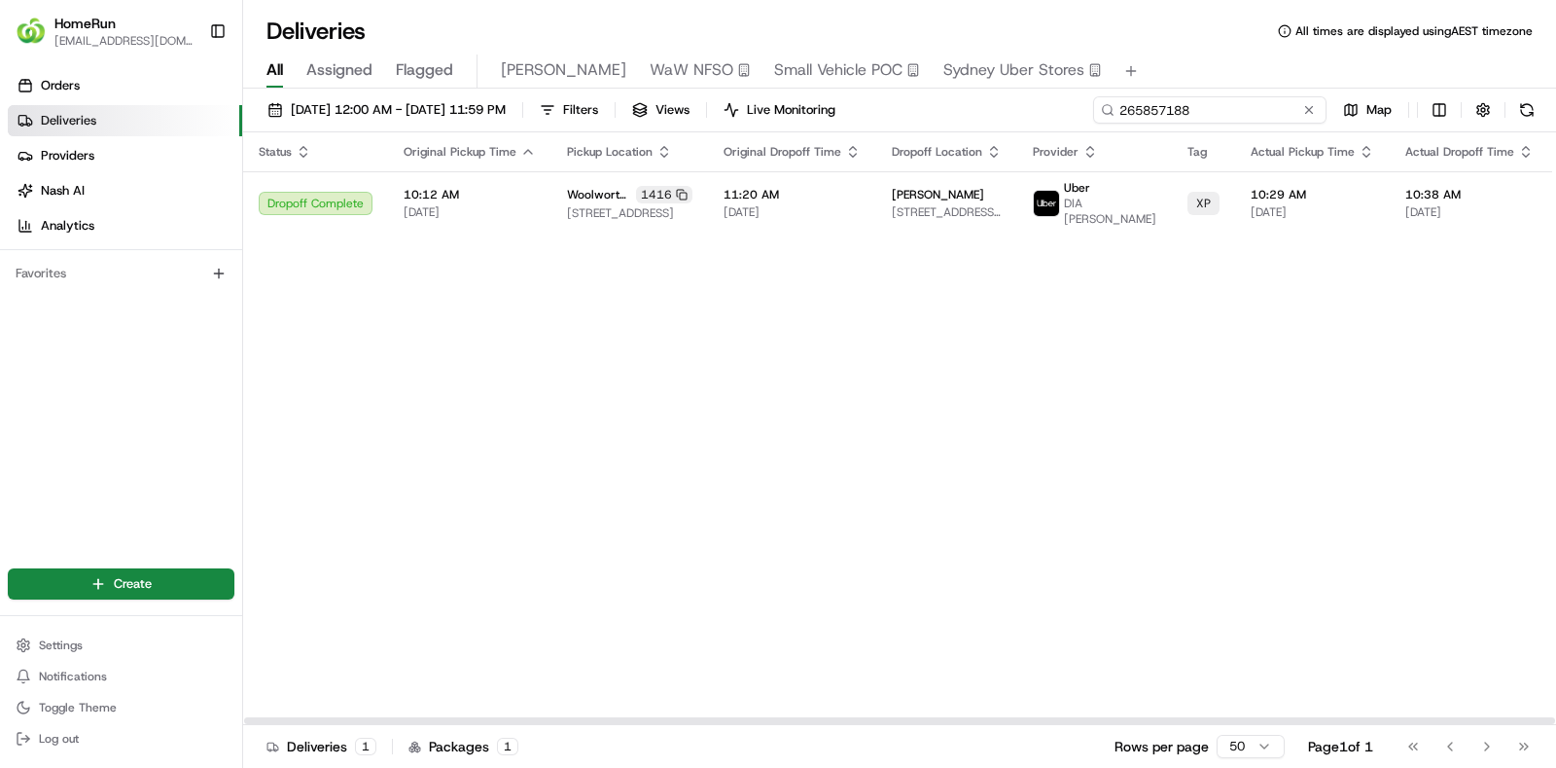
click at [1284, 106] on input "265857188" at bounding box center [1209, 109] width 233 height 27
paste input "701951"
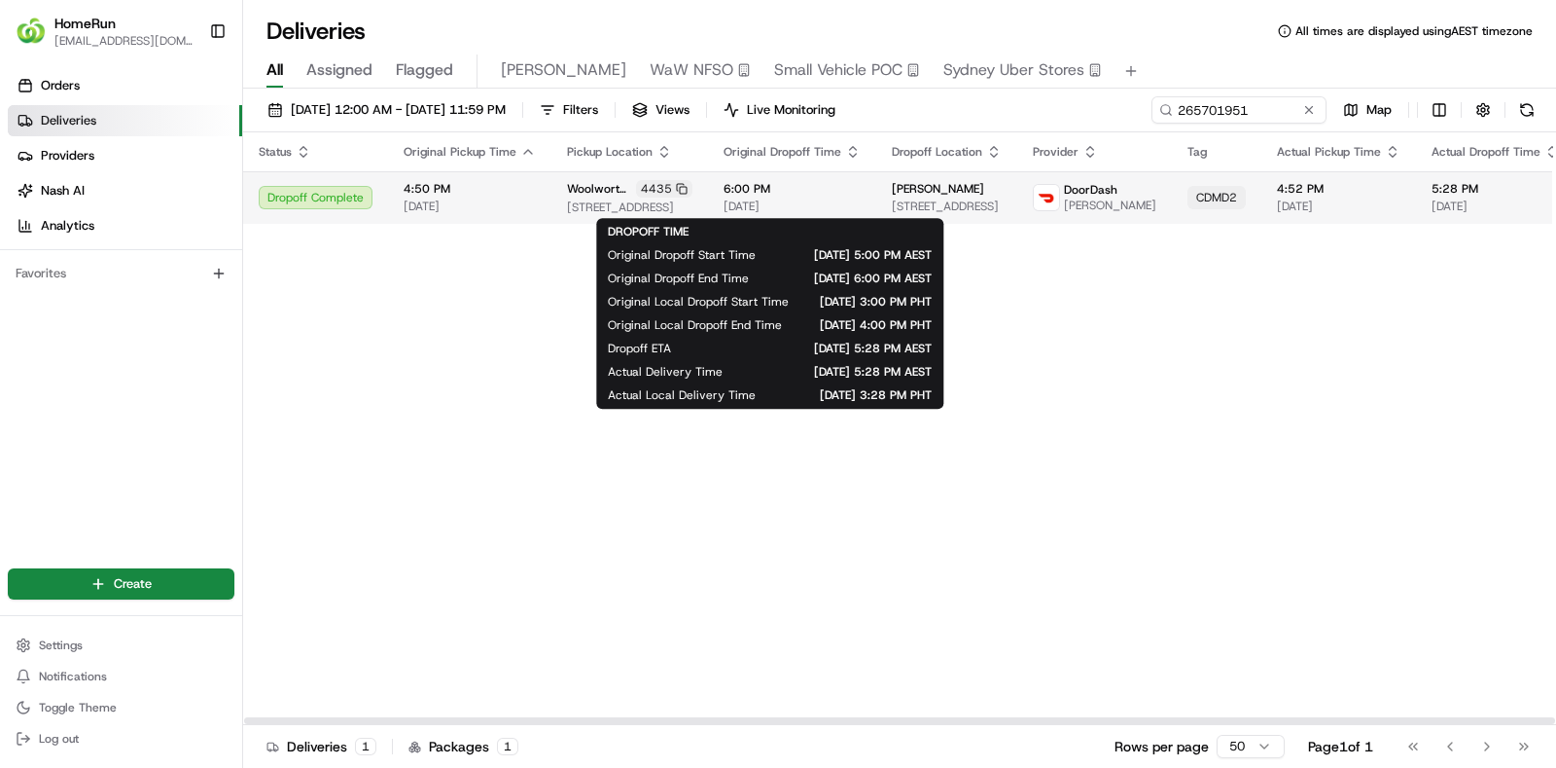
click at [808, 196] on div "6:00 PM 21/08/2025" at bounding box center [792, 197] width 137 height 33
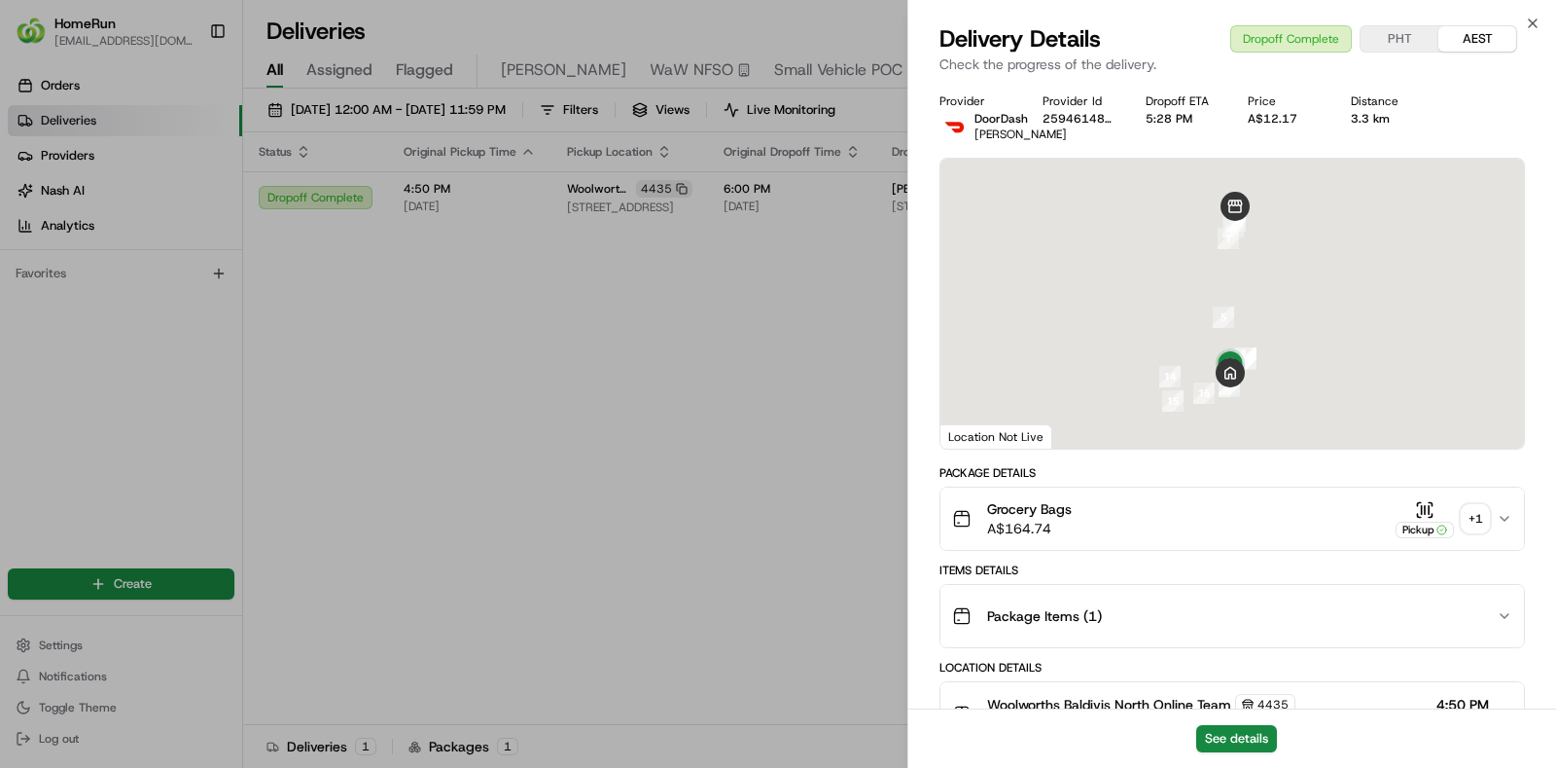
click at [1212, 752] on div "See details" at bounding box center [1233, 737] width 648 height 59
click at [1227, 737] on button "See details" at bounding box center [1236, 738] width 81 height 27
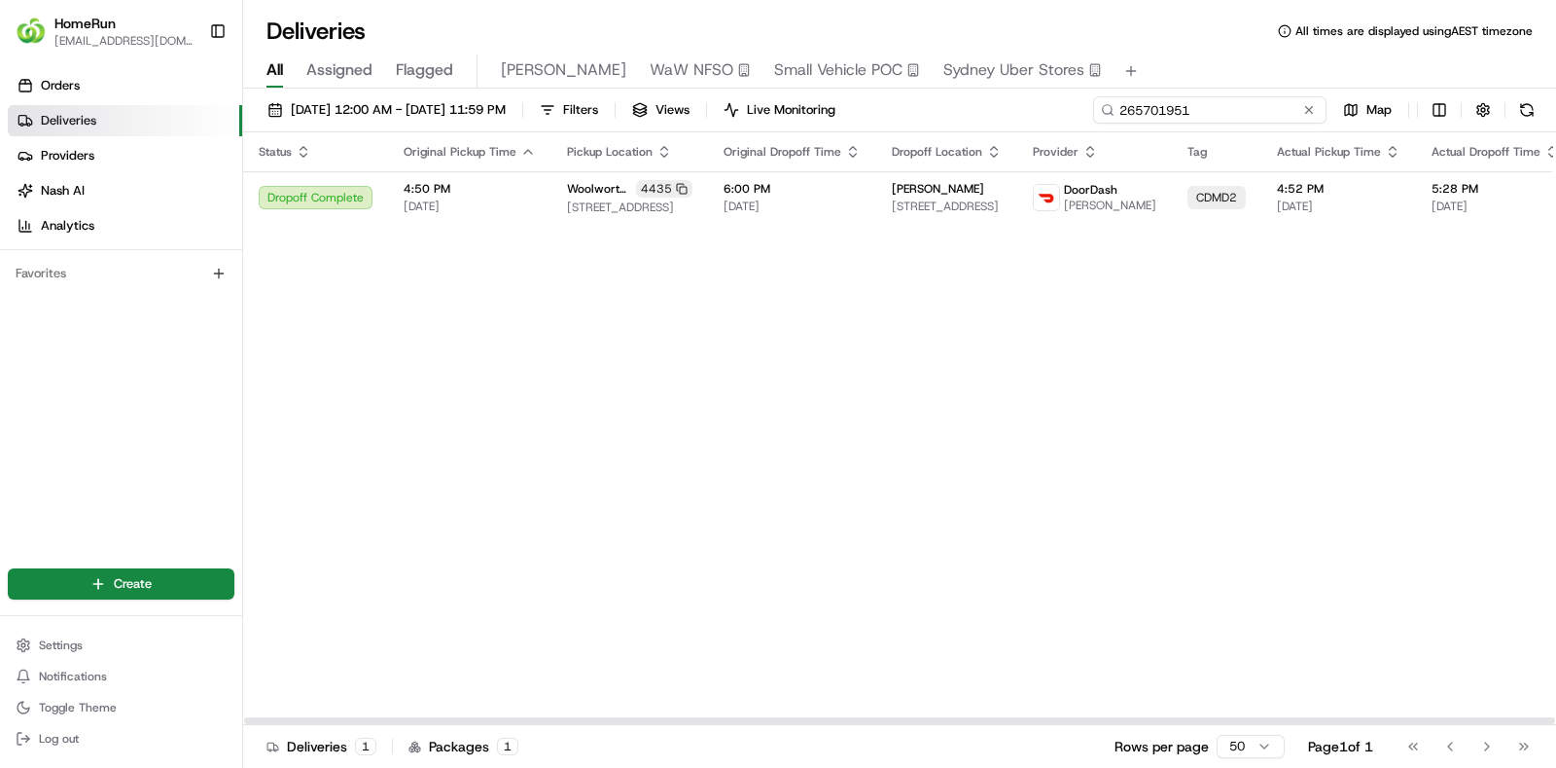
click at [1274, 111] on input "265701951" at bounding box center [1209, 109] width 233 height 27
paste input "4963253"
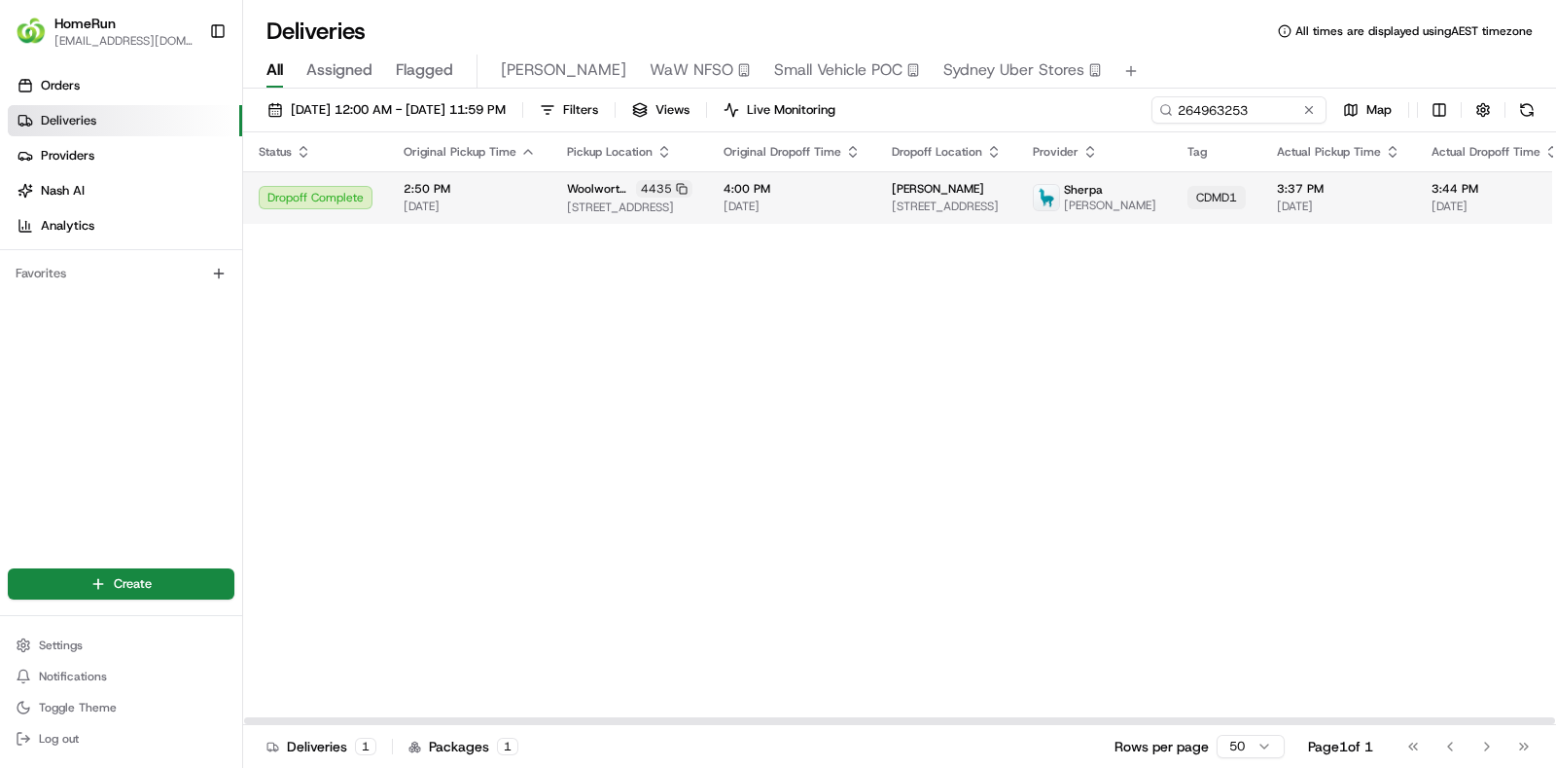
click at [820, 206] on span "16/08/2025" at bounding box center [792, 206] width 137 height 16
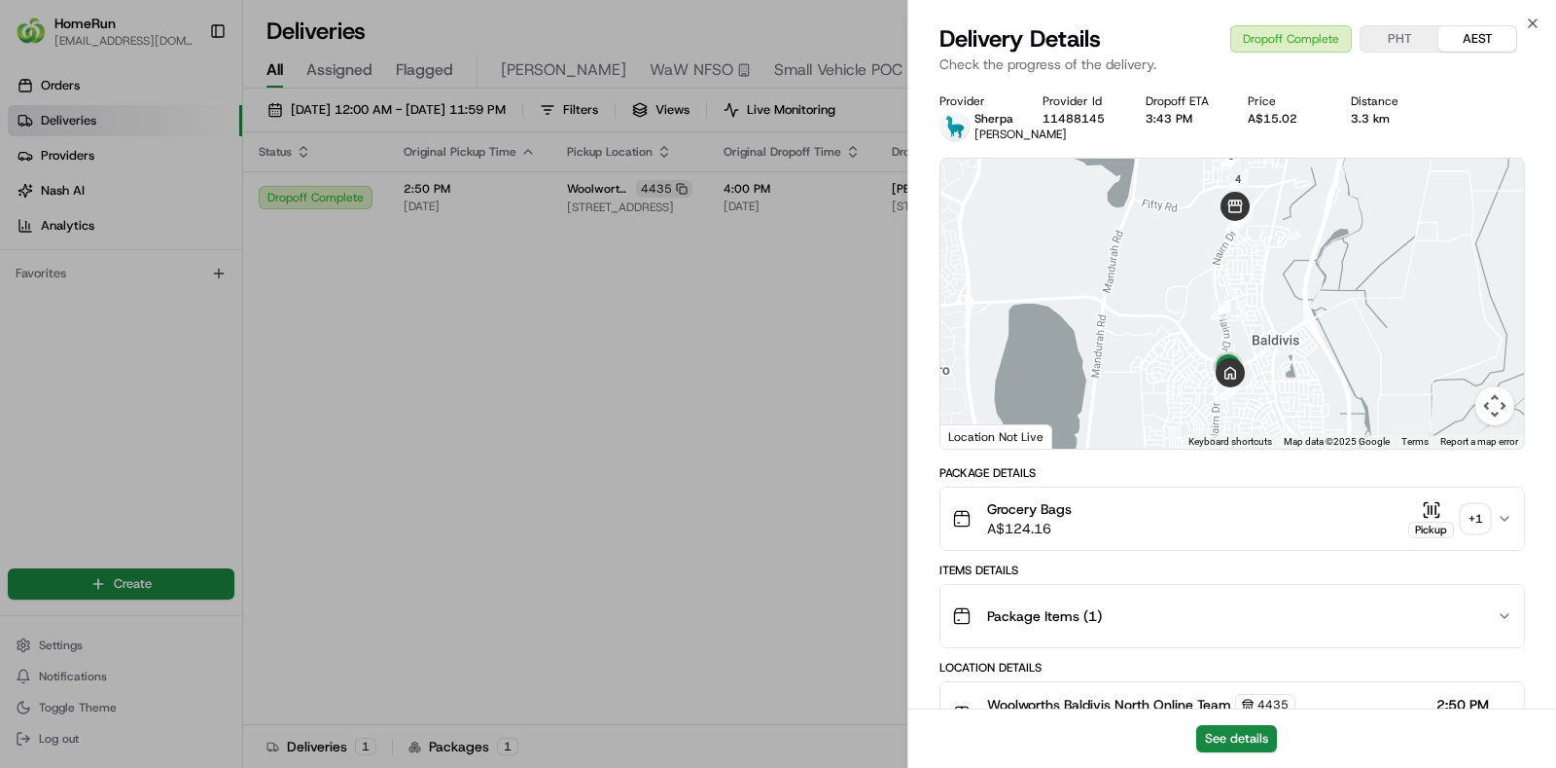
click at [1468, 530] on div "+ 1" at bounding box center [1475, 518] width 27 height 27
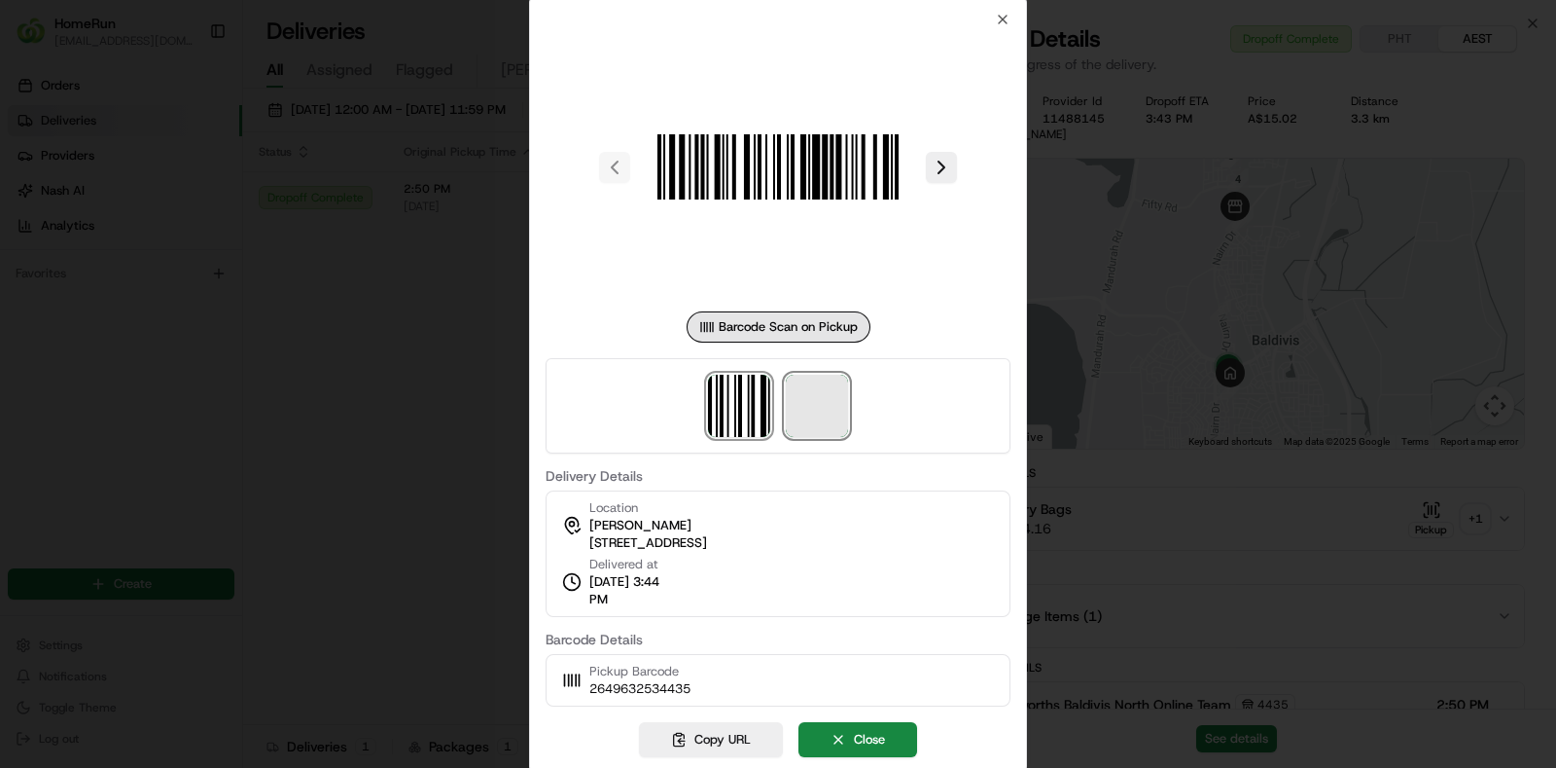
click at [829, 377] on span at bounding box center [817, 406] width 62 height 62
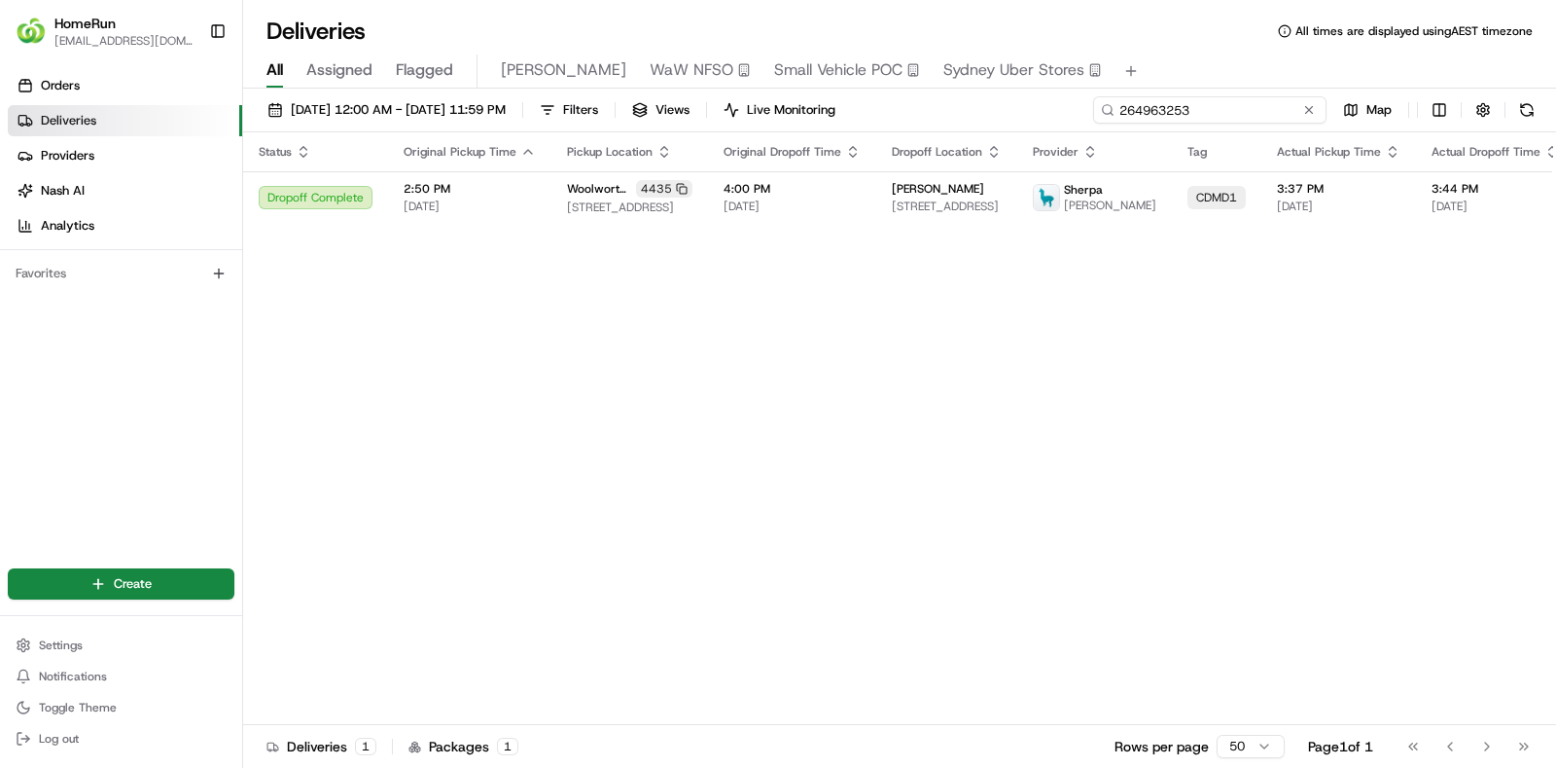
click at [1240, 111] on input "264963253" at bounding box center [1209, 109] width 233 height 27
paste input "5989478"
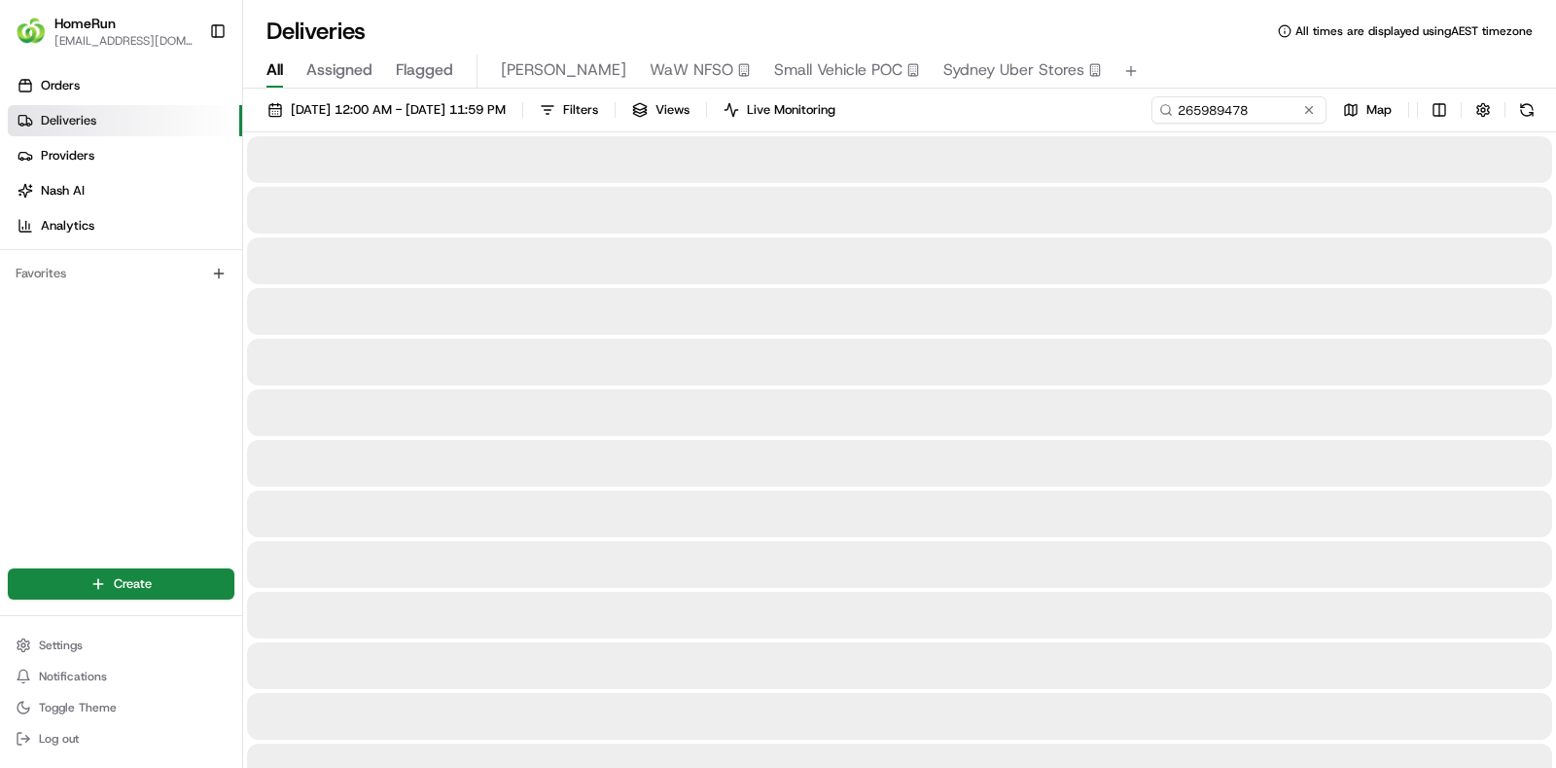
click at [776, 498] on div at bounding box center [899, 513] width 1305 height 47
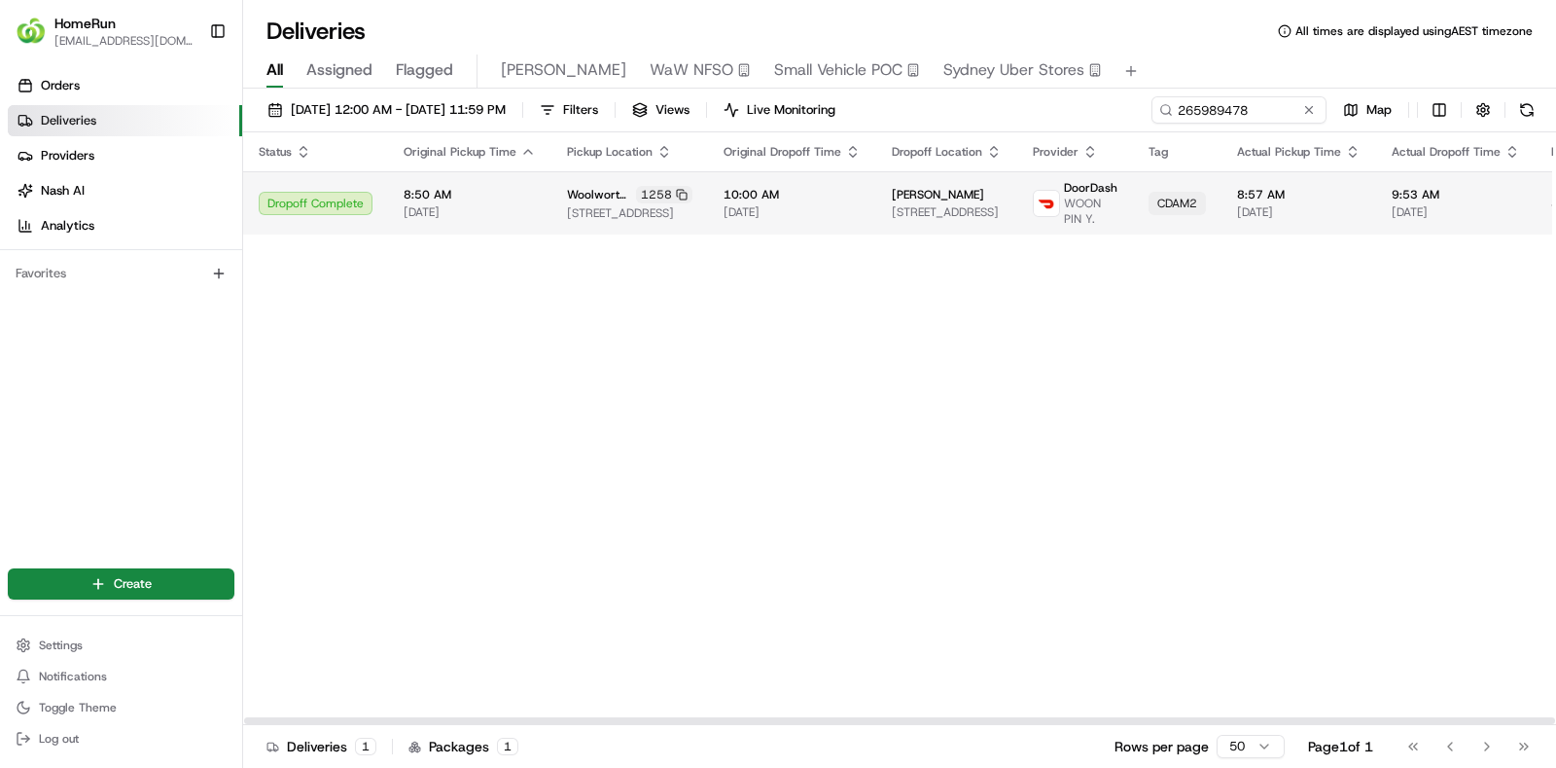
click at [816, 190] on span "10:00 AM" at bounding box center [792, 195] width 137 height 16
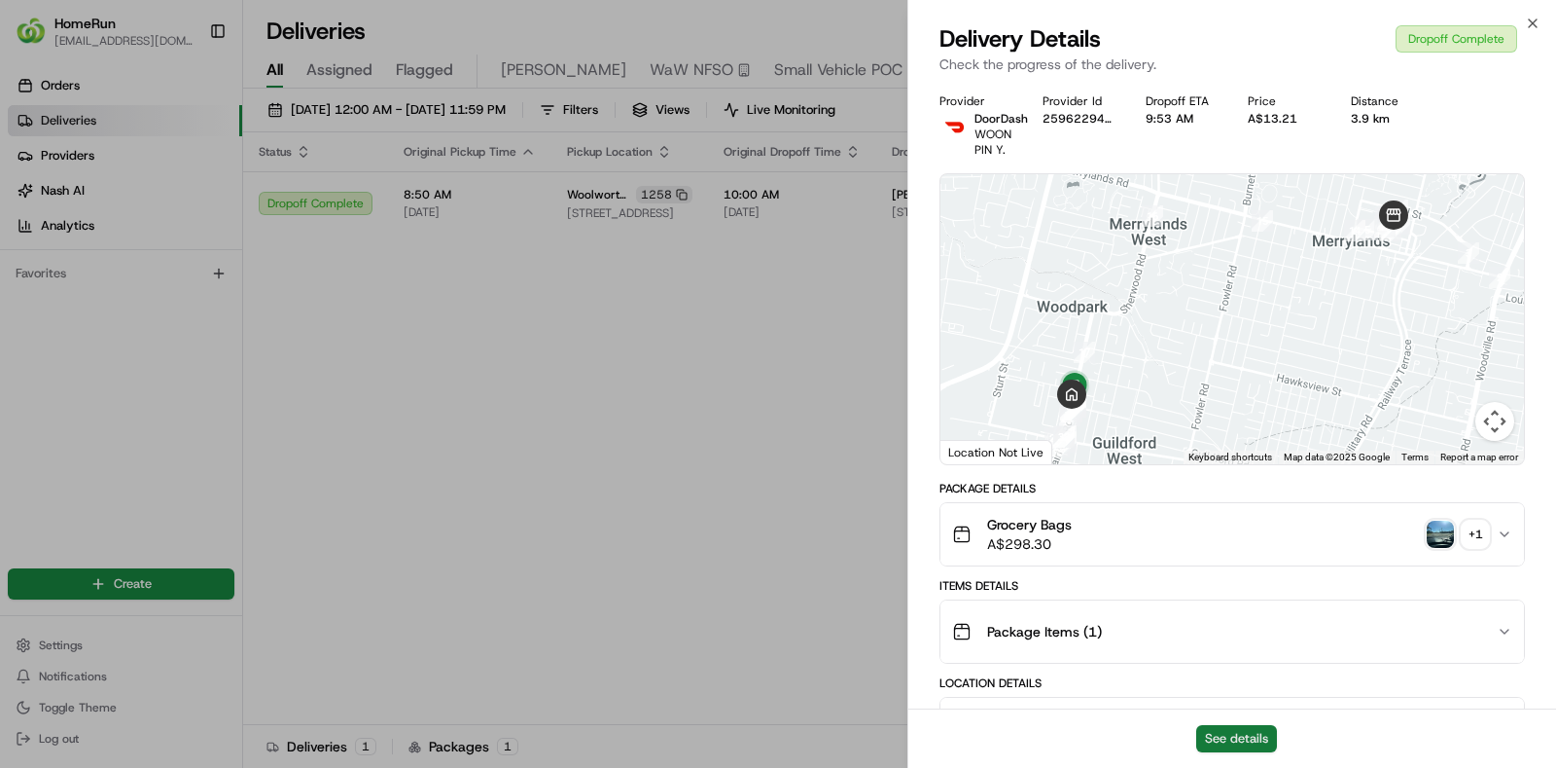
click at [1236, 741] on button "See details" at bounding box center [1236, 738] width 81 height 27
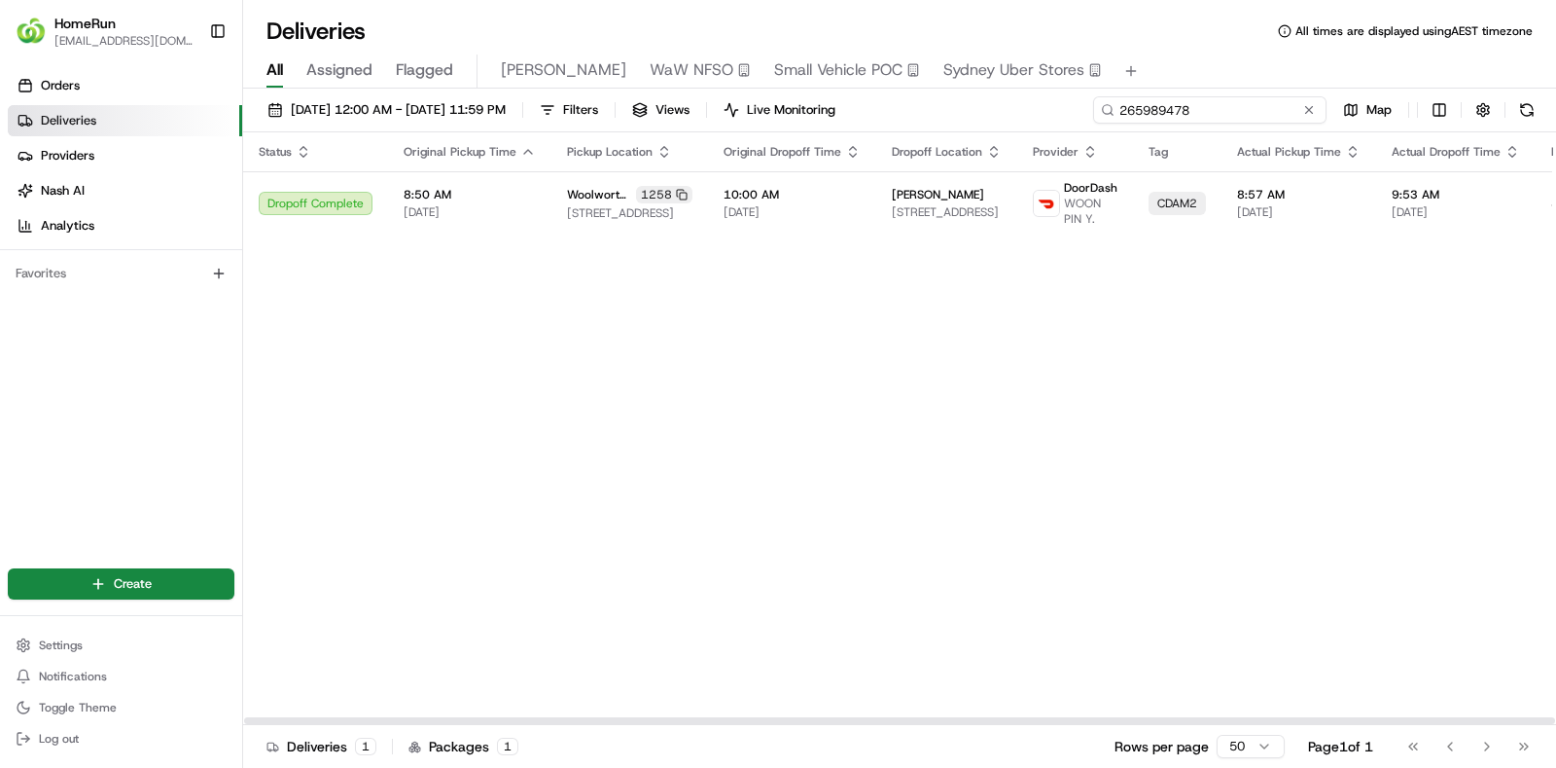
click at [1265, 117] on input "265989478" at bounding box center [1209, 109] width 233 height 27
paste input "756245"
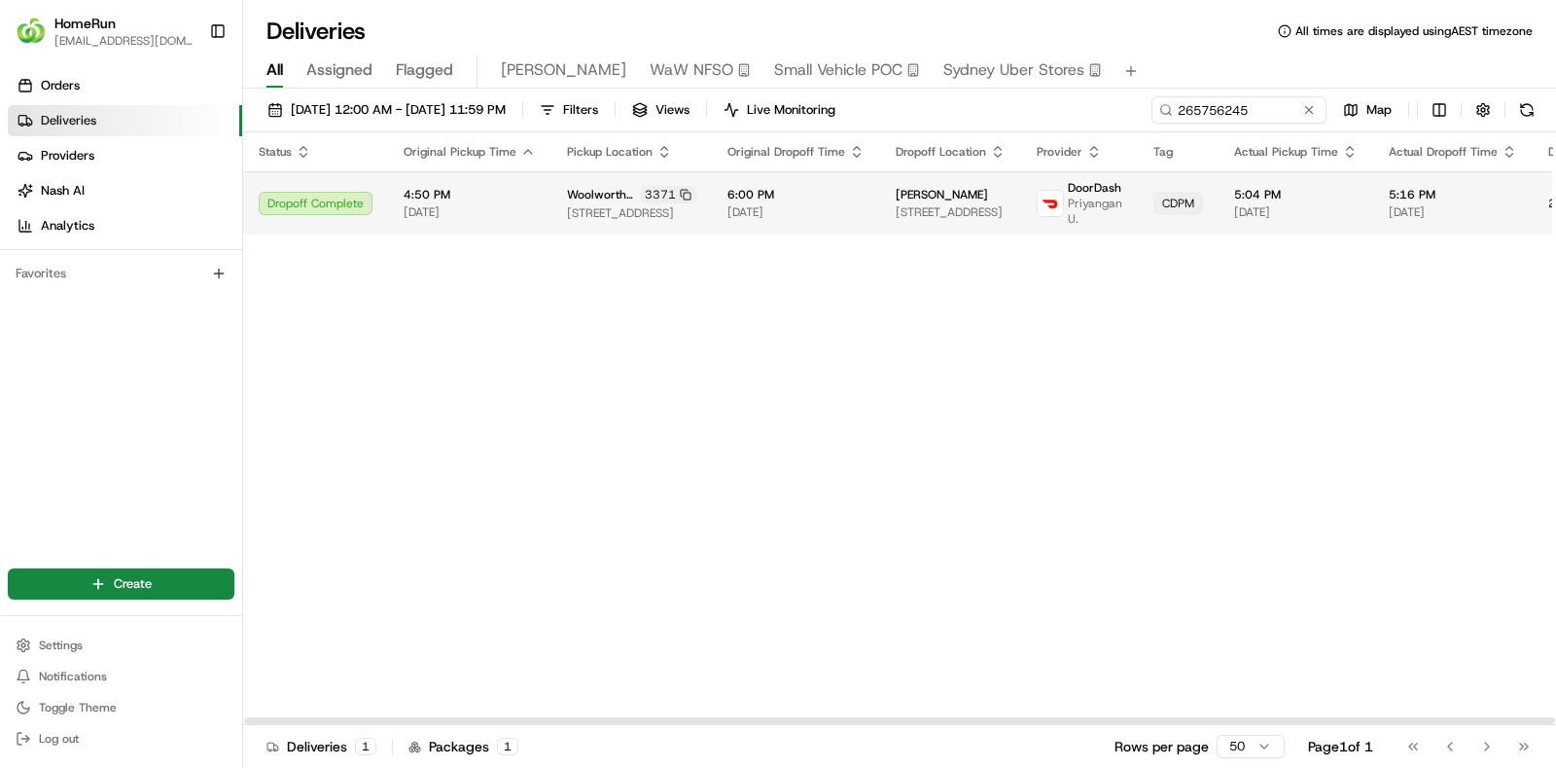
click at [728, 201] on div "6:00 PM 22/08/2025" at bounding box center [796, 203] width 137 height 33
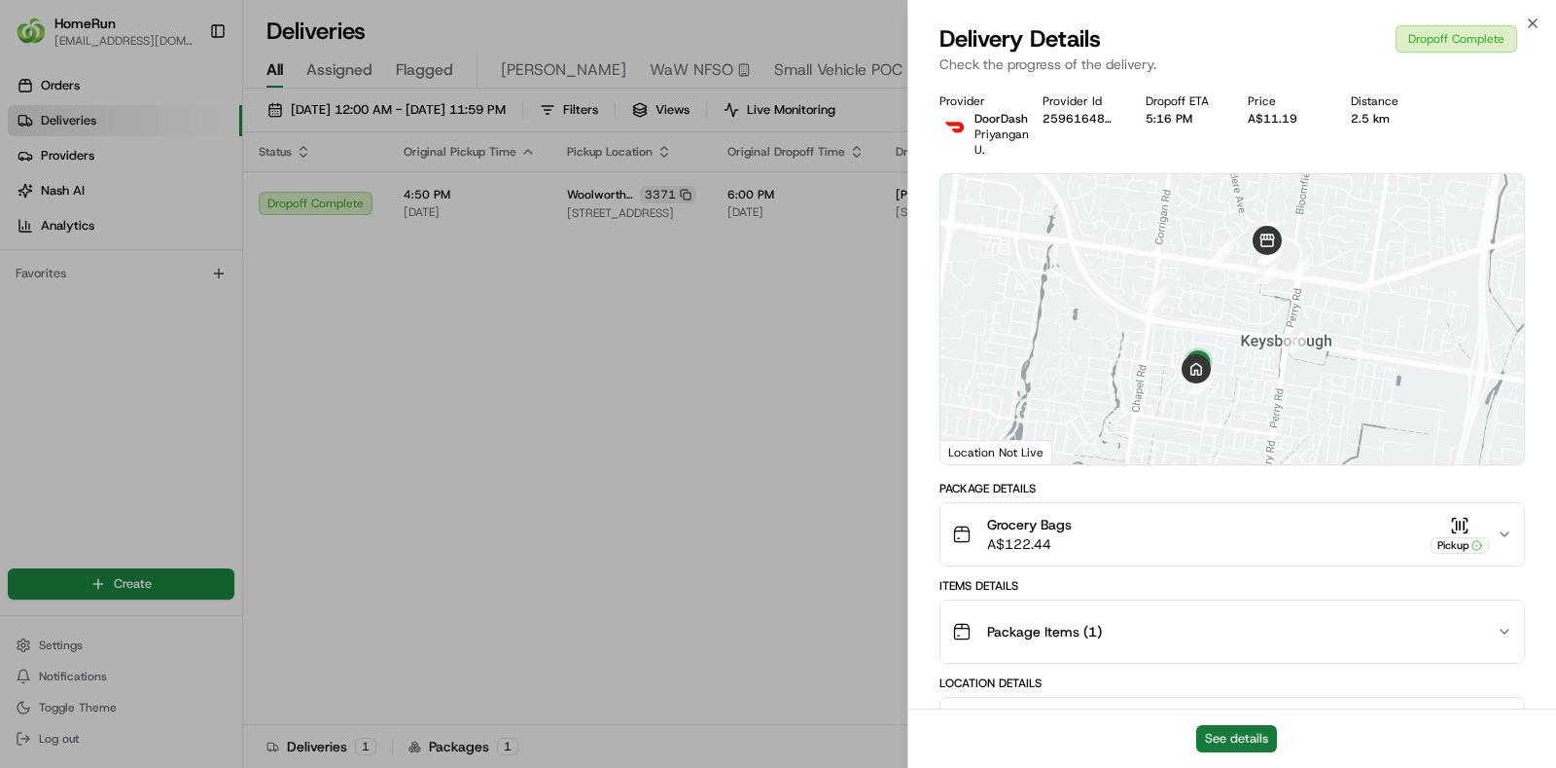
click at [1255, 731] on button "See details" at bounding box center [1236, 738] width 81 height 27
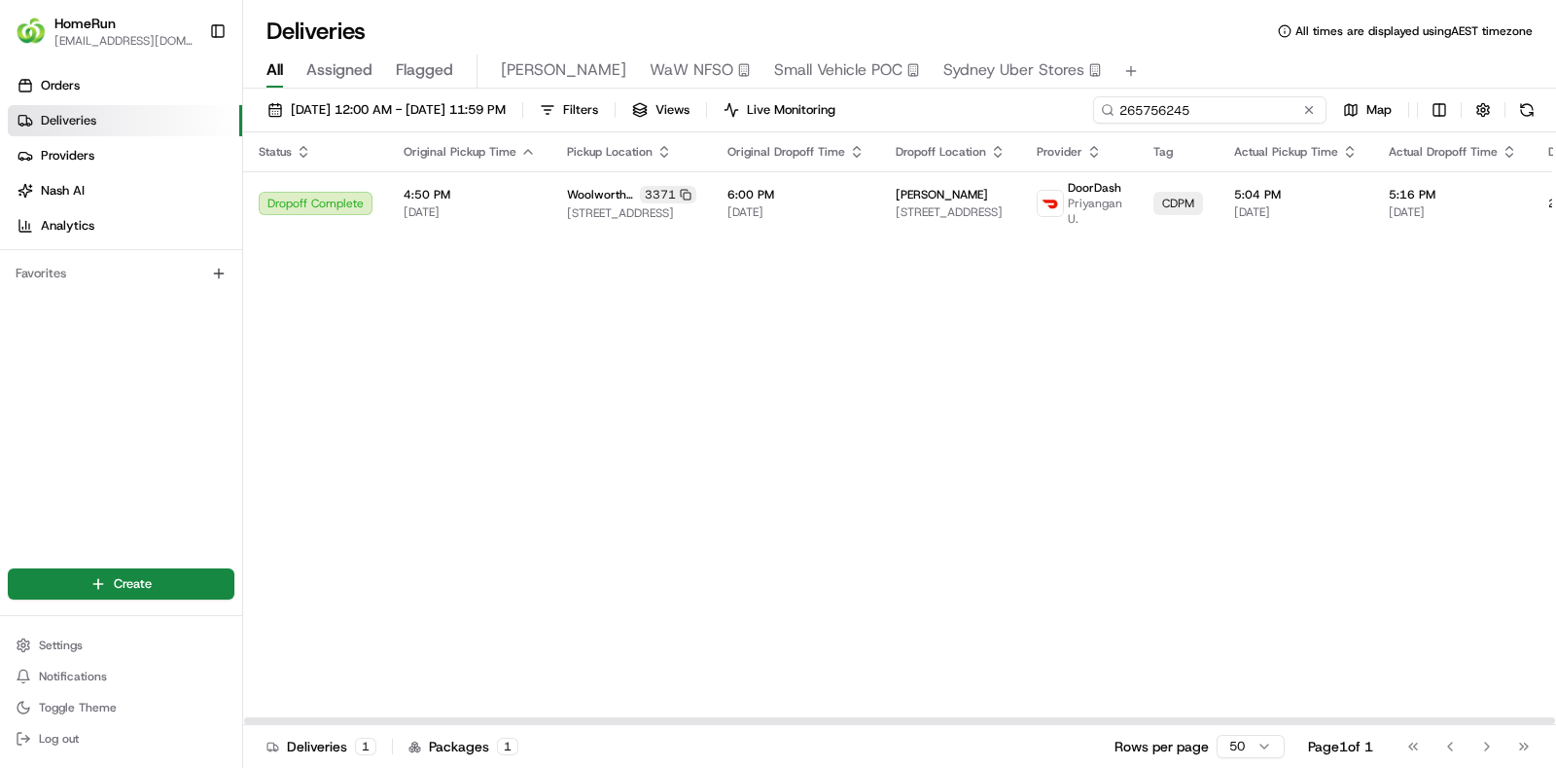
click at [1221, 105] on input "265756245" at bounding box center [1209, 109] width 233 height 27
paste input "902088"
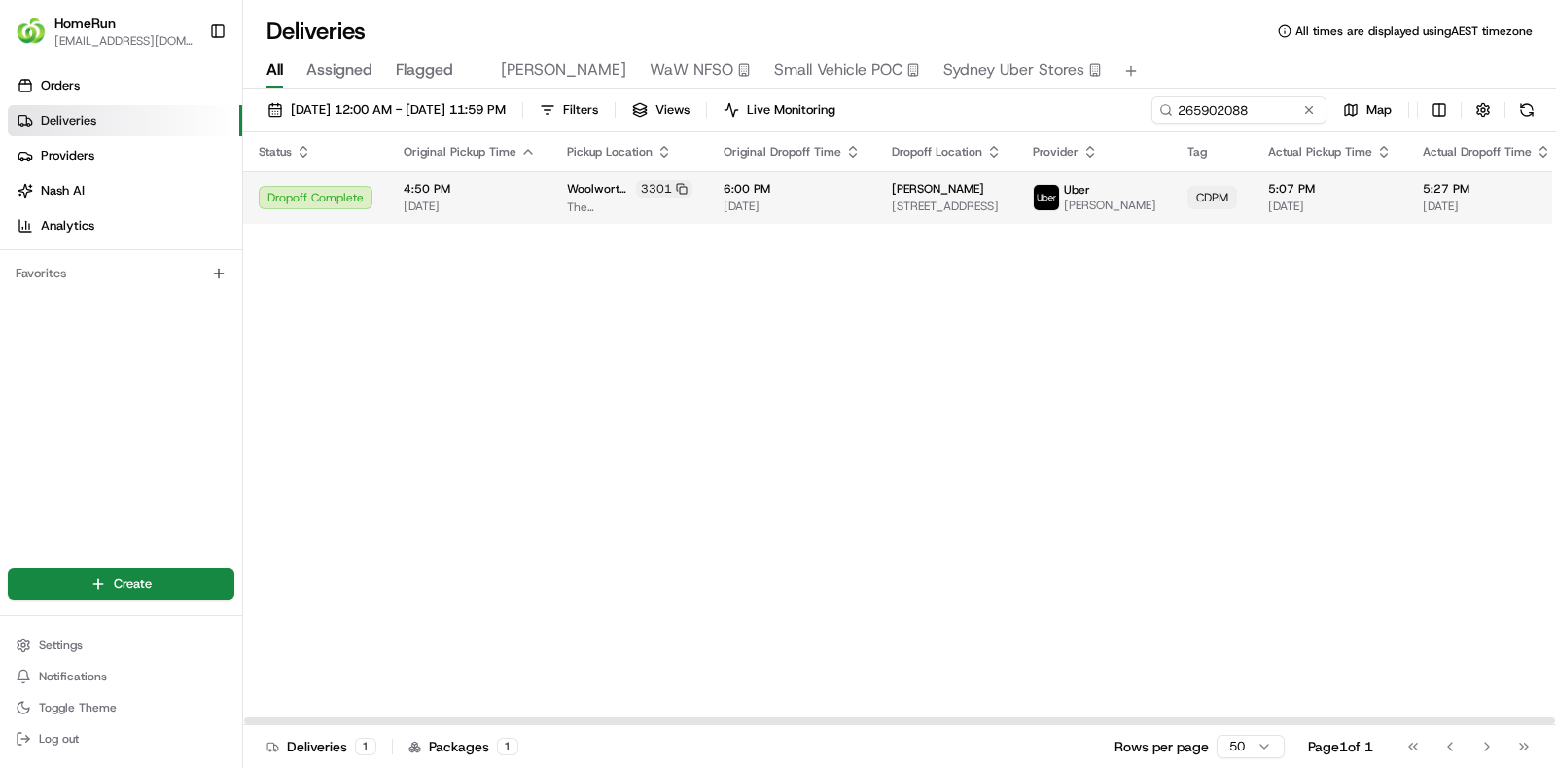
click at [839, 196] on span "6:00 PM" at bounding box center [792, 189] width 137 height 16
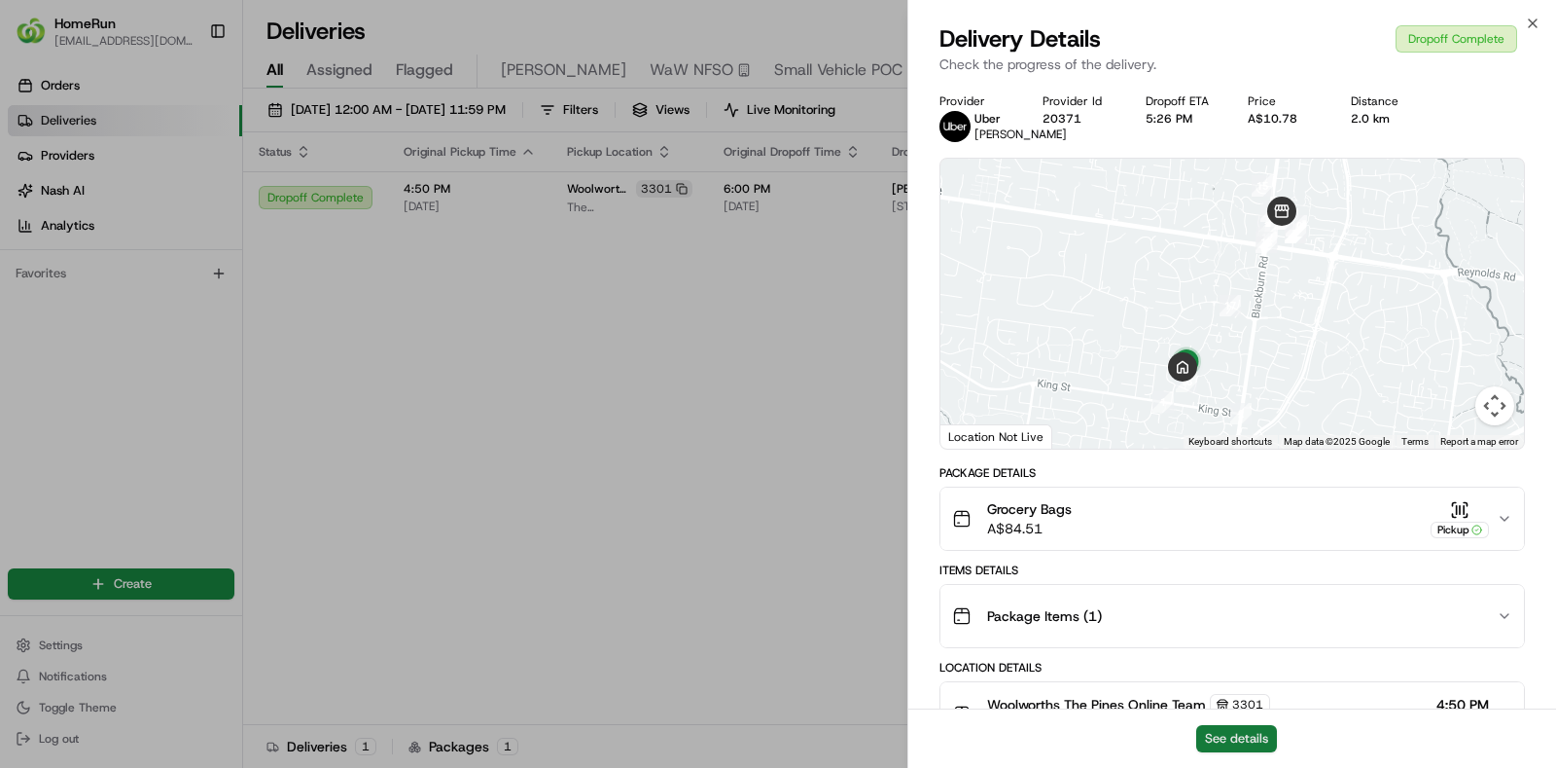
click at [1234, 732] on button "See details" at bounding box center [1236, 738] width 81 height 27
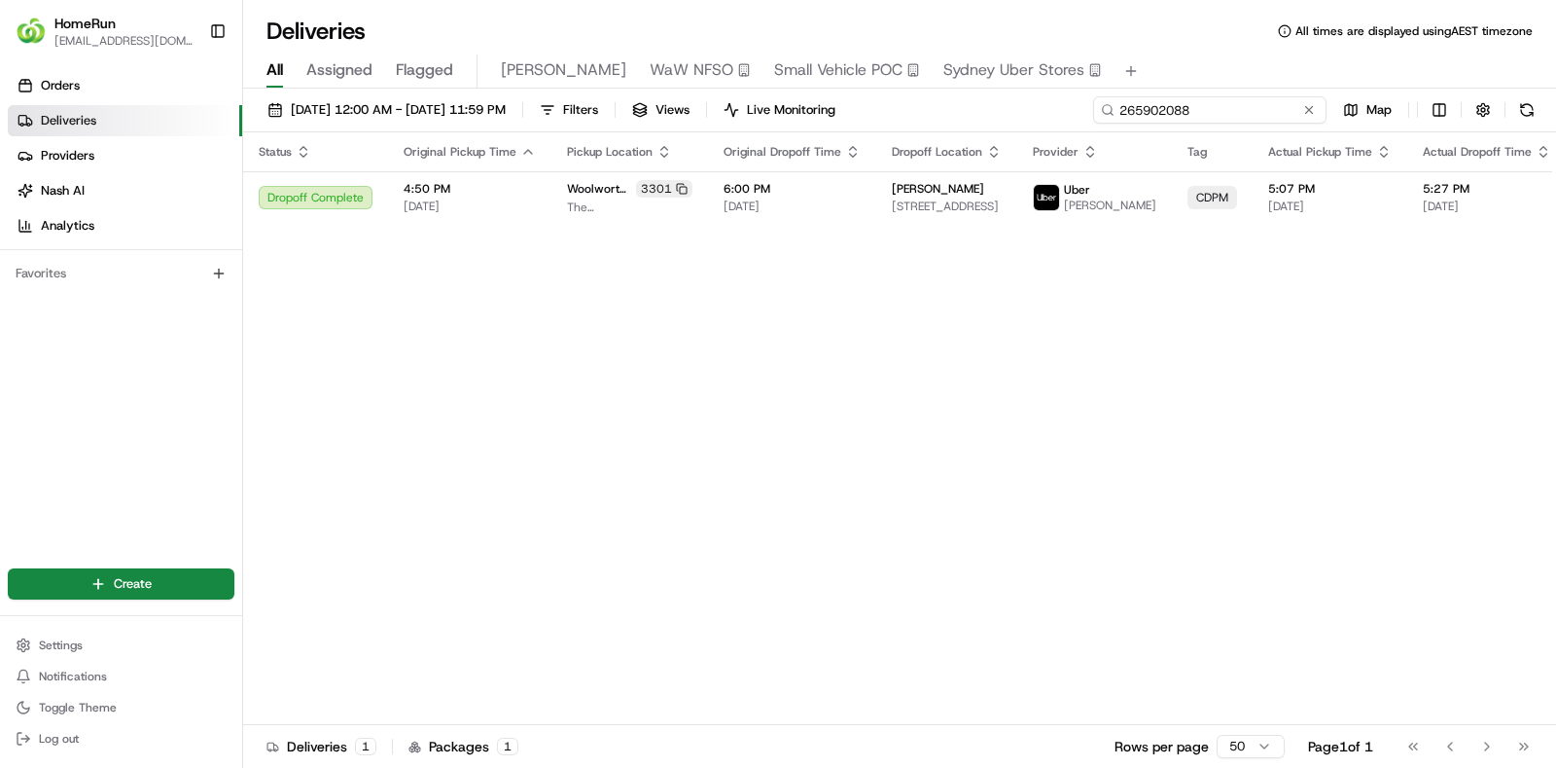
click at [1254, 109] on input "265902088" at bounding box center [1209, 109] width 233 height 27
paste input "50471"
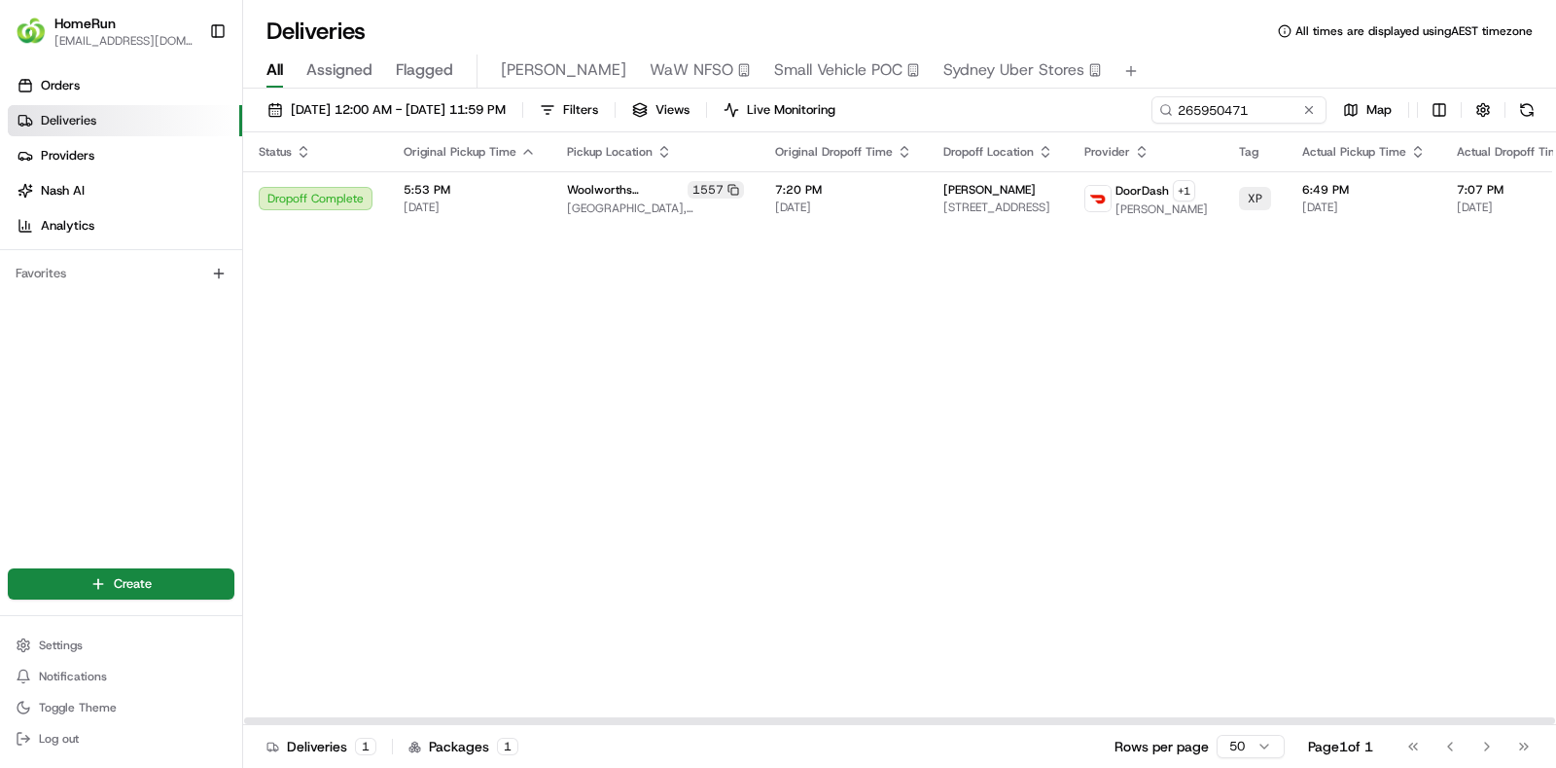
click at [828, 224] on div "Status Original Pickup Time Pickup Location Original Dropoff Time Dropoff Locat…" at bounding box center [1110, 428] width 1735 height 592
click at [843, 214] on td "7:20 PM 22/08/2025" at bounding box center [844, 198] width 168 height 54
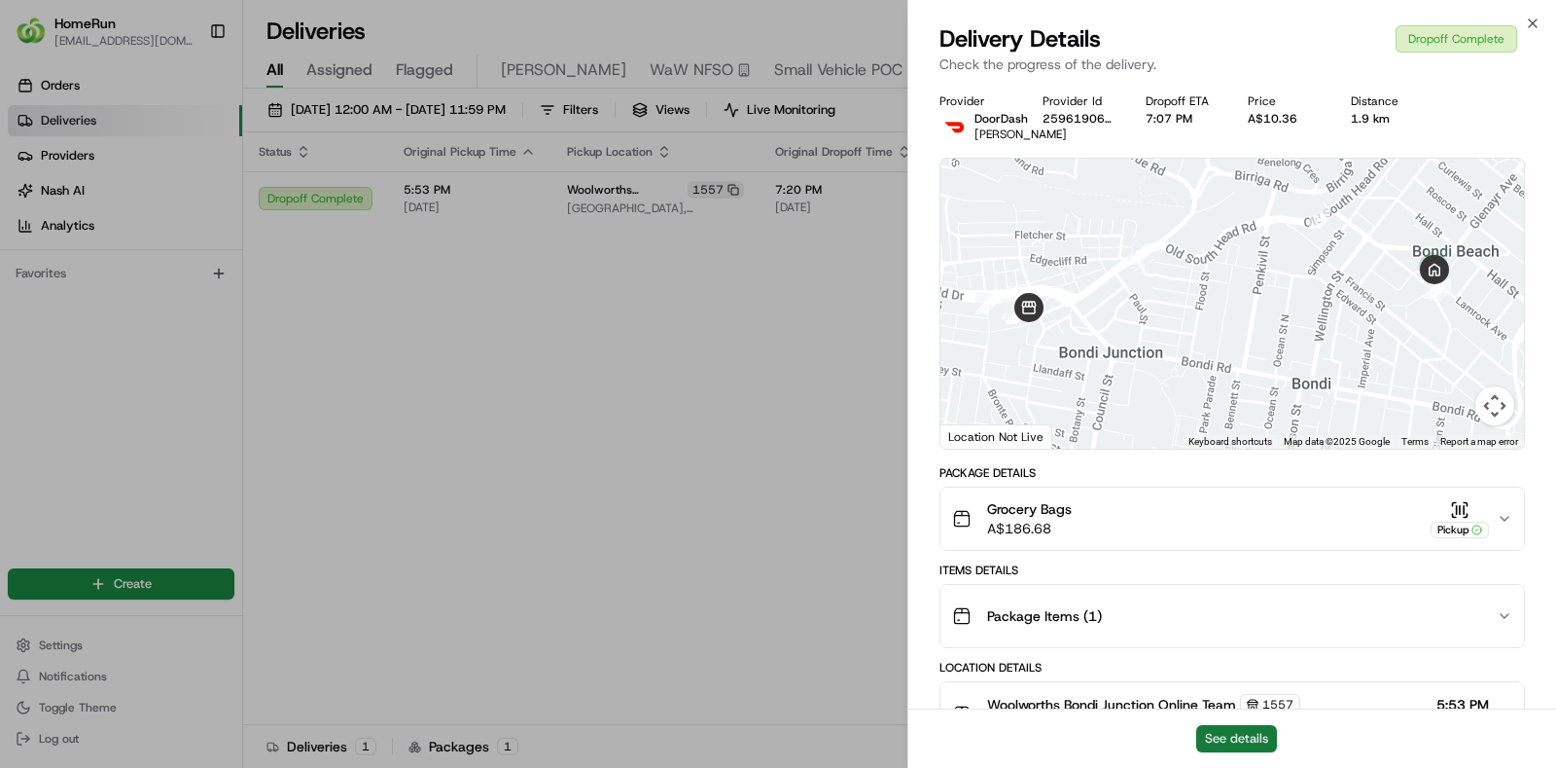
click at [1238, 743] on button "See details" at bounding box center [1236, 738] width 81 height 27
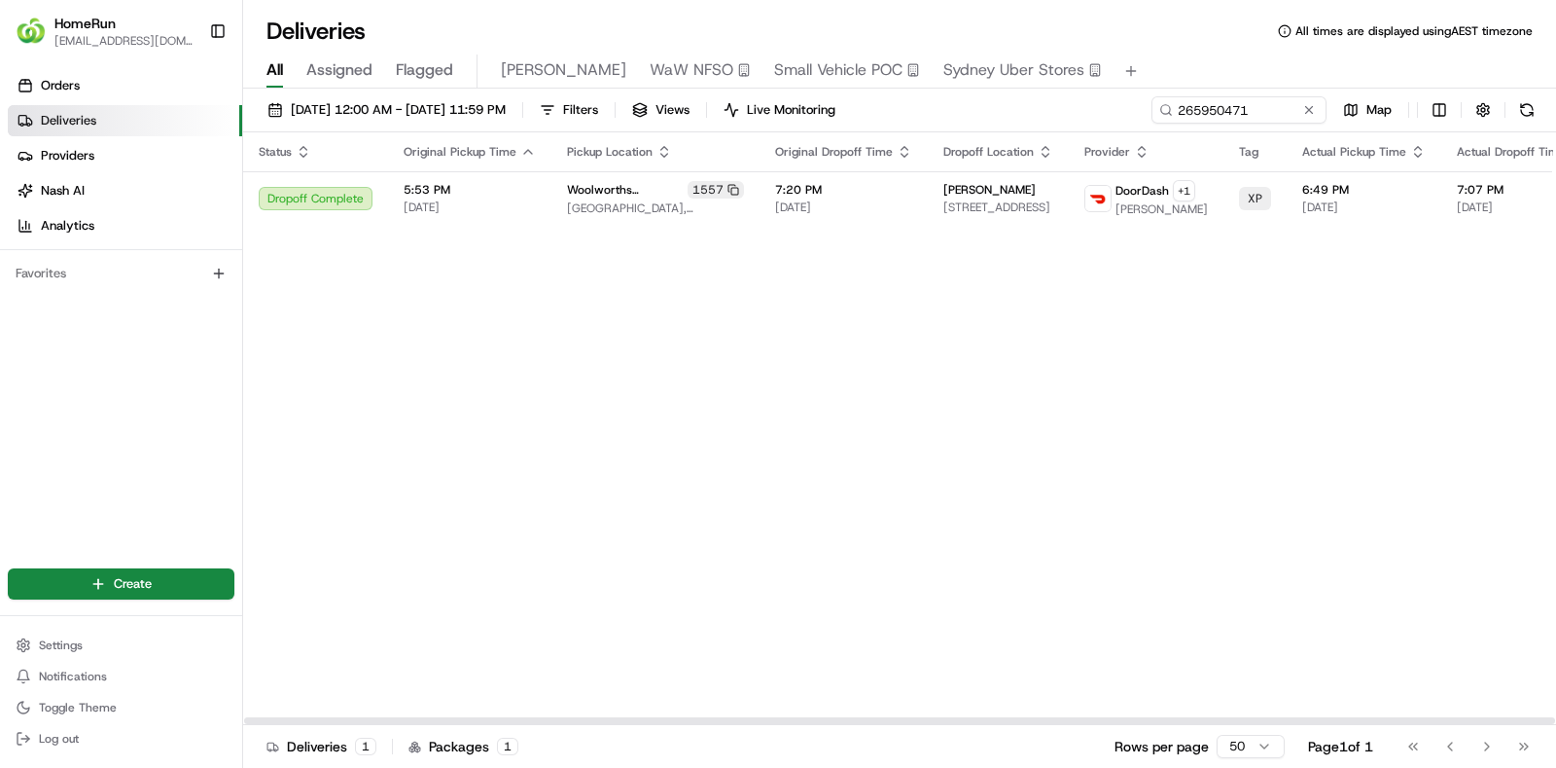
click at [644, 250] on div "Status Original Pickup Time Pickup Location Original Dropoff Time Dropoff Locat…" at bounding box center [1110, 428] width 1735 height 592
drag, startPoint x: 1221, startPoint y: 124, endPoint x: 1234, endPoint y: 119, distance: 14.5
click at [1234, 119] on div "01/08/2025 12:00 AM - 31/08/2025 11:59 PM Filters Views Live Monitoring 2659504…" at bounding box center [899, 114] width 1313 height 36
click at [1234, 119] on input "265950471" at bounding box center [1209, 109] width 233 height 27
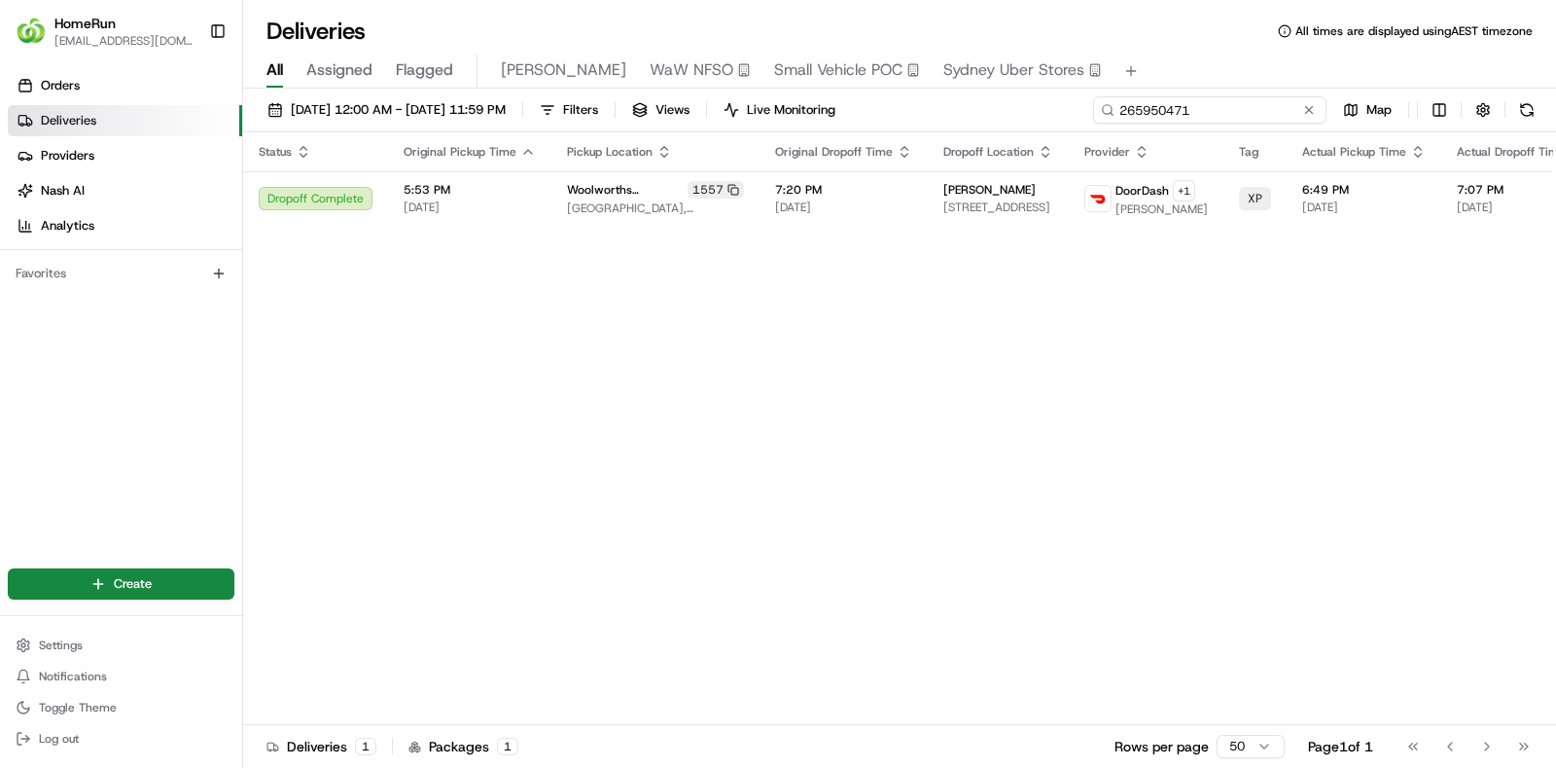
paste input "96099"
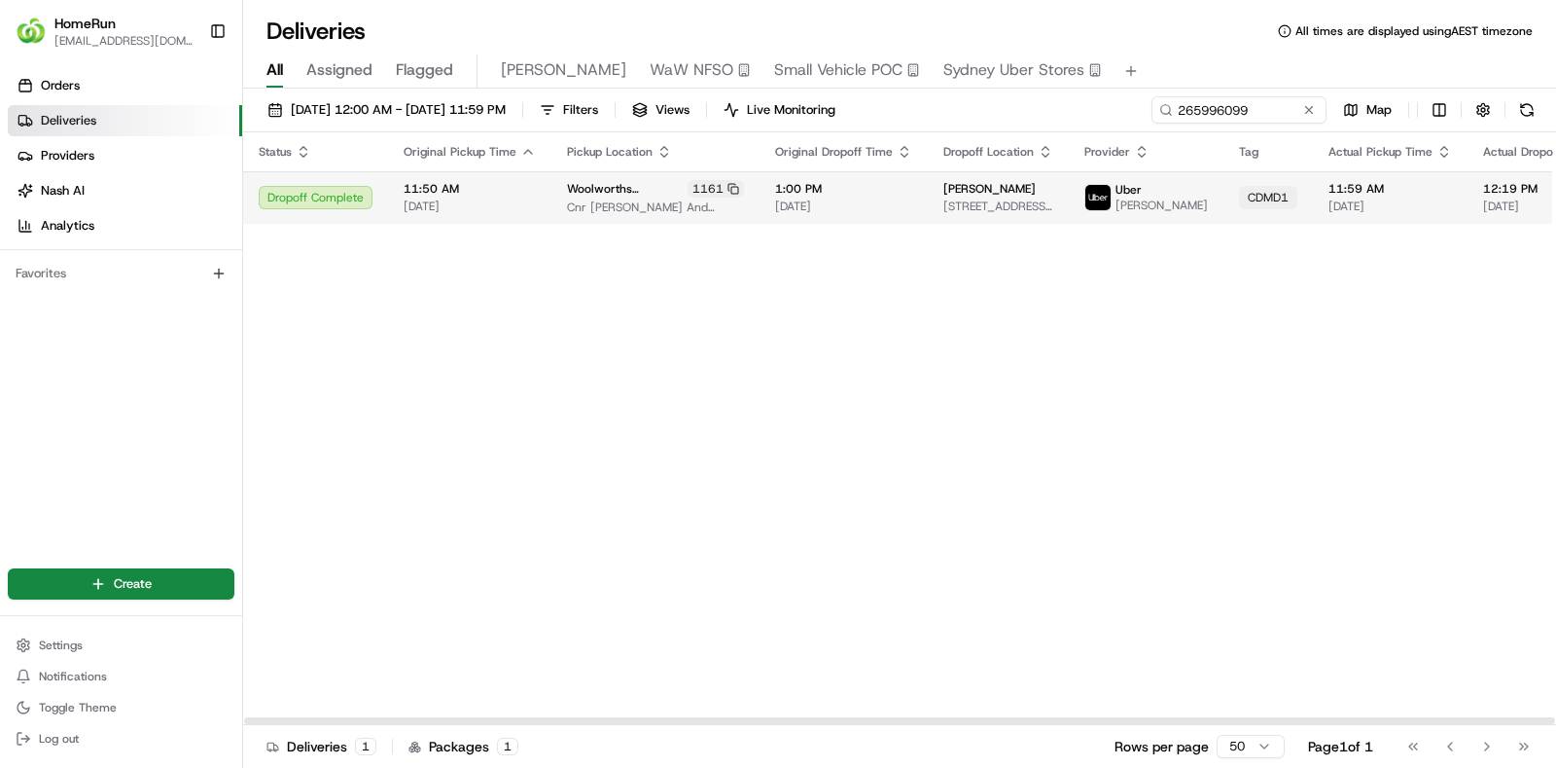
click at [807, 196] on span "1:00 PM" at bounding box center [843, 189] width 137 height 16
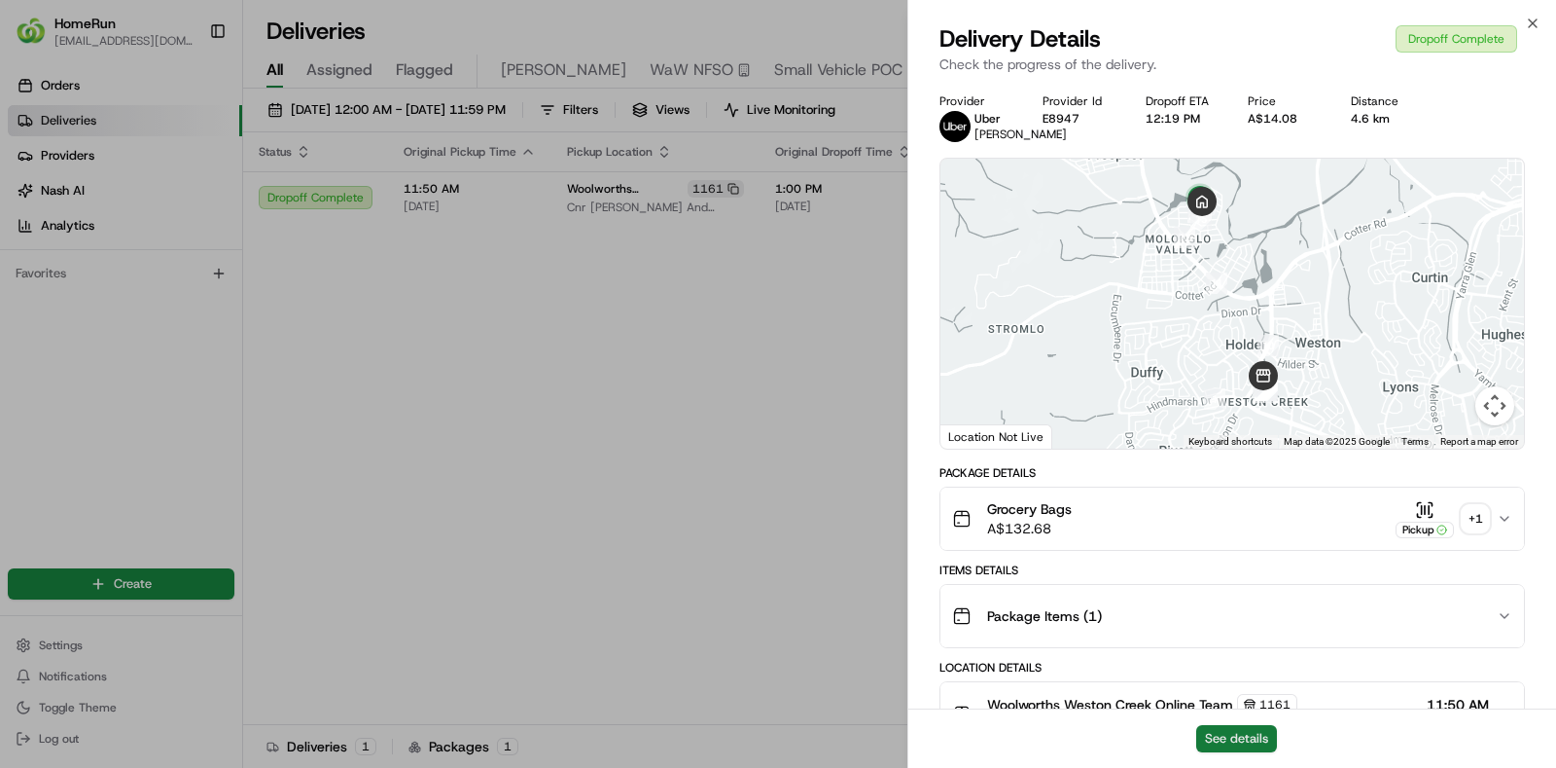
click at [1234, 727] on button "See details" at bounding box center [1236, 738] width 81 height 27
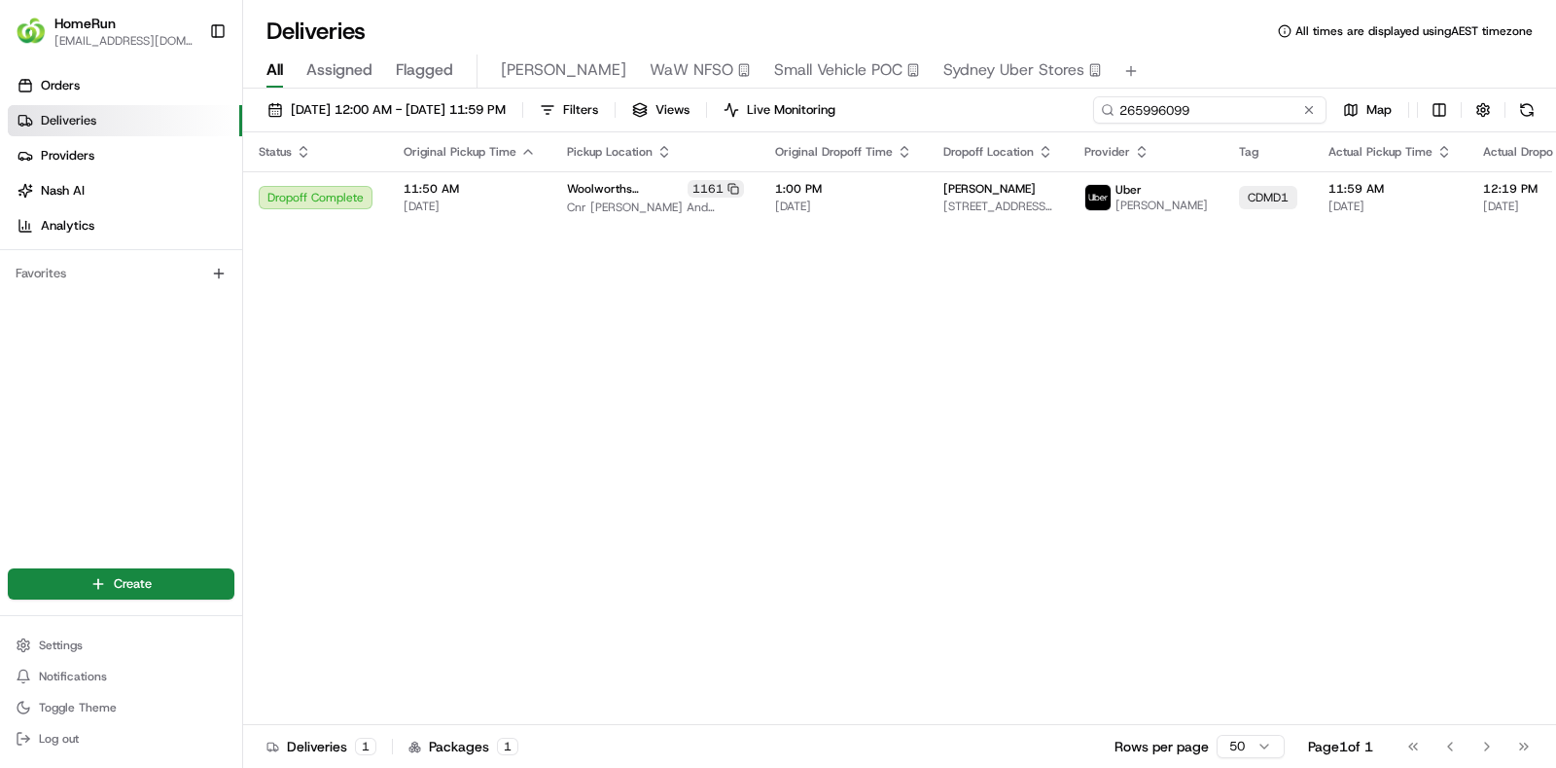
click at [1236, 105] on input "265996099" at bounding box center [1209, 109] width 233 height 27
paste input "213357"
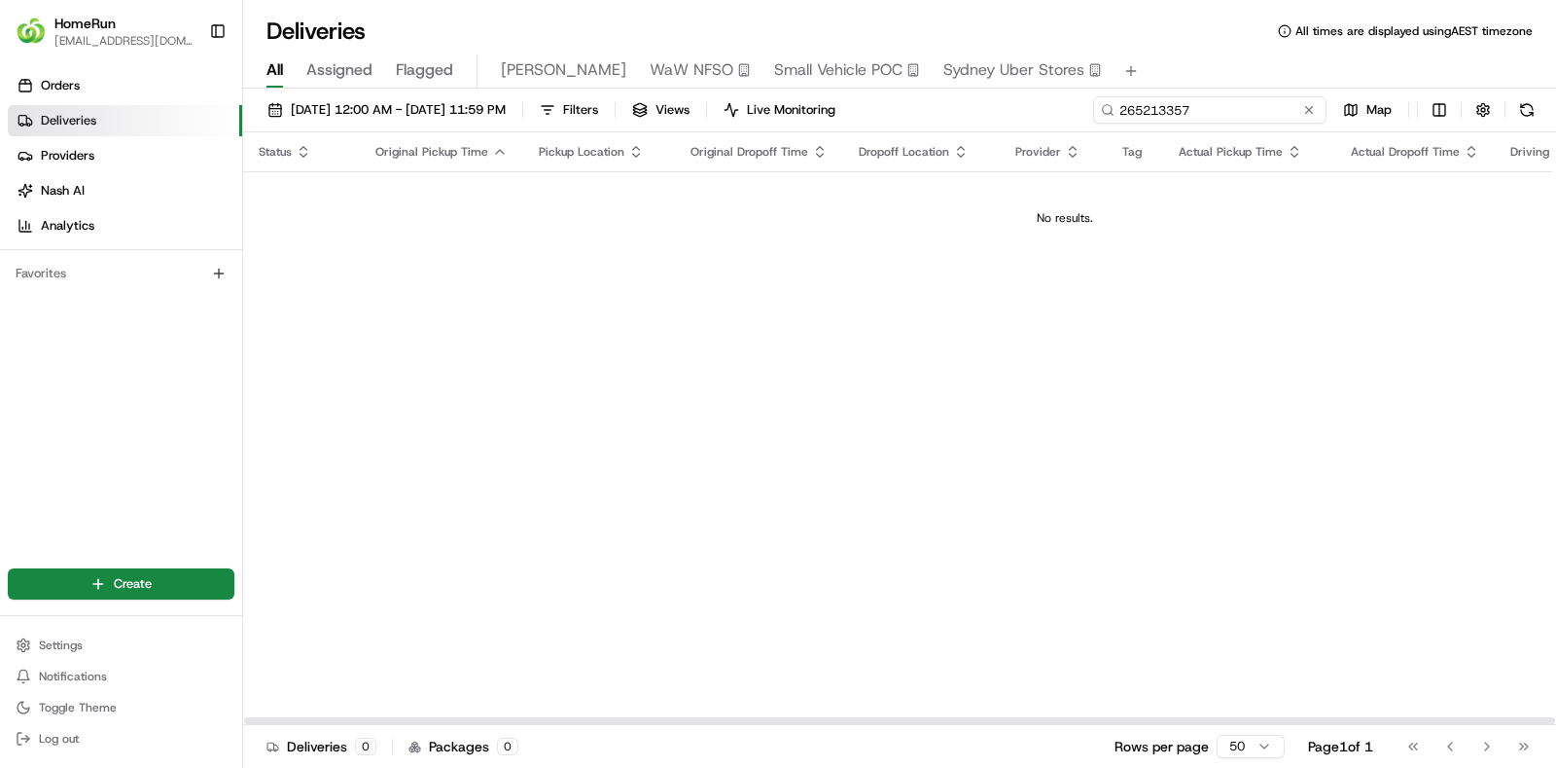
click at [1185, 115] on input "265213357" at bounding box center [1209, 109] width 233 height 27
paste input "263201923"
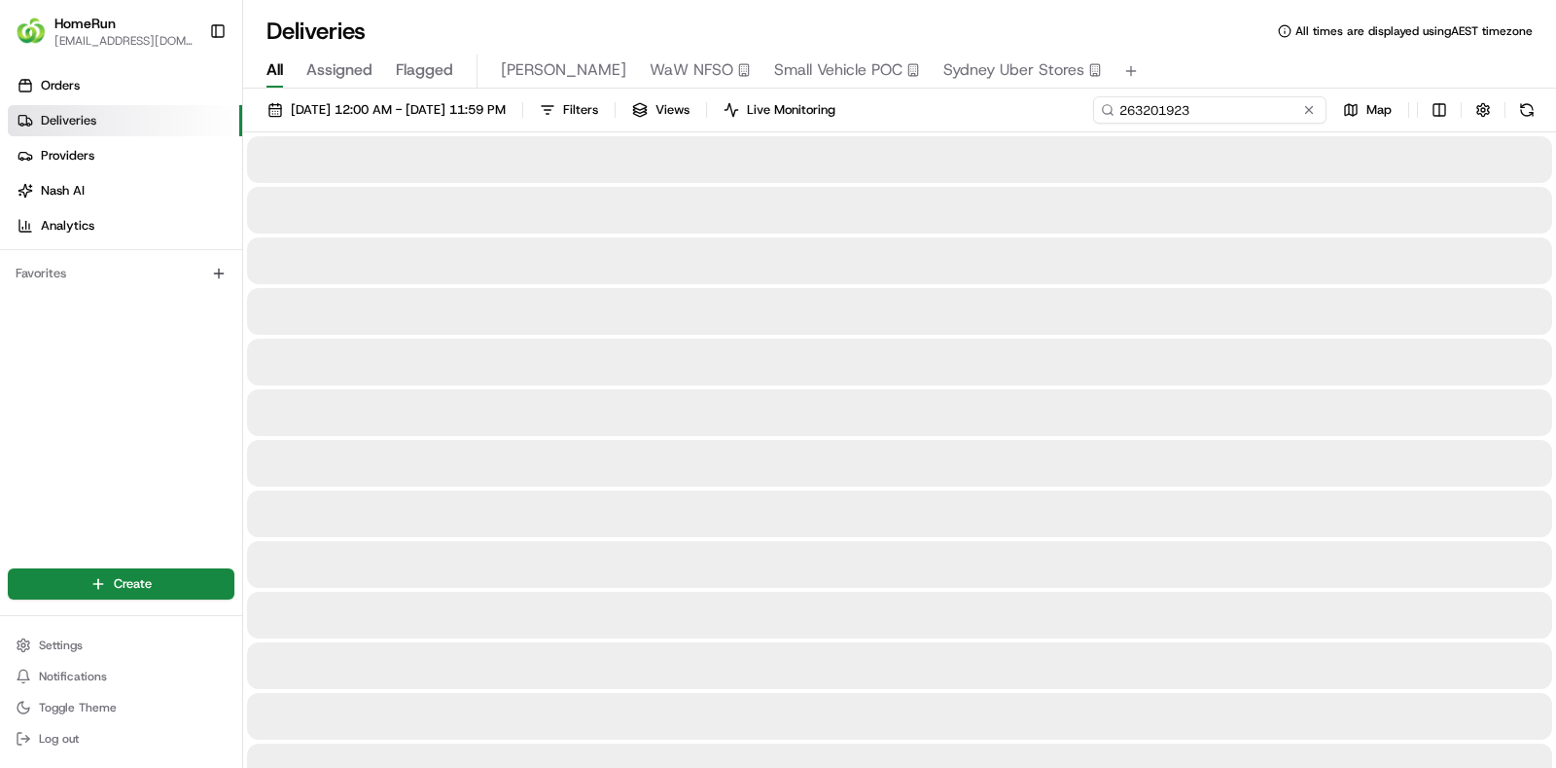
click at [1136, 113] on input "263201923" at bounding box center [1209, 109] width 233 height 27
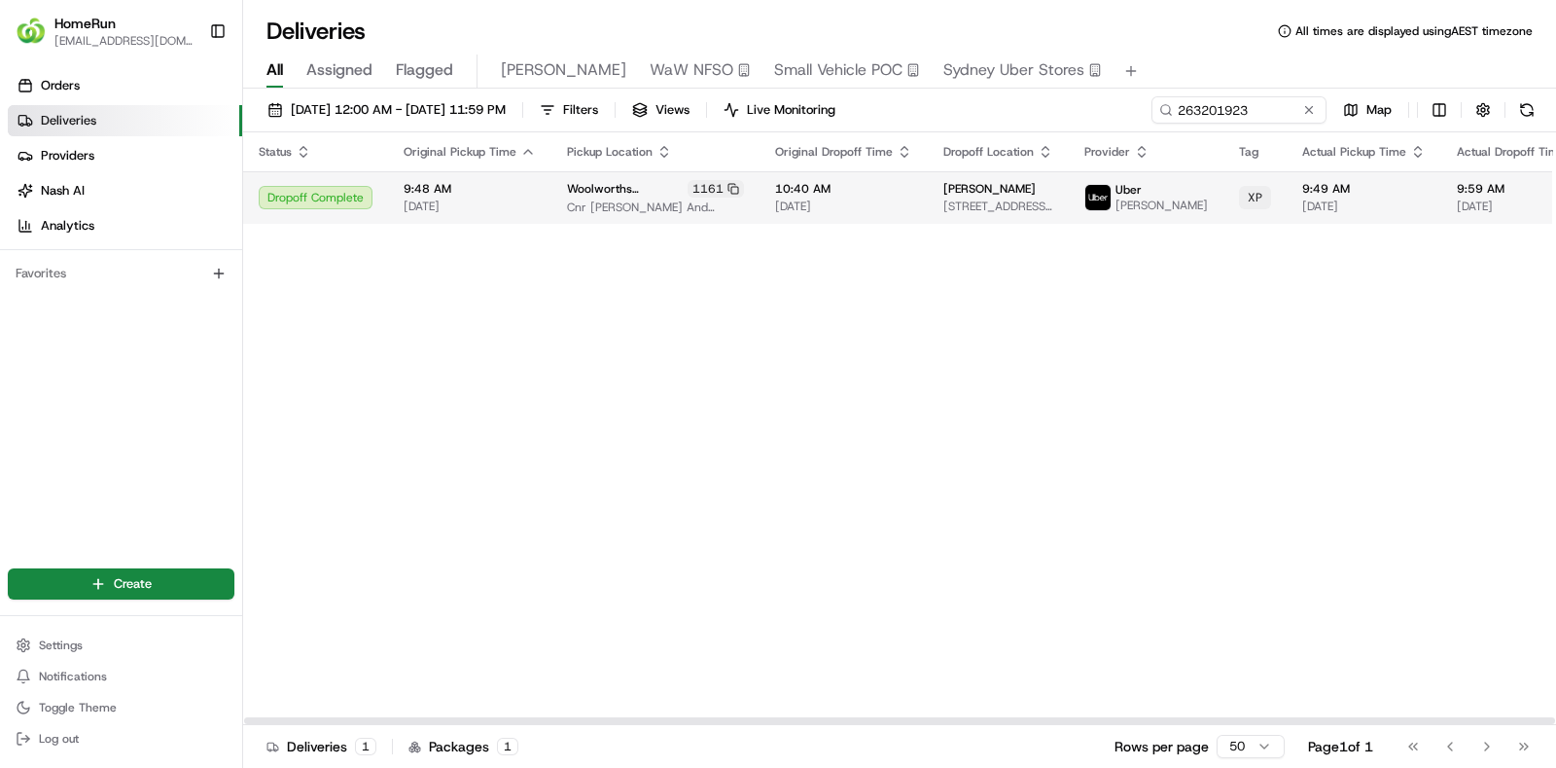
click at [973, 196] on span "Elyzabeth Ryan" at bounding box center [990, 189] width 92 height 16
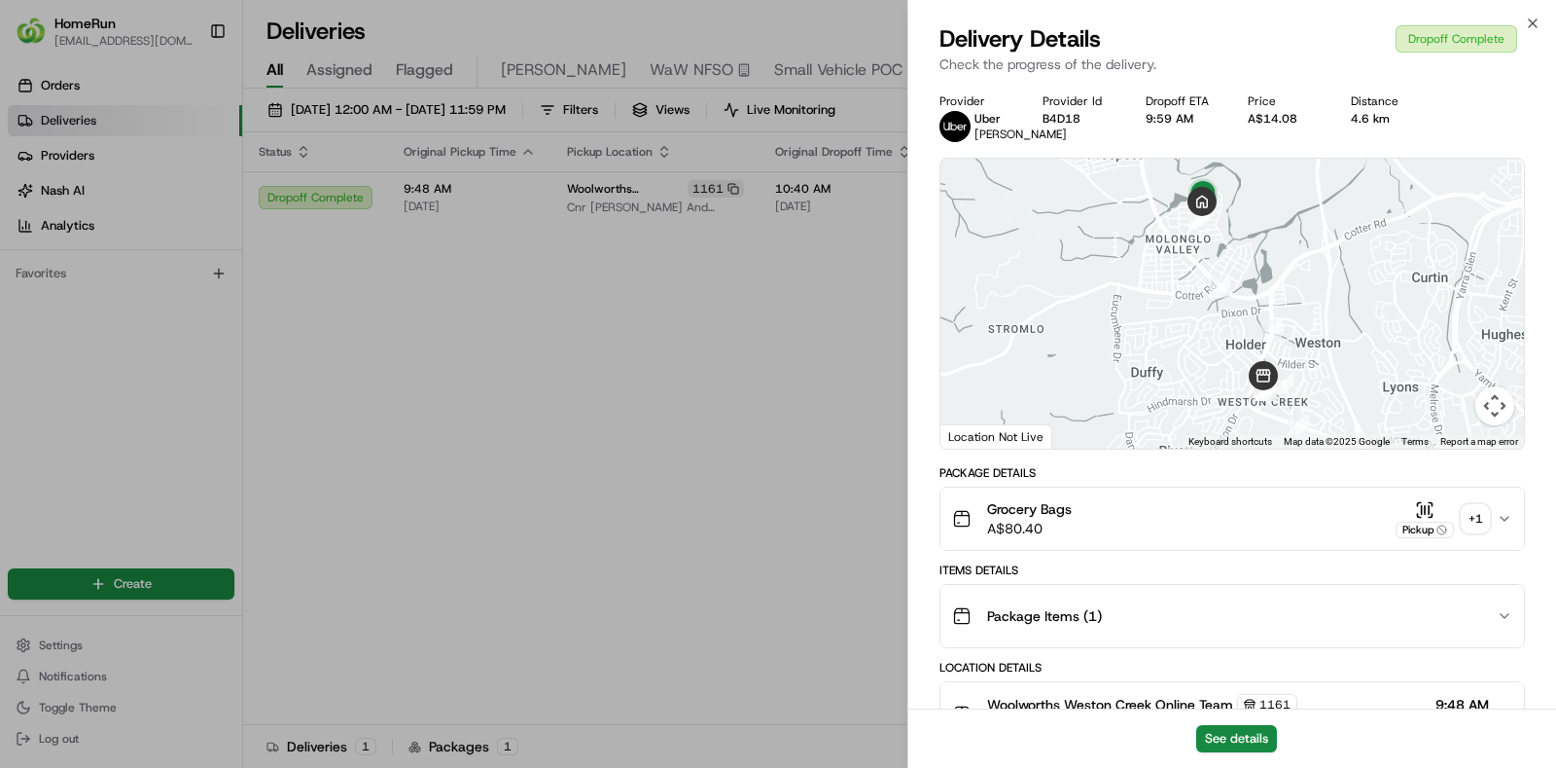
click at [1490, 538] on div "Grocery Bags A$80.40 Pickup + 1" at bounding box center [1224, 518] width 545 height 39
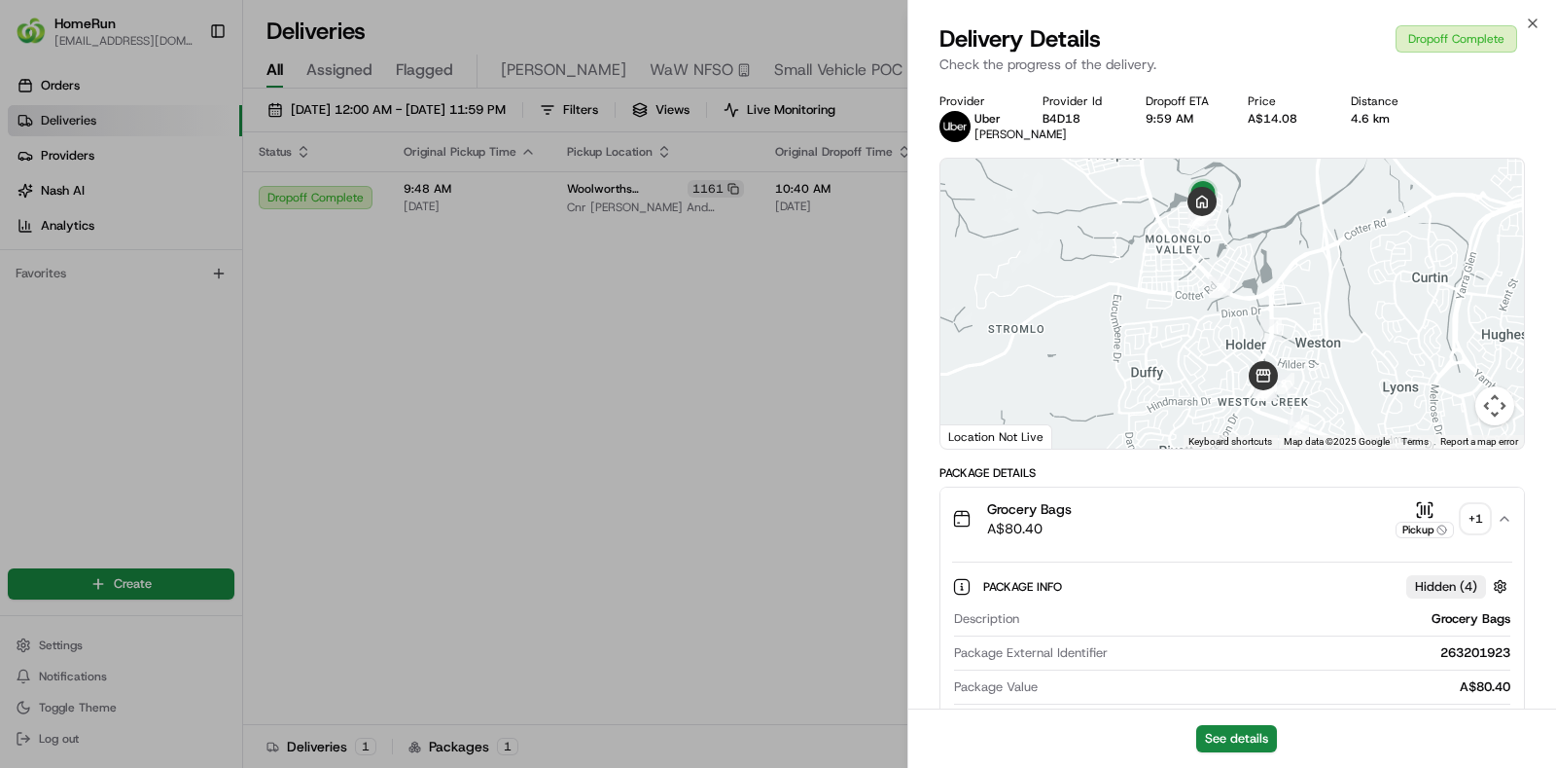
click at [1473, 532] on div "+ 1" at bounding box center [1475, 518] width 27 height 27
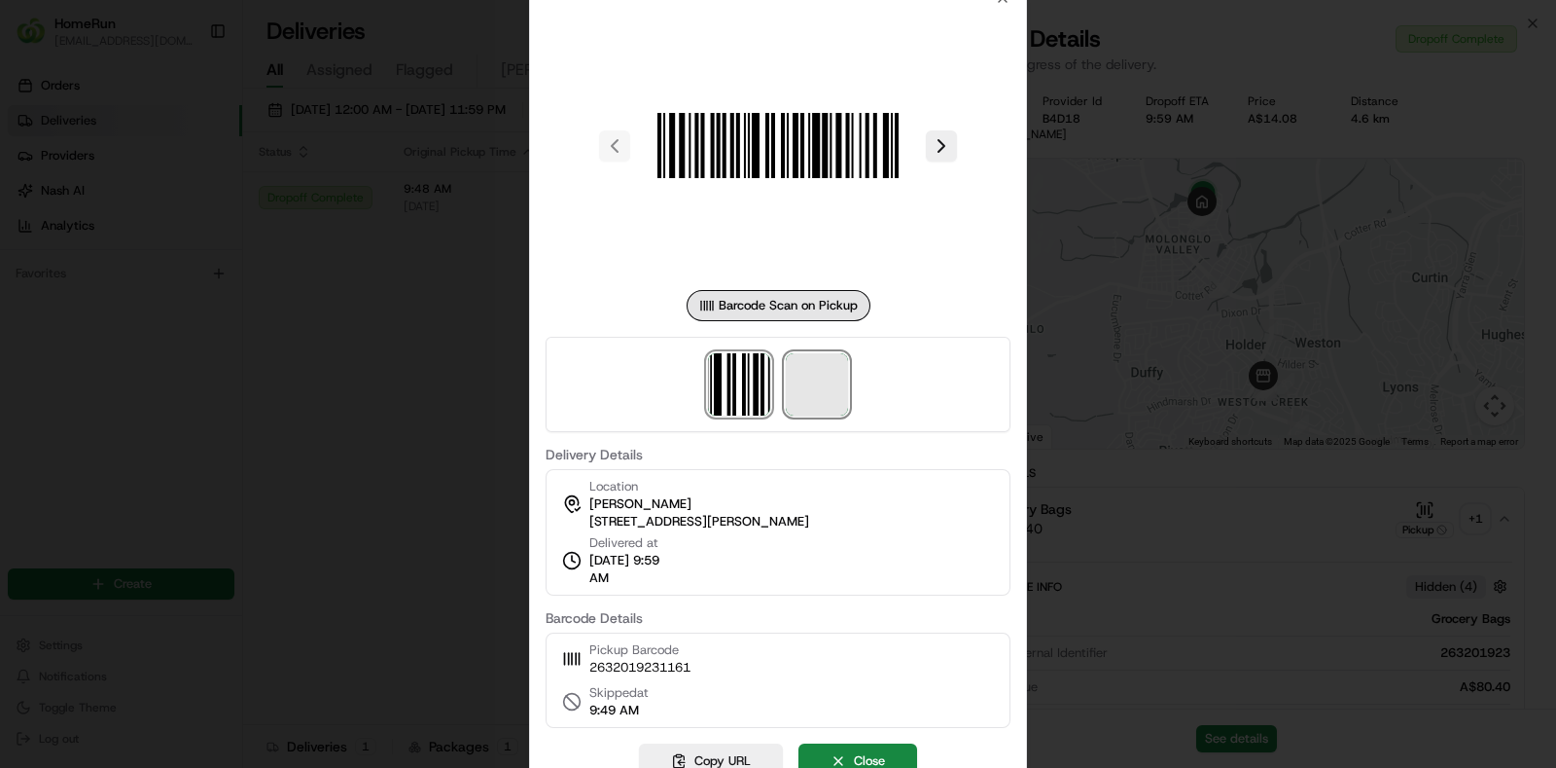
click at [798, 390] on span at bounding box center [817, 384] width 62 height 62
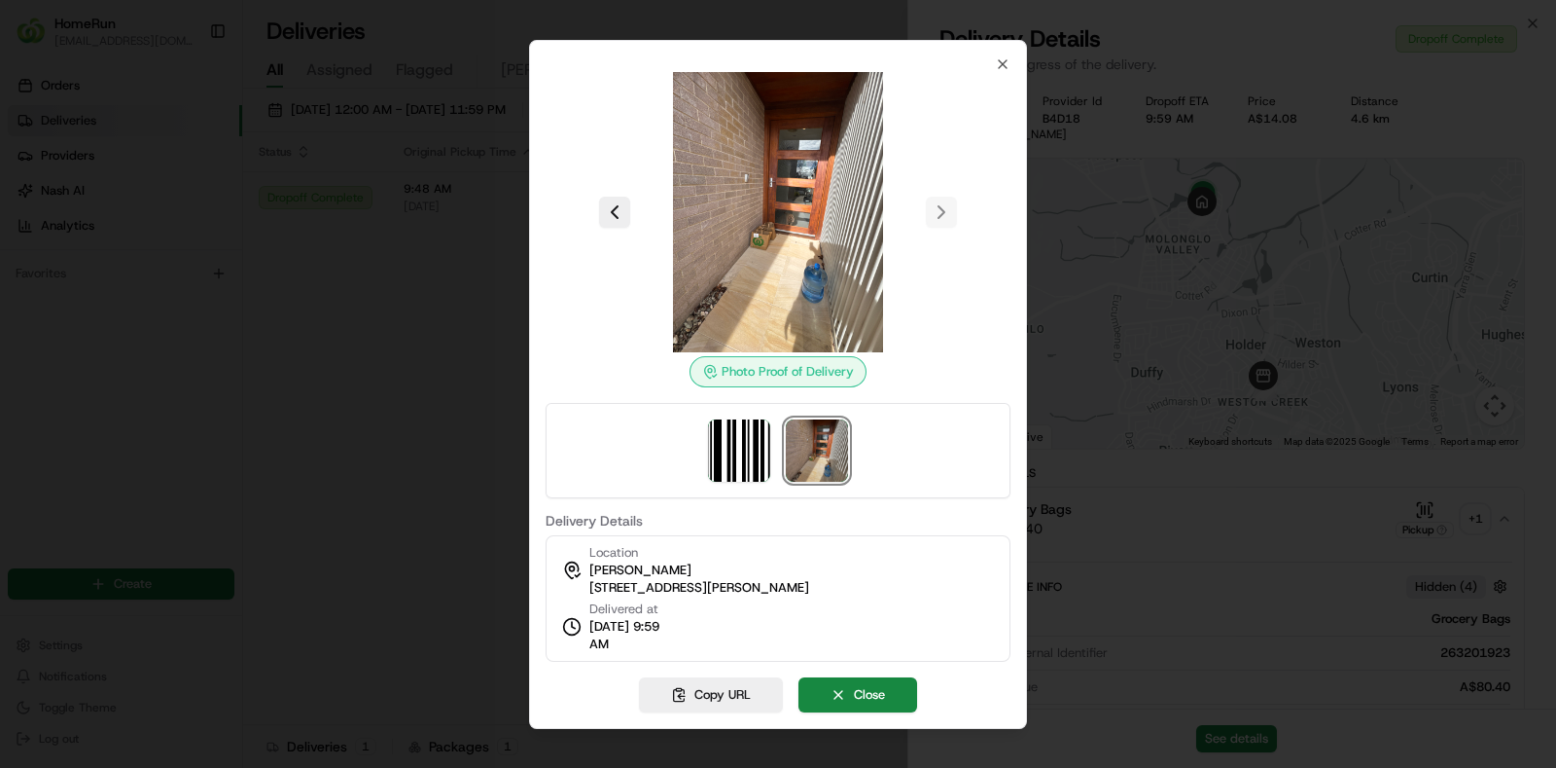
click at [836, 450] on img at bounding box center [817, 450] width 62 height 62
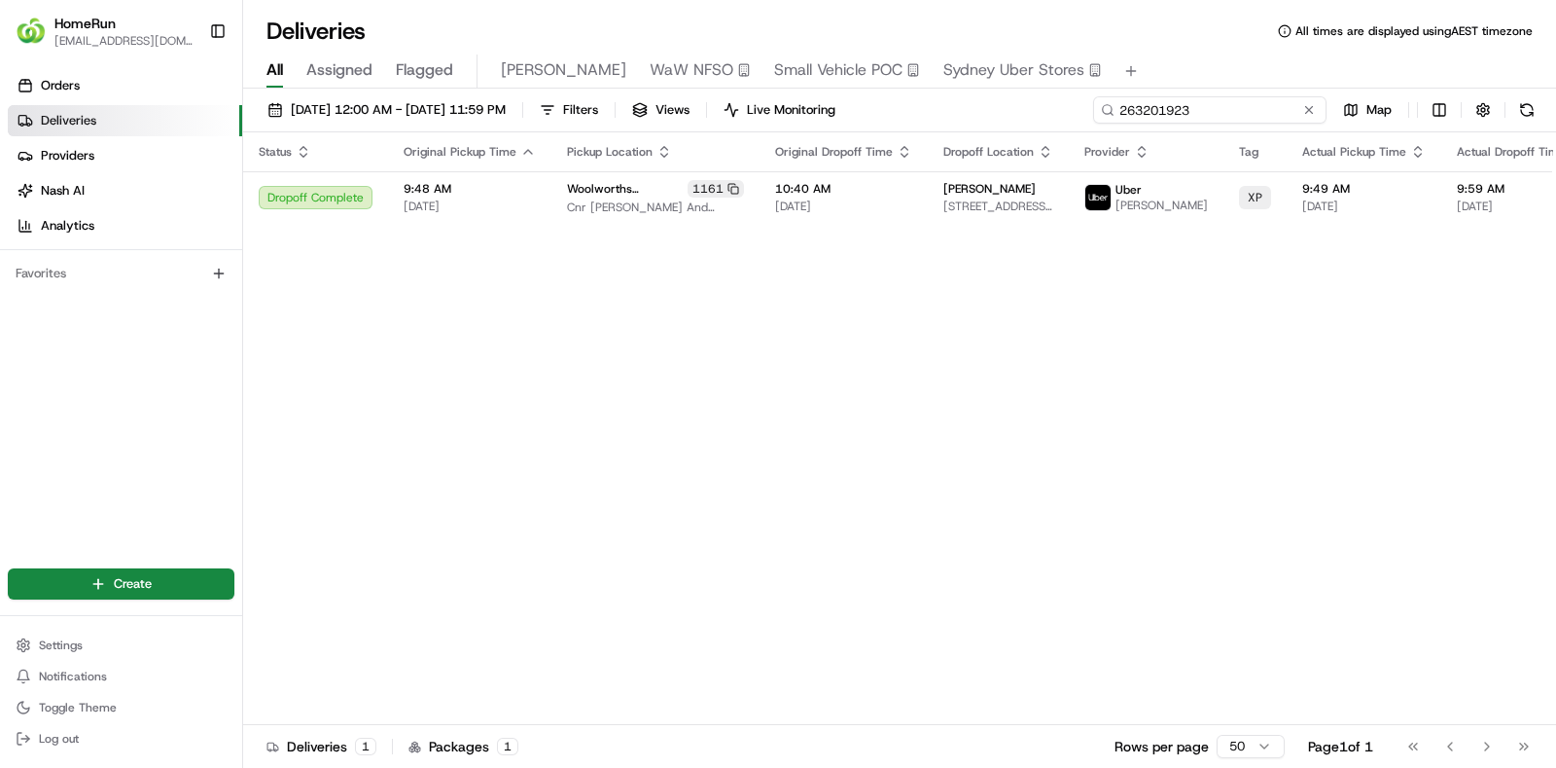
click at [1285, 99] on input "263201923" at bounding box center [1209, 109] width 233 height 27
paste input "5947870"
type input "265947870"
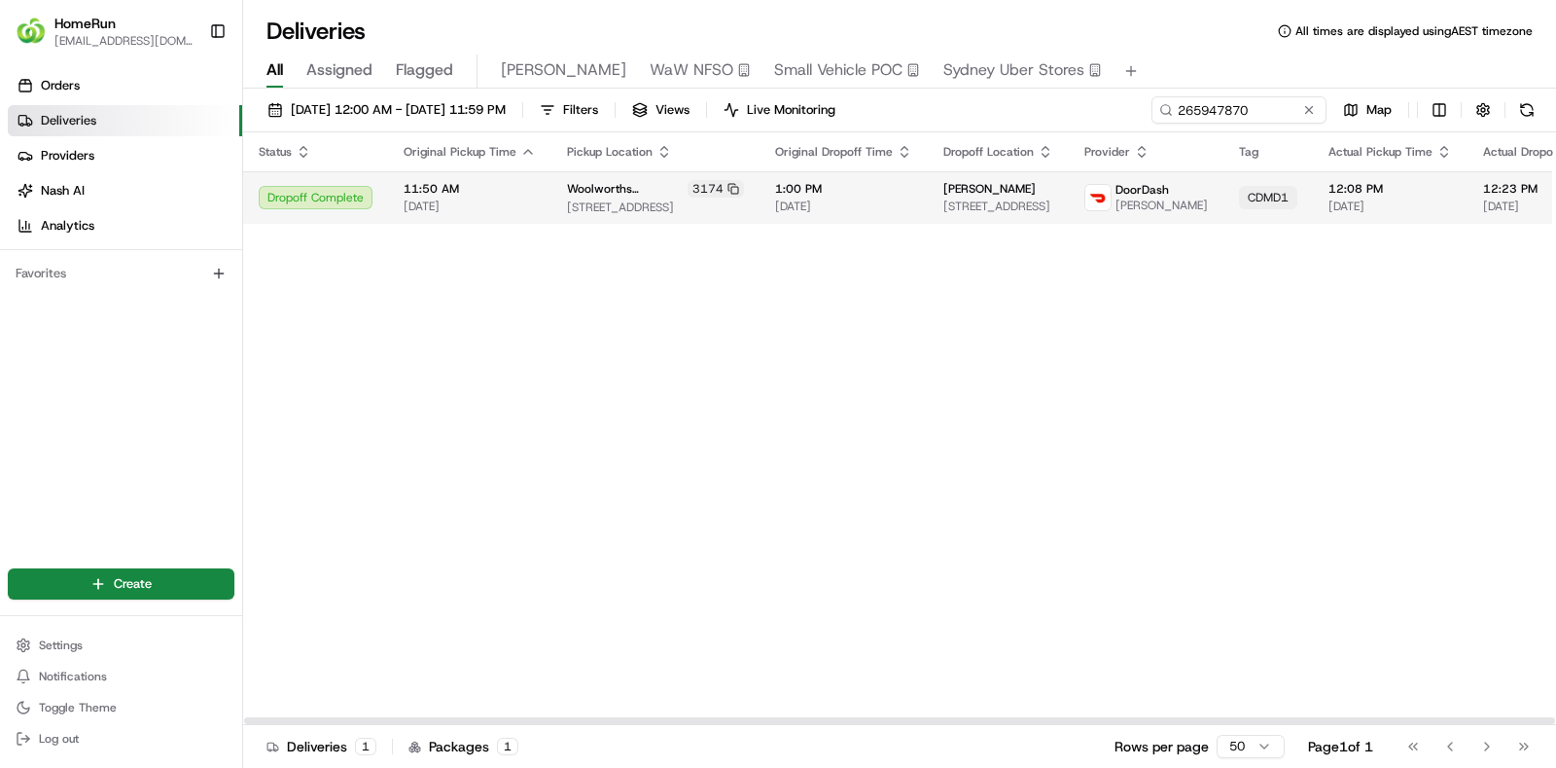
click at [496, 196] on div "11:50 AM 23/08/2025" at bounding box center [470, 197] width 132 height 33
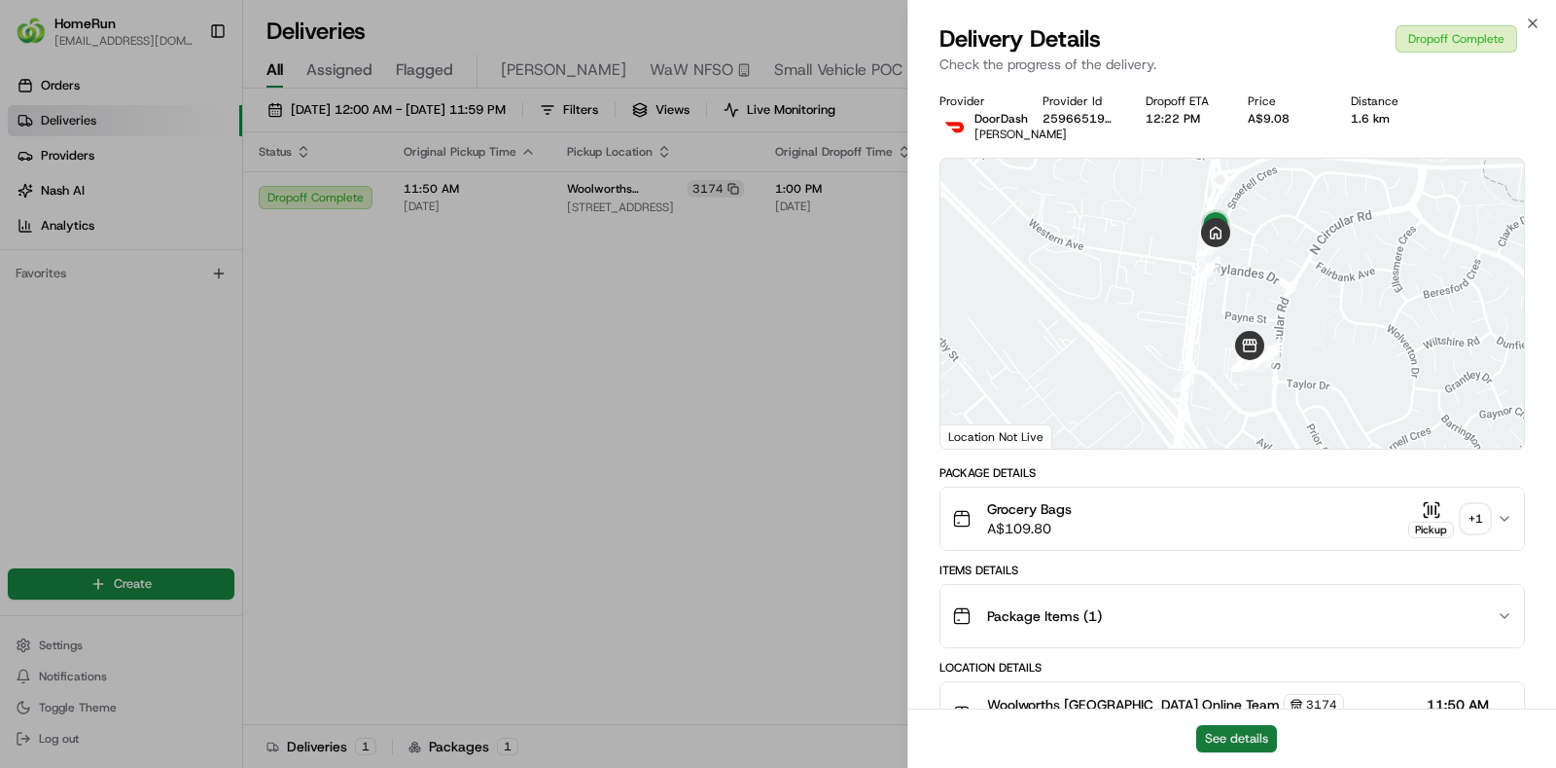
click at [1231, 746] on button "See details" at bounding box center [1236, 738] width 81 height 27
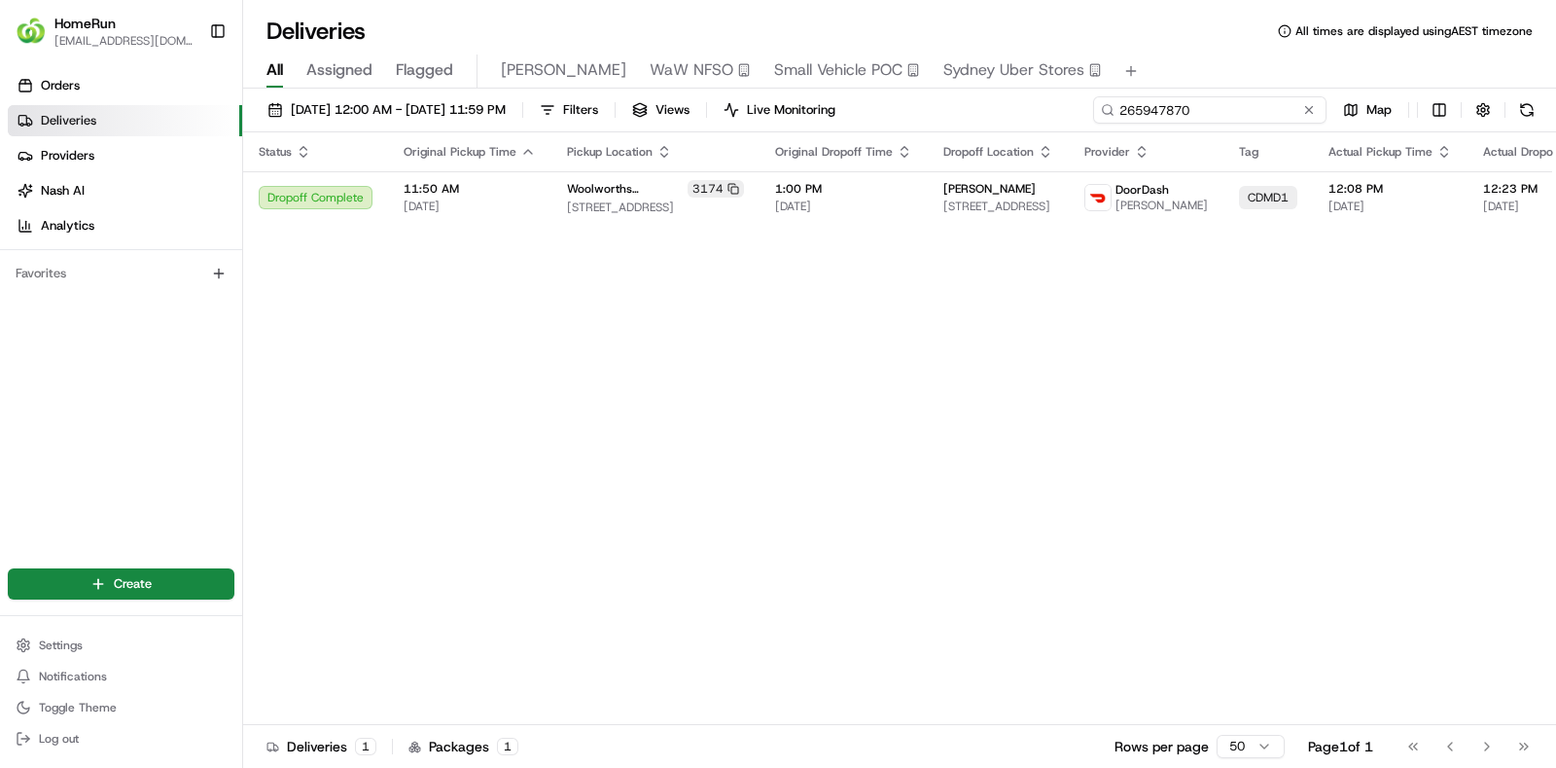
click at [1259, 108] on input "265947870" at bounding box center [1209, 109] width 233 height 27
paste input
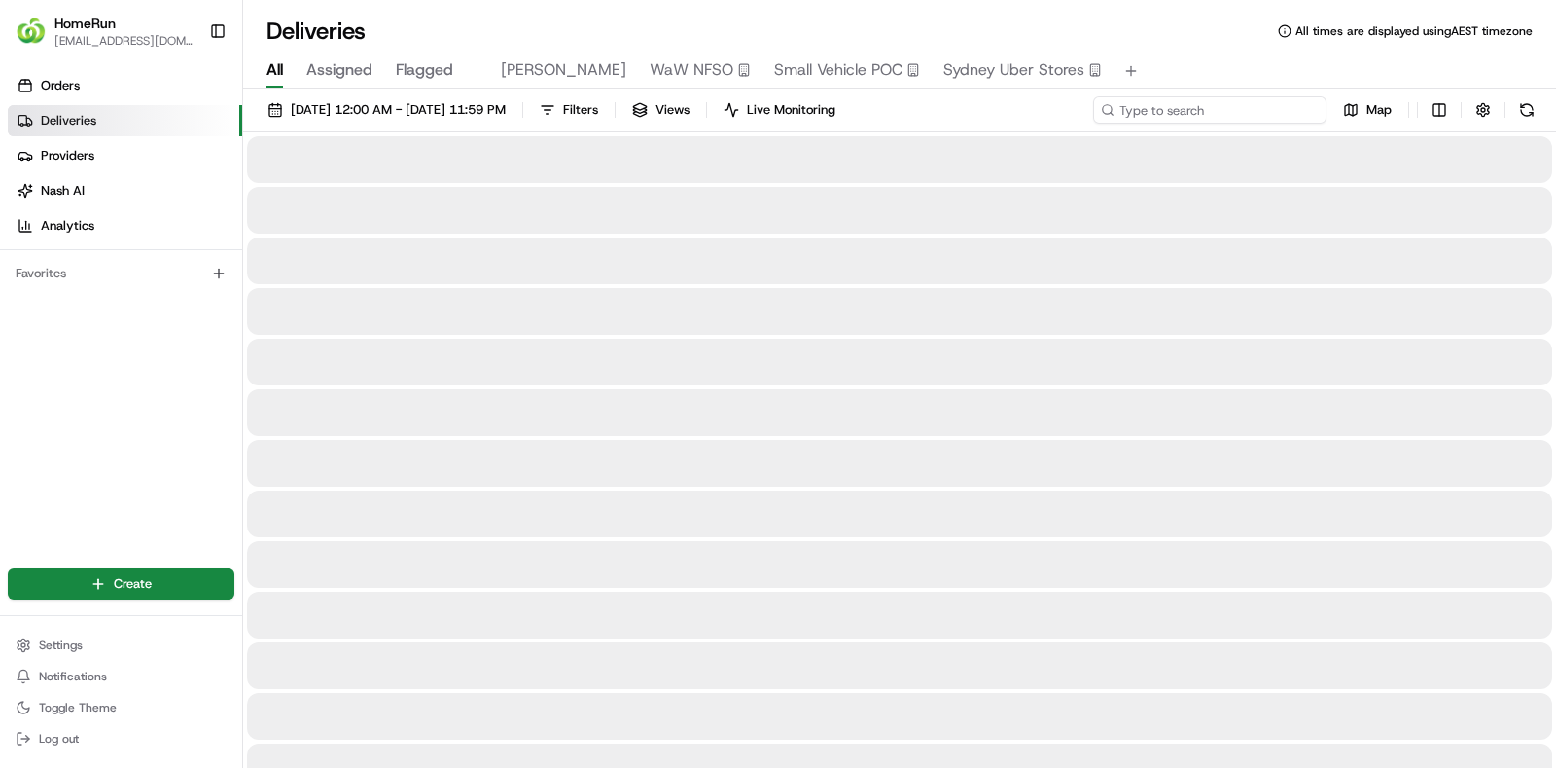
paste input "265562709"
click at [1200, 114] on input "265562709" at bounding box center [1209, 109] width 233 height 27
click at [1138, 108] on input "265562709" at bounding box center [1209, 109] width 233 height 27
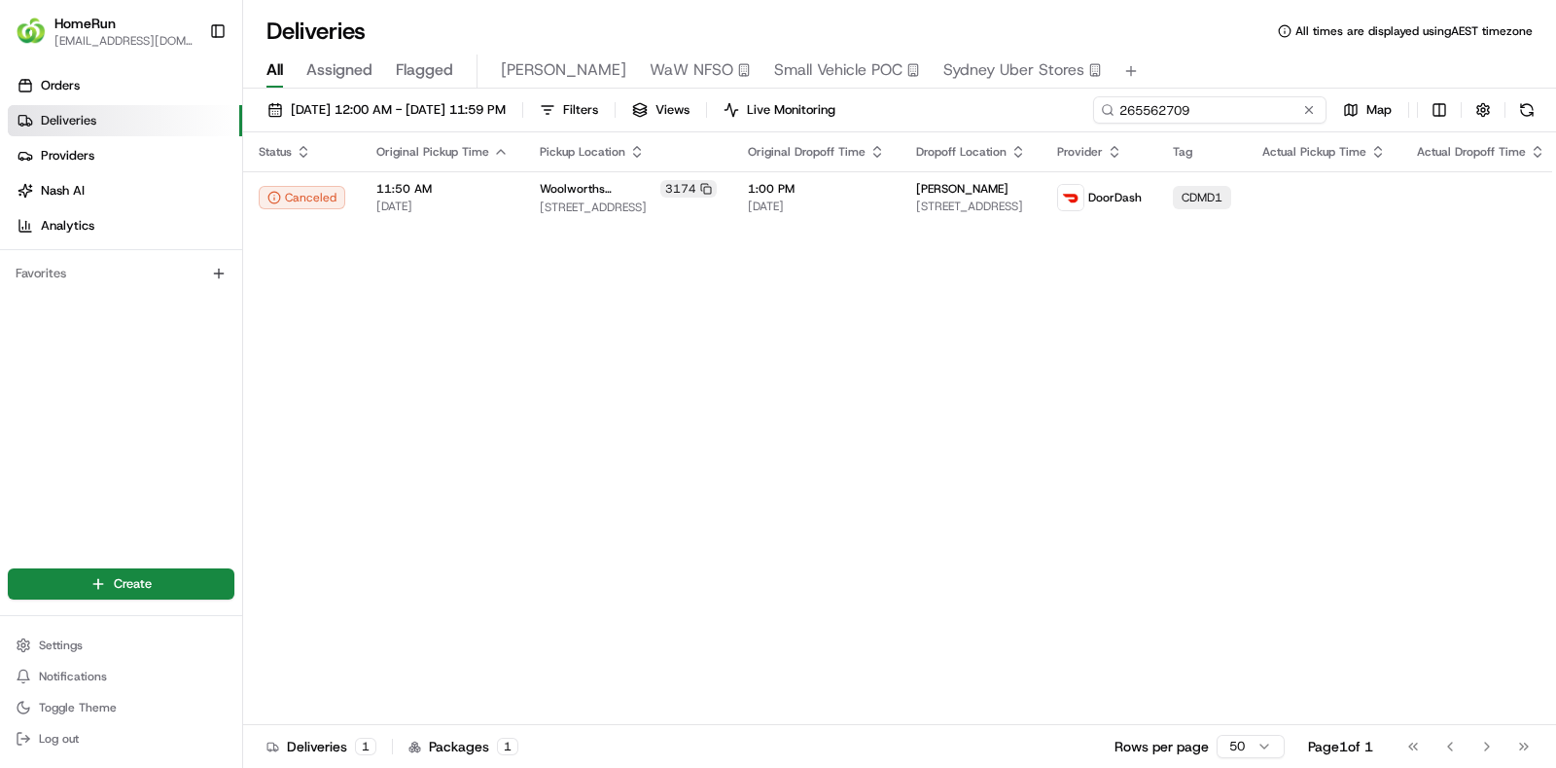
click at [1183, 111] on input "265562709" at bounding box center [1209, 109] width 233 height 27
paste input "262704714"
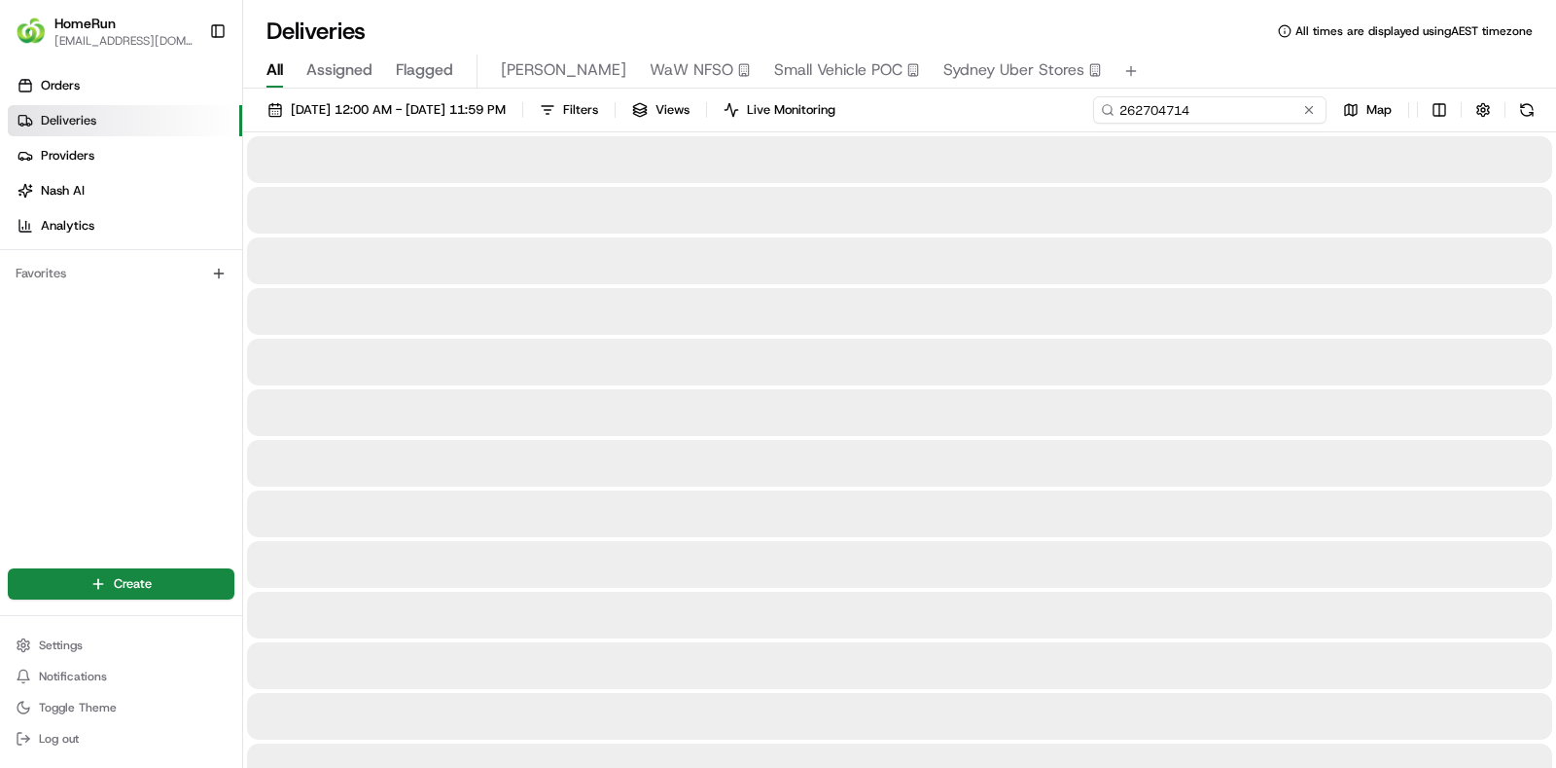
click at [1133, 109] on input "262704714" at bounding box center [1209, 109] width 233 height 27
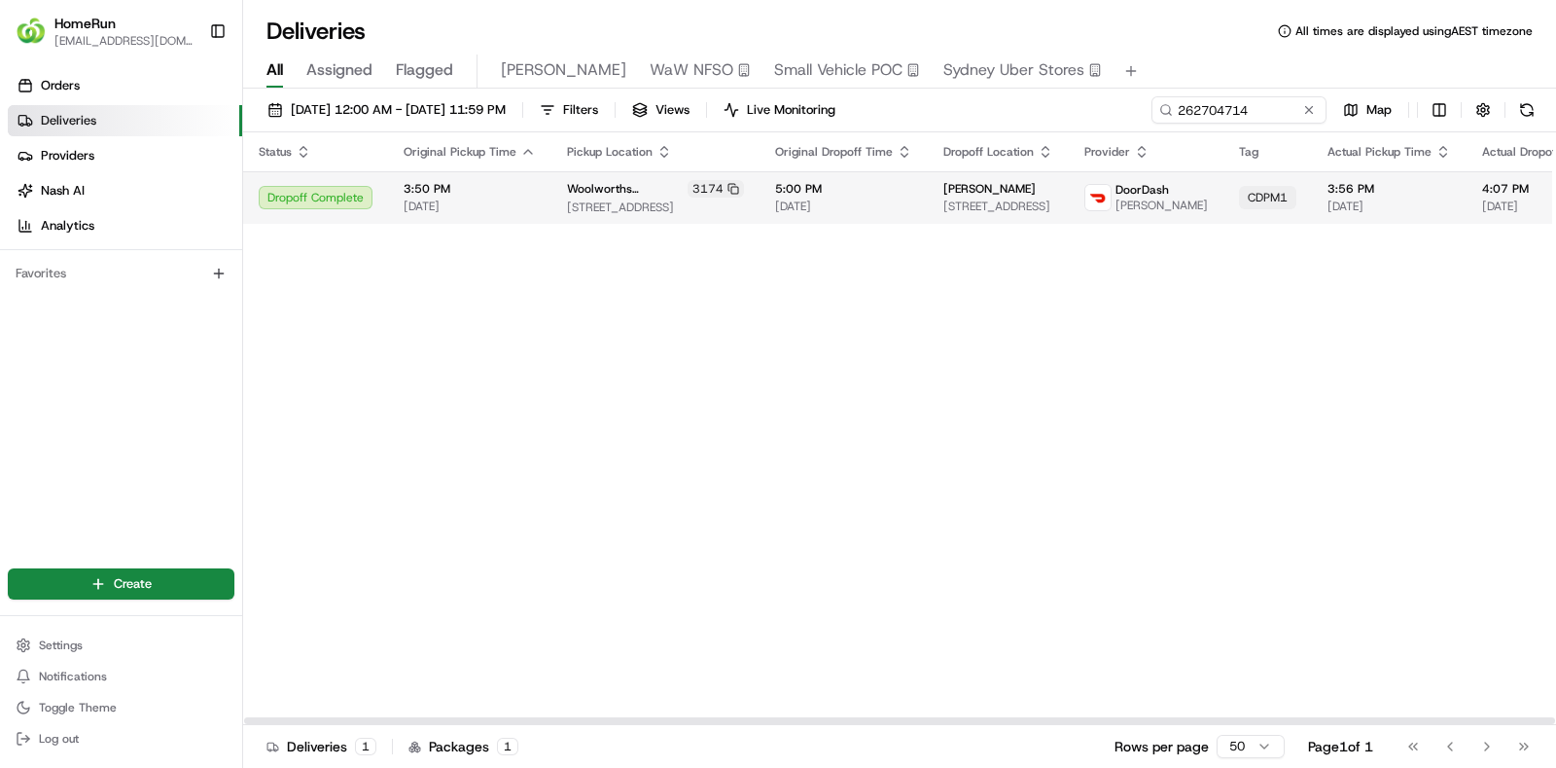
click at [928, 220] on td "Carol Ratcliffe 242 Mickleham Rd, Unit 11, Gladstone Park, VIC 3043, AU" at bounding box center [998, 197] width 141 height 53
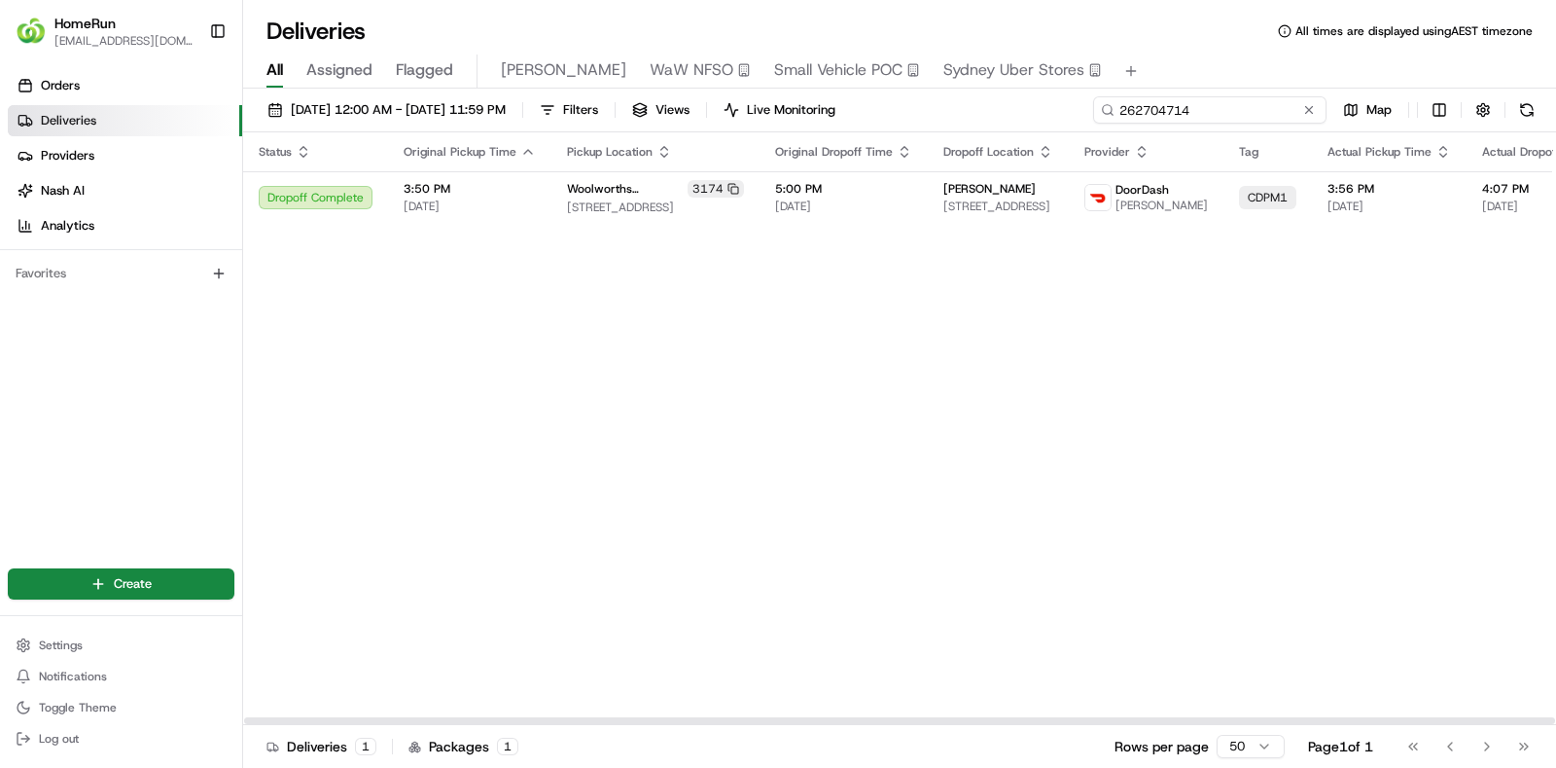
click at [1270, 111] on input "262704714" at bounding box center [1209, 109] width 233 height 27
paste input "5991381"
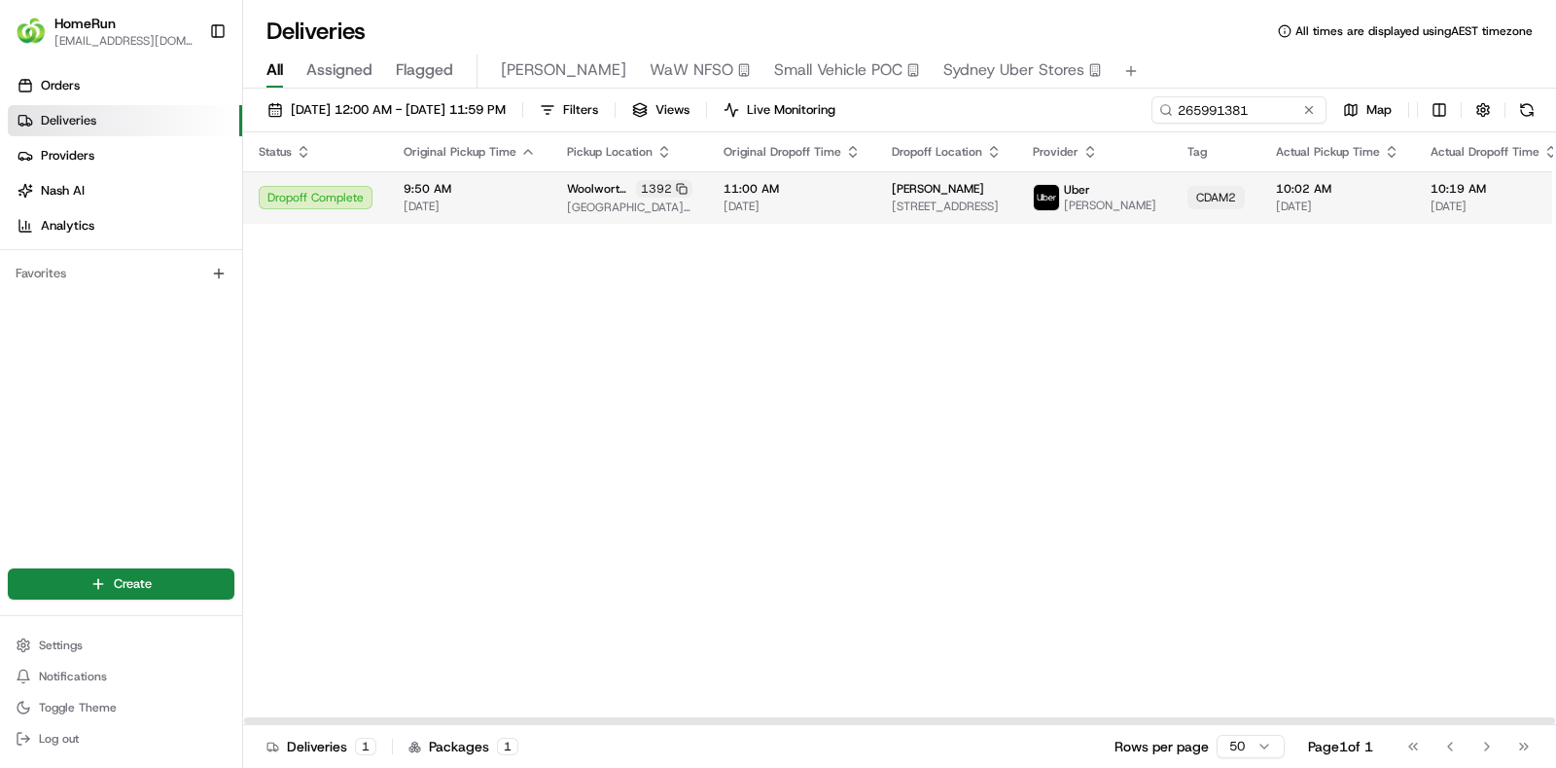
click at [791, 191] on span "11:00 AM" at bounding box center [792, 189] width 137 height 16
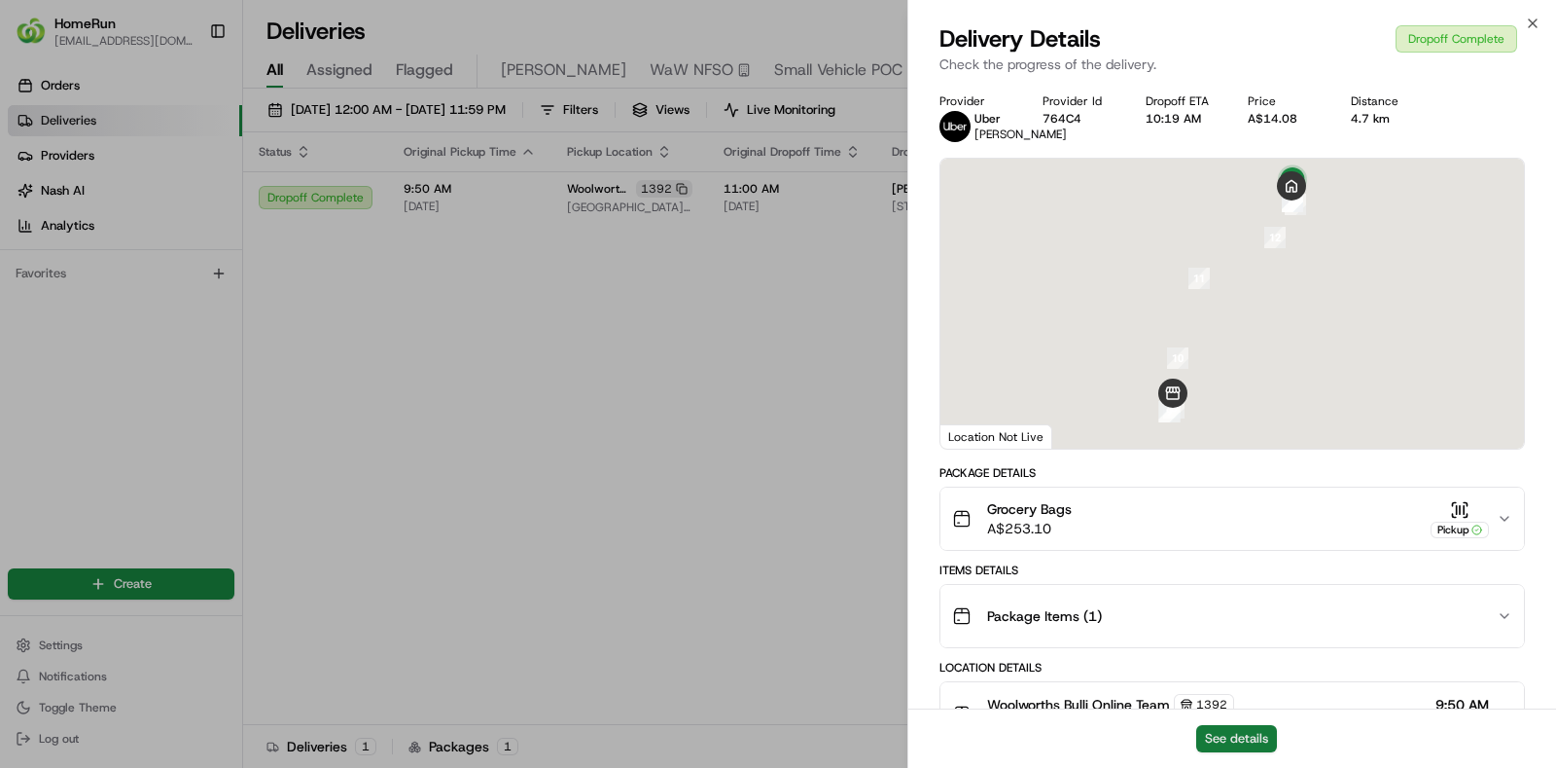
click at [1221, 741] on button "See details" at bounding box center [1236, 738] width 81 height 27
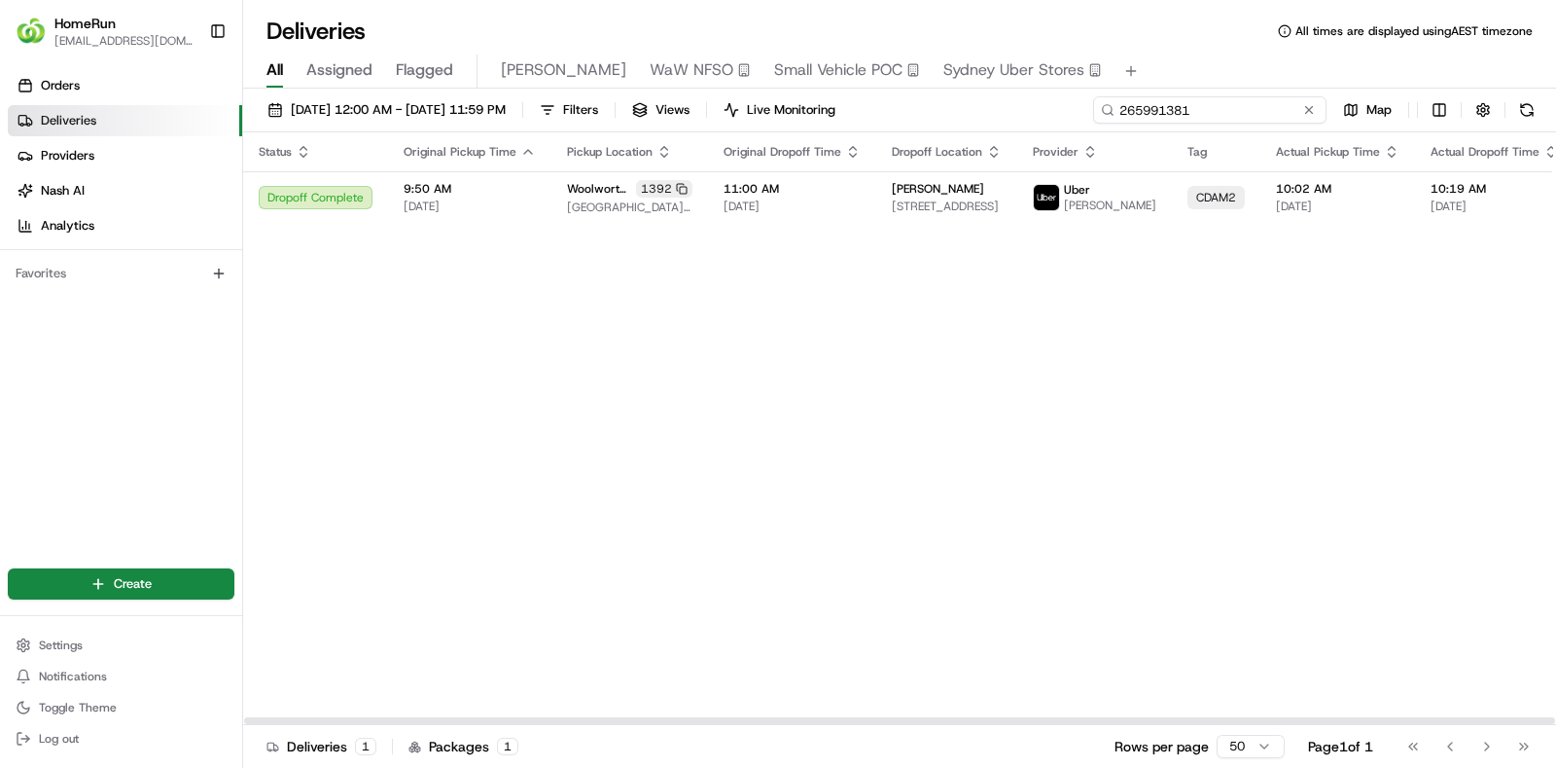
click at [1260, 113] on input "265991381" at bounding box center [1209, 109] width 233 height 27
paste input "6052746"
type input "266052746"
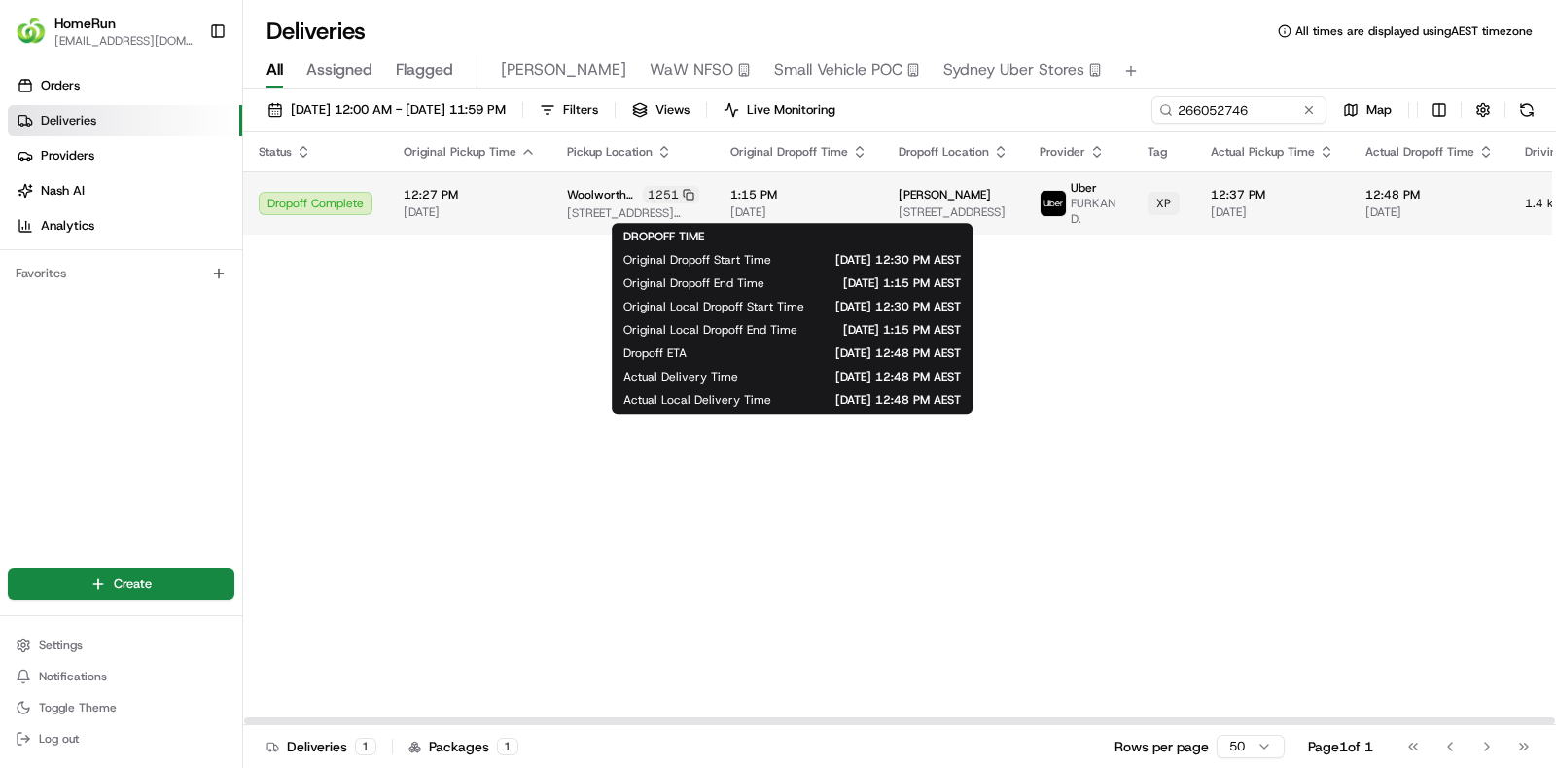
click at [827, 213] on span "[DATE]" at bounding box center [799, 212] width 137 height 16
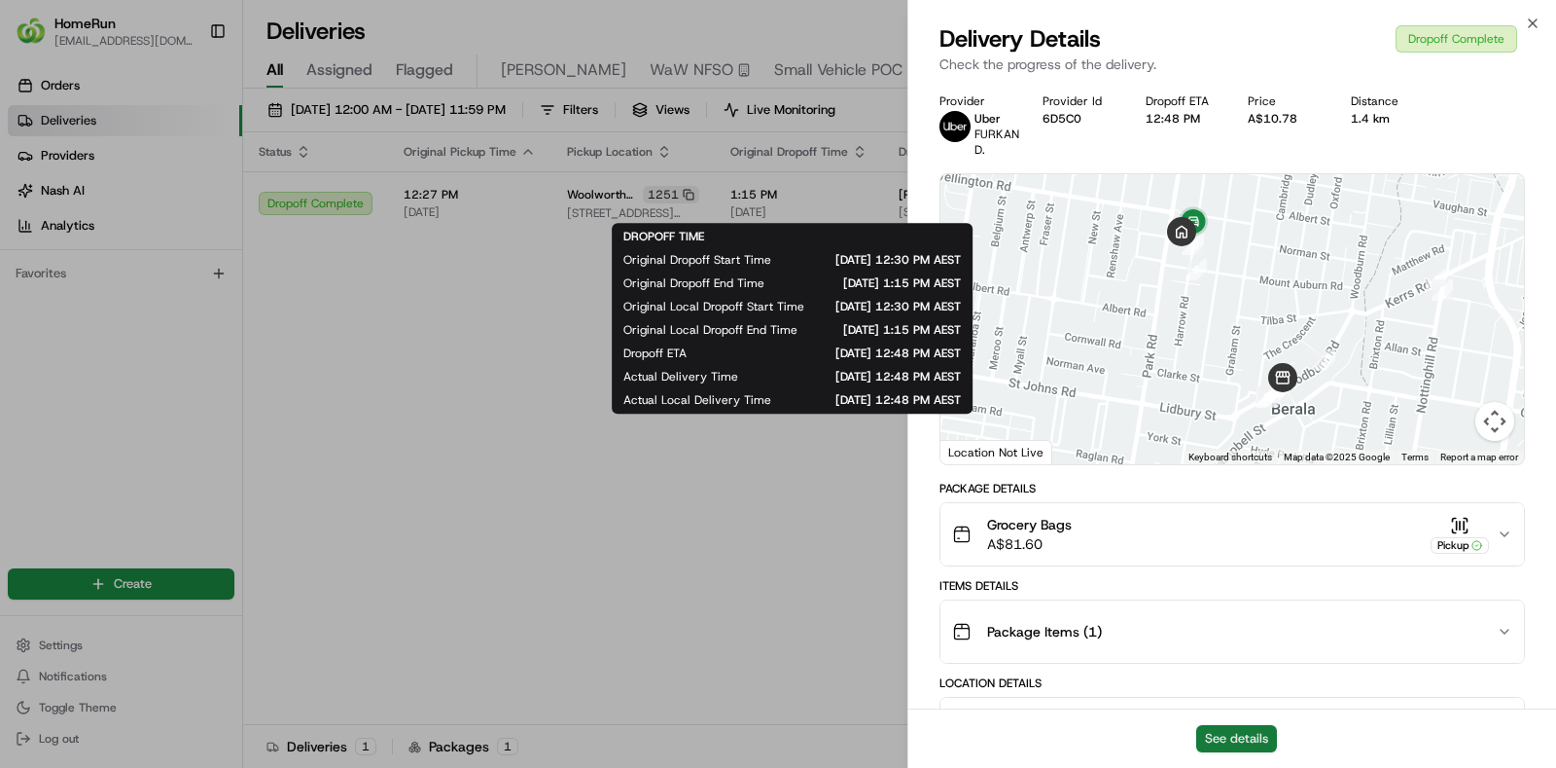
click at [1243, 740] on button "See details" at bounding box center [1236, 738] width 81 height 27
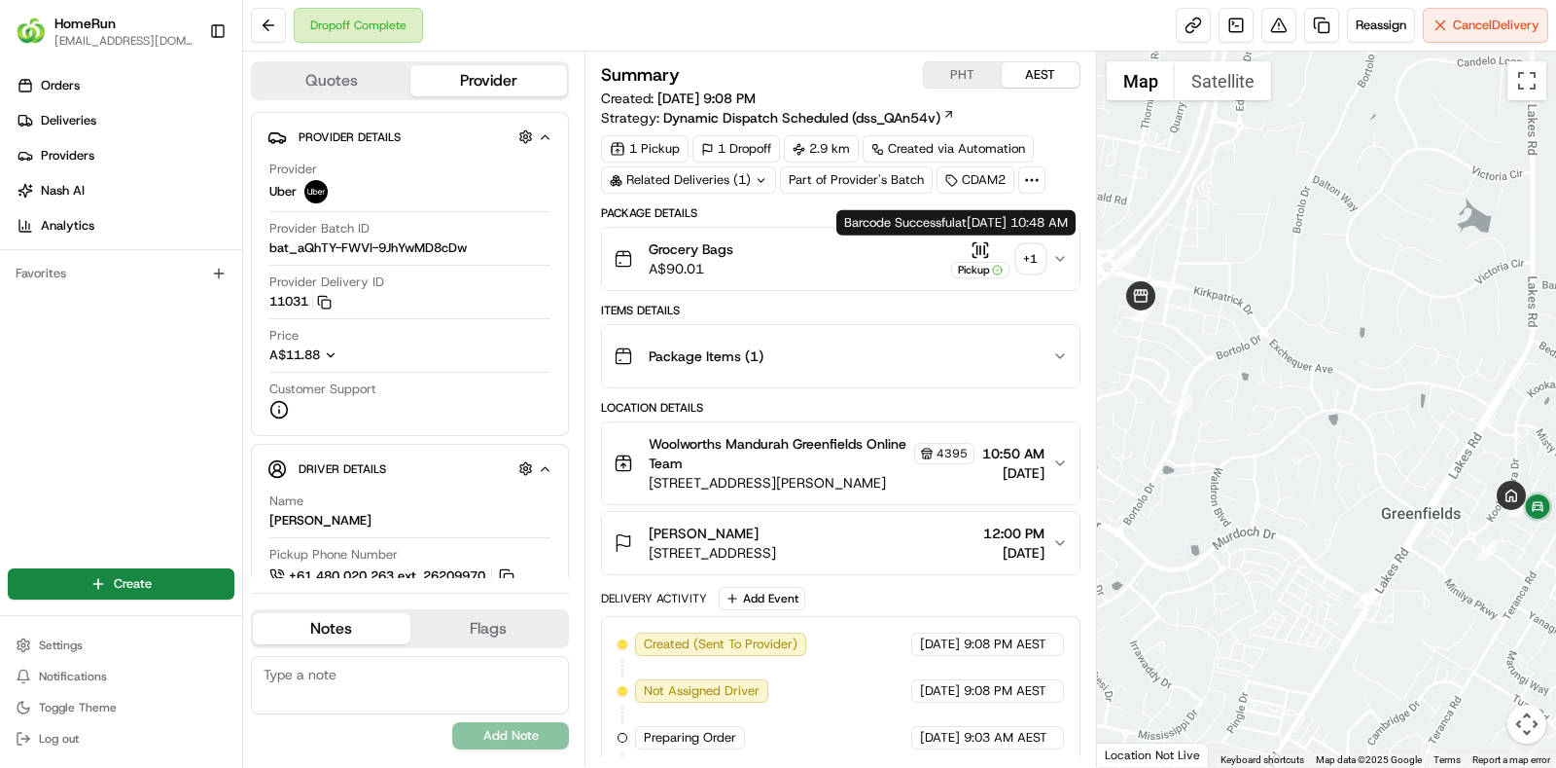
click at [1029, 252] on div "+ 1" at bounding box center [1031, 258] width 27 height 27
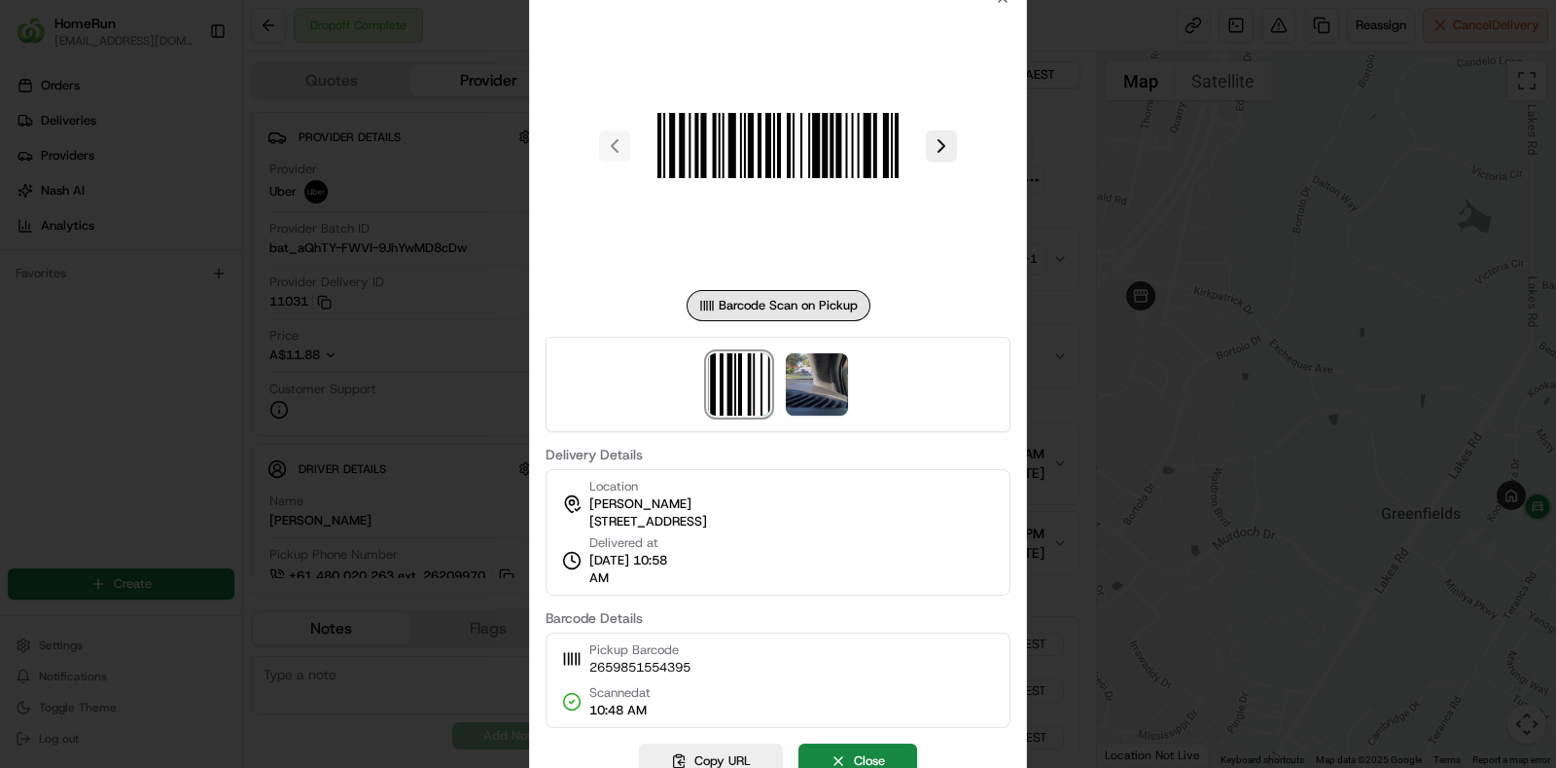
drag, startPoint x: 849, startPoint y: 384, endPoint x: 824, endPoint y: 383, distance: 25.3
click at [824, 383] on div at bounding box center [778, 384] width 465 height 95
click at [824, 383] on img at bounding box center [817, 384] width 62 height 62
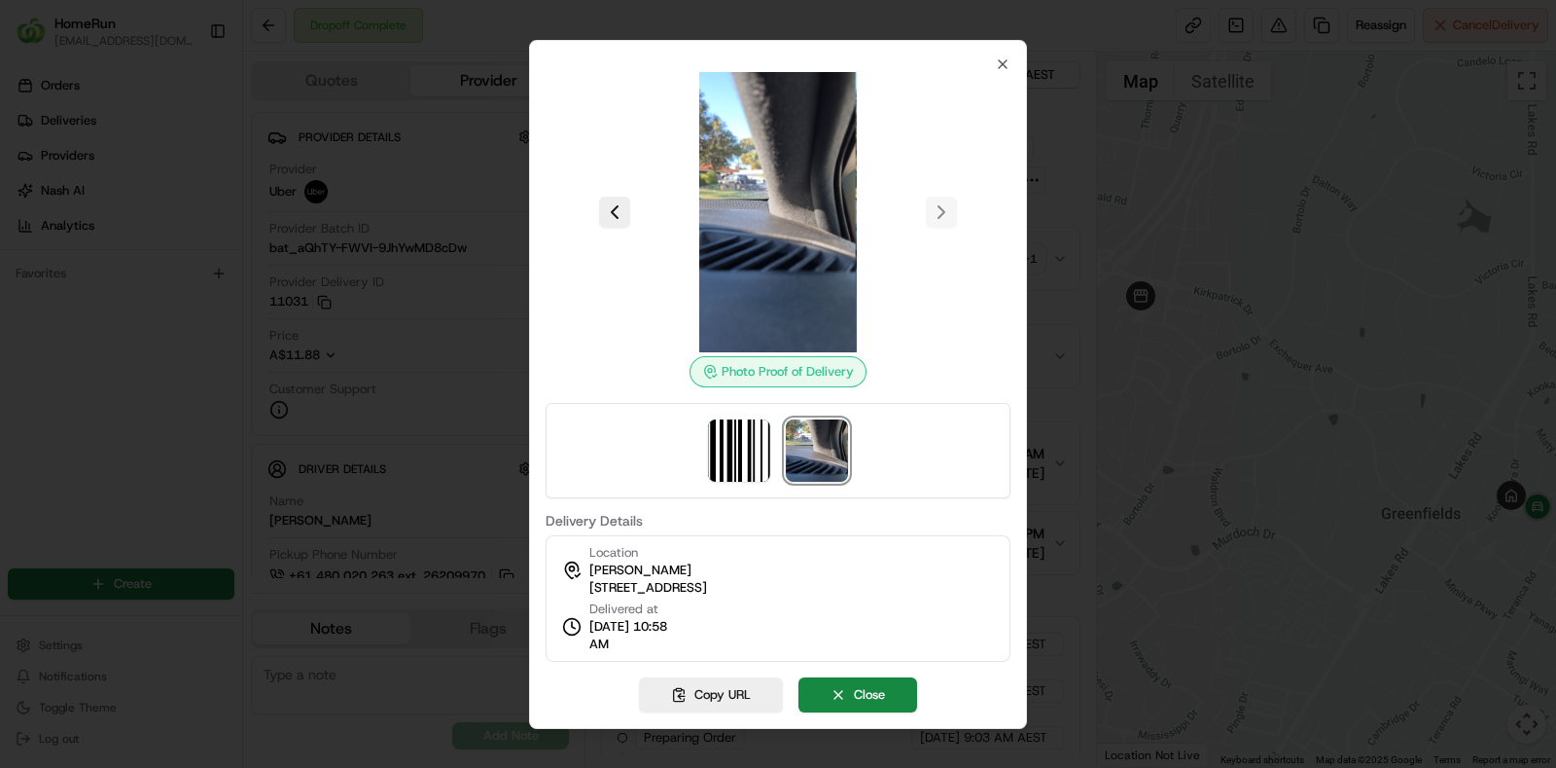
click at [707, 548] on div "Location [PERSON_NAME] [STREET_ADDRESS]" at bounding box center [648, 570] width 118 height 53
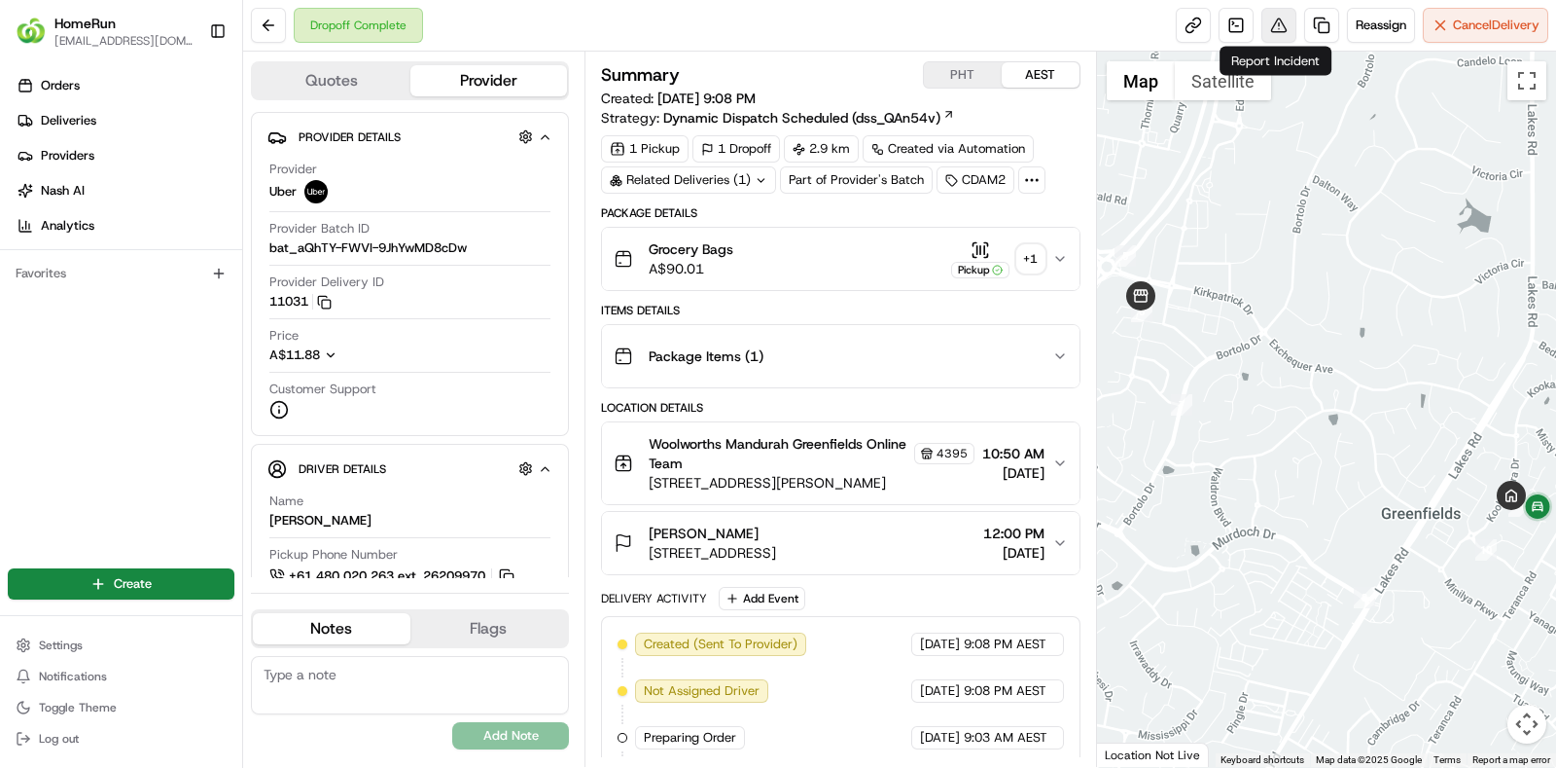
click at [1273, 17] on button at bounding box center [1279, 25] width 35 height 35
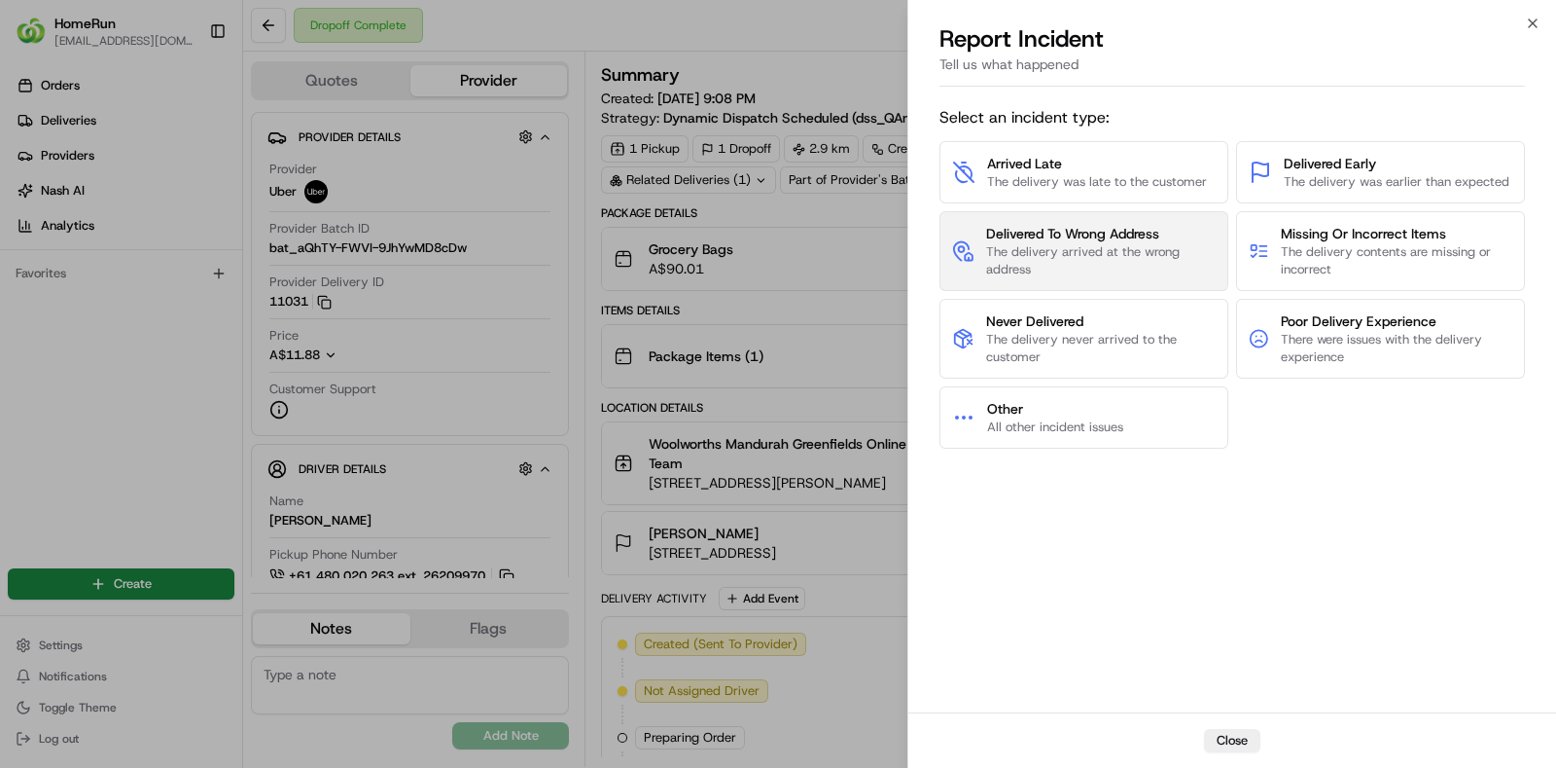
click at [1137, 250] on span "The delivery arrived at the wrong address" at bounding box center [1101, 260] width 230 height 35
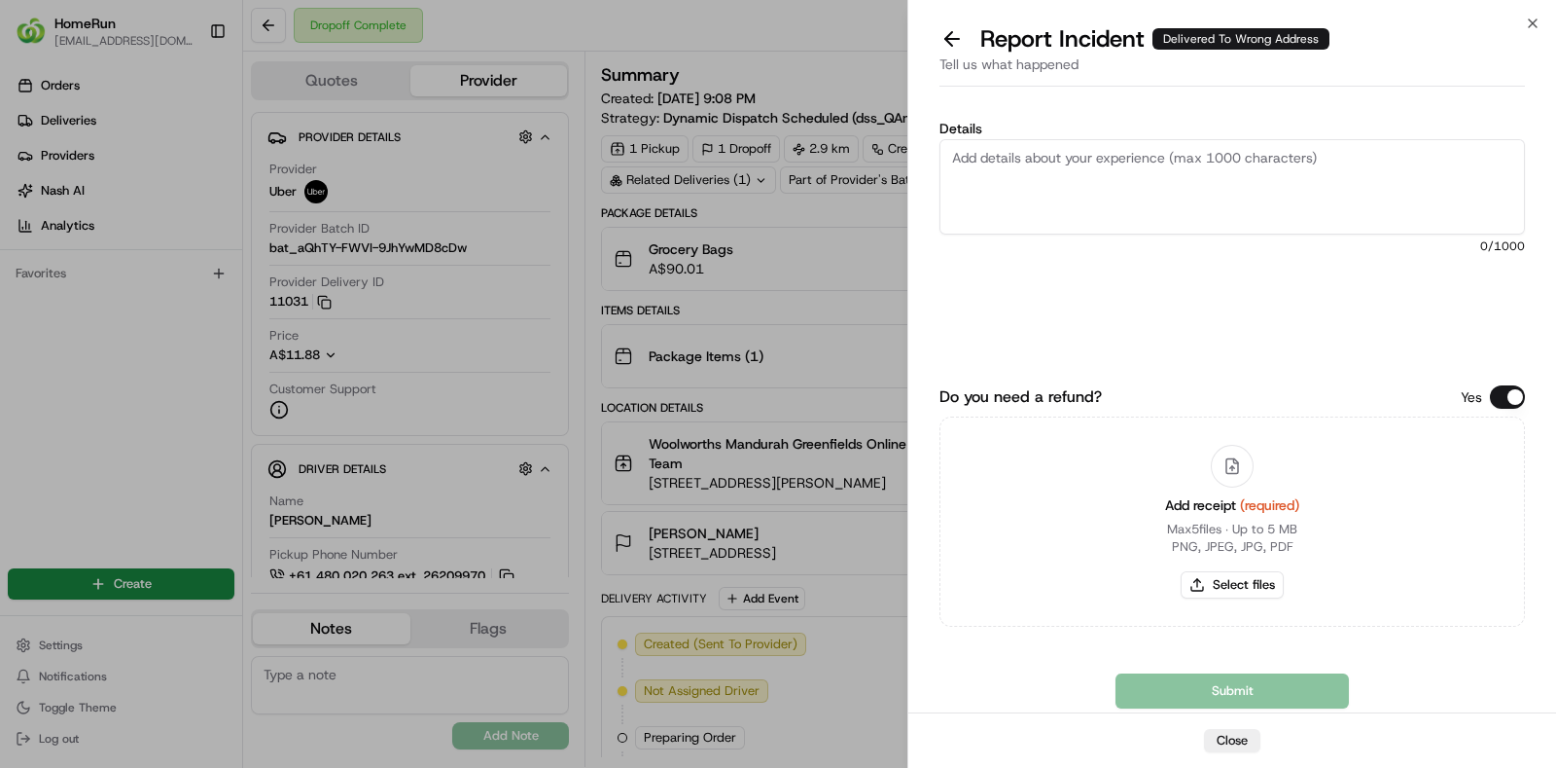
paste textarea "No proof of delivery provided, so unable to confirm the location for the order.…"
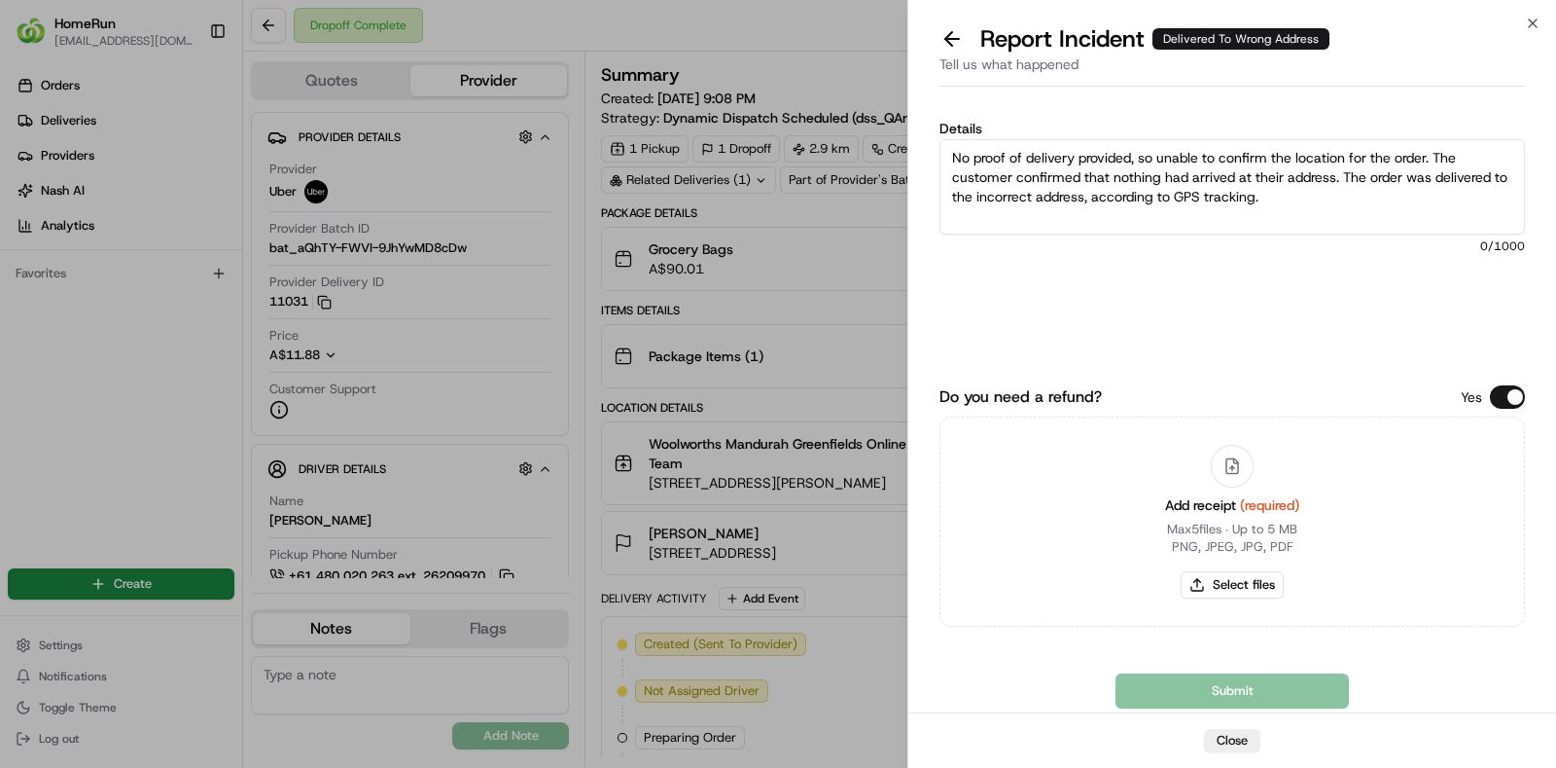
click at [1418, 216] on textarea "No proof of delivery provided, so unable to confirm the location for the order.…" at bounding box center [1233, 186] width 586 height 95
drag, startPoint x: 1134, startPoint y: 157, endPoint x: 904, endPoint y: 161, distance: 230.6
click at [904, 161] on body "HomeRun [EMAIL_ADDRESS][DOMAIN_NAME] Toggle Sidebar Orders Deliveries Providers…" at bounding box center [778, 384] width 1556 height 768
type textarea "POD is invalid so unable to confirm the location for the order. The customer co…"
click at [1246, 577] on button "Select files" at bounding box center [1232, 584] width 103 height 27
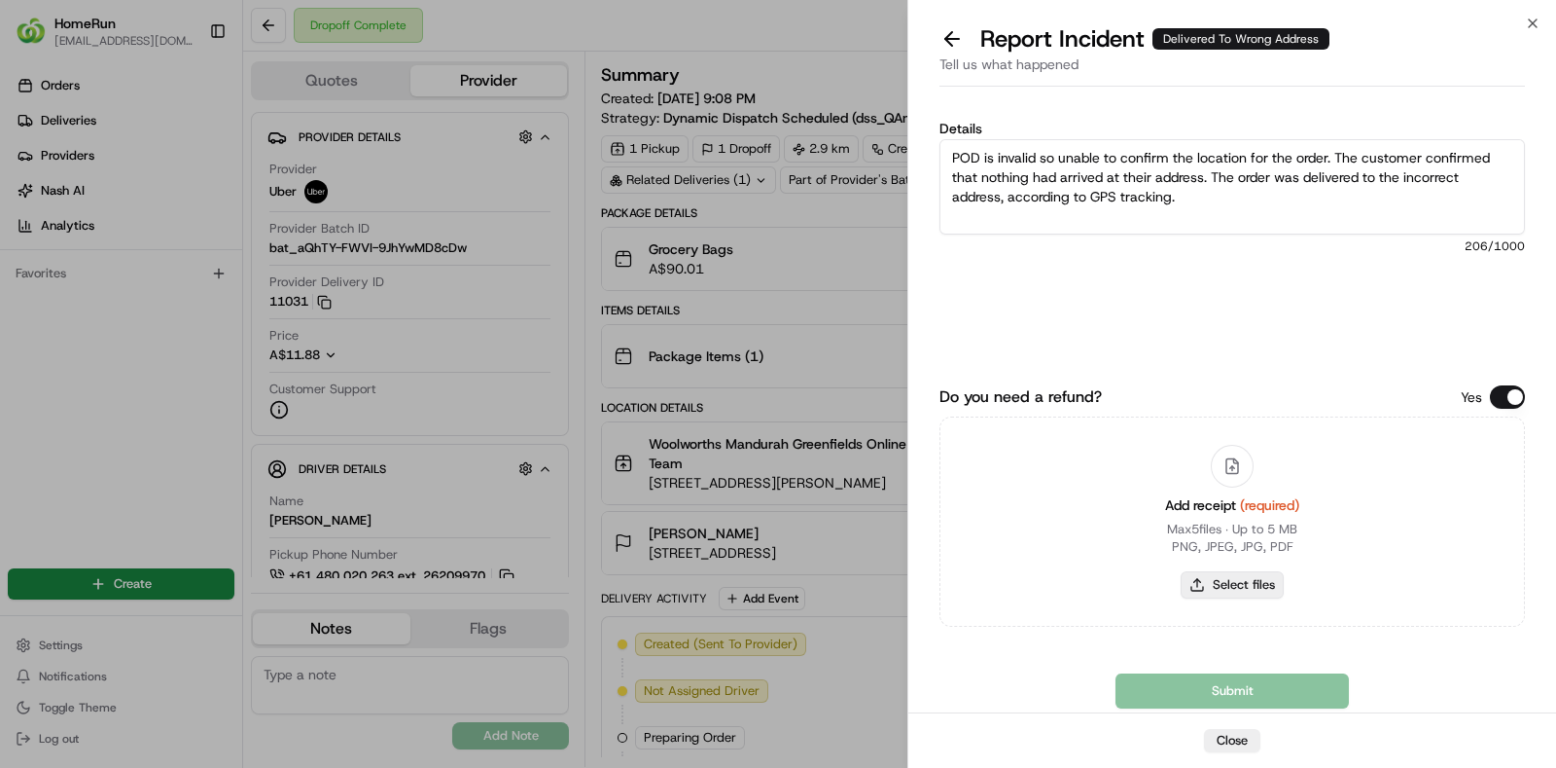
type input "C:\fakepath\invoice.pdf"
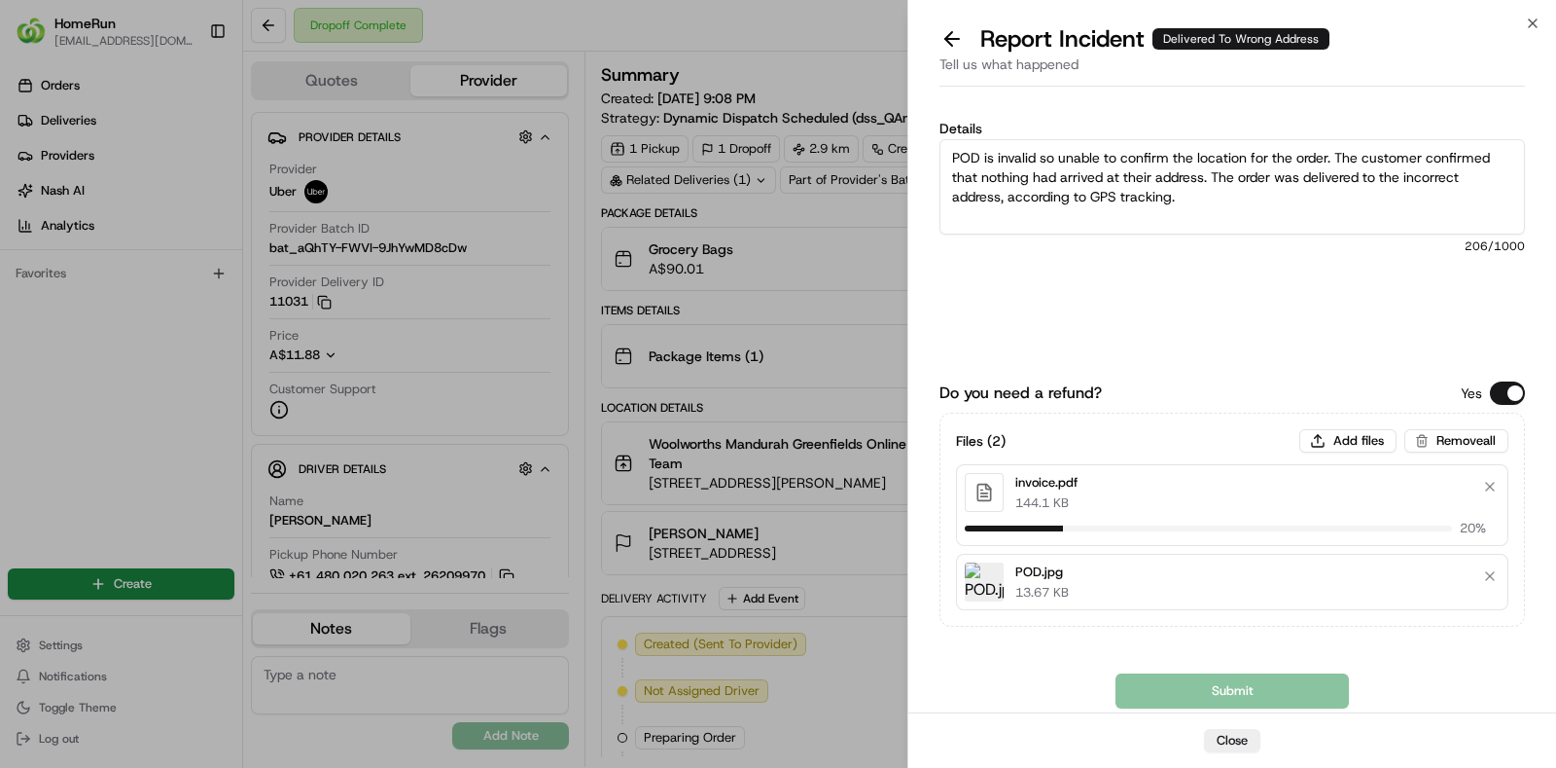
click at [1238, 690] on div "Submit" at bounding box center [1233, 690] width 586 height 35
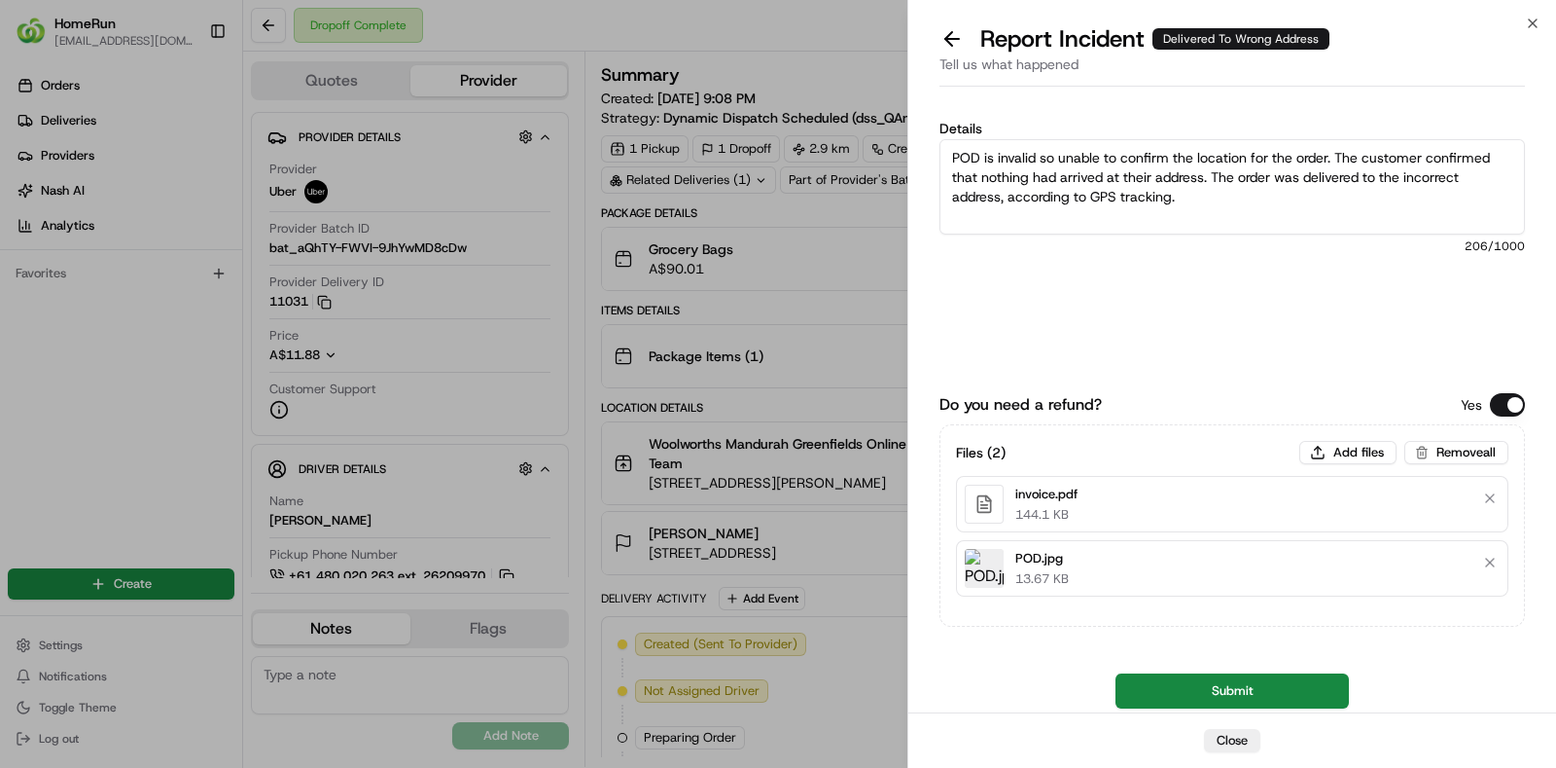
click at [1238, 690] on button "Submit" at bounding box center [1232, 690] width 233 height 35
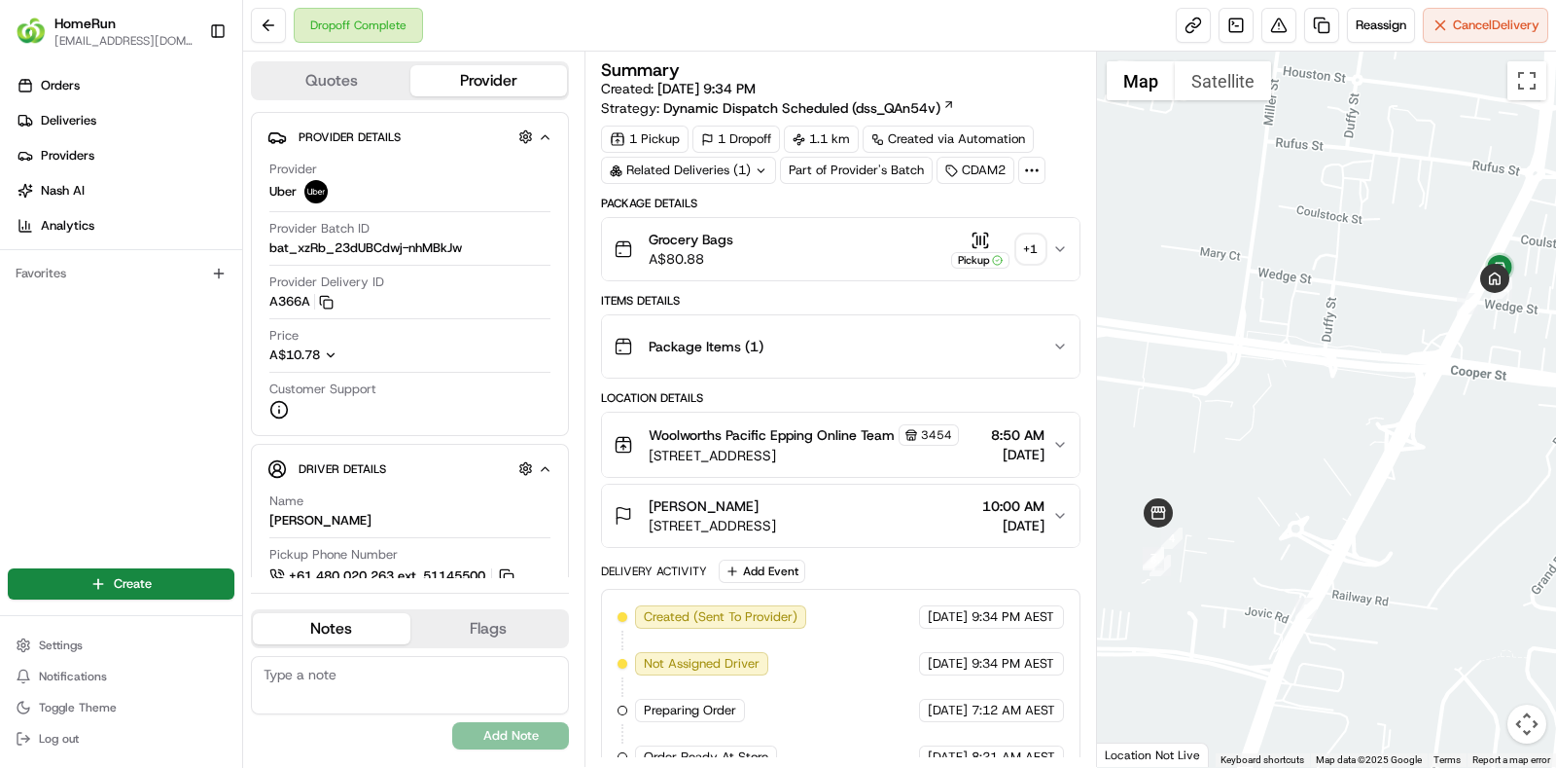
click at [1038, 258] on div "+ 1" at bounding box center [1031, 248] width 27 height 27
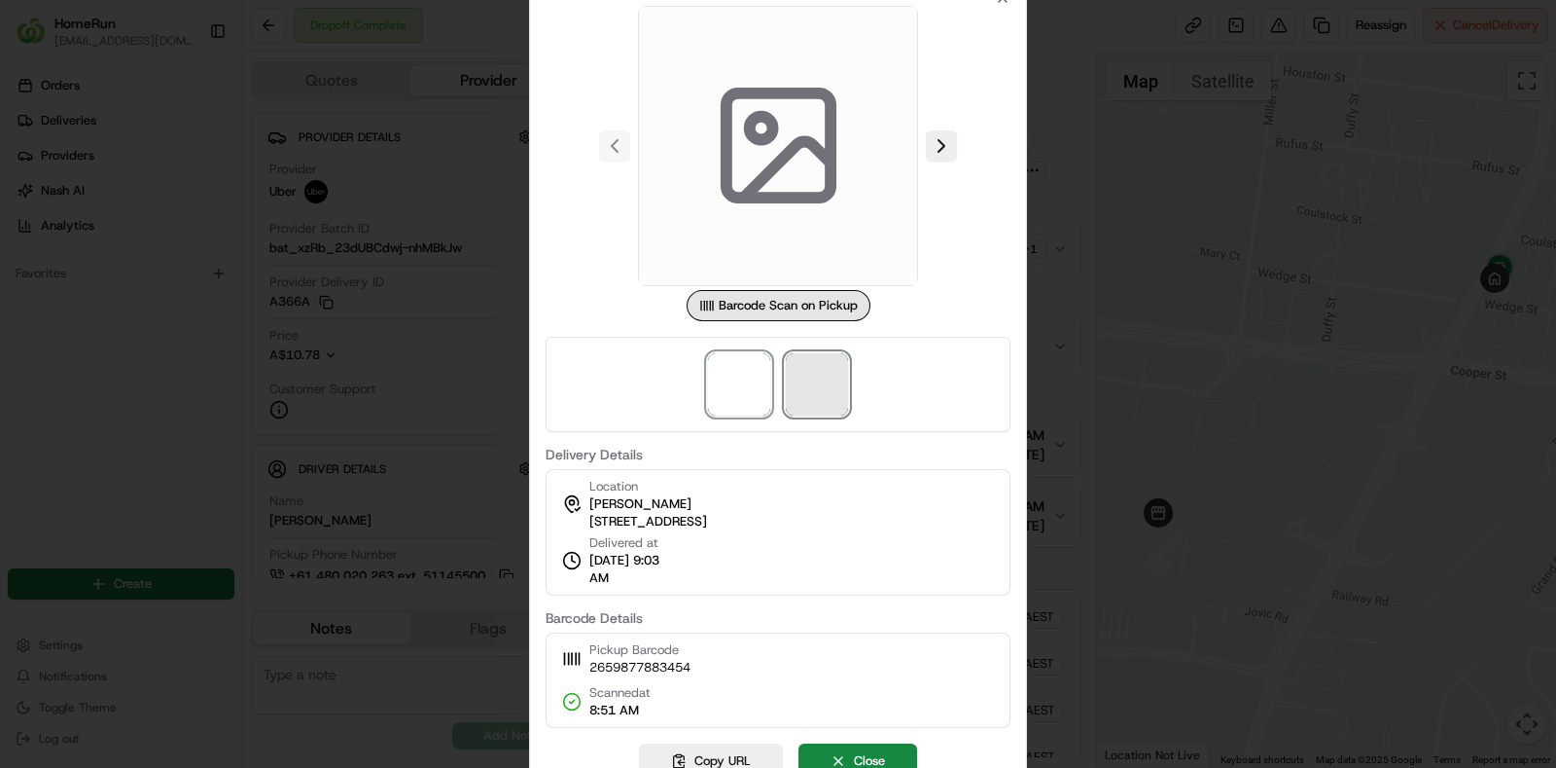
click at [822, 383] on span at bounding box center [817, 384] width 62 height 62
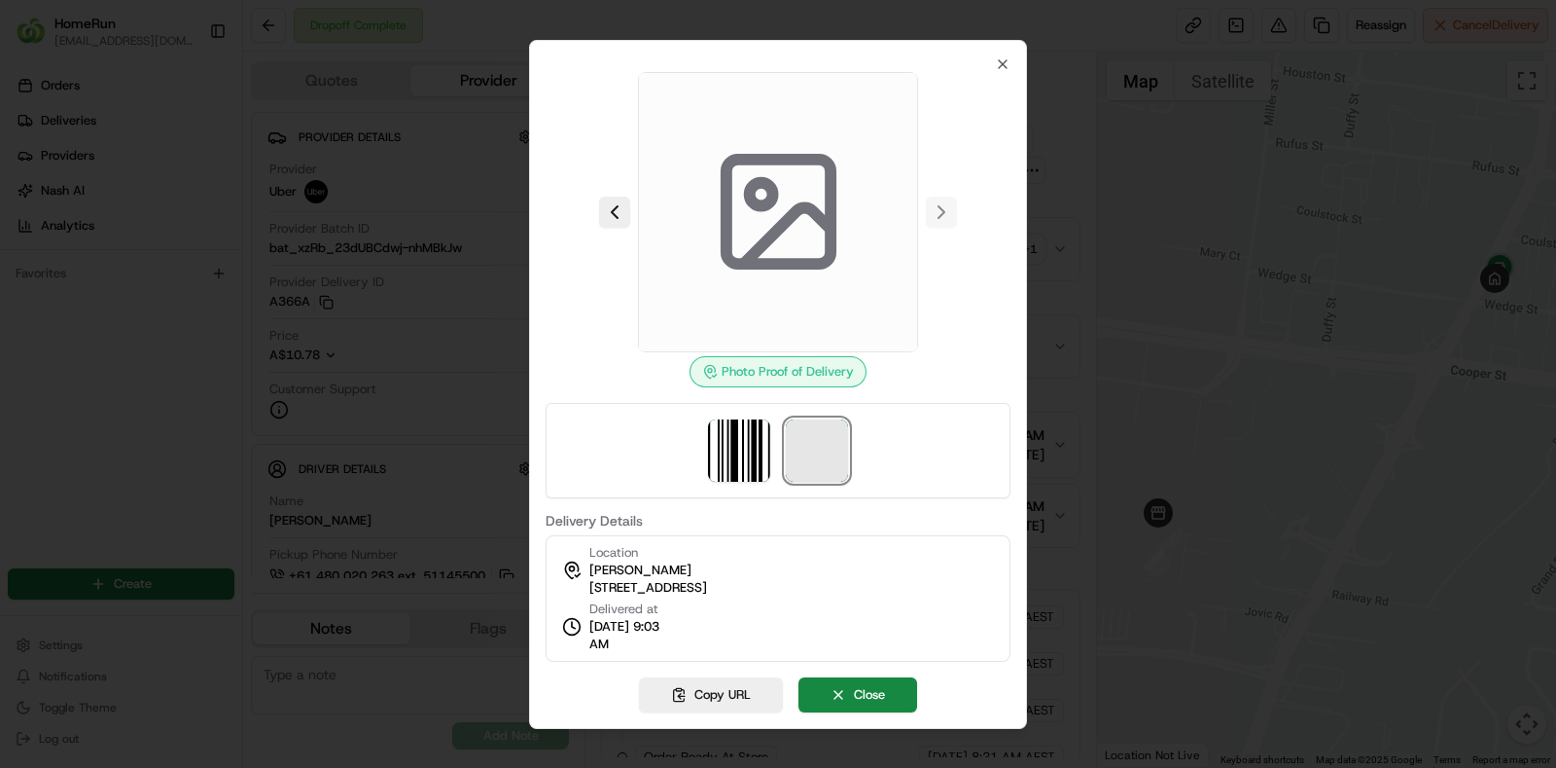
click at [813, 452] on span at bounding box center [817, 450] width 62 height 62
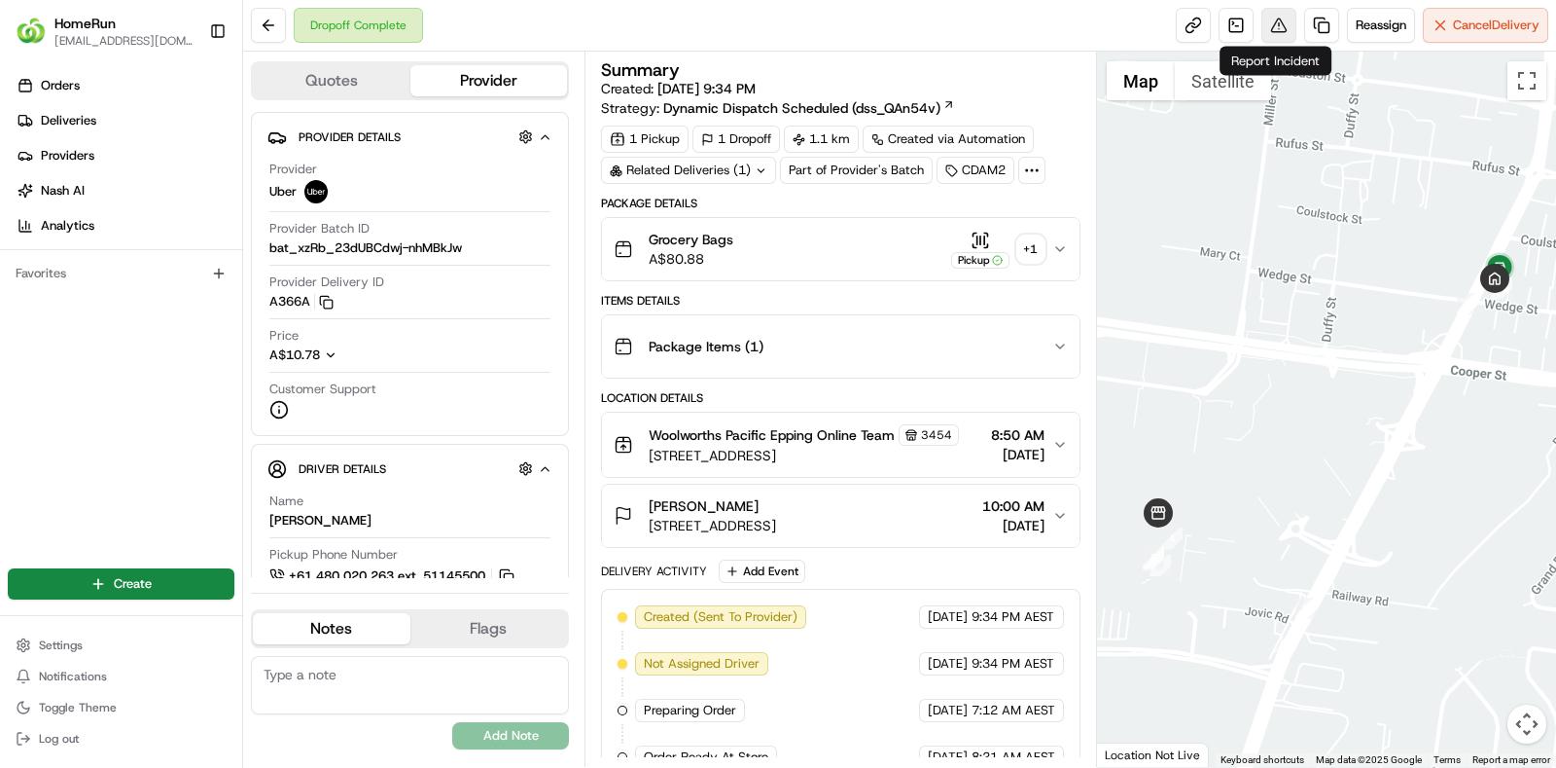
click at [1286, 18] on button at bounding box center [1279, 25] width 35 height 35
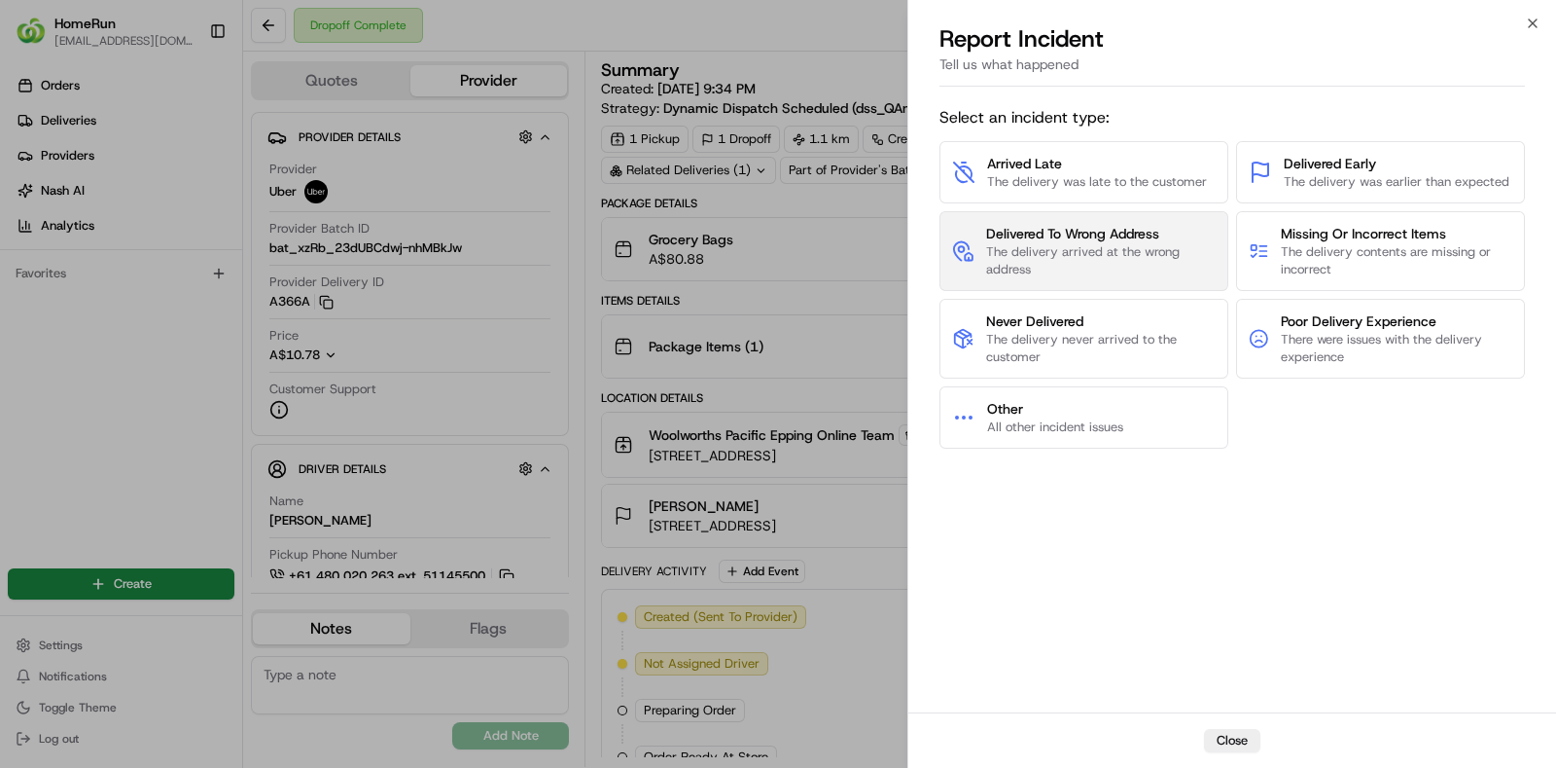
click at [1200, 243] on span "The delivery arrived at the wrong address" at bounding box center [1101, 260] width 230 height 35
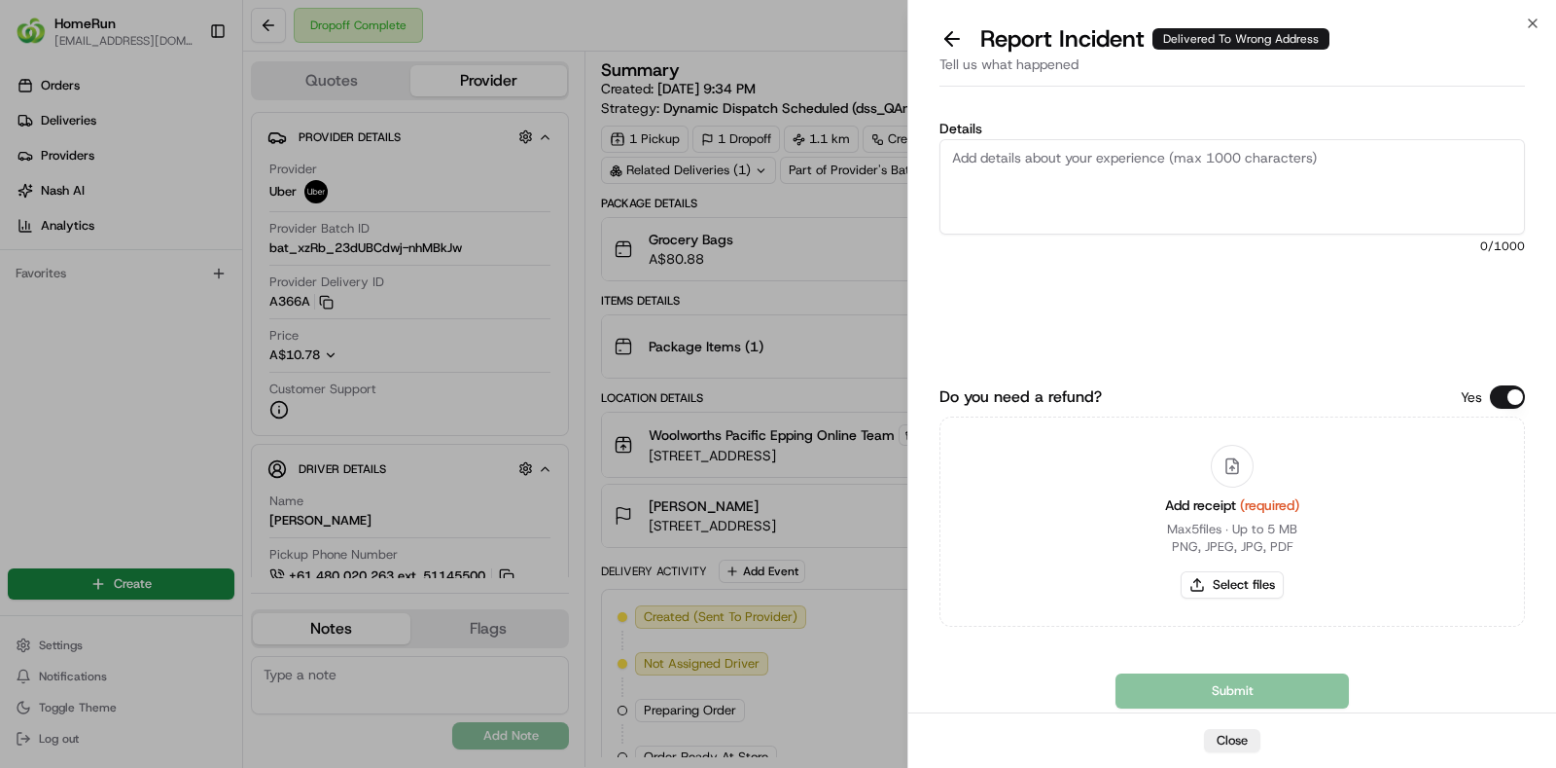
paste textarea "The order was delivered to the incorrect address and image that is provided in …"
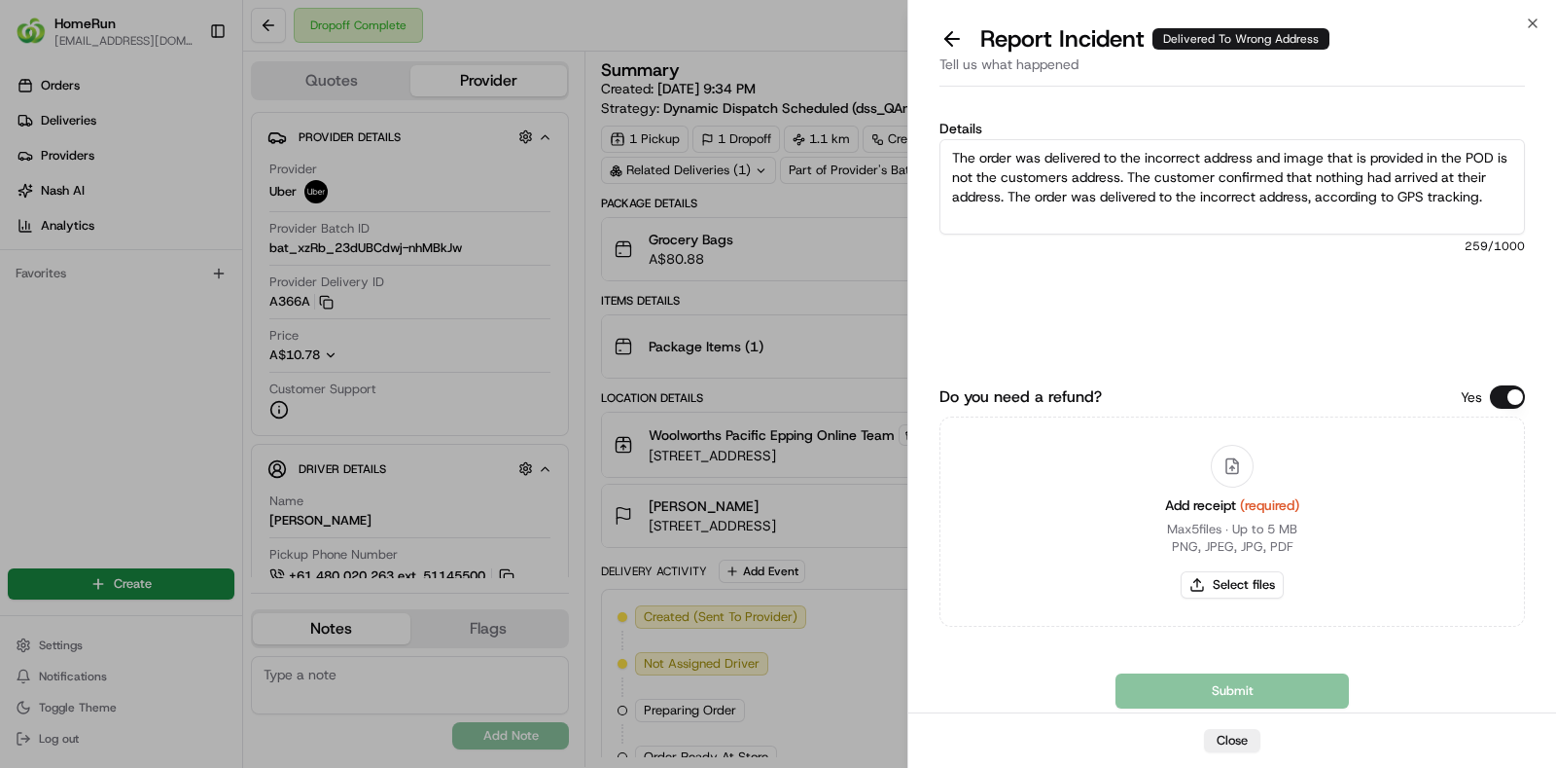
click at [1427, 214] on textarea "The order was delivered to the incorrect address and image that is provided in …" at bounding box center [1233, 186] width 586 height 95
type textarea "The order was delivered to the incorrect address and image that is provided in …"
click at [1247, 575] on button "Select files" at bounding box center [1232, 584] width 103 height 27
type input "C:\fakepath\invoice.pdf"
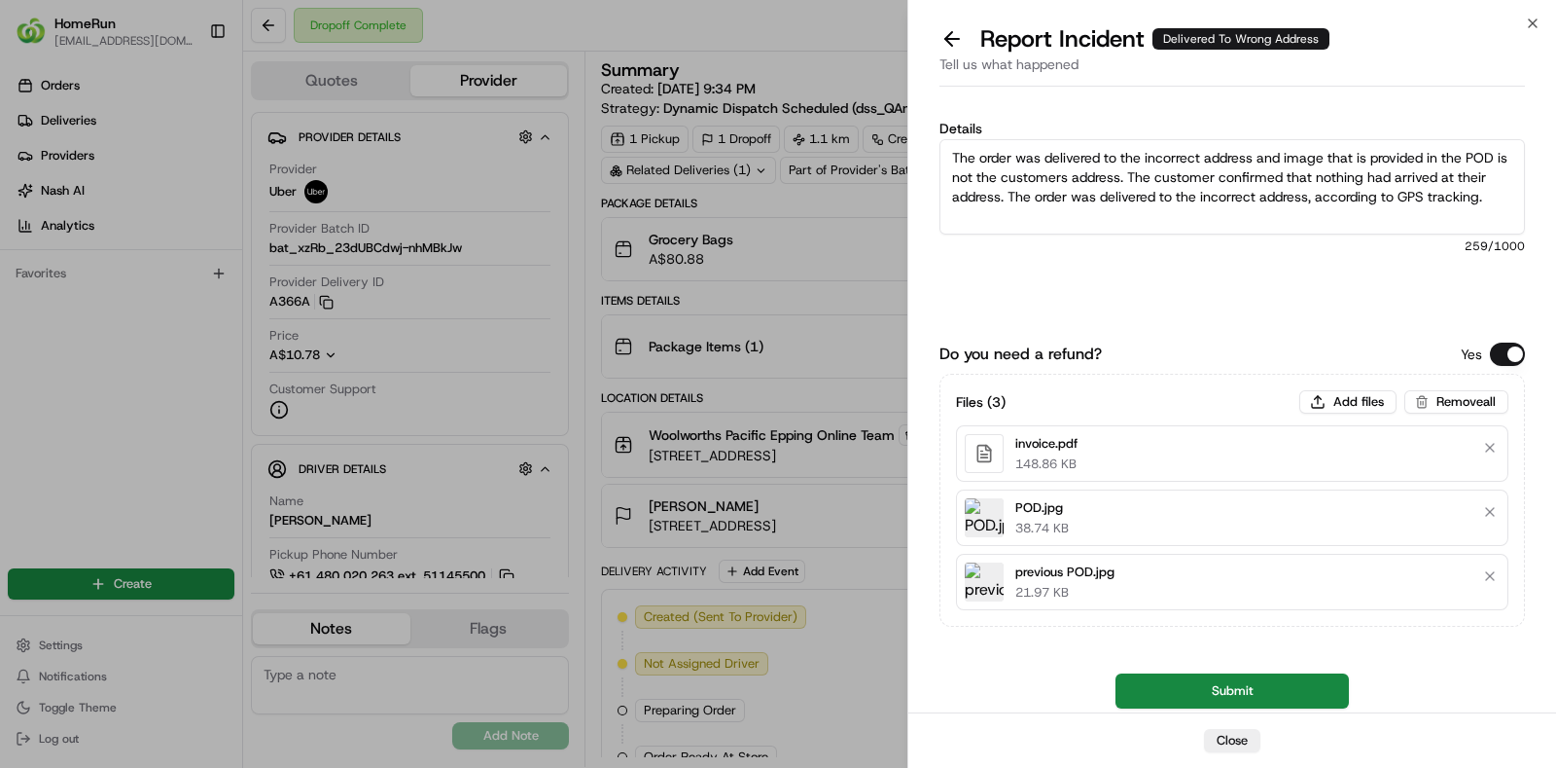
click at [1235, 693] on button "Submit" at bounding box center [1232, 690] width 233 height 35
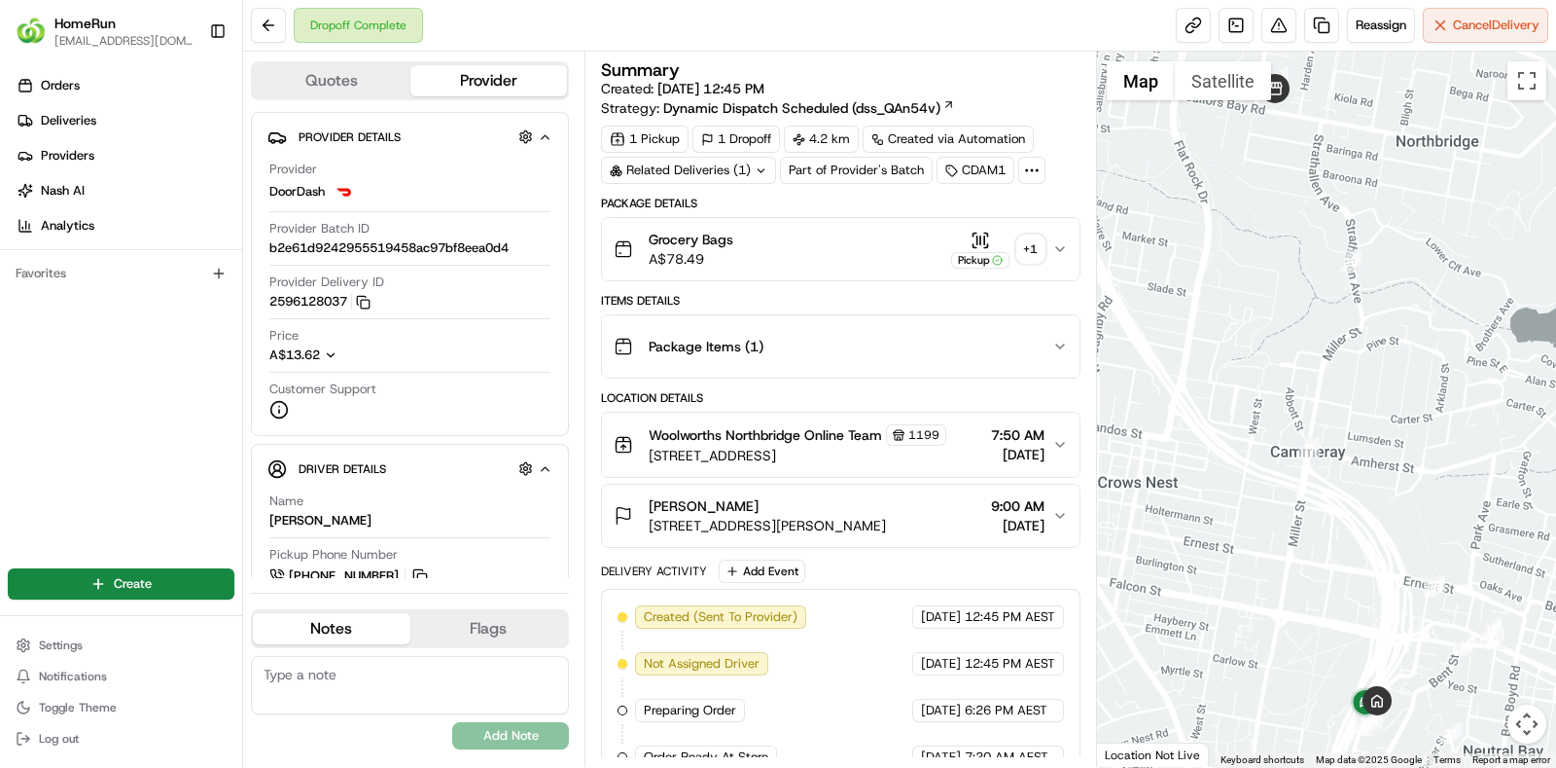
click at [1034, 254] on div "+ 1" at bounding box center [1031, 248] width 27 height 27
drag, startPoint x: 1377, startPoint y: 590, endPoint x: 1312, endPoint y: 428, distance: 175.0
click at [1312, 428] on div at bounding box center [1327, 409] width 460 height 715
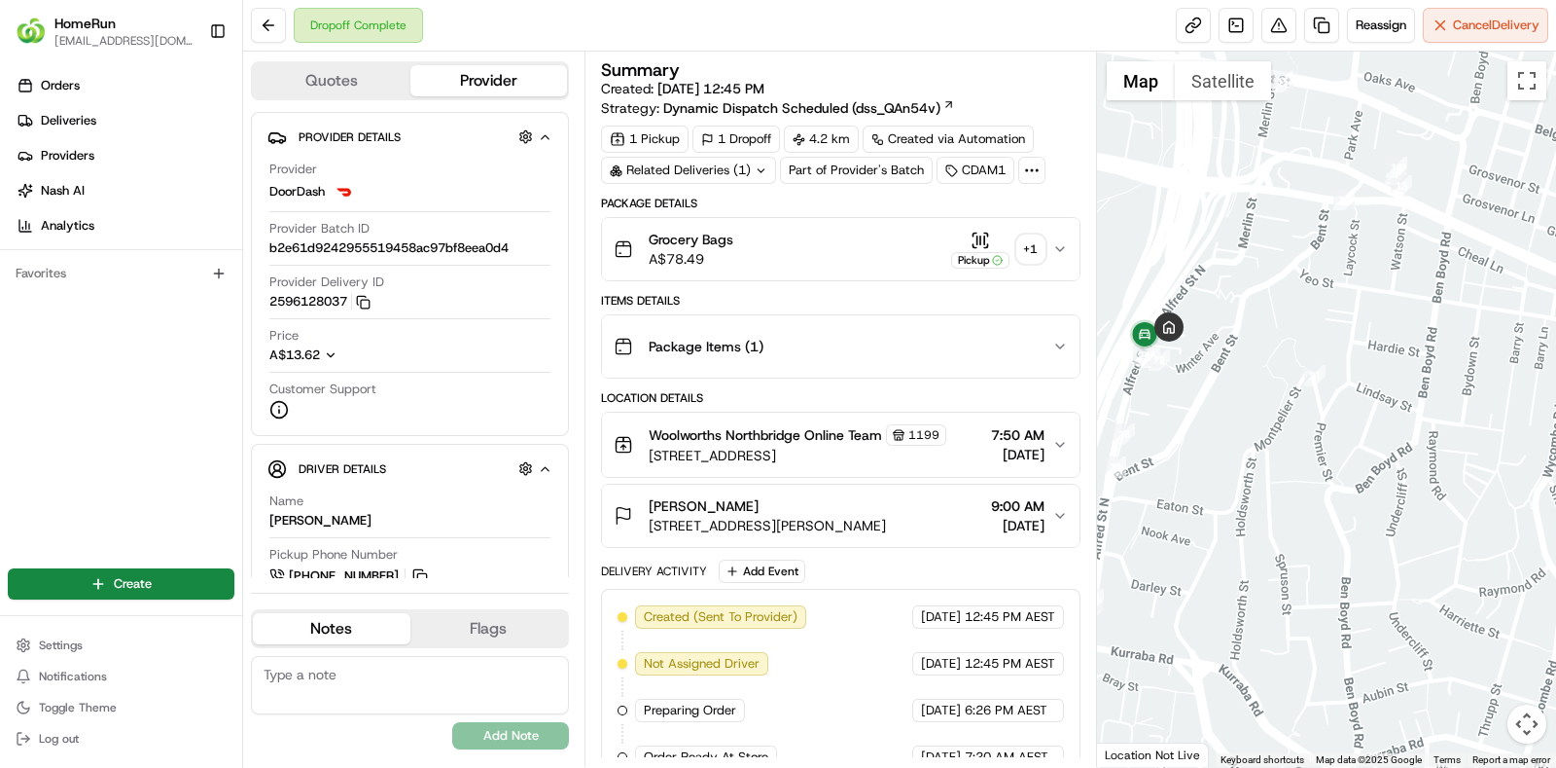
drag, startPoint x: 1312, startPoint y: 428, endPoint x: 1435, endPoint y: 503, distance: 143.6
click at [1435, 503] on div at bounding box center [1327, 409] width 460 height 715
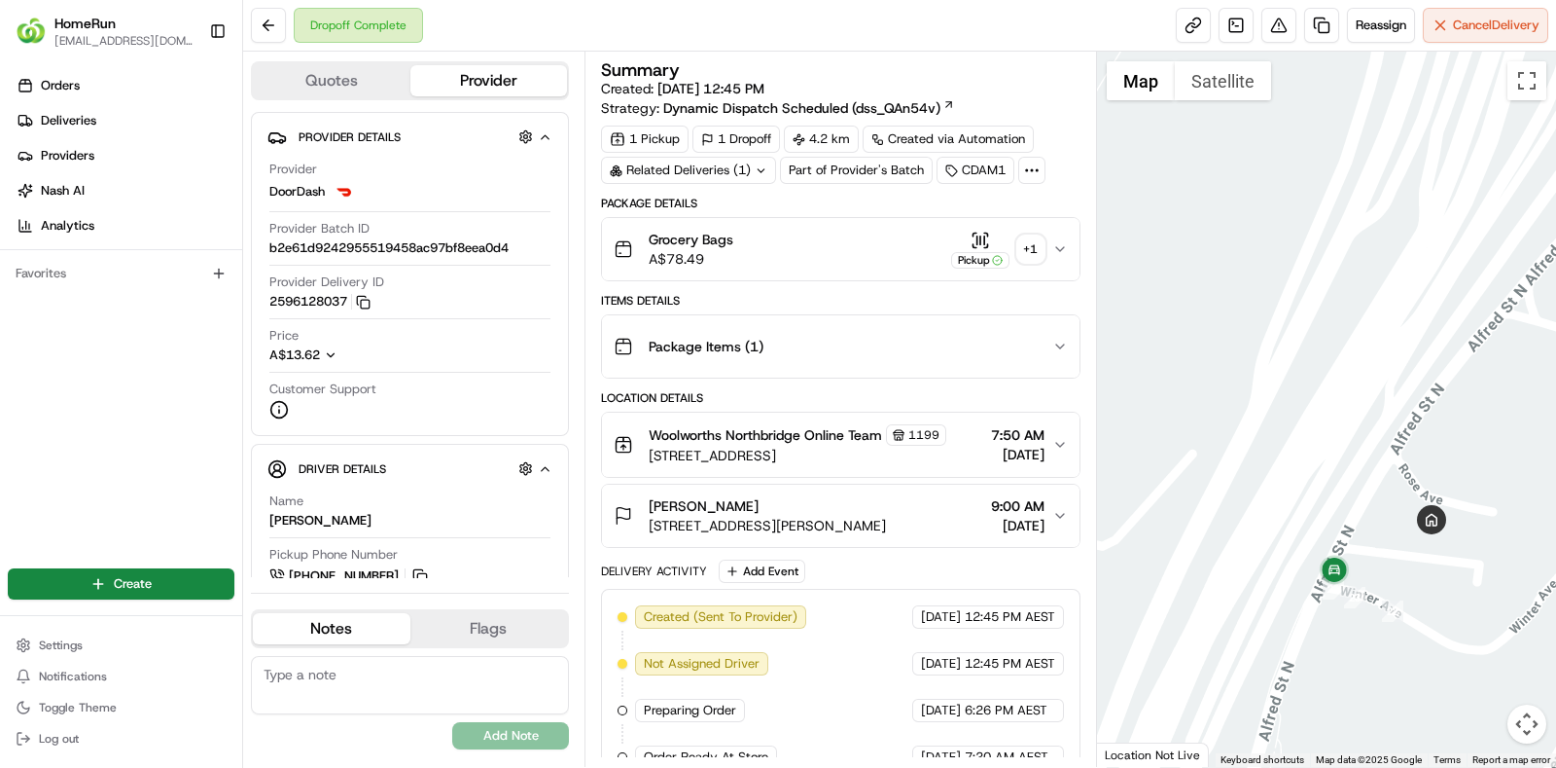
click at [1022, 244] on div "+ 1" at bounding box center [1031, 248] width 27 height 27
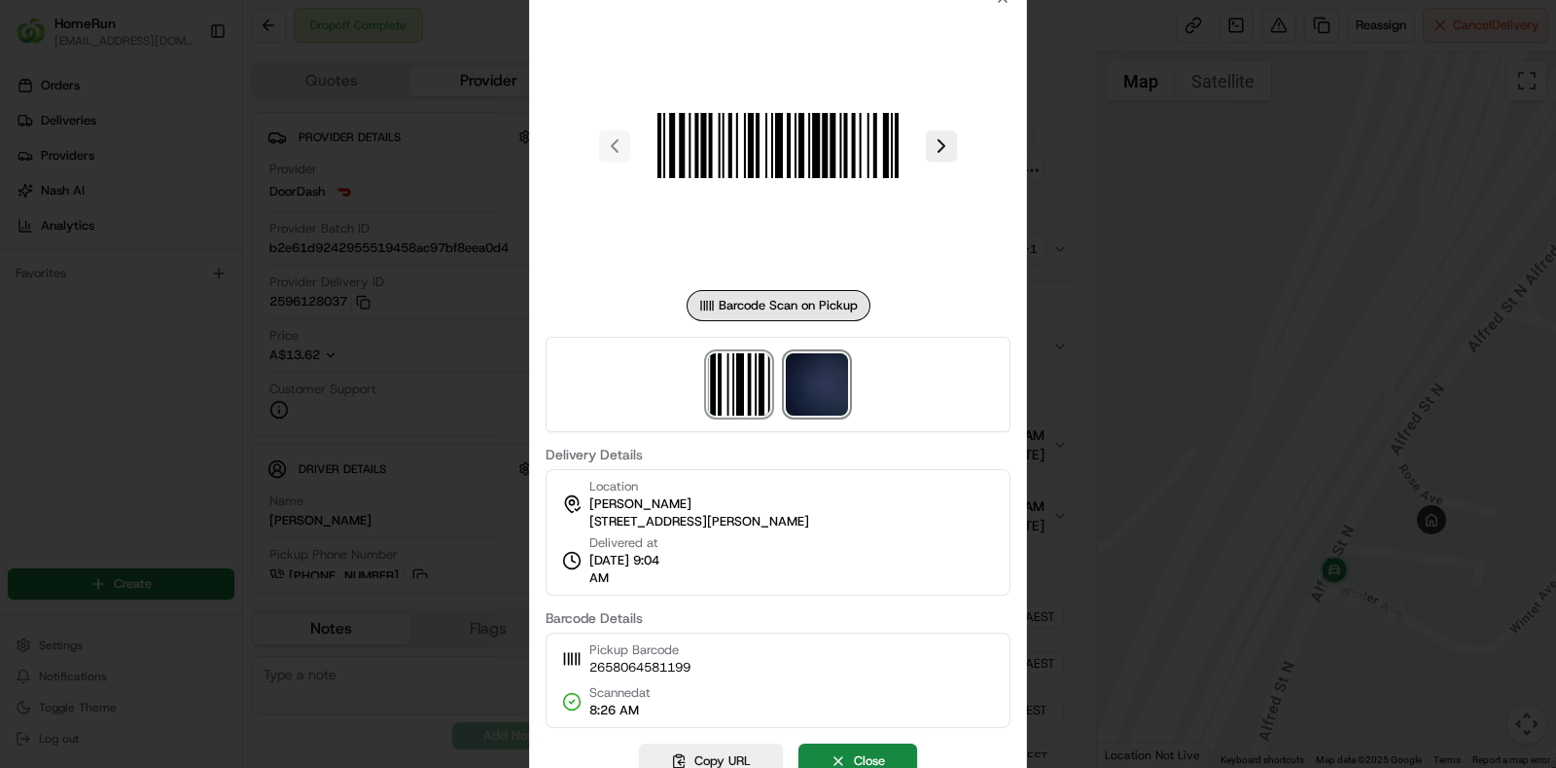
click at [822, 372] on img at bounding box center [817, 384] width 62 height 62
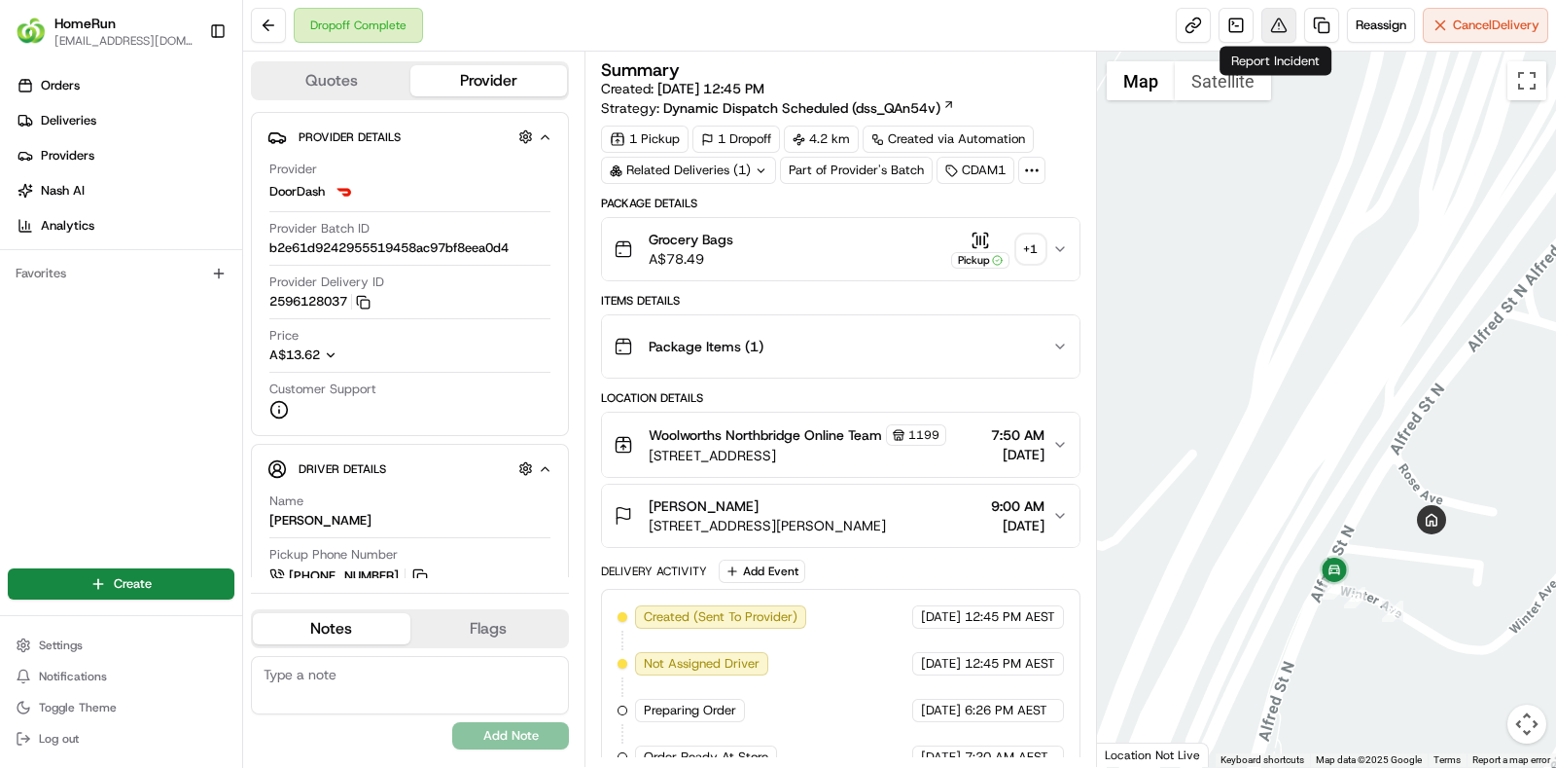
click at [1272, 14] on button at bounding box center [1279, 25] width 35 height 35
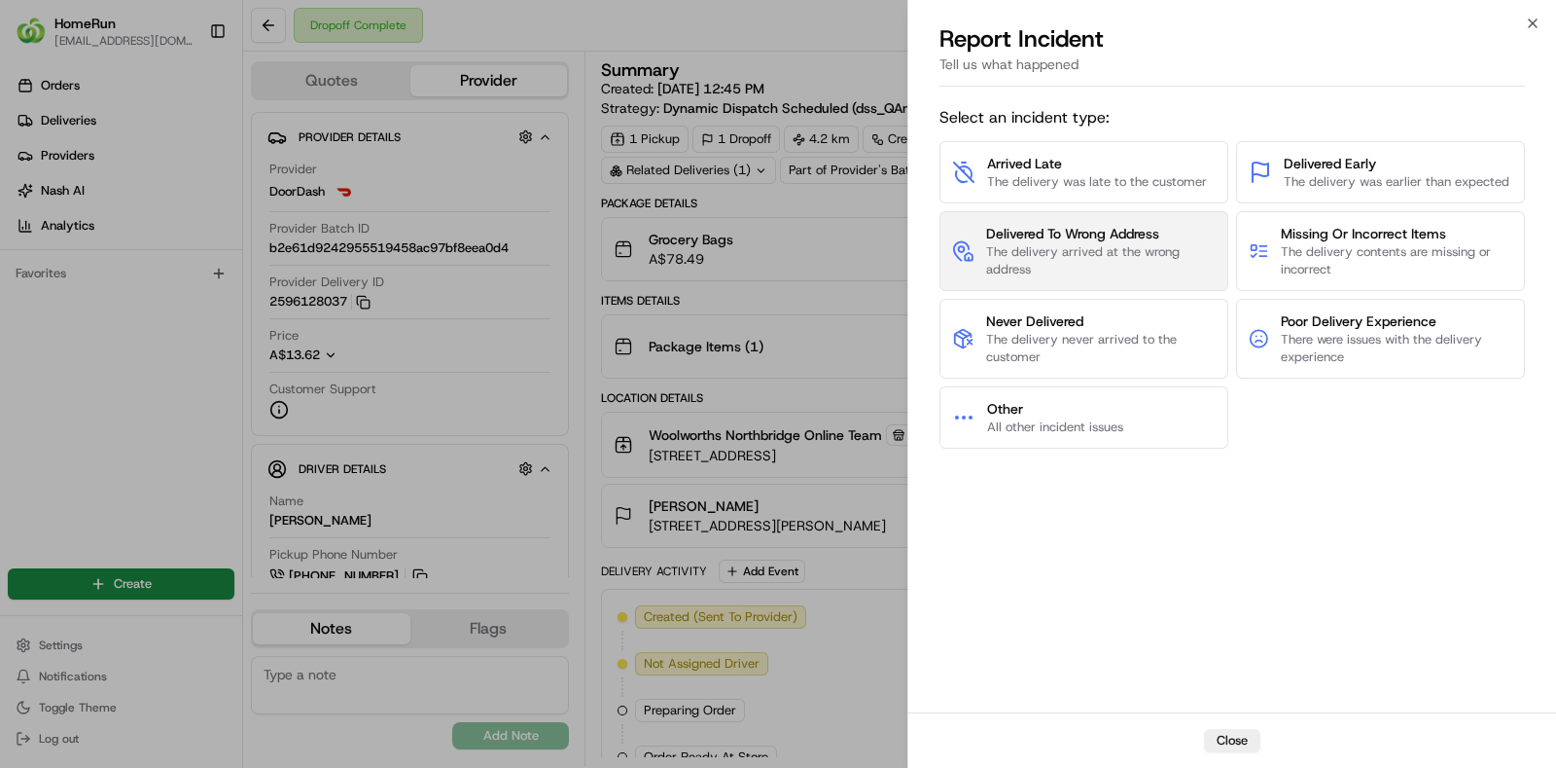
click at [1125, 269] on span "The delivery arrived at the wrong address" at bounding box center [1101, 260] width 230 height 35
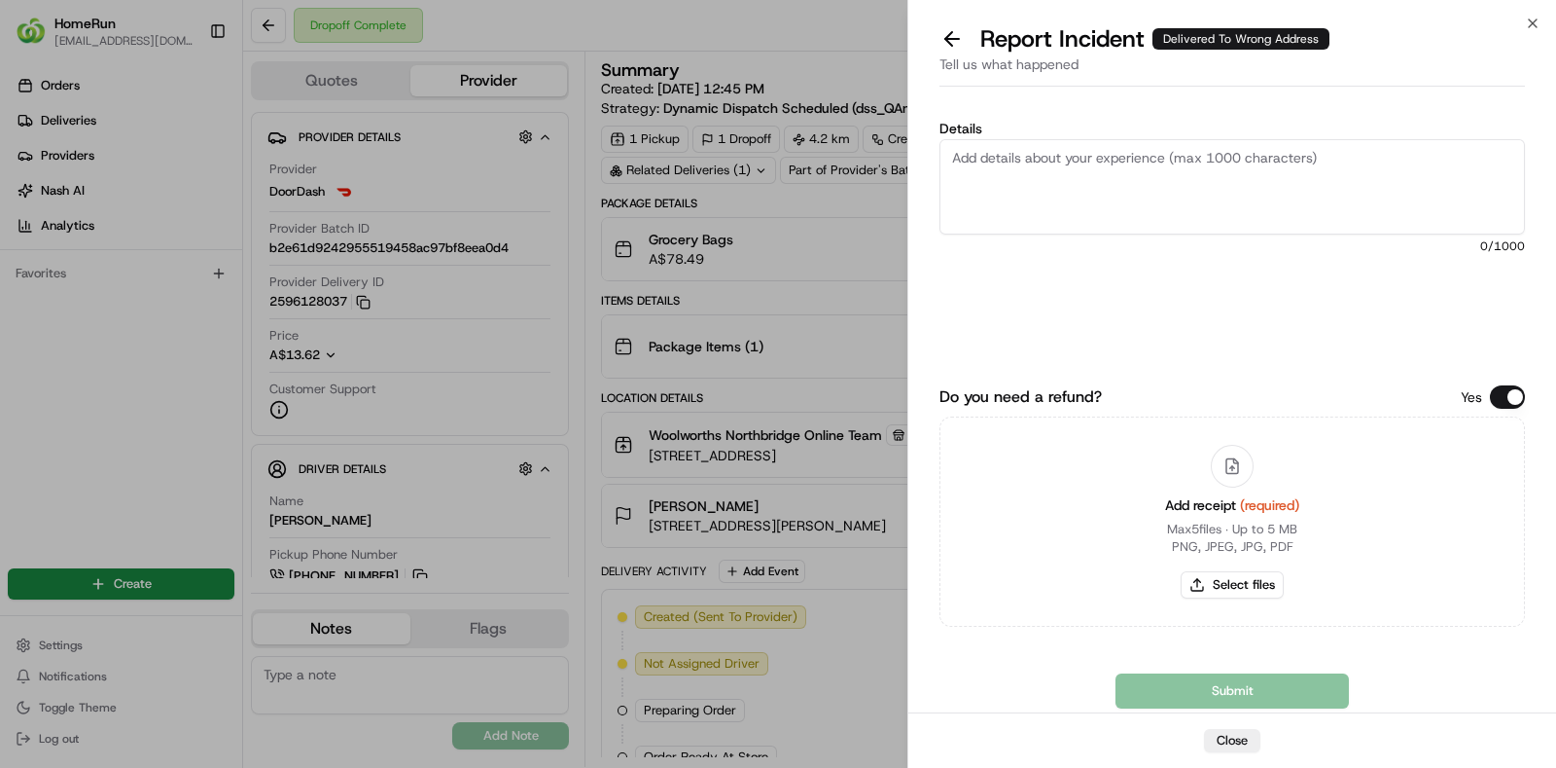
paste textarea "No proof of delivery provided, so unable to confirm the location for the order.…"
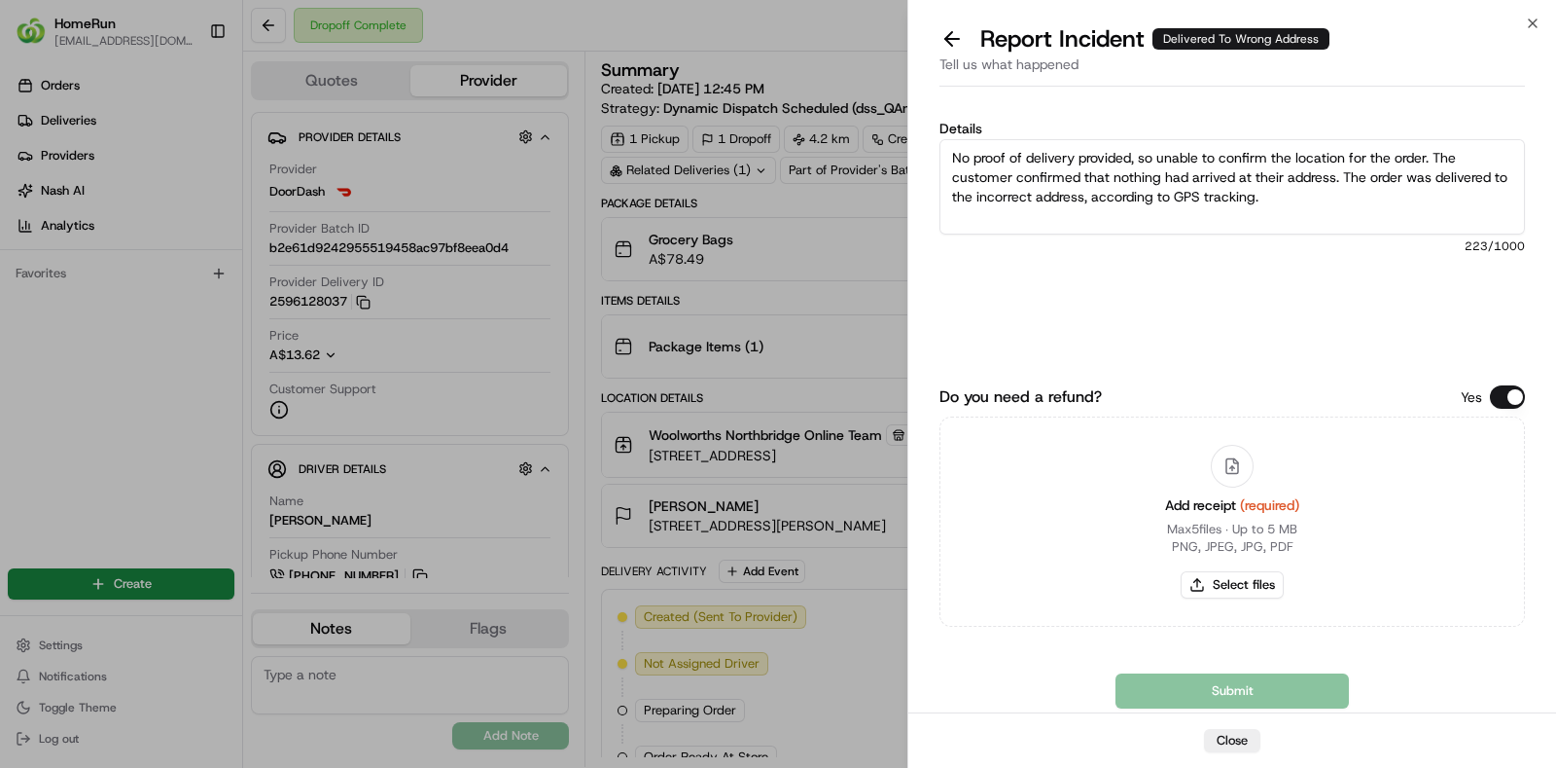
click at [1466, 164] on textarea "No proof of delivery provided, so unable to confirm the location for the order.…" at bounding box center [1233, 186] width 586 height 95
drag, startPoint x: 1017, startPoint y: 158, endPoint x: 897, endPoint y: 160, distance: 119.7
click at [897, 160] on body "HomeRun [EMAIL_ADDRESS][DOMAIN_NAME] Toggle Sidebar Orders Deliveries Providers…" at bounding box center [778, 384] width 1556 height 768
type textarea "POD is invalid, so unable to confirm the location for the order. The customer c…"
click at [1248, 579] on button "Select files" at bounding box center [1232, 584] width 103 height 27
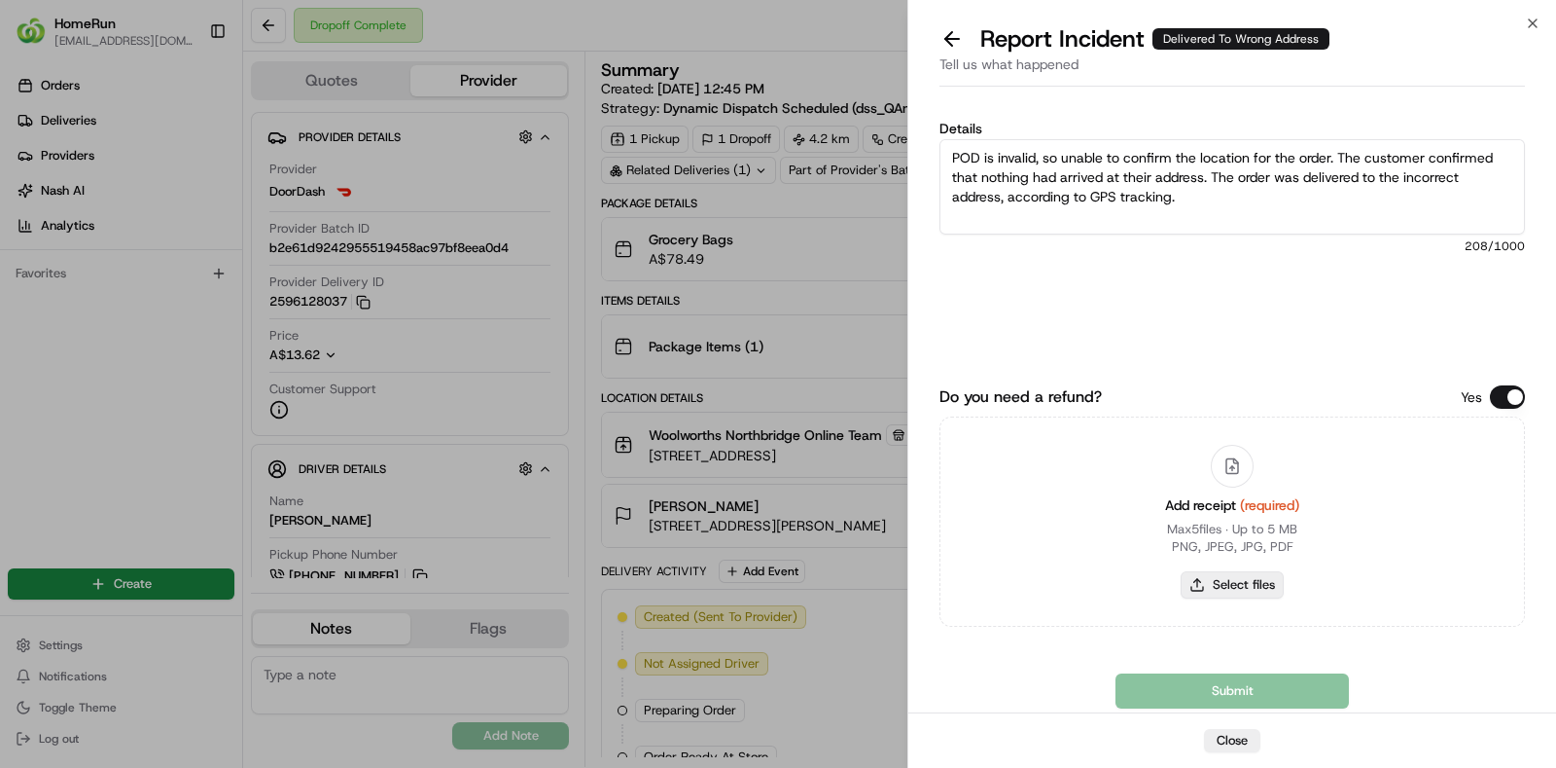
type input "C:\fakepath\invoice.pdf"
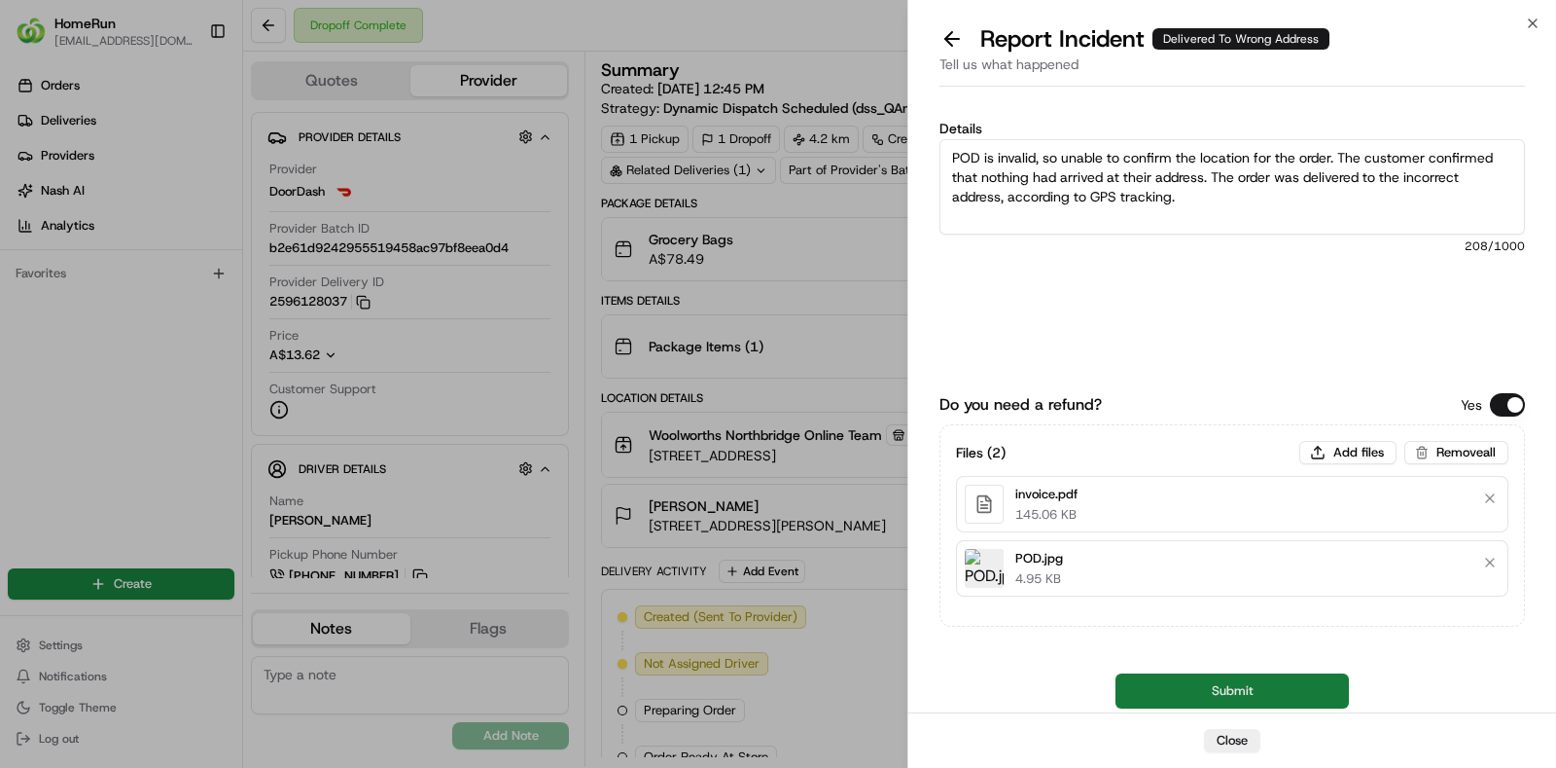
click at [1252, 683] on button "Submit" at bounding box center [1232, 690] width 233 height 35
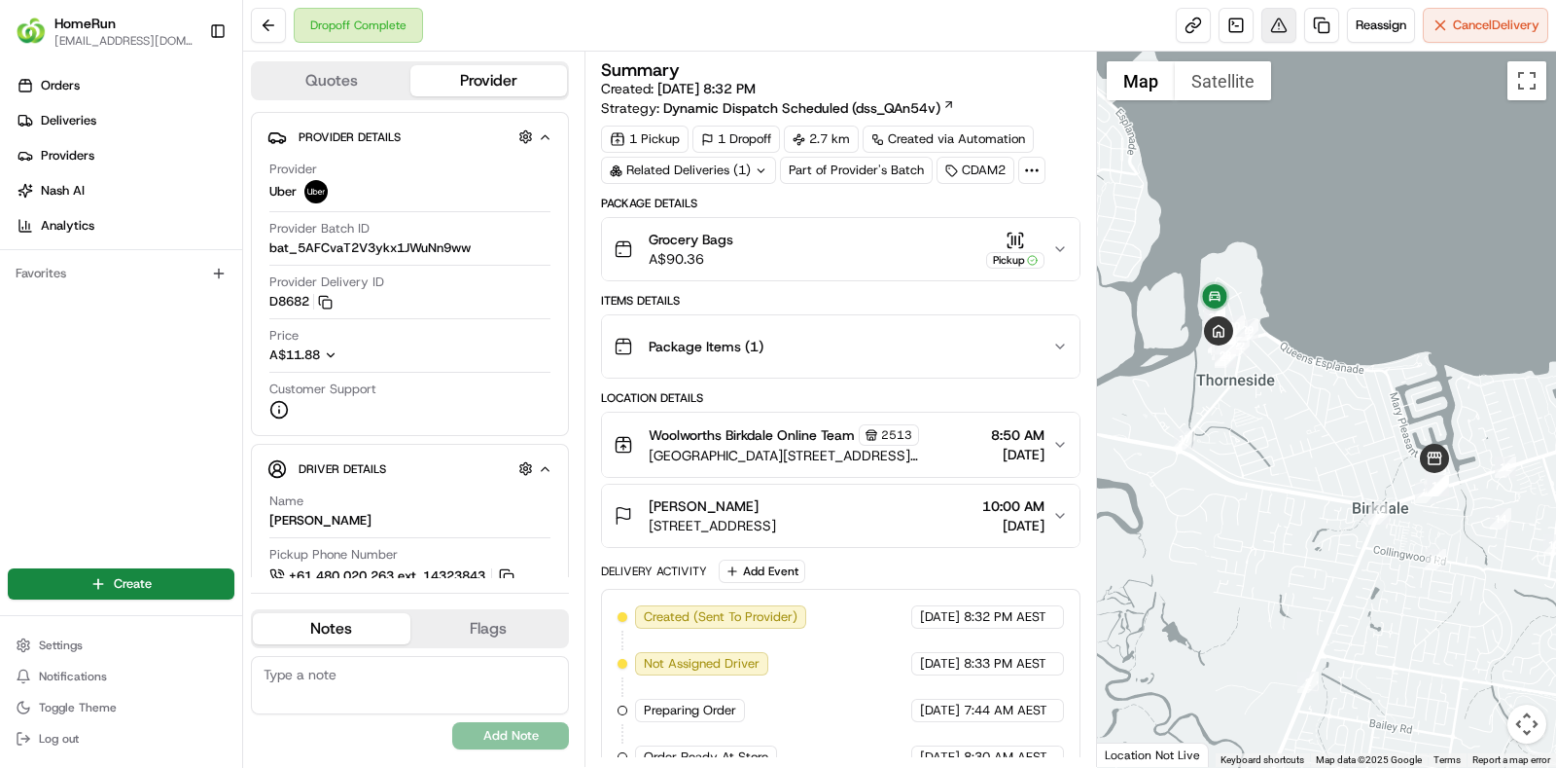
click at [1269, 17] on button at bounding box center [1279, 25] width 35 height 35
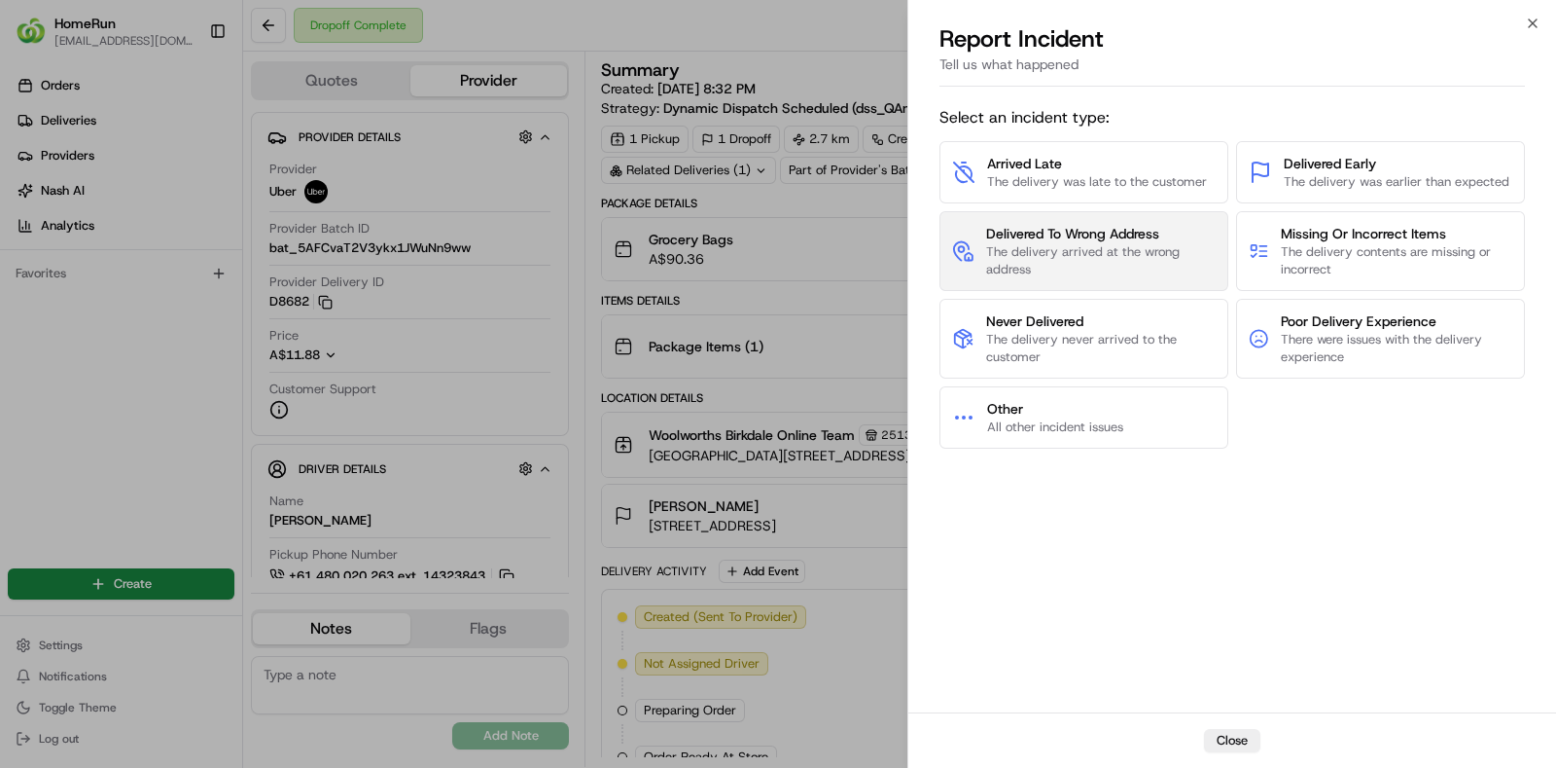
click at [1139, 261] on span "The delivery arrived at the wrong address" at bounding box center [1101, 260] width 230 height 35
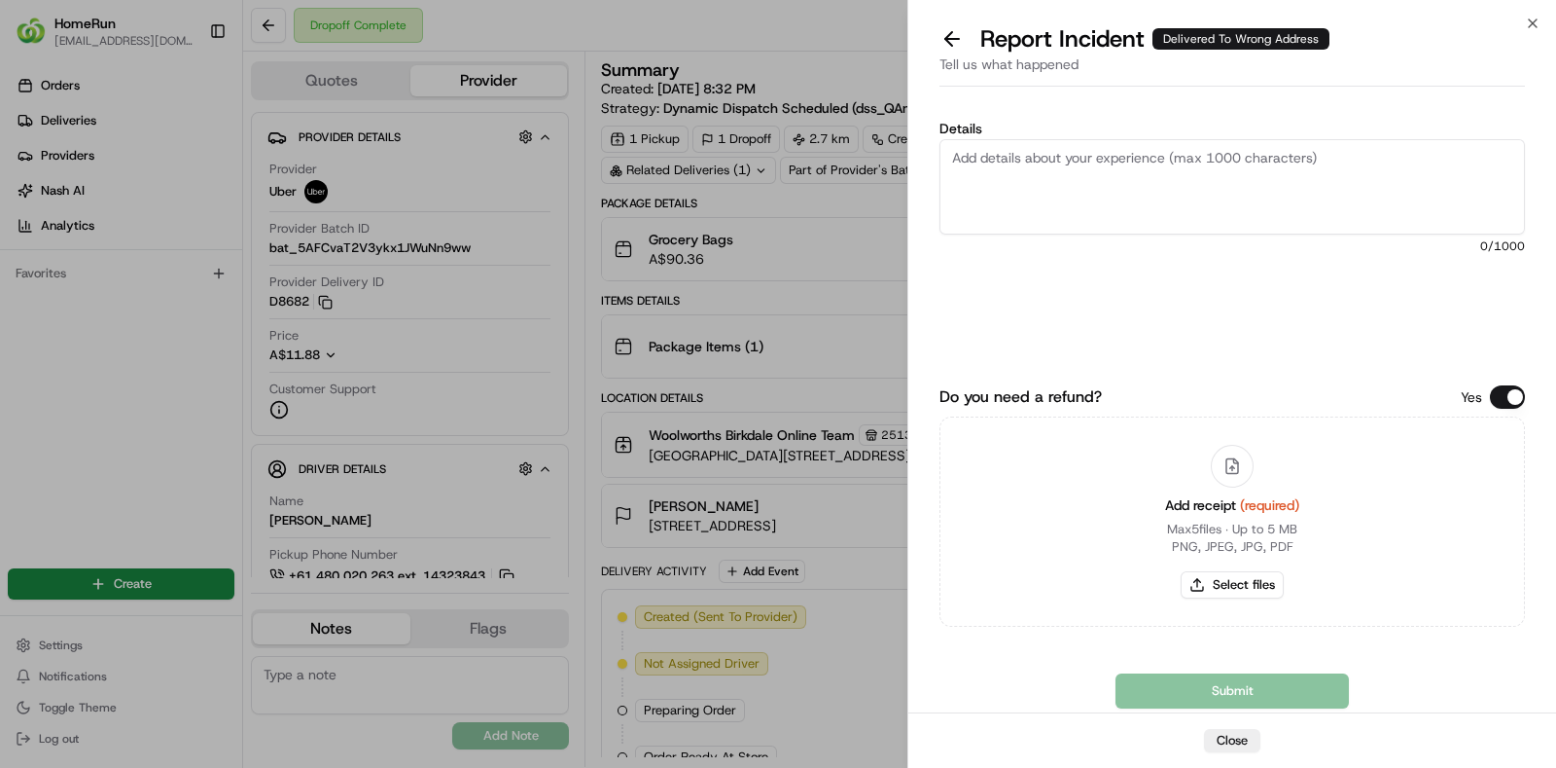
paste textarea "No proof of delivery provided, so unable to confirm the location for the order.…"
click at [1411, 229] on textarea "Details" at bounding box center [1233, 186] width 586 height 95
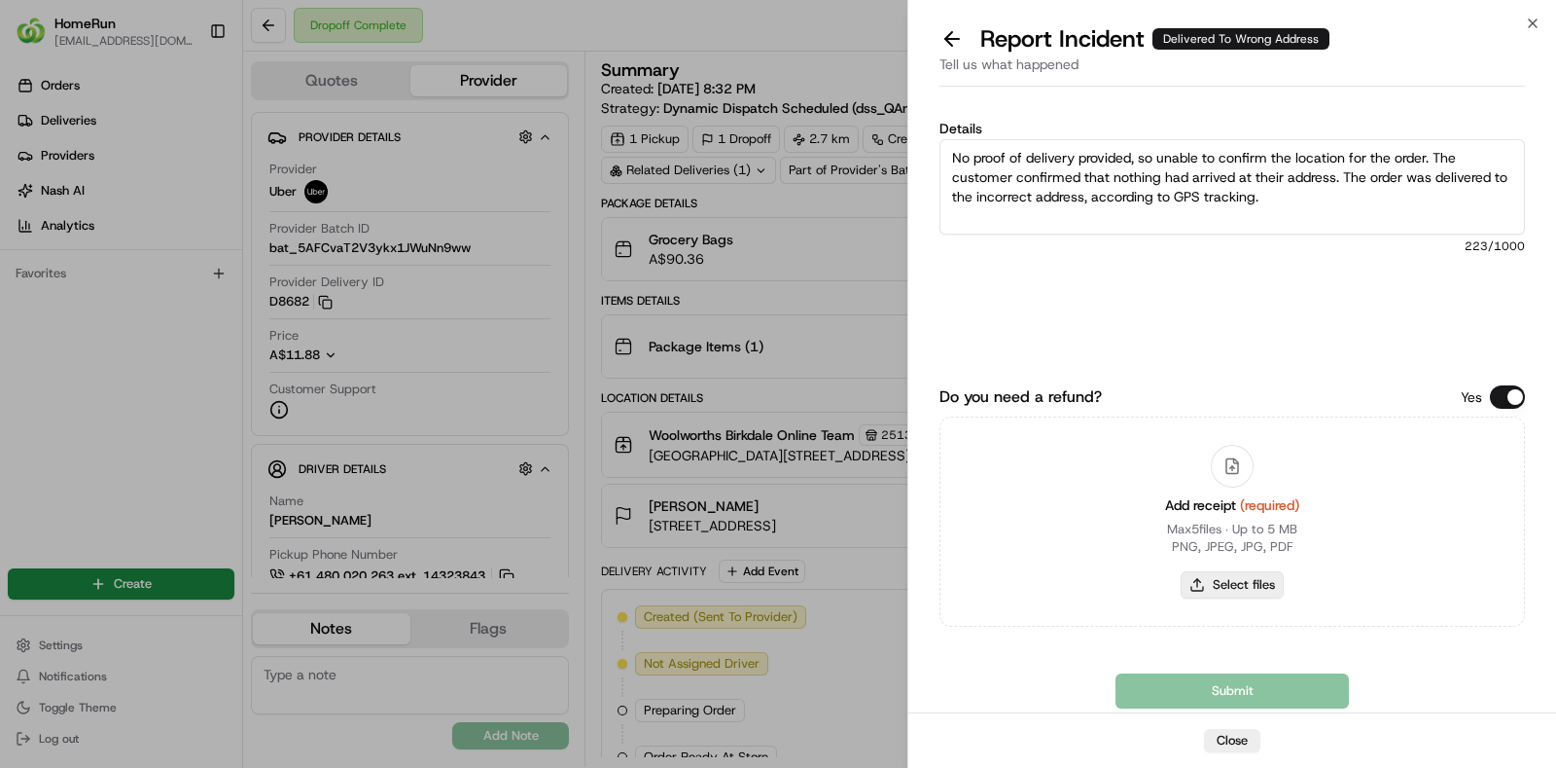
type textarea "No proof of delivery provided, so unable to confirm the location for the order.…"
click at [1245, 588] on button "Select files" at bounding box center [1232, 584] width 103 height 27
type input "C:\fakepath\invoice.pdf"
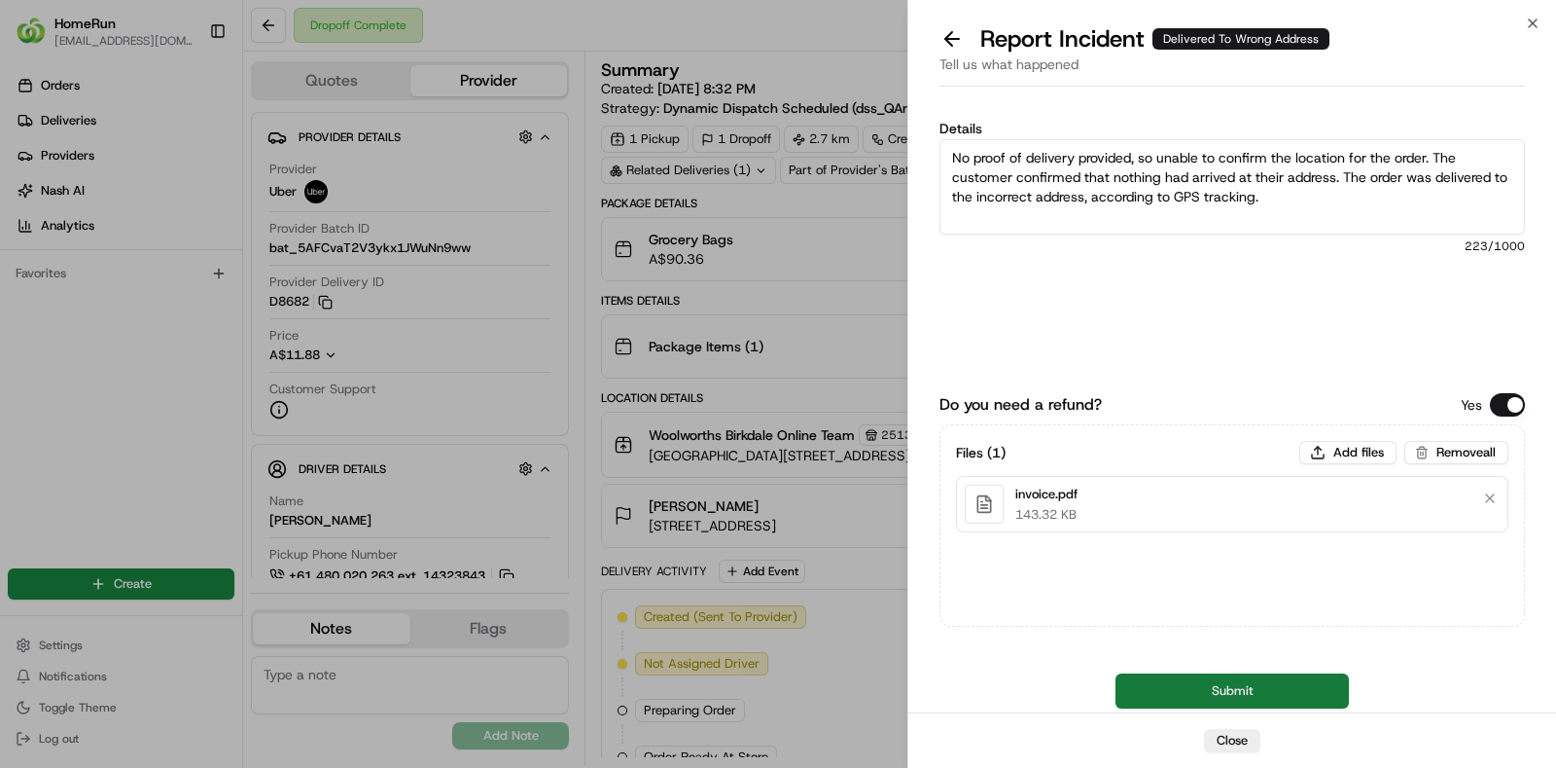
click at [1235, 680] on button "Submit" at bounding box center [1232, 690] width 233 height 35
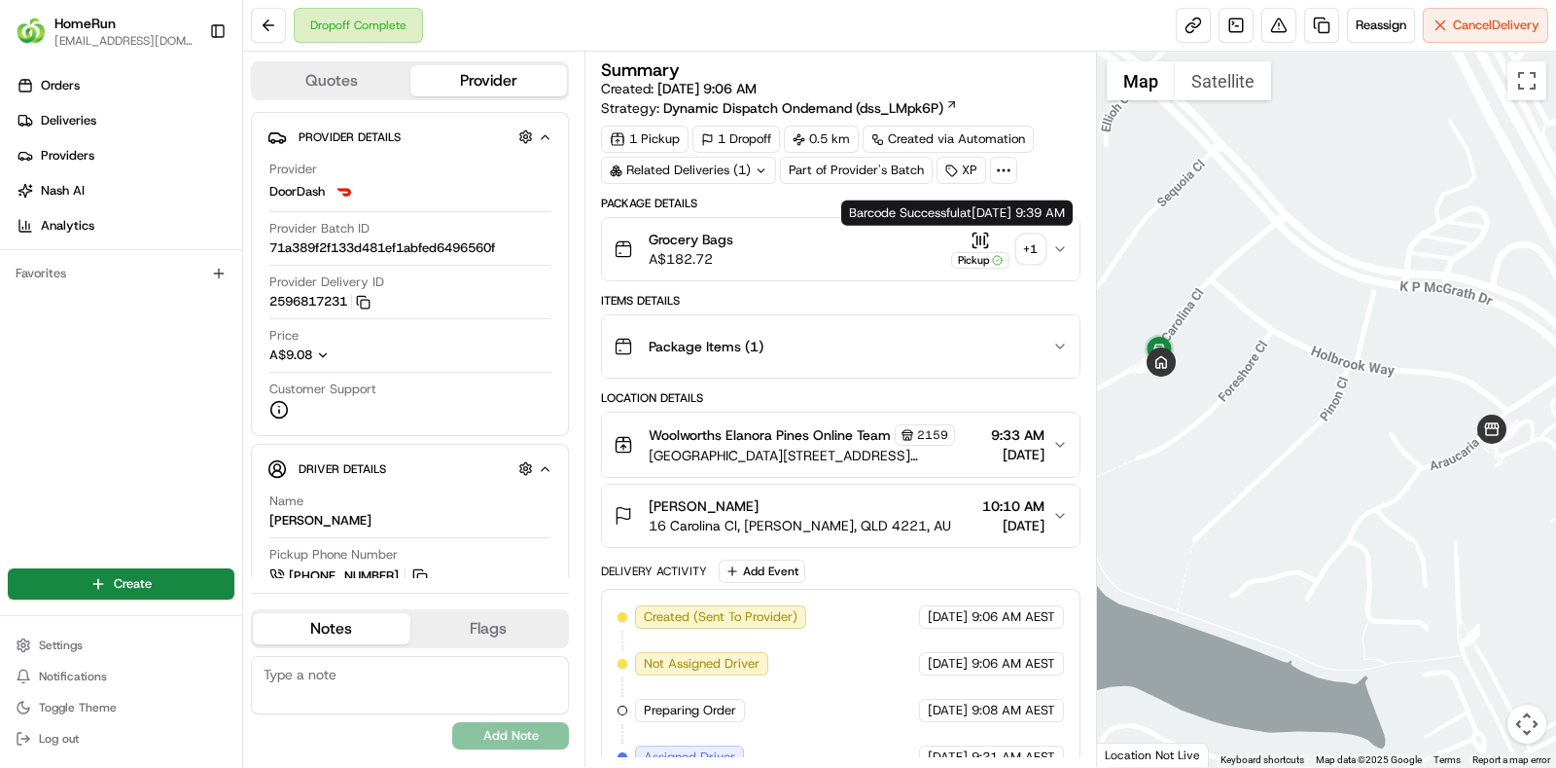
click at [1024, 249] on div "+ 1" at bounding box center [1031, 248] width 27 height 27
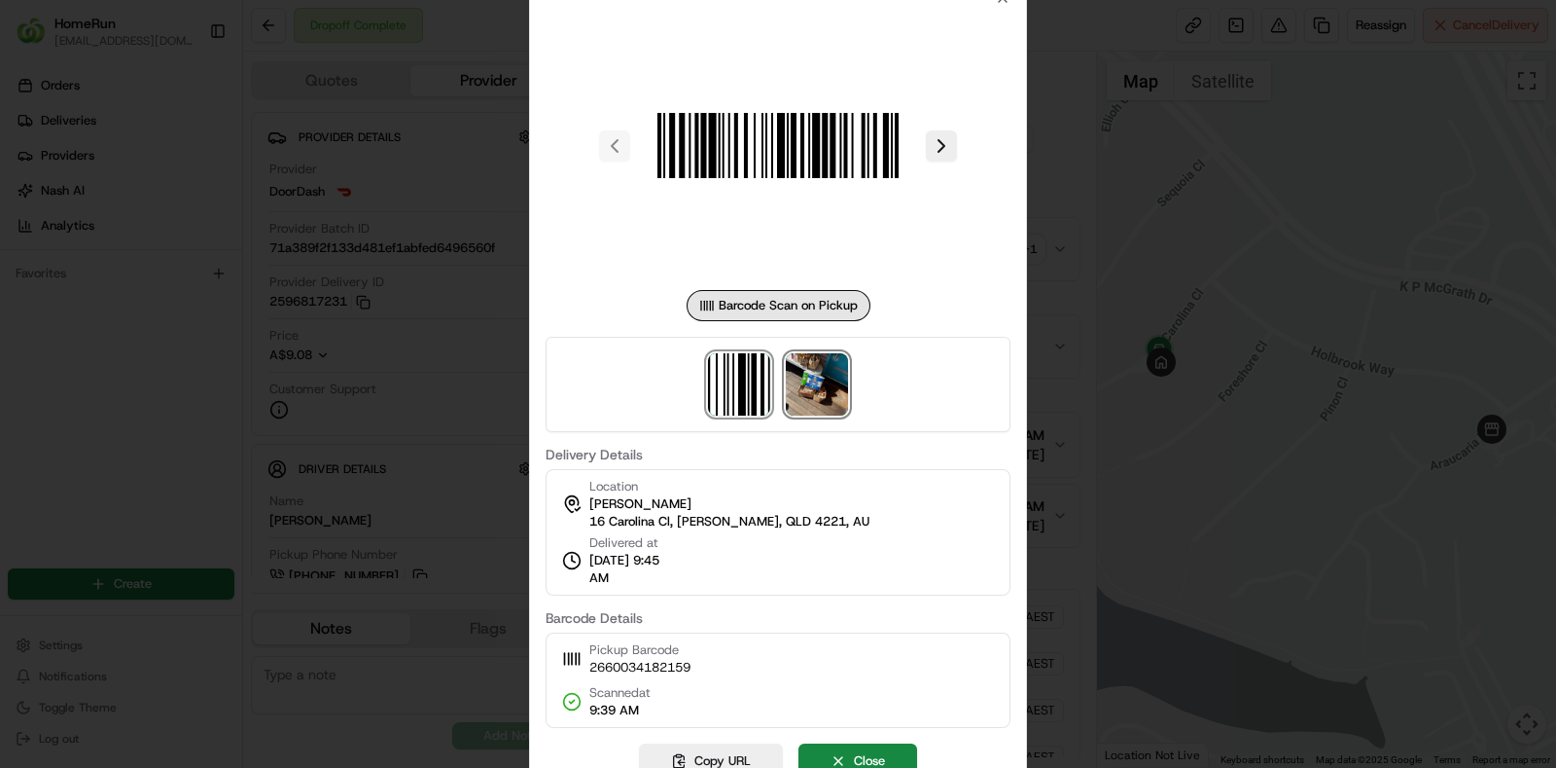
click at [829, 379] on img at bounding box center [817, 384] width 62 height 62
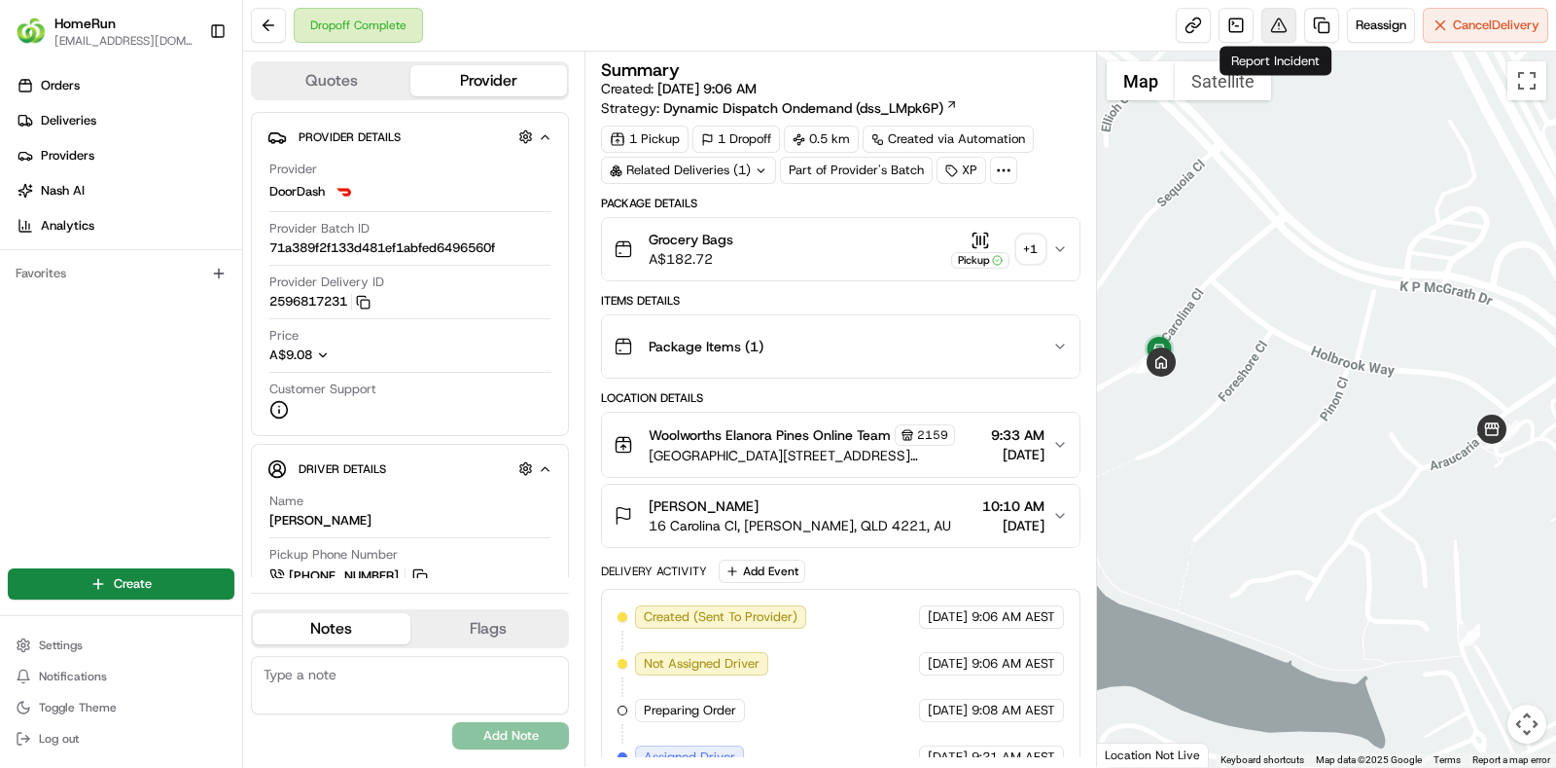
click at [1275, 30] on button at bounding box center [1279, 25] width 35 height 35
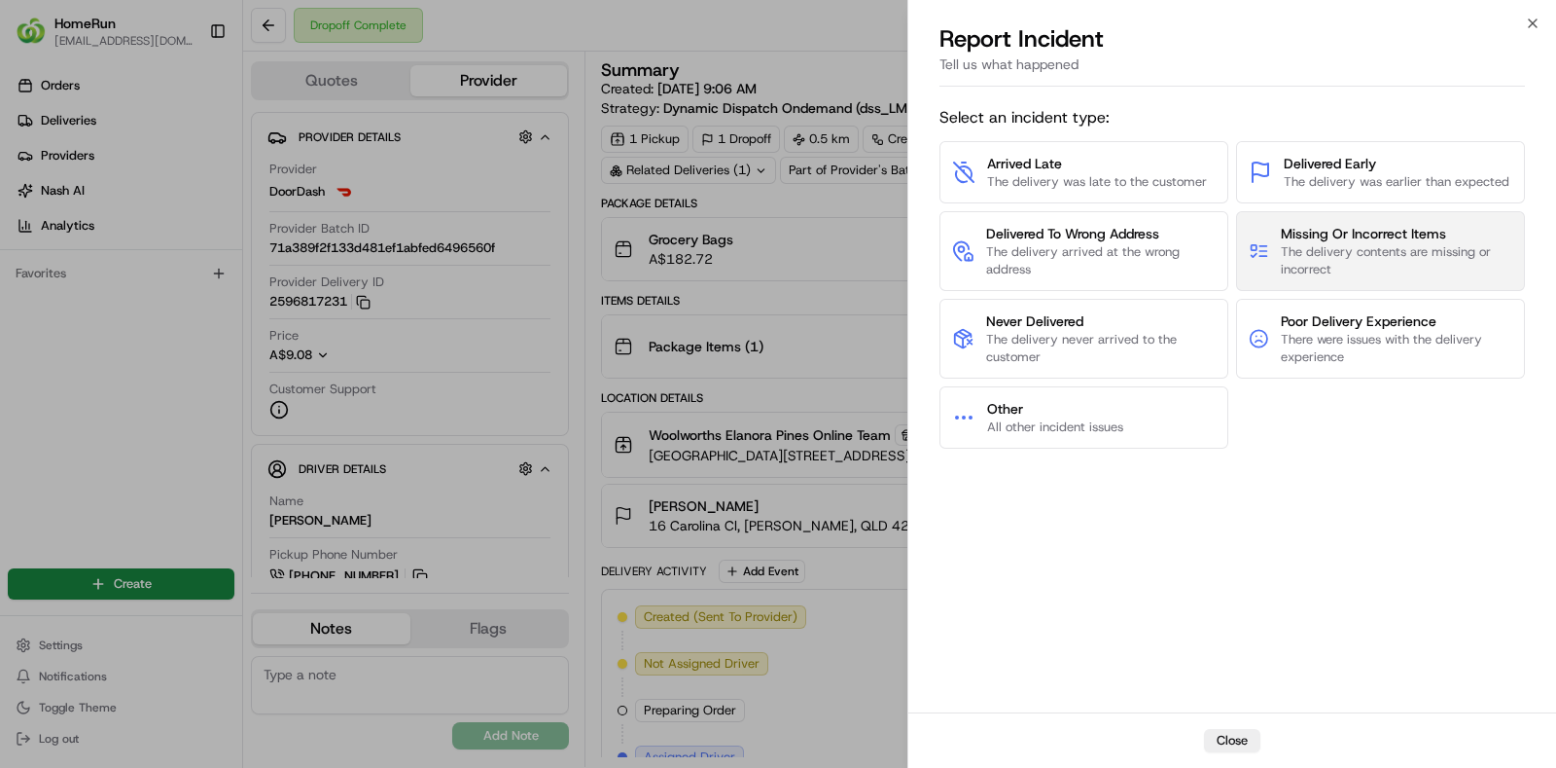
click at [1315, 248] on span "The delivery contents are missing or incorrect" at bounding box center [1397, 260] width 232 height 35
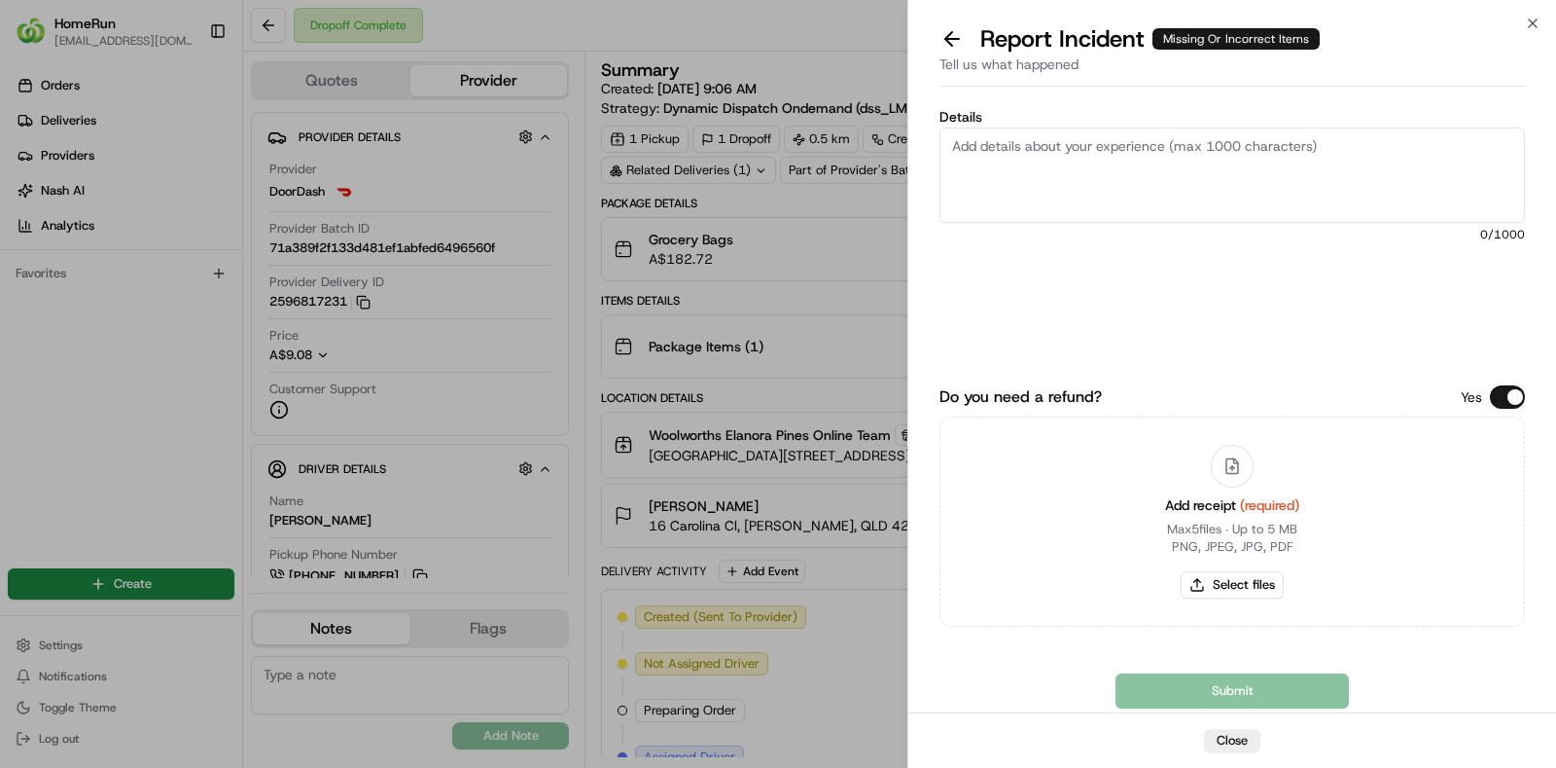
click at [1125, 167] on textarea "Details" at bounding box center [1233, 174] width 586 height 95
type textarea "Driver delivered order from Coles as per POD. Customer never recieved her Woolw…"
click at [1236, 583] on button "Select files" at bounding box center [1232, 584] width 103 height 27
type input "C:\fakepath\invoice.pdf"
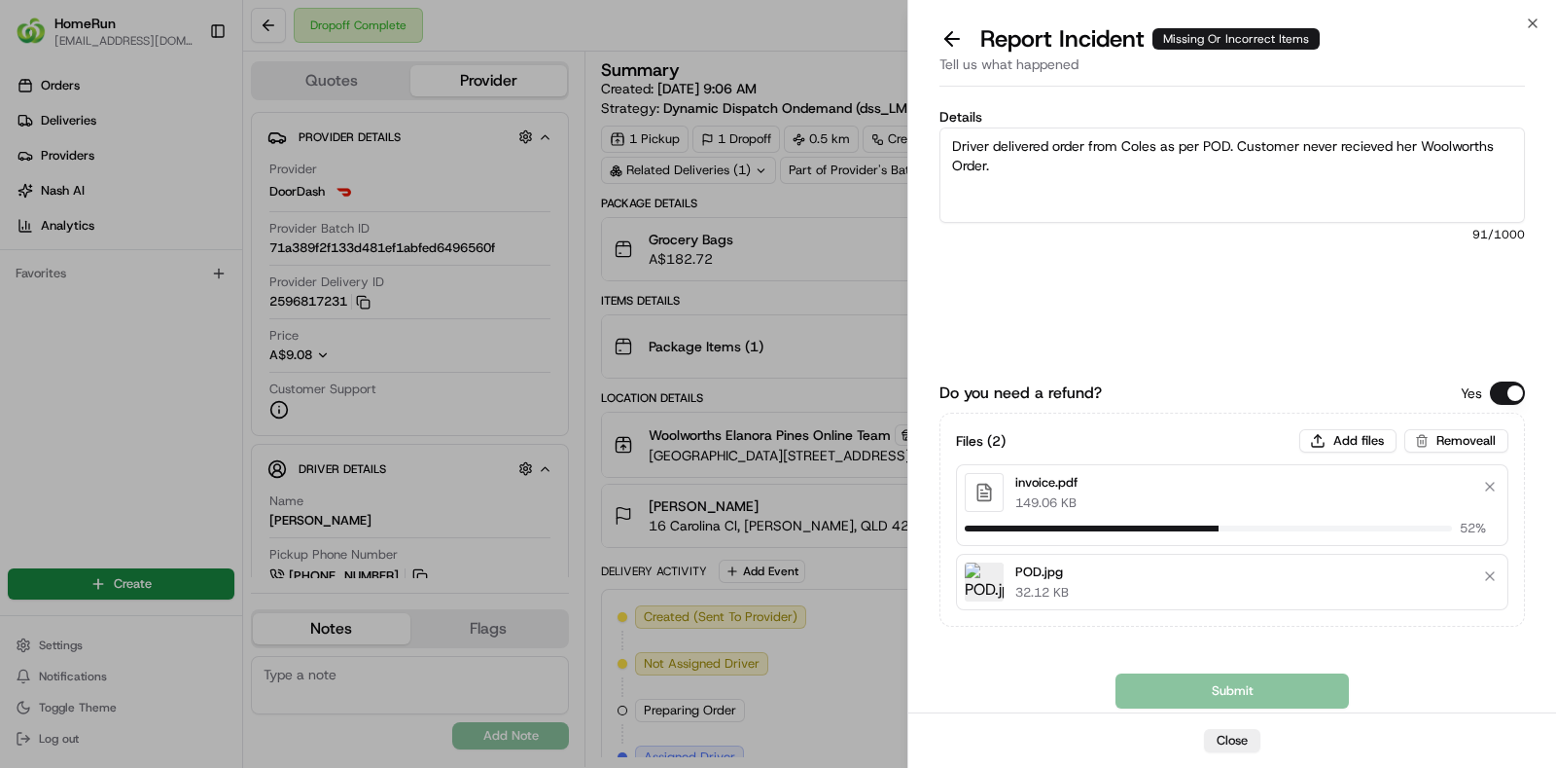
click at [1234, 691] on div "Submit" at bounding box center [1233, 690] width 586 height 35
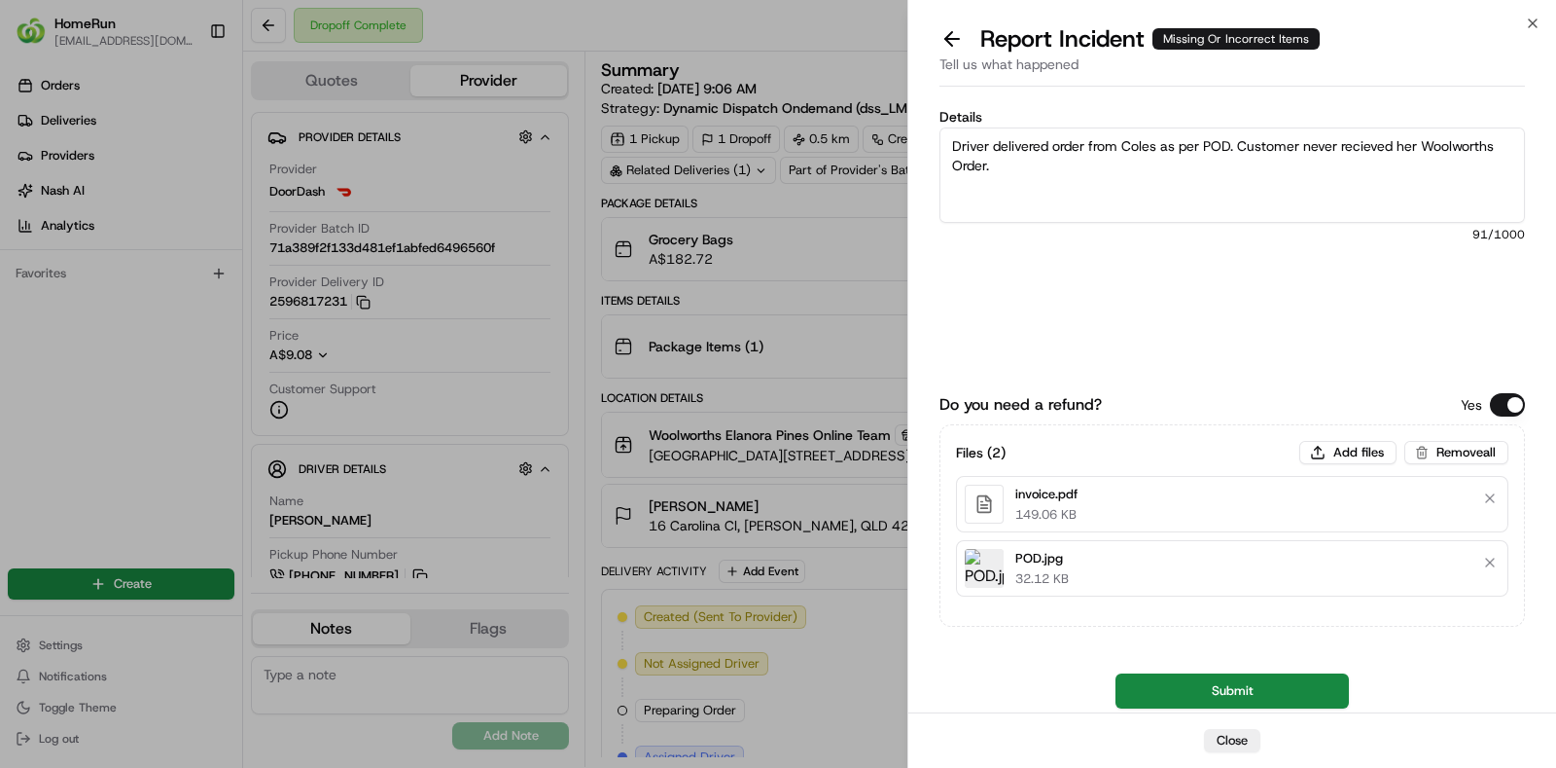
click at [1234, 691] on button "Submit" at bounding box center [1232, 690] width 233 height 35
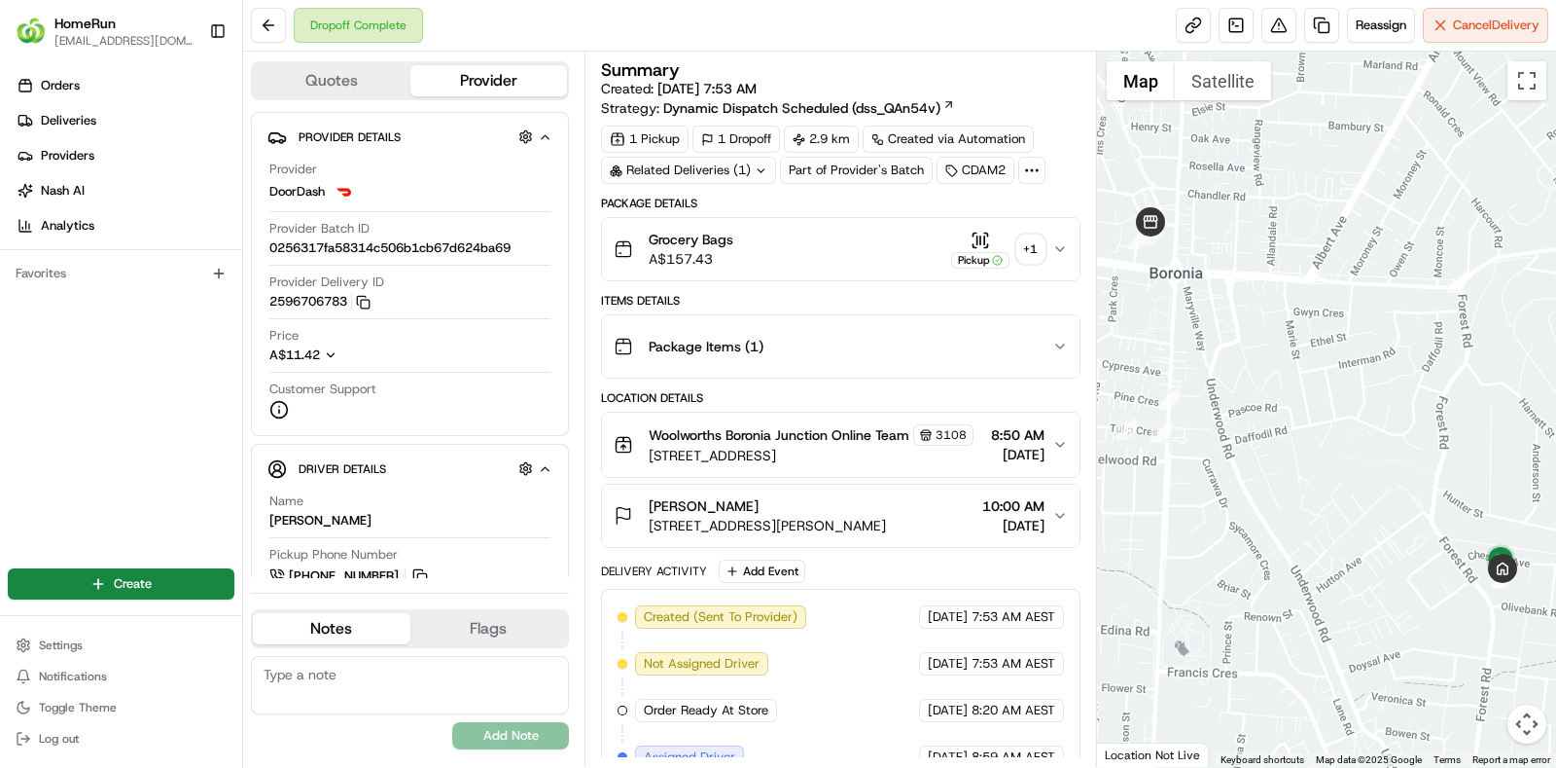
click at [1027, 245] on div "+ 1" at bounding box center [1031, 248] width 27 height 27
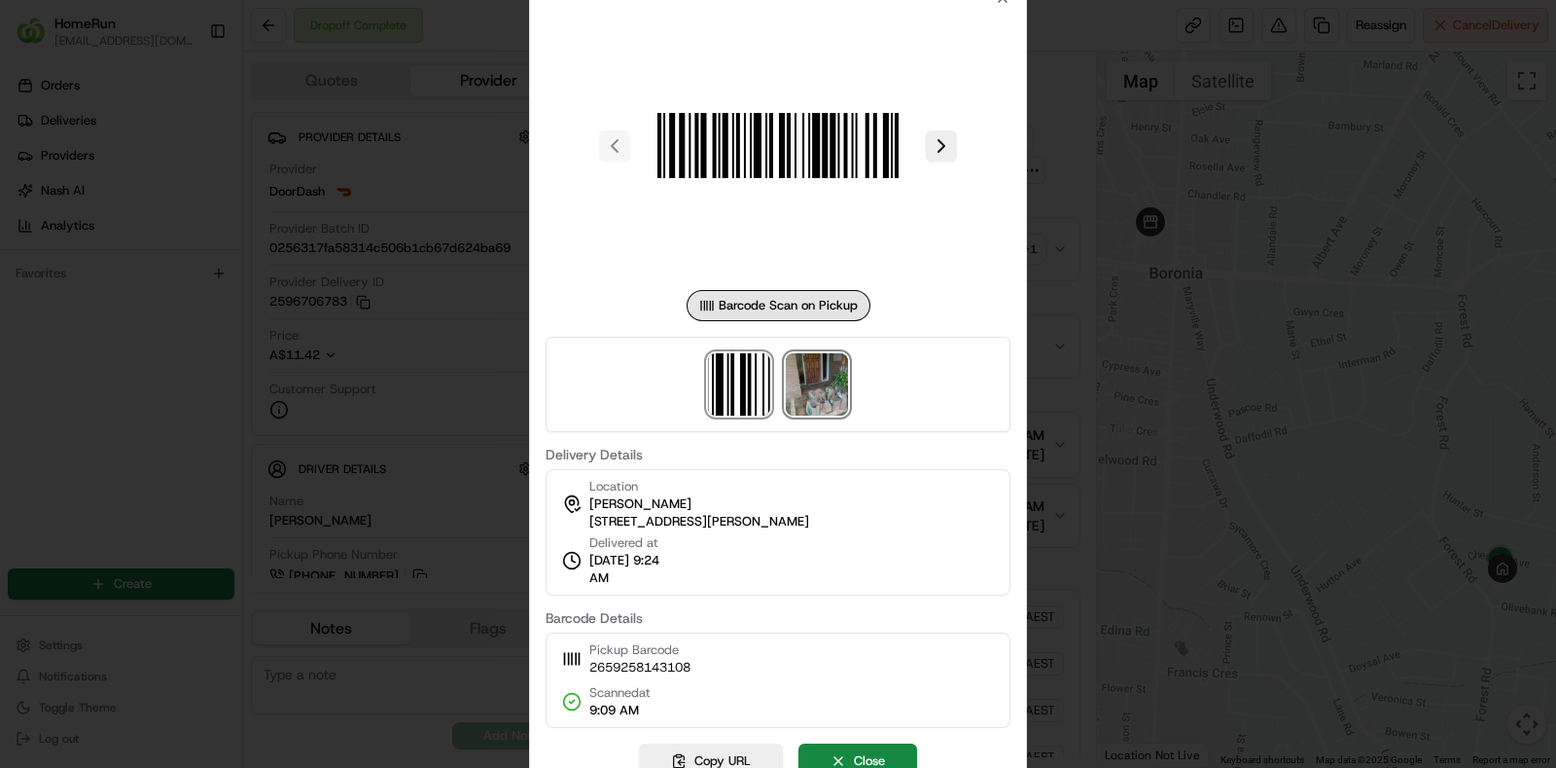
click at [832, 401] on img at bounding box center [817, 384] width 62 height 62
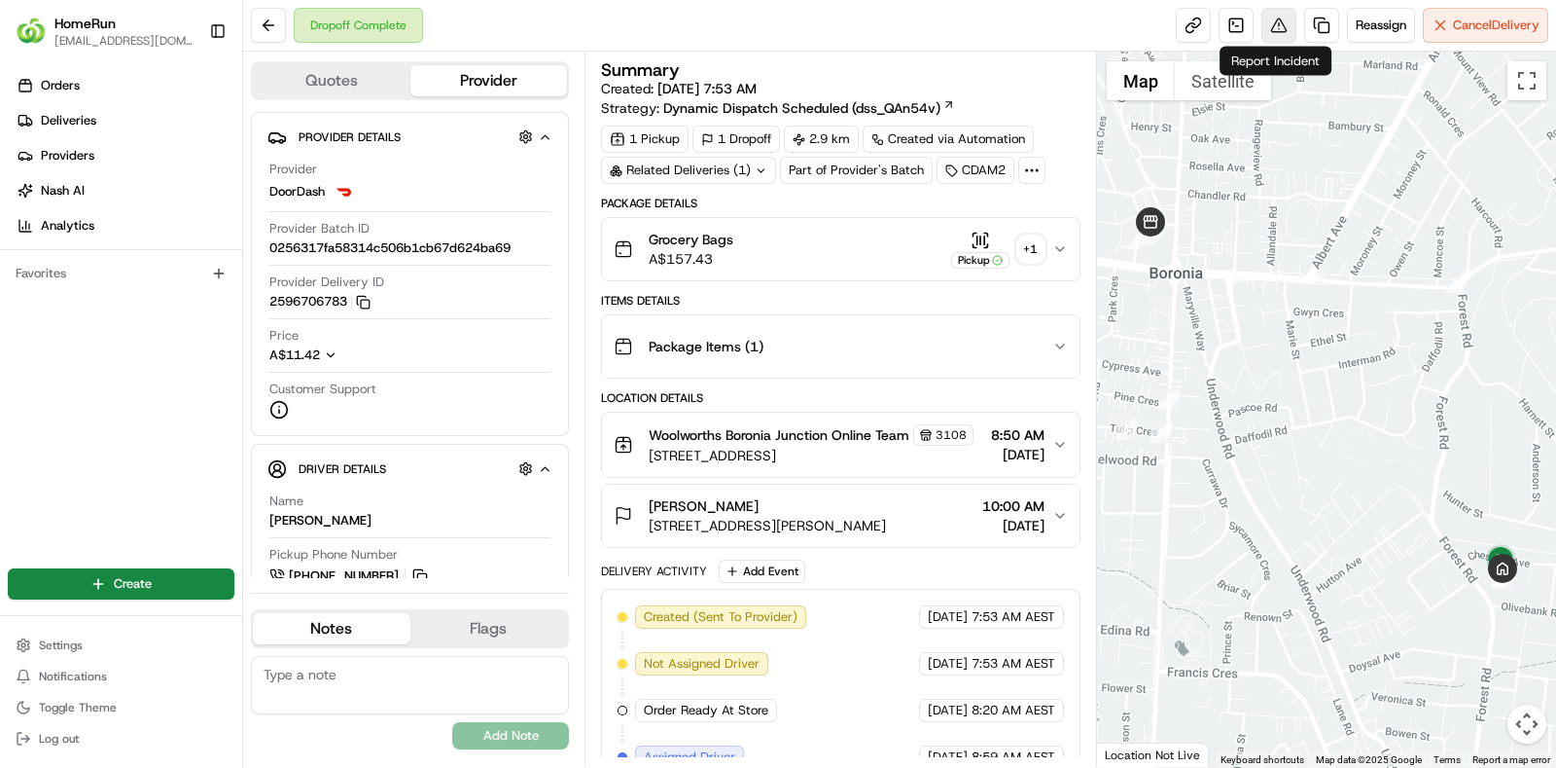
click at [1274, 17] on button at bounding box center [1279, 25] width 35 height 35
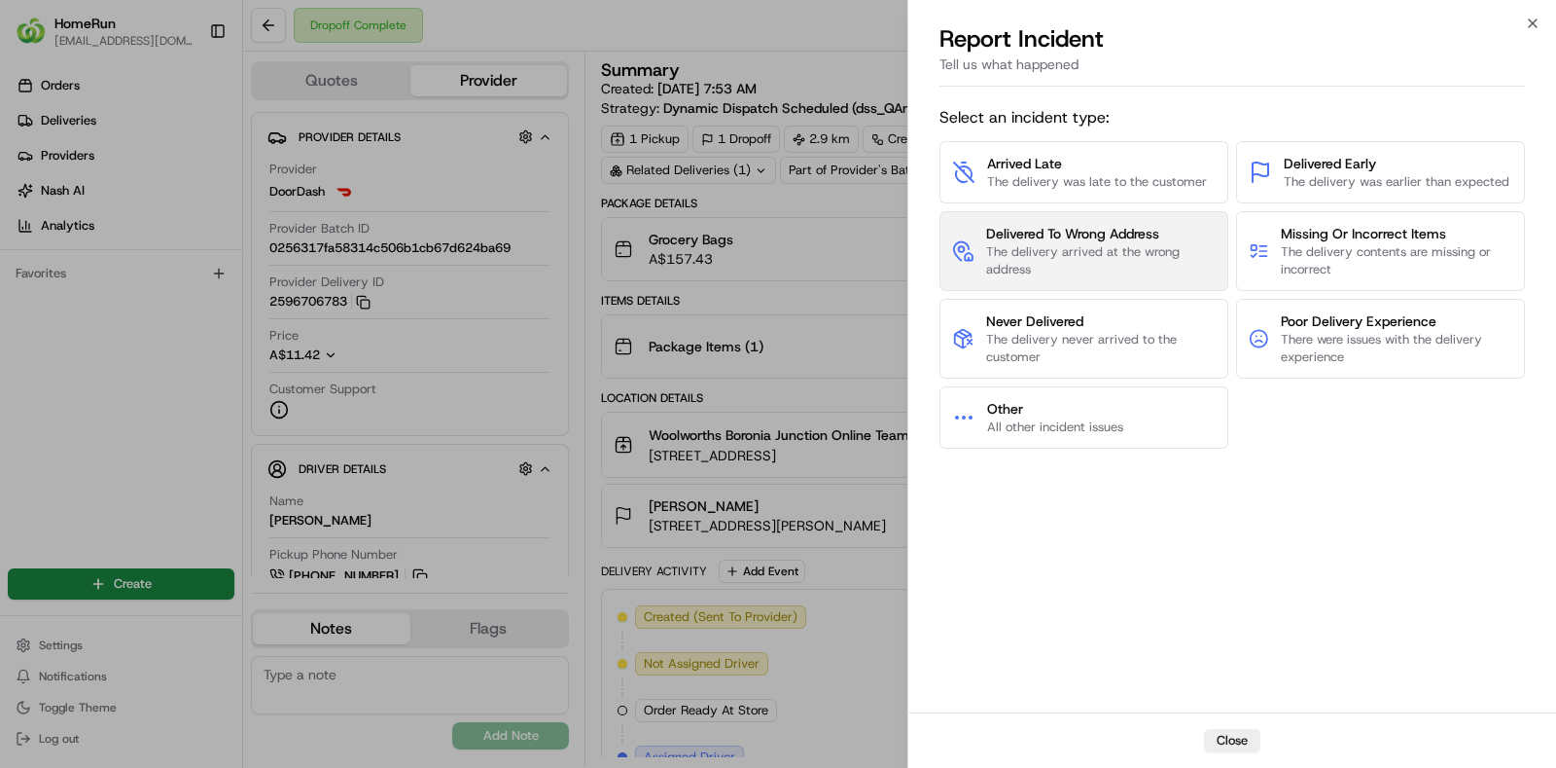
click at [1069, 243] on span "The delivery arrived at the wrong address" at bounding box center [1101, 260] width 230 height 35
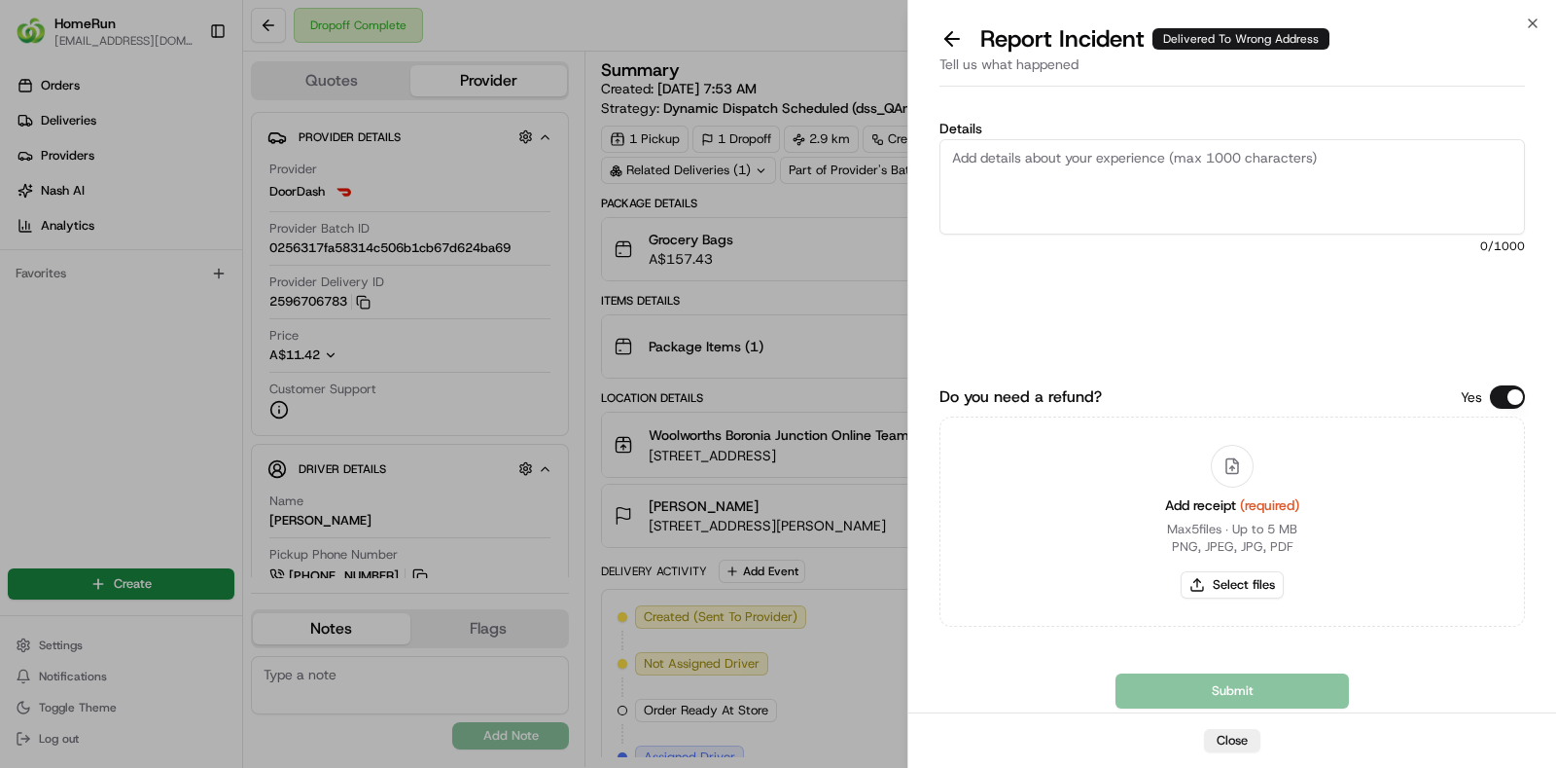
paste textarea "The order was delivered to the incorrect address and image that is provided in …"
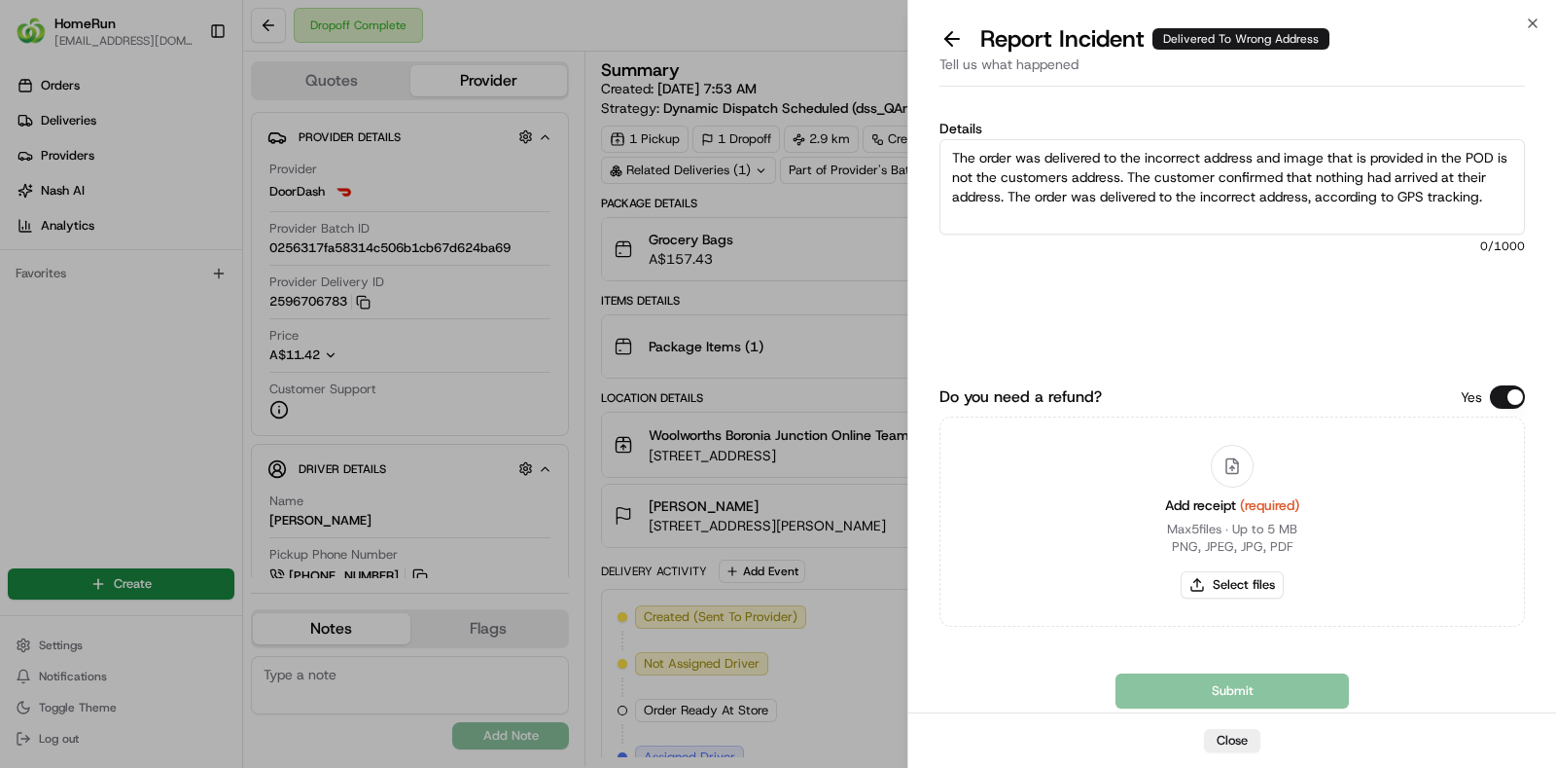
click at [1427, 230] on textarea "The order was delivered to the incorrect address and image that is provided in …" at bounding box center [1233, 186] width 586 height 95
type textarea "The order was delivered to the incorrect address and image that is provided in …"
click at [1245, 587] on button "Select files" at bounding box center [1232, 584] width 103 height 27
type input "C:\fakepath\invoice.pdf"
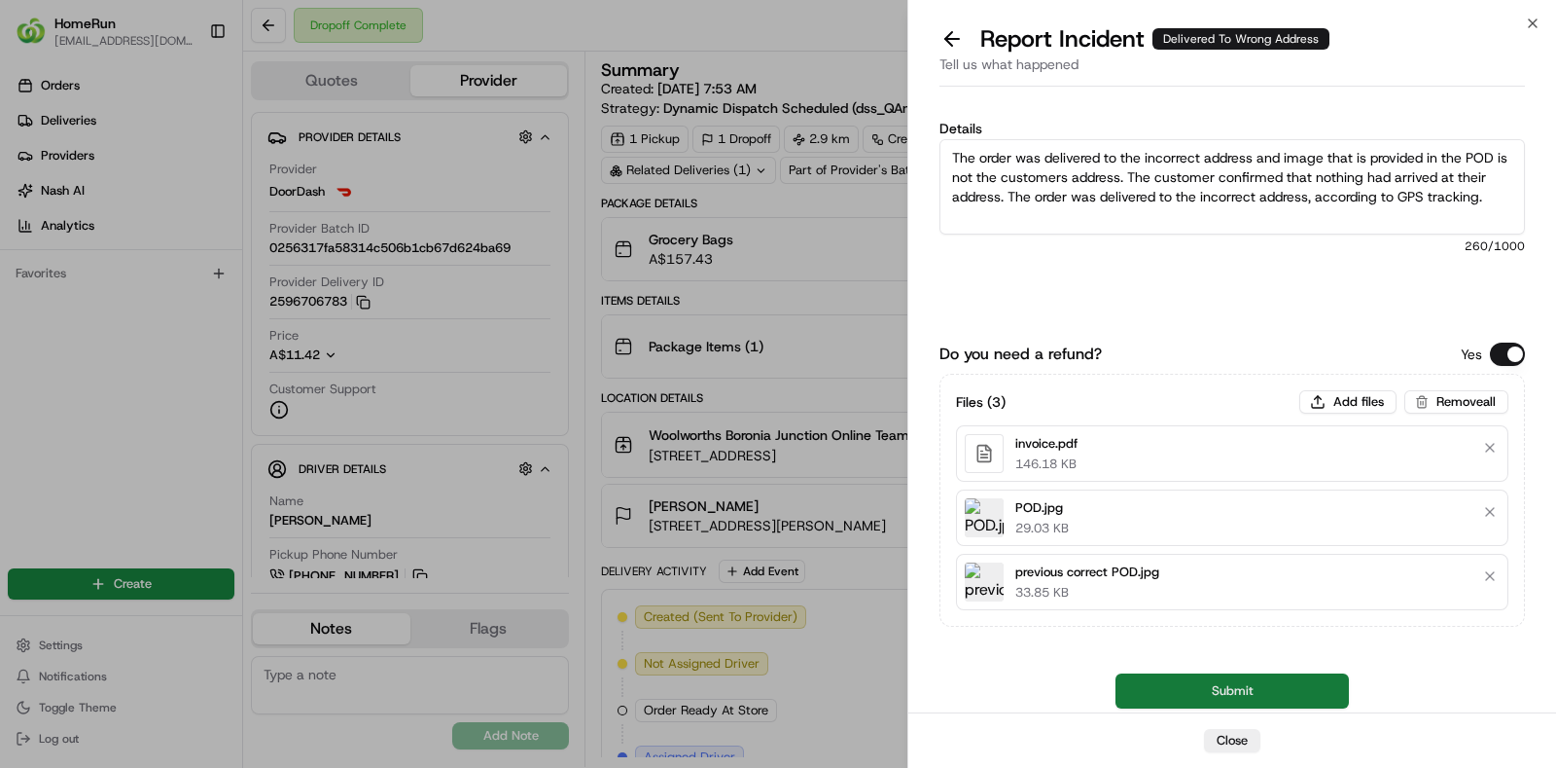
click at [1232, 684] on button "Submit" at bounding box center [1232, 690] width 233 height 35
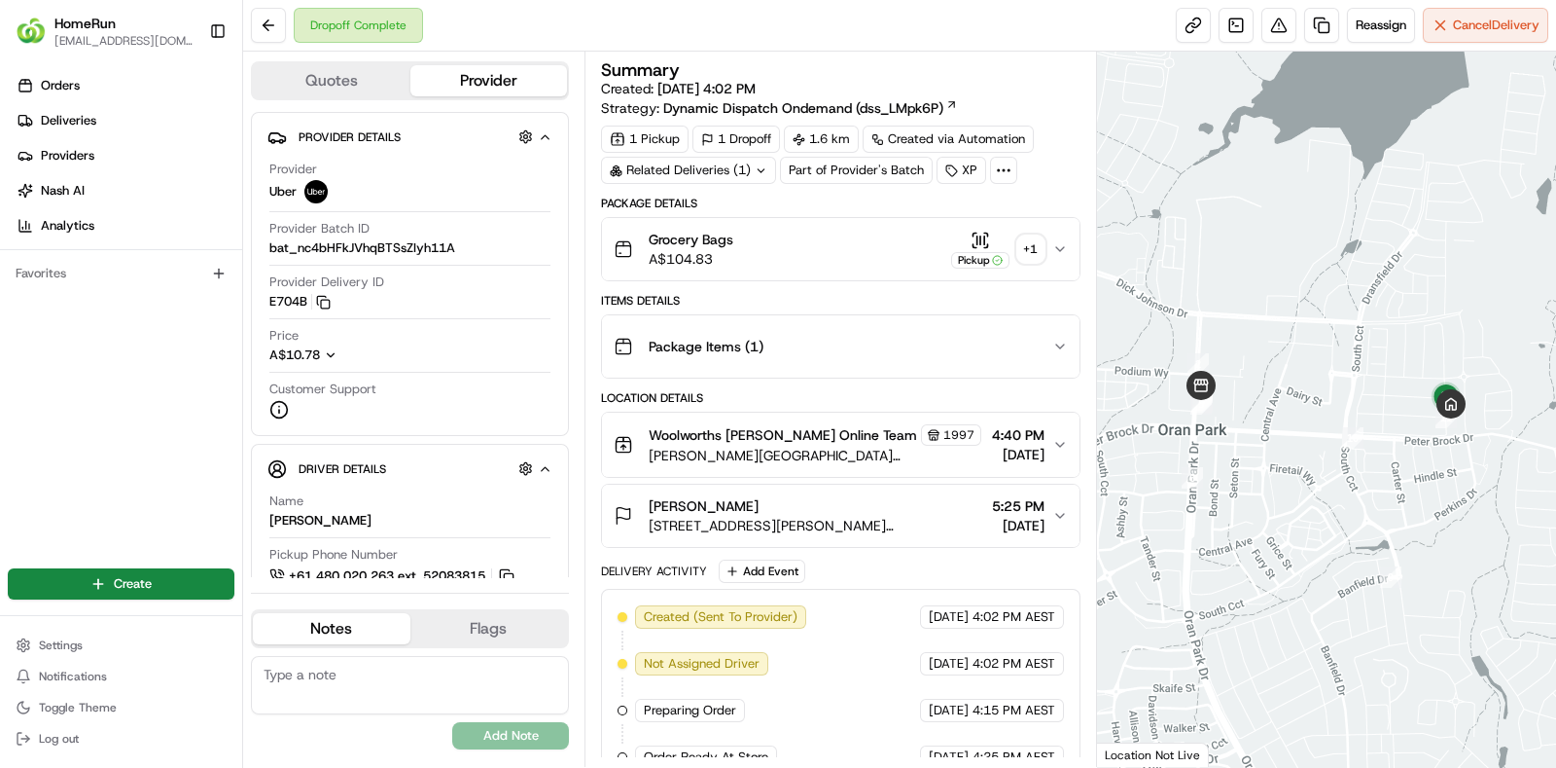
click at [763, 178] on div "Related Deliveries (1)" at bounding box center [688, 170] width 175 height 27
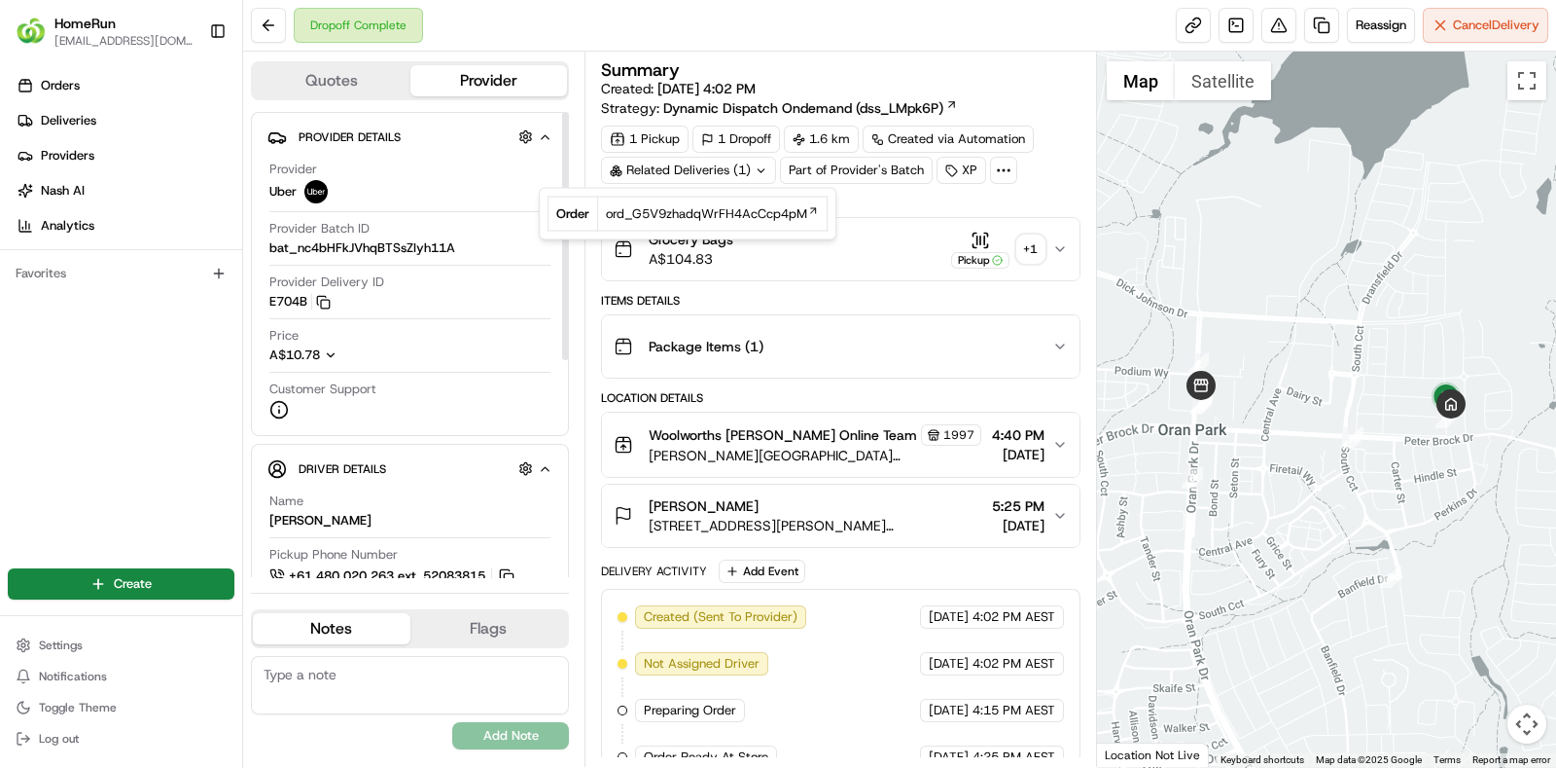
click at [129, 479] on div "Orders Deliveries Providers [PERSON_NAME] Analytics Favorites" at bounding box center [121, 305] width 242 height 486
click at [1274, 26] on button at bounding box center [1279, 25] width 35 height 35
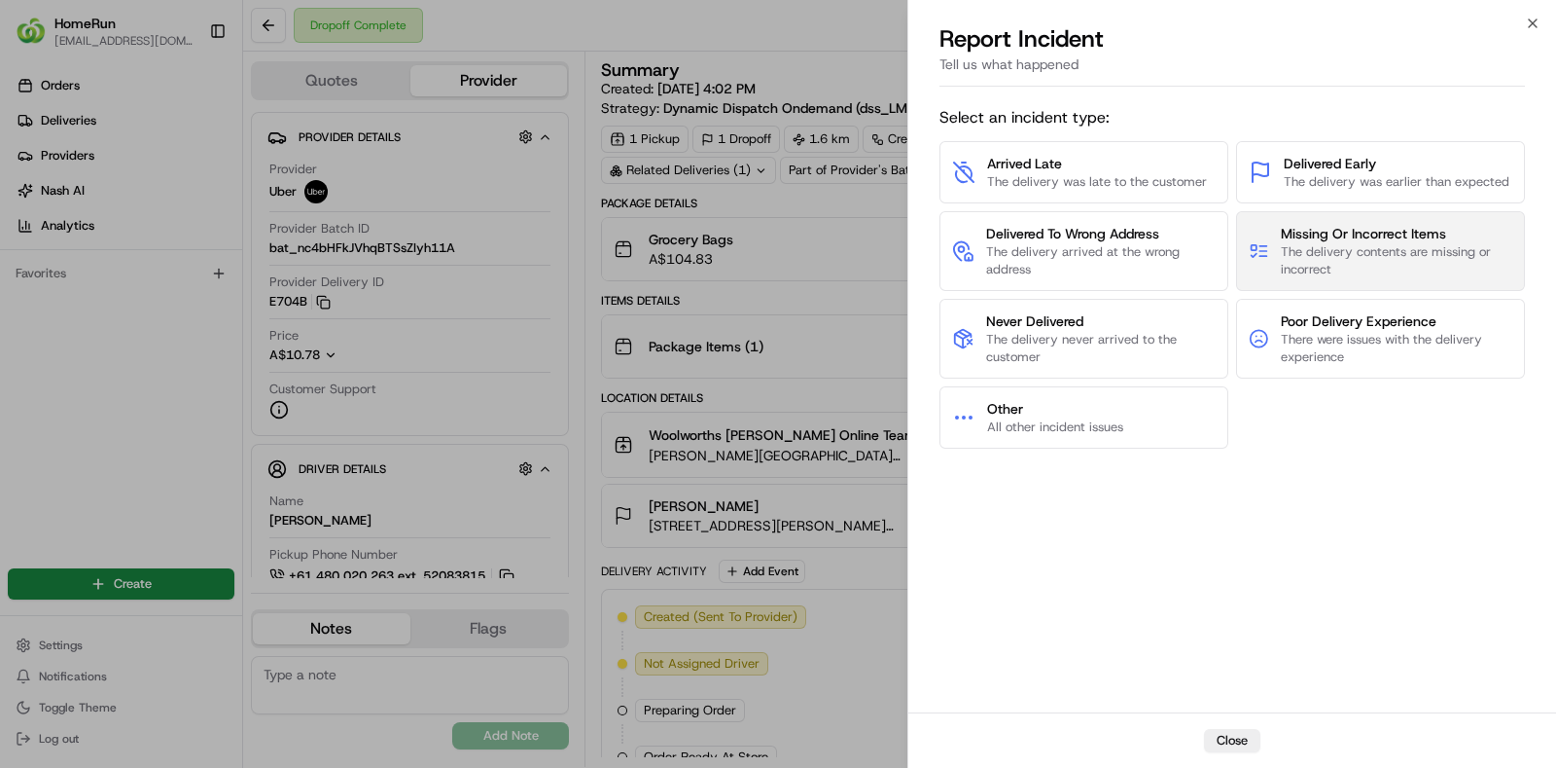
click at [1309, 243] on span "The delivery contents are missing or incorrect" at bounding box center [1397, 260] width 232 height 35
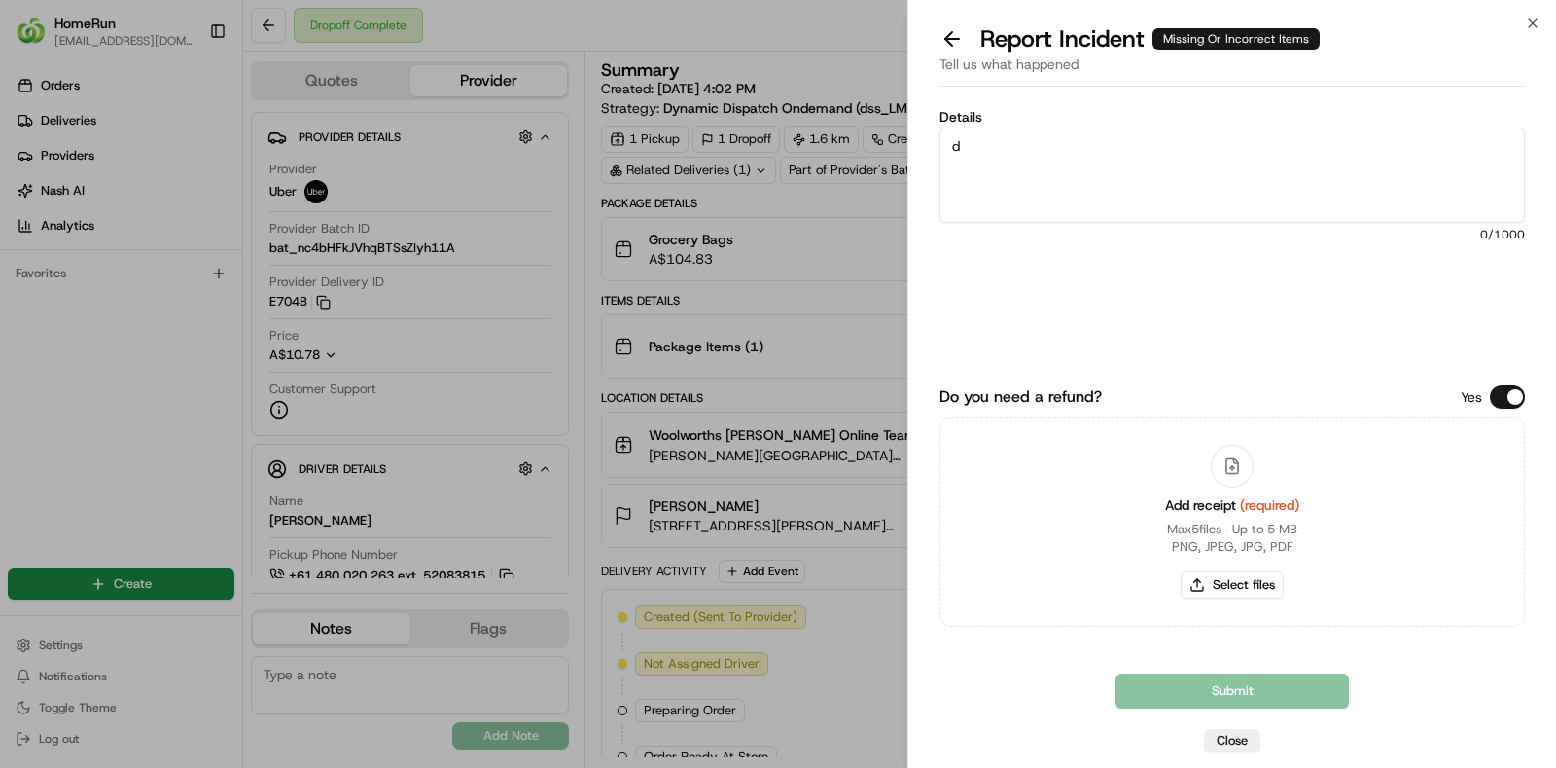
click at [1149, 176] on textarea "d" at bounding box center [1233, 174] width 586 height 95
type textarea "driver had bundled order and delivered incorrect bags to customer"
click at [1235, 585] on button "Select files" at bounding box center [1232, 584] width 103 height 27
type input "C:\fakepath\invoice.pdf"
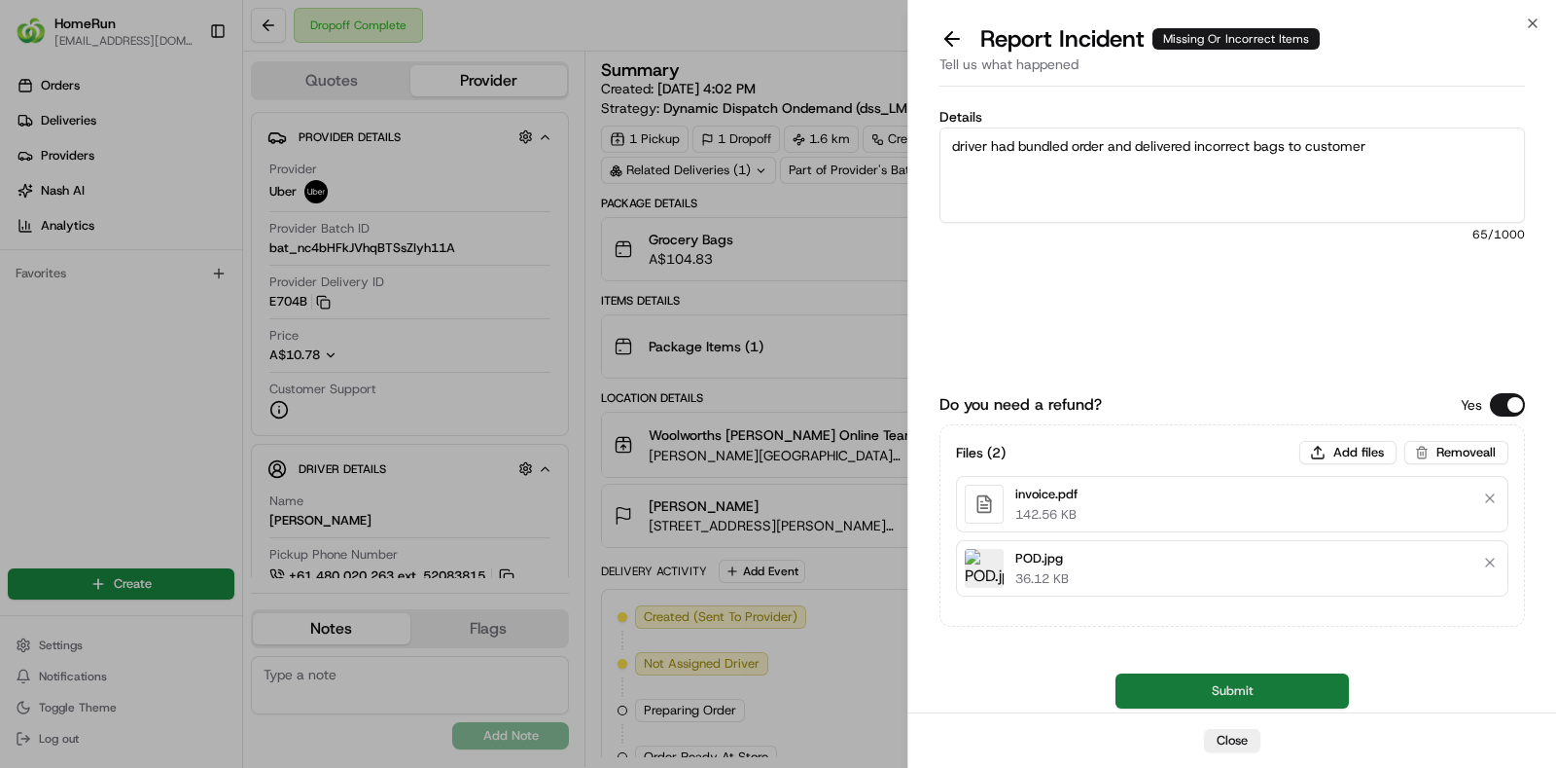
click at [1243, 697] on button "Submit" at bounding box center [1232, 690] width 233 height 35
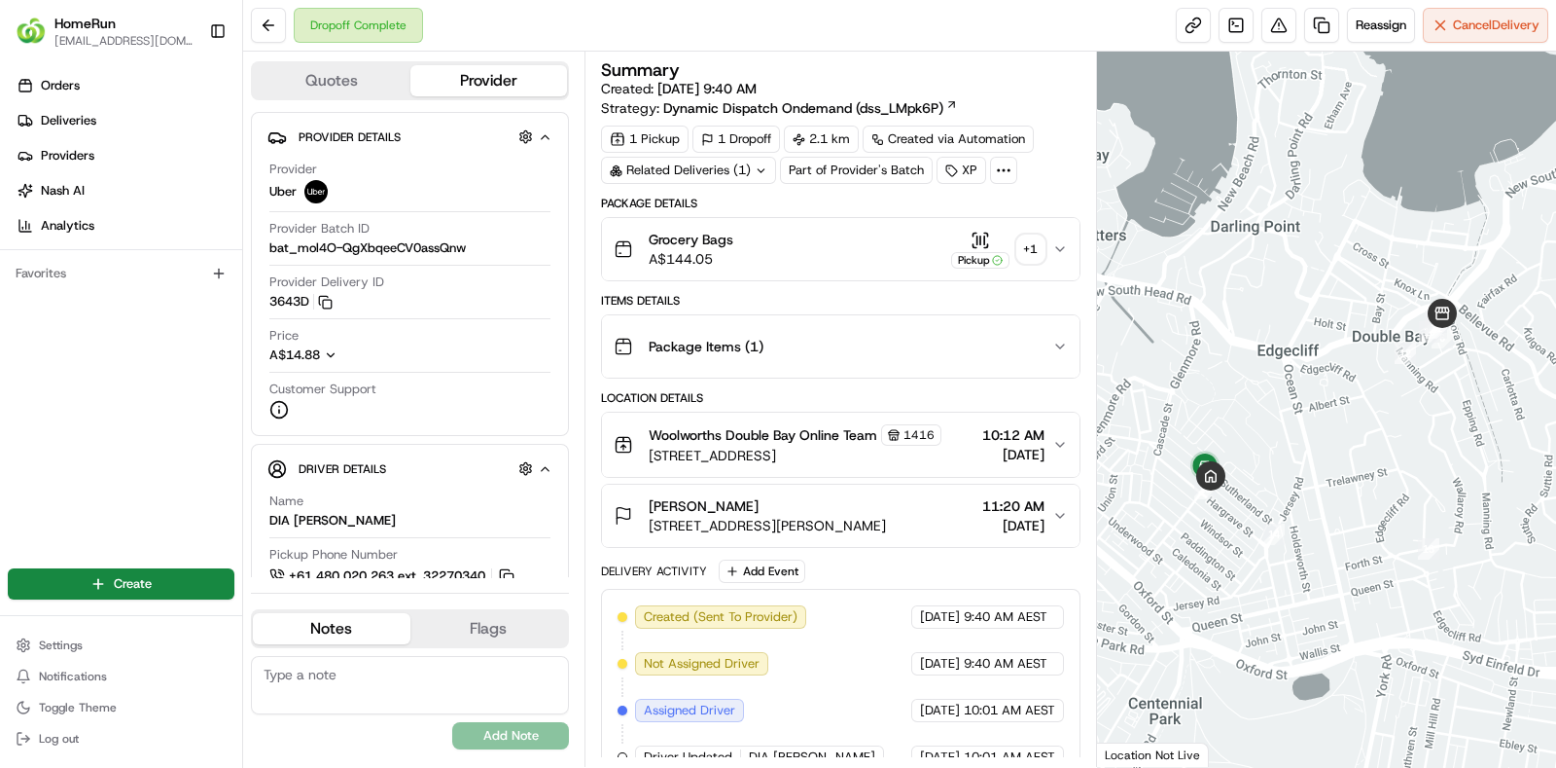
click at [1031, 262] on button "Pickup + 1" at bounding box center [997, 250] width 93 height 38
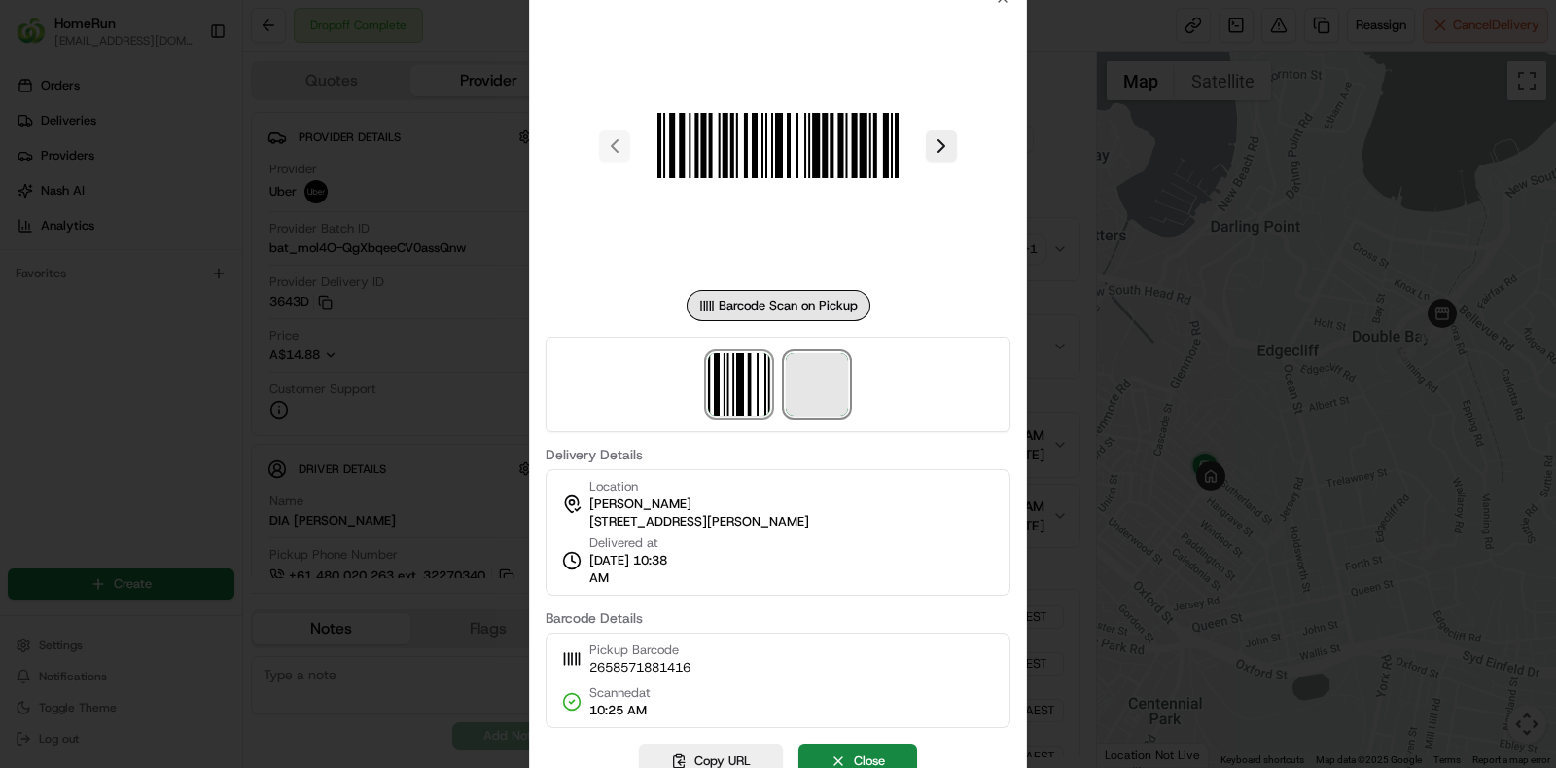
click at [819, 376] on span at bounding box center [817, 384] width 62 height 62
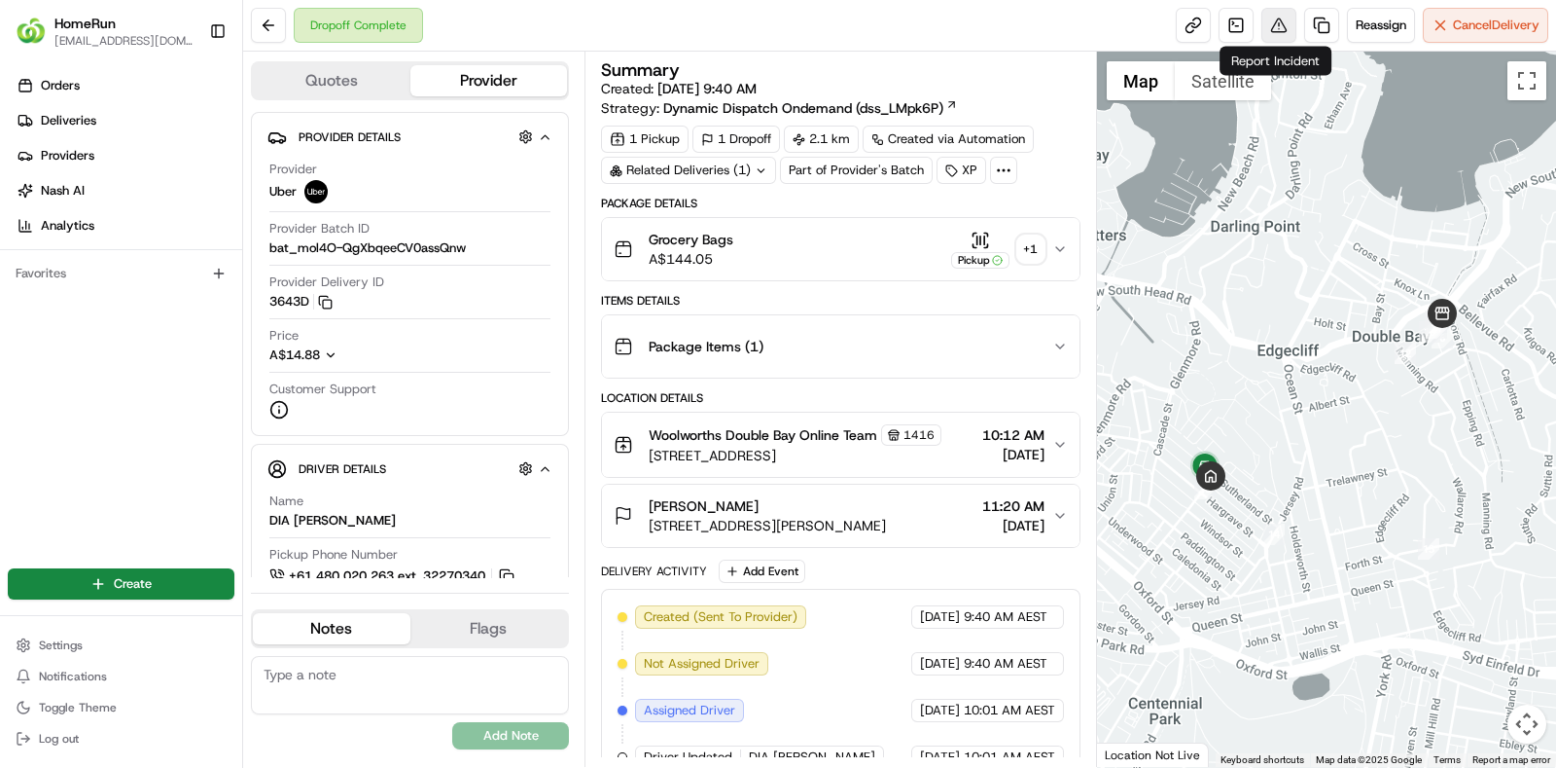
click at [1284, 22] on button at bounding box center [1279, 25] width 35 height 35
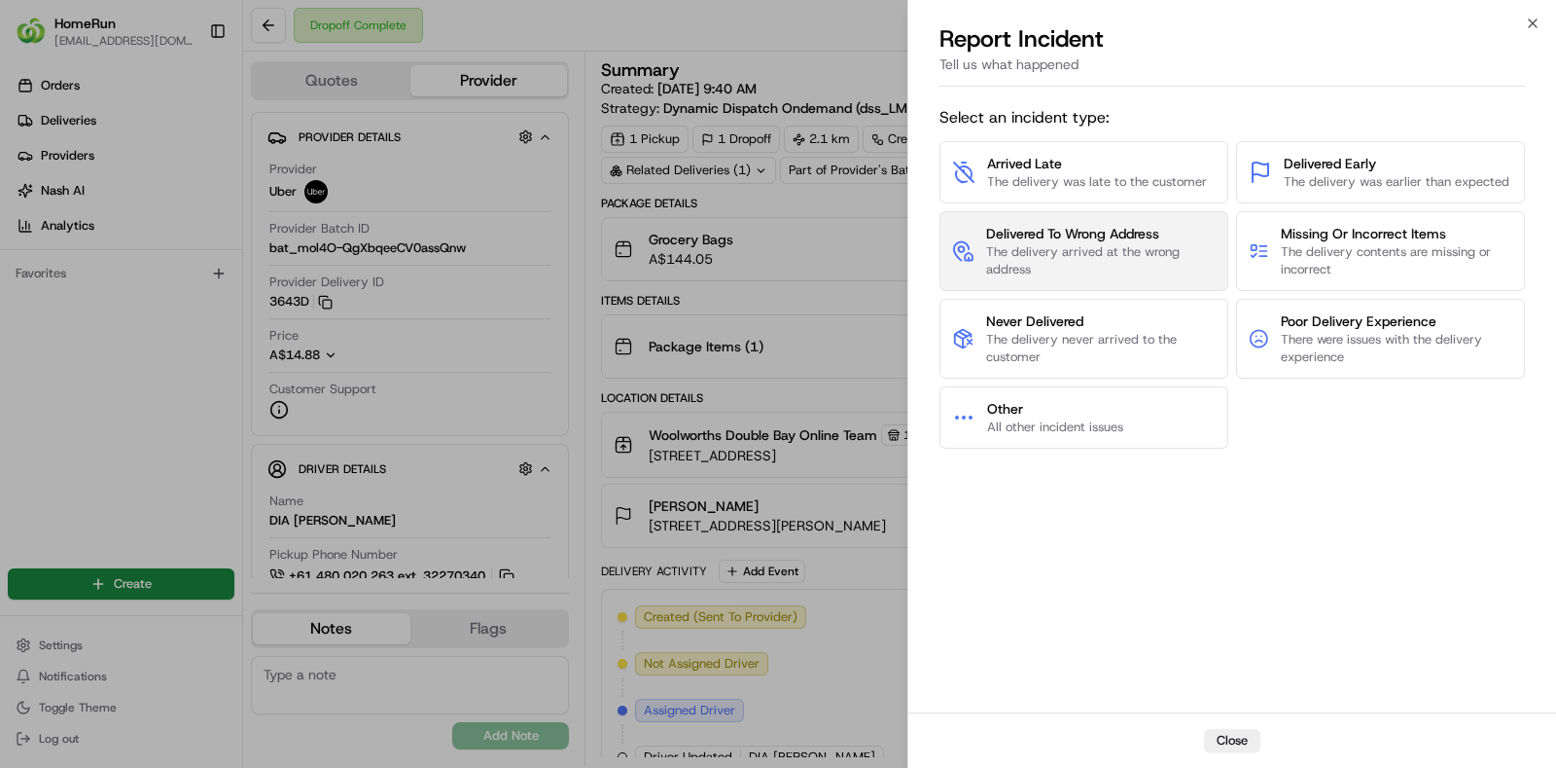
click at [1115, 260] on span "The delivery arrived at the wrong address" at bounding box center [1101, 260] width 230 height 35
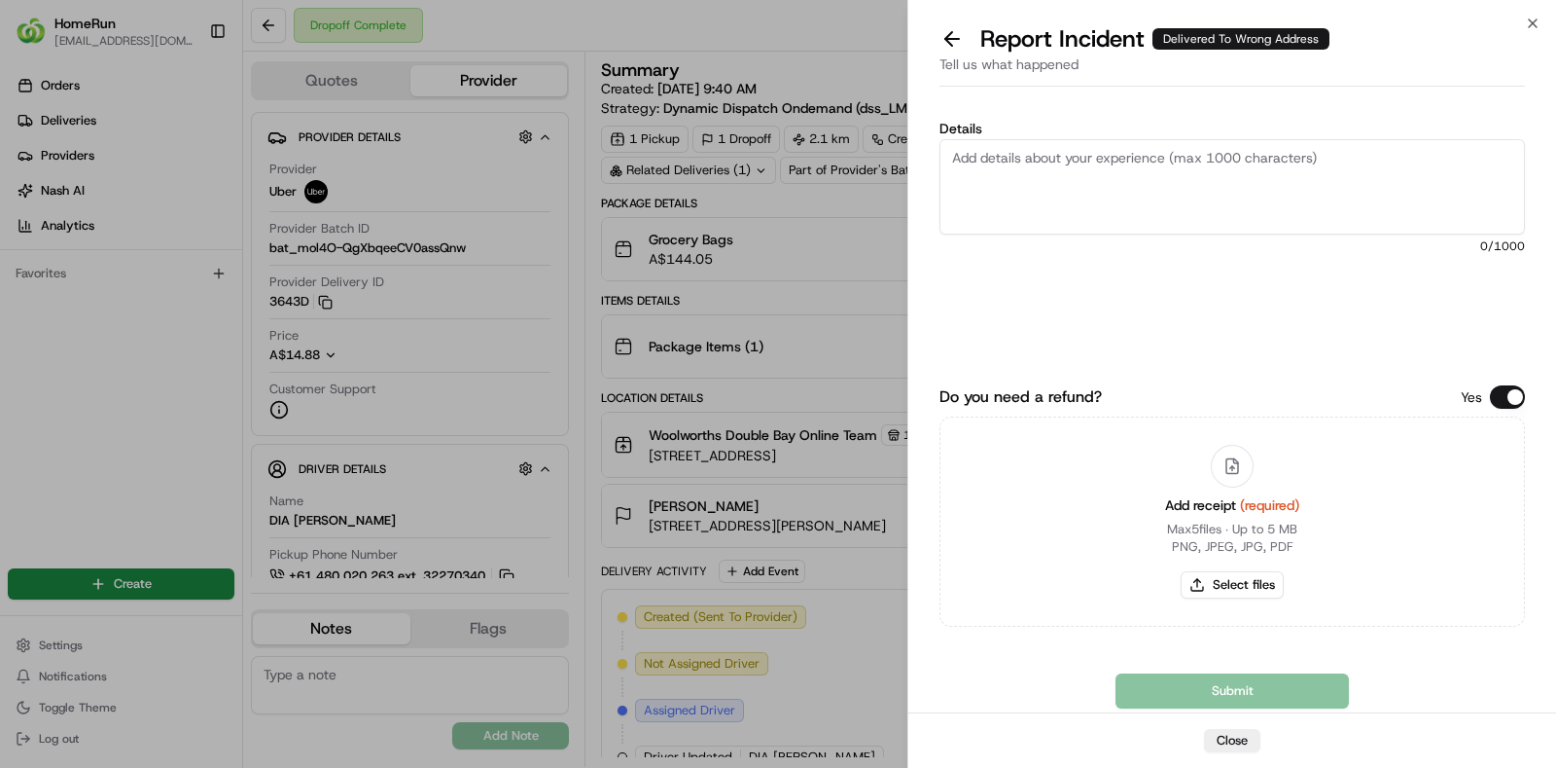
paste textarea "No proof of delivery provided, so unable to confirm the location for the order.…"
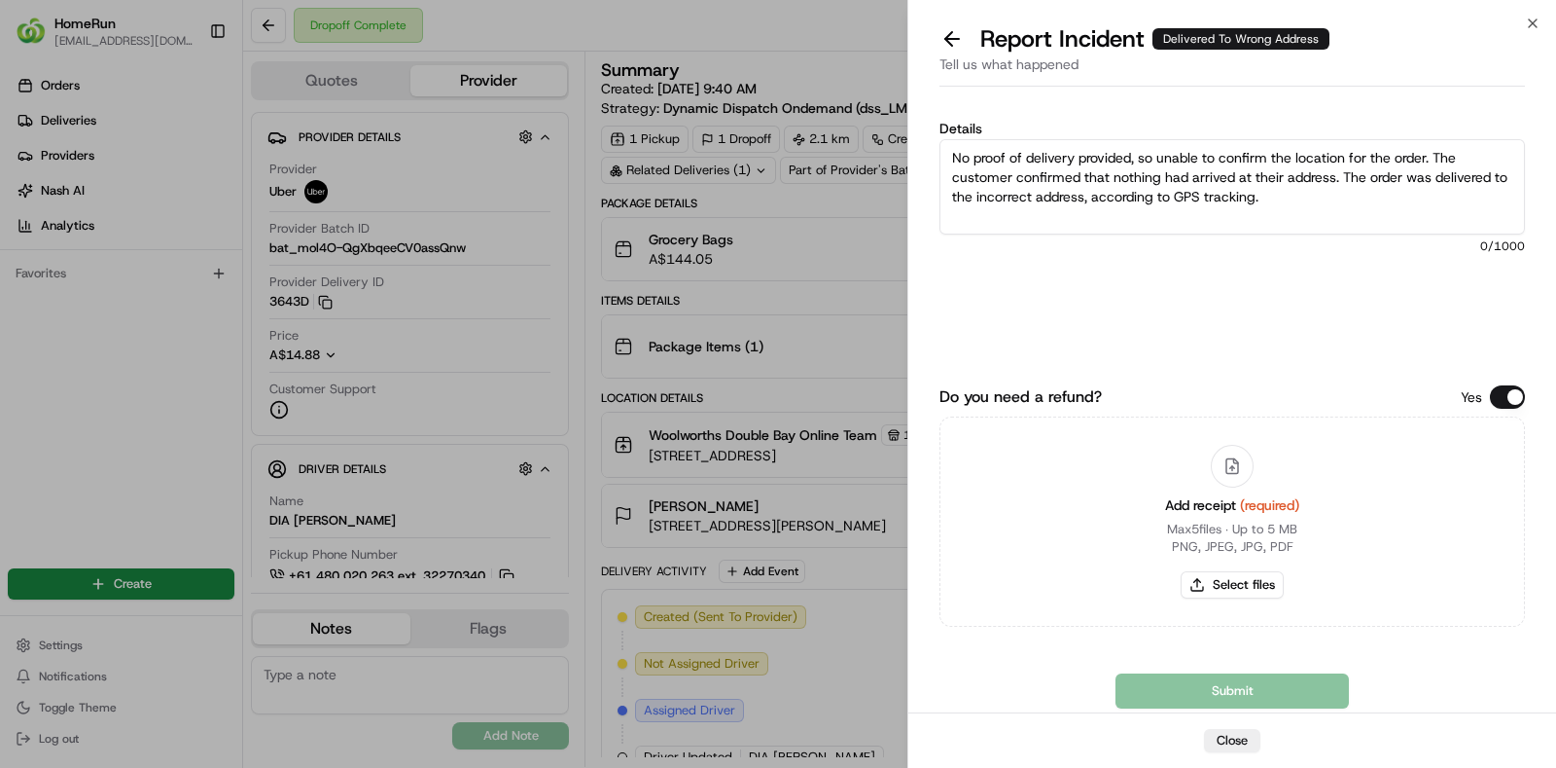
click at [1401, 221] on textarea "No proof of delivery provided, so unable to confirm the location for the order.…" at bounding box center [1233, 186] width 586 height 95
drag, startPoint x: 1137, startPoint y: 158, endPoint x: 878, endPoint y: 139, distance: 259.4
click at [878, 139] on body "HomeRun [EMAIL_ADDRESS][DOMAIN_NAME] Toggle Sidebar Orders Deliveries Providers…" at bounding box center [778, 384] width 1556 height 768
type textarea "POD is invalid so unable to confirm the location for the order. The customer co…"
click at [1224, 575] on button "Select files" at bounding box center [1232, 584] width 103 height 27
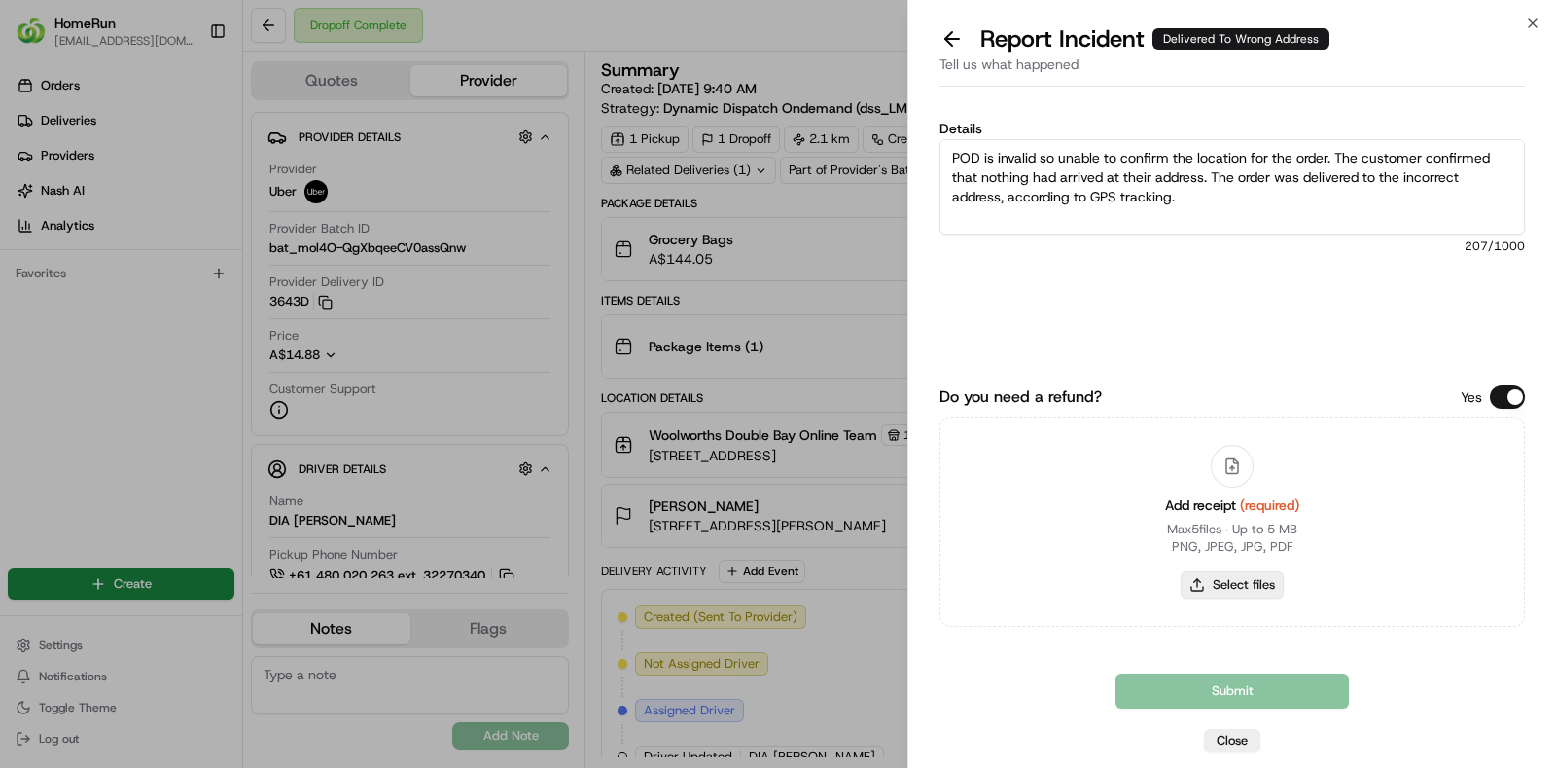
type input "C:\fakepath\invoice.pdf"
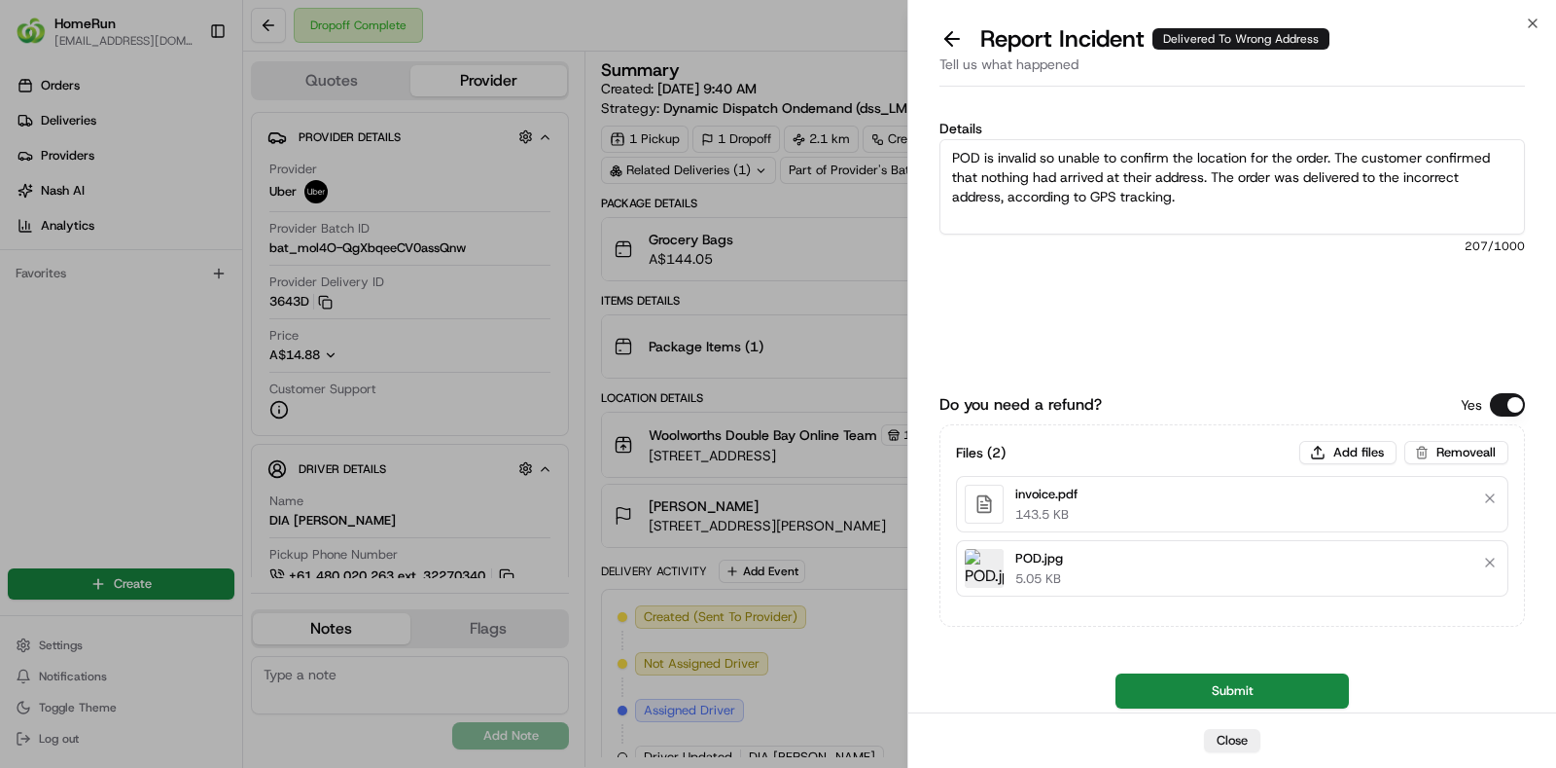
click at [1289, 679] on button "Submit" at bounding box center [1232, 690] width 233 height 35
click at [1320, 331] on div "Details POD is invalid so unable to confirm the location for the order. The cus…" at bounding box center [1233, 239] width 586 height 234
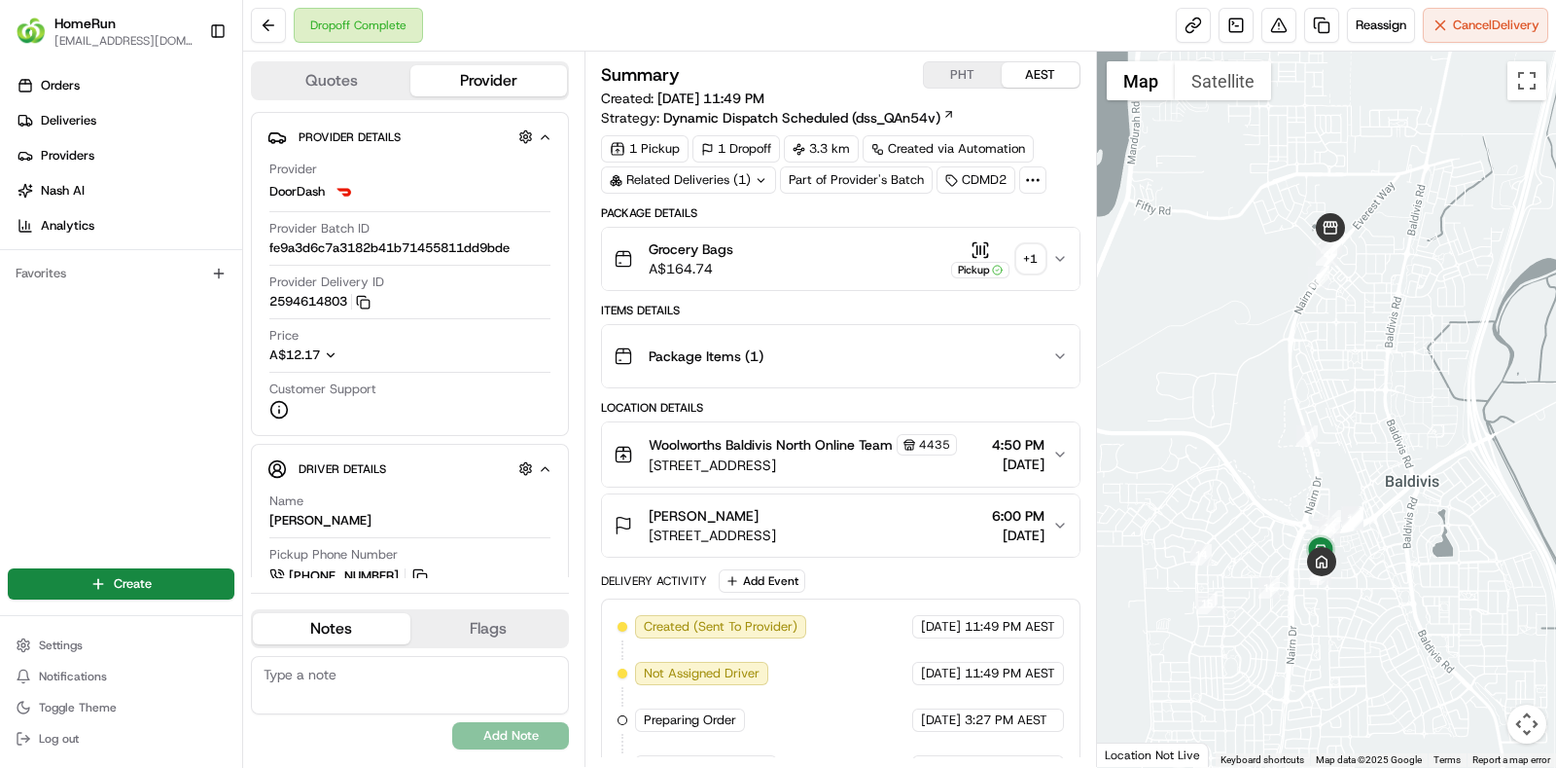
click at [1020, 254] on div "+ 1" at bounding box center [1031, 258] width 27 height 27
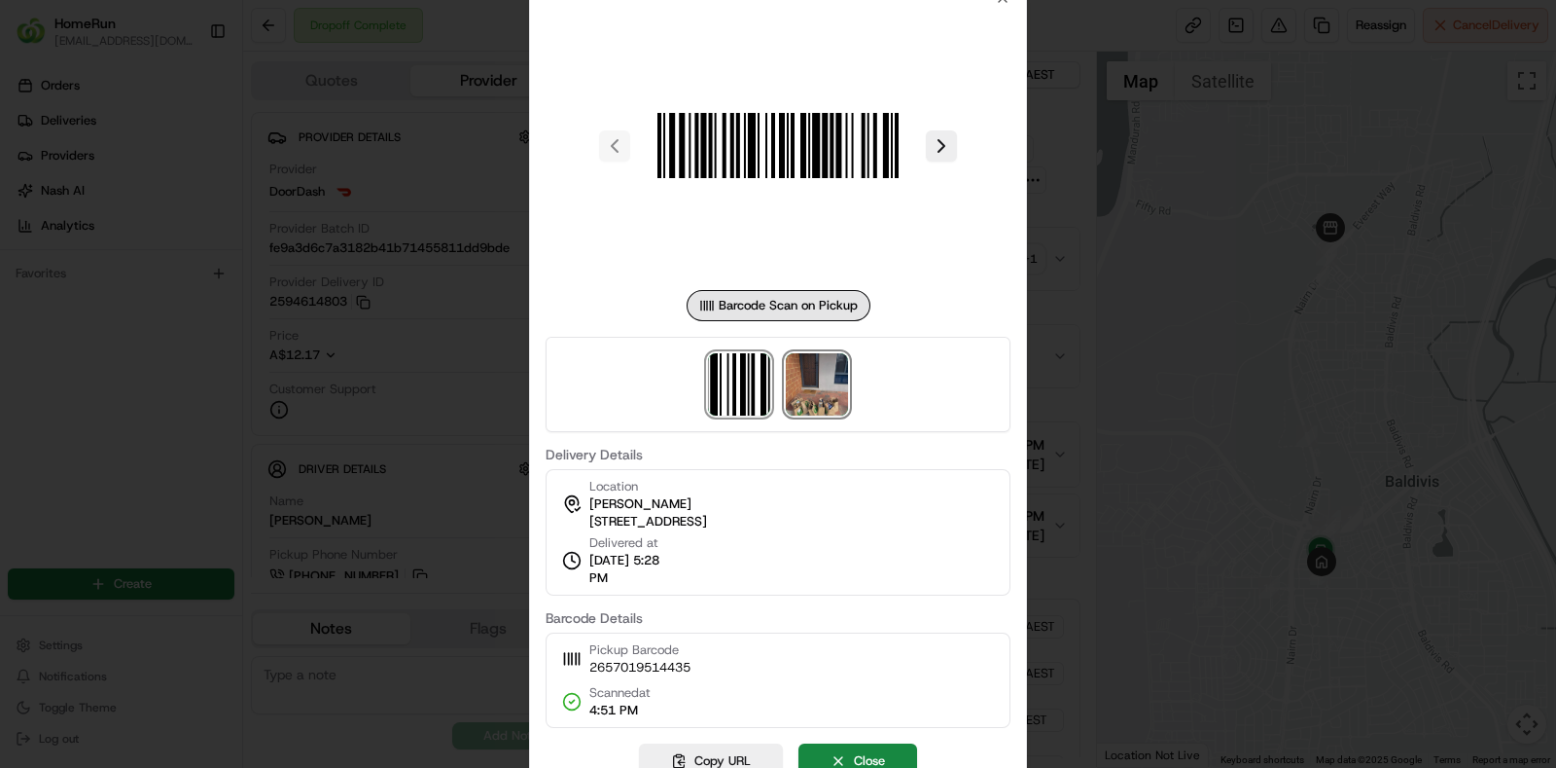
click at [823, 403] on img at bounding box center [817, 384] width 62 height 62
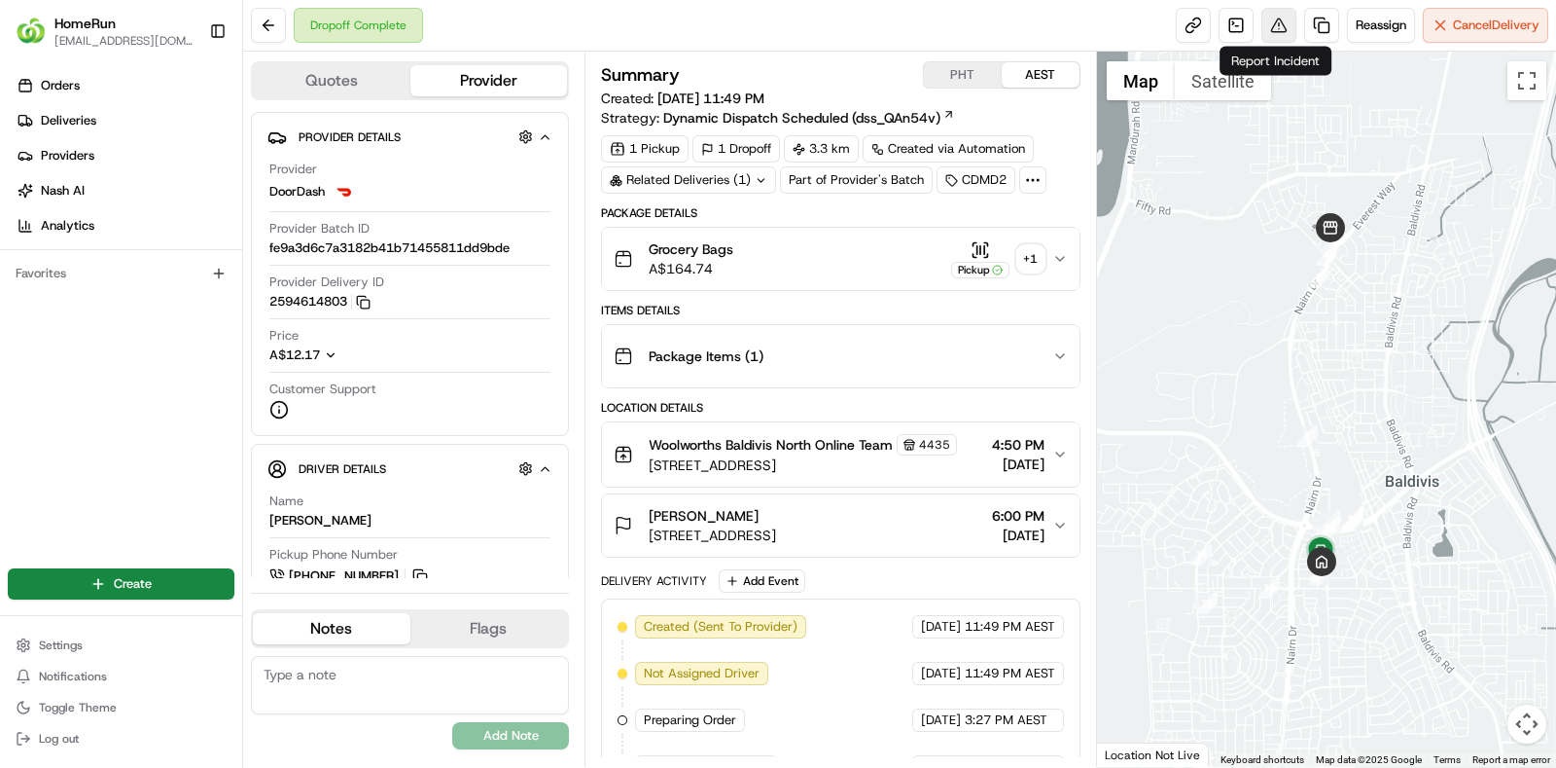
click at [1275, 18] on button at bounding box center [1279, 25] width 35 height 35
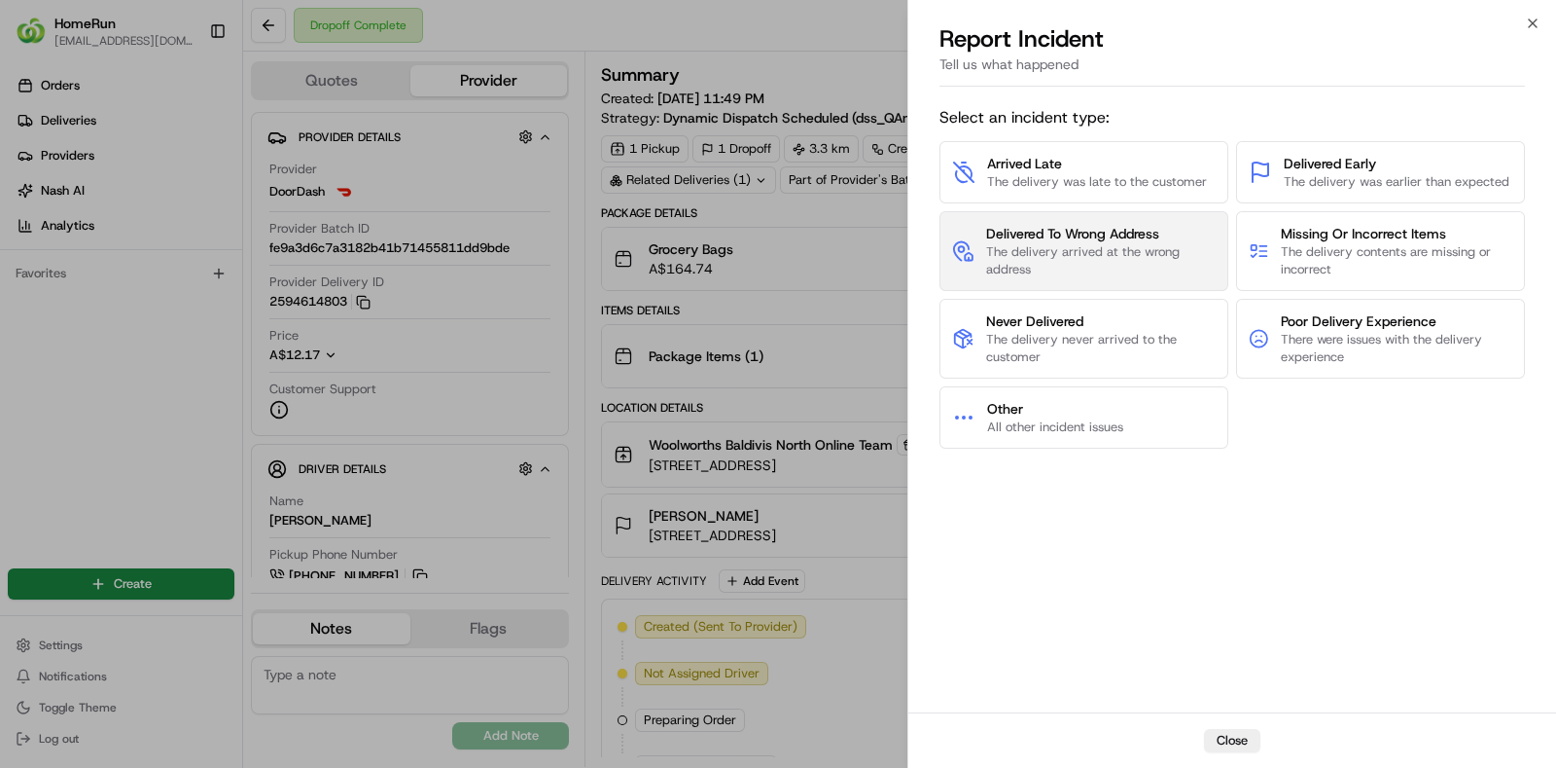
click at [1036, 246] on span "The delivery arrived at the wrong address" at bounding box center [1101, 260] width 230 height 35
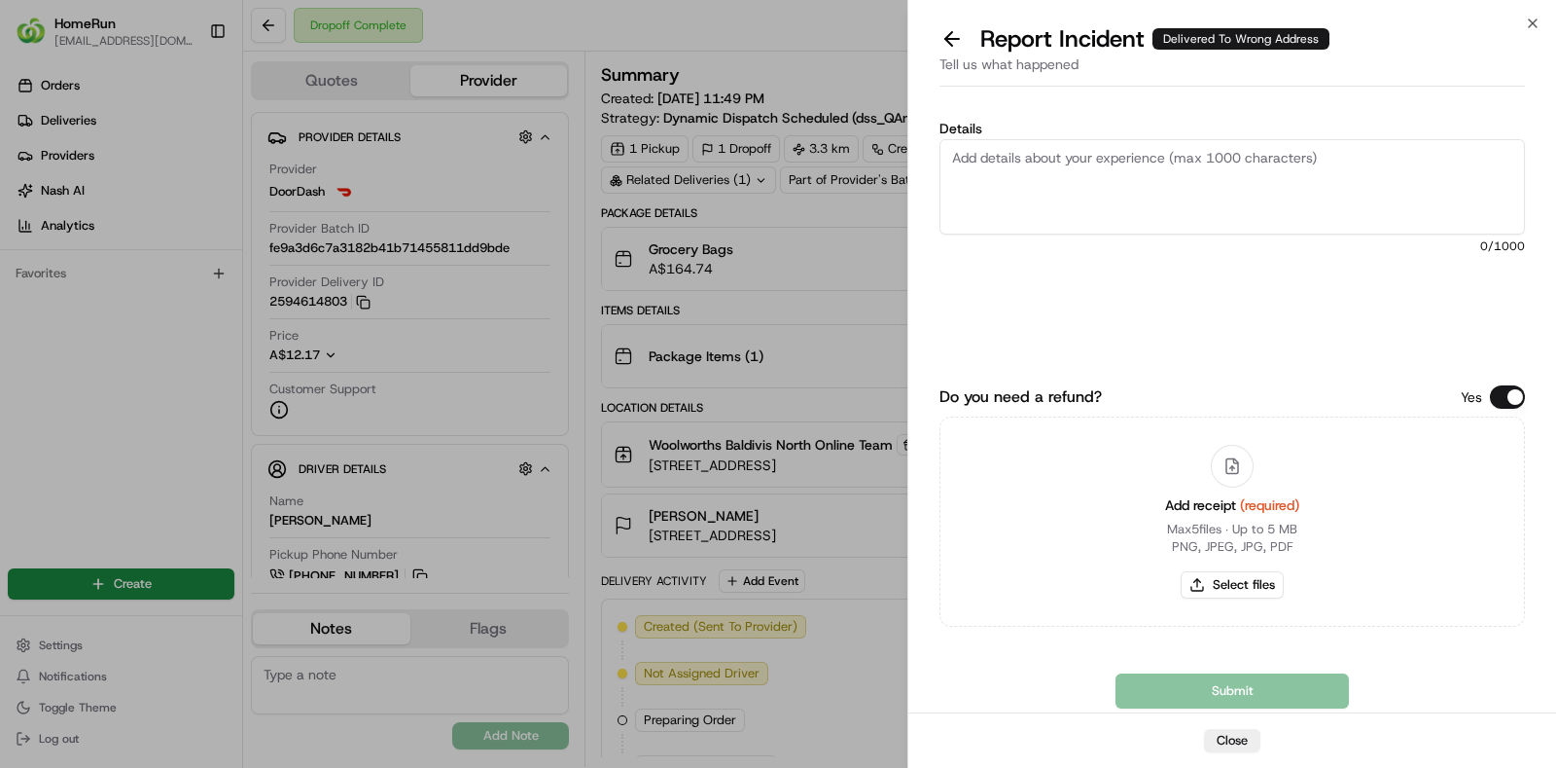
click at [1351, 177] on textarea "Details" at bounding box center [1233, 186] width 586 height 95
paste textarea "The order was delivered to the incorrect address and image that is provided in …"
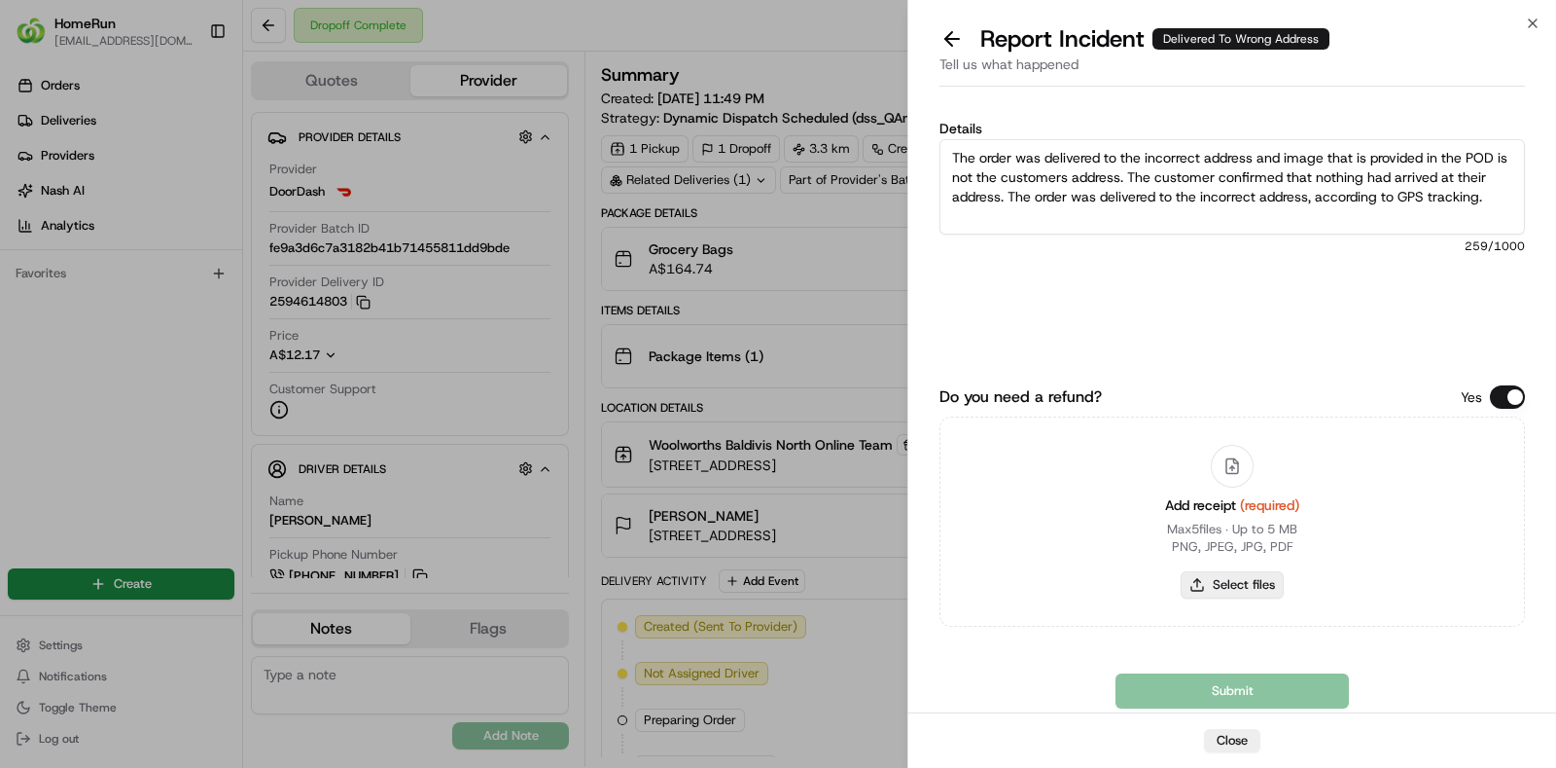
type textarea "The order was delivered to the incorrect address and image that is provided in …"
click at [1216, 571] on button "Select files" at bounding box center [1232, 584] width 103 height 27
type input "C:\fakepath\invoice.pdf"
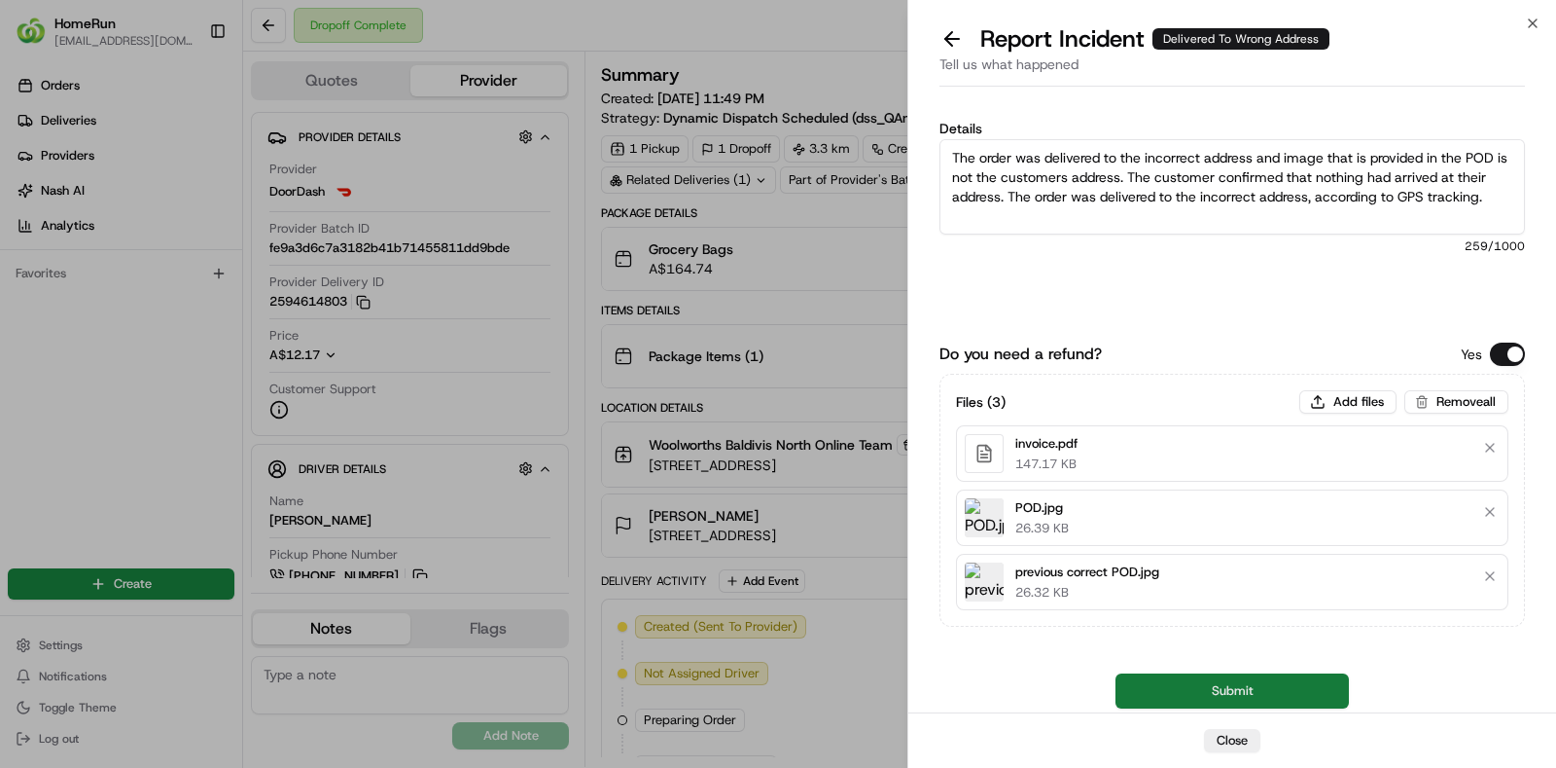
click at [1268, 693] on button "Submit" at bounding box center [1232, 690] width 233 height 35
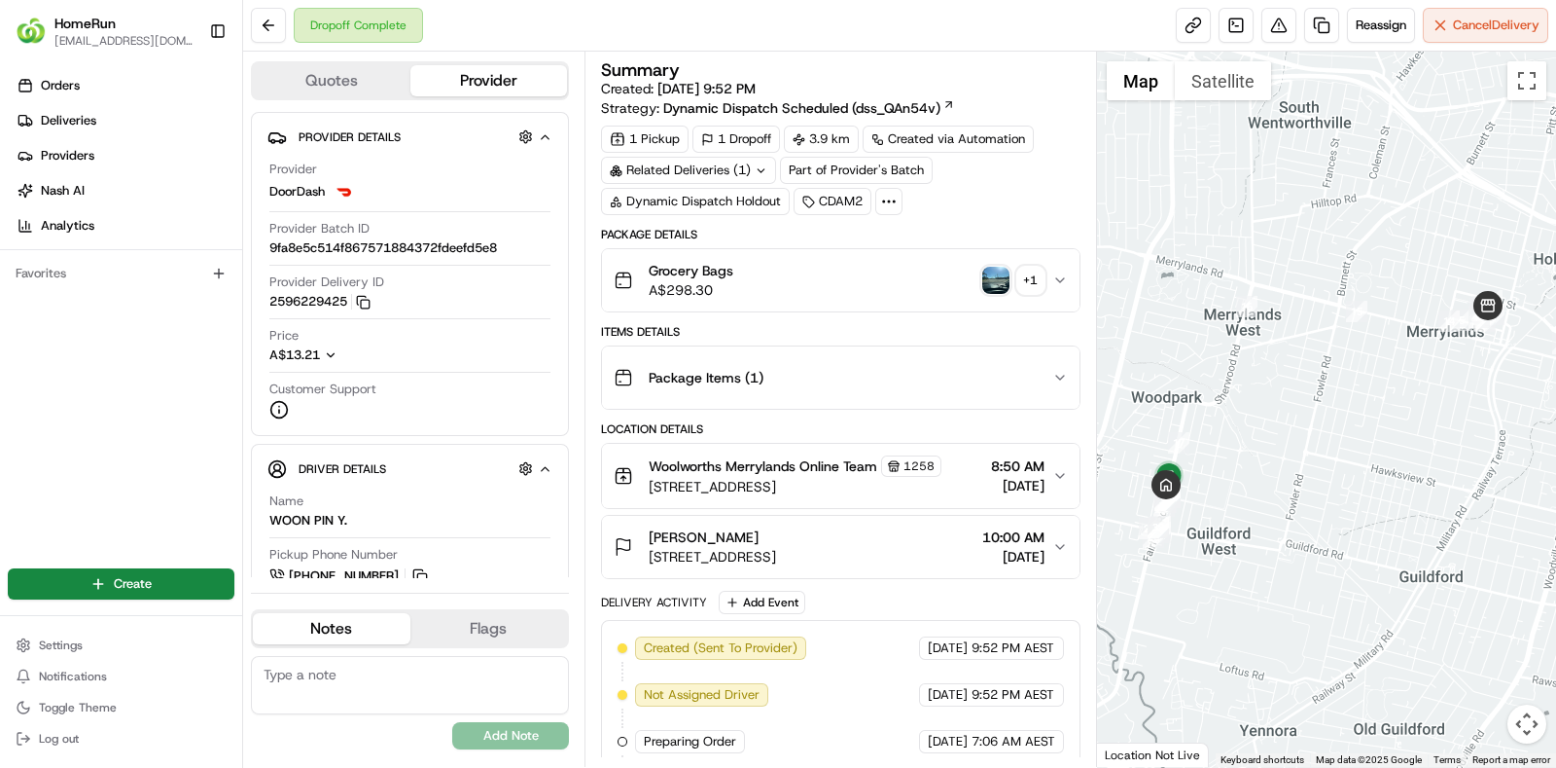
click at [748, 177] on div "Related Deliveries (1)" at bounding box center [688, 170] width 175 height 27
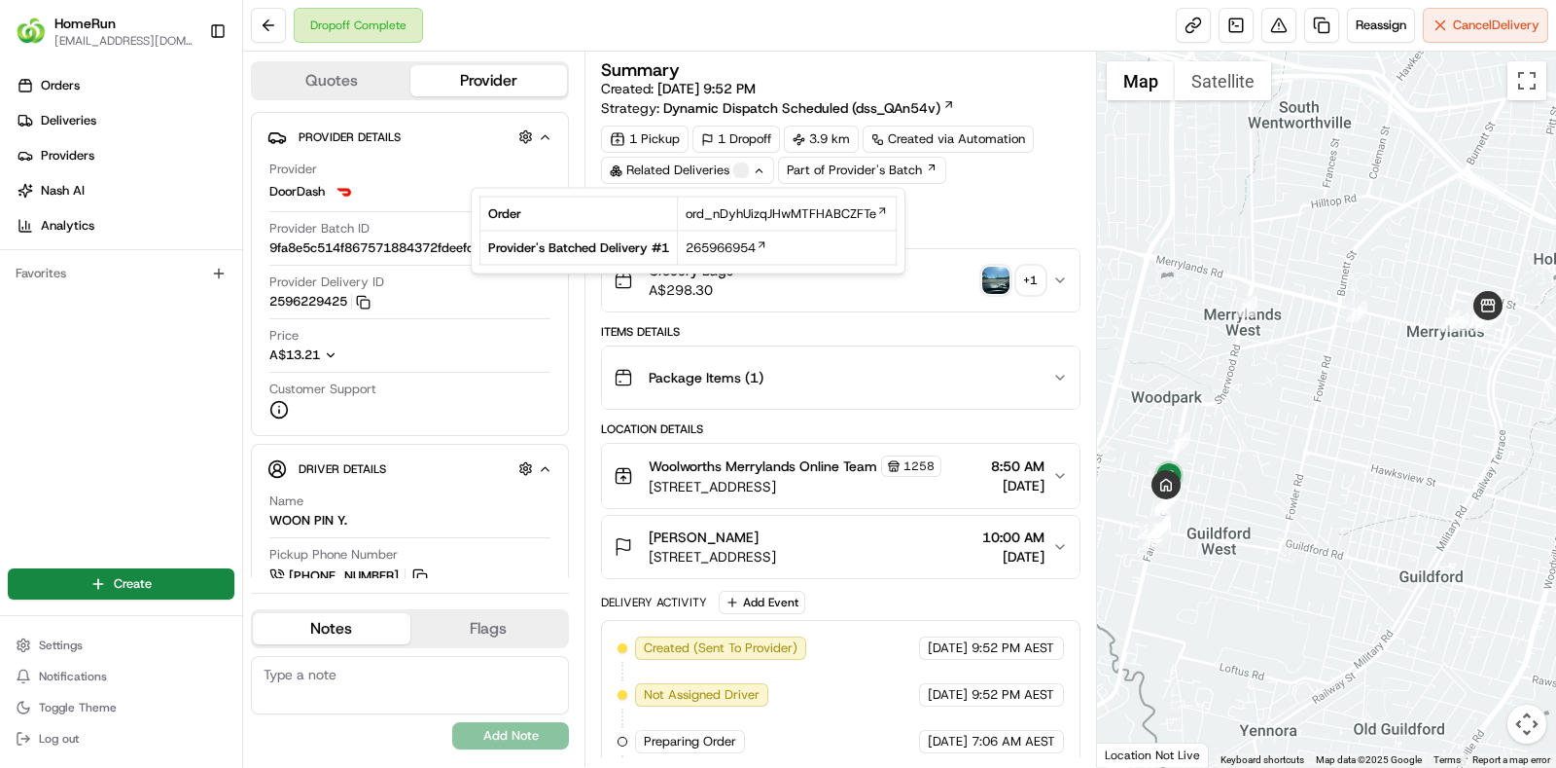
click at [748, 177] on div "Related Deliveries" at bounding box center [687, 170] width 173 height 27
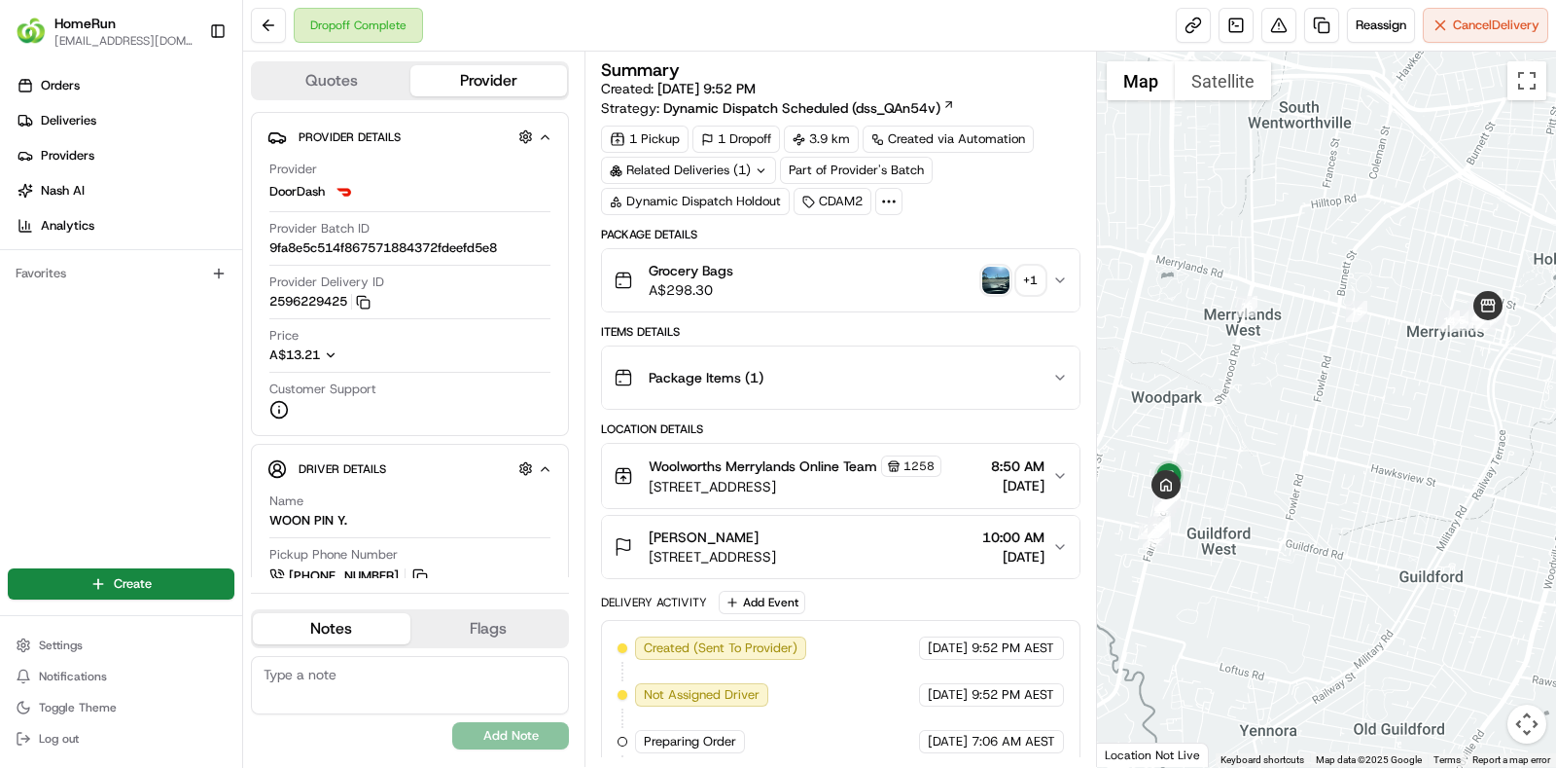
click at [1001, 275] on img "button" at bounding box center [995, 280] width 27 height 27
click at [176, 373] on div "Orders Deliveries Providers Nash AI Analytics Favorites" at bounding box center [121, 305] width 242 height 486
click at [1270, 21] on button at bounding box center [1279, 25] width 35 height 35
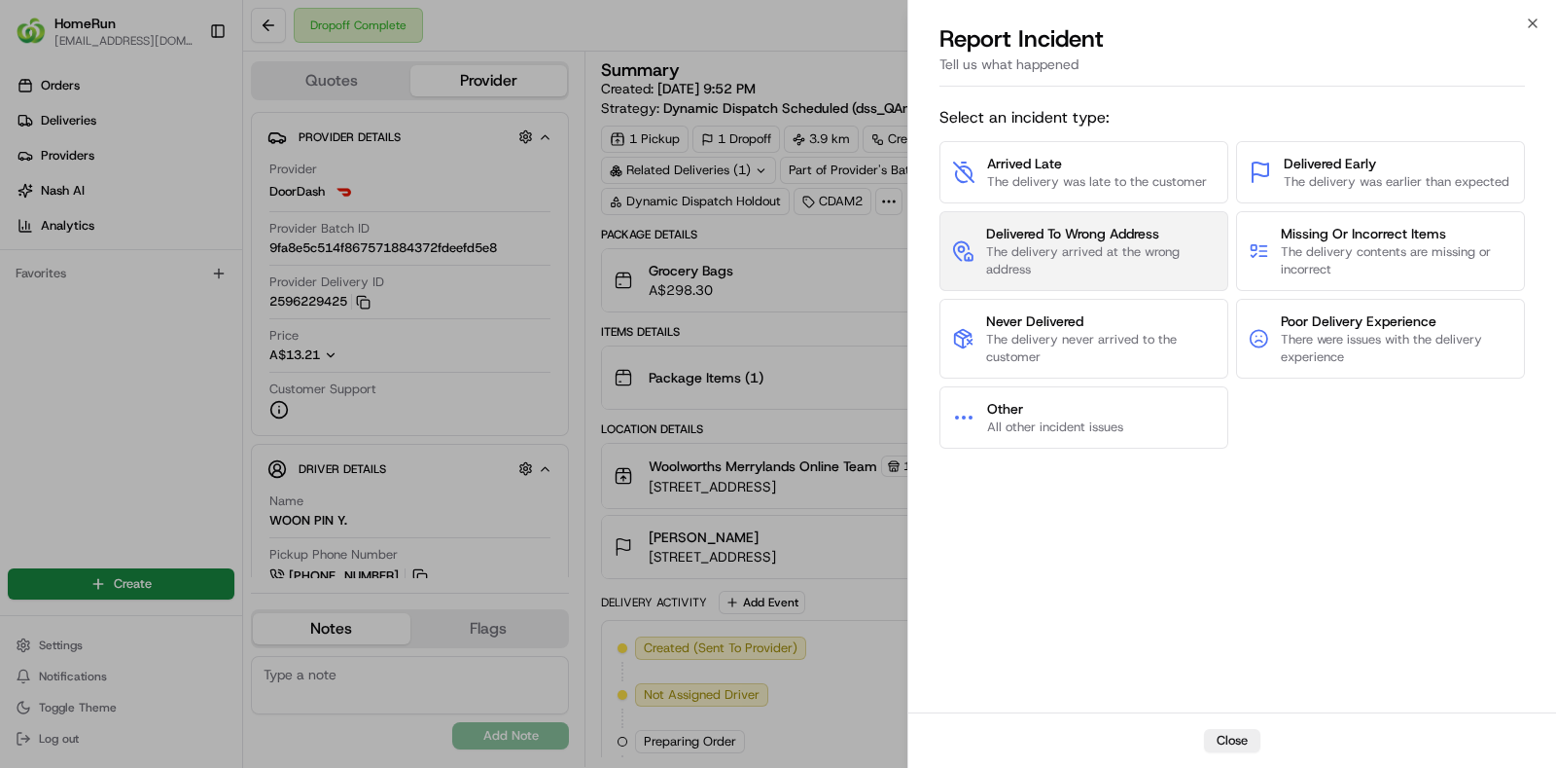
click at [1075, 230] on span "Delivered To Wrong Address" at bounding box center [1101, 233] width 230 height 19
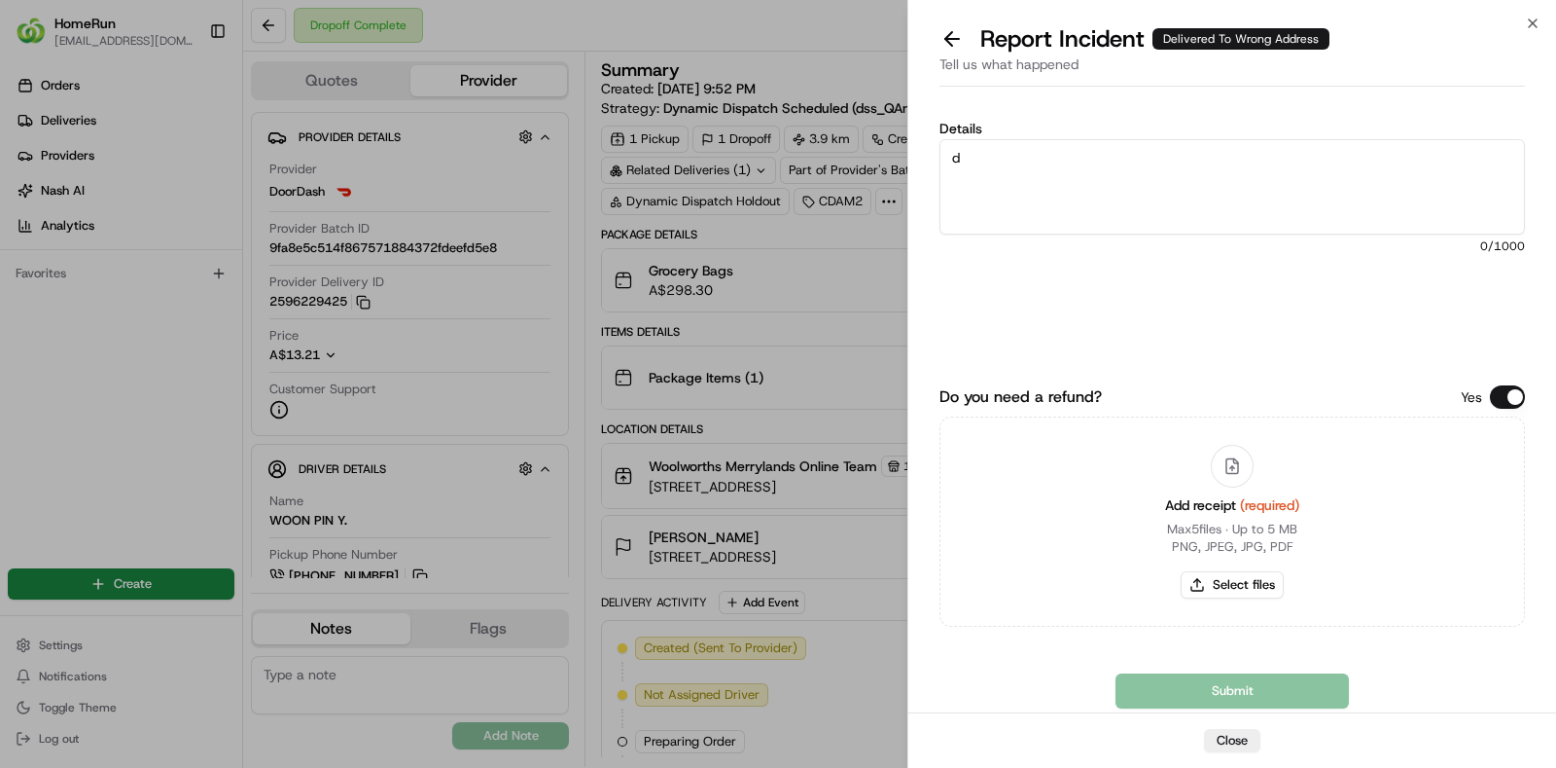
click at [1142, 180] on textarea "d" at bounding box center [1233, 186] width 586 height 95
type textarea "driver had bundled order and delivered incorrect bags to customer"
click at [1242, 581] on button "Select files" at bounding box center [1232, 584] width 103 height 27
type input "C:\fakepath\invoice.pdf"
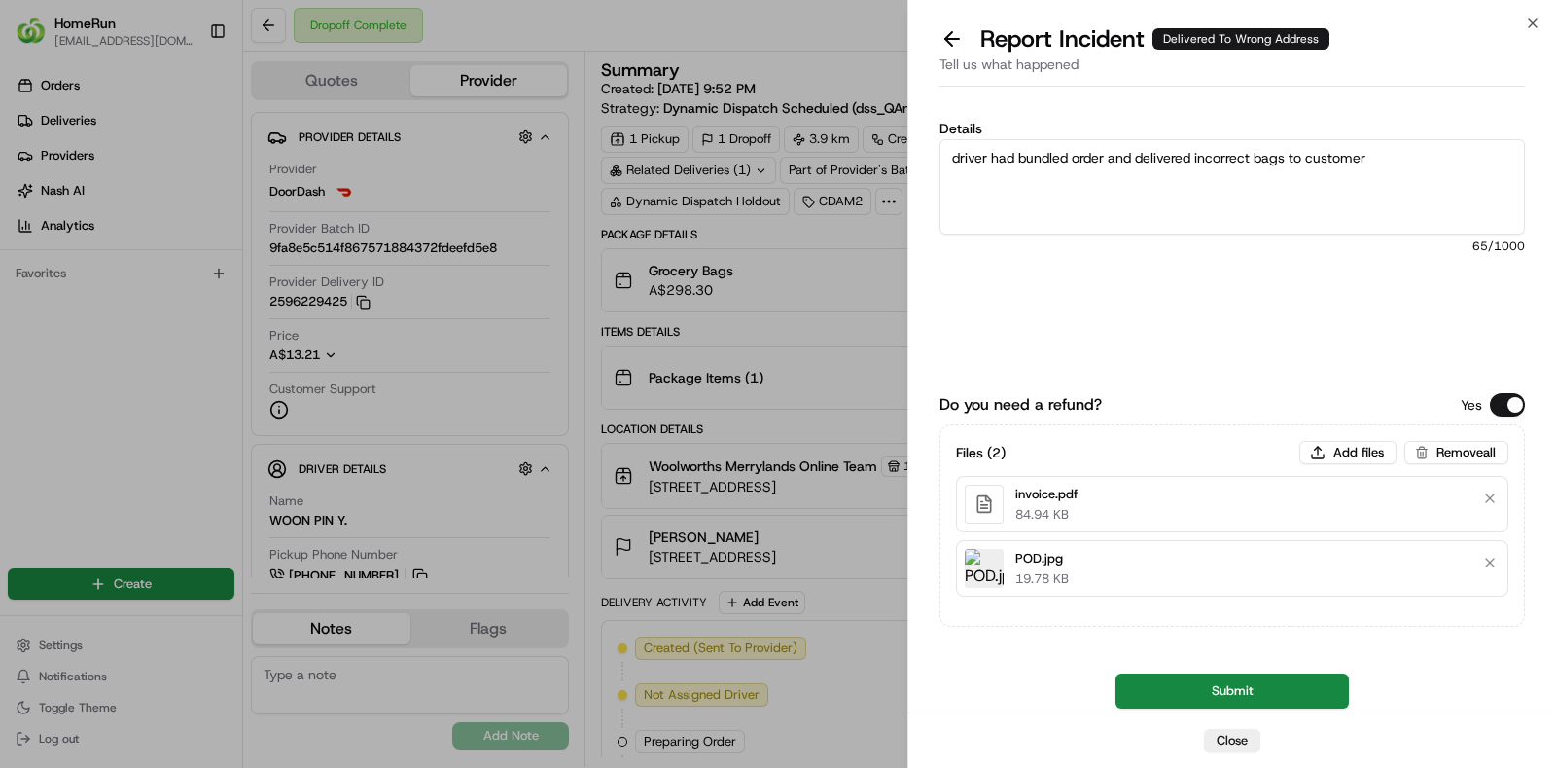
click at [1216, 688] on div "Submit" at bounding box center [1233, 690] width 586 height 35
click at [1216, 688] on button "Submit" at bounding box center [1232, 690] width 233 height 35
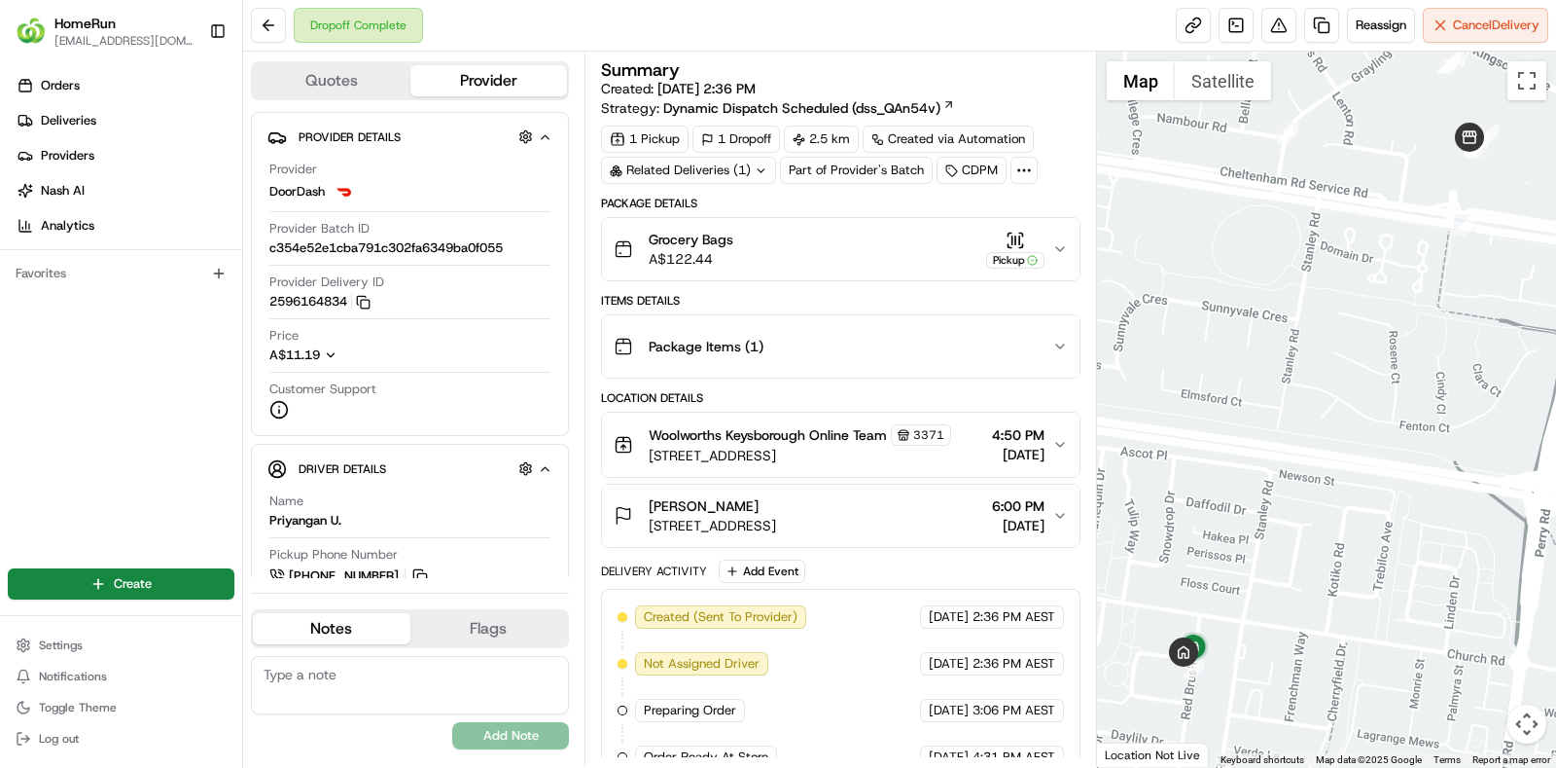
click at [743, 174] on div "Related Deliveries (1)" at bounding box center [688, 170] width 175 height 27
click at [1287, 12] on button at bounding box center [1279, 25] width 35 height 35
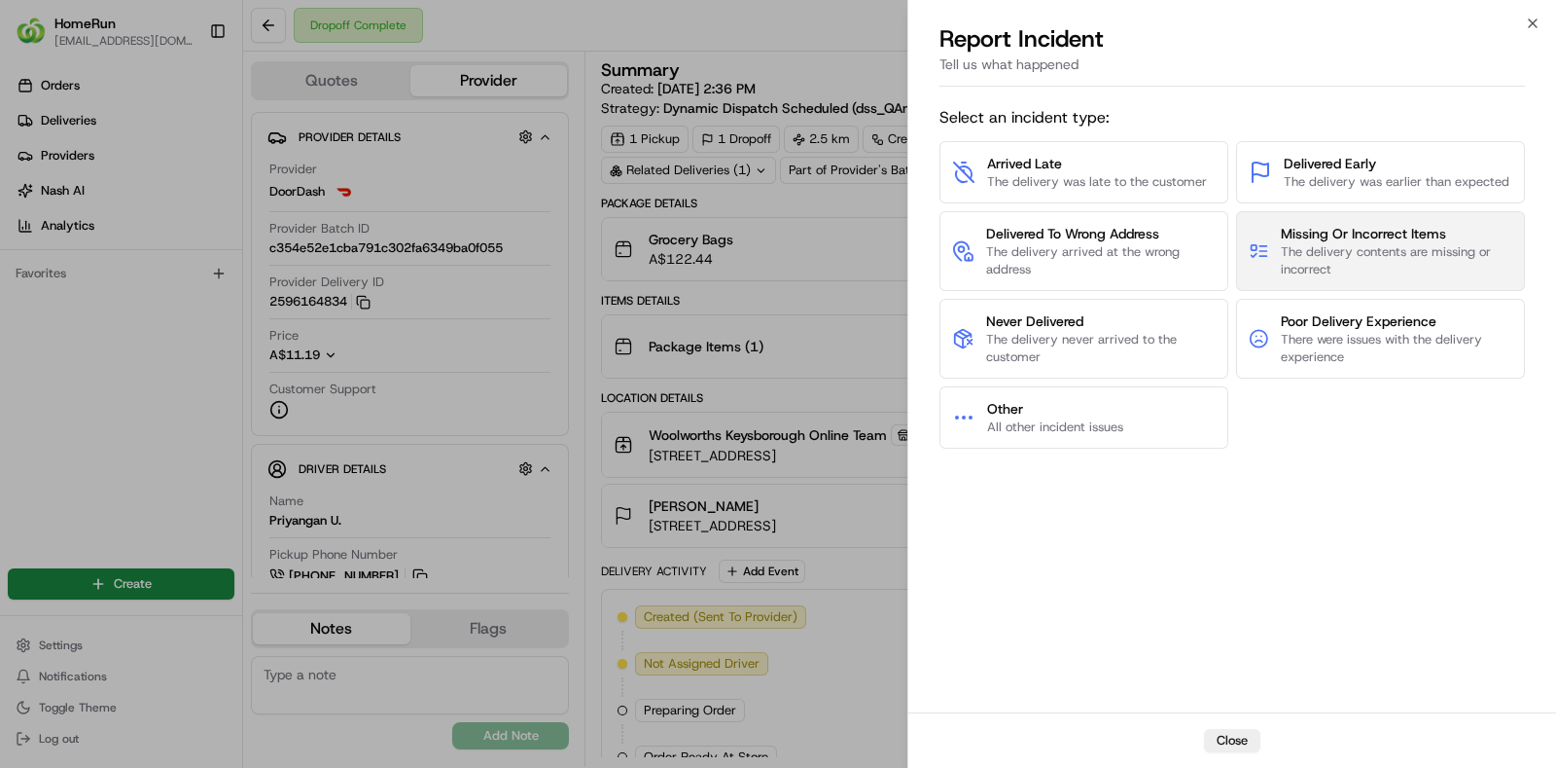
click at [1294, 240] on span "Missing Or Incorrect Items" at bounding box center [1397, 233] width 232 height 19
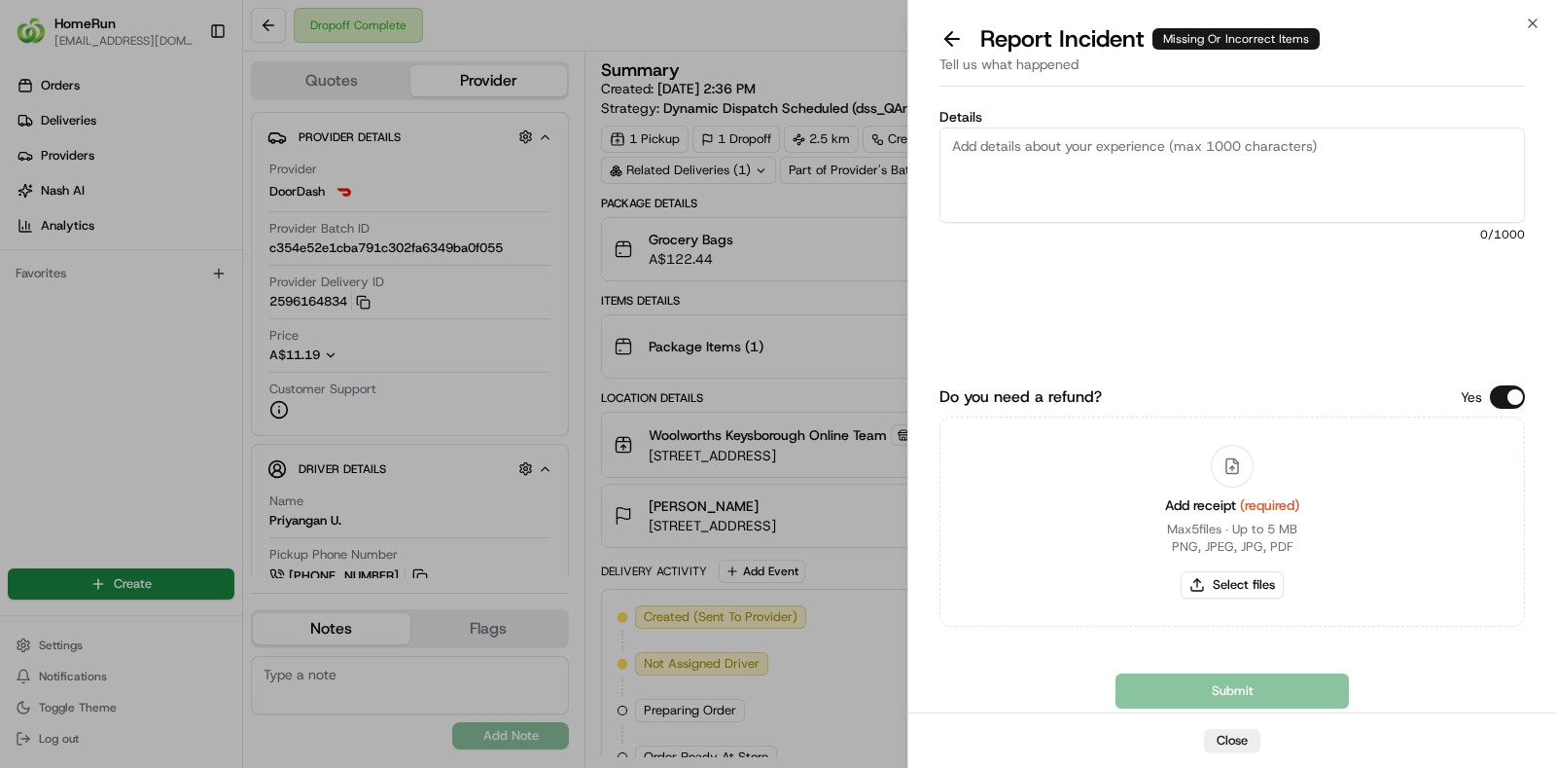
click at [1186, 206] on textarea "Details" at bounding box center [1233, 174] width 586 height 95
type textarea "driver had bundled order and delivered incorrect bags to customer"
click at [1248, 581] on button "Select files" at bounding box center [1232, 584] width 103 height 27
type input "C:\fakepath\invoice.pdf"
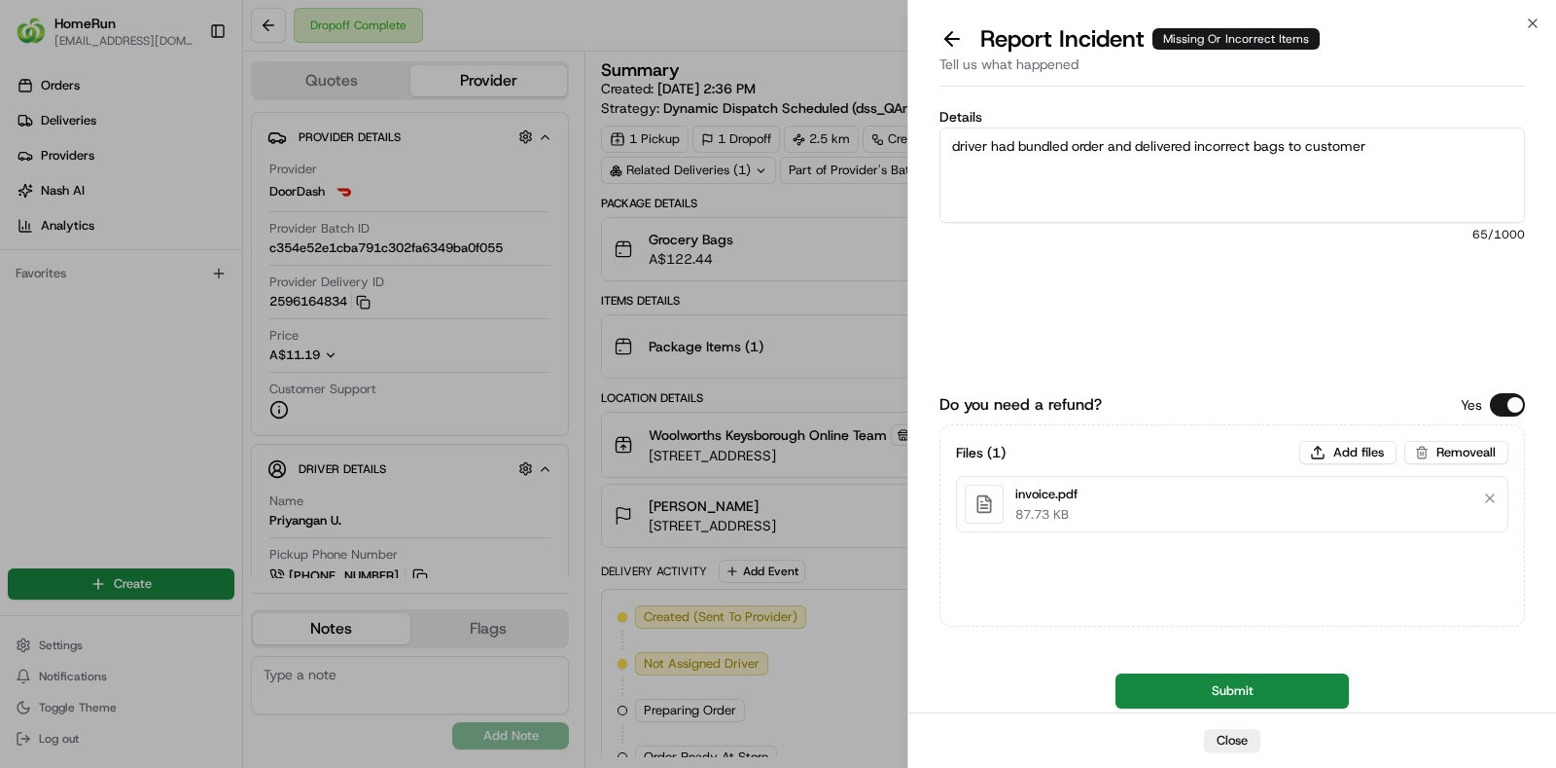
click at [1238, 683] on button "Submit" at bounding box center [1232, 690] width 233 height 35
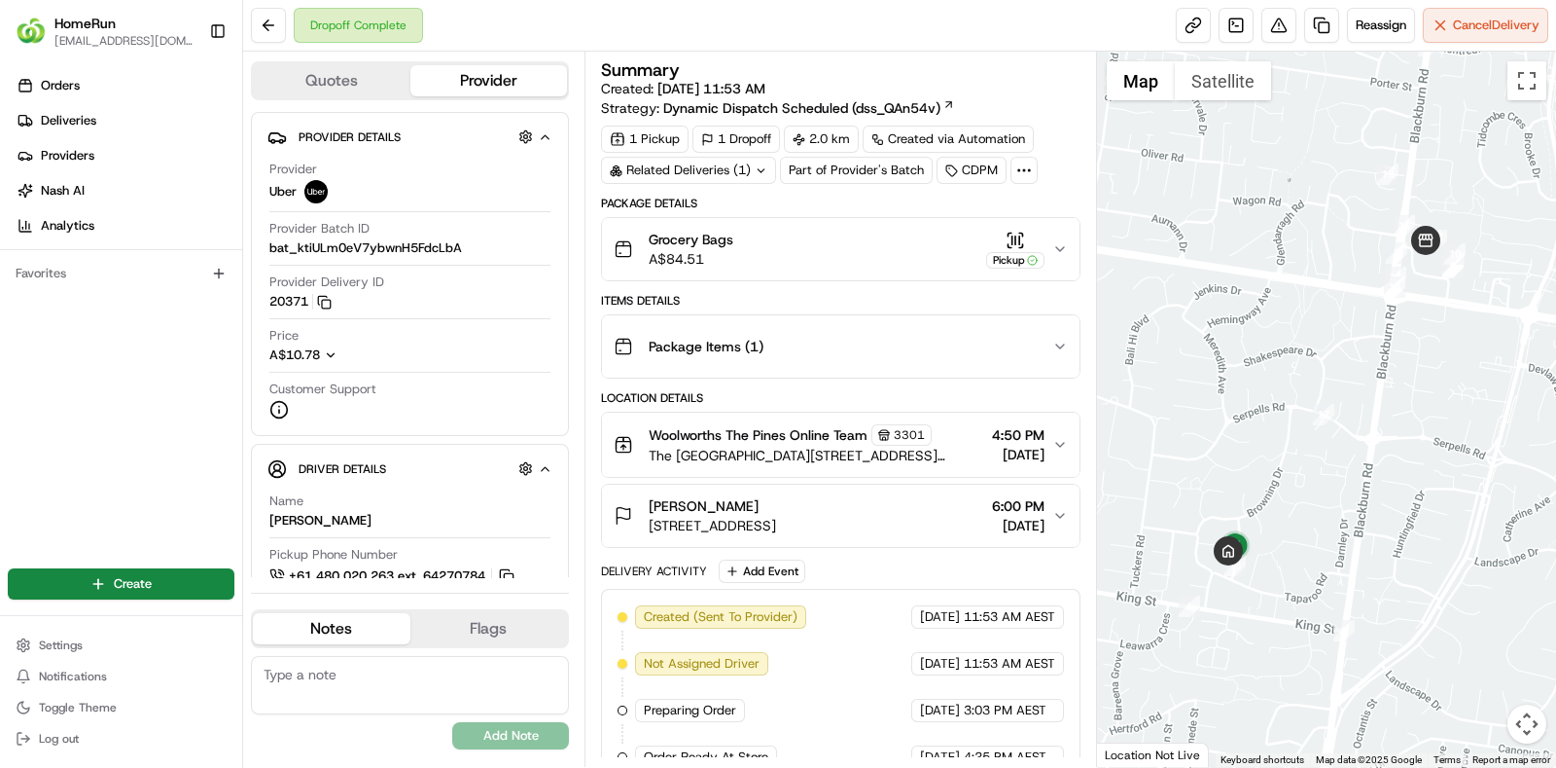
click at [773, 167] on div "Related Deliveries (1)" at bounding box center [688, 170] width 175 height 27
click at [1263, 19] on button at bounding box center [1279, 25] width 35 height 35
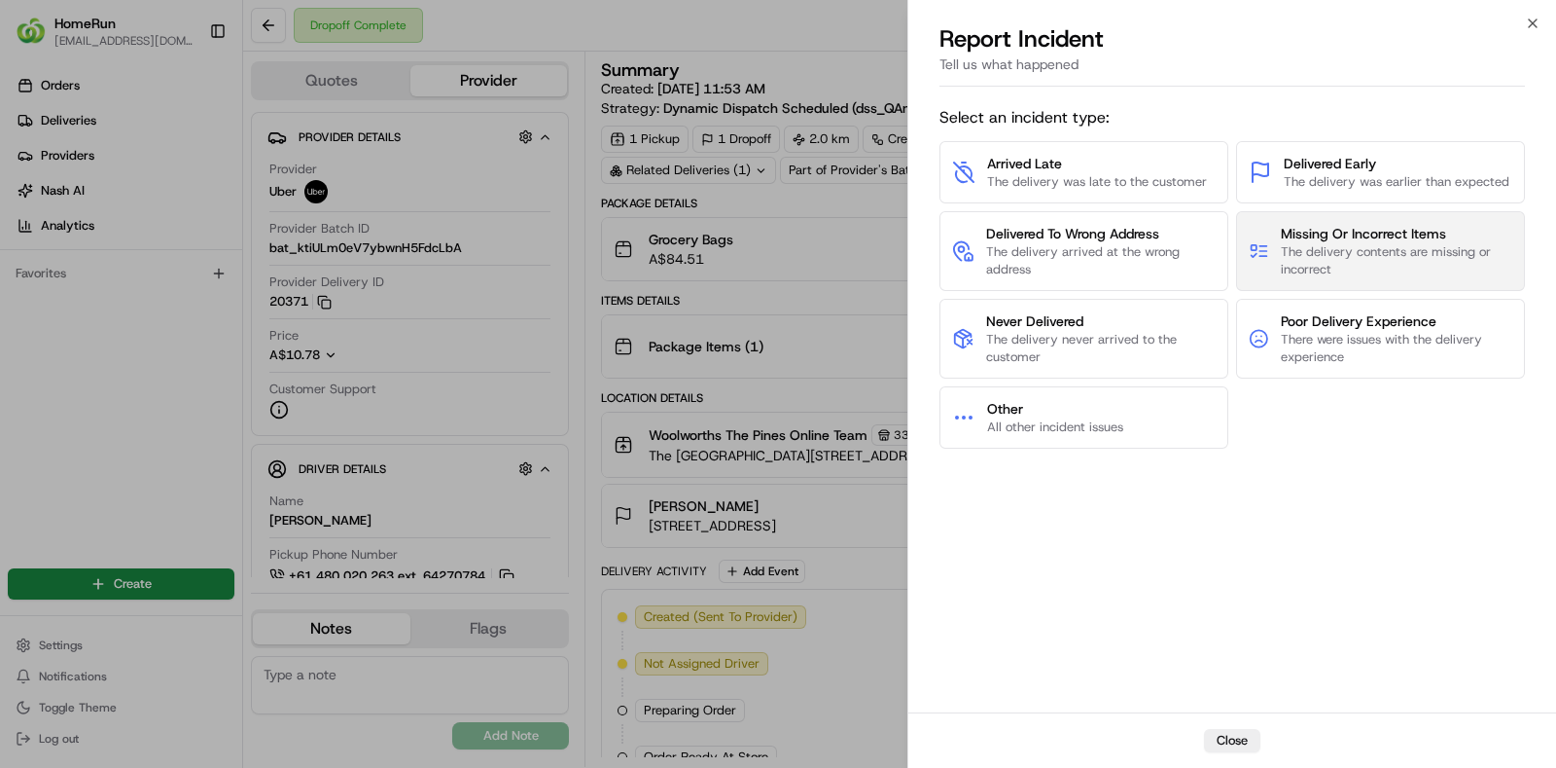
click at [1445, 221] on button "Missing Or Incorrect Items The delivery contents are missing or incorrect" at bounding box center [1380, 251] width 289 height 80
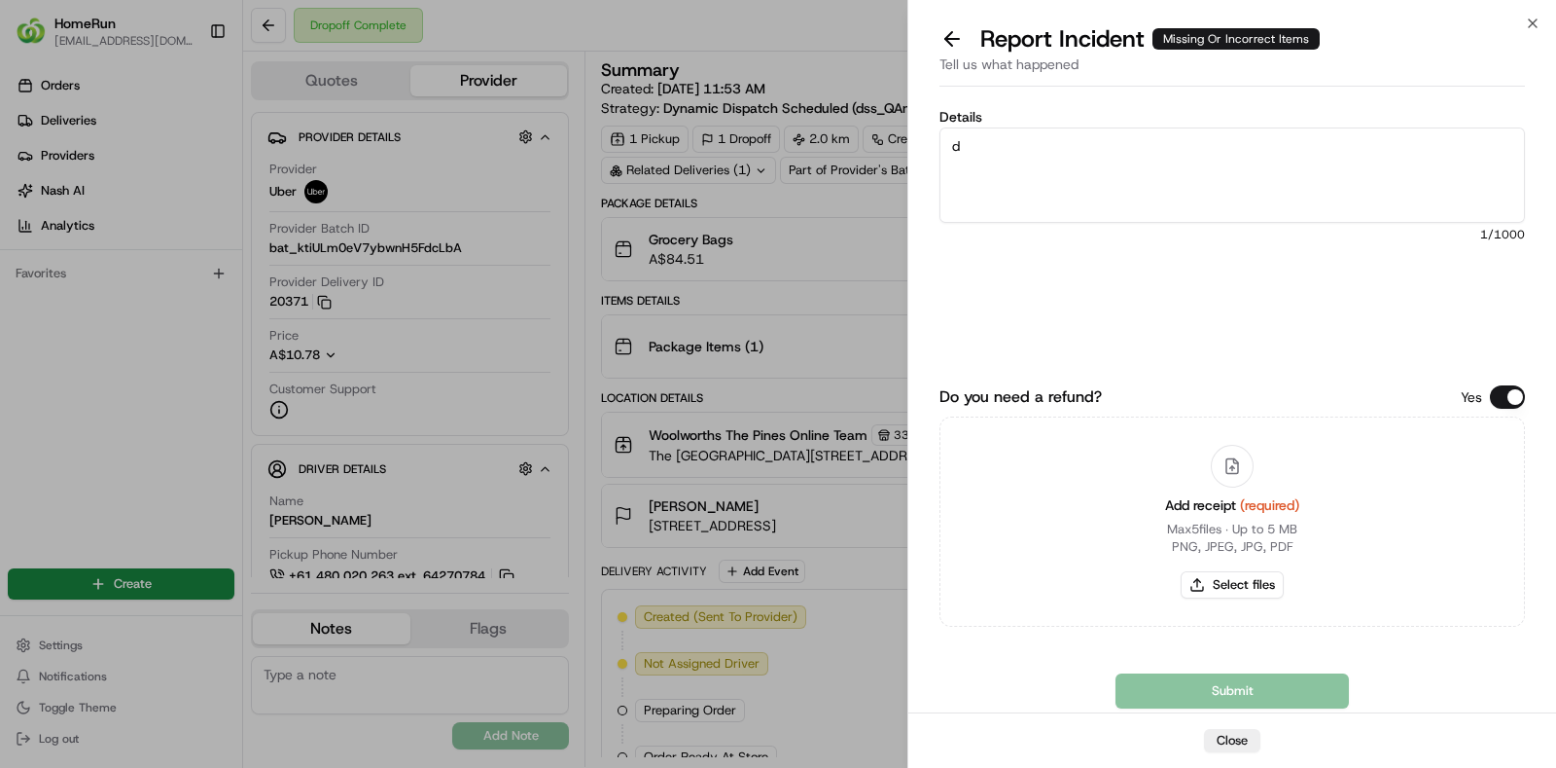
click at [1369, 181] on textarea "d" at bounding box center [1233, 174] width 586 height 95
type textarea "driver had bundled order and delivered incorrect bags to customer"
click at [1226, 586] on button "Select files" at bounding box center [1232, 584] width 103 height 27
type input "C:\fakepath\invoice.pdf"
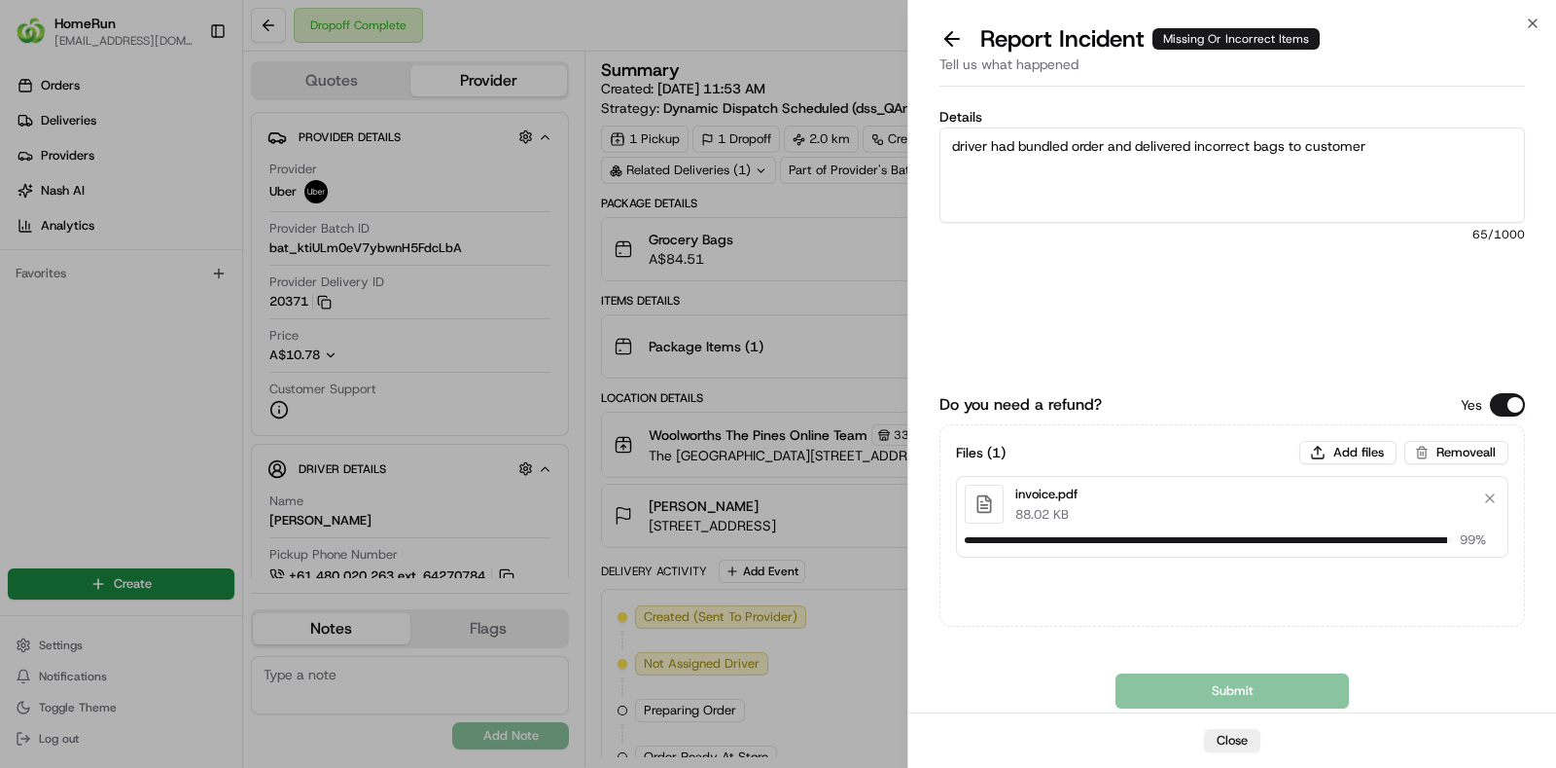
click at [1248, 693] on div "Submit" at bounding box center [1233, 690] width 586 height 35
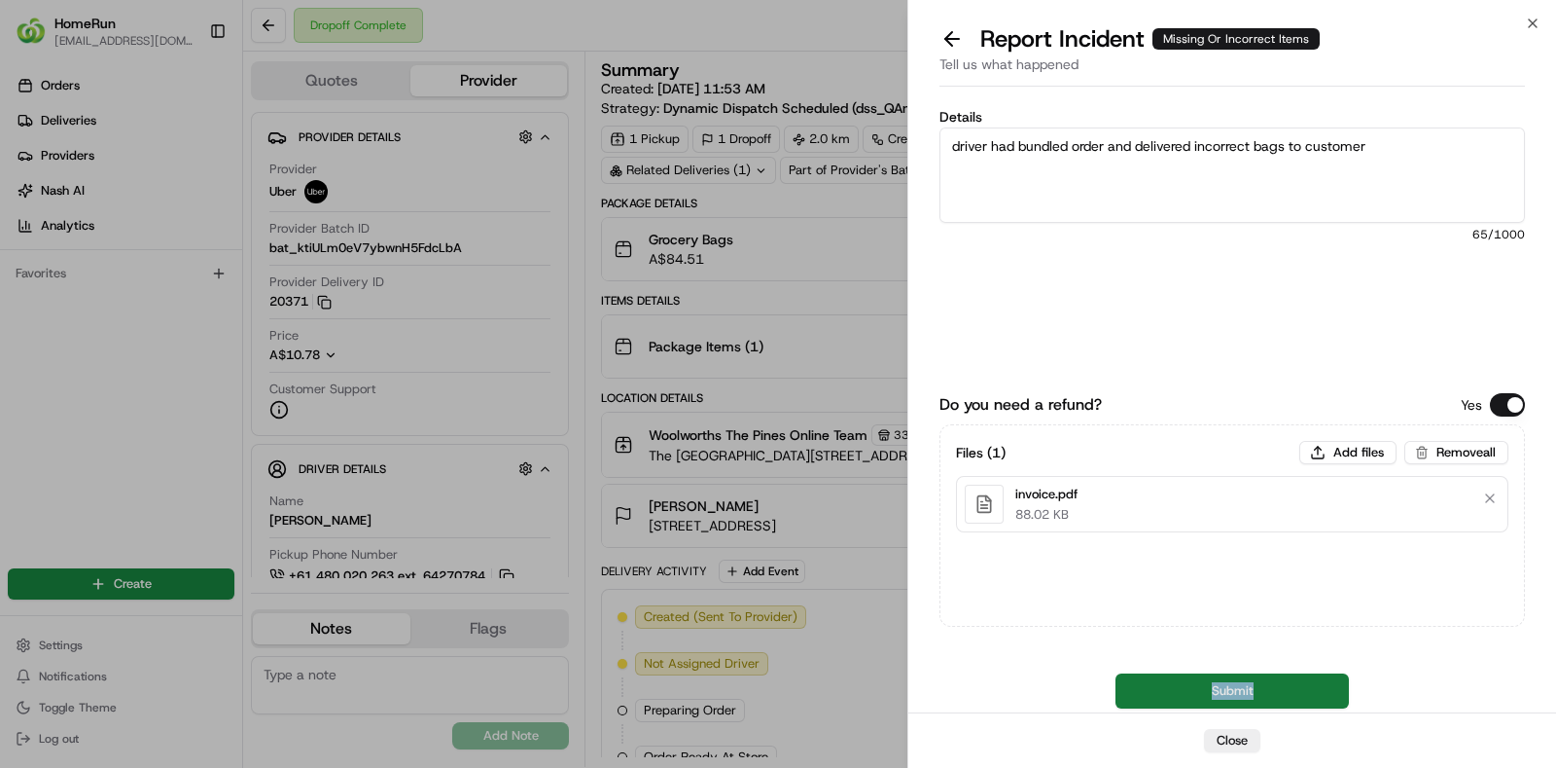
click at [1261, 691] on button "Submit" at bounding box center [1232, 690] width 233 height 35
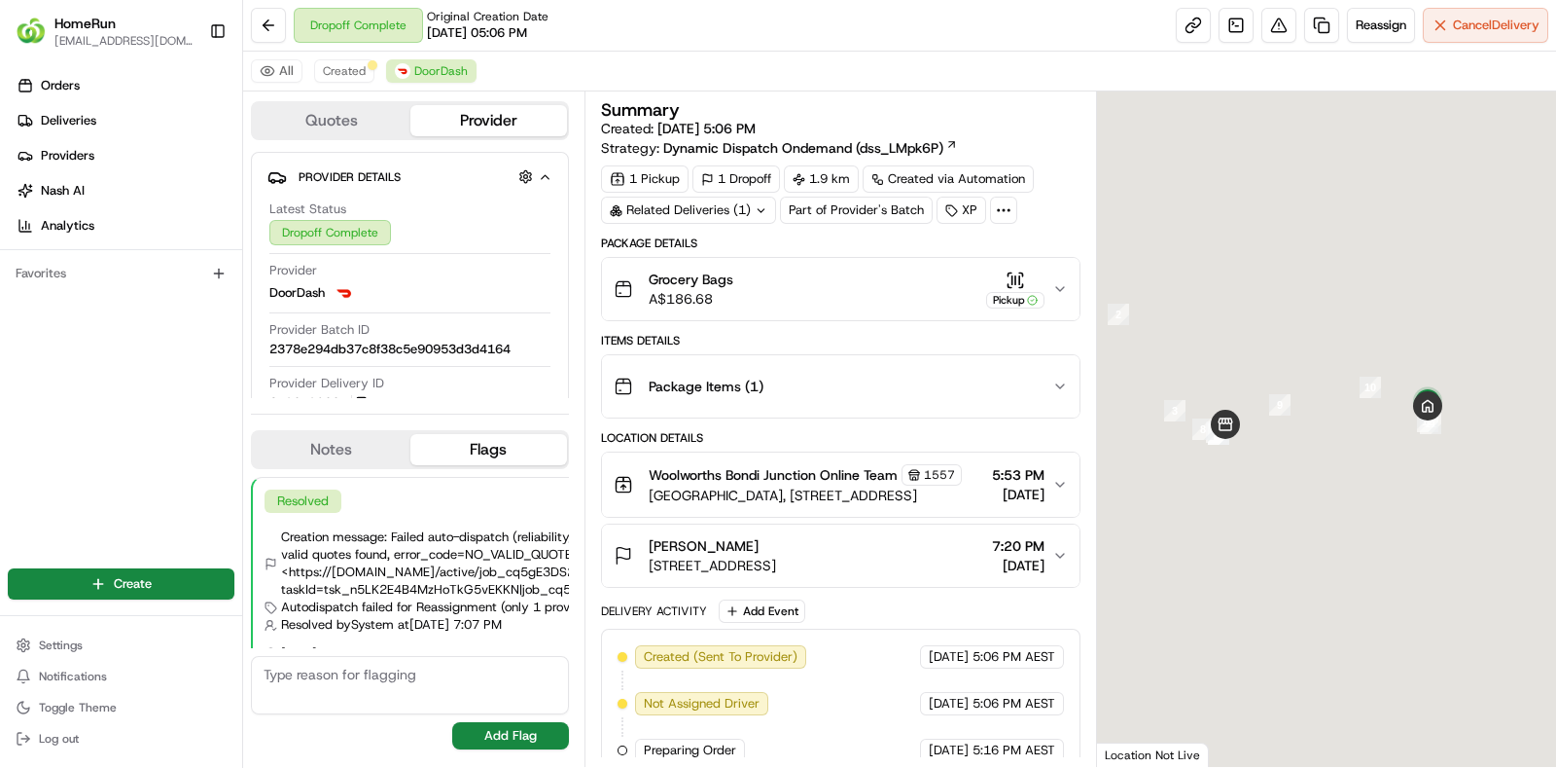
scroll to position [24, 0]
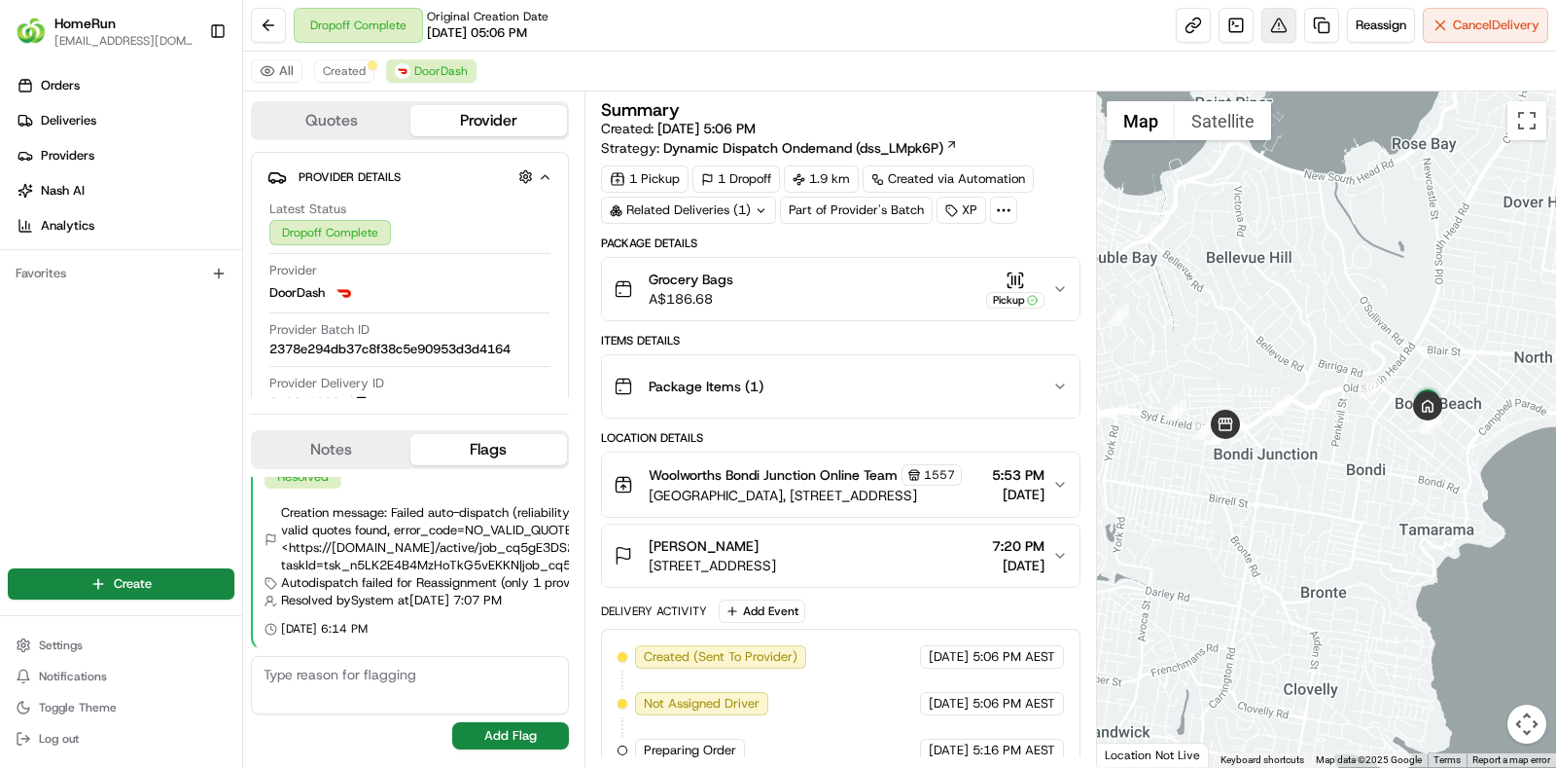
click at [1284, 23] on button at bounding box center [1279, 25] width 35 height 35
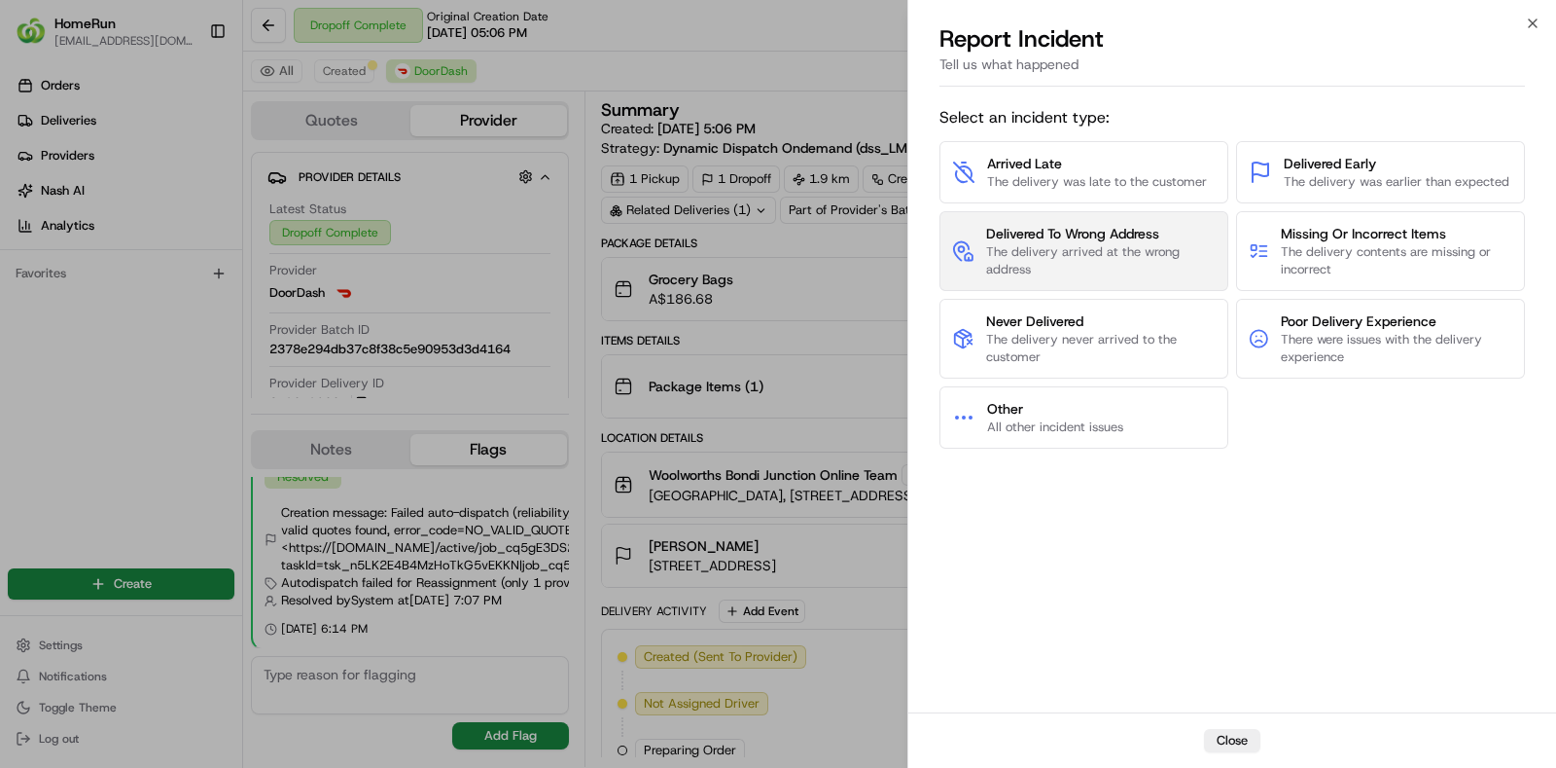
click at [1146, 271] on span "The delivery arrived at the wrong address" at bounding box center [1101, 260] width 230 height 35
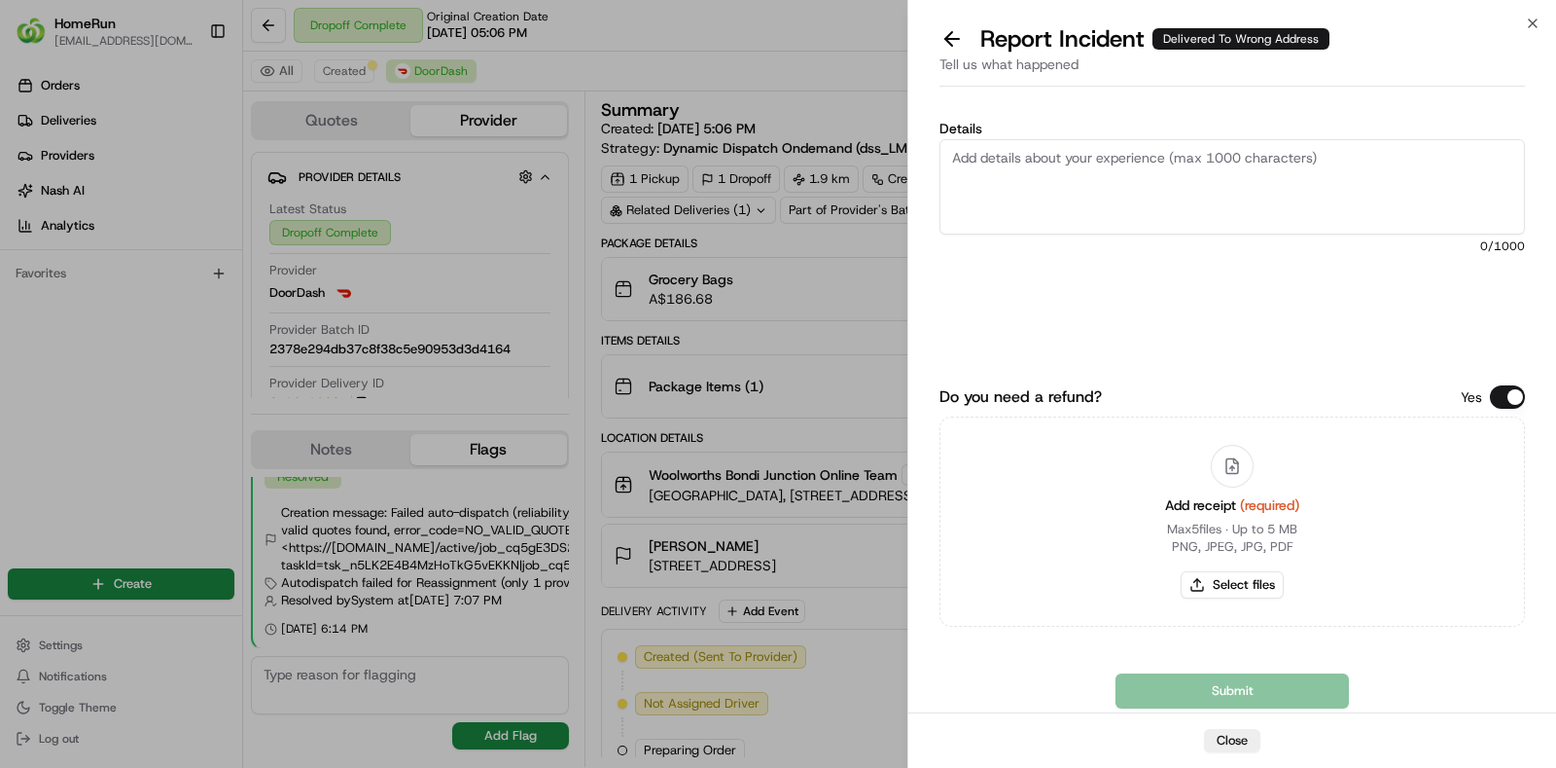
paste textarea "No proof of delivery provided, so unable to confirm the location for the order.…"
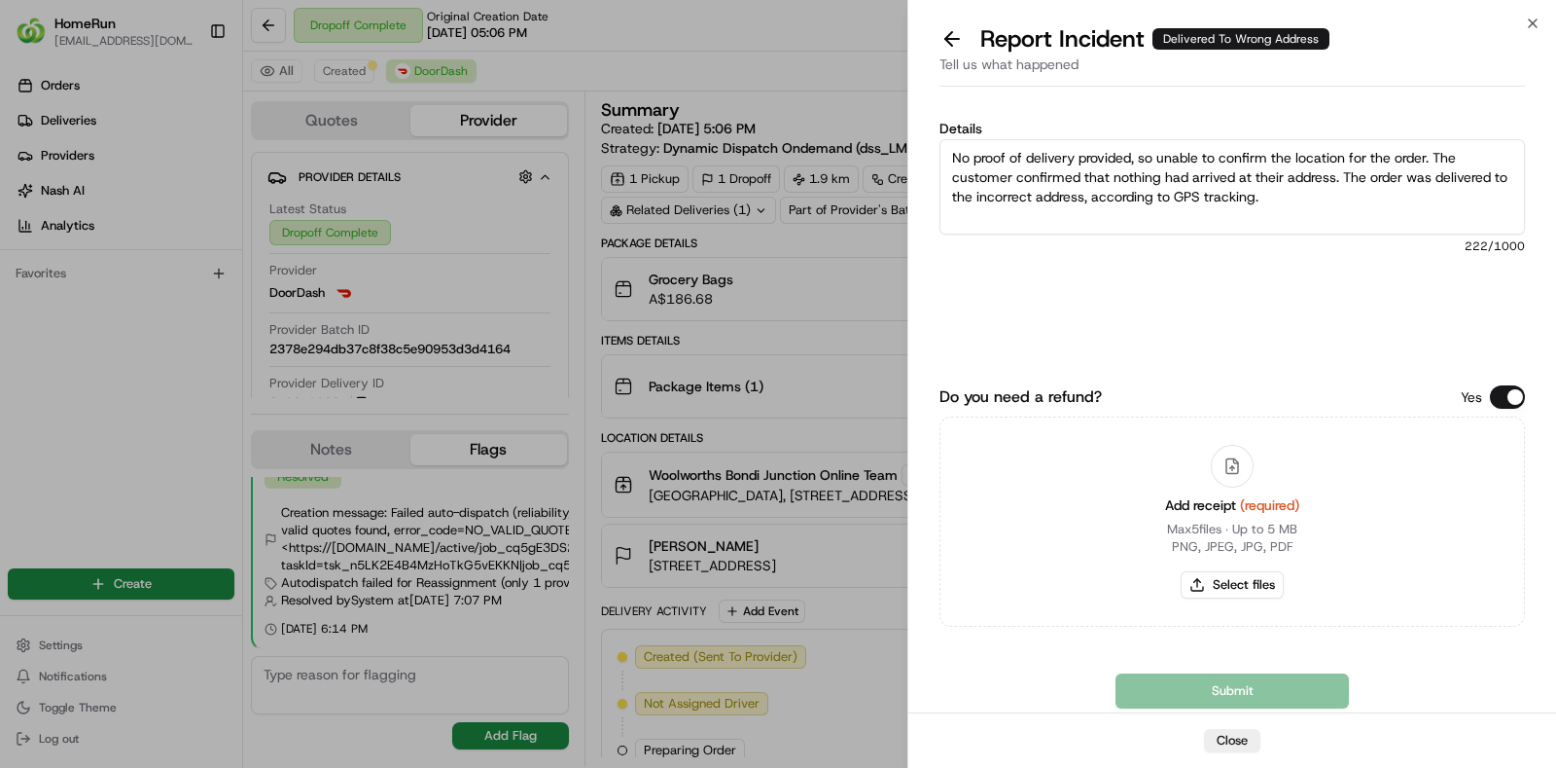
click at [1387, 187] on textarea "No proof of delivery provided, so unable to confirm the location for the order.…" at bounding box center [1233, 186] width 586 height 95
type textarea "No proof of delivery provided, so unable to confirm the location for the order.…"
click at [1241, 591] on button "Select files" at bounding box center [1232, 584] width 103 height 27
type input "C:\fakepath\invoice.pdf"
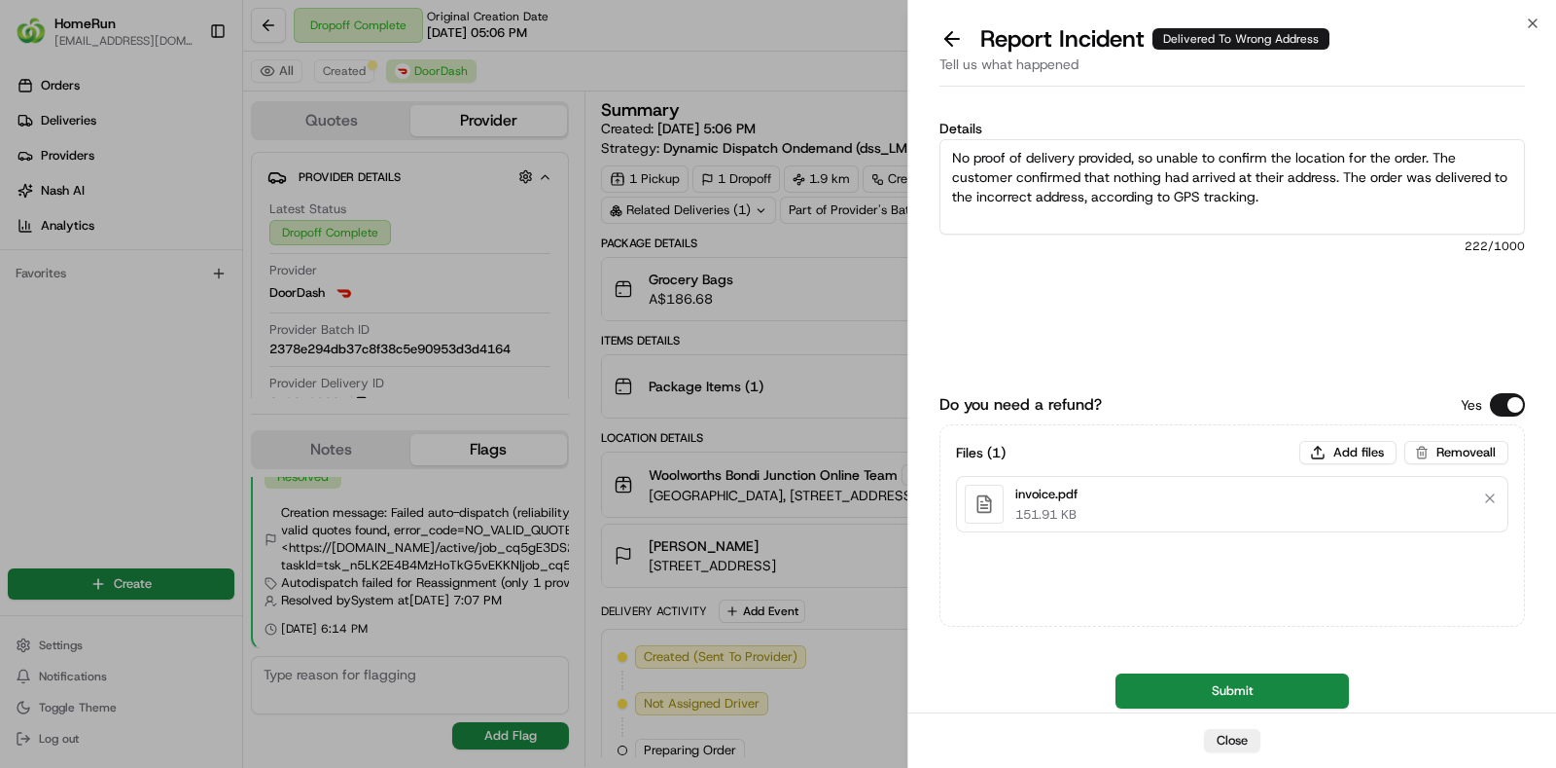
click at [1232, 683] on button "Submit" at bounding box center [1232, 690] width 233 height 35
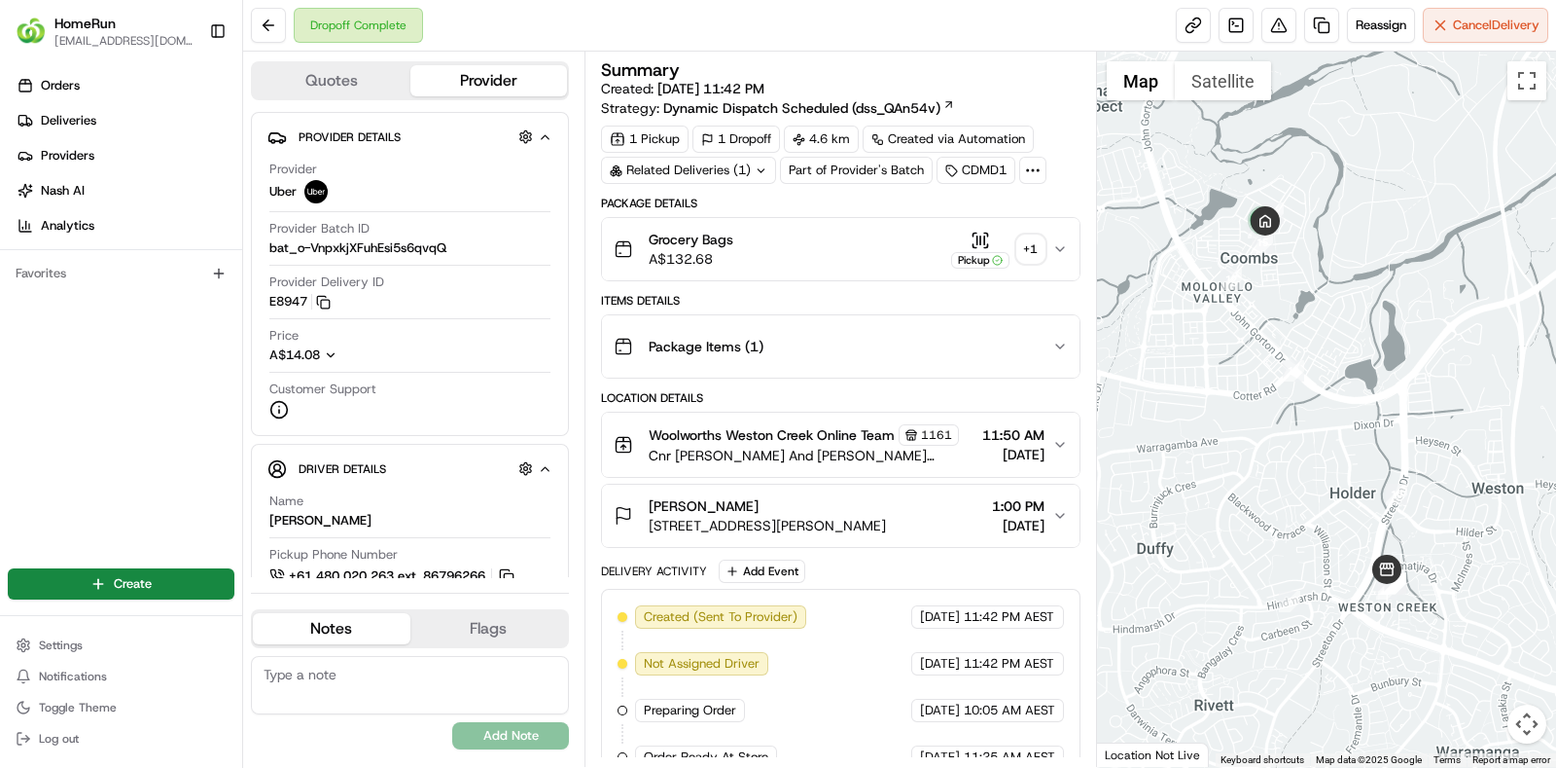
click at [1023, 245] on div "+ 1" at bounding box center [1031, 248] width 27 height 27
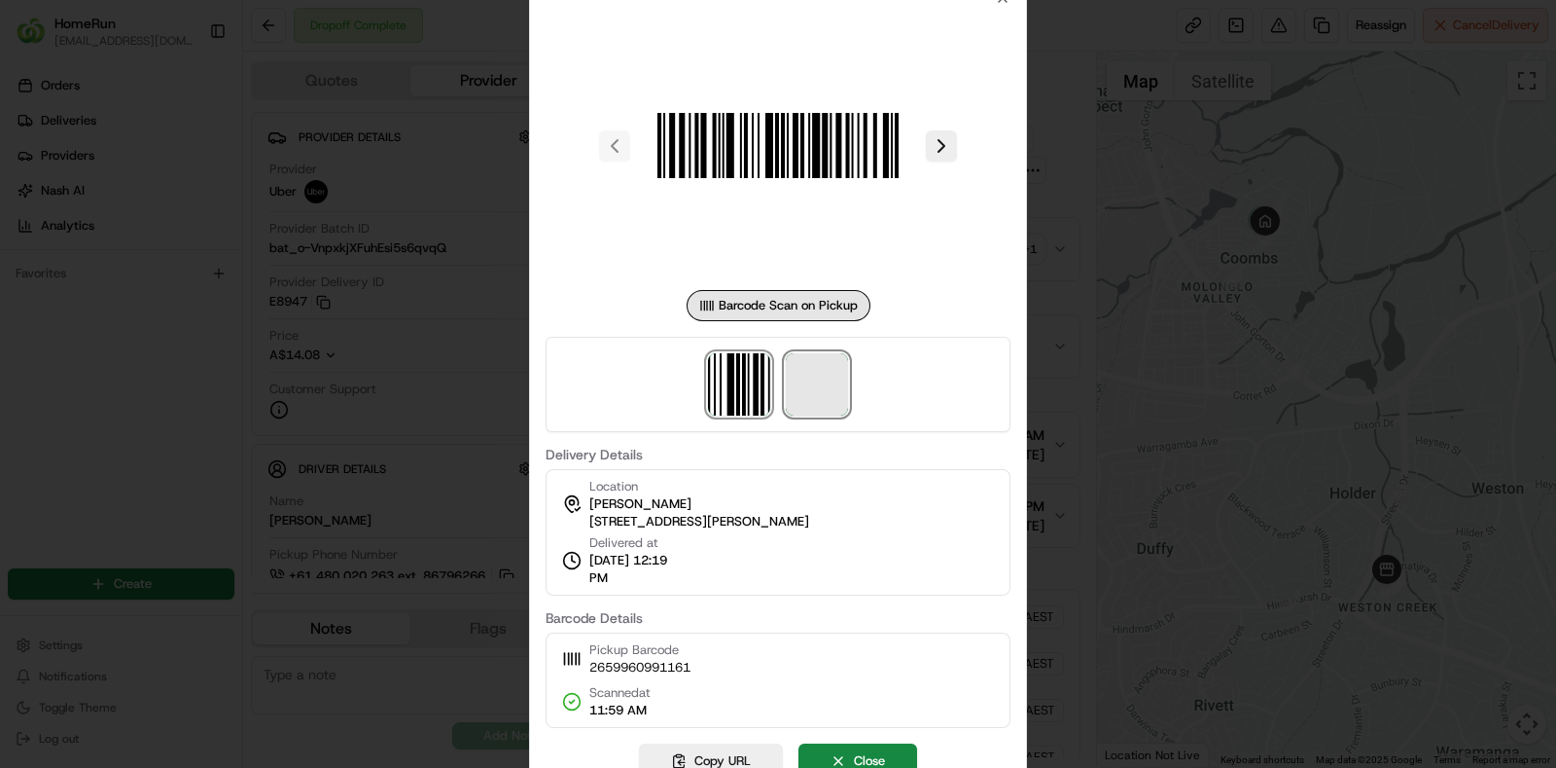
click at [819, 381] on span at bounding box center [817, 384] width 62 height 62
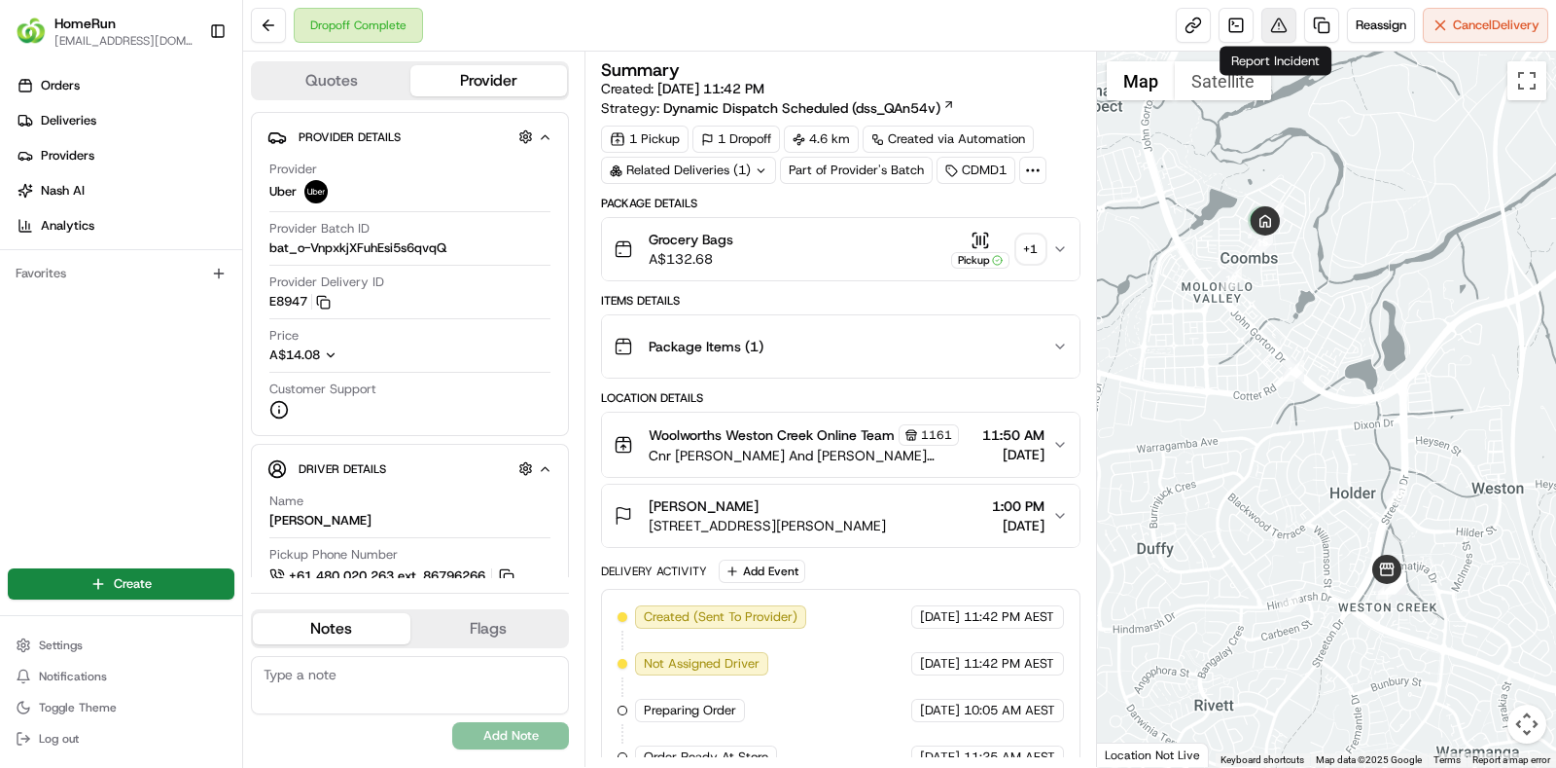
click at [1270, 15] on button at bounding box center [1279, 25] width 35 height 35
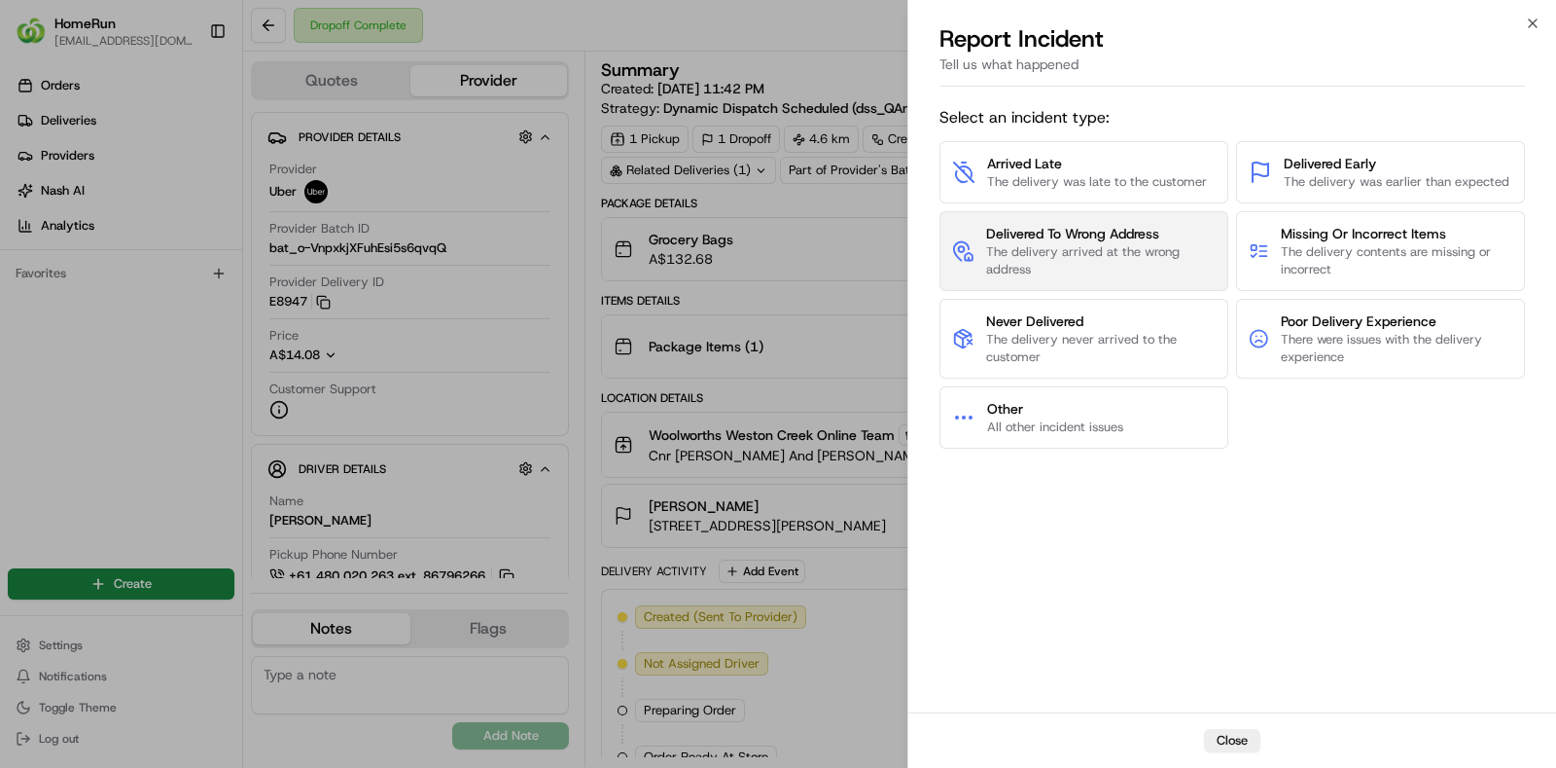
click at [1079, 261] on span "The delivery arrived at the wrong address" at bounding box center [1101, 260] width 230 height 35
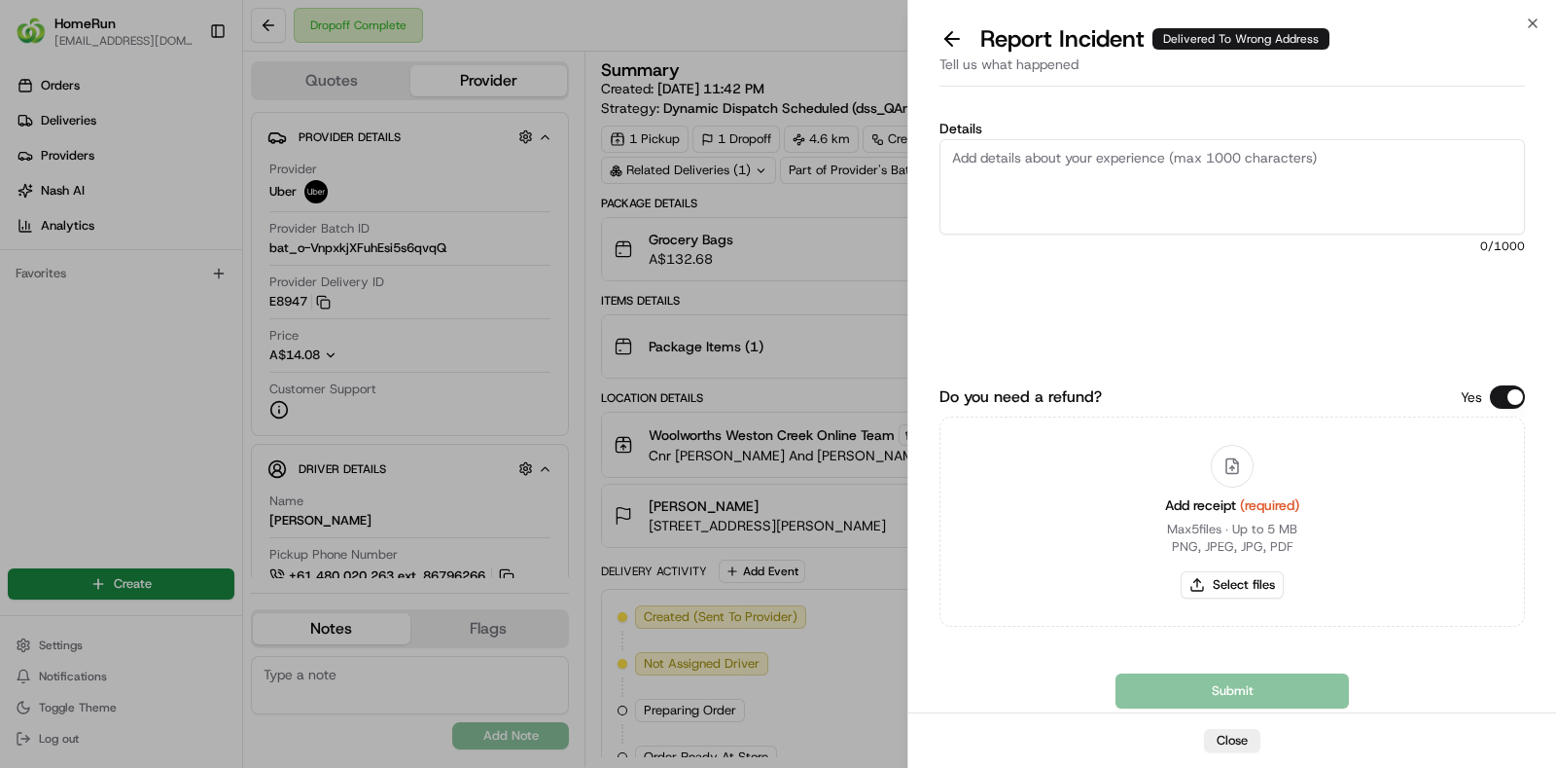
click at [1346, 188] on textarea "Details" at bounding box center [1233, 186] width 586 height 95
paste textarea "The order was delivered to the incorrect address and image that is provided in …"
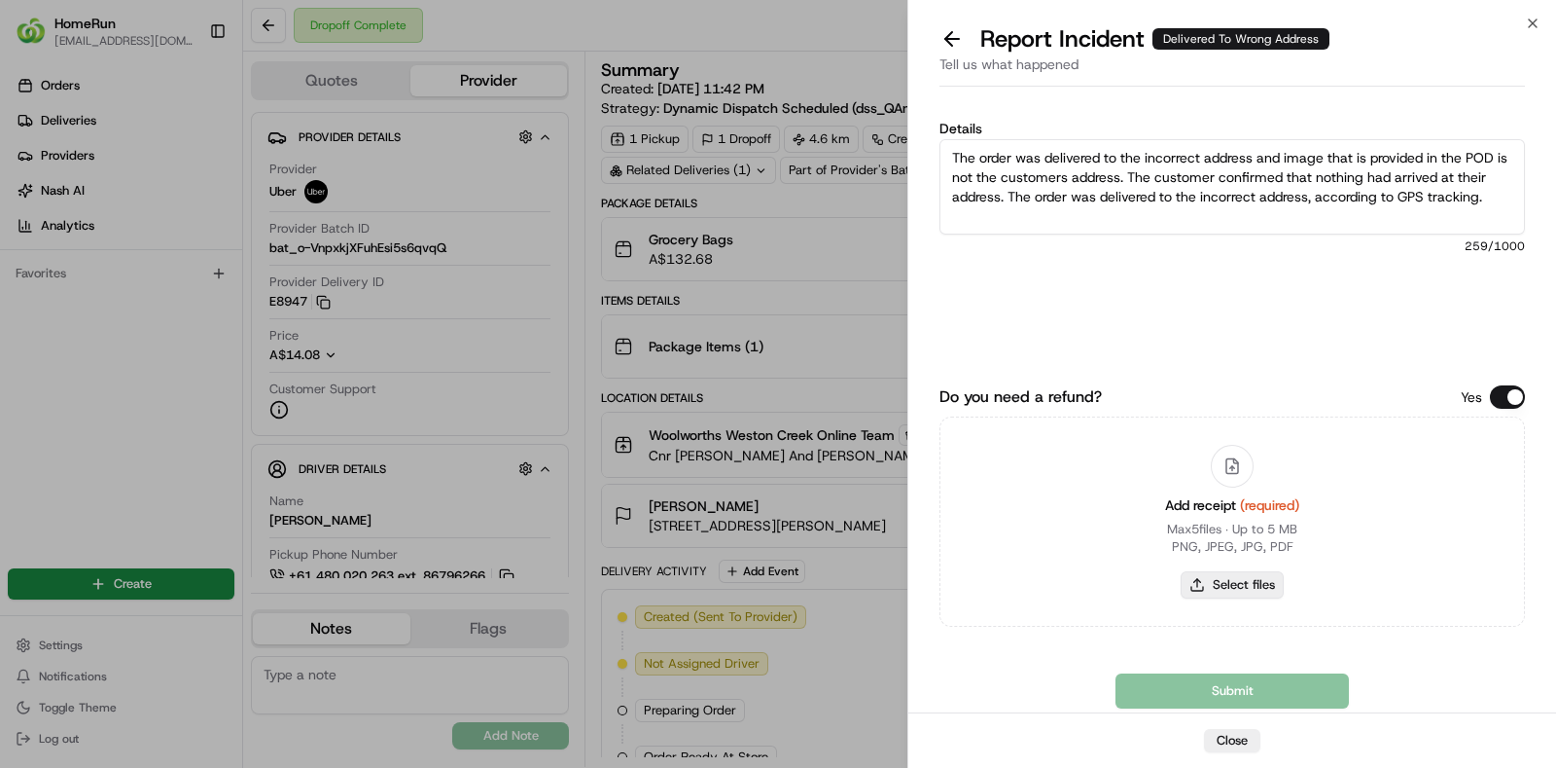
type textarea "The order was delivered to the incorrect address and image that is provided in …"
click at [1239, 593] on button "Select files" at bounding box center [1232, 584] width 103 height 27
type input "C:\fakepath\invoice.pdf"
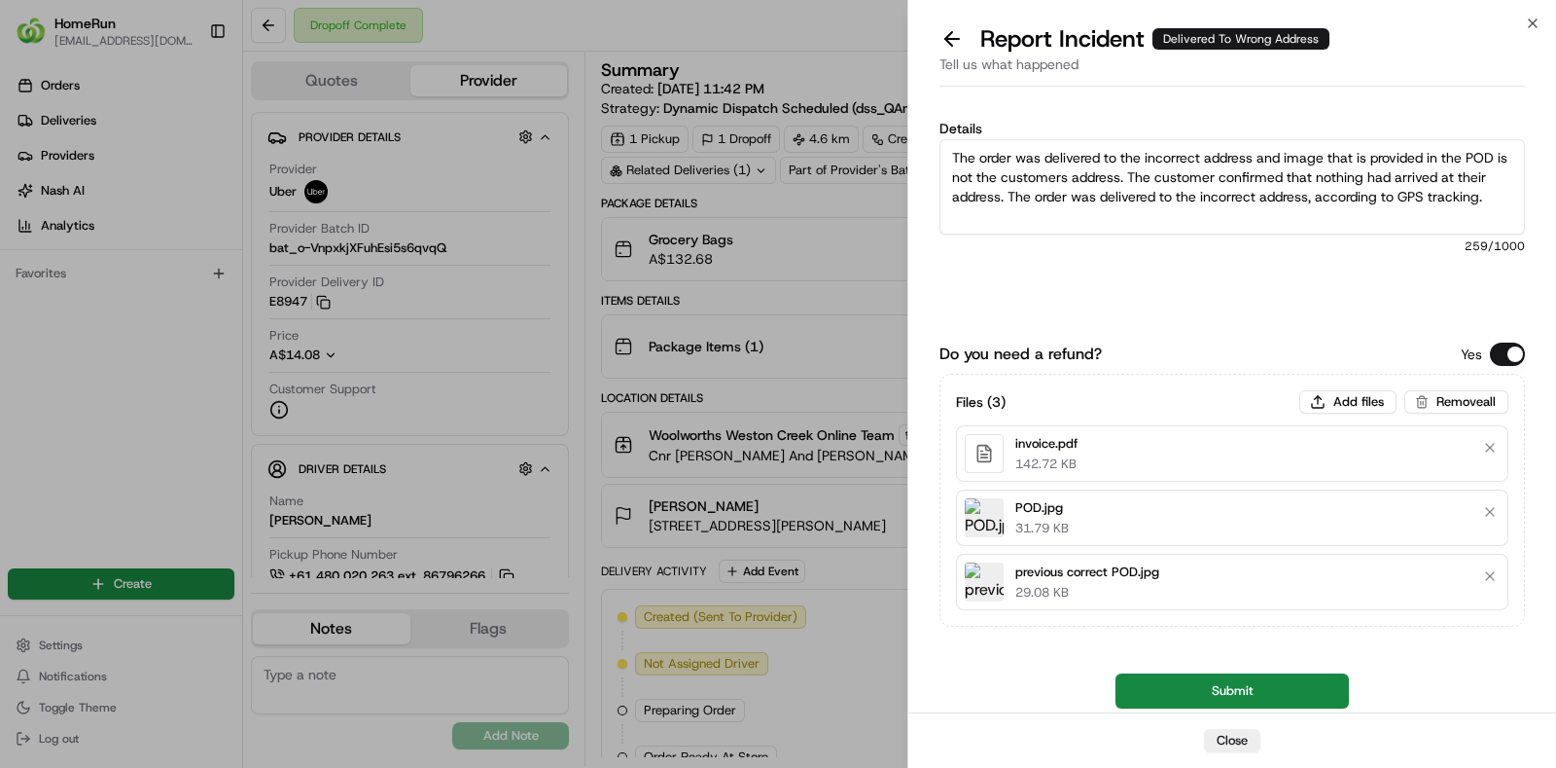
click at [1223, 686] on button "Submit" at bounding box center [1232, 690] width 233 height 35
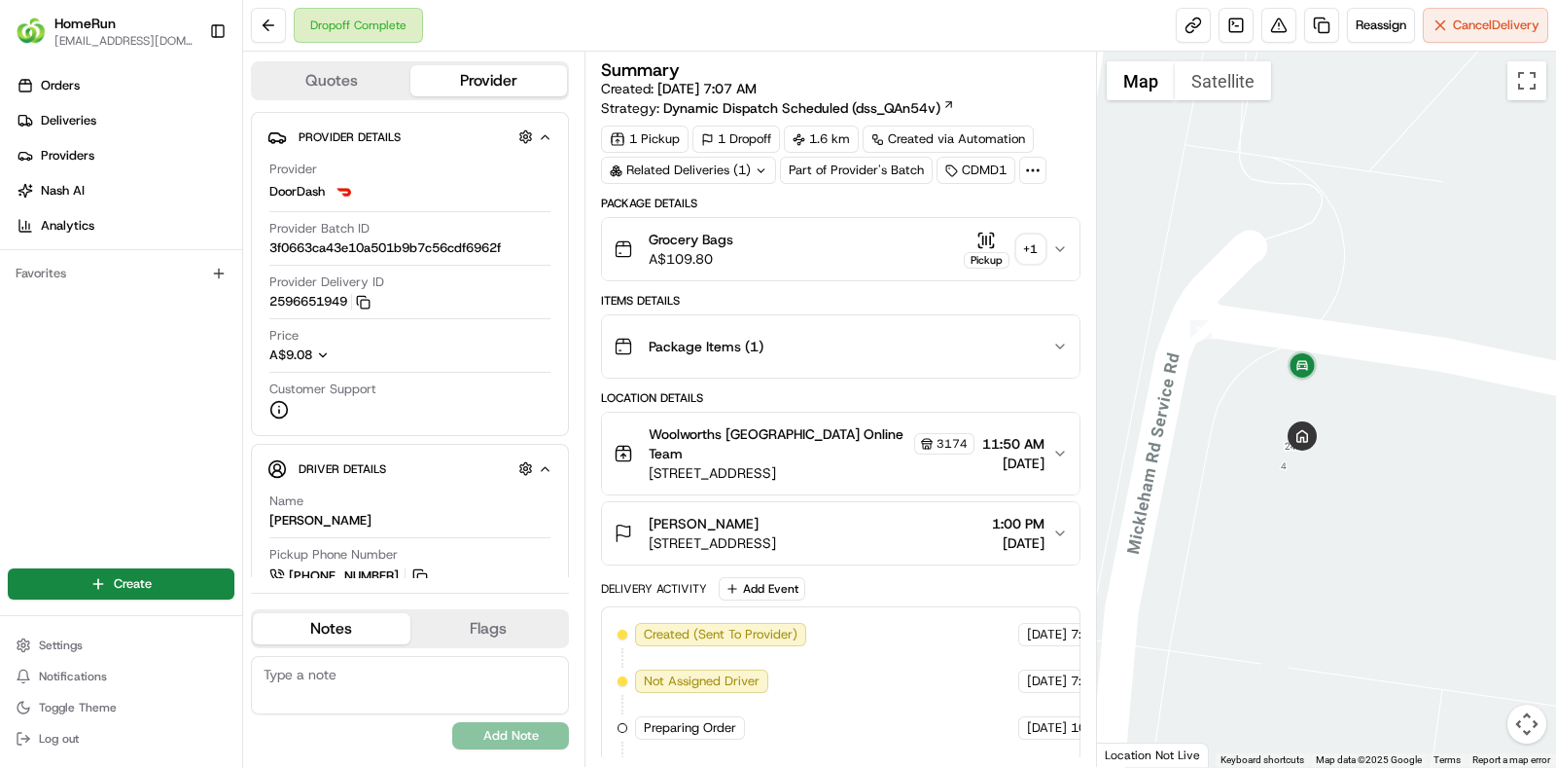
click at [1022, 248] on div "+ 1" at bounding box center [1031, 248] width 27 height 27
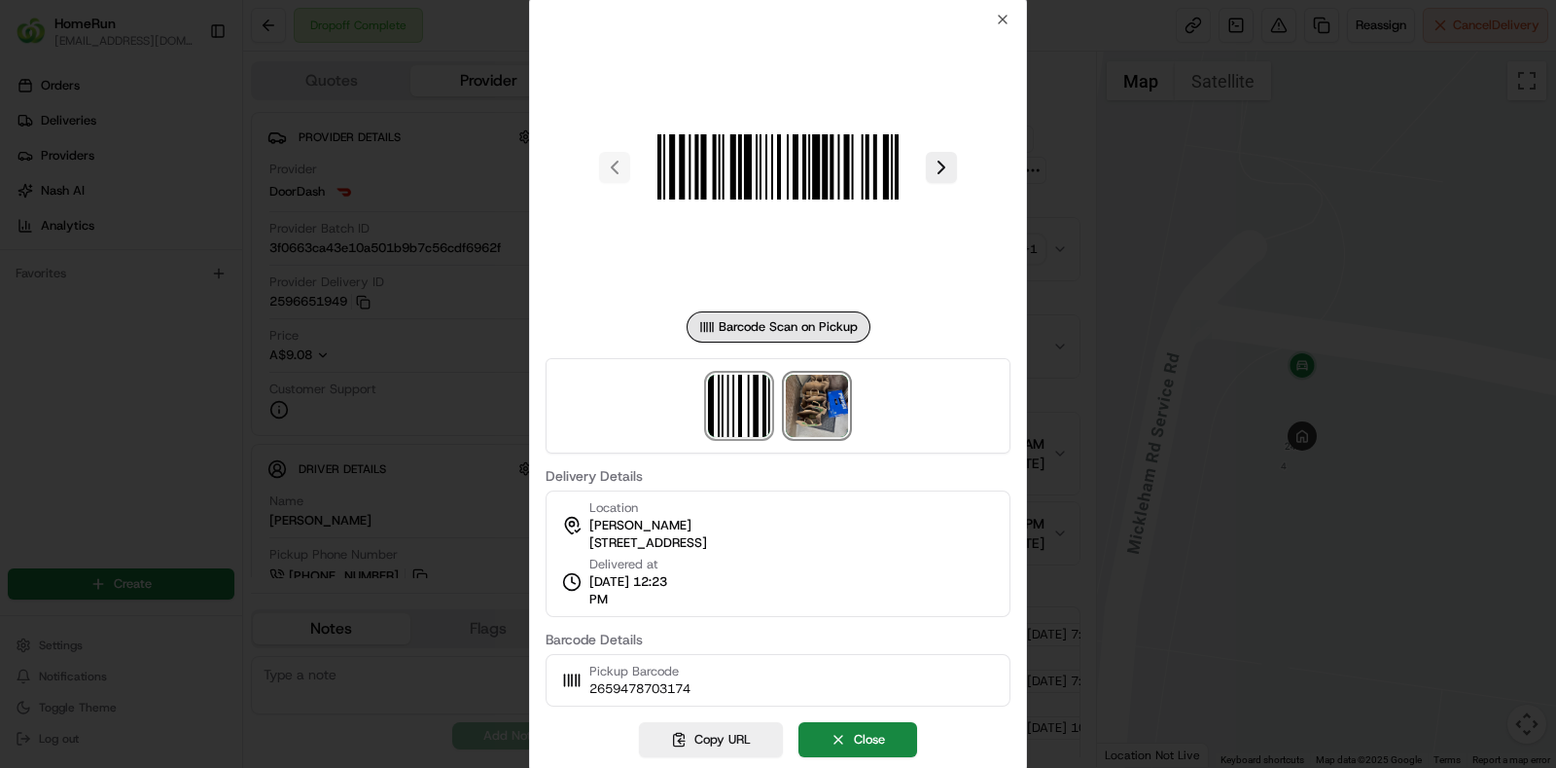
click at [837, 415] on img at bounding box center [817, 406] width 62 height 62
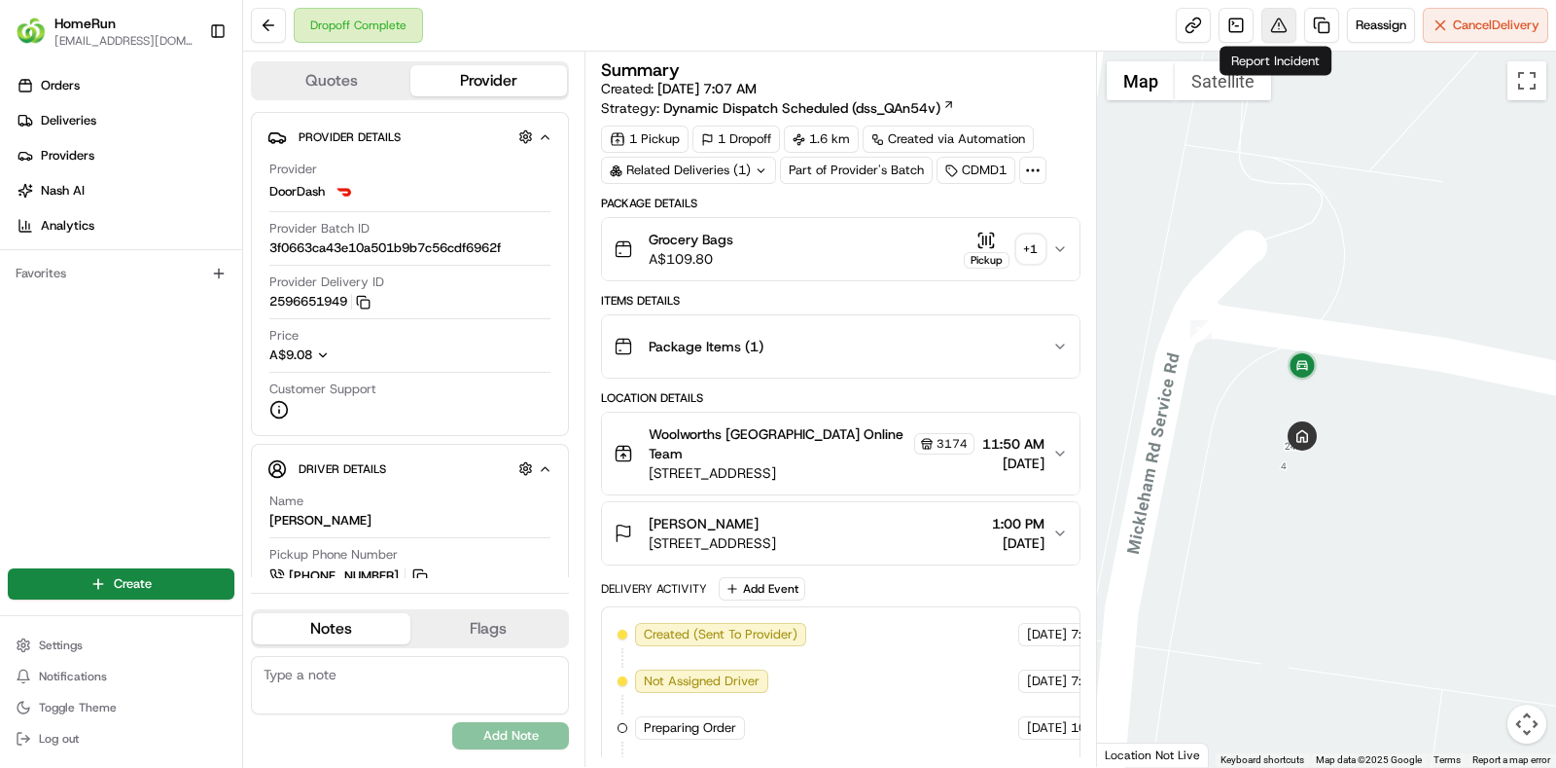
click at [1271, 27] on button at bounding box center [1279, 25] width 35 height 35
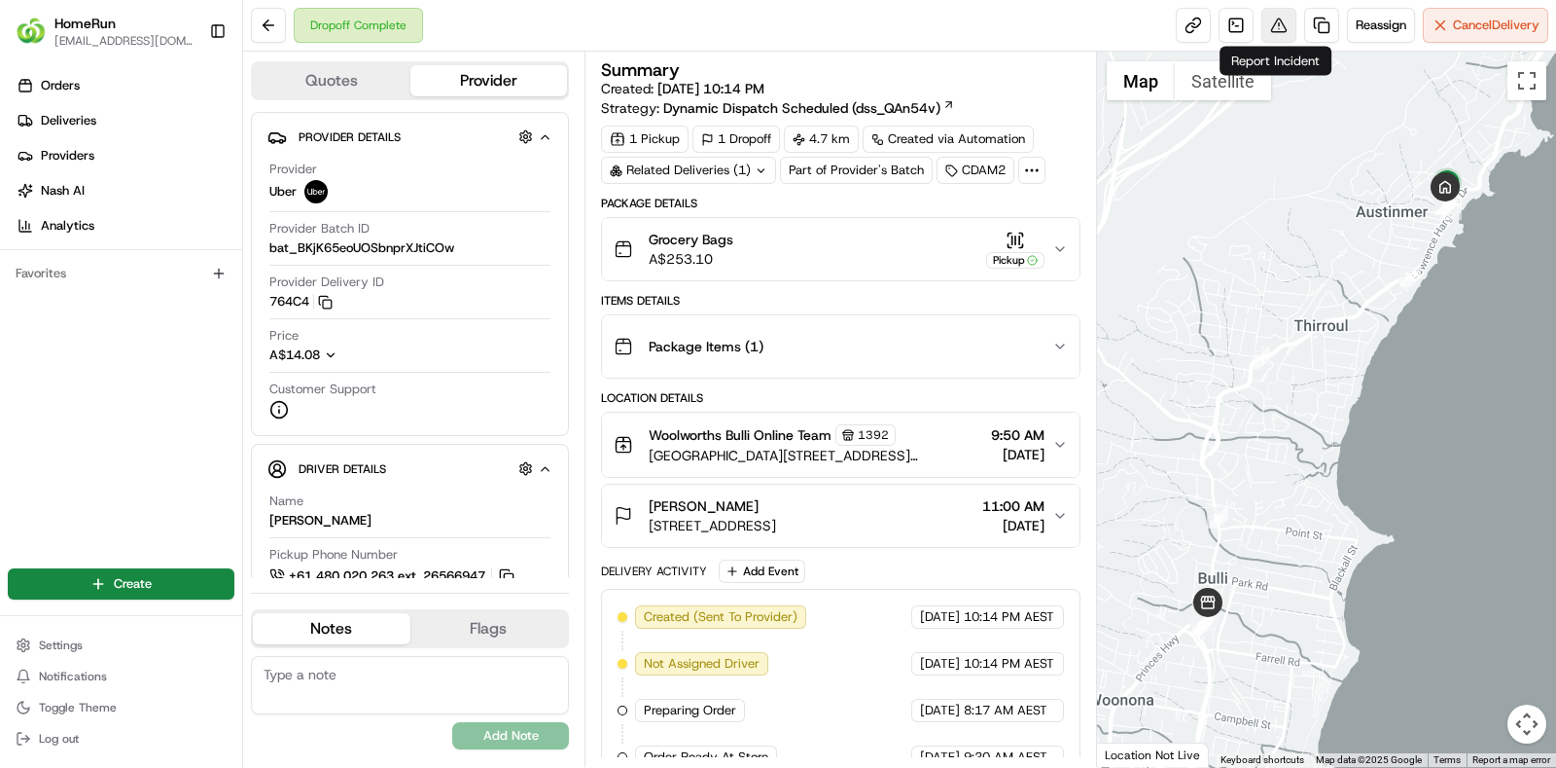
click at [1291, 28] on button at bounding box center [1279, 25] width 35 height 35
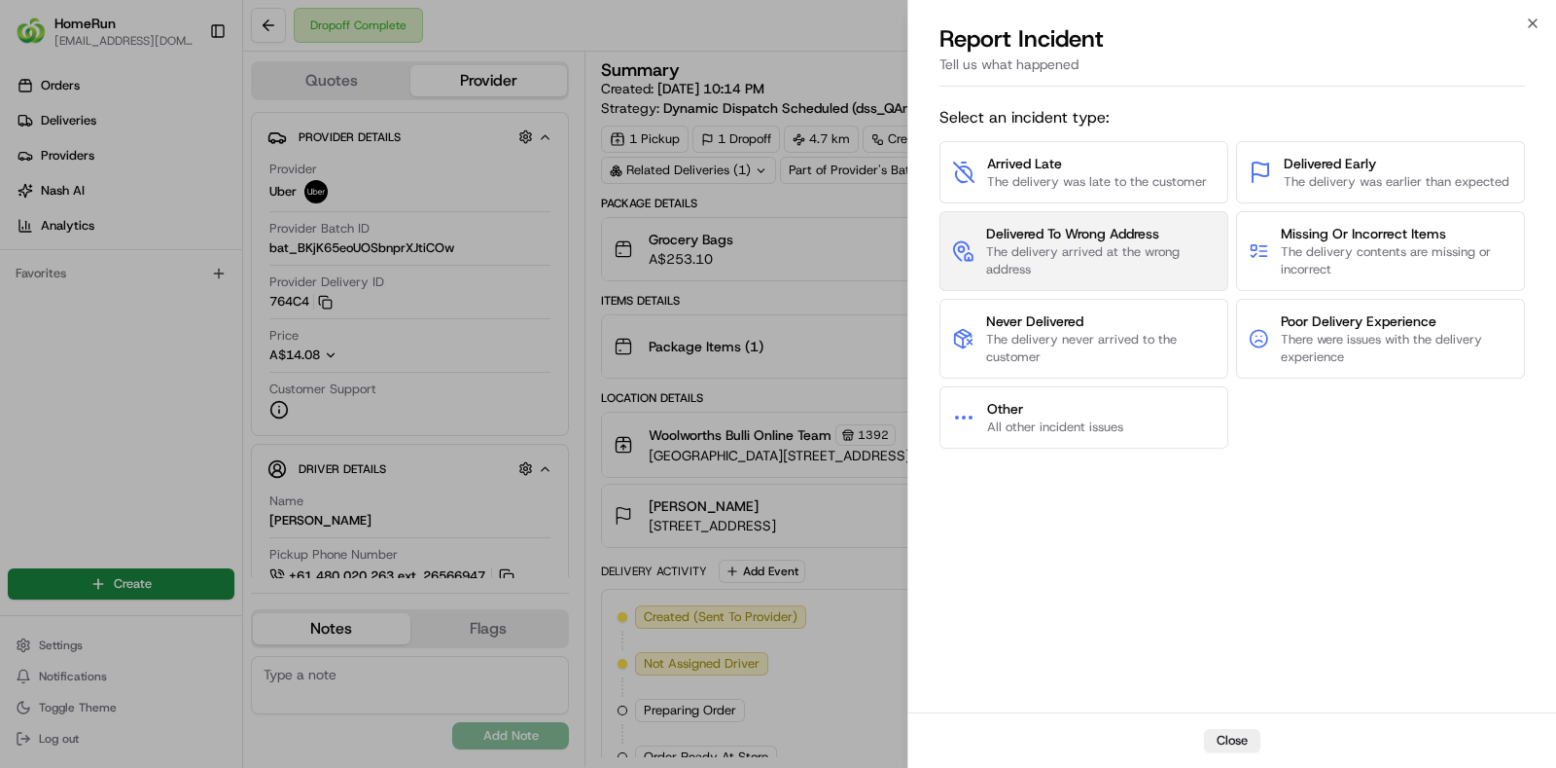
click at [1106, 229] on span "Delivered To Wrong Address" at bounding box center [1101, 233] width 230 height 19
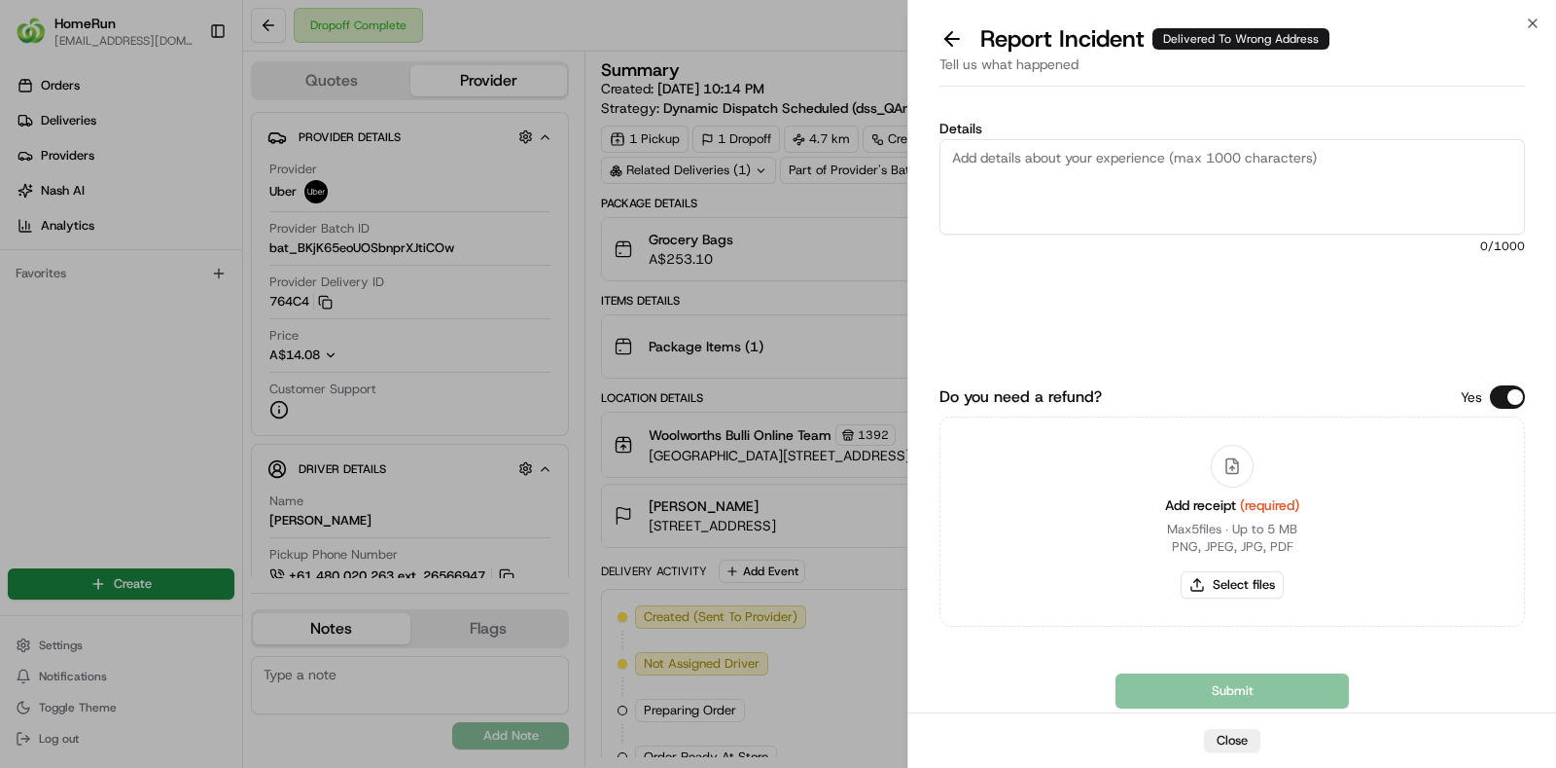
paste textarea "No proof of delivery provided, so unable to confirm the location for the order.…"
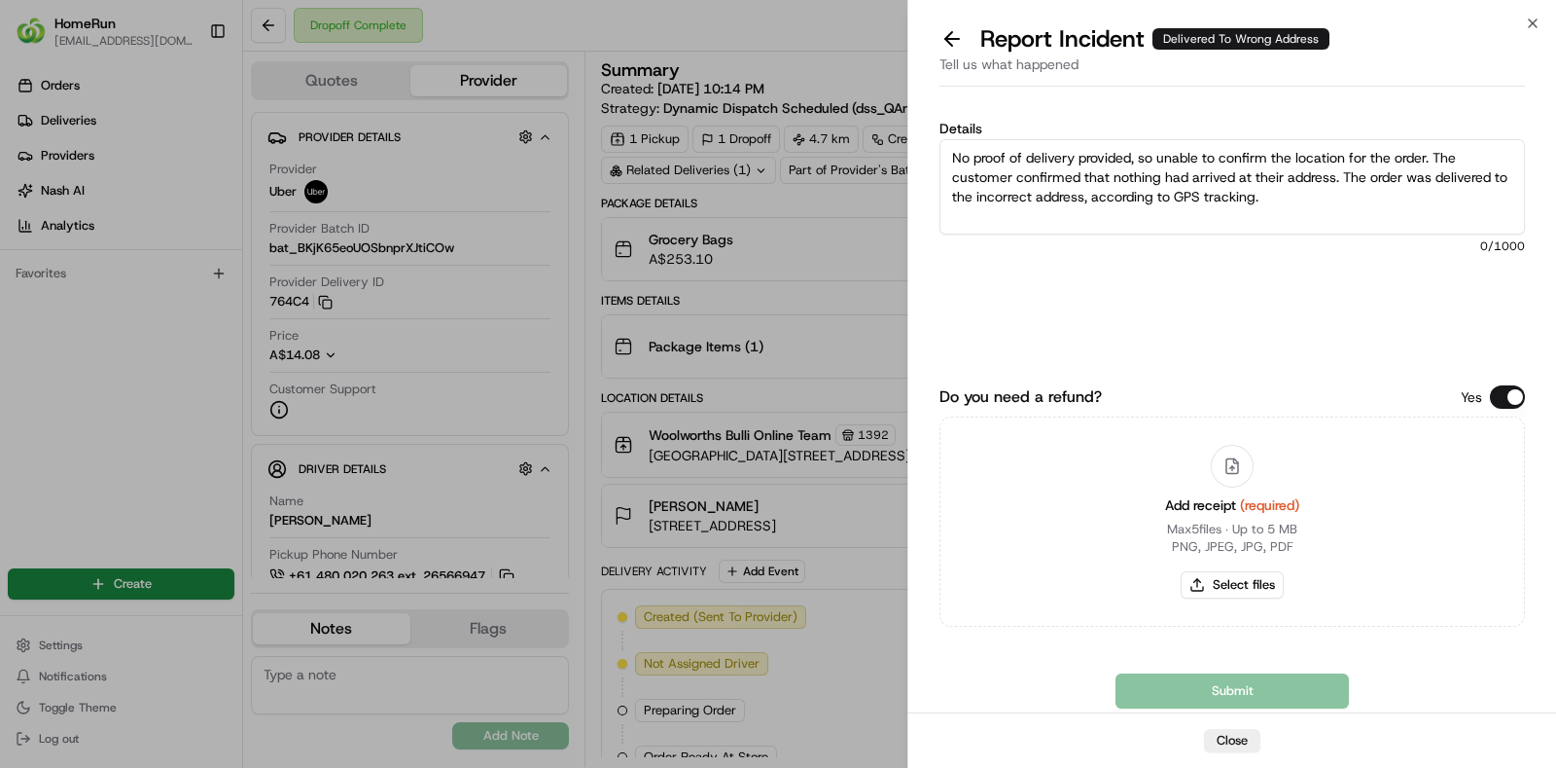
click at [1435, 189] on textarea "No proof of delivery provided, so unable to confirm the location for the order.…" at bounding box center [1233, 186] width 586 height 95
type textarea "No proof of delivery provided, so unable to confirm the location for the order.…"
click at [1240, 582] on button "Select files" at bounding box center [1232, 584] width 103 height 27
type input "C:\fakepath\invoice.pdf"
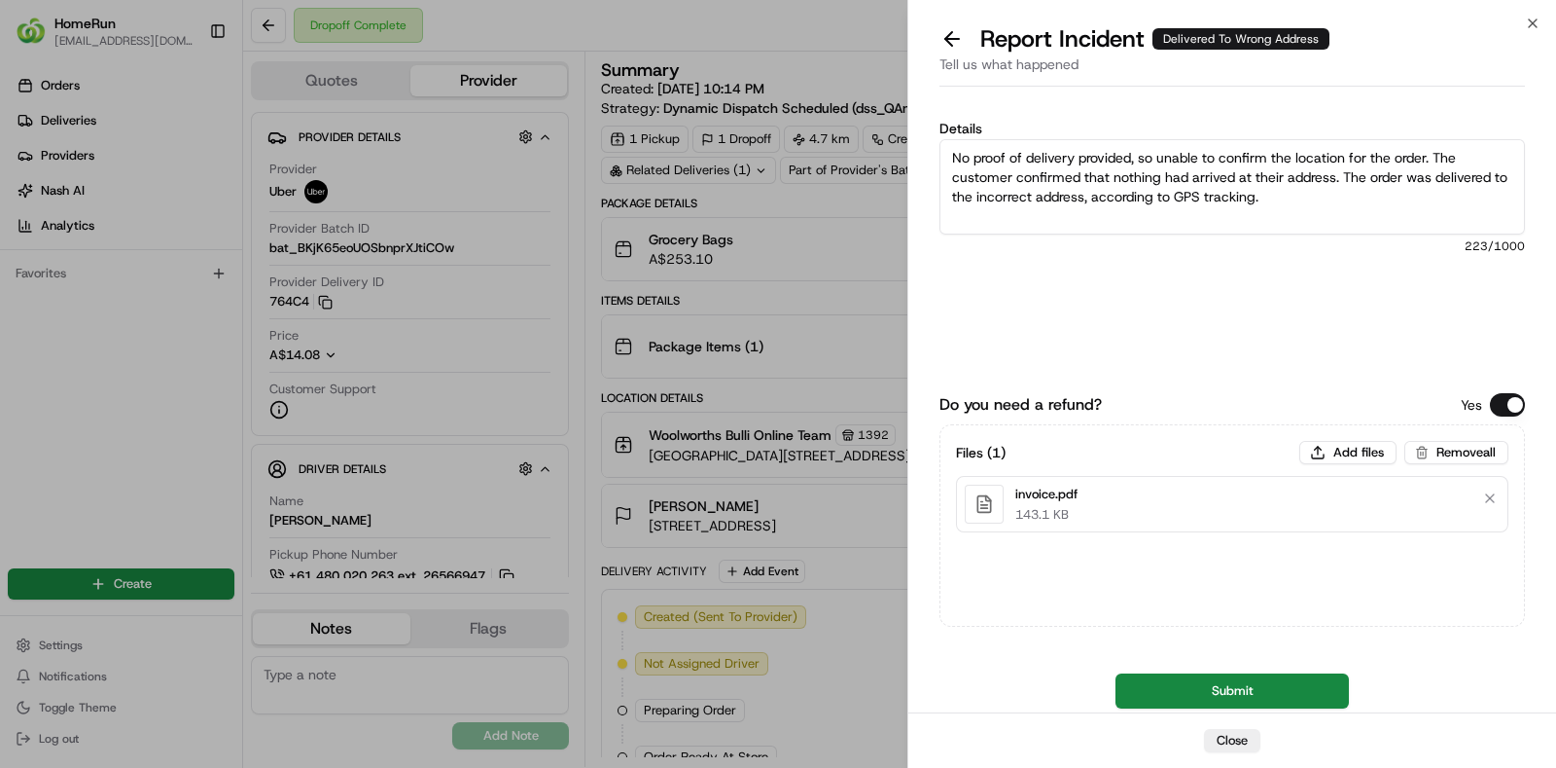
click at [1225, 694] on div "Submit" at bounding box center [1233, 690] width 586 height 35
click at [1242, 688] on button "Submit" at bounding box center [1232, 690] width 233 height 35
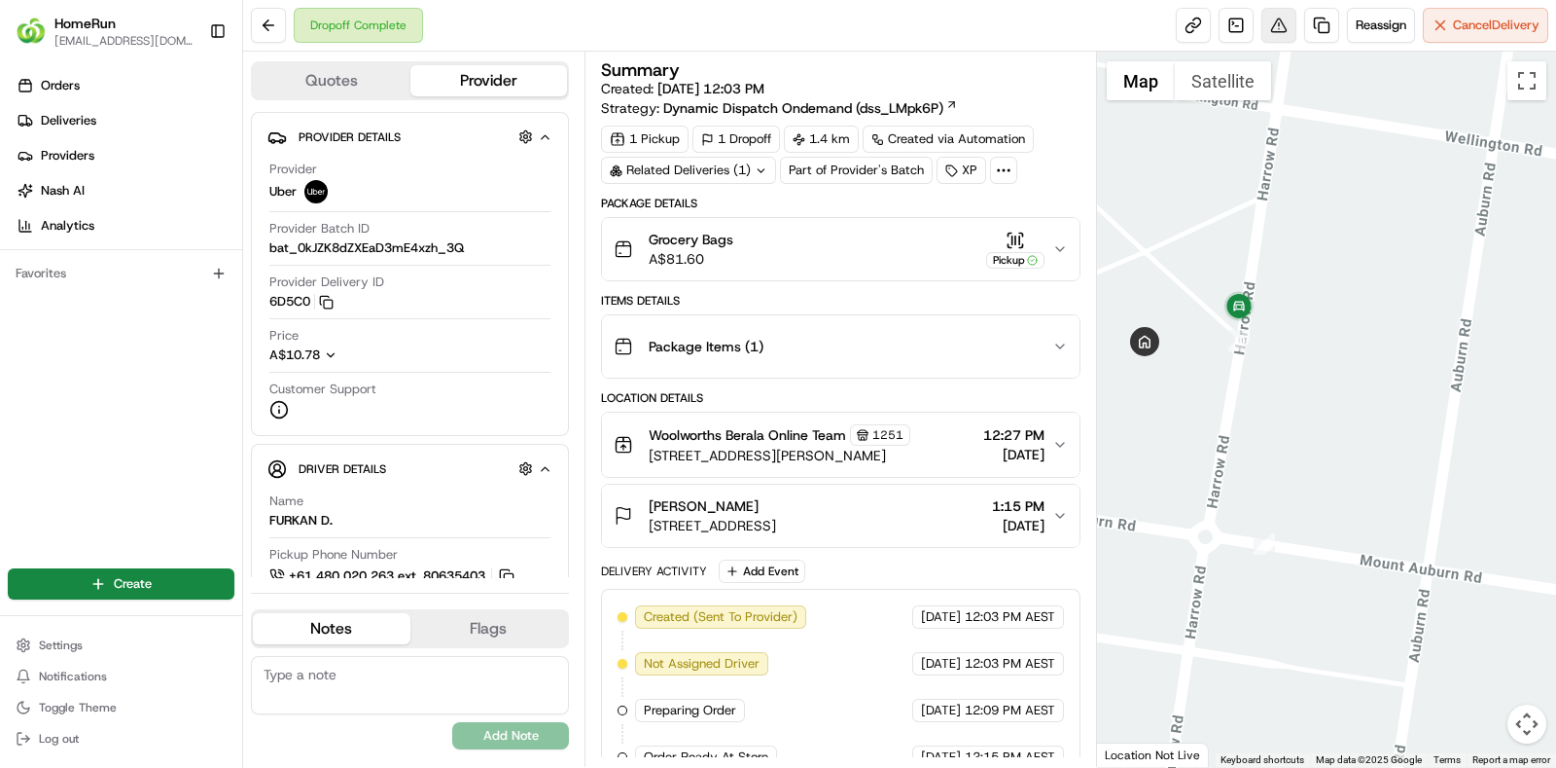
click at [1268, 34] on button at bounding box center [1279, 25] width 35 height 35
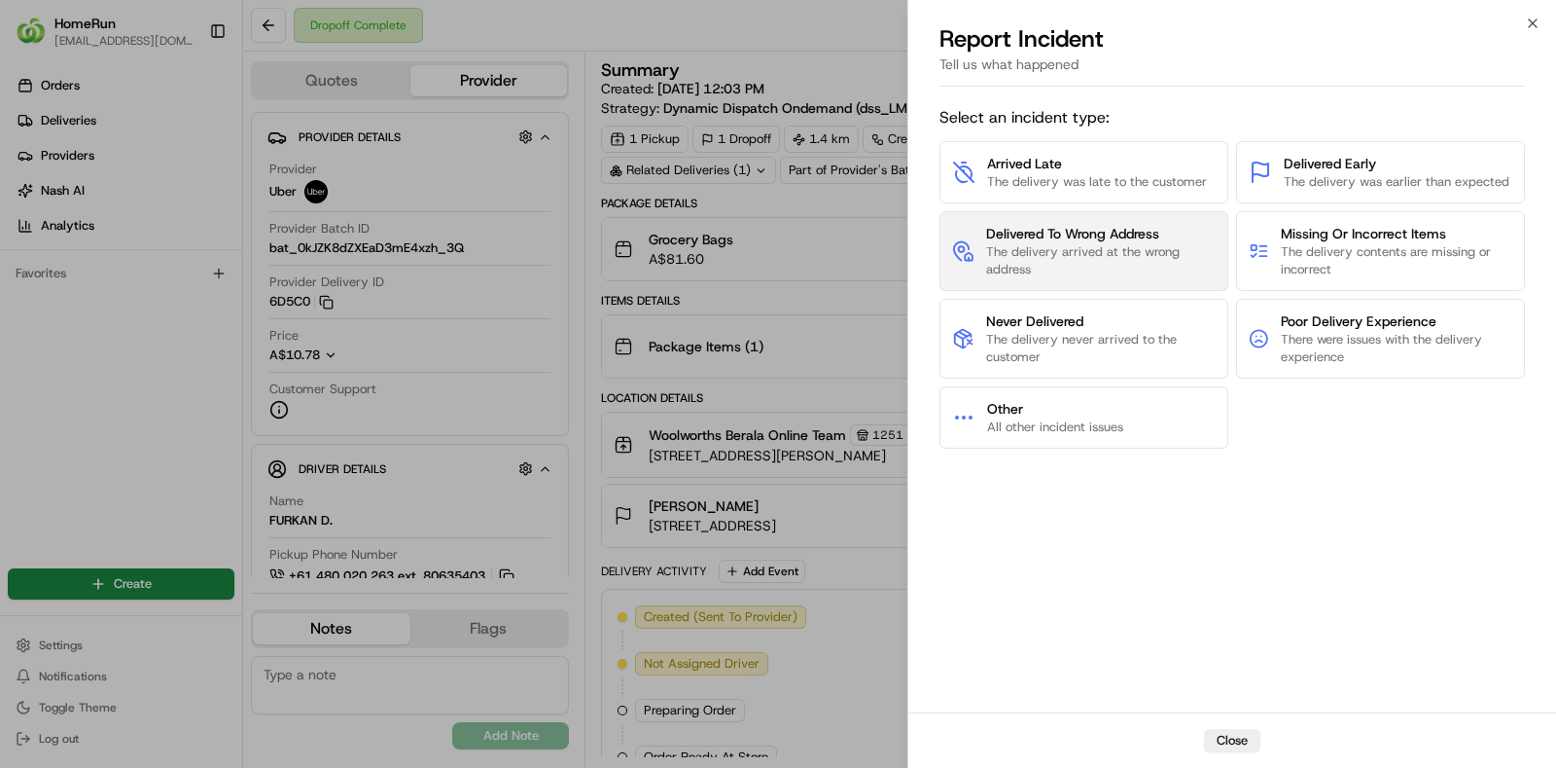
click at [1138, 237] on span "Delivered To Wrong Address" at bounding box center [1101, 233] width 230 height 19
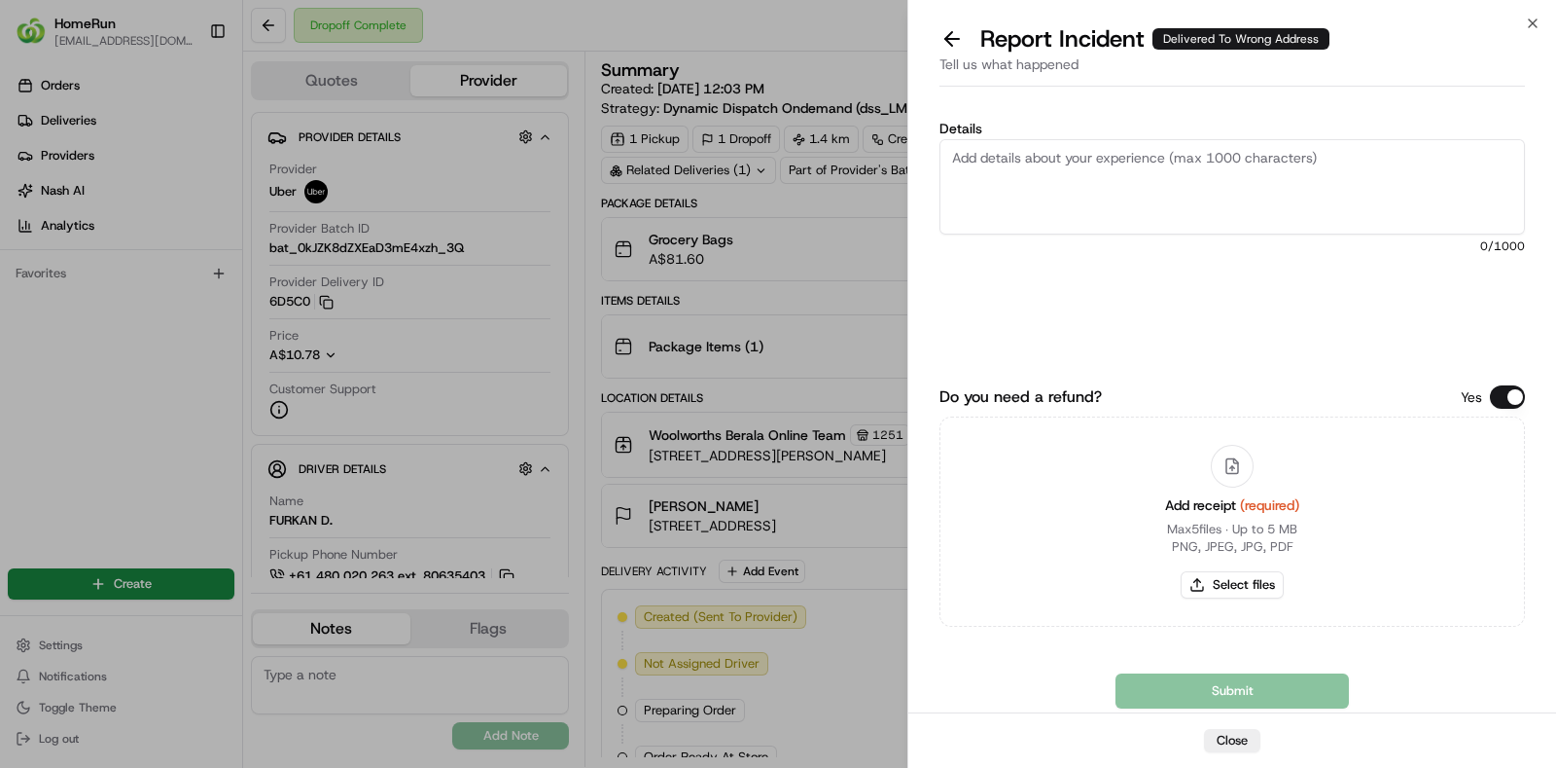
click at [1376, 198] on textarea "Details" at bounding box center [1233, 186] width 586 height 95
paste textarea "No proof of delivery provided, so unable to confirm the location for the order.…"
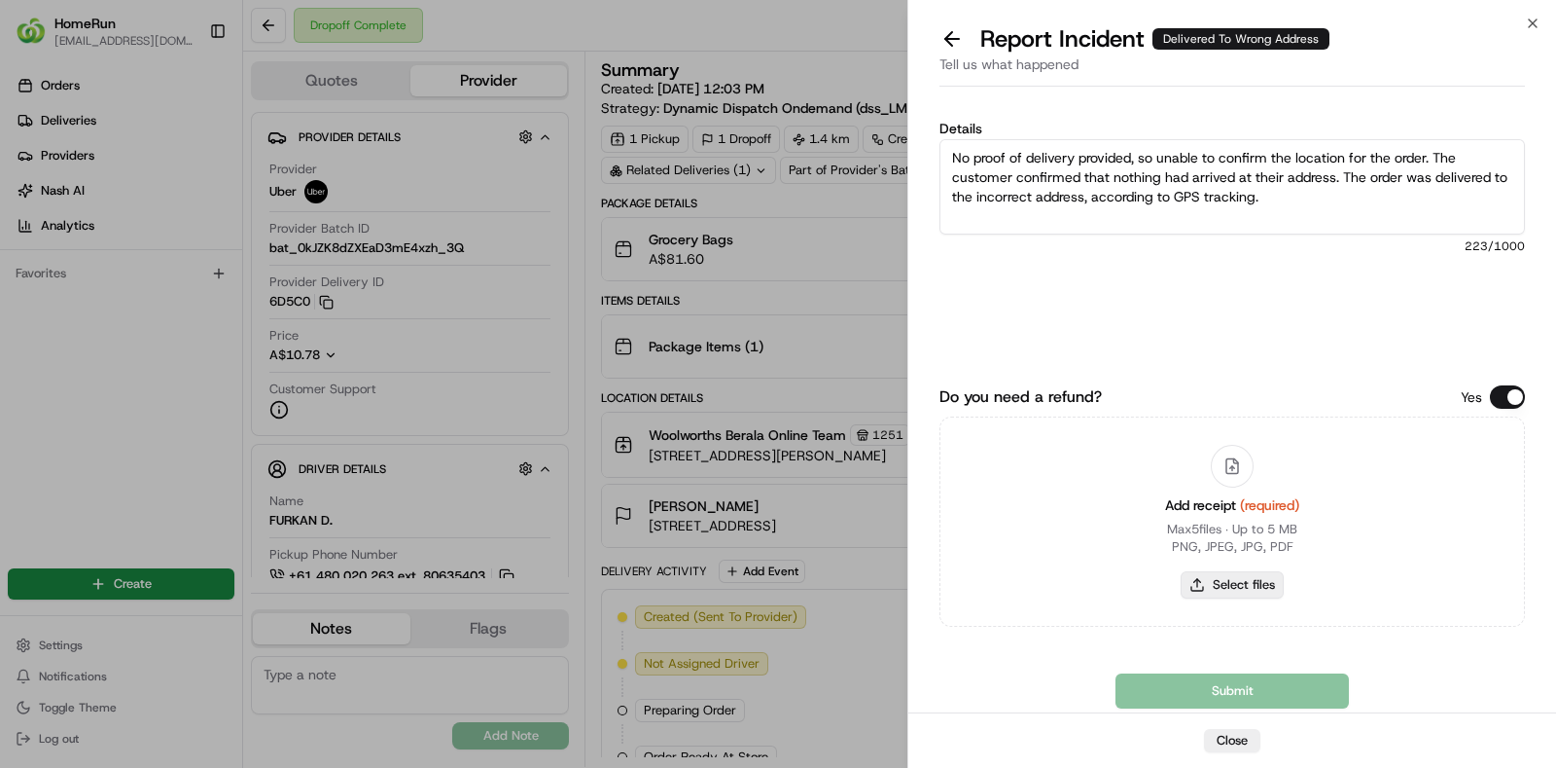
type textarea "No proof of delivery provided, so unable to confirm the location for the order.…"
click at [1247, 580] on button "Select files" at bounding box center [1232, 584] width 103 height 27
type input "C:\fakepath\invoice.pdf"
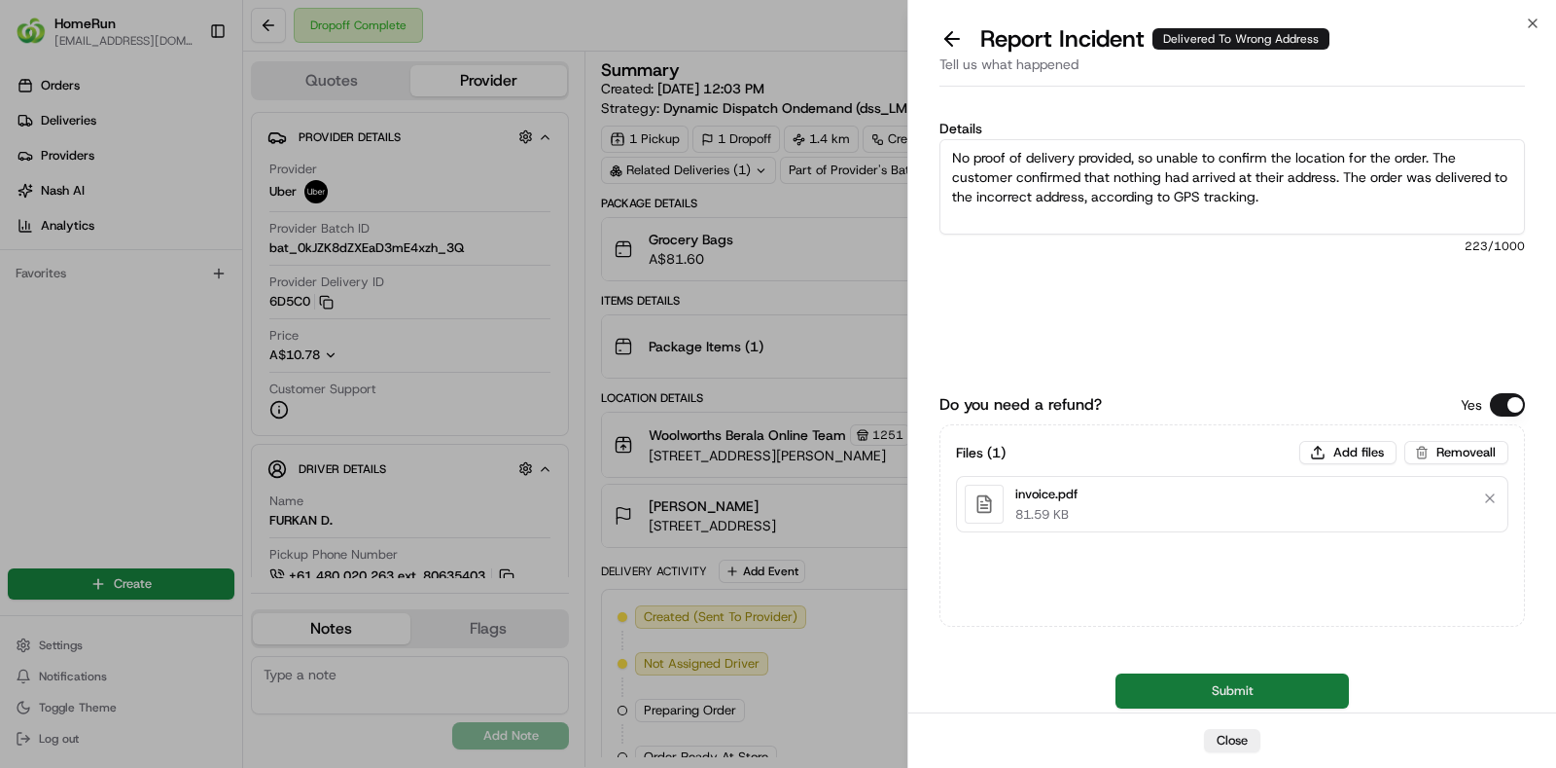
click at [1235, 686] on button "Submit" at bounding box center [1232, 690] width 233 height 35
